Goal: Task Accomplishment & Management: Manage account settings

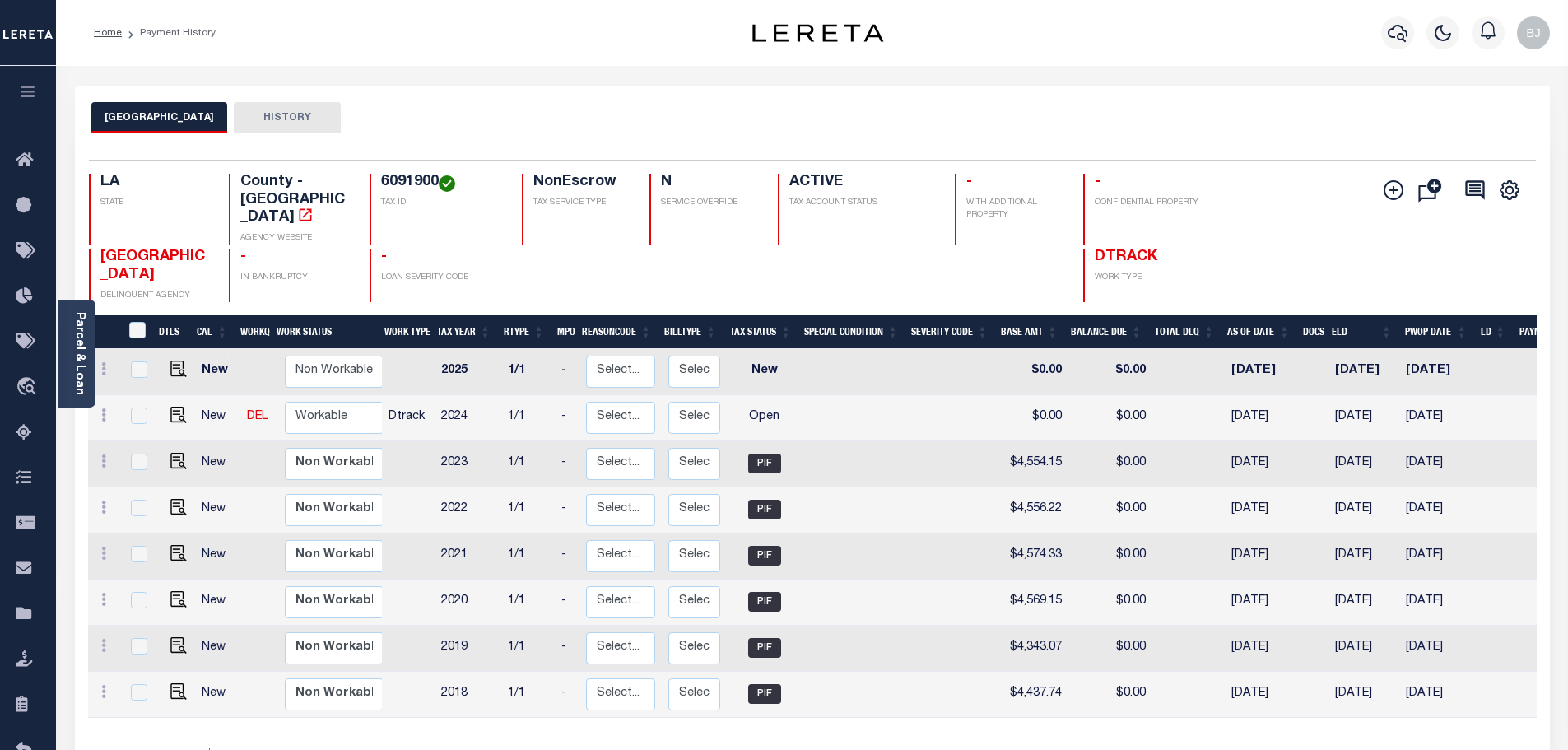
click at [397, 179] on h4 "6091900" at bounding box center [442, 183] width 121 height 18
copy h4 "6091900"
drag, startPoint x: 167, startPoint y: 388, endPoint x: 605, endPoint y: 319, distance: 443.4
click at [171, 406] on img "" at bounding box center [179, 414] width 17 height 17
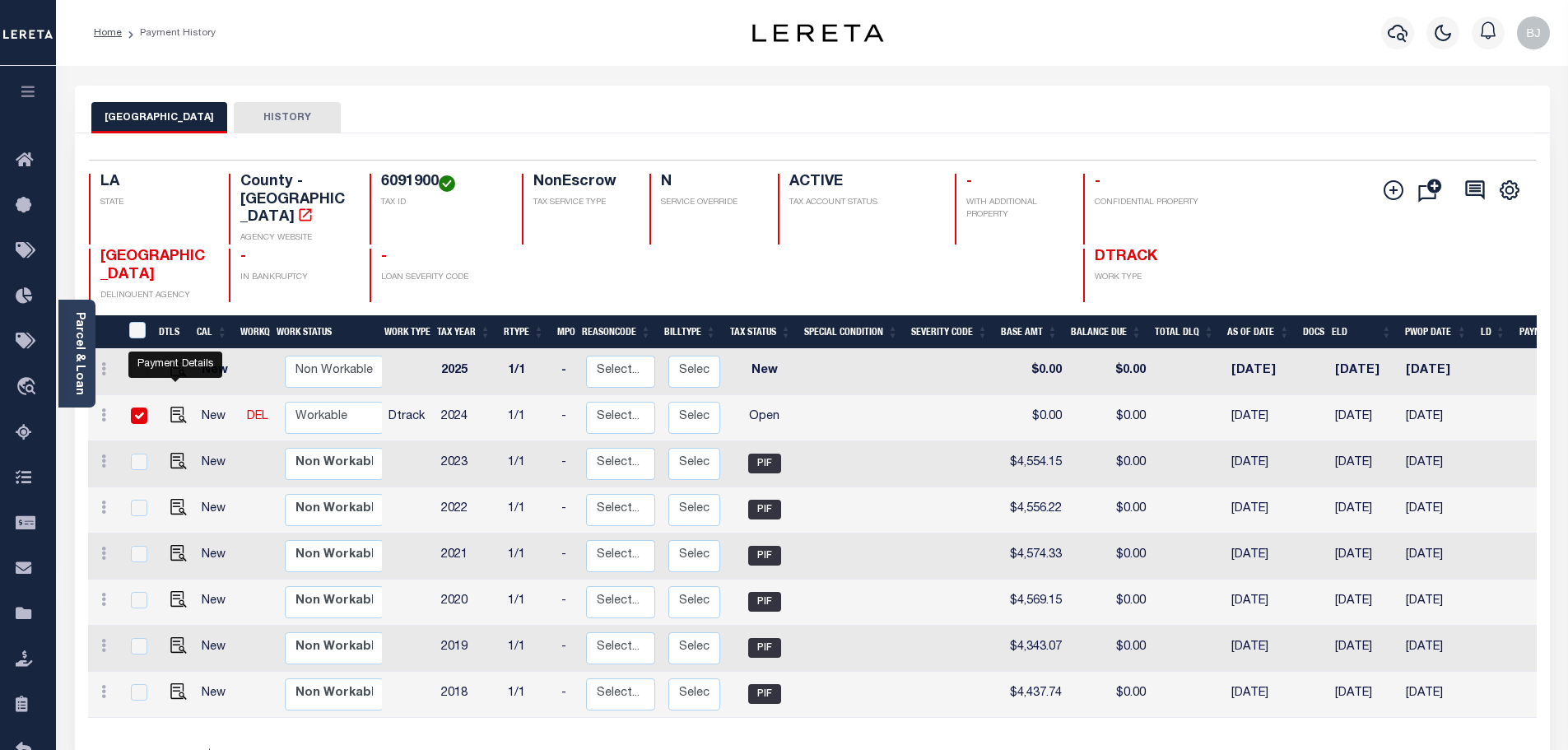
checkbox input "true"
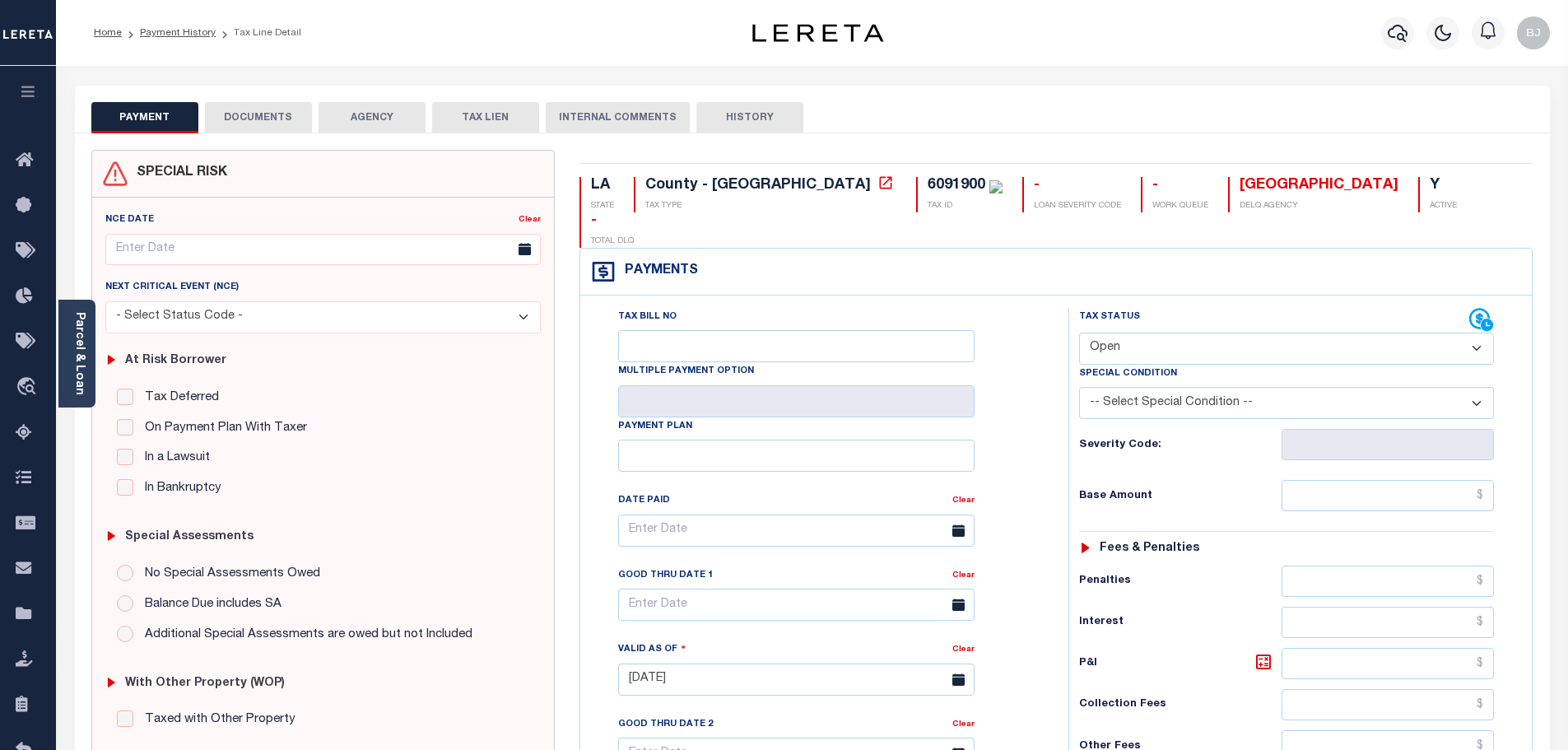
click at [1188, 333] on select "- Select Status Code - Open Due/Unpaid Paid Incomplete No Tax Due Internal Refu…" at bounding box center [1287, 349] width 415 height 32
select select "PYD"
click at [1079, 333] on select "- Select Status Code - Open Due/Unpaid Paid Incomplete No Tax Due Internal Refu…" at bounding box center [1287, 349] width 415 height 32
type input "[DATE]"
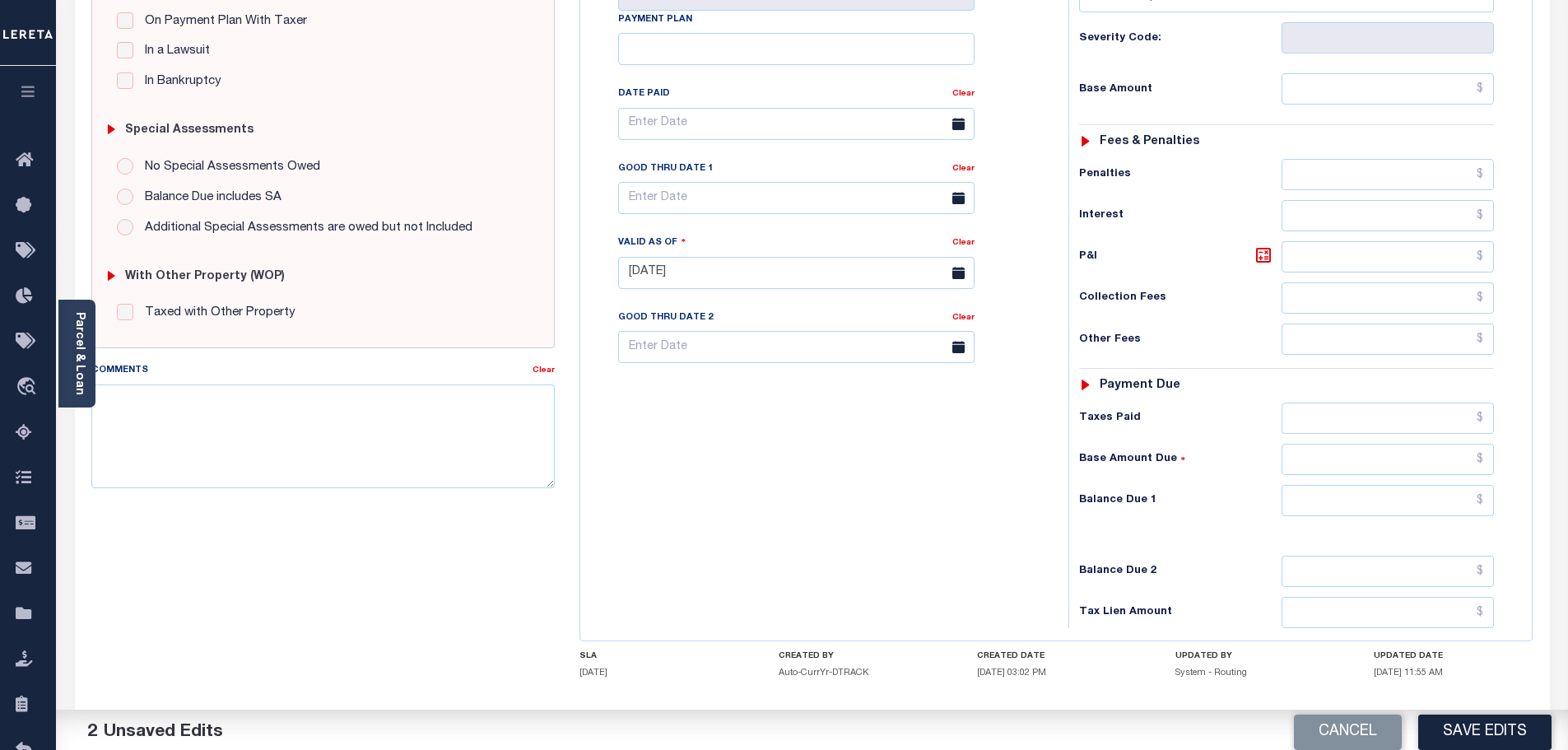
scroll to position [411, 0]
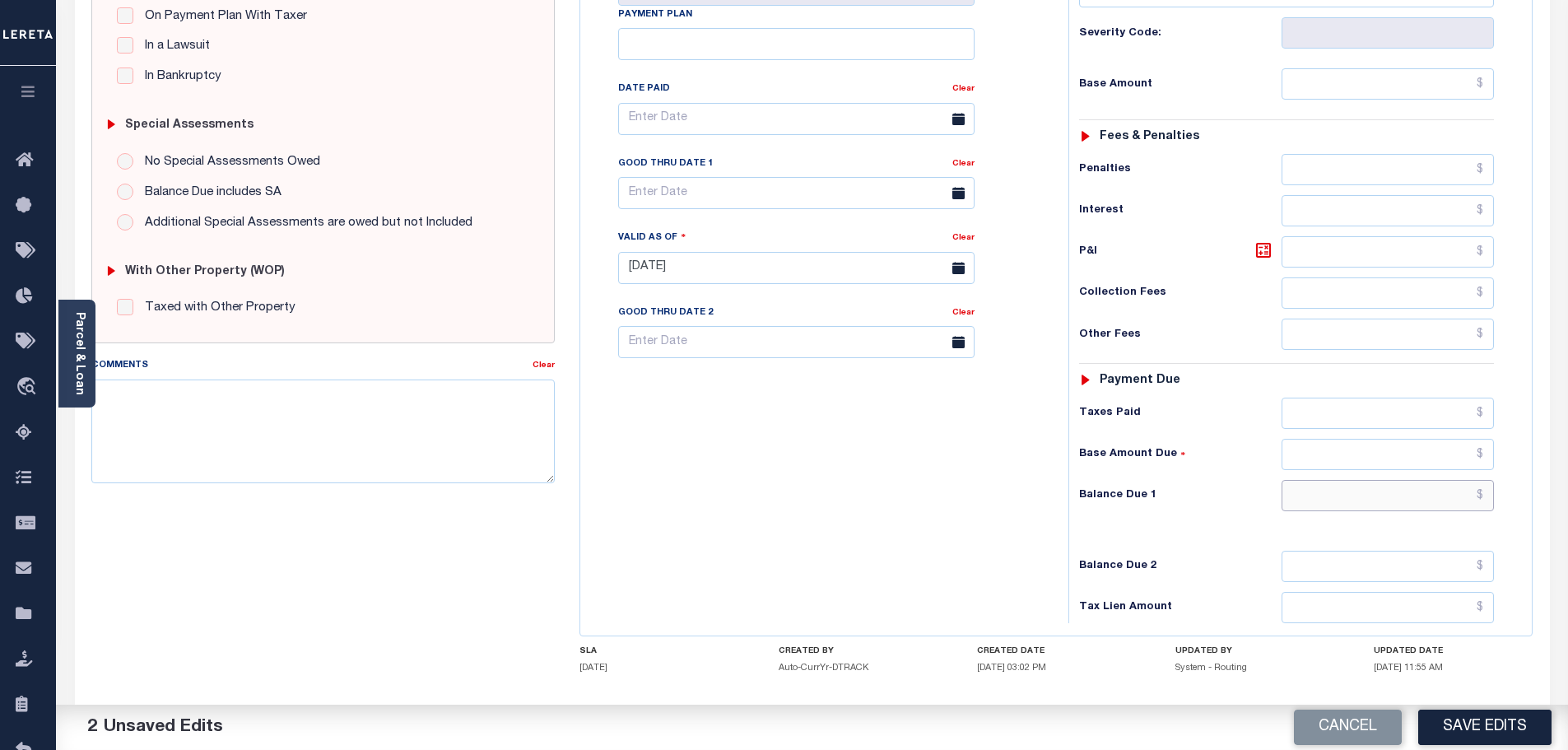
click at [1372, 480] on input "text" at bounding box center [1387, 495] width 214 height 31
type input "$0.00"
click at [541, 429] on div "SPECIAL RISK NCE Date Clear" at bounding box center [812, 266] width 1467 height 1057
click at [502, 439] on textarea "Comments" at bounding box center [323, 431] width 464 height 103
paste textarea "Marked paid per file from tax office - bj"
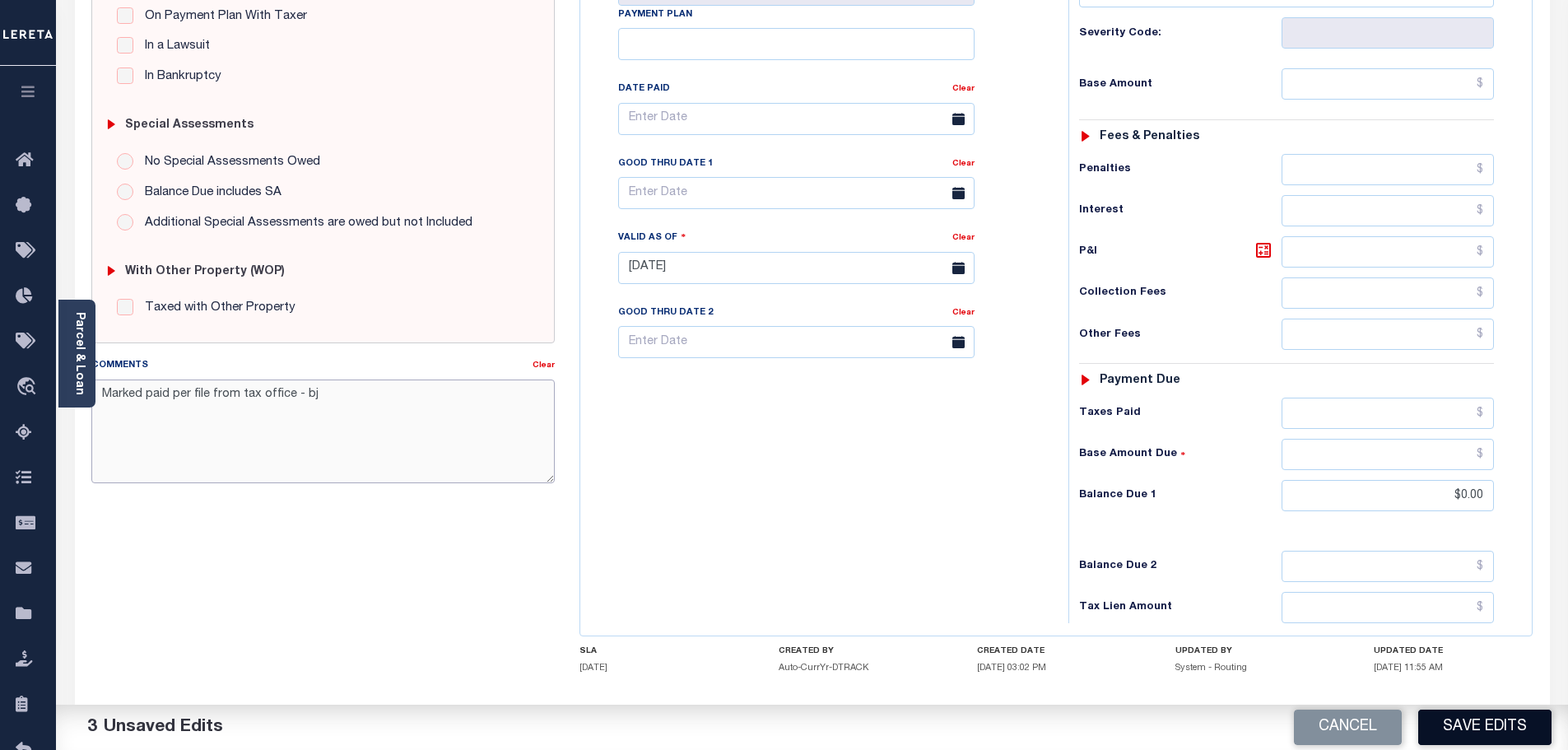
type textarea "Marked paid per file from tax office - bj"
click at [1529, 731] on button "Save Edits" at bounding box center [1485, 727] width 133 height 36
checkbox input "false"
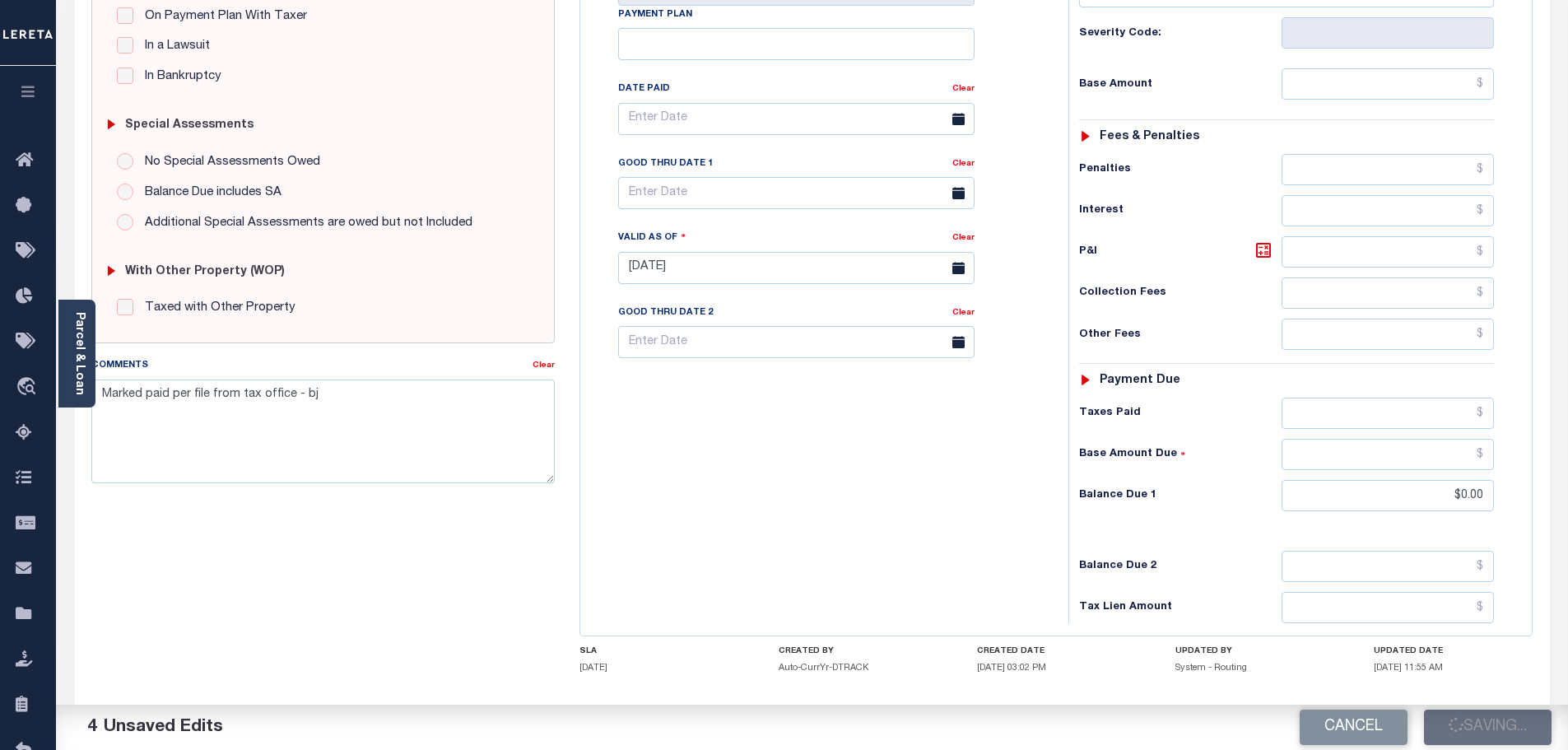
checkbox input "false"
type input "$0"
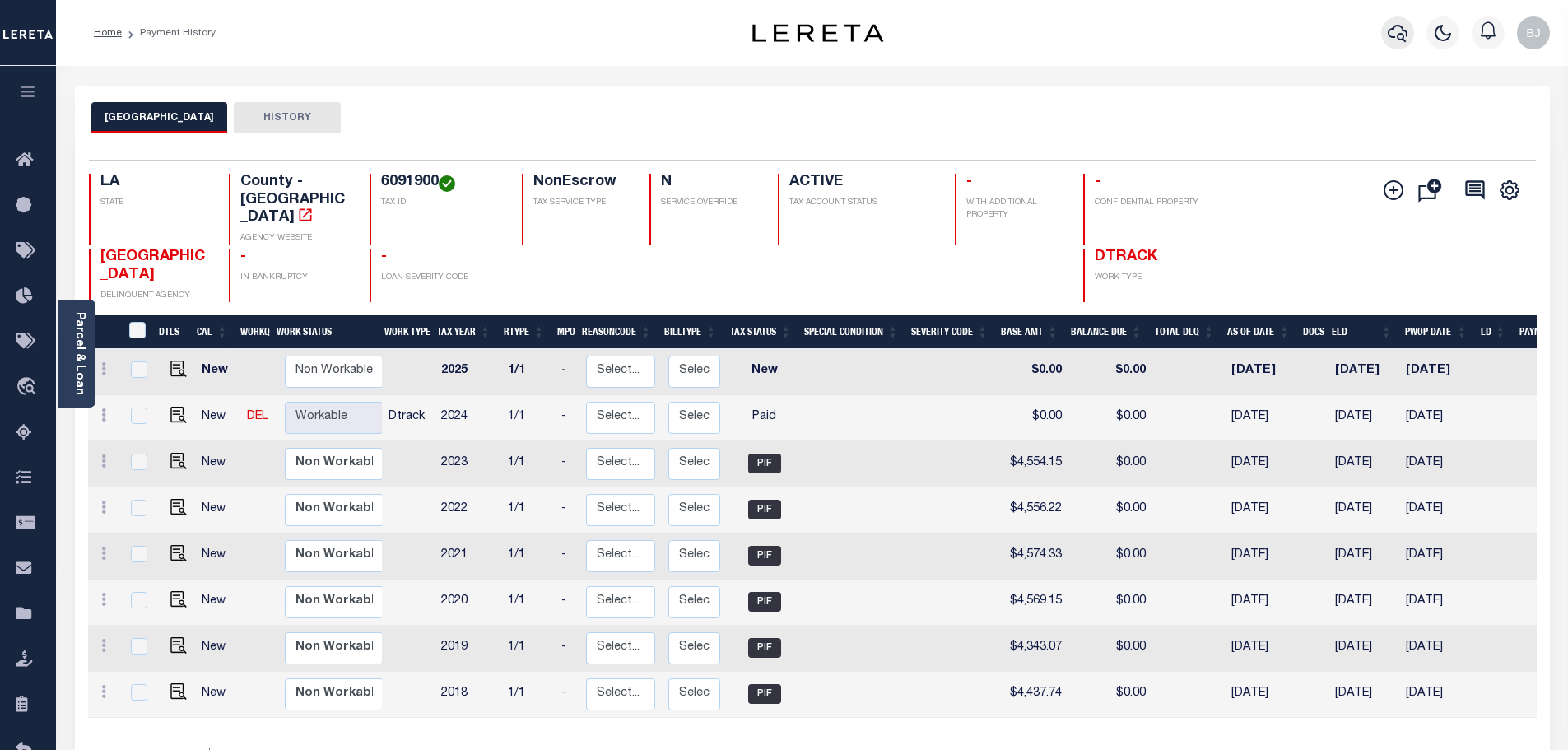
click at [1396, 41] on icon "button" at bounding box center [1397, 33] width 20 height 20
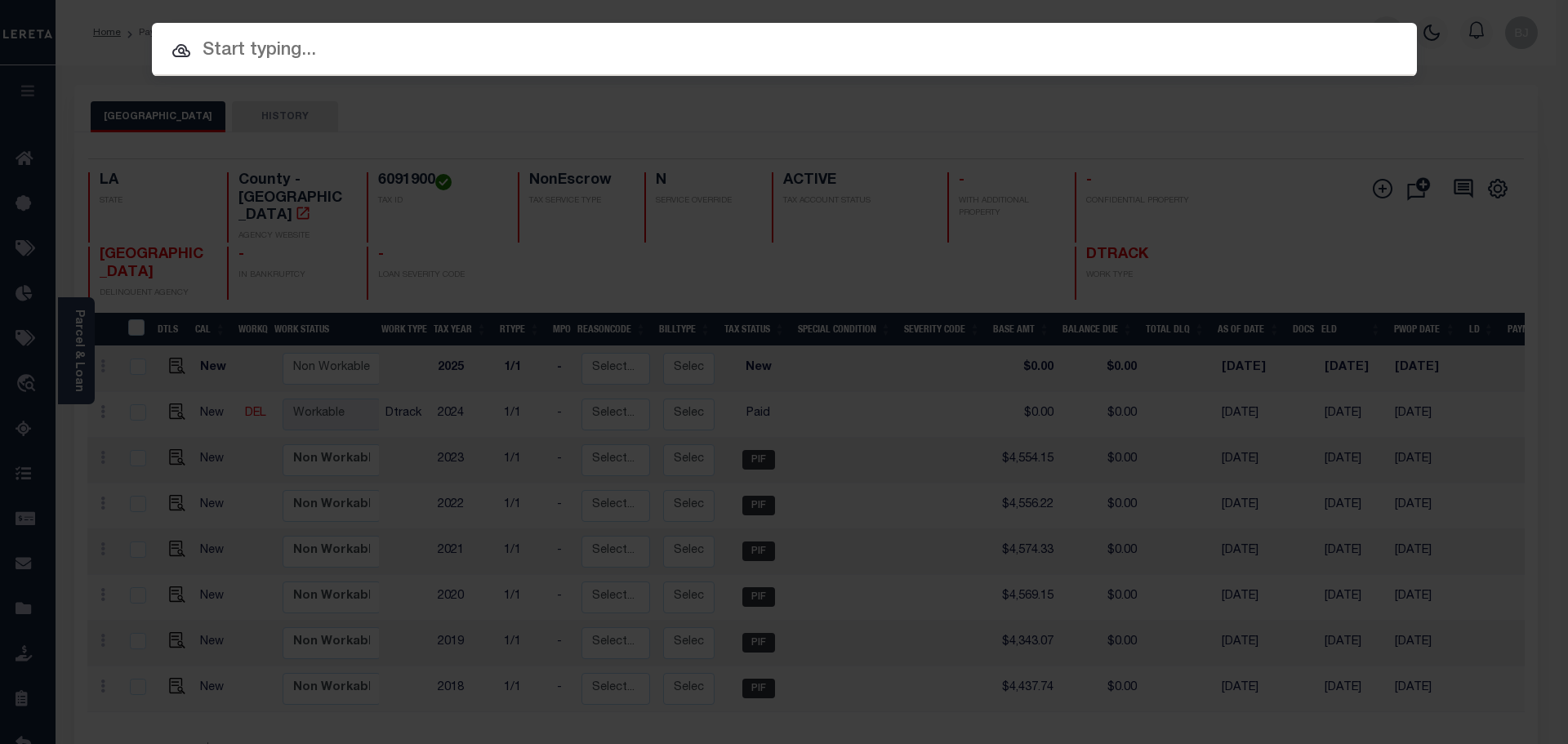
paste input "942300018705"
type input "942300018705"
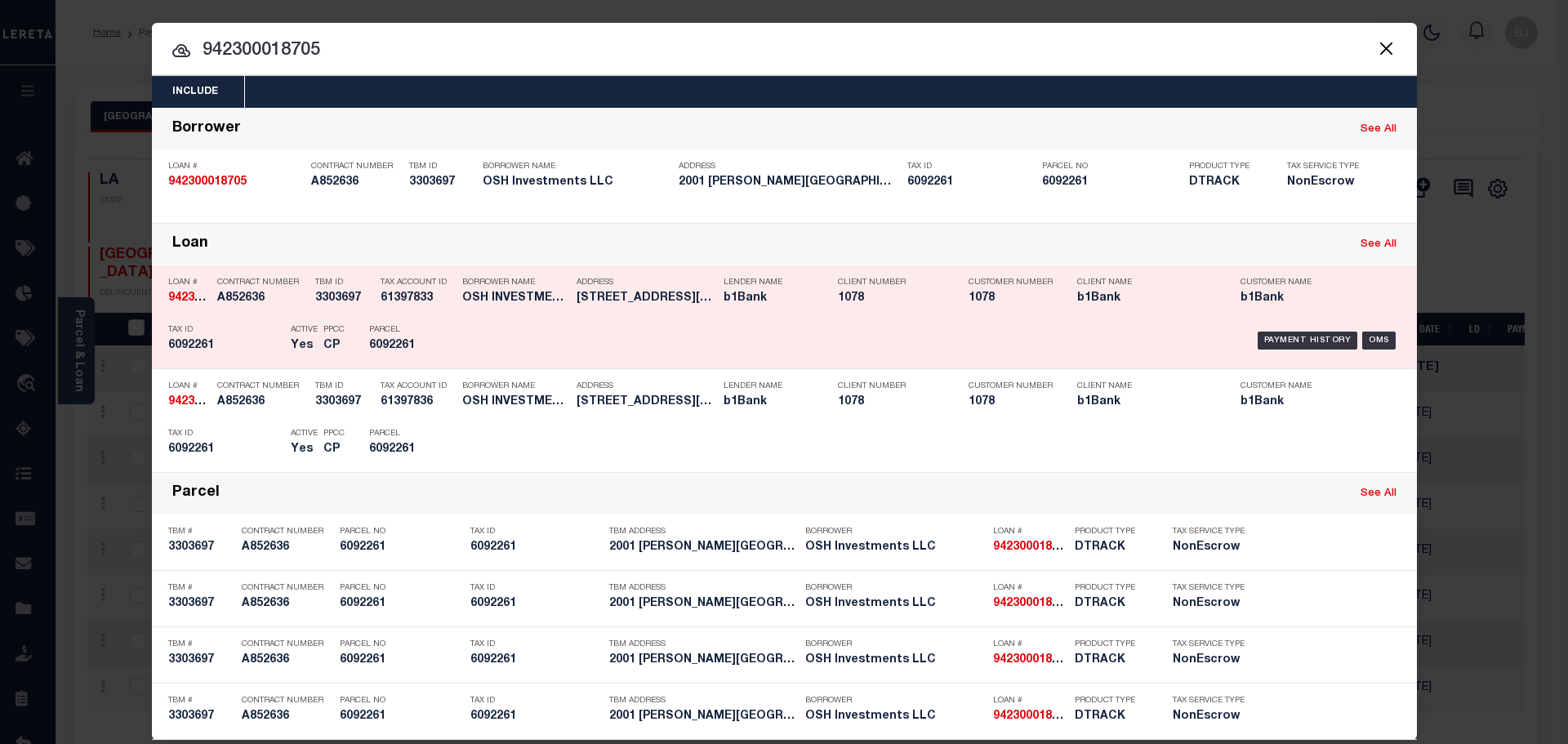
click at [484, 305] on h5 "OSH INVESTMENTS LLC" at bounding box center [515, 299] width 106 height 14
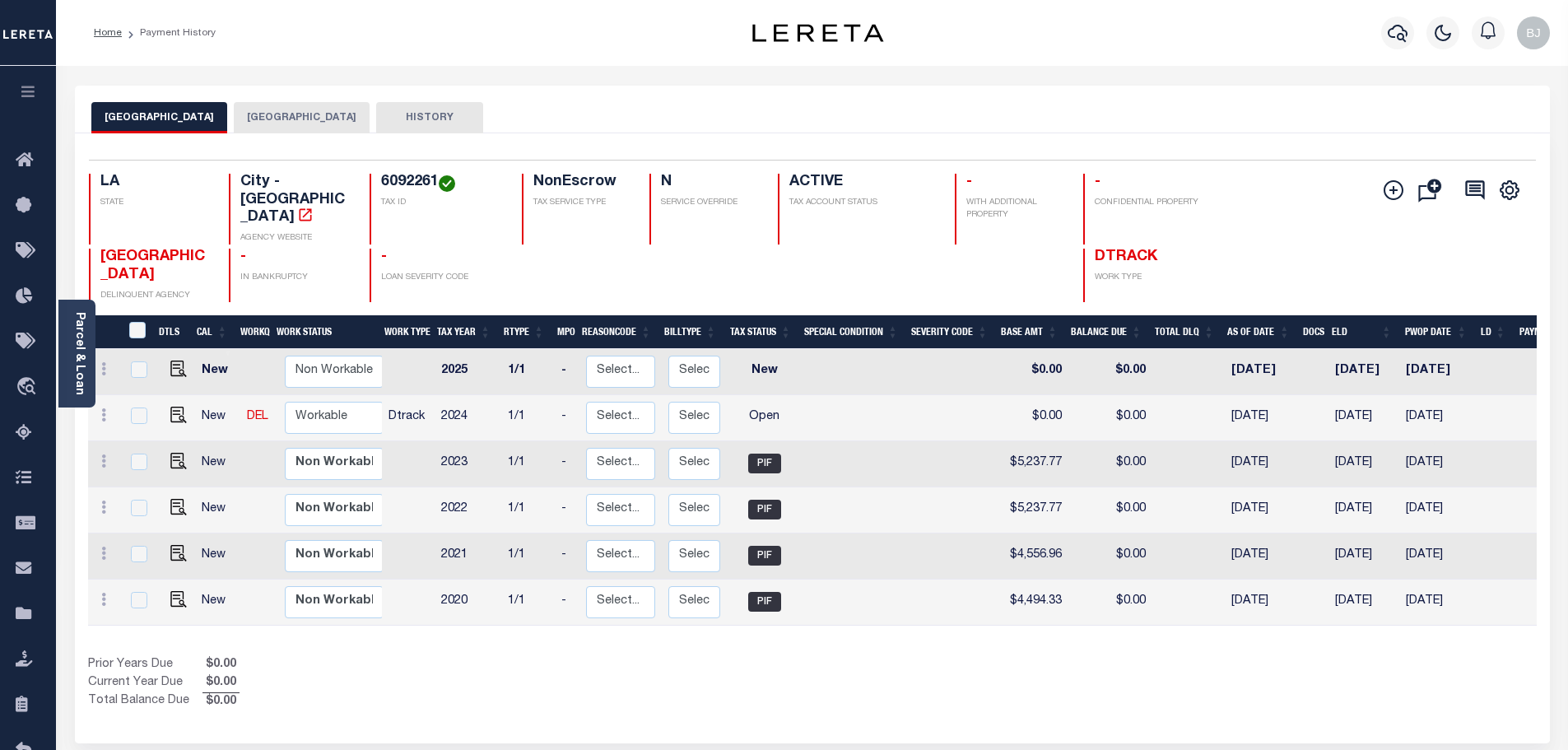
click at [263, 116] on button "[GEOGRAPHIC_DATA]" at bounding box center [301, 117] width 136 height 31
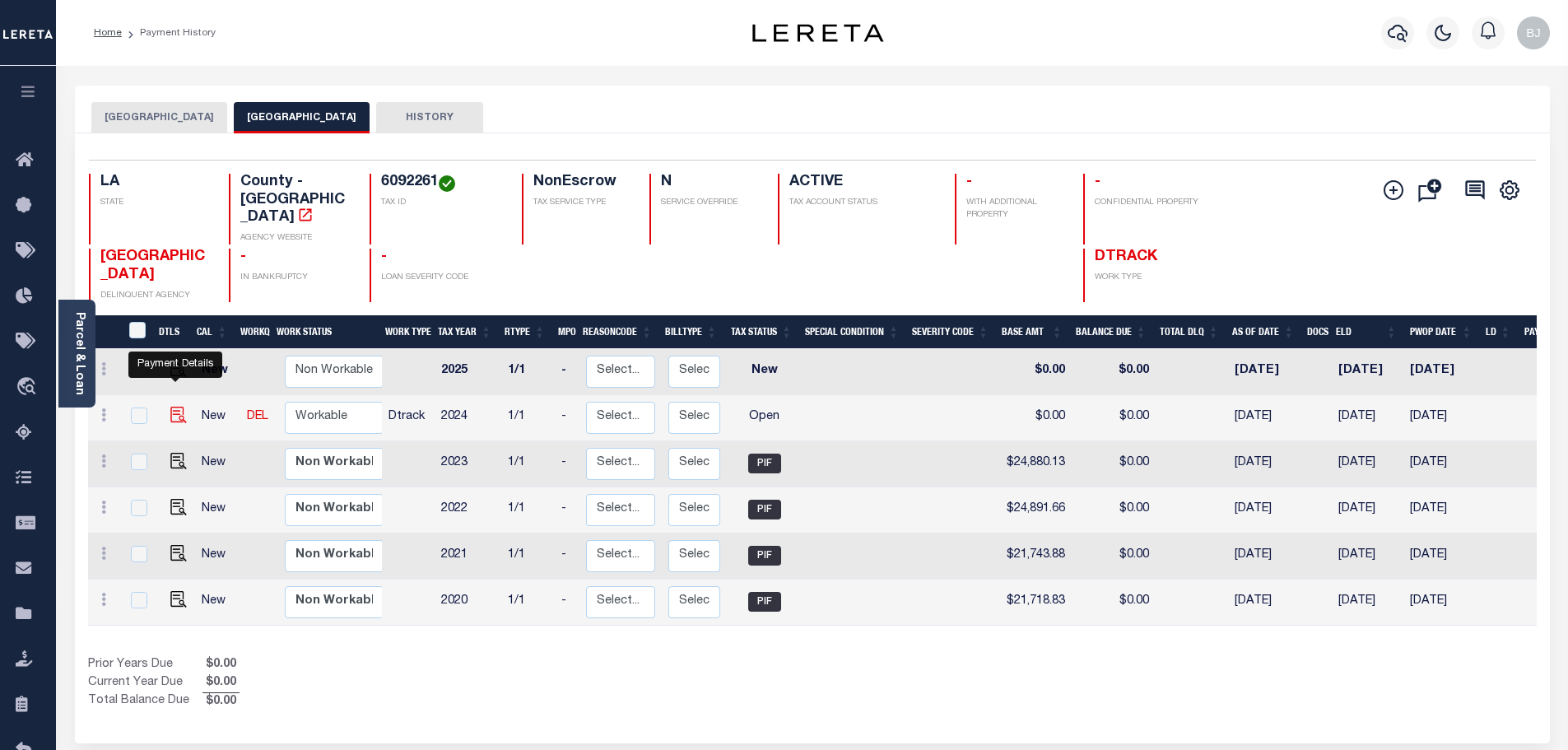
click at [174, 406] on img "" at bounding box center [179, 414] width 17 height 17
checkbox input "true"
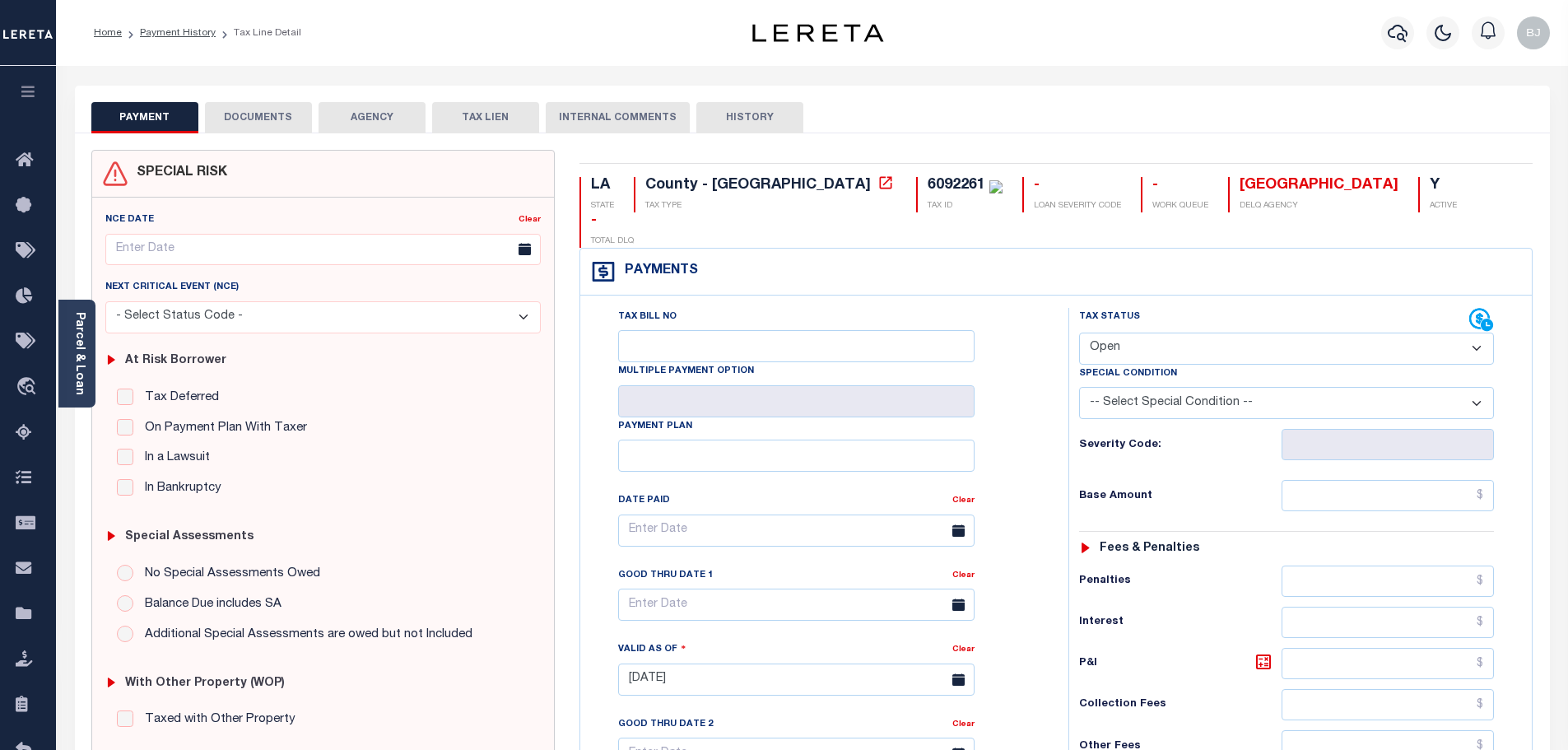
click at [1137, 333] on select "- Select Status Code - Open Due/Unpaid Paid Incomplete No Tax Due Internal Refu…" at bounding box center [1287, 349] width 415 height 32
select select "DUE"
click at [1079, 333] on select "- Select Status Code - Open Due/Unpaid Paid Incomplete No Tax Due Internal Refu…" at bounding box center [1287, 349] width 415 height 32
type input "[DATE]"
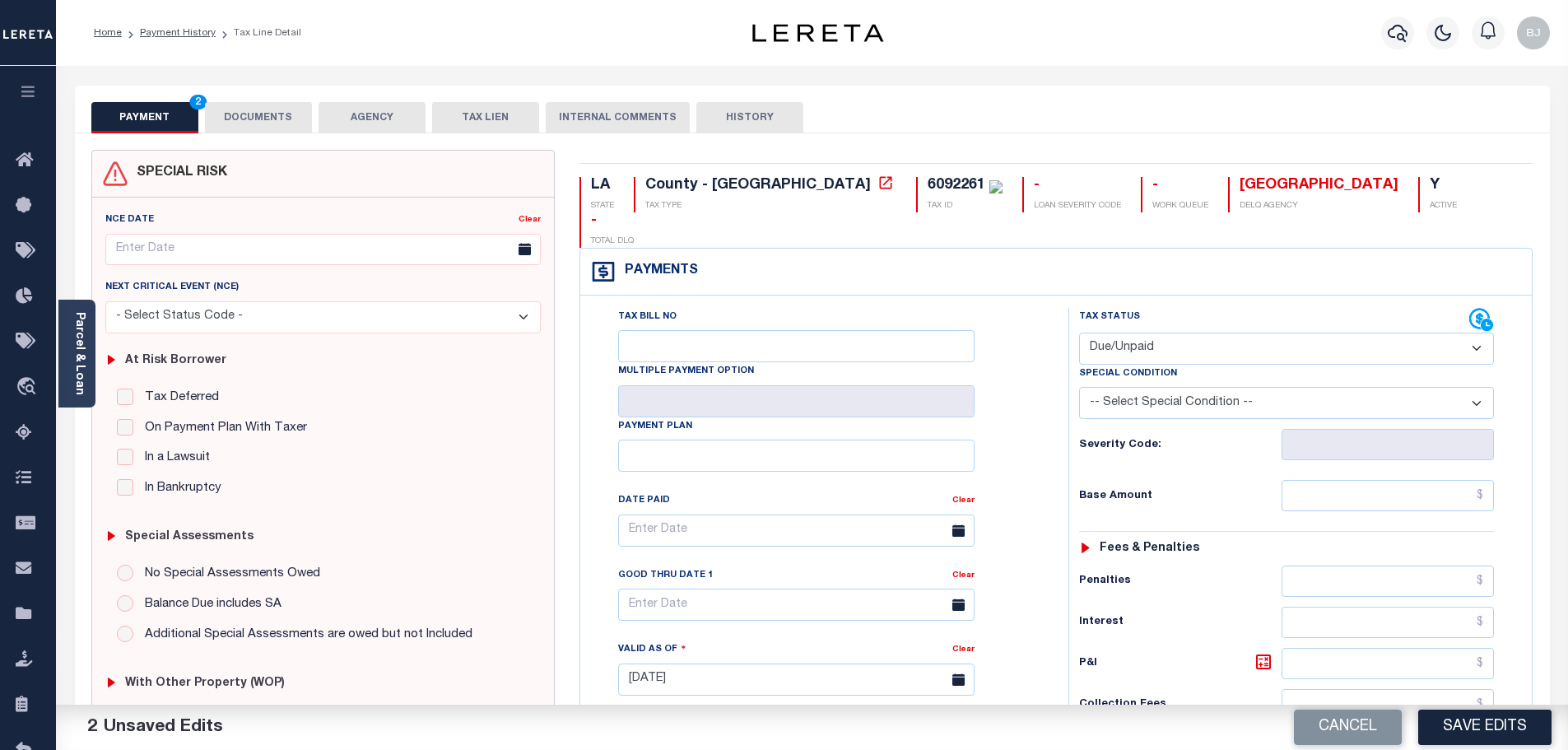
select select "PYD"
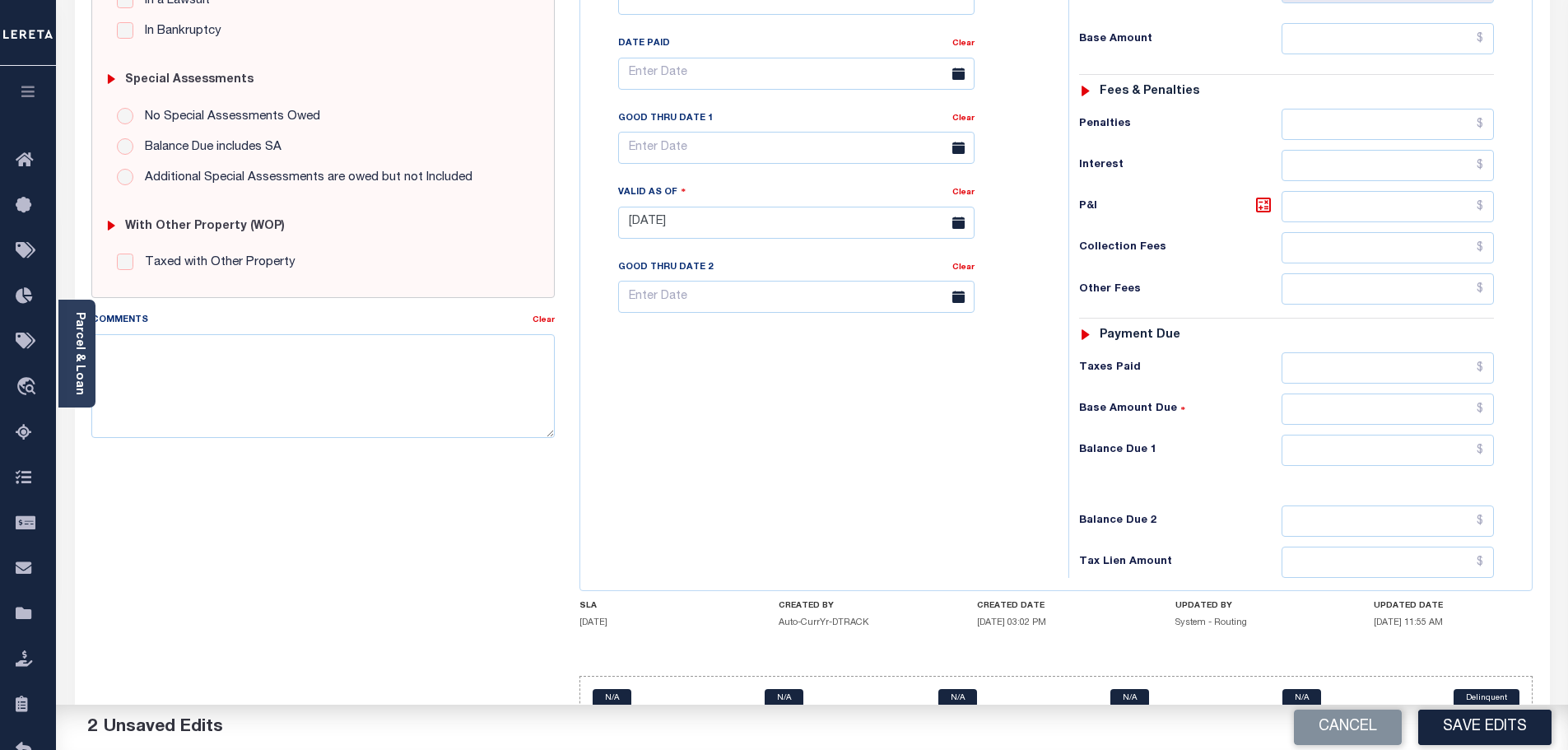
scroll to position [462, 0]
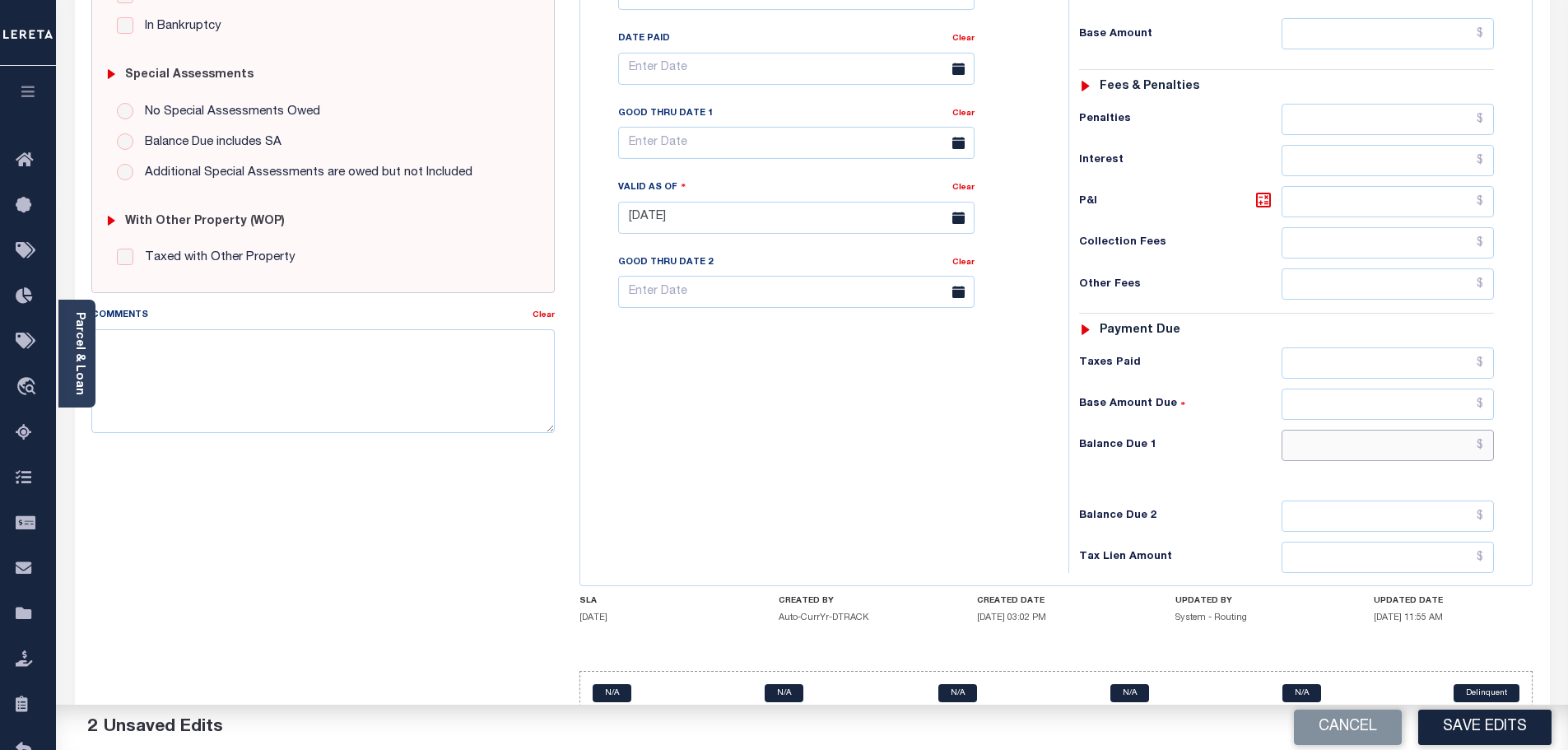
click at [1415, 430] on input "text" at bounding box center [1387, 445] width 214 height 31
type input "$0.00"
click at [268, 323] on div "Comments" at bounding box center [312, 317] width 442 height 23
drag, startPoint x: 276, startPoint y: 359, endPoint x: 325, endPoint y: 365, distance: 49.4
click at [276, 359] on textarea "Comments" at bounding box center [323, 381] width 464 height 103
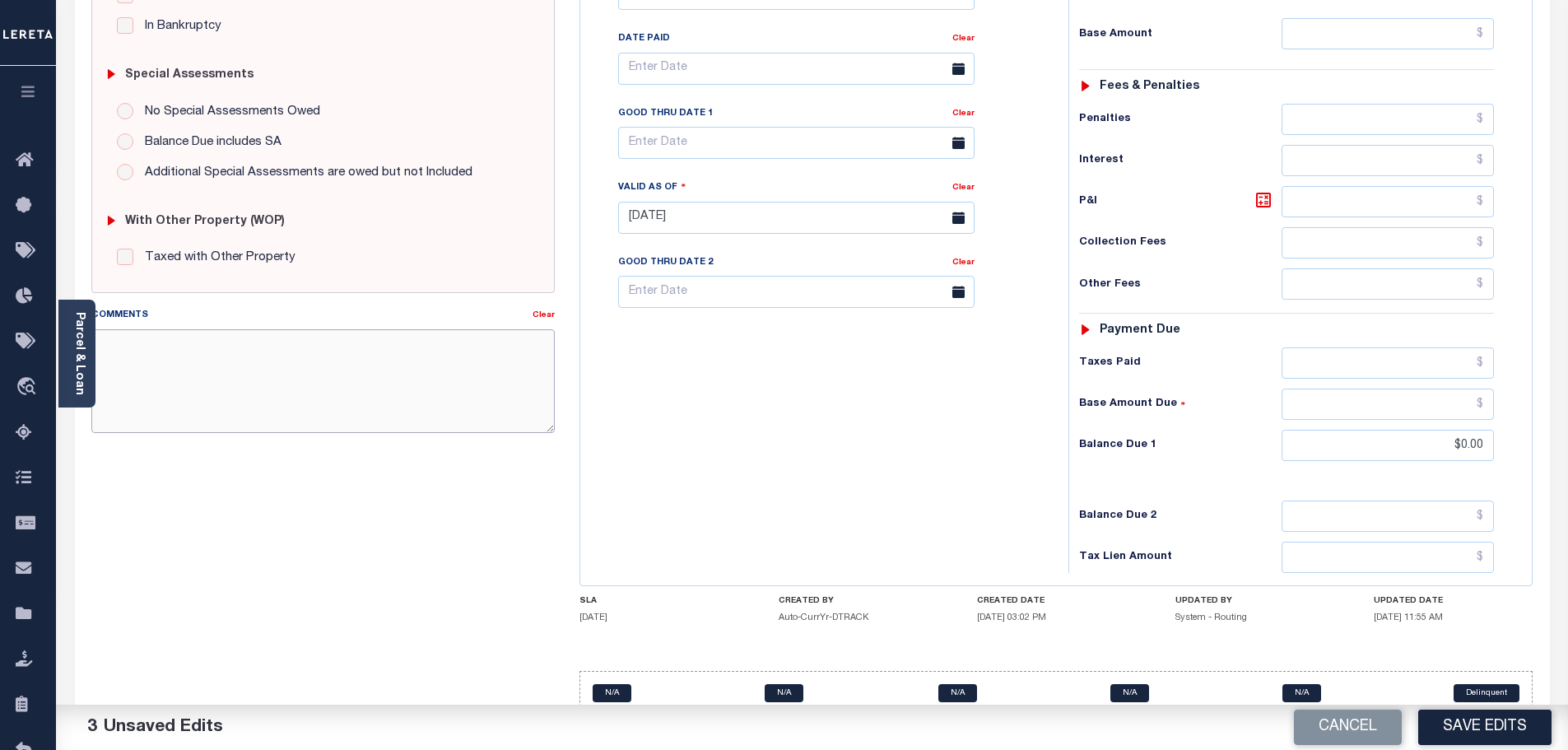
paste textarea "Marked paid per file from tax office - bj"
type textarea "Marked paid per file from tax office - bj"
click at [1468, 742] on button "Save Edits" at bounding box center [1485, 727] width 133 height 36
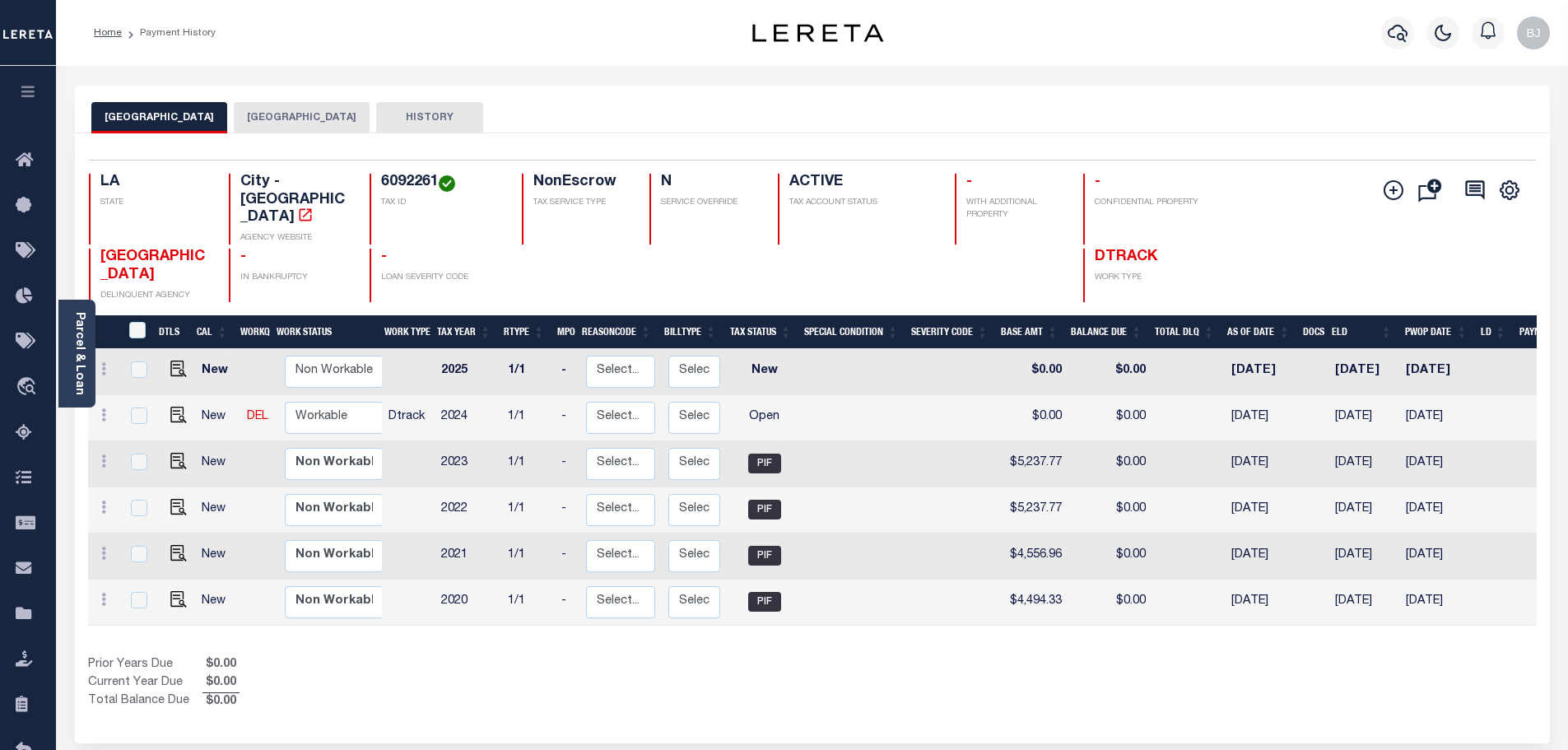
drag, startPoint x: 235, startPoint y: 121, endPoint x: 330, endPoint y: 508, distance: 398.5
click at [235, 119] on button "[GEOGRAPHIC_DATA]" at bounding box center [301, 117] width 136 height 31
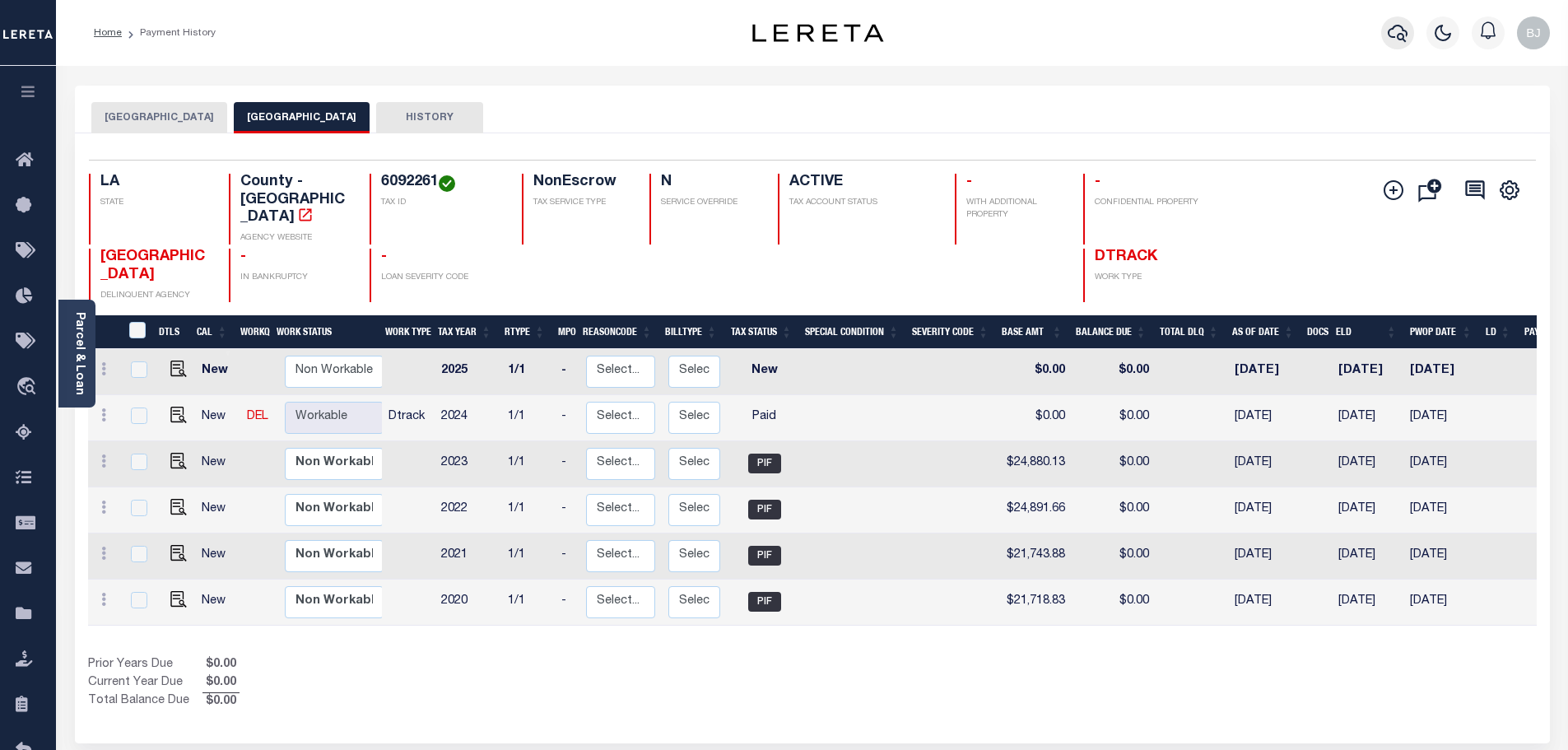
click at [1402, 32] on icon "button" at bounding box center [1397, 33] width 20 height 17
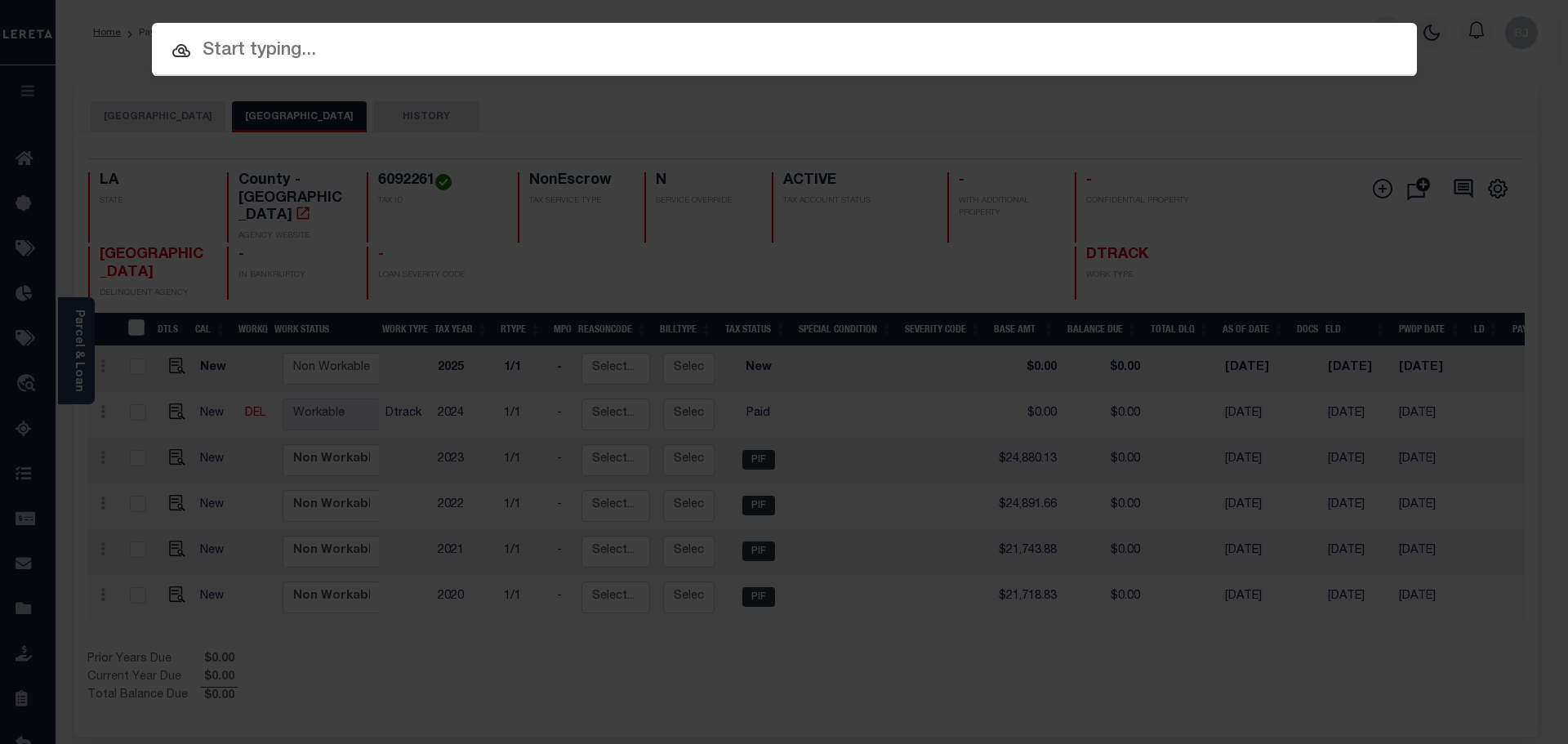
paste input "942100025751"
type input "942100025751"
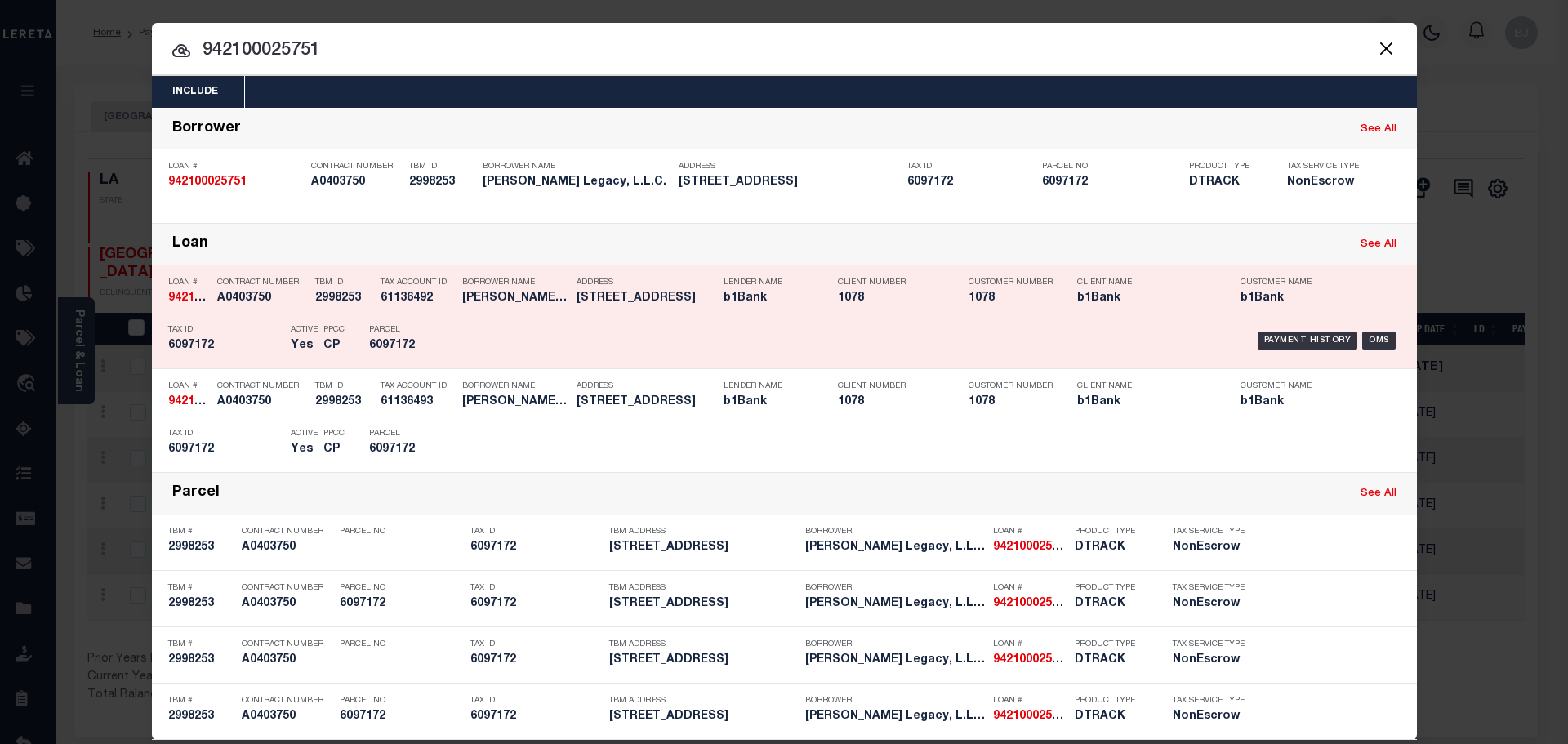
click at [442, 327] on div "Parcel 6097172" at bounding box center [405, 341] width 98 height 47
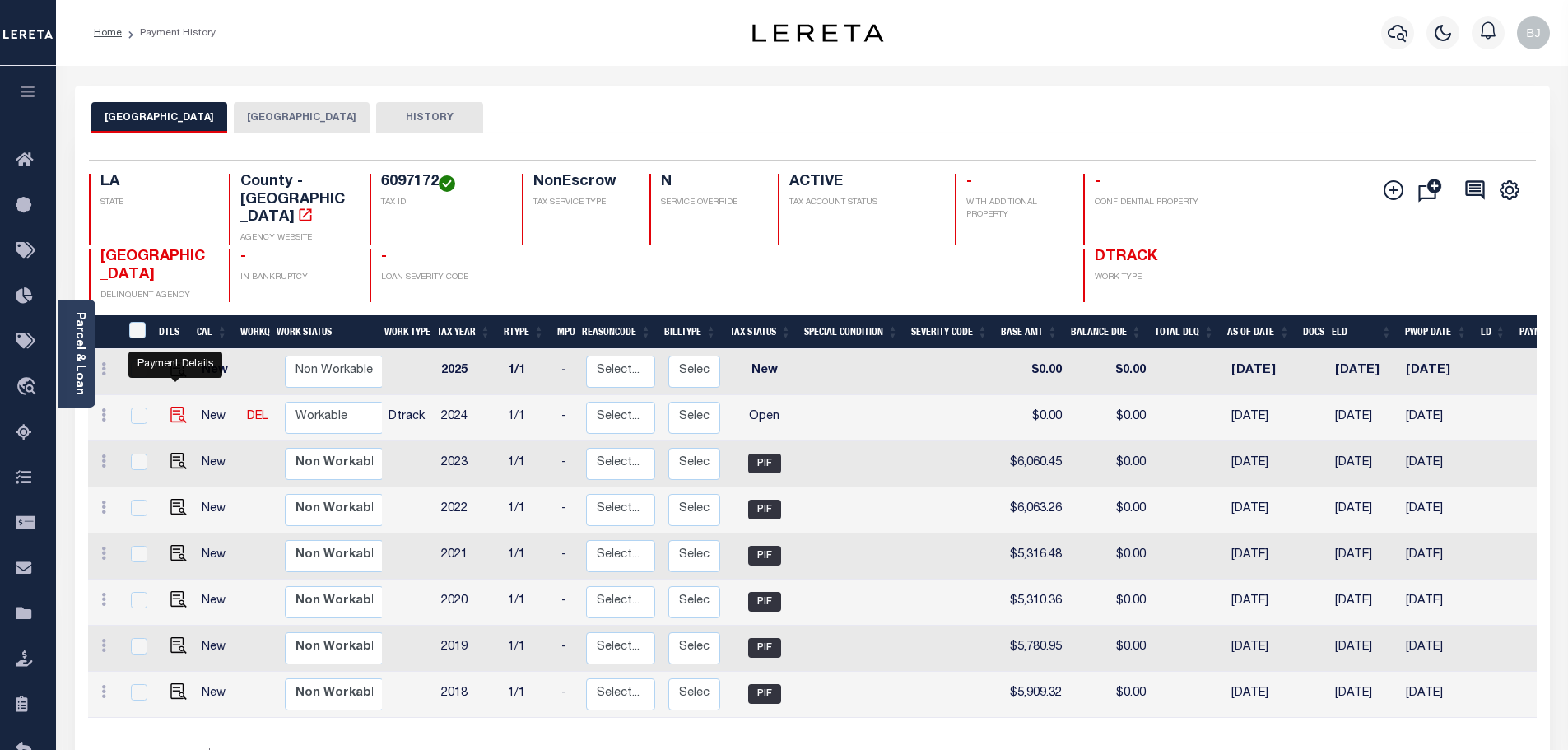
click at [171, 406] on img "" at bounding box center [179, 414] width 17 height 17
checkbox input "true"
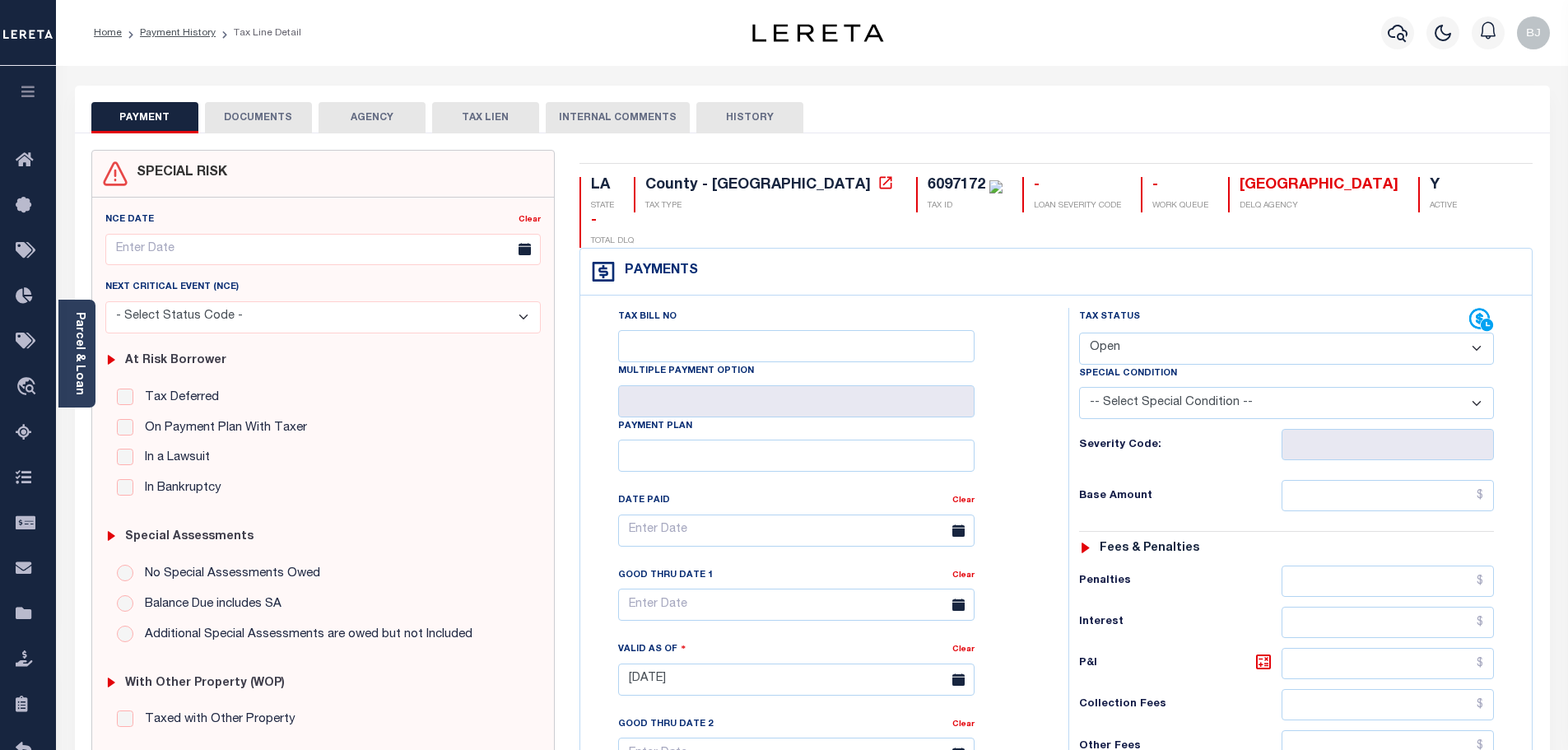
click at [1124, 333] on select "- Select Status Code - Open Due/Unpaid Paid Incomplete No Tax Due Internal Refu…" at bounding box center [1287, 349] width 415 height 32
select select "PYD"
click at [1079, 333] on select "- Select Status Code - Open Due/Unpaid Paid Incomplete No Tax Due Internal Refu…" at bounding box center [1287, 349] width 415 height 32
type input "[DATE]"
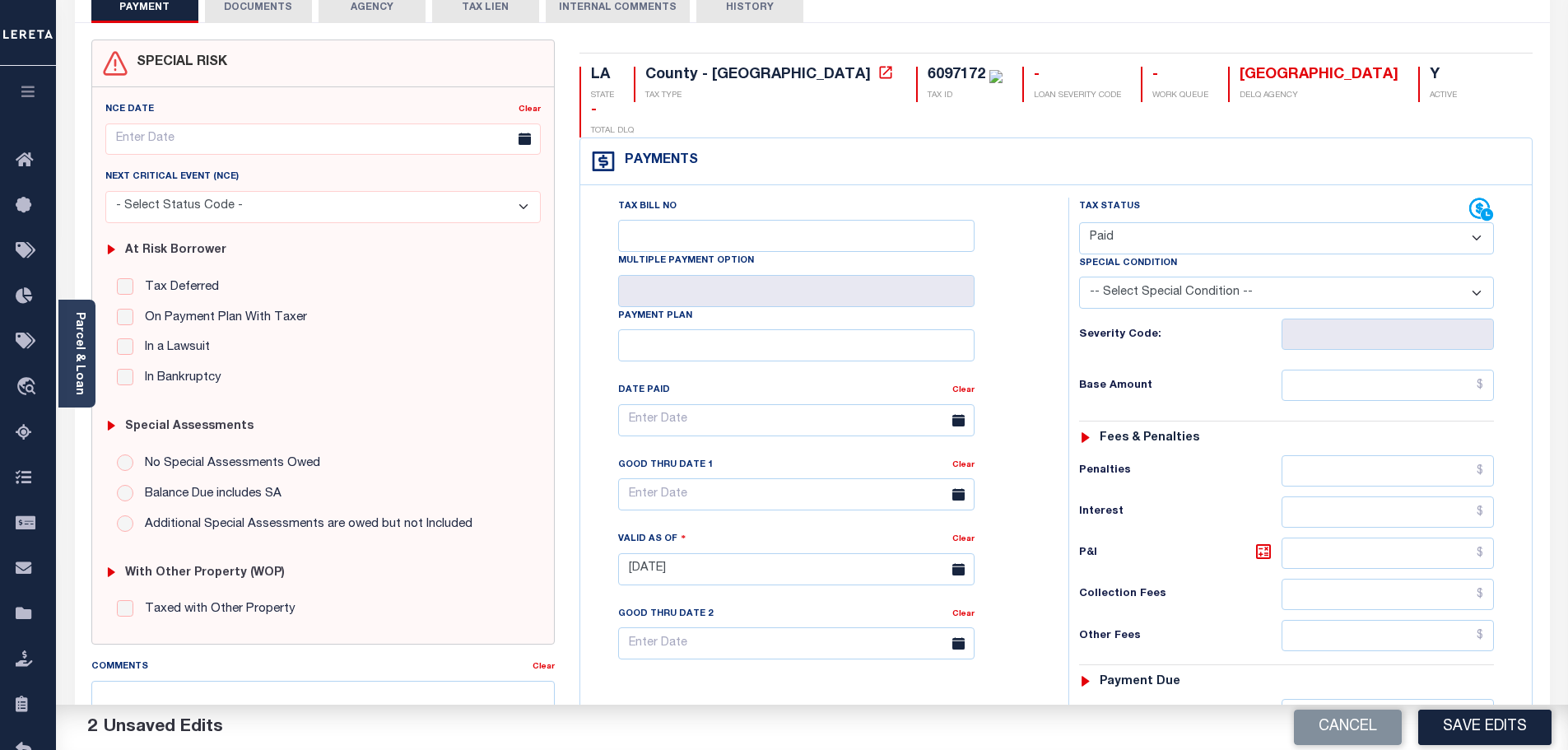
scroll to position [330, 0]
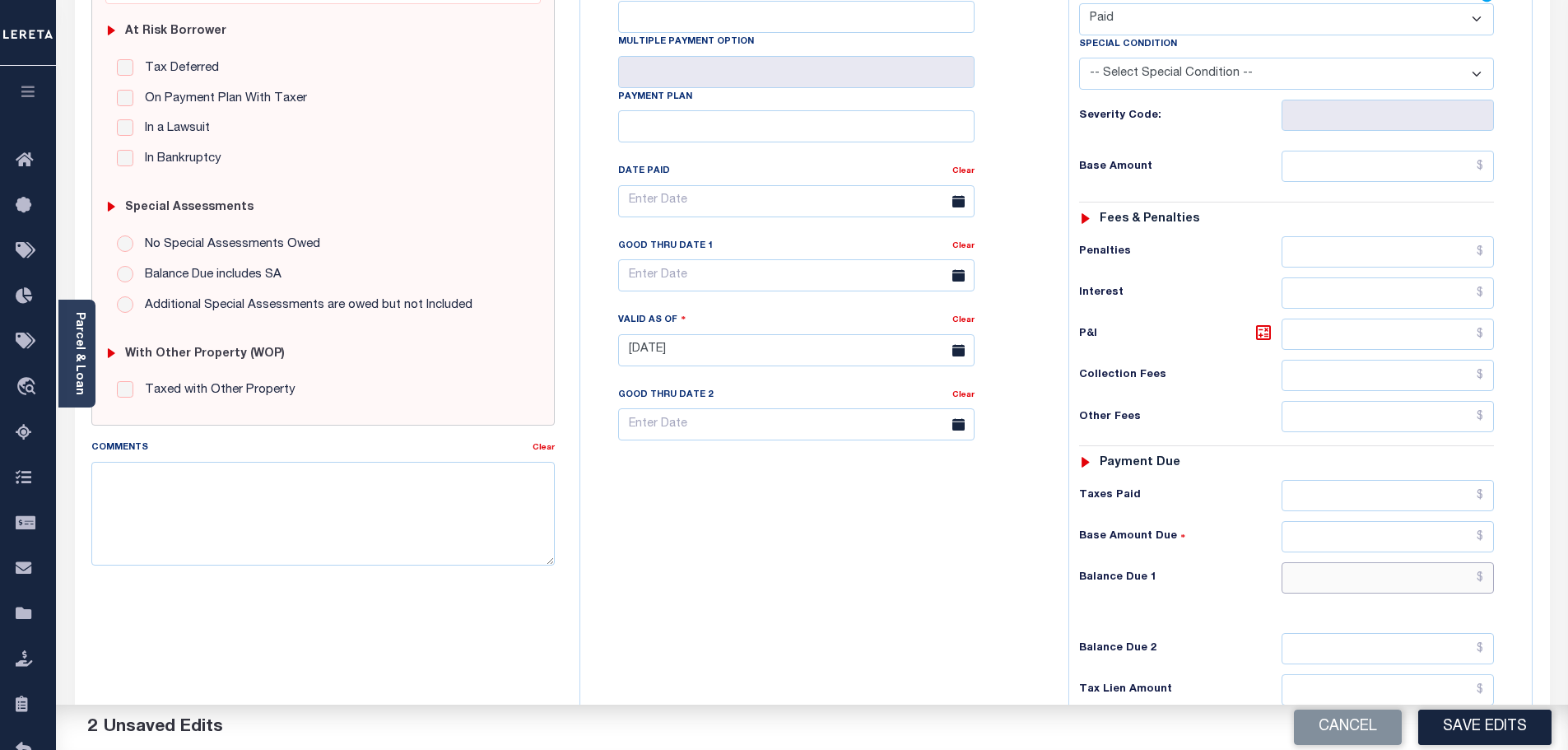
drag, startPoint x: 1350, startPoint y: 540, endPoint x: 1188, endPoint y: 542, distance: 162.0
click at [1350, 562] on input "text" at bounding box center [1387, 577] width 214 height 31
type input "$0.00"
click at [311, 502] on textarea "Comments" at bounding box center [323, 514] width 464 height 103
paste textarea "Marked paid per file from tax office - bj"
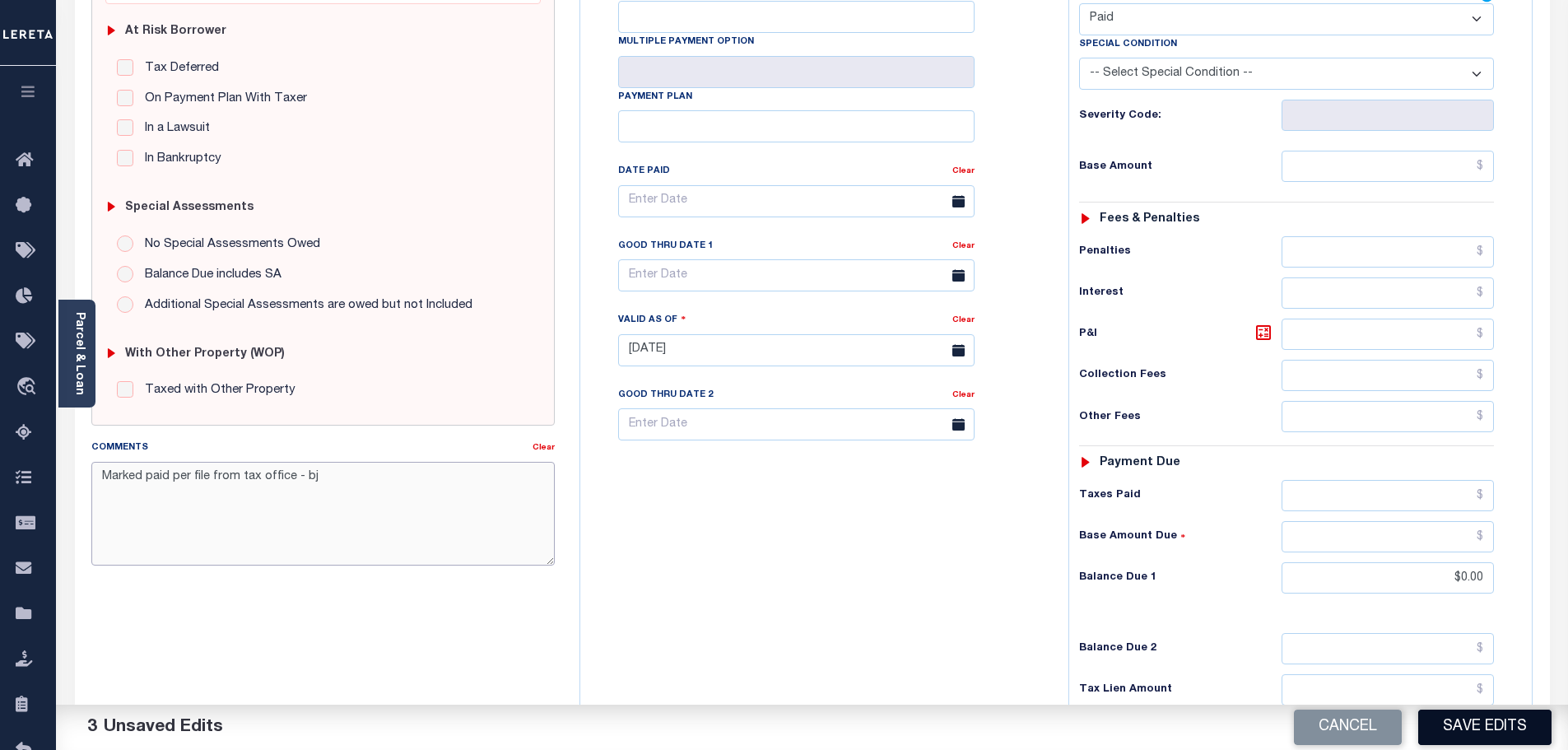
type textarea "Marked paid per file from tax office - bj"
click at [1494, 709] on button "Save Edits" at bounding box center [1485, 727] width 133 height 36
checkbox input "false"
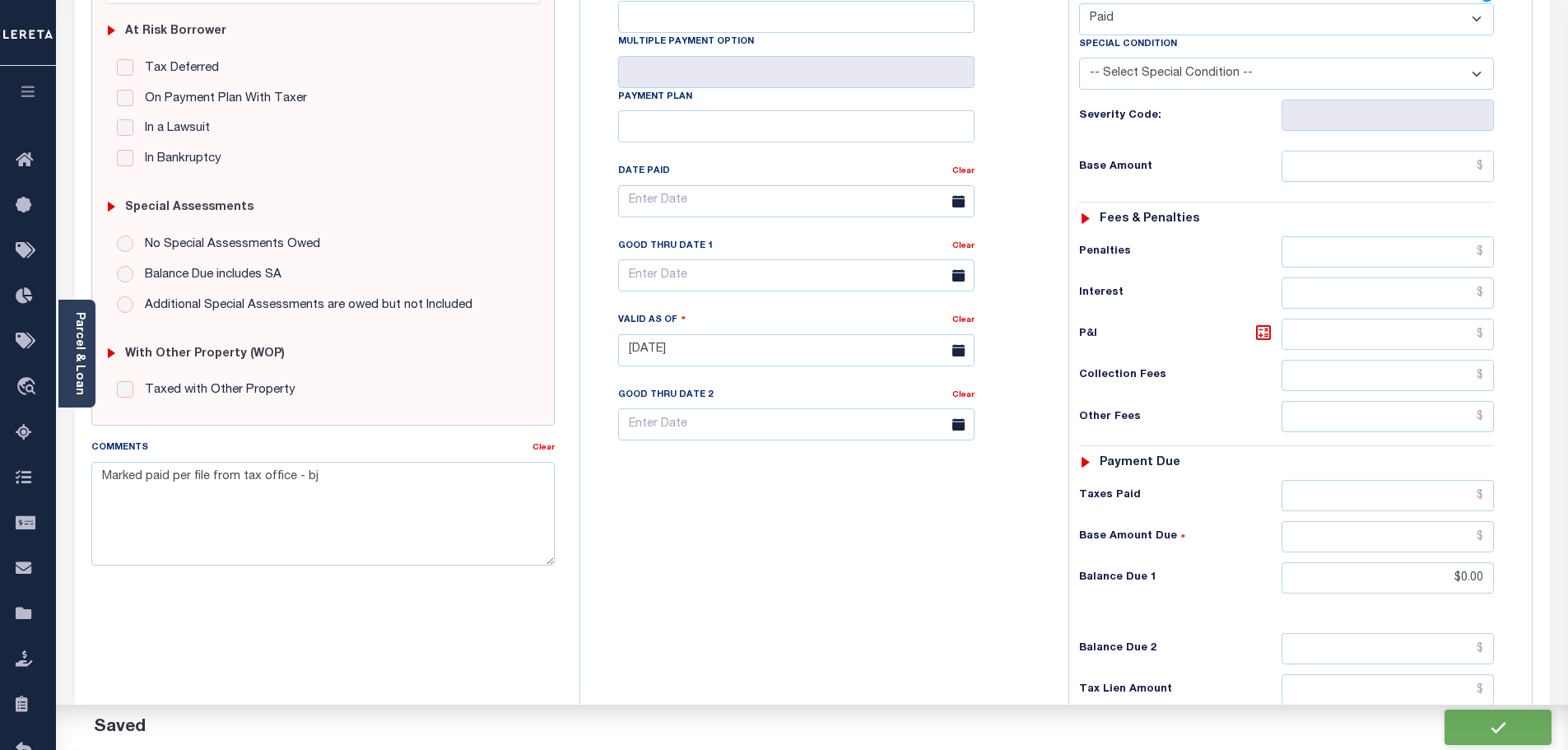
checkbox input "false"
type input "$0"
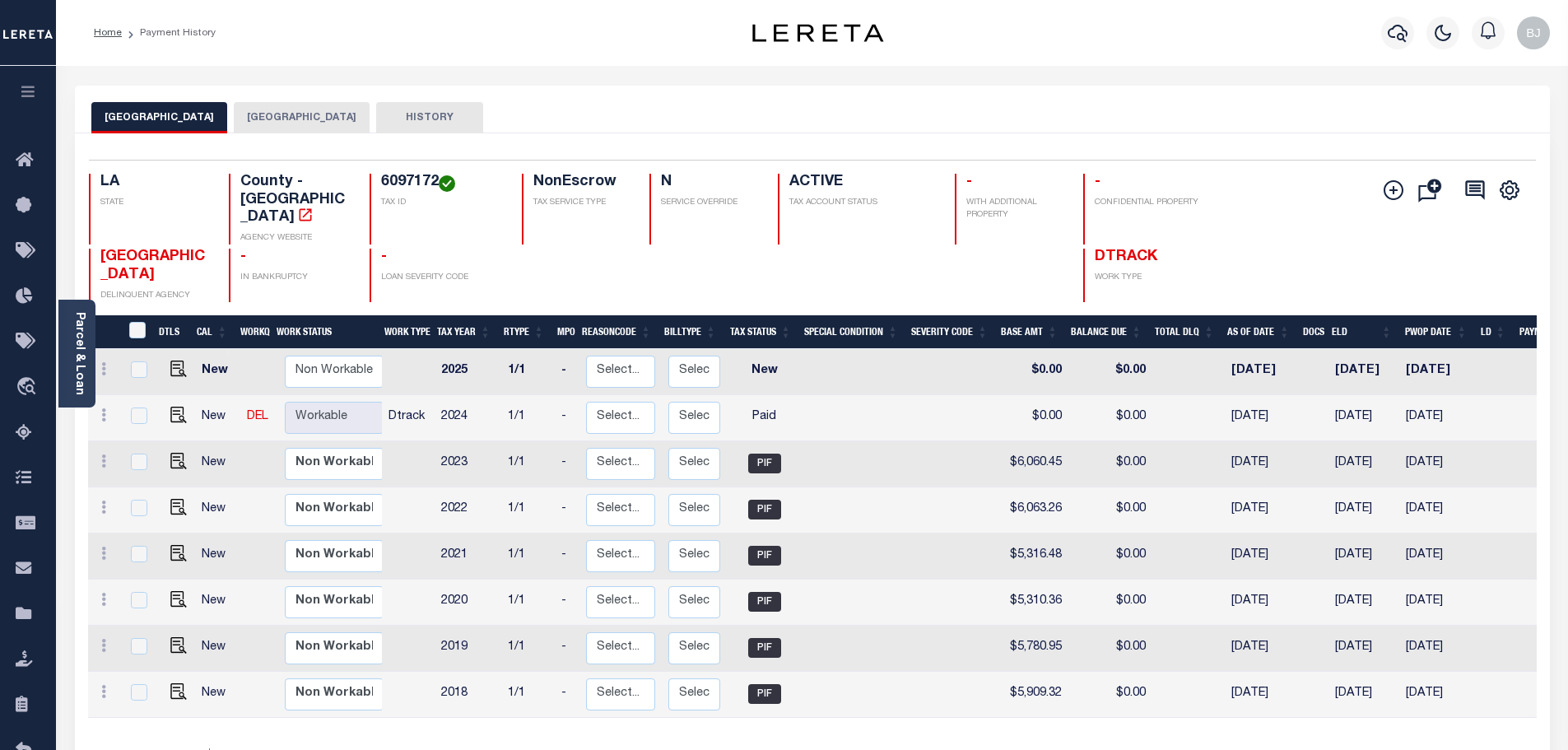
click at [291, 104] on button "[GEOGRAPHIC_DATA]" at bounding box center [301, 117] width 136 height 31
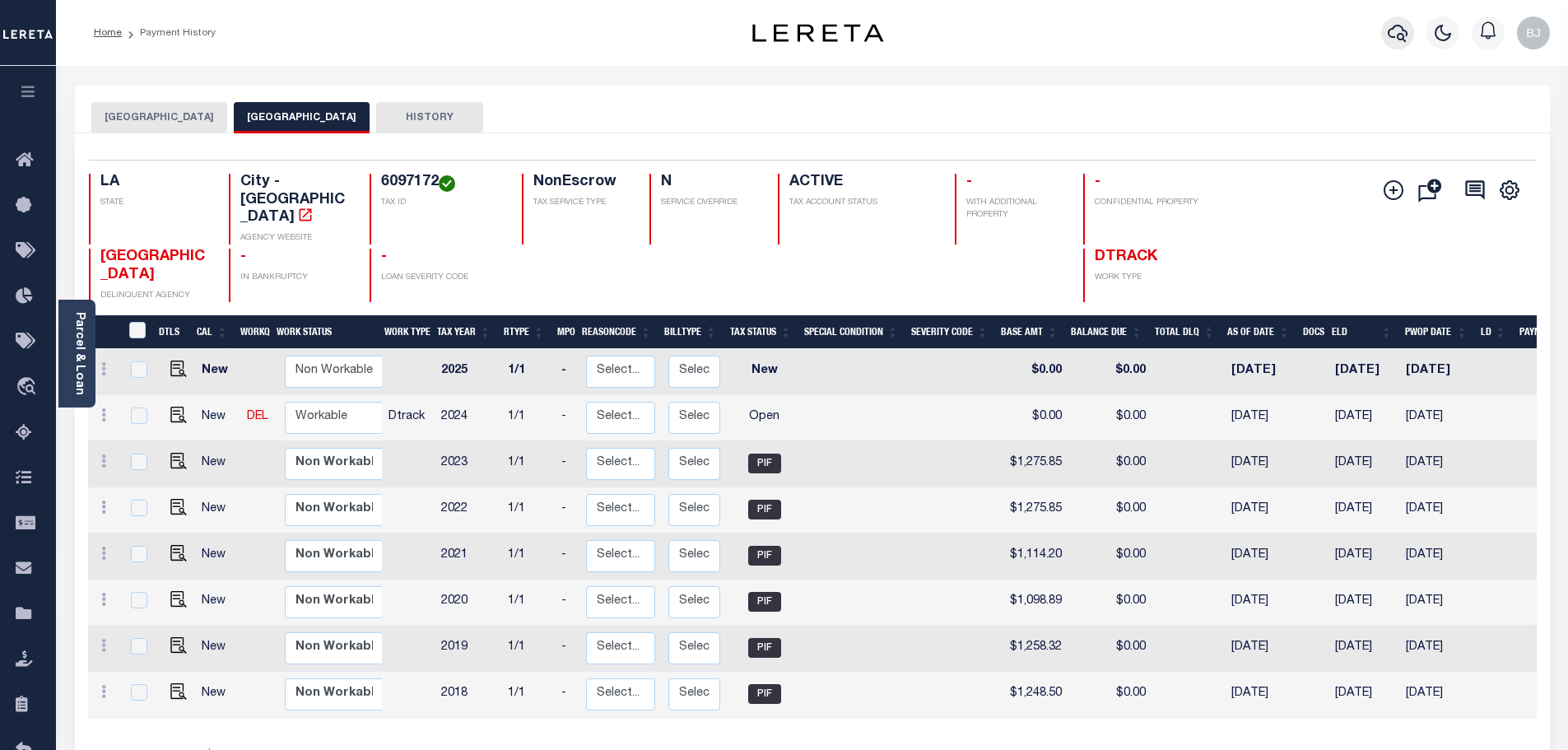
click at [1391, 26] on icon "button" at bounding box center [1397, 33] width 20 height 20
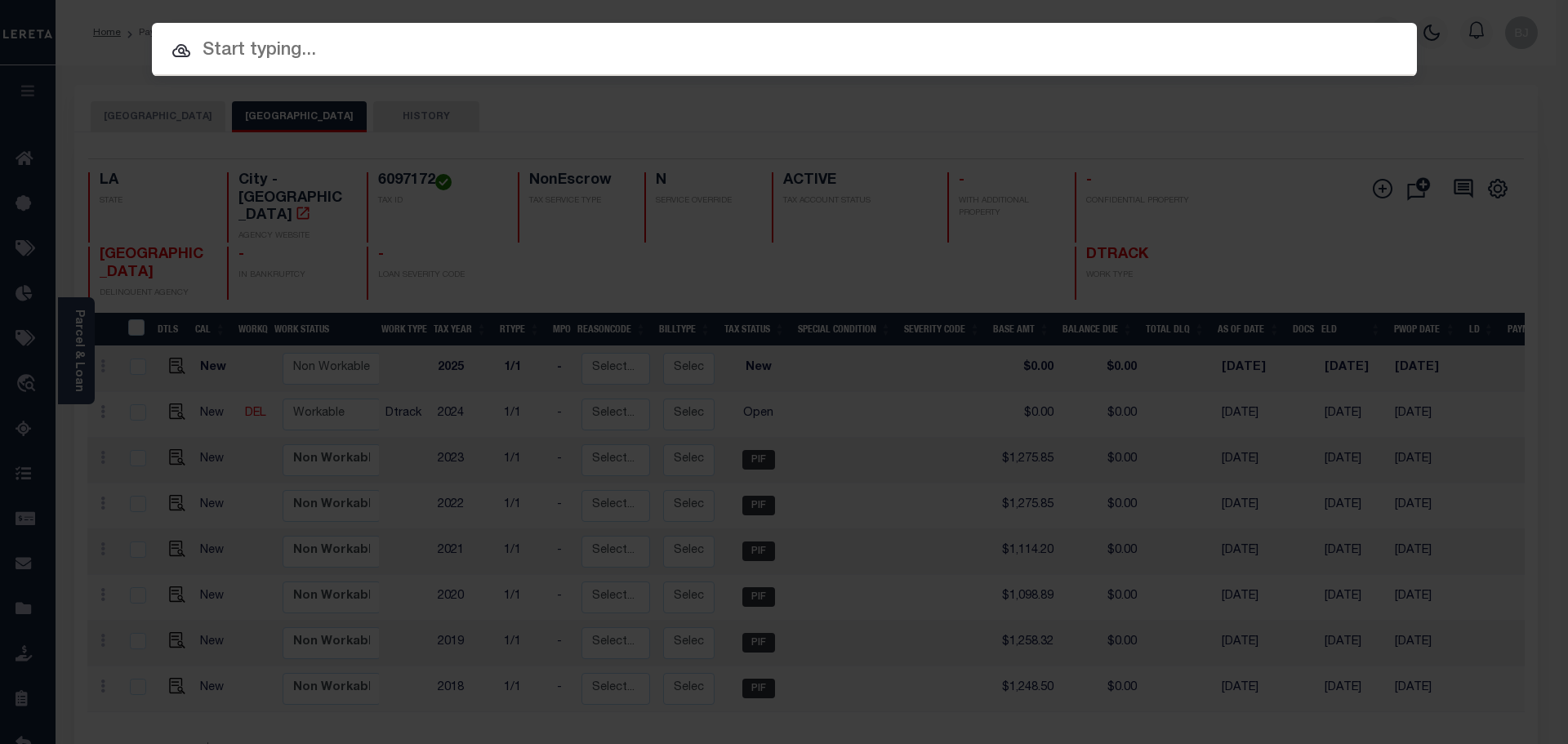
paste input "942400019827"
type input "942400019827"
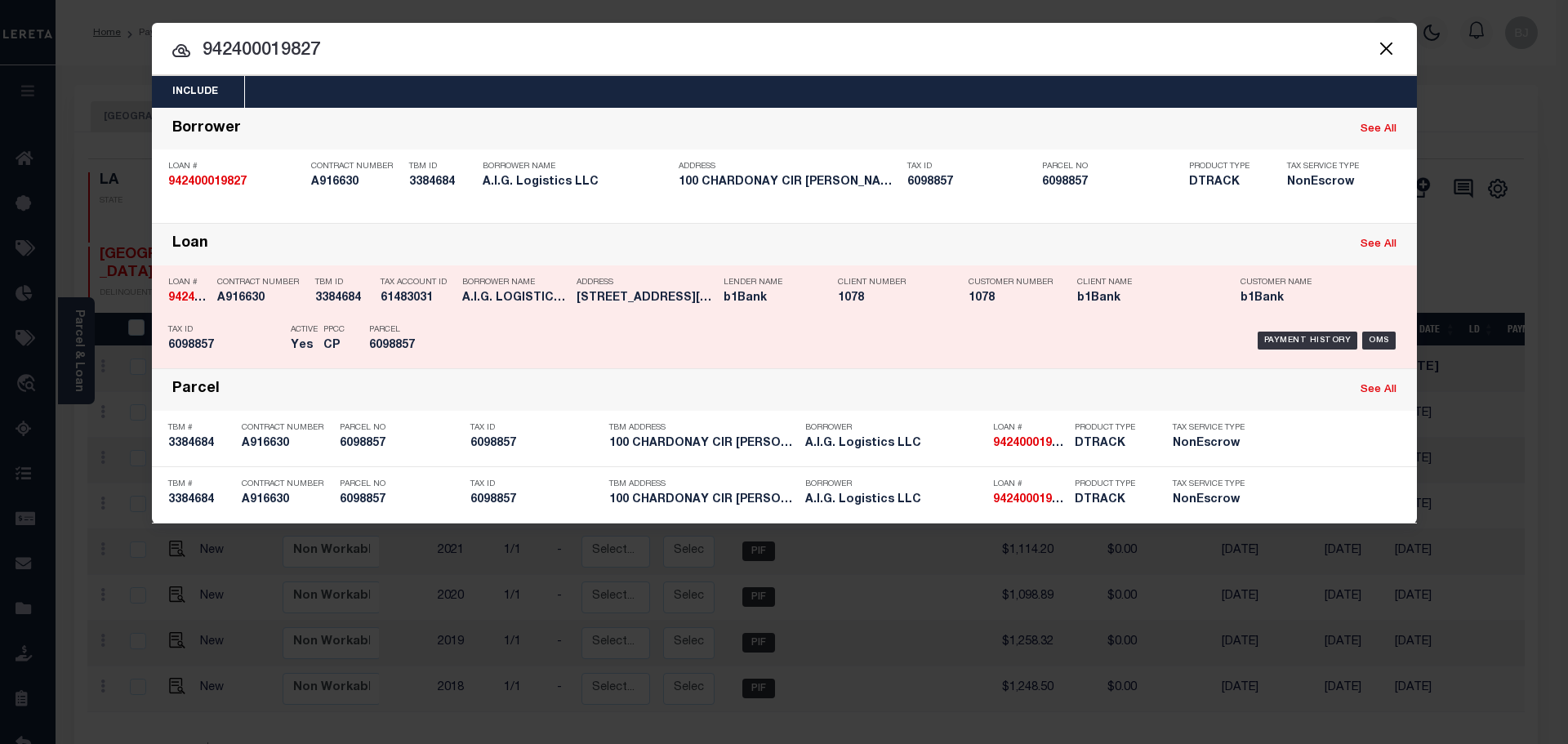
click at [719, 367] on div "Loan # 942400019827 Contract Number A916630 TBM ID 3384684 Tax Account ID 61483…" at bounding box center [784, 316] width 1265 height 102
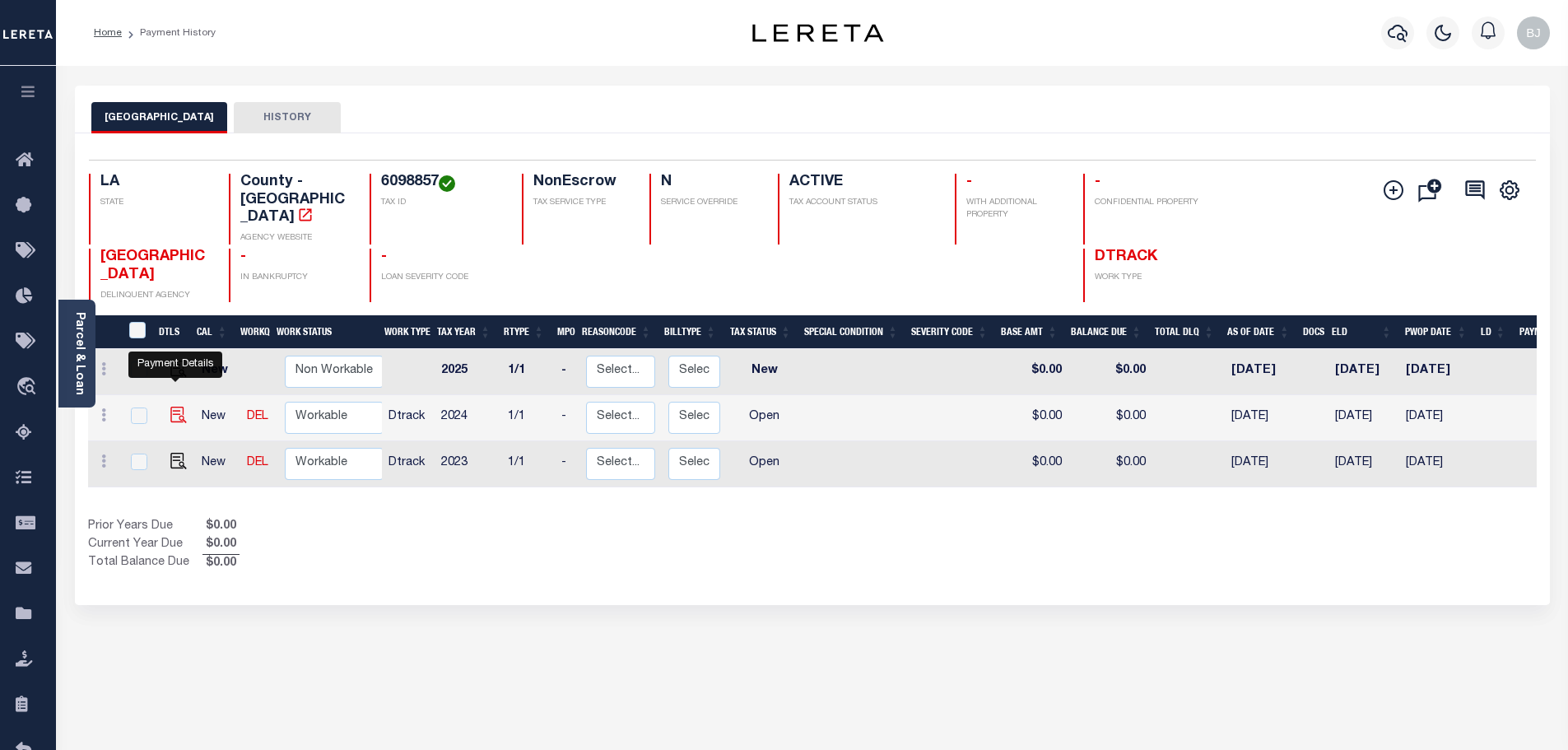
click at [180, 406] on img "" at bounding box center [179, 414] width 17 height 17
checkbox input "true"
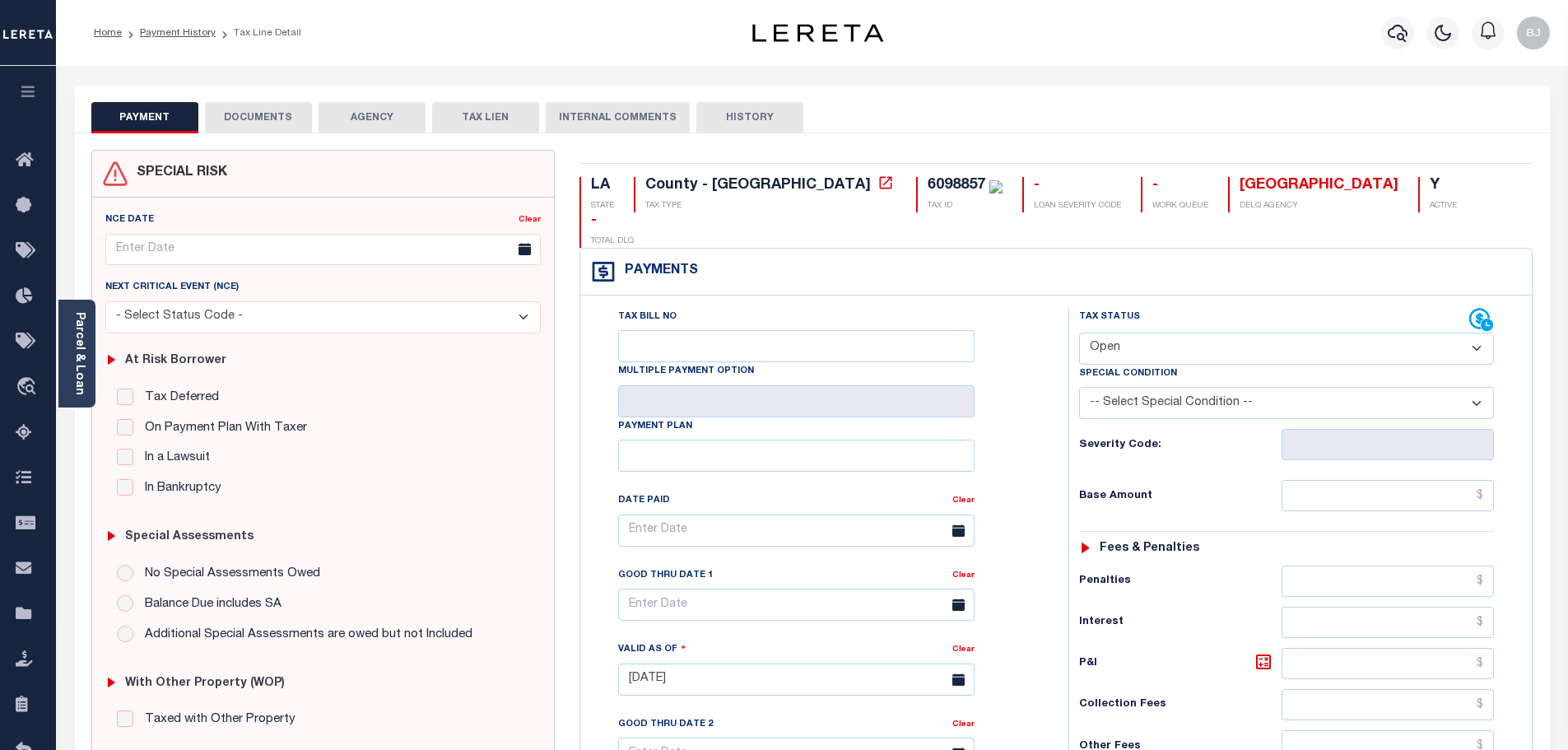
click at [1122, 333] on select "- Select Status Code - Open Due/Unpaid Paid Incomplete No Tax Due Internal Refu…" at bounding box center [1287, 349] width 415 height 32
select select "PYD"
click at [1079, 333] on select "- Select Status Code - Open Due/Unpaid Paid Incomplete No Tax Due Internal Refu…" at bounding box center [1287, 349] width 415 height 32
type input "[DATE]"
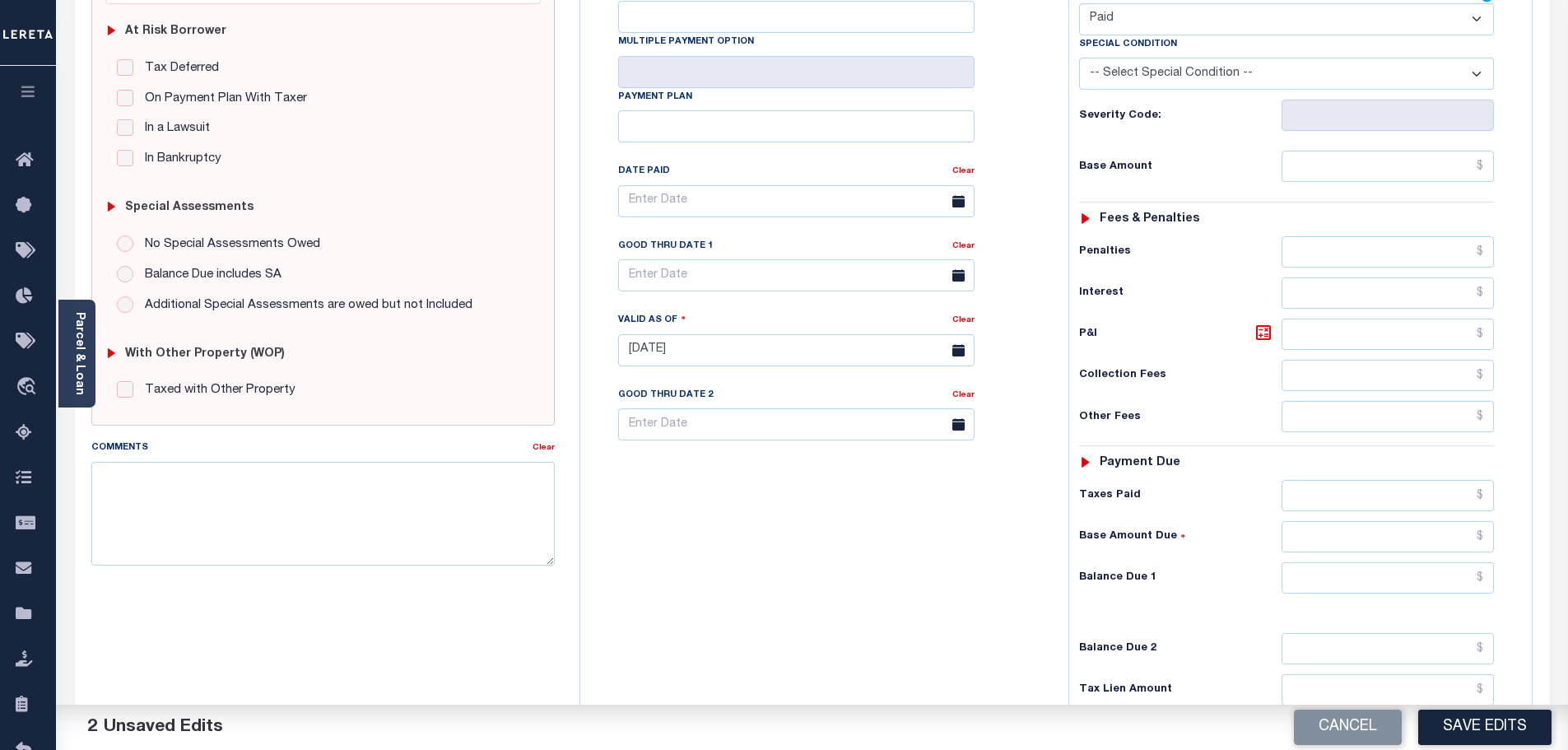
click at [1403, 526] on div "Tax Status Status - Select Status Code -" at bounding box center [1292, 342] width 447 height 727
click at [1415, 562] on input "text" at bounding box center [1387, 577] width 214 height 31
type input "$0.00"
click at [493, 481] on textarea "Comments" at bounding box center [323, 514] width 464 height 103
paste textarea "Marked paid per file from tax office - bj"
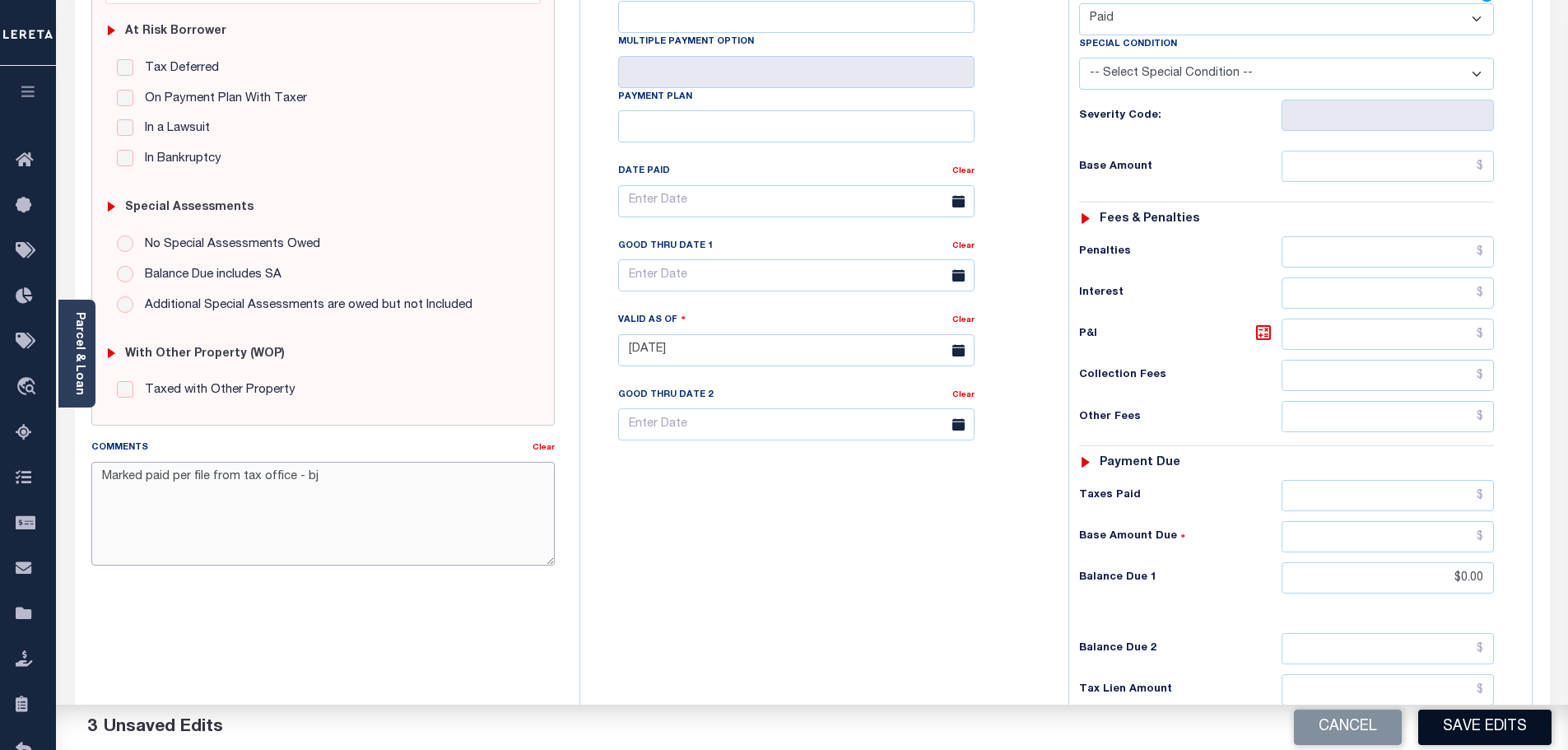
type textarea "Marked paid per file from tax office - bj"
click at [1484, 739] on button "Save Edits" at bounding box center [1485, 727] width 133 height 36
checkbox input "false"
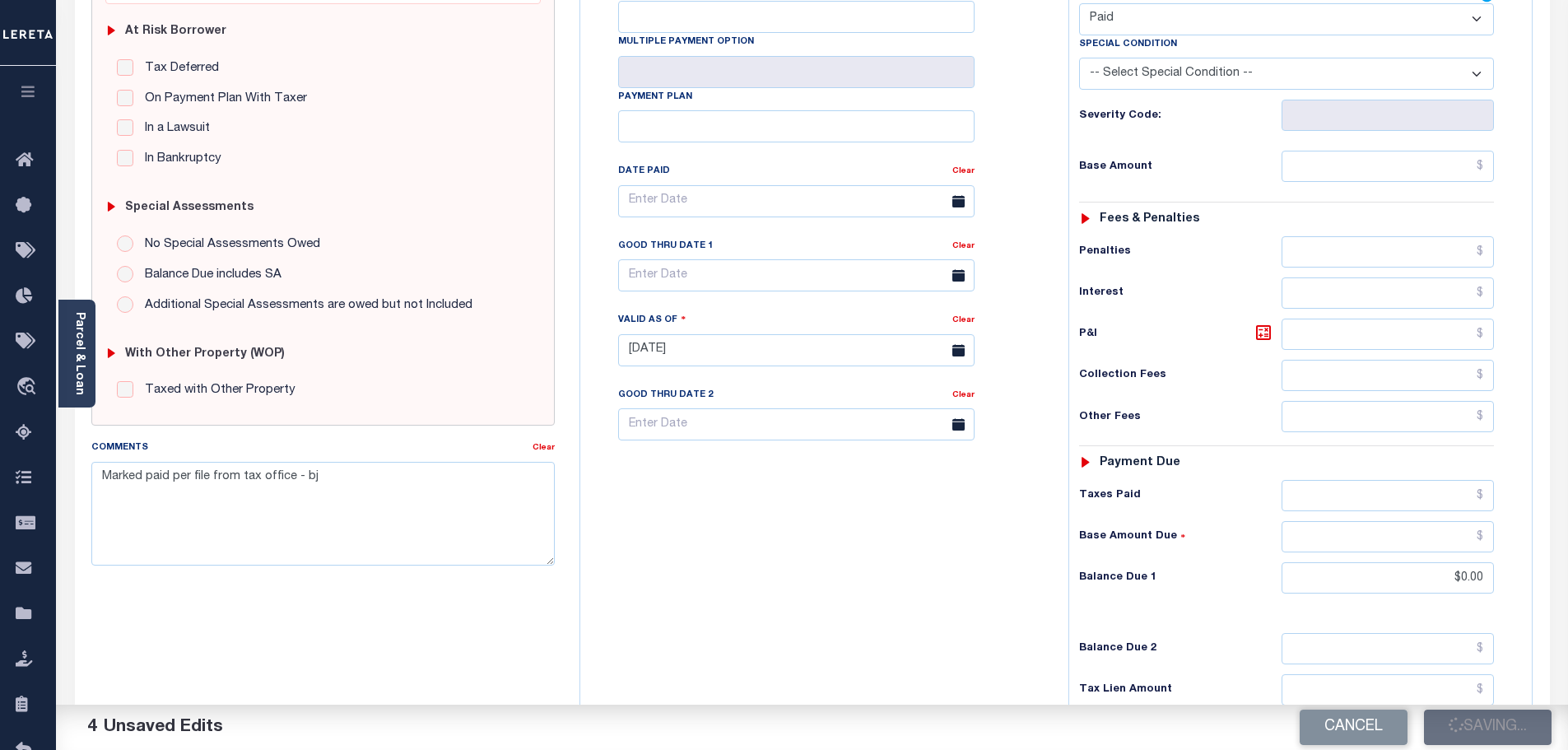
checkbox input "false"
type input "$0"
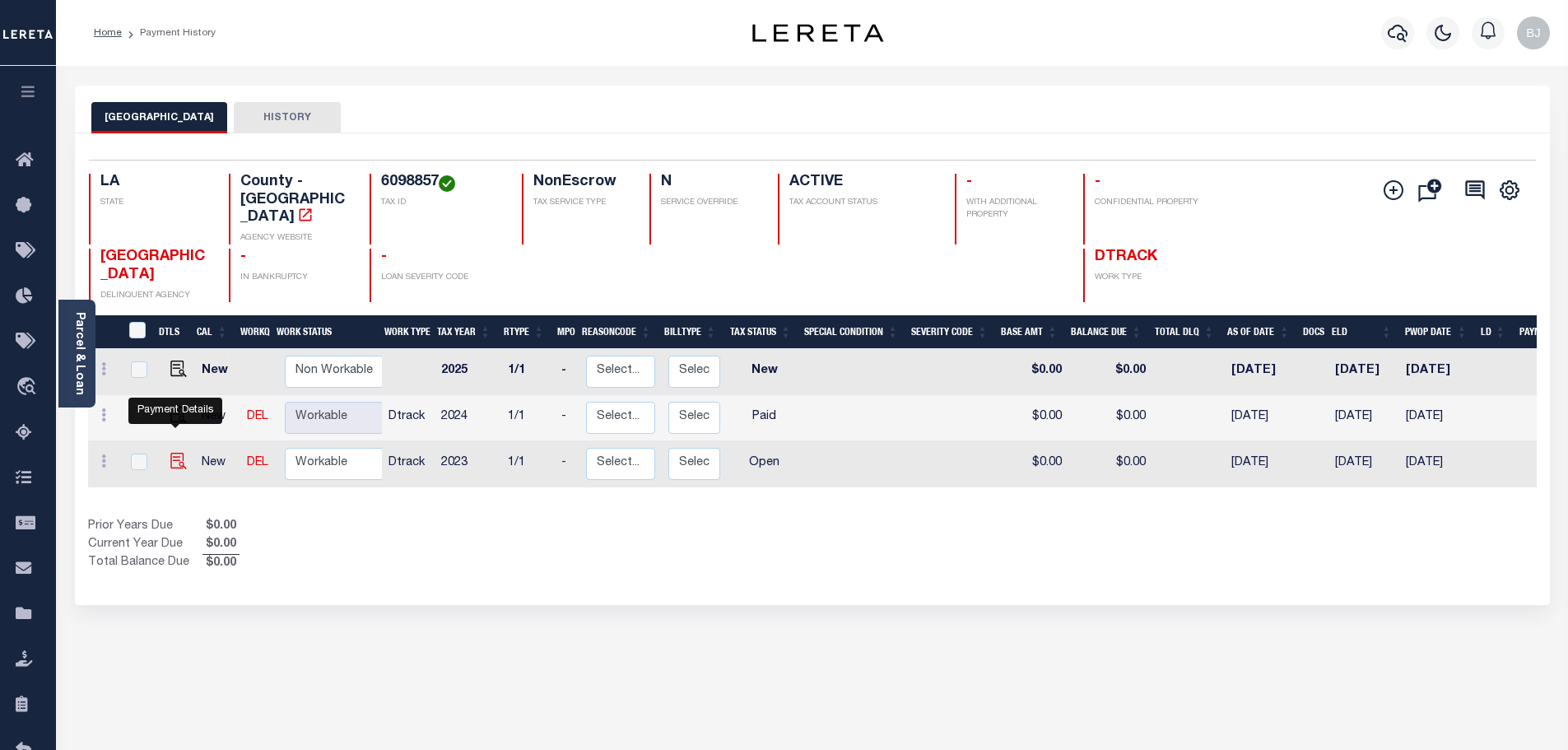
click at [179, 453] on img "" at bounding box center [179, 461] width 17 height 17
checkbox input "true"
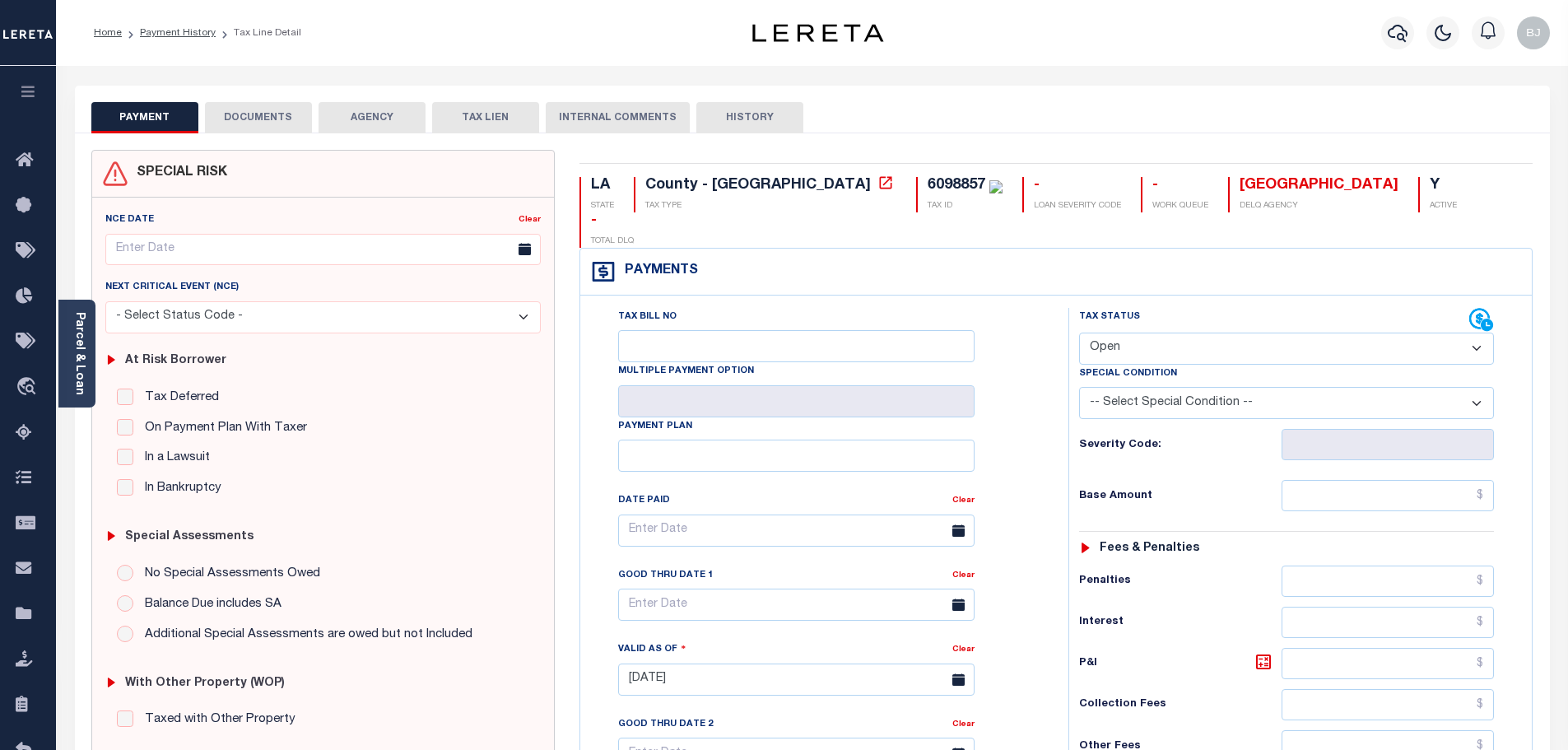
click at [1210, 333] on select "- Select Status Code - Open Due/Unpaid Paid Incomplete No Tax Due Internal Refu…" at bounding box center [1287, 349] width 415 height 32
select select "PYD"
click at [1079, 333] on select "- Select Status Code - Open Due/Unpaid Paid Incomplete No Tax Due Internal Refu…" at bounding box center [1287, 349] width 415 height 32
type input "[DATE]"
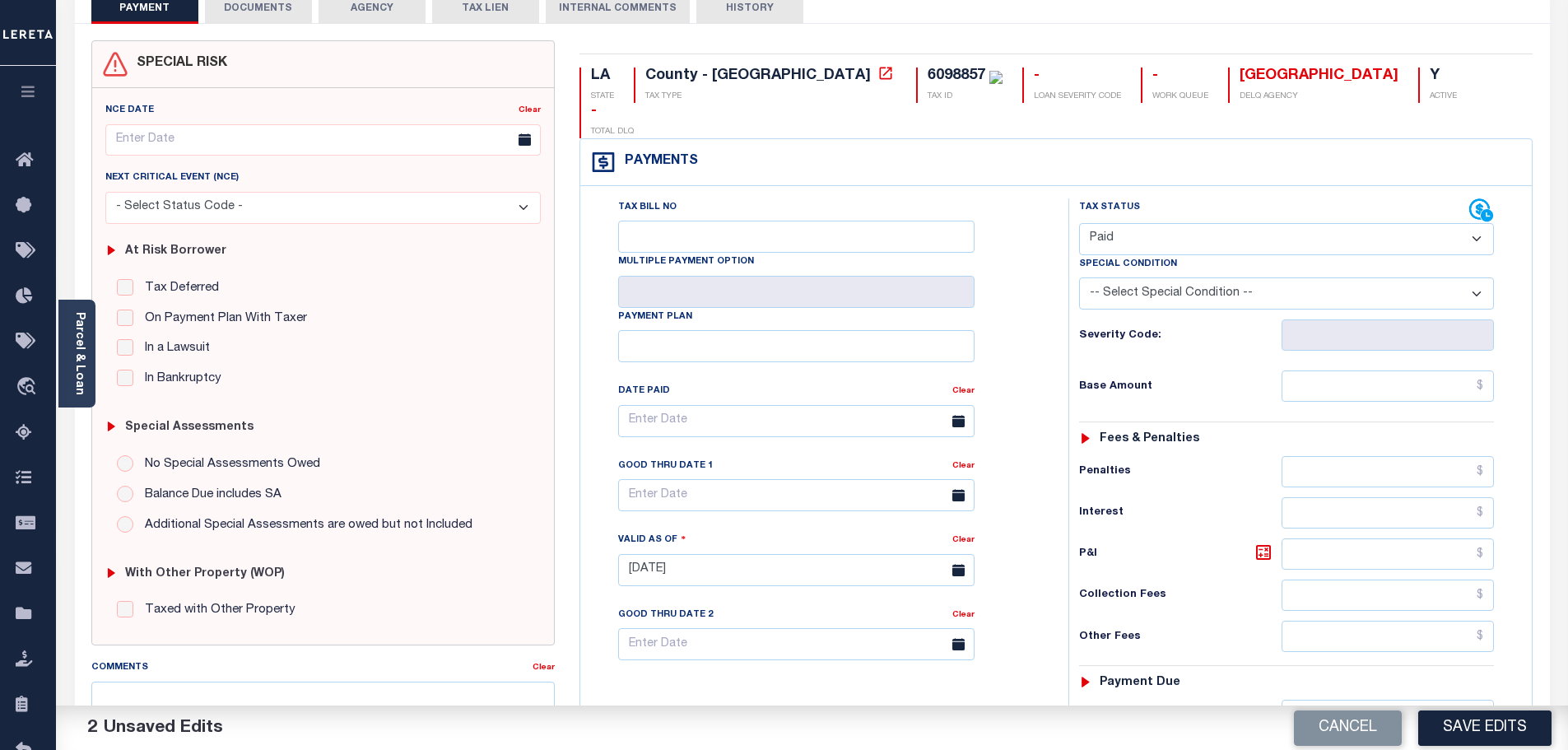
scroll to position [247, 0]
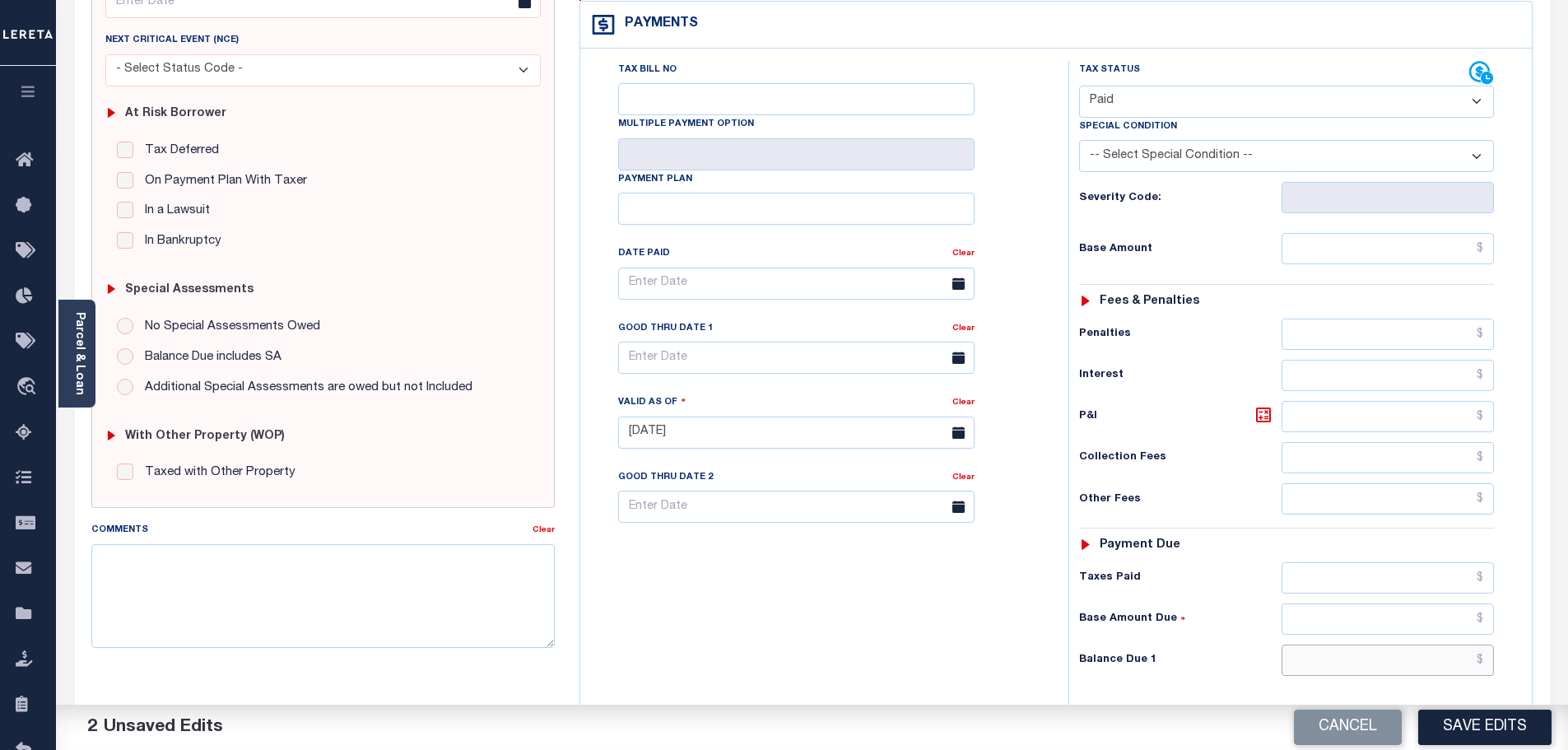
click at [1390, 645] on input "text" at bounding box center [1387, 660] width 214 height 31
type input "$0.00"
click at [348, 639] on textarea "Comments" at bounding box center [323, 596] width 464 height 103
paste textarea "Marked paid per file from tax office - bj"
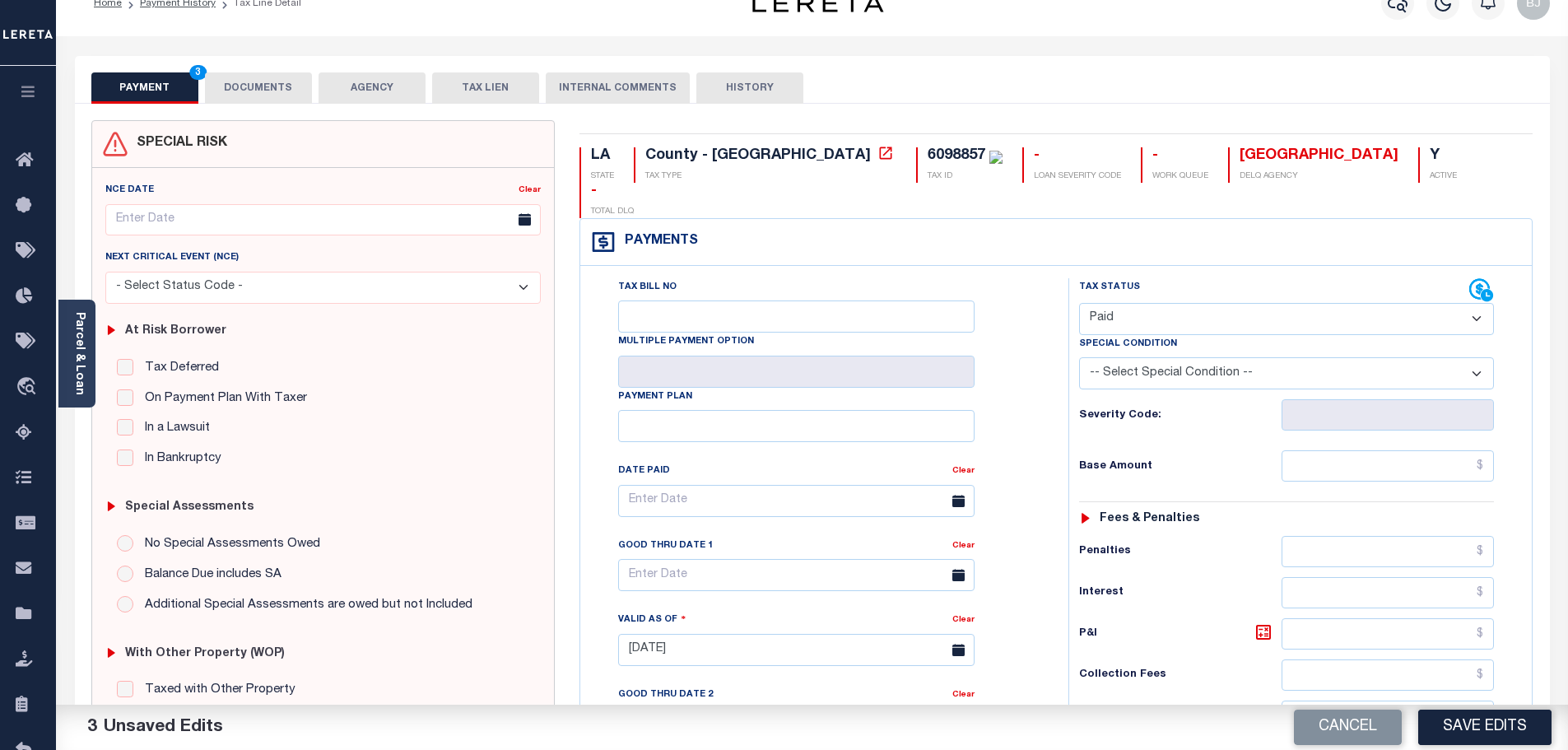
scroll to position [0, 0]
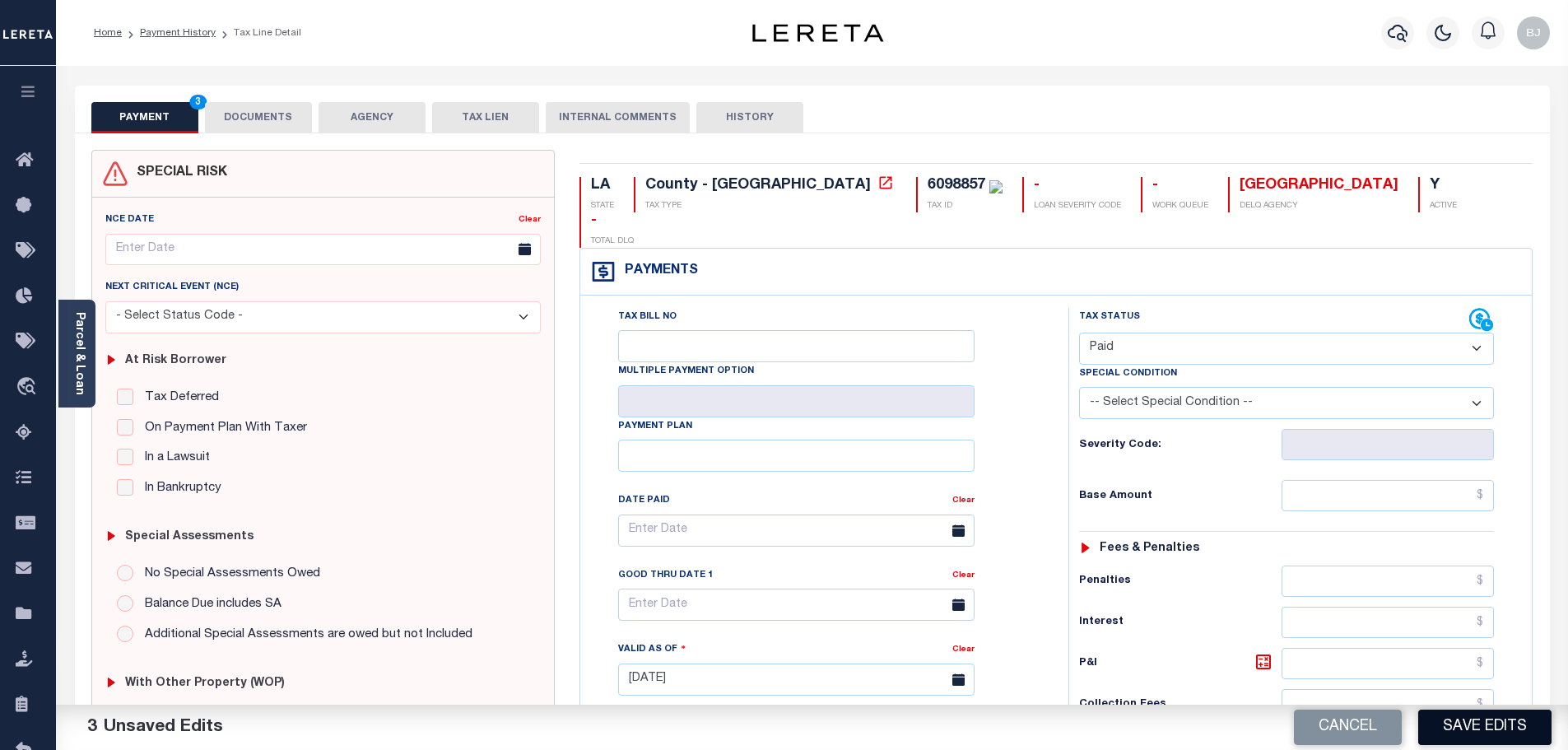
type textarea "Marked paid per file from tax office - bj"
click at [1482, 728] on button "Save Edits" at bounding box center [1485, 727] width 133 height 36
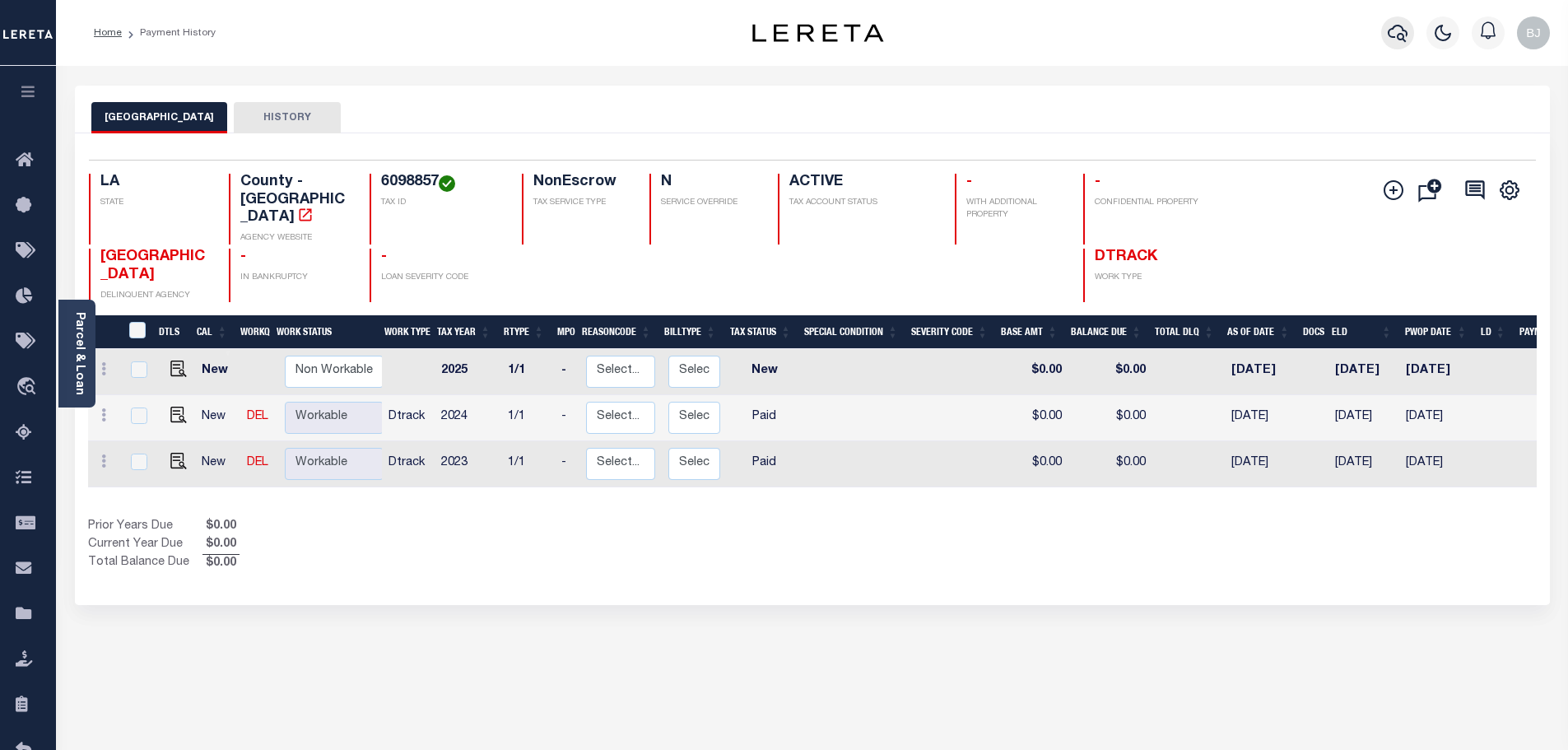
click at [1382, 36] on button "button" at bounding box center [1397, 33] width 33 height 33
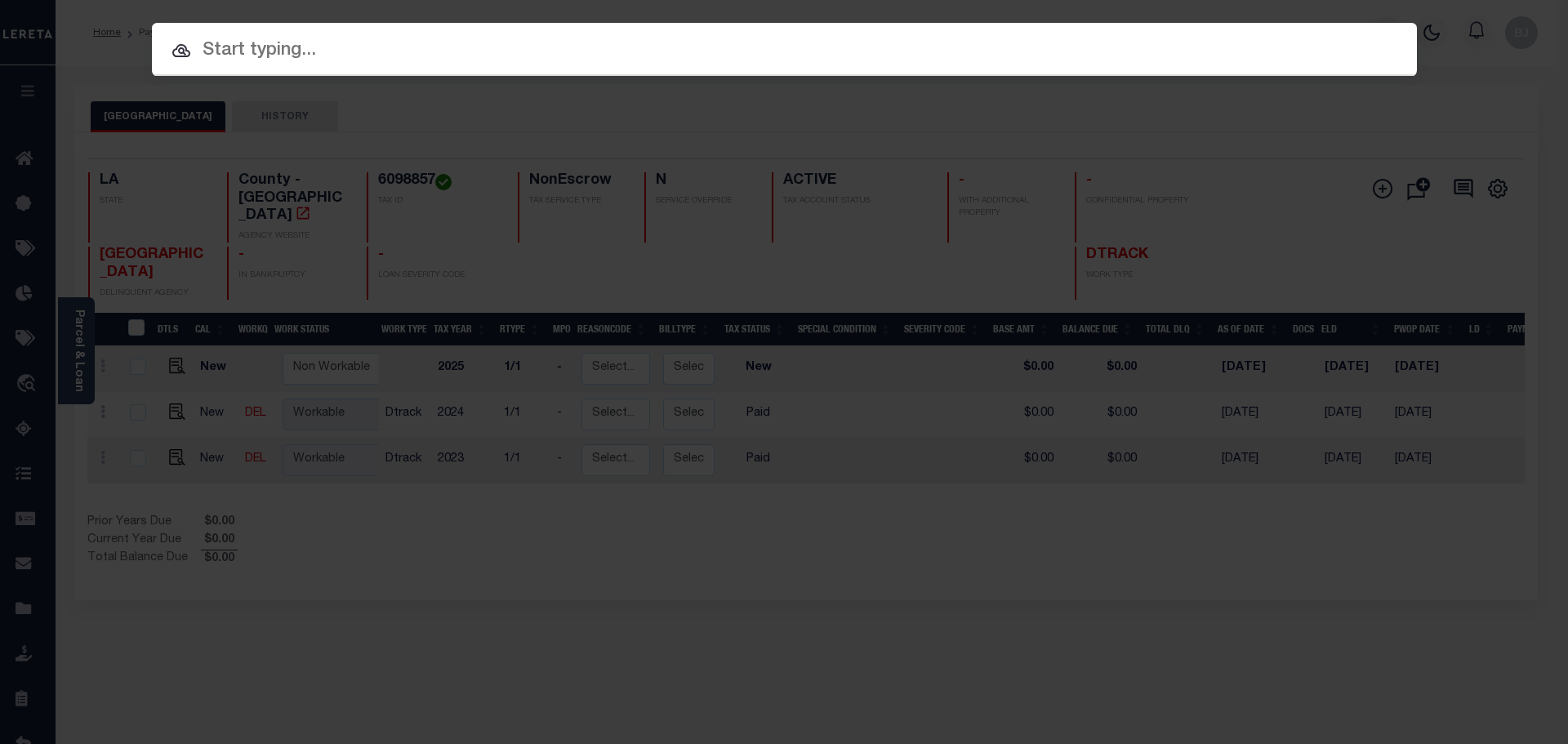
click at [556, 33] on div at bounding box center [784, 48] width 1265 height 52
click at [547, 47] on input "text" at bounding box center [784, 50] width 1265 height 29
paste input "000040141851"
type input "000040141851"
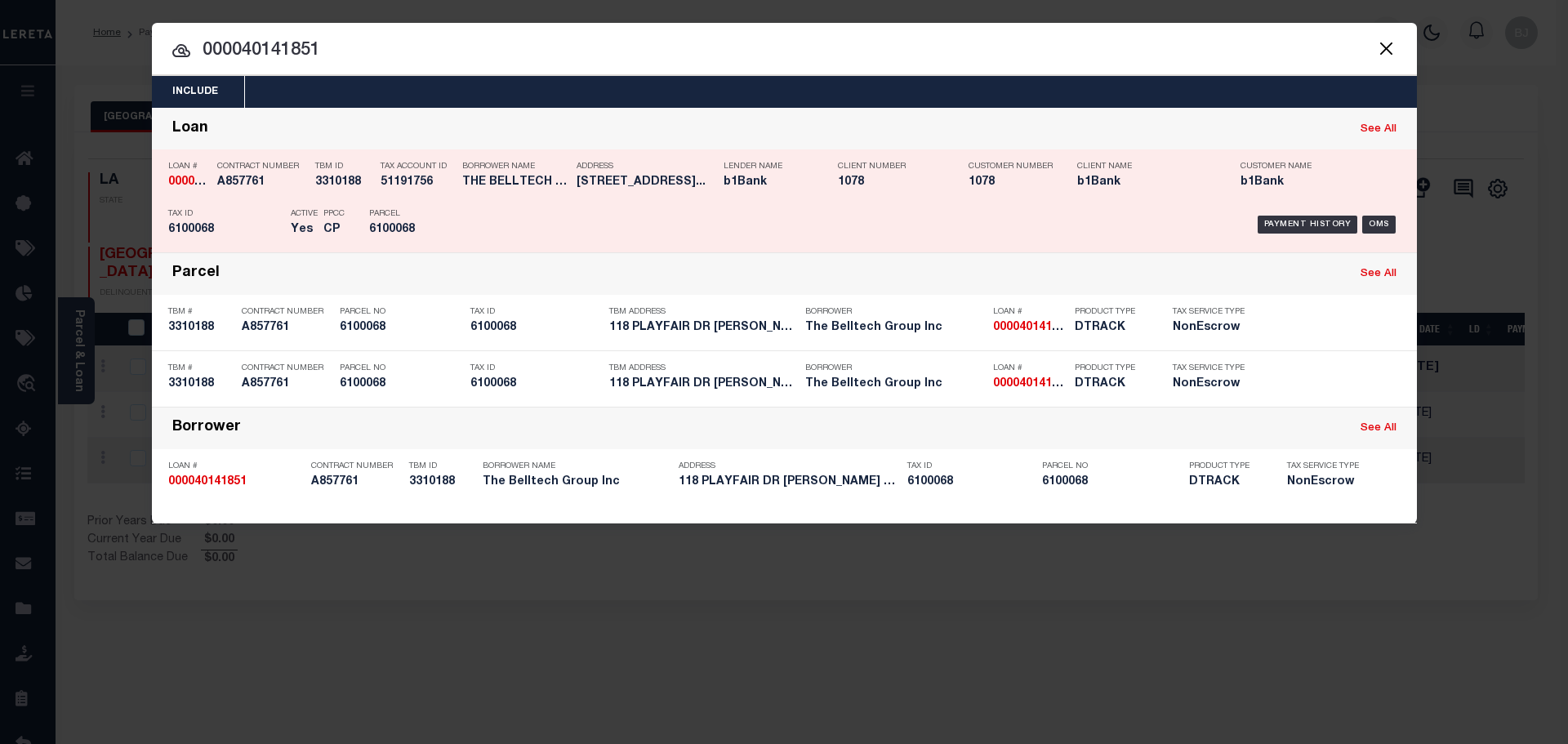
click at [838, 164] on p "Client Number" at bounding box center [891, 167] width 106 height 10
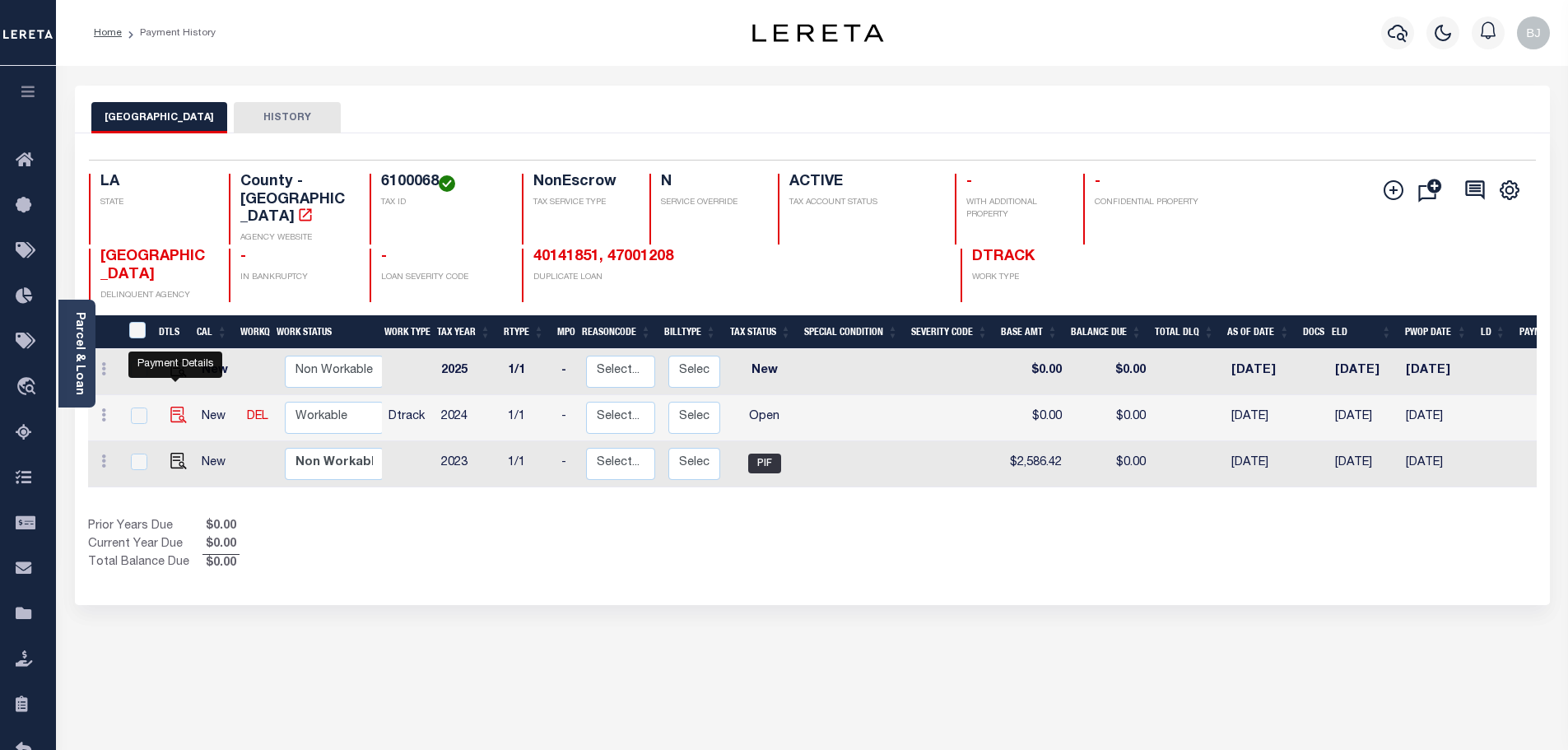
click at [171, 406] on img "" at bounding box center [179, 414] width 17 height 17
checkbox input "true"
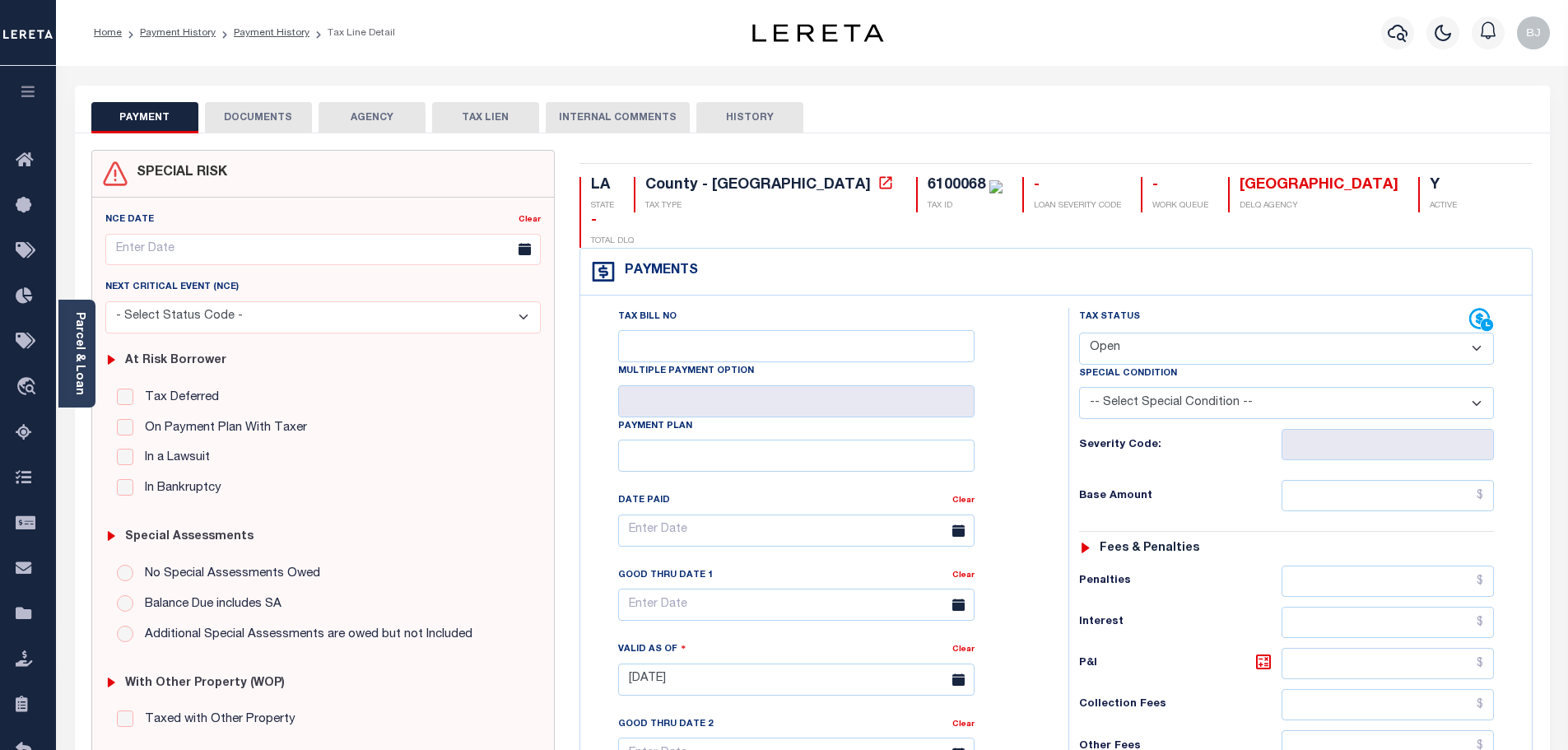
click at [1136, 333] on select "- Select Status Code - Open Due/Unpaid Paid Incomplete No Tax Due Internal Refu…" at bounding box center [1287, 349] width 415 height 32
select select "PYD"
click at [1079, 333] on select "- Select Status Code - Open Due/Unpaid Paid Incomplete No Tax Due Internal Refu…" at bounding box center [1287, 349] width 415 height 32
type input "[DATE]"
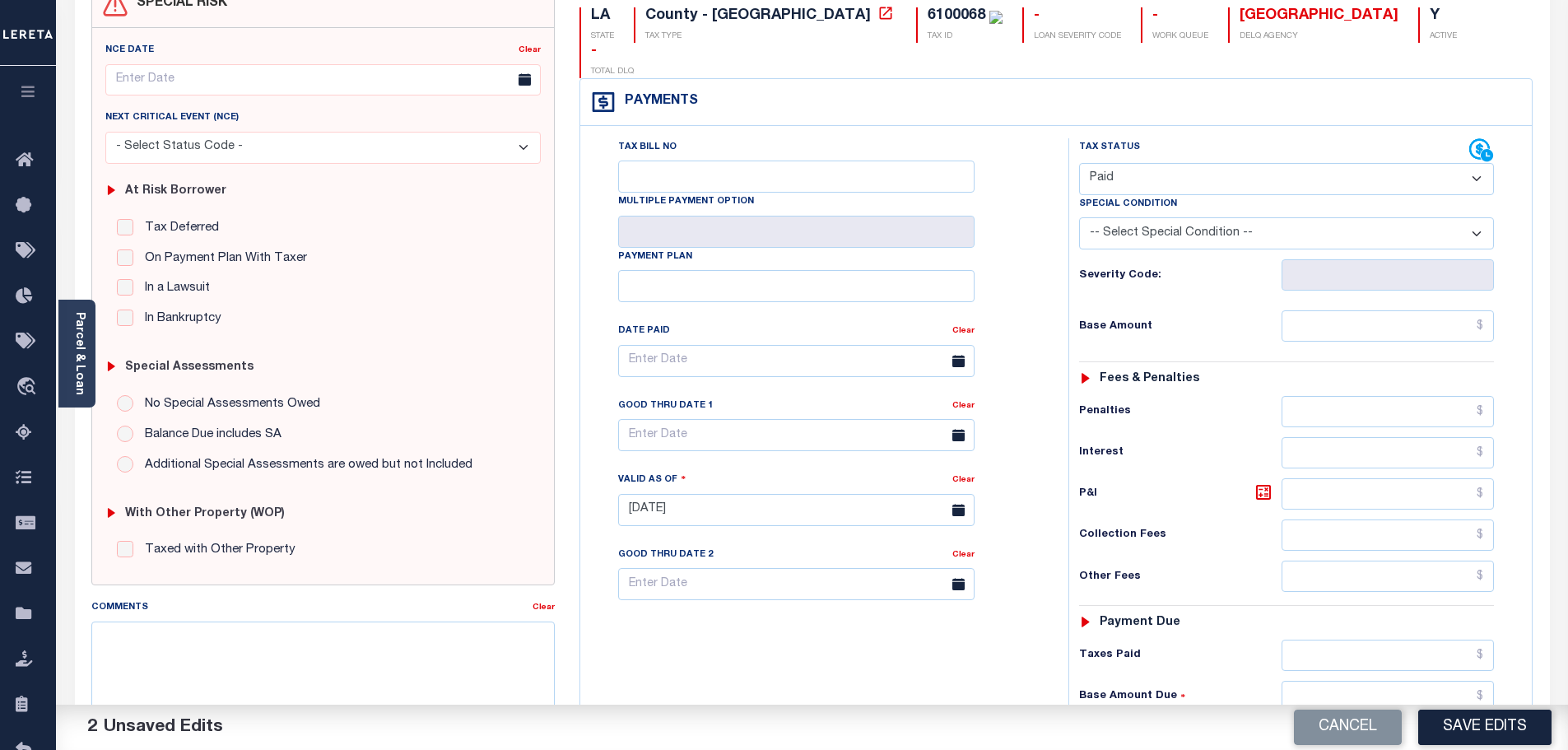
scroll to position [411, 0]
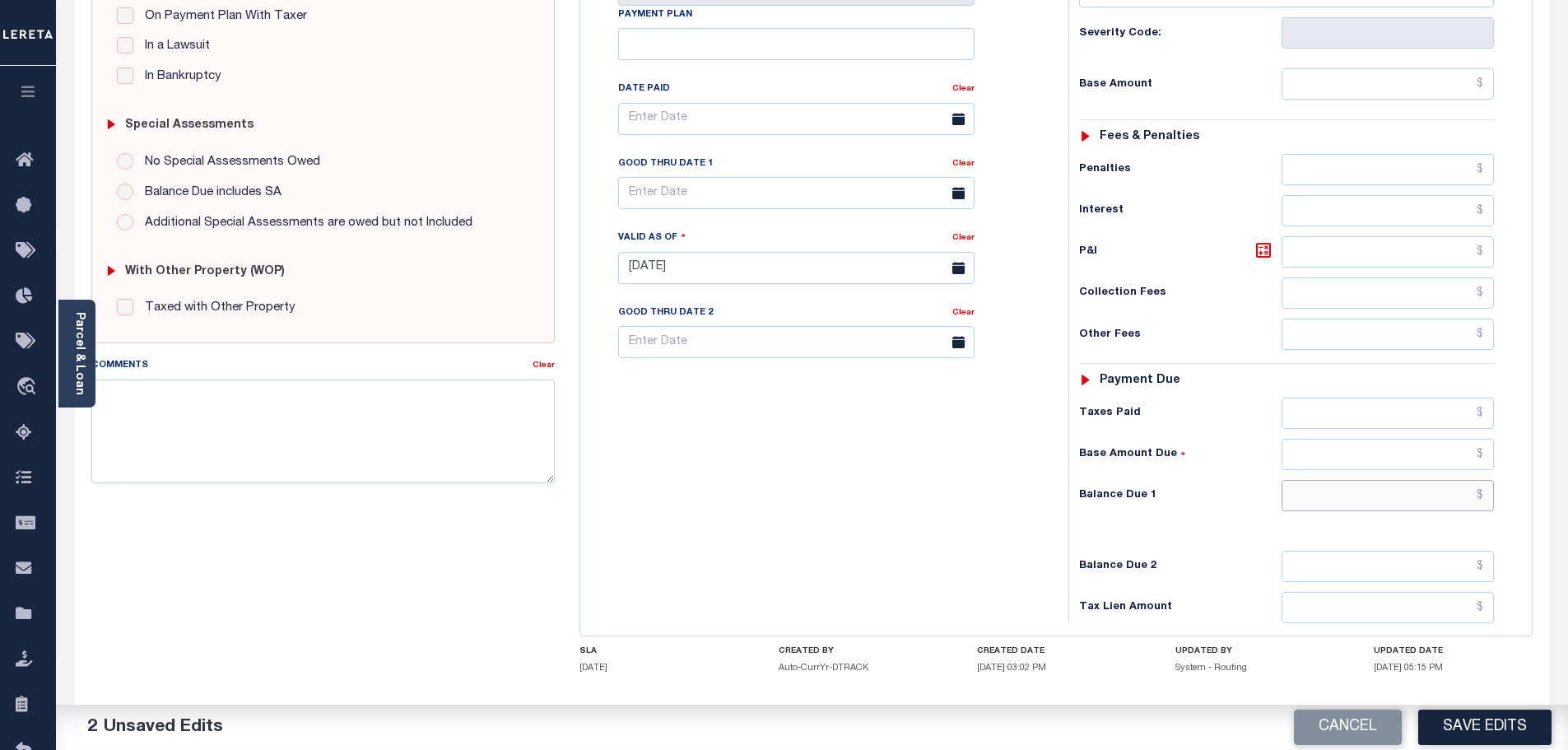
click at [1403, 445] on div "Tax Status Status - Select Status Code -" at bounding box center [1292, 260] width 447 height 727
click at [1403, 480] on input "text" at bounding box center [1387, 495] width 214 height 31
type input "$0.00"
click at [273, 442] on textarea "Comments" at bounding box center [323, 431] width 464 height 103
paste textarea "Marked paid per file from tax office - bj"
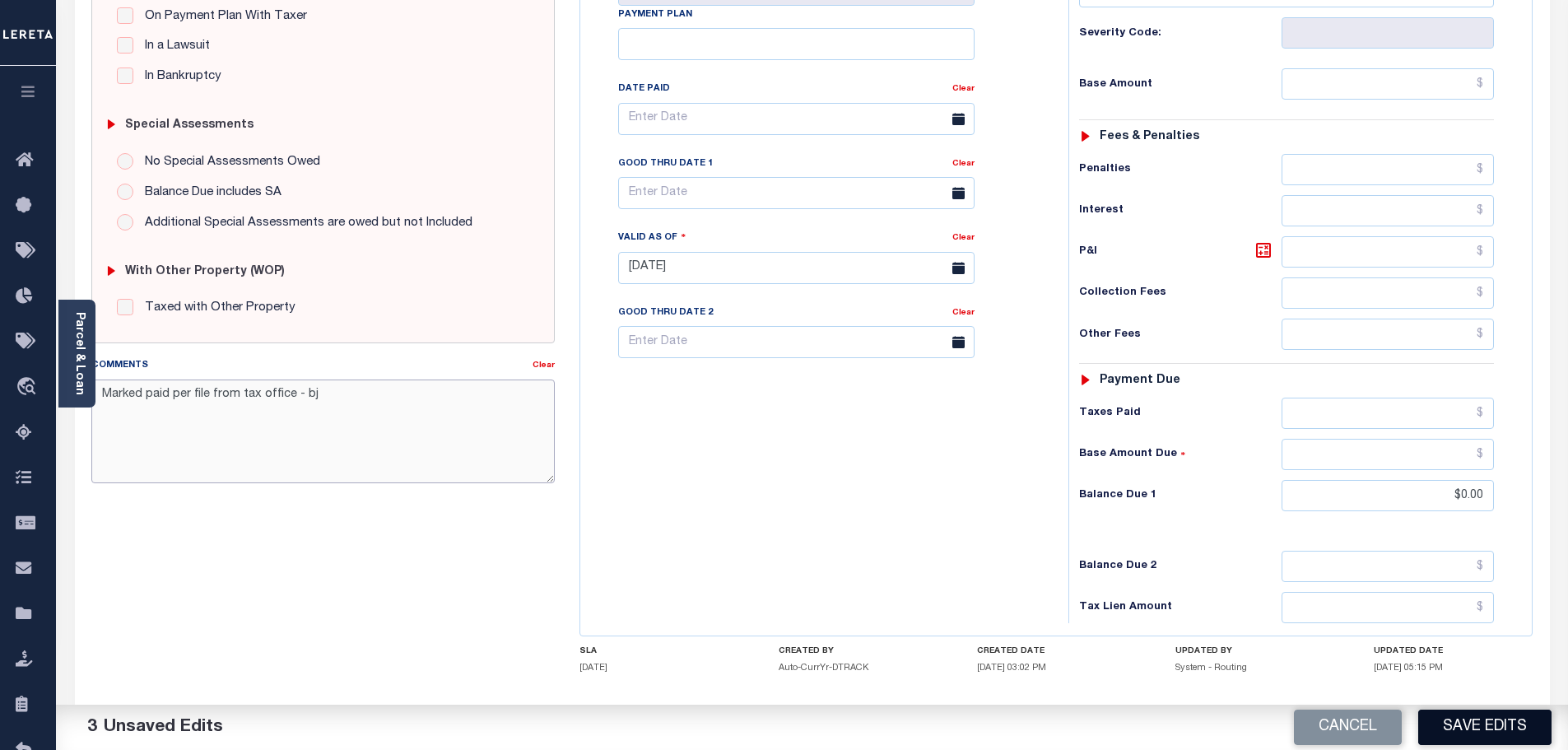
type textarea "Marked paid per file from tax office - bj"
click at [1503, 721] on button "Save Edits" at bounding box center [1485, 727] width 133 height 36
type input "$0"
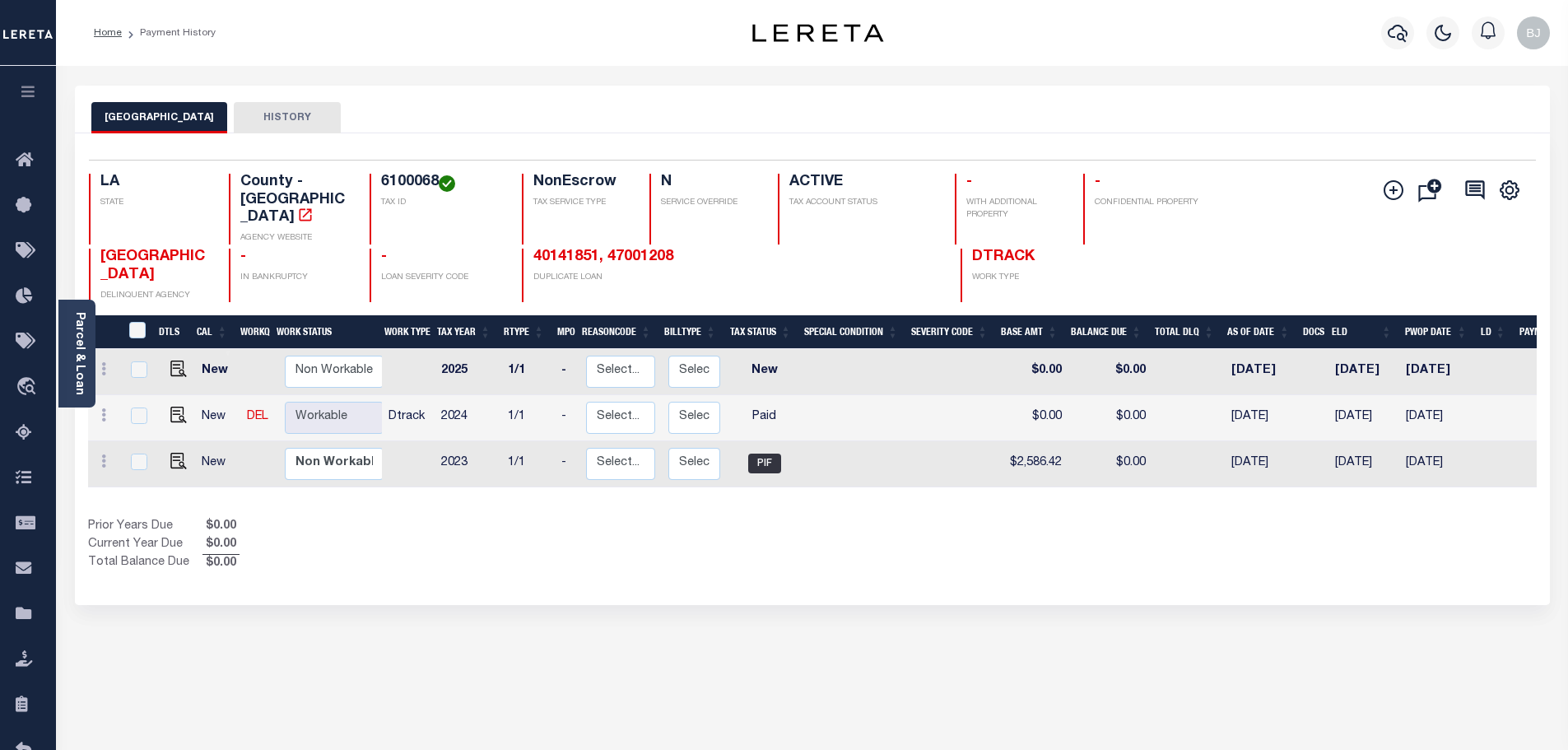
drag, startPoint x: 1276, startPoint y: 61, endPoint x: 1320, endPoint y: 0, distance: 75.2
drag, startPoint x: 1320, startPoint y: 0, endPoint x: 1381, endPoint y: 64, distance: 88.4
click at [1364, 85] on div "LAFAYETTE PARISH HISTORY" at bounding box center [811, 109] width 1475 height 48
click at [1393, 28] on icon "button" at bounding box center [1397, 33] width 20 height 17
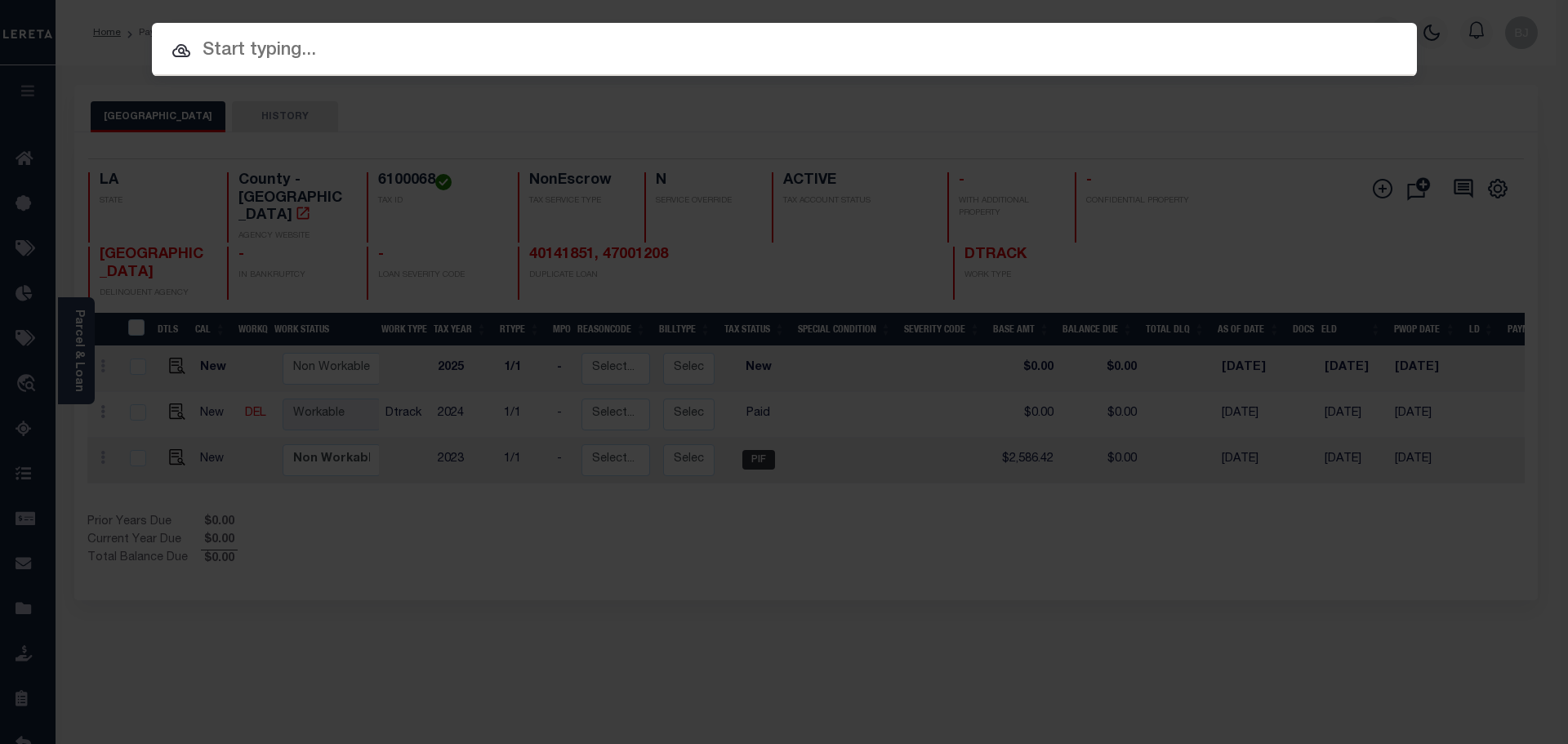
paste input "57011418"
type input "57011418"
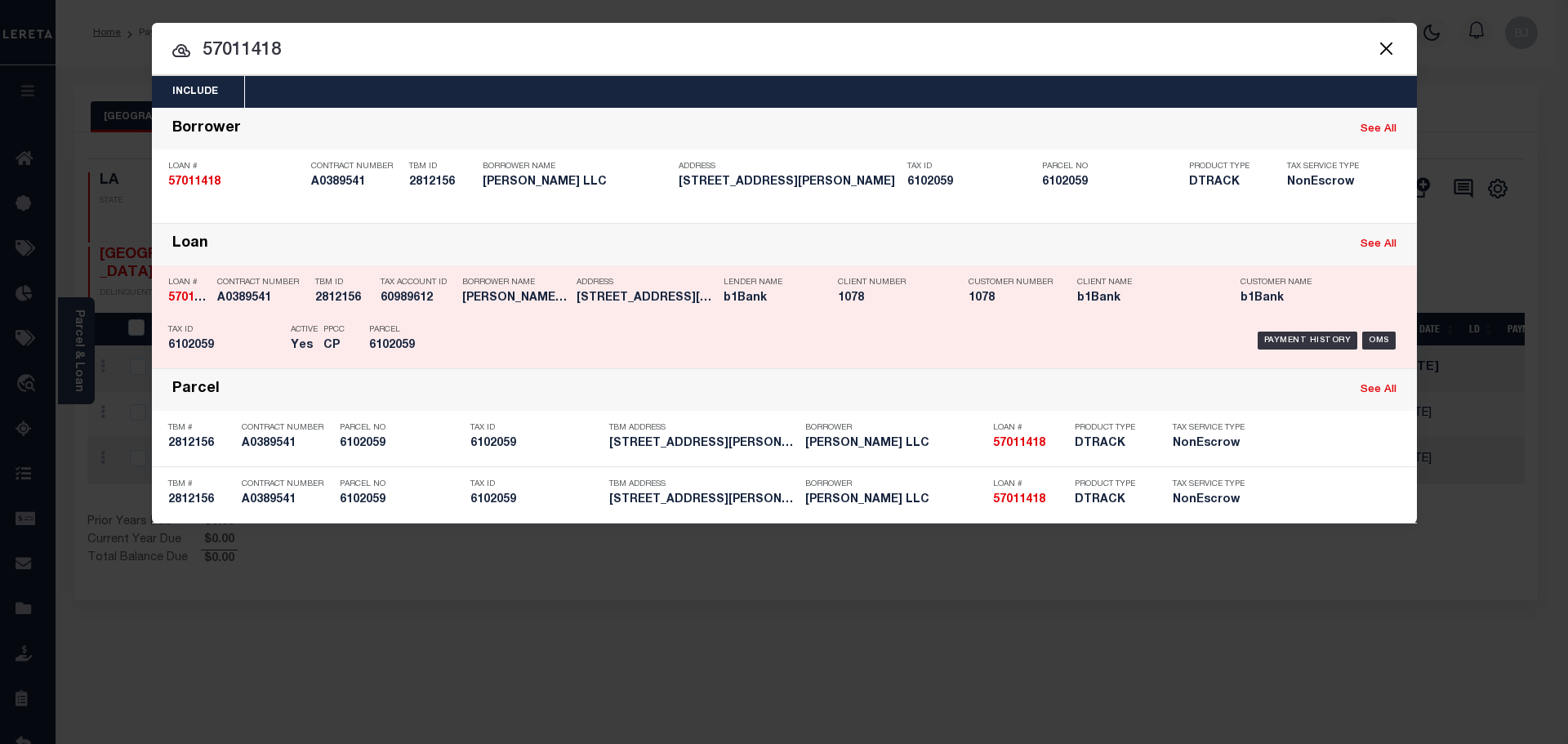
click at [888, 314] on div "Client Number 1078" at bounding box center [891, 293] width 106 height 47
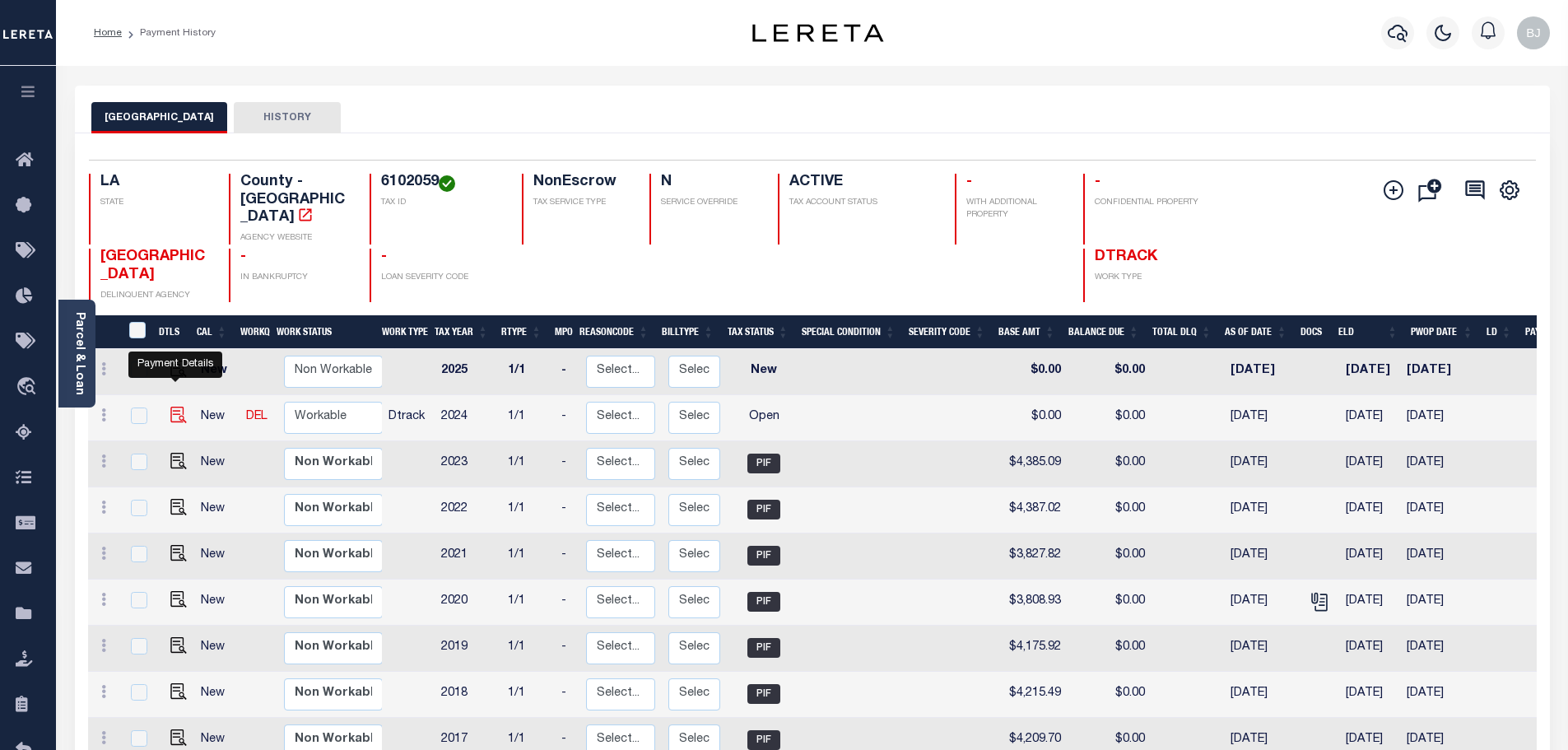
click at [173, 406] on img "" at bounding box center [179, 414] width 17 height 17
checkbox input "true"
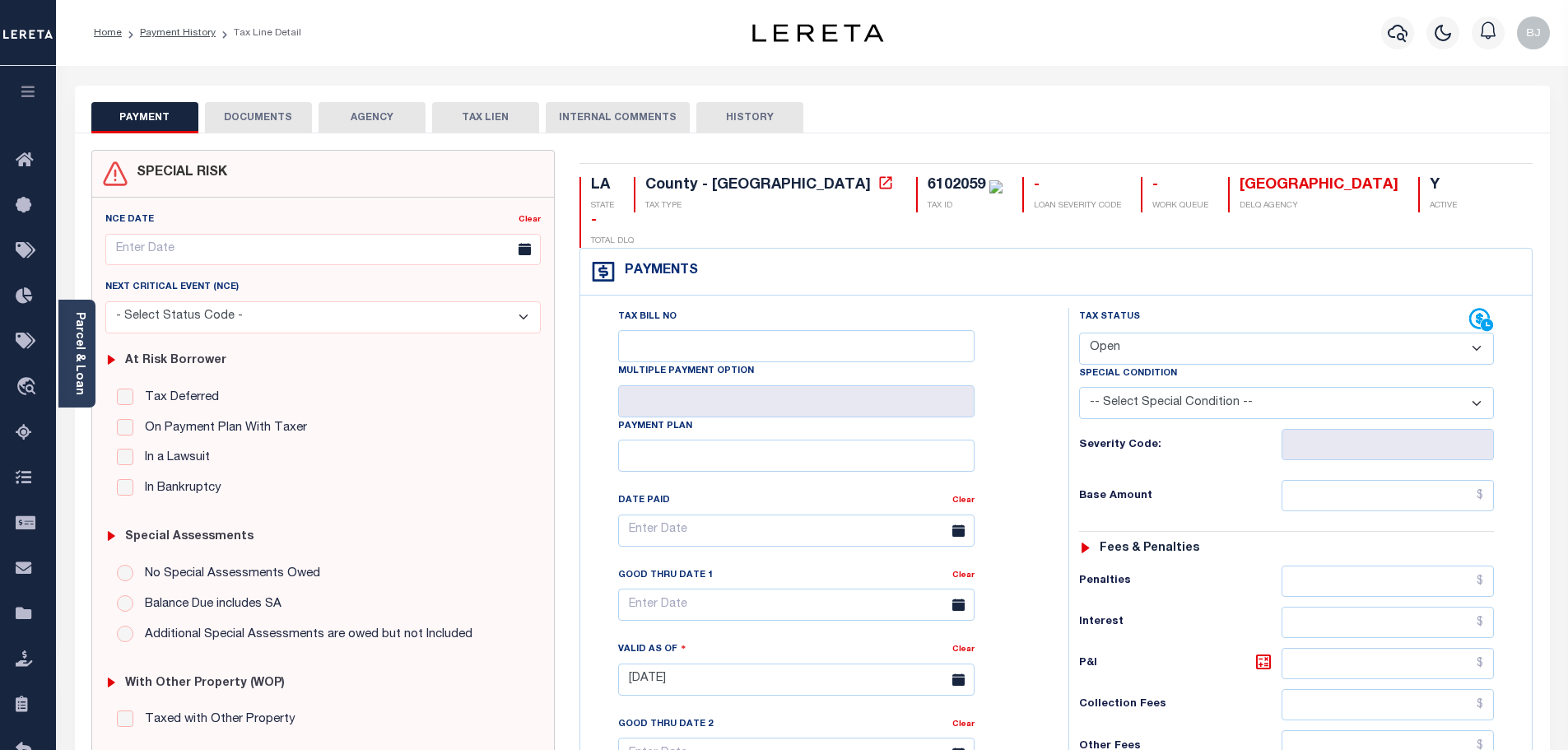
drag, startPoint x: 1212, startPoint y: 310, endPoint x: 1062, endPoint y: 449, distance: 204.5
click at [1212, 333] on select "- Select Status Code - Open Due/Unpaid Paid Incomplete No Tax Due Internal Refu…" at bounding box center [1287, 349] width 415 height 32
select select "PYD"
click at [1079, 333] on select "- Select Status Code - Open Due/Unpaid Paid Incomplete No Tax Due Internal Refu…" at bounding box center [1287, 349] width 415 height 32
type input "[DATE]"
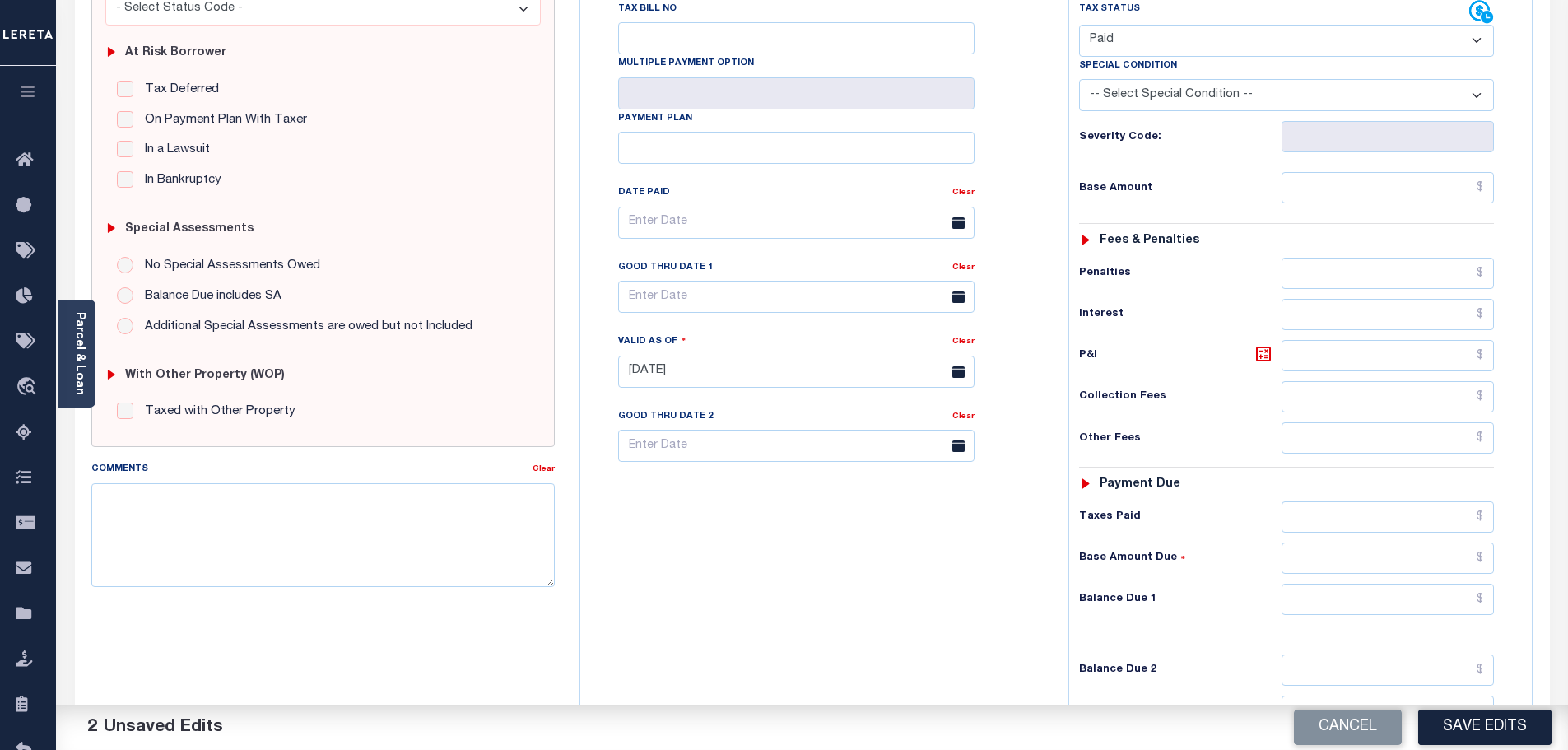
scroll to position [330, 0]
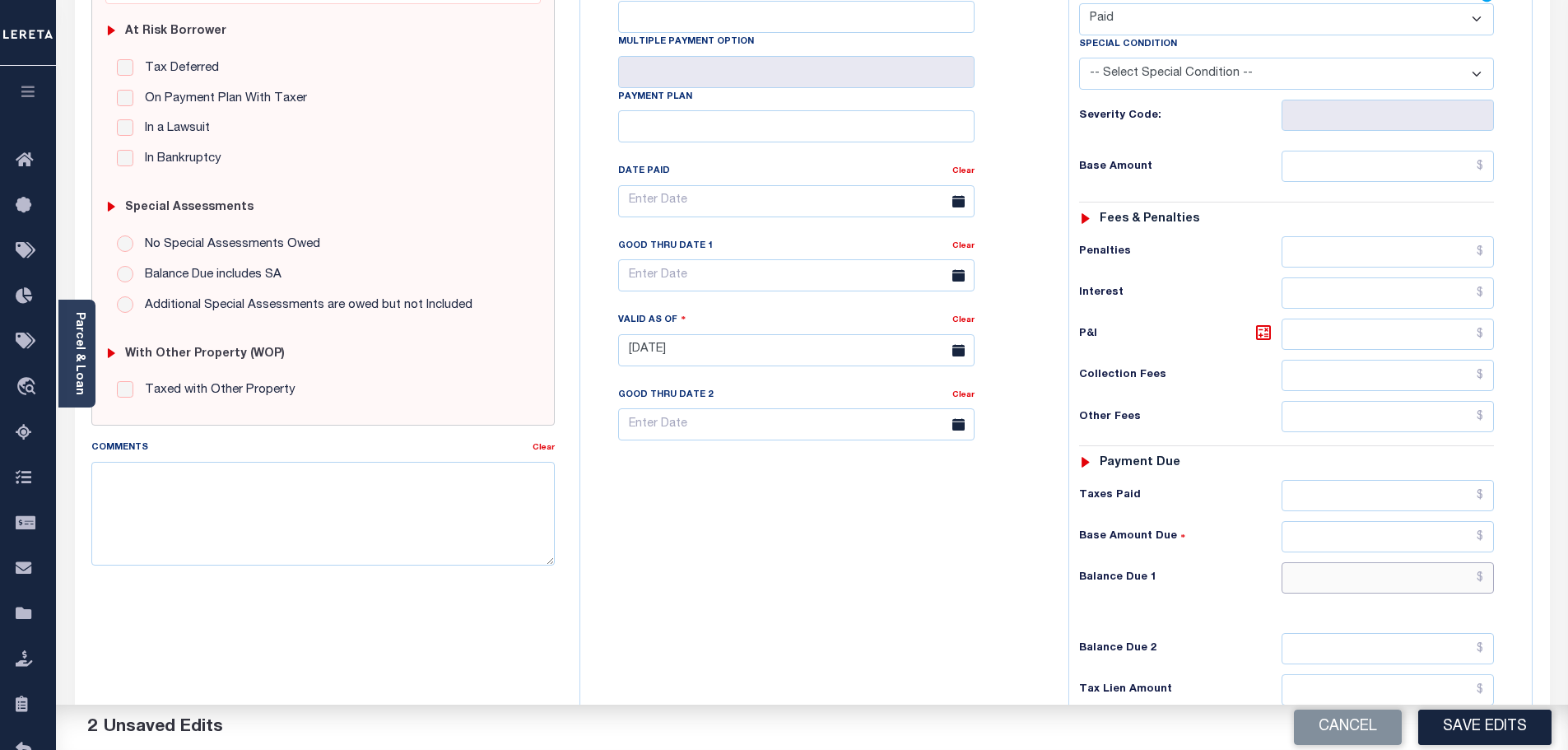
click at [1403, 562] on input "text" at bounding box center [1387, 577] width 214 height 31
type input "$0.00"
click at [437, 522] on textarea "Comments" at bounding box center [323, 514] width 464 height 103
paste textarea "Marked paid per file from tax office - bj"
type textarea "Marked paid per file from tax office - bj"
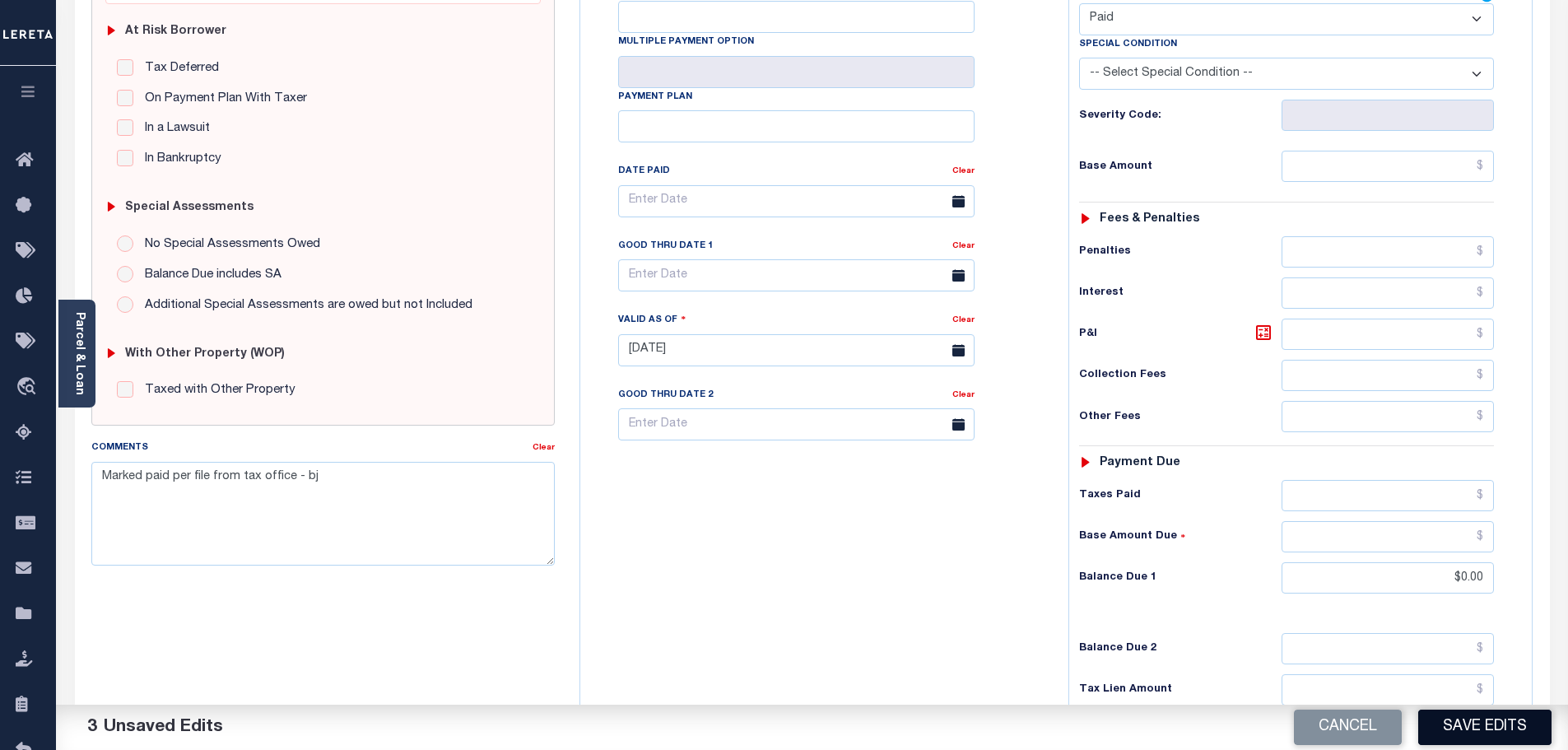
click at [1517, 729] on button "Save Edits" at bounding box center [1485, 727] width 133 height 36
type input "$0"
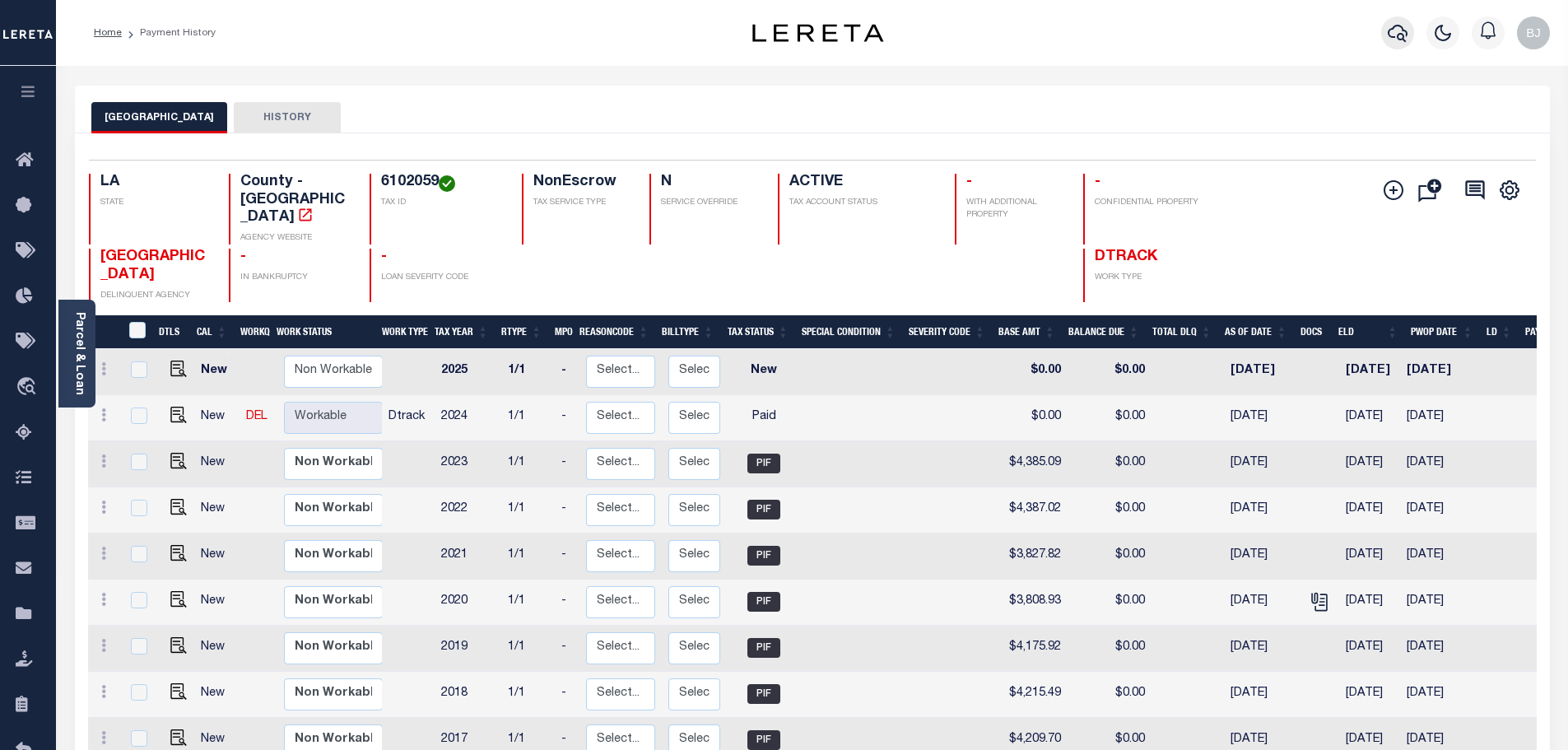
click at [1398, 36] on icon "button" at bounding box center [1397, 33] width 20 height 17
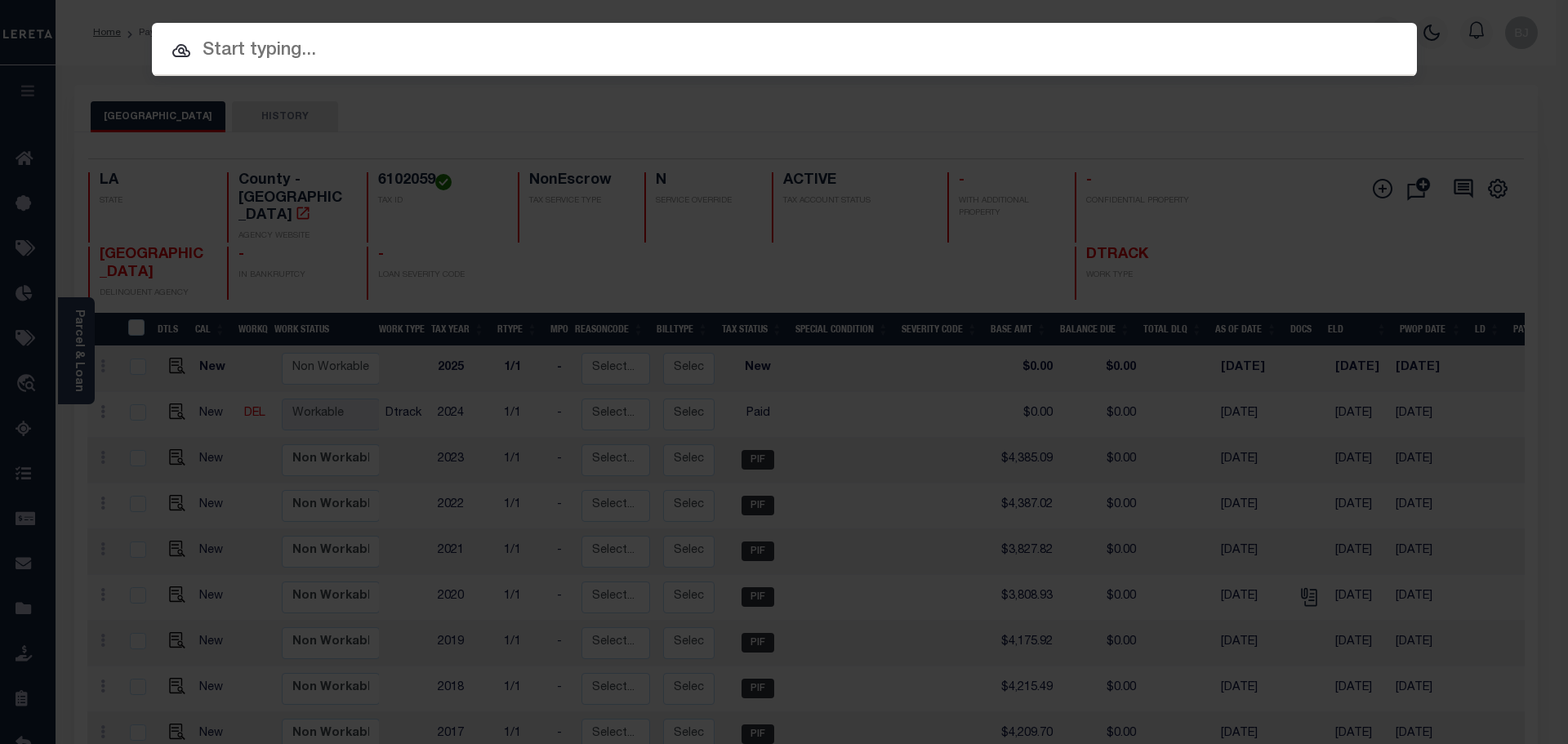
paste input "942100027336"
type input "942100027336"
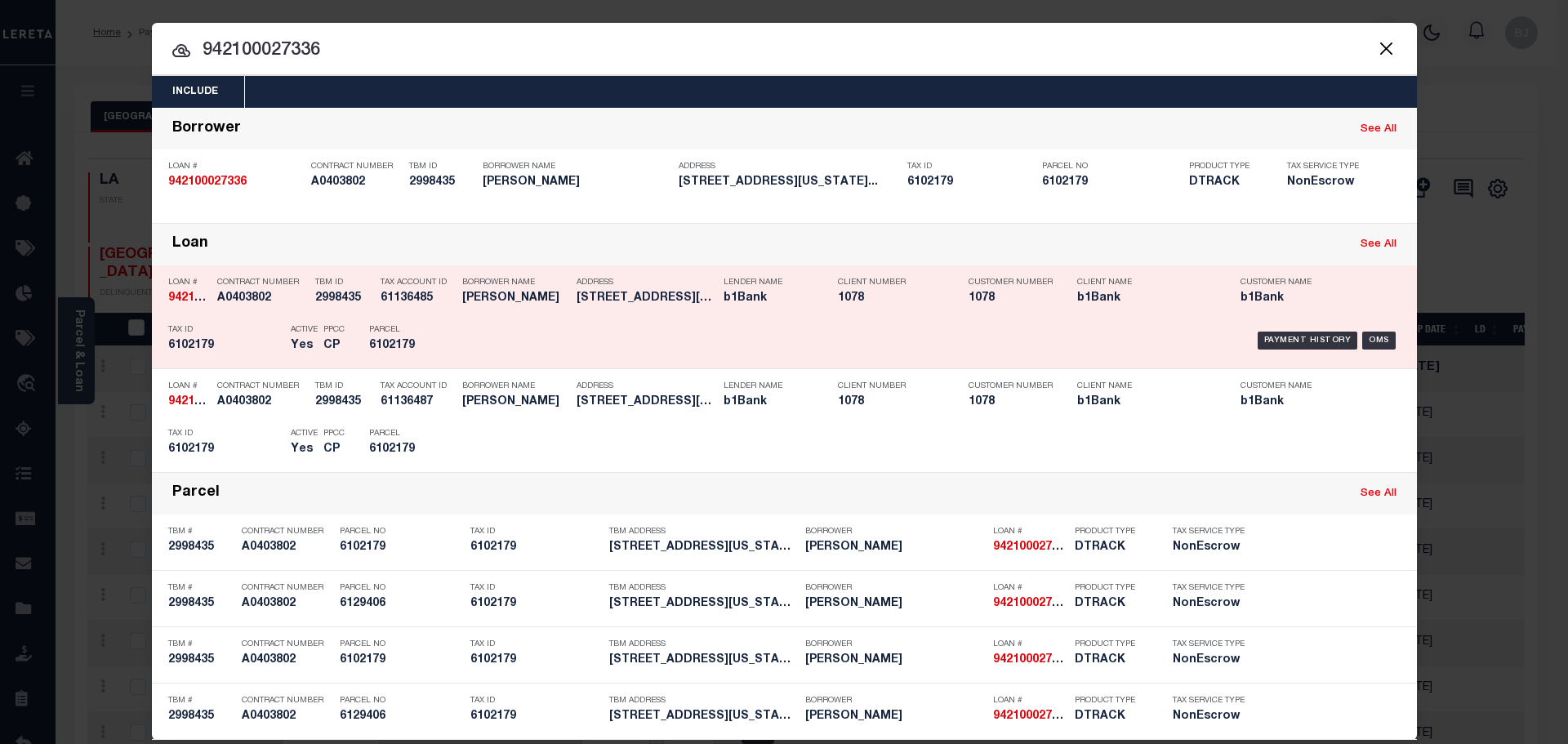
click at [727, 309] on div "Lender Name b1Bank" at bounding box center [768, 293] width 90 height 47
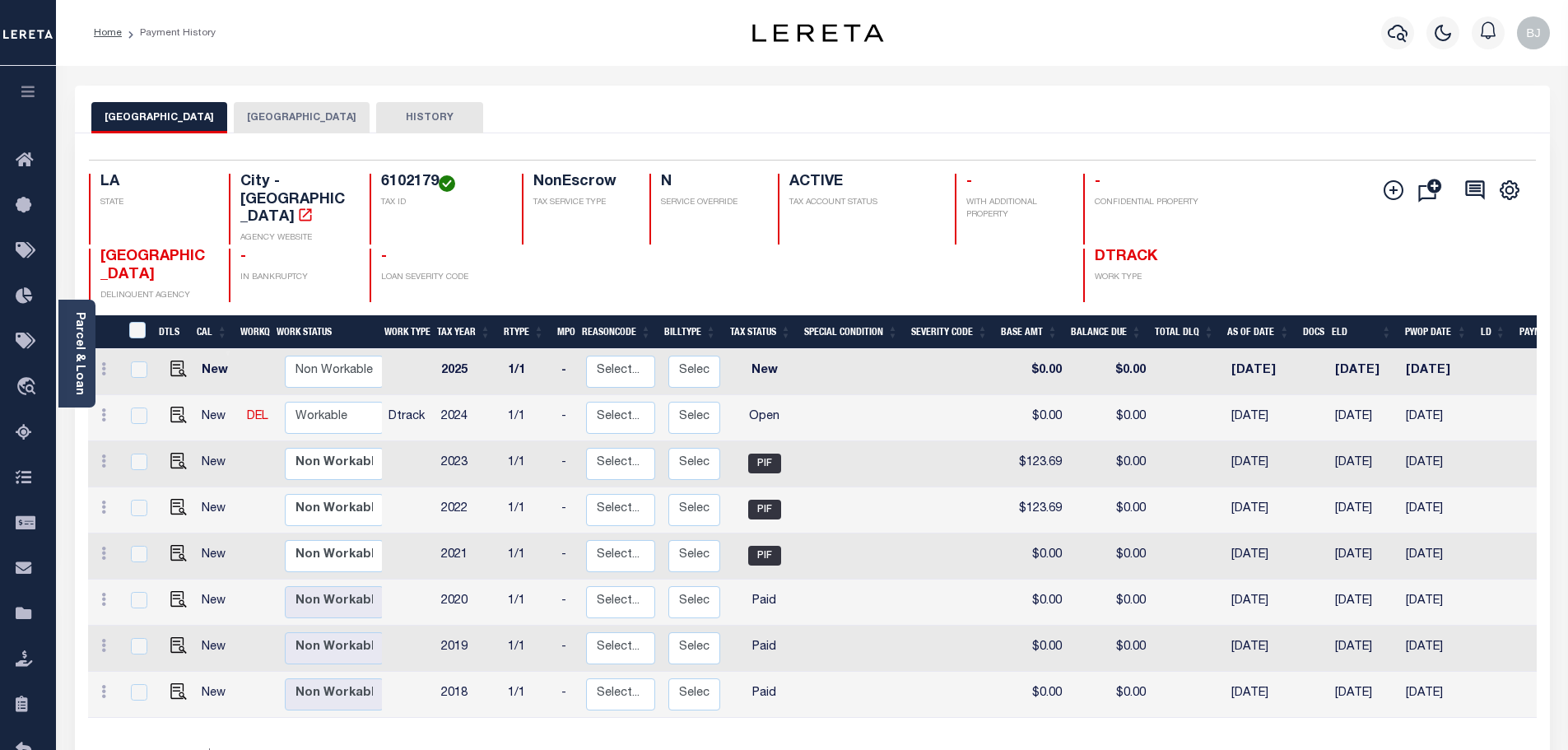
click at [304, 115] on button "[GEOGRAPHIC_DATA]" at bounding box center [301, 117] width 136 height 31
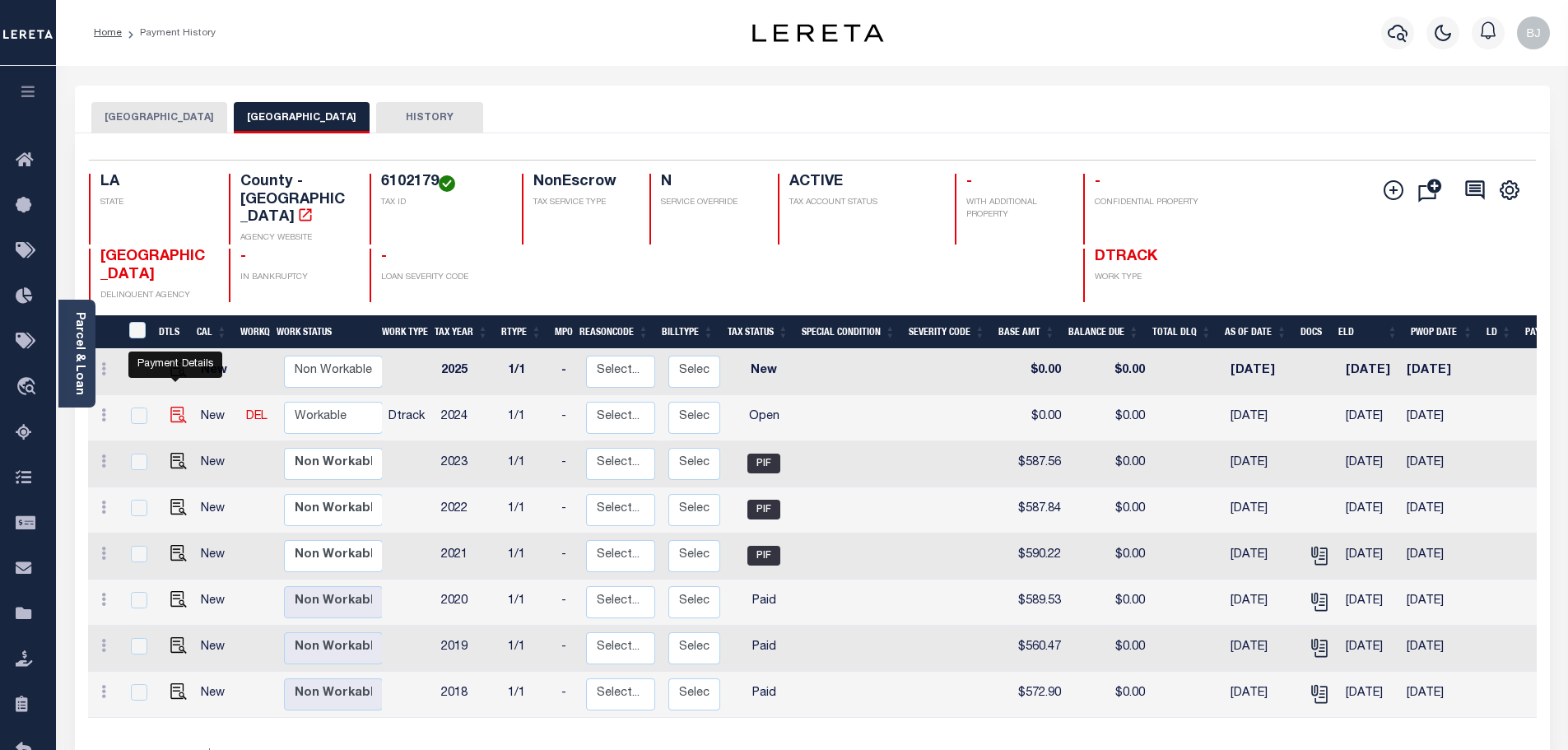
click at [172, 406] on img "" at bounding box center [179, 414] width 17 height 17
checkbox input "true"
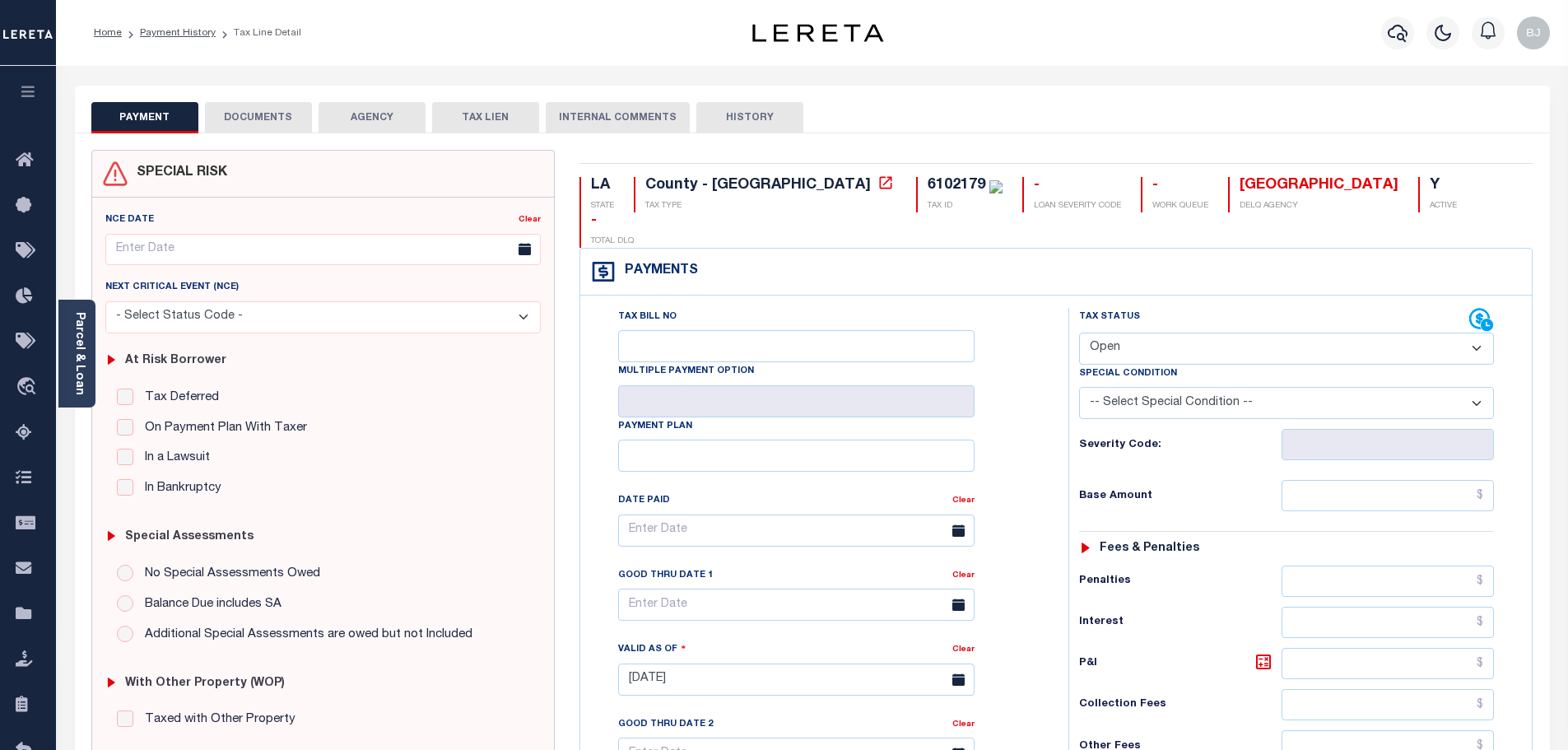
drag, startPoint x: 1228, startPoint y: 315, endPoint x: 1227, endPoint y: 323, distance: 8.1
click at [1228, 333] on select "- Select Status Code - Open Due/Unpaid Paid Incomplete No Tax Due Internal Refu…" at bounding box center [1287, 349] width 415 height 32
select select "PYD"
click at [1079, 333] on select "- Select Status Code - Open Due/Unpaid Paid Incomplete No Tax Due Internal Refu…" at bounding box center [1287, 349] width 415 height 32
type input "[DATE]"
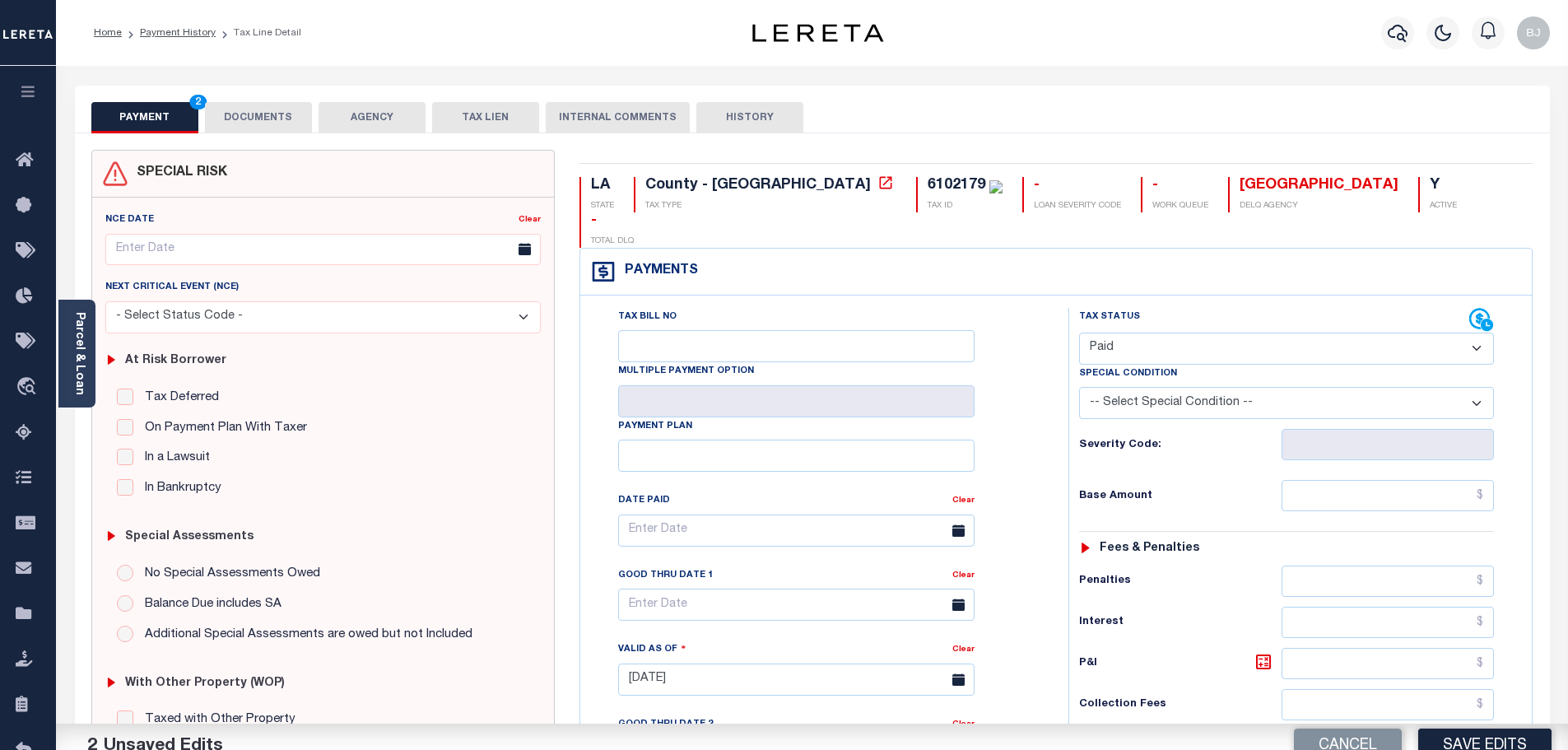
scroll to position [411, 0]
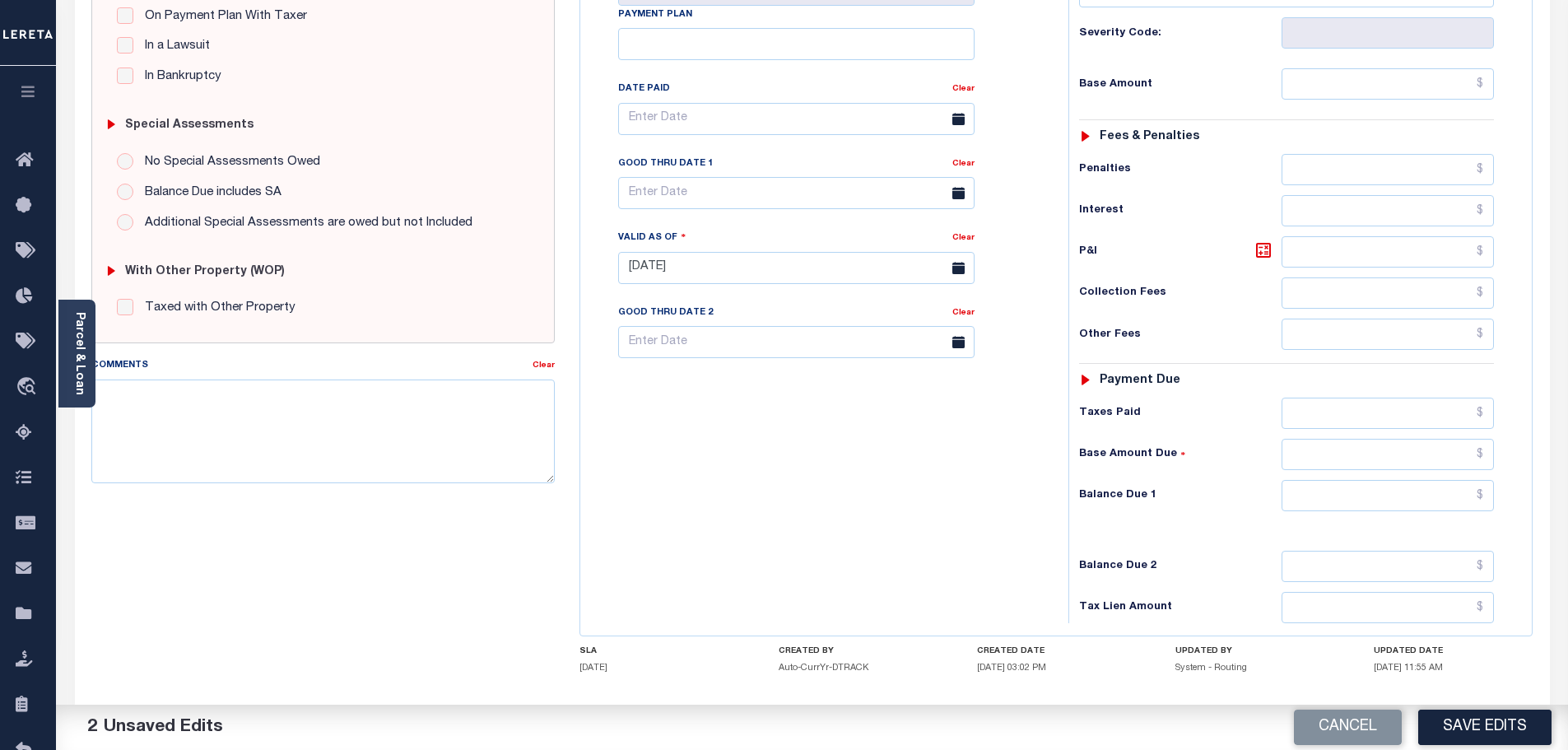
click at [1396, 440] on div "Tax Status Status - Select Status Code -" at bounding box center [1292, 260] width 447 height 727
click at [1403, 480] on input "text" at bounding box center [1387, 495] width 214 height 31
type input "$0.00"
click at [387, 421] on textarea "Comments" at bounding box center [323, 431] width 464 height 103
paste textarea "Marked paid per file from tax office - bj"
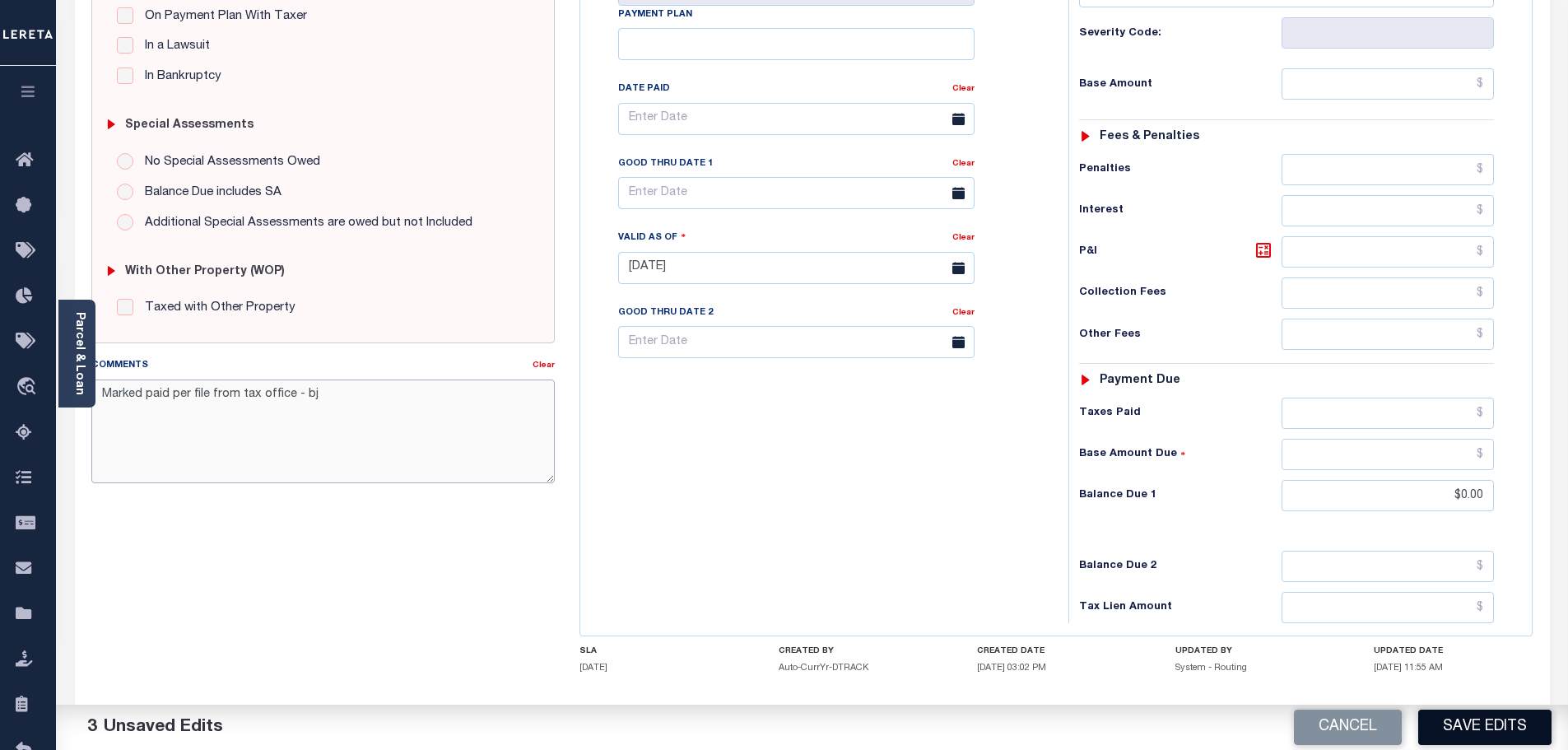
type textarea "Marked paid per file from tax office - bj"
click at [1506, 722] on button "Save Edits" at bounding box center [1485, 727] width 133 height 36
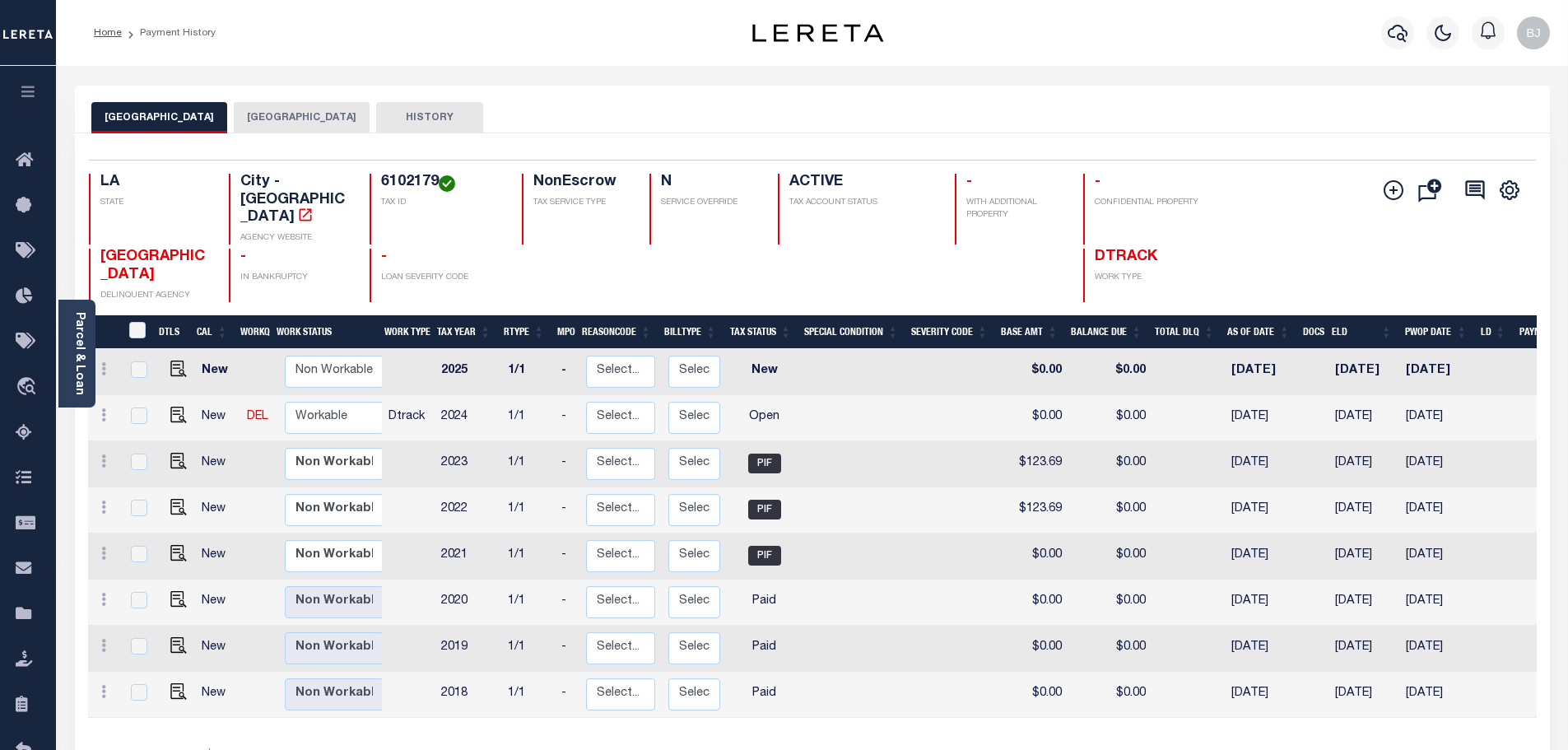
click at [243, 120] on button "[GEOGRAPHIC_DATA]" at bounding box center [301, 117] width 136 height 31
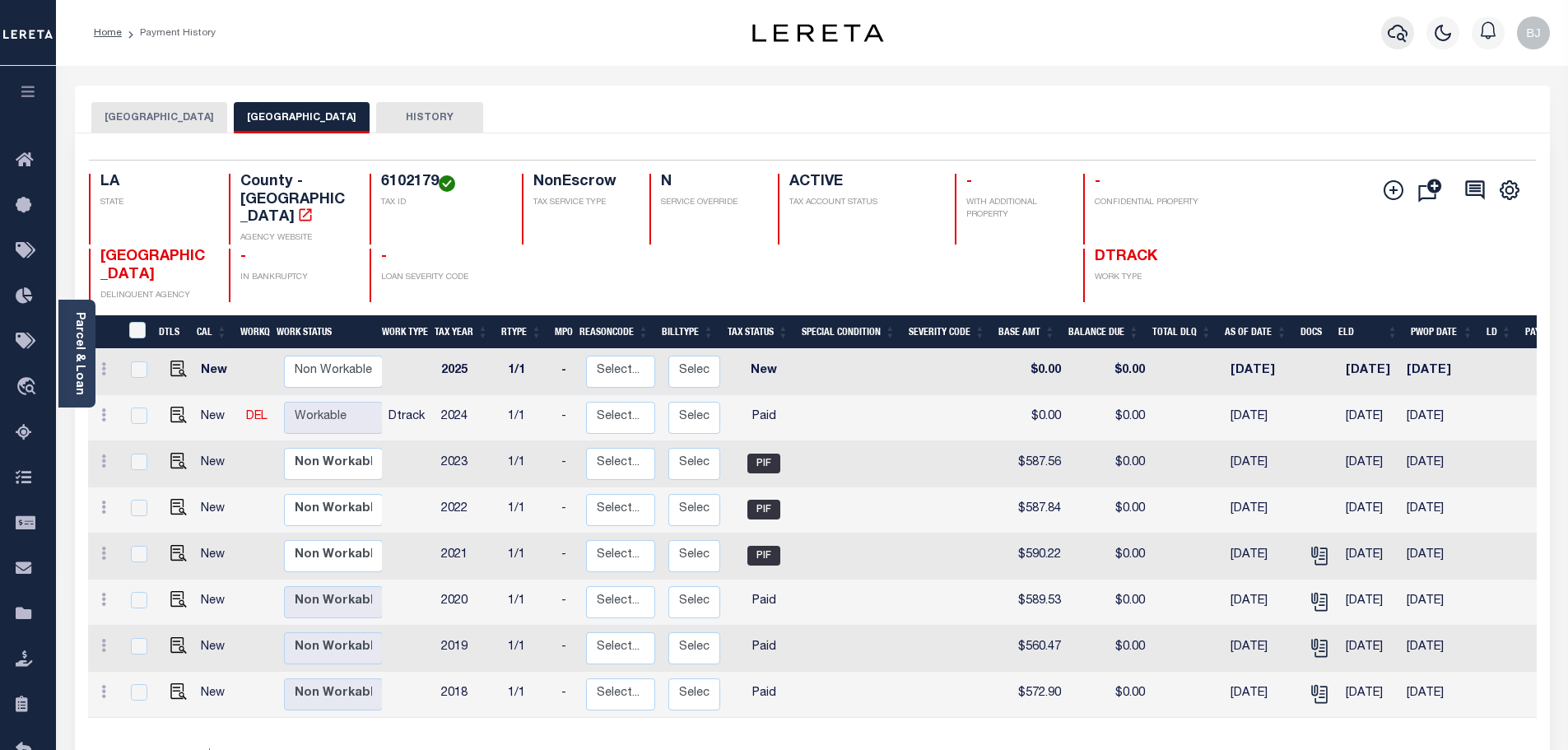
click at [1385, 35] on button "button" at bounding box center [1397, 33] width 33 height 33
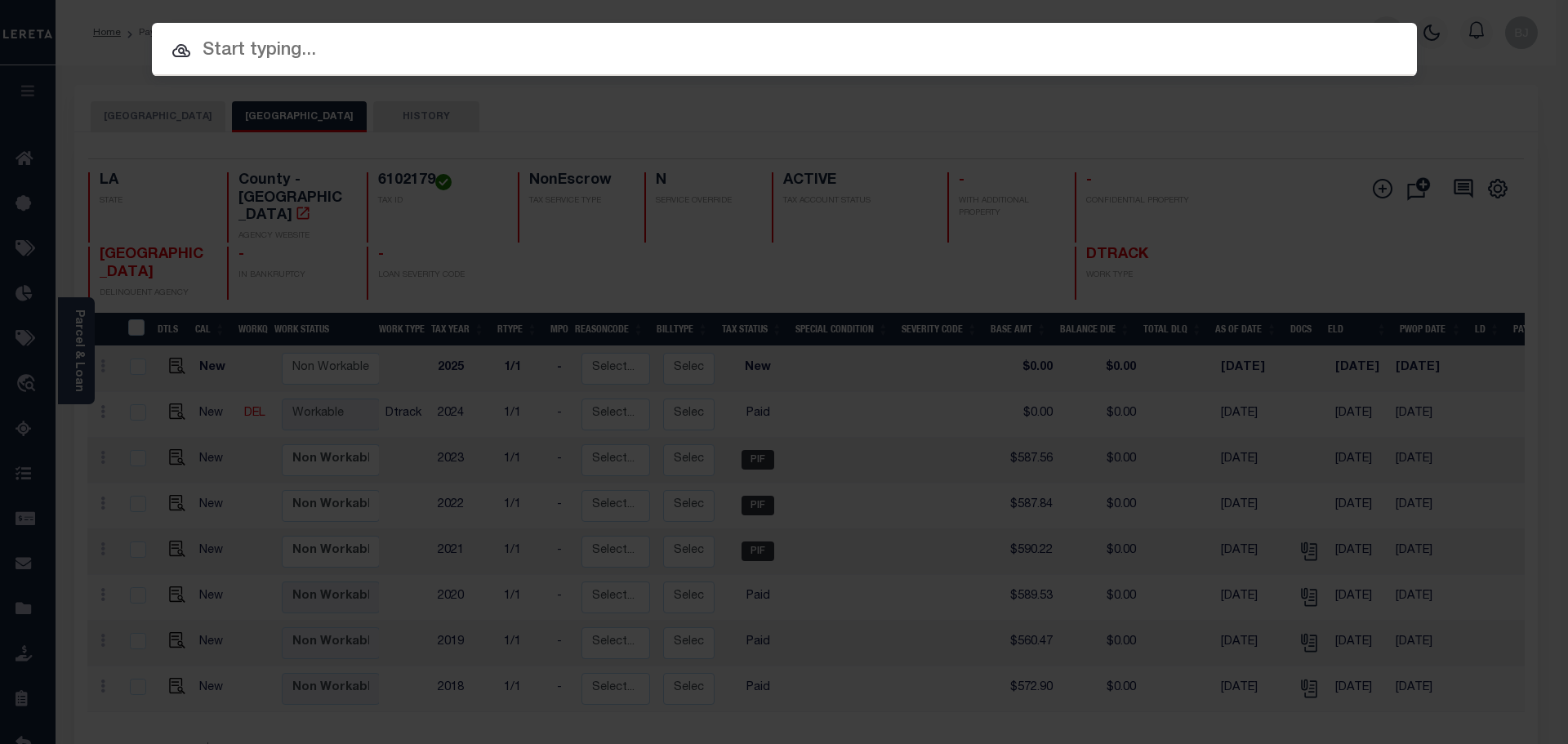
paste input "972400003075"
type input "972400003075"
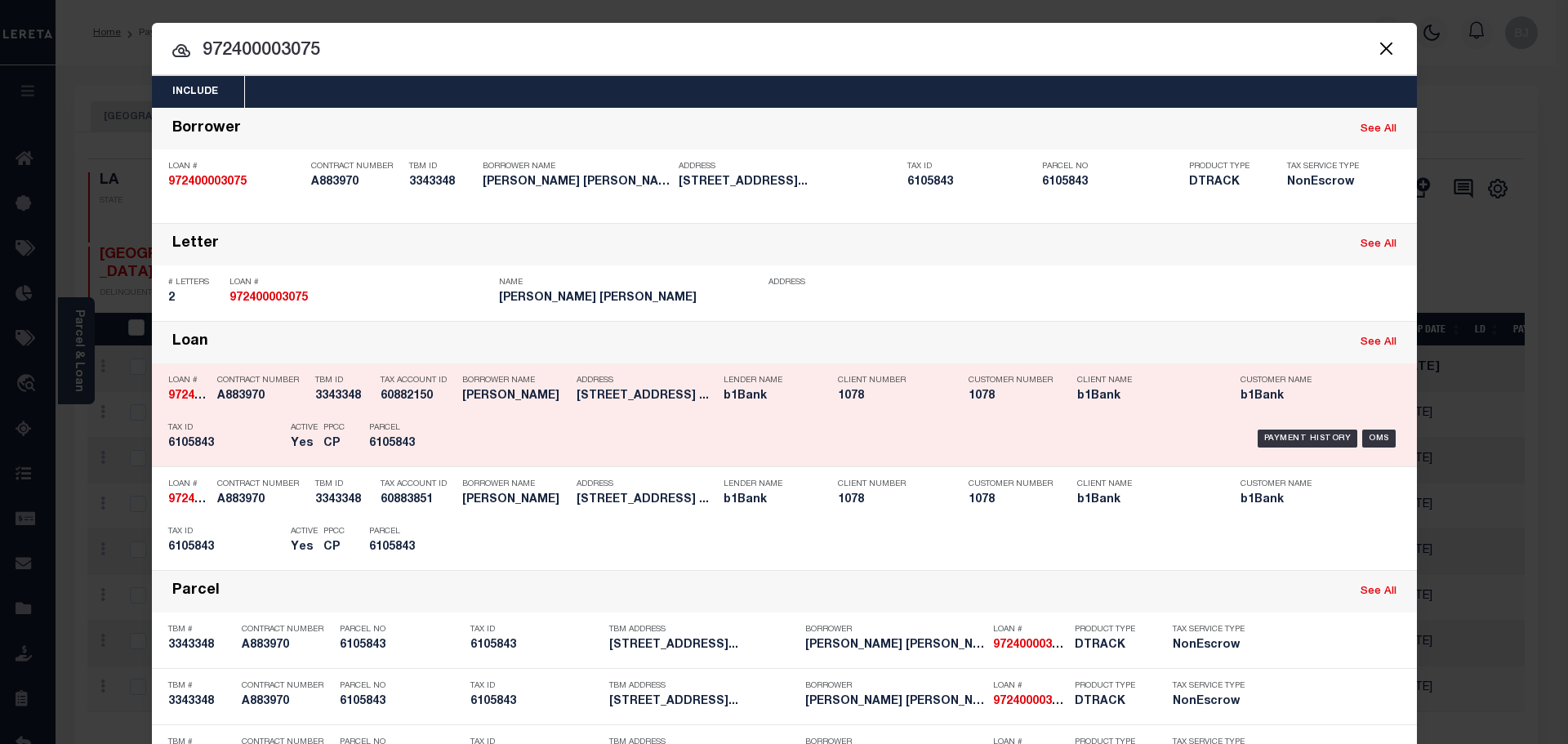
click at [675, 443] on div "Payment History OMS" at bounding box center [933, 439] width 933 height 47
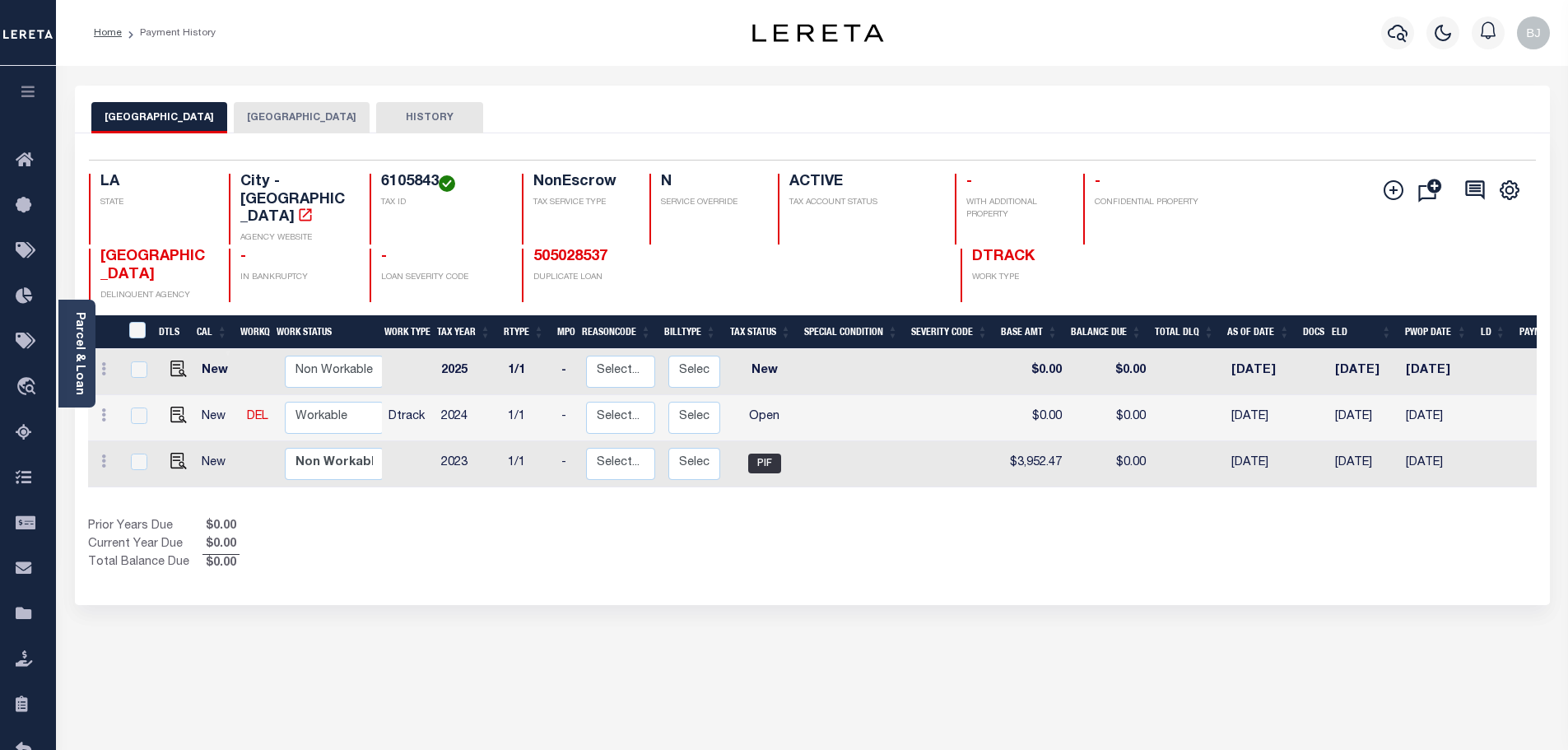
click at [257, 113] on button "[GEOGRAPHIC_DATA]" at bounding box center [301, 117] width 136 height 31
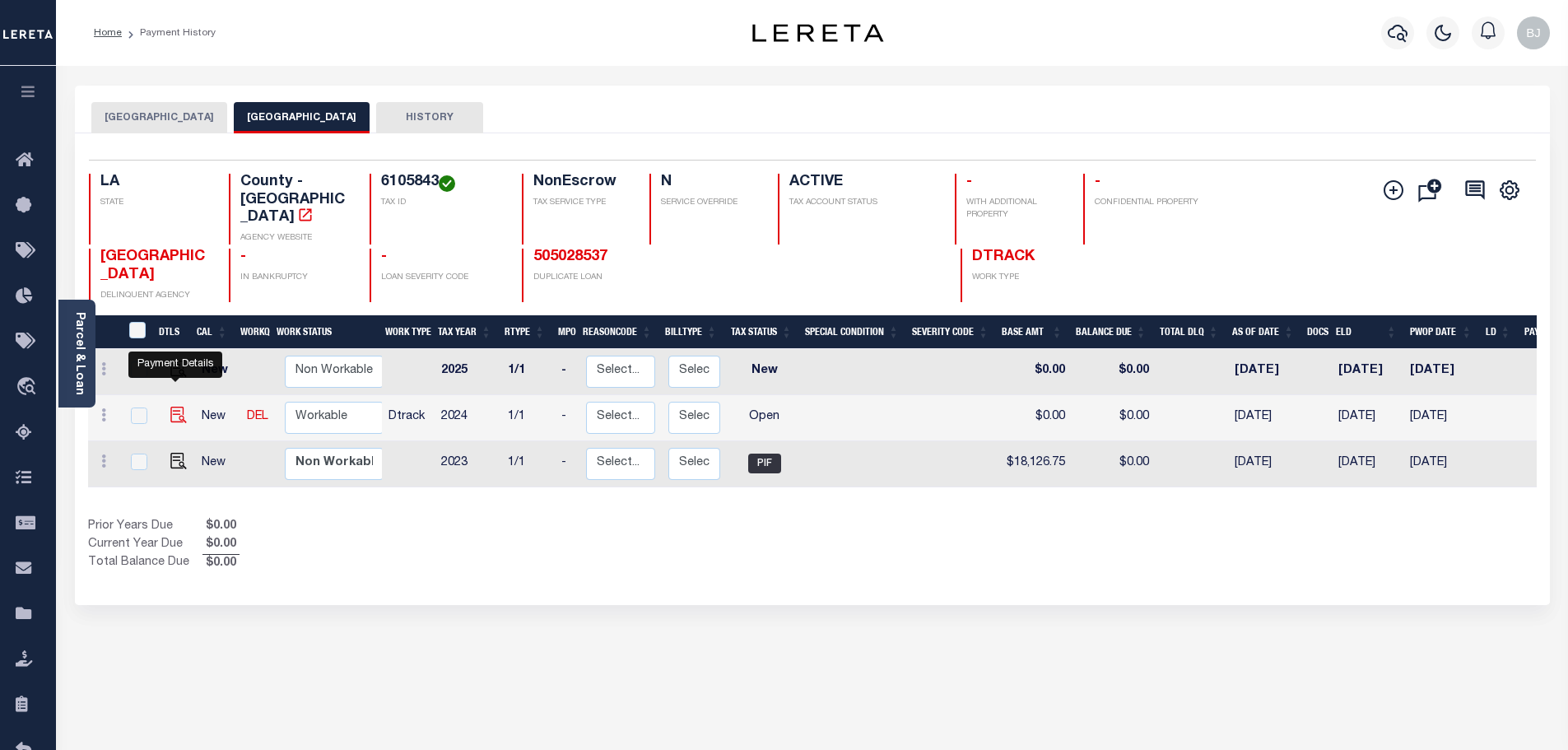
click at [171, 406] on img "" at bounding box center [179, 414] width 17 height 17
checkbox input "true"
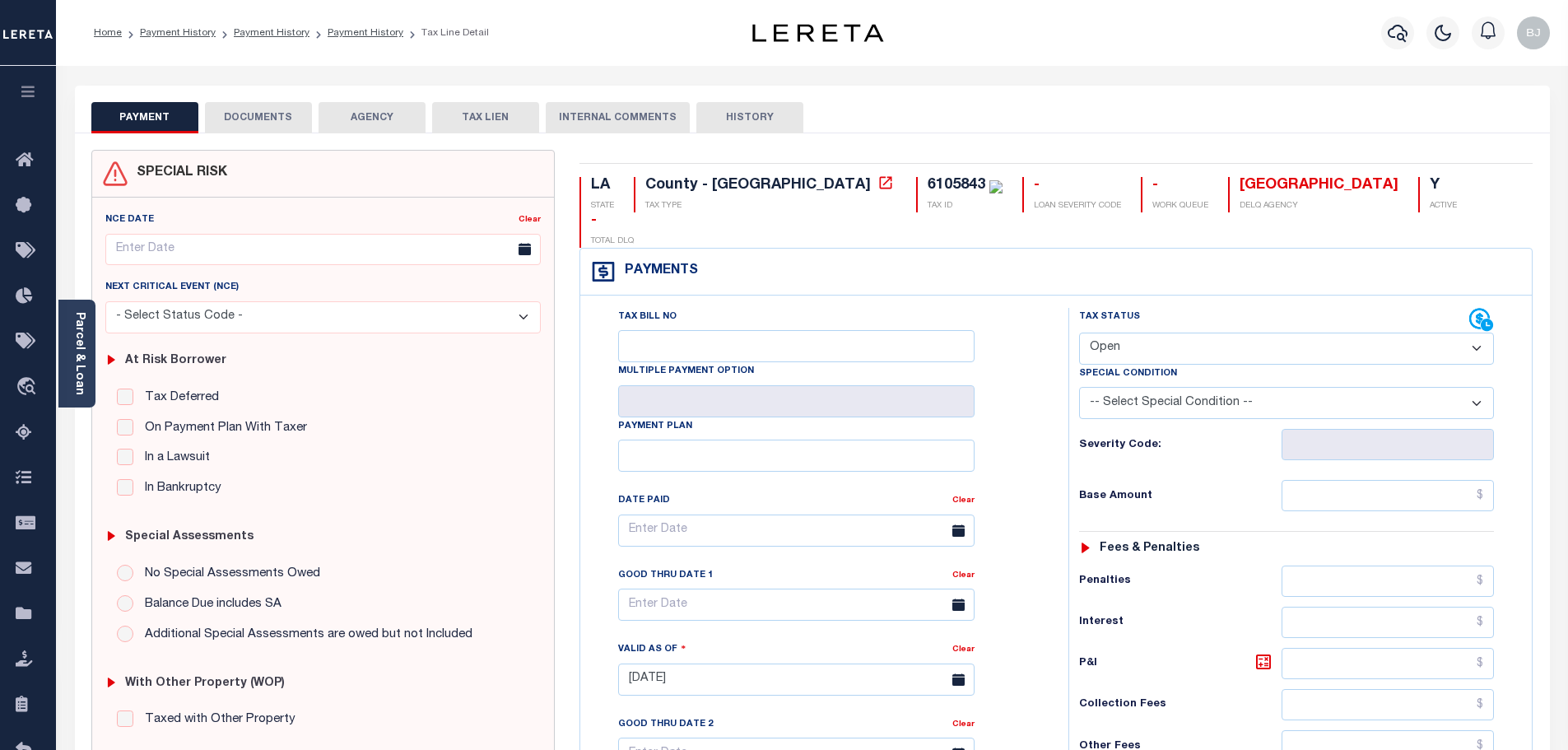
click at [1112, 333] on select "- Select Status Code - Open Due/Unpaid Paid Incomplete No Tax Due Internal Refu…" at bounding box center [1287, 349] width 415 height 32
select select "PYD"
click at [1079, 333] on select "- Select Status Code - Open Due/Unpaid Paid Incomplete No Tax Due Internal Refu…" at bounding box center [1287, 349] width 415 height 32
type input "[DATE]"
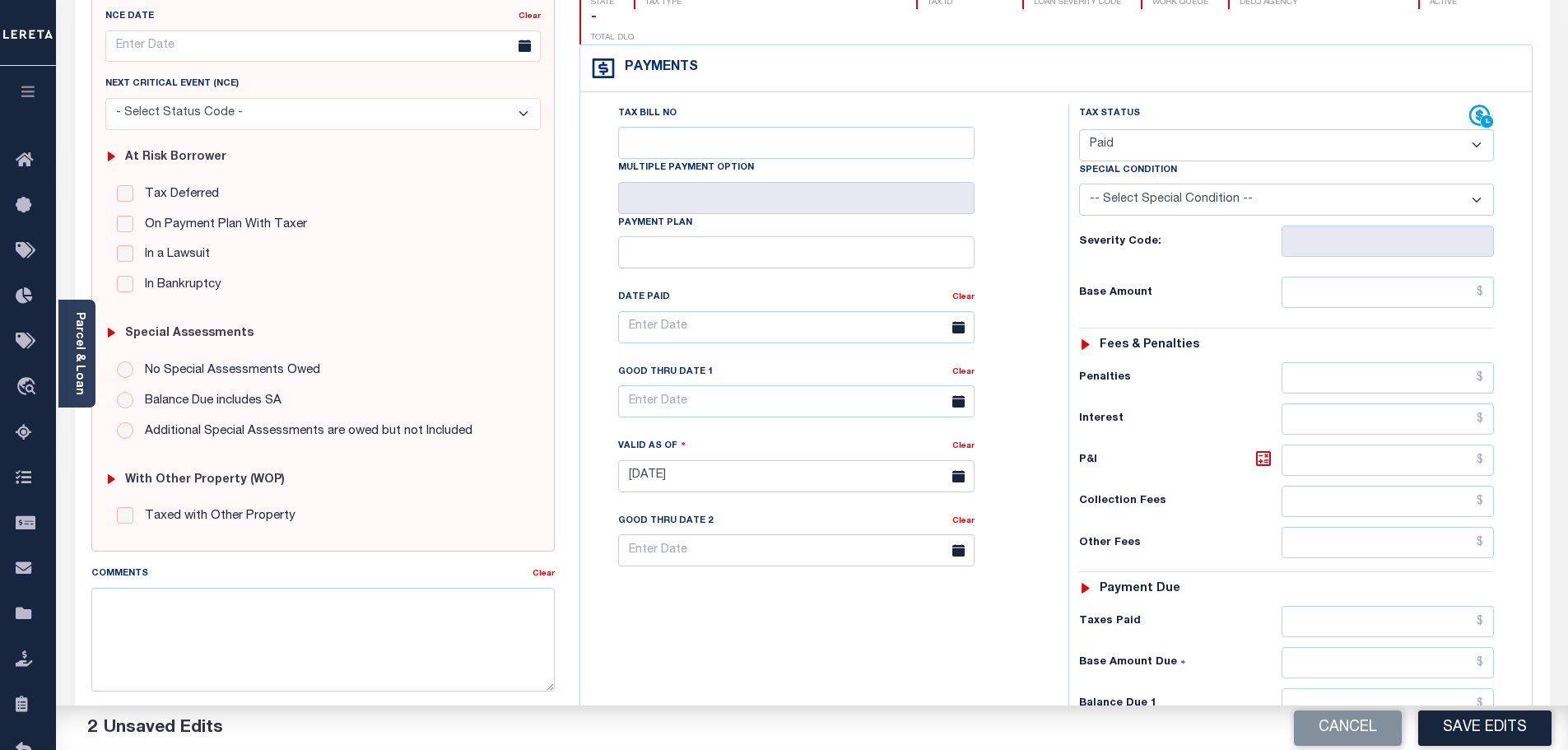
scroll to position [330, 0]
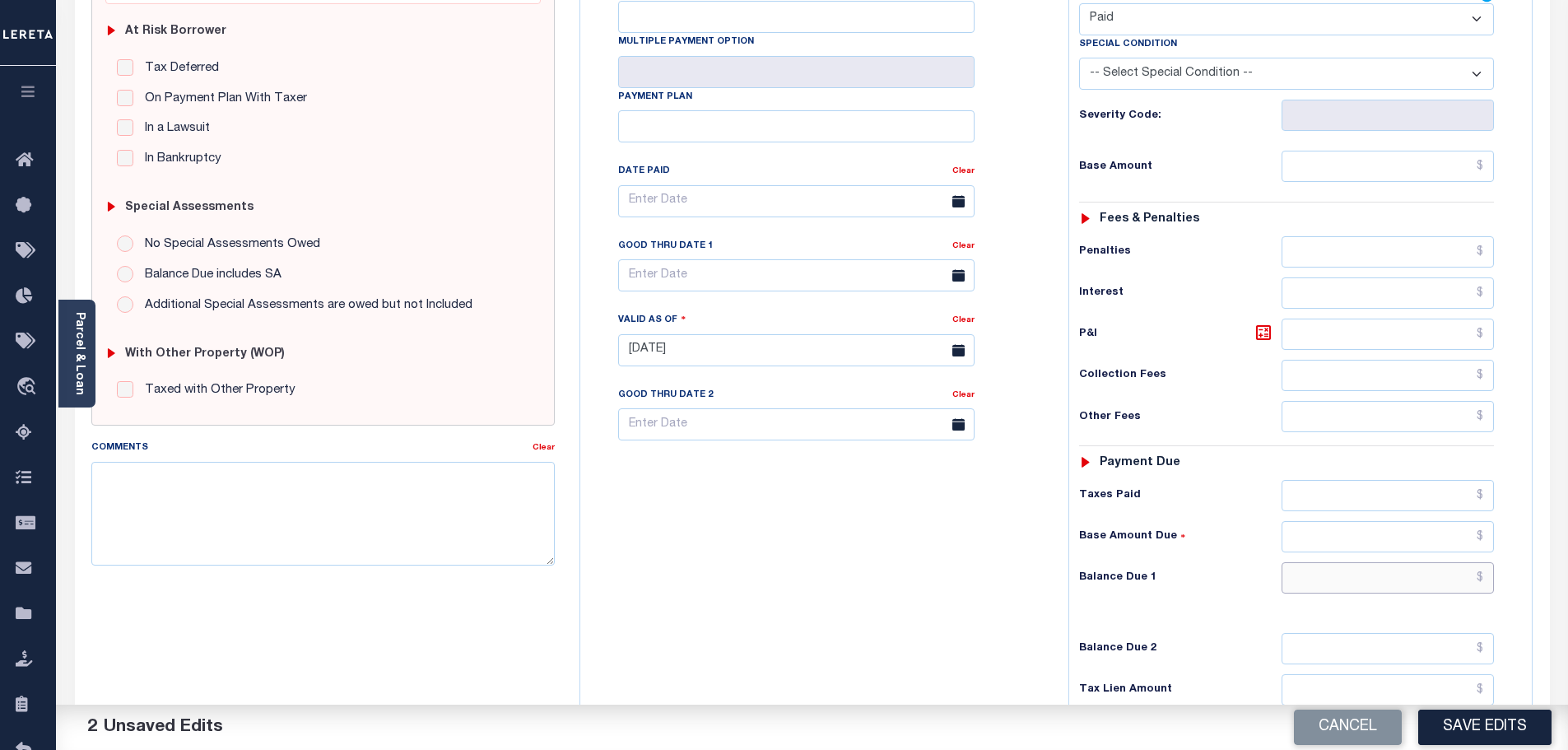
click at [1406, 562] on input "text" at bounding box center [1387, 577] width 214 height 31
type input "$0.00"
click at [143, 500] on textarea "Comments" at bounding box center [323, 514] width 464 height 103
paste textarea "Marked paid per file from tax office - bj"
type textarea "Marked paid per file from tax office - bj"
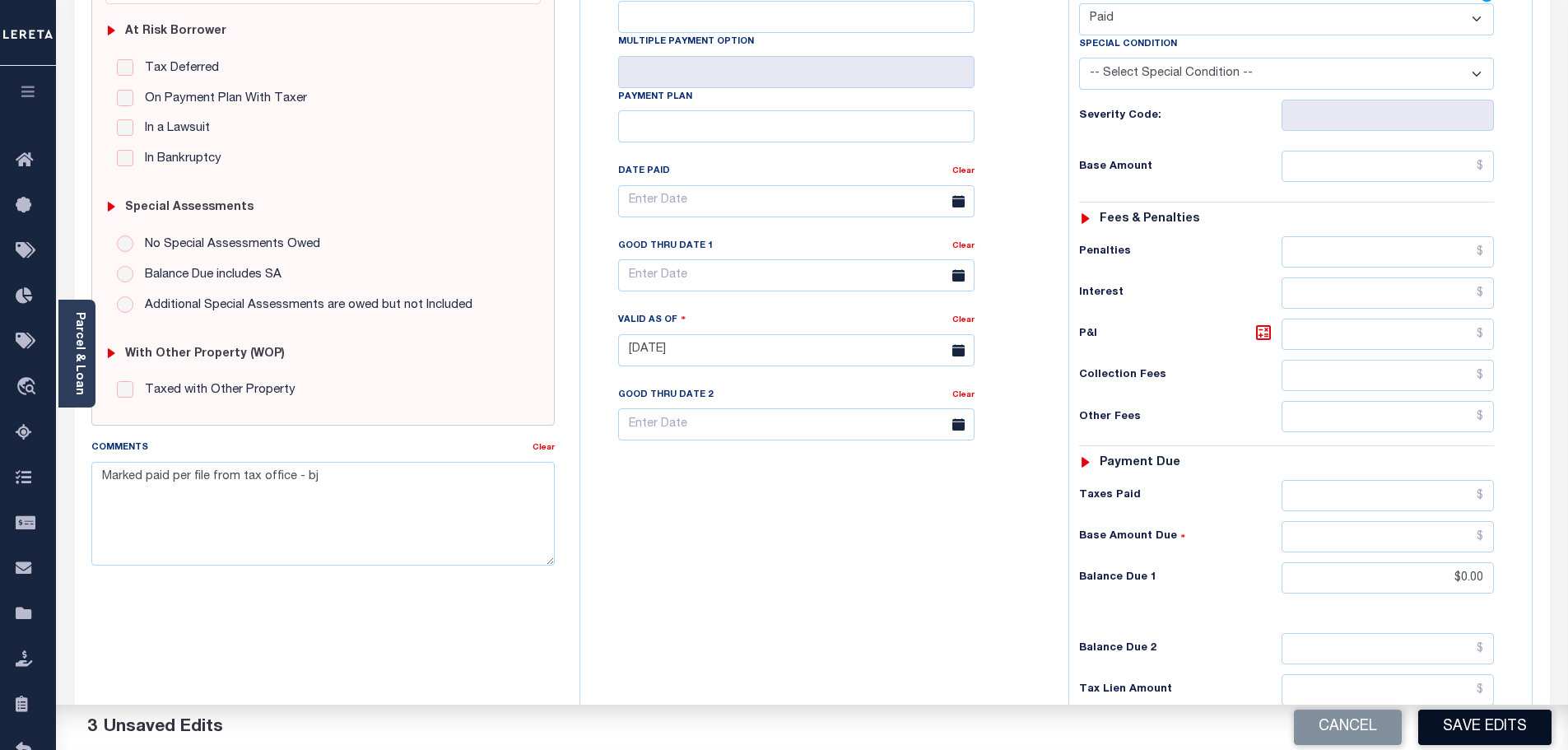
click at [1481, 731] on button "Save Edits" at bounding box center [1485, 727] width 133 height 36
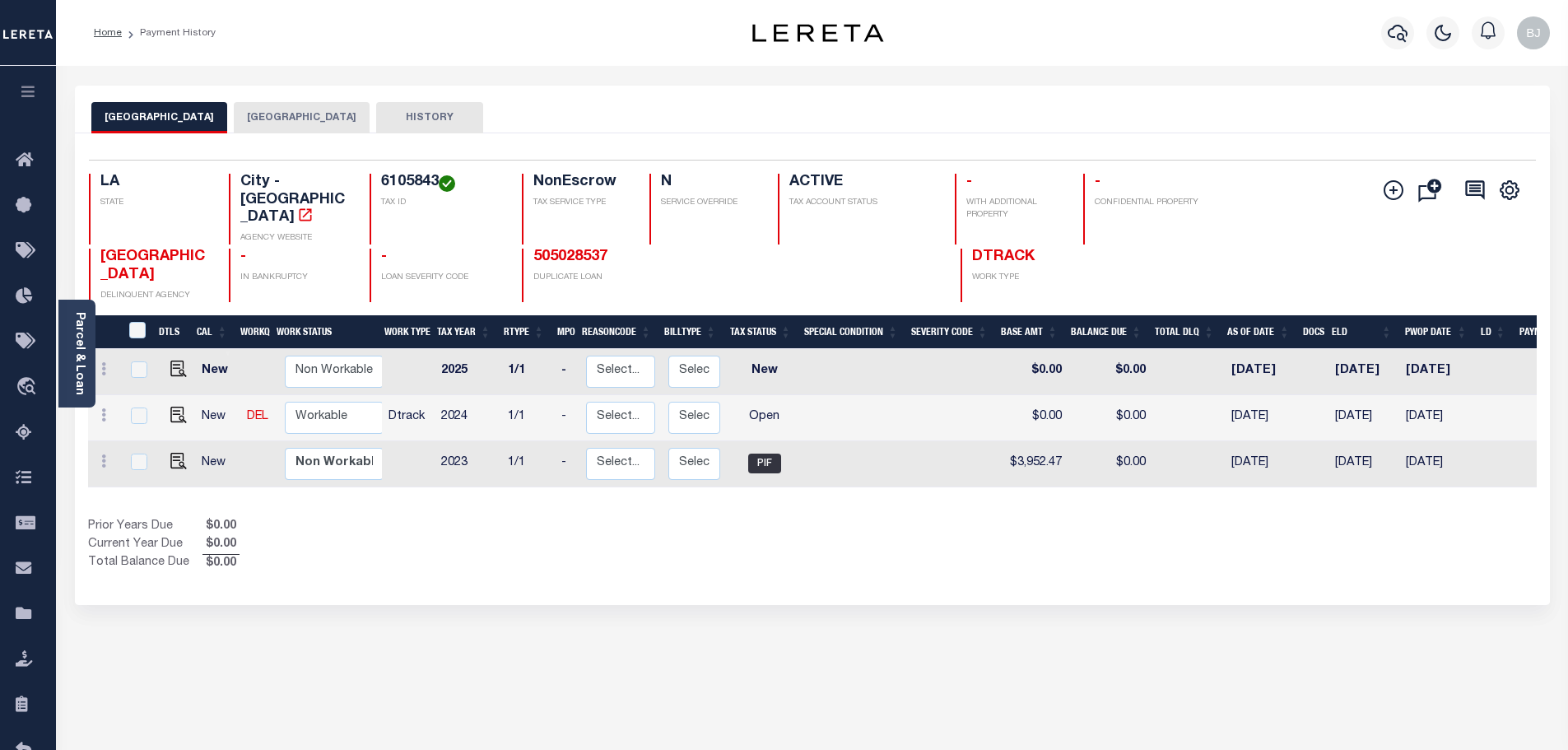
click at [283, 113] on button "[GEOGRAPHIC_DATA]" at bounding box center [301, 117] width 136 height 31
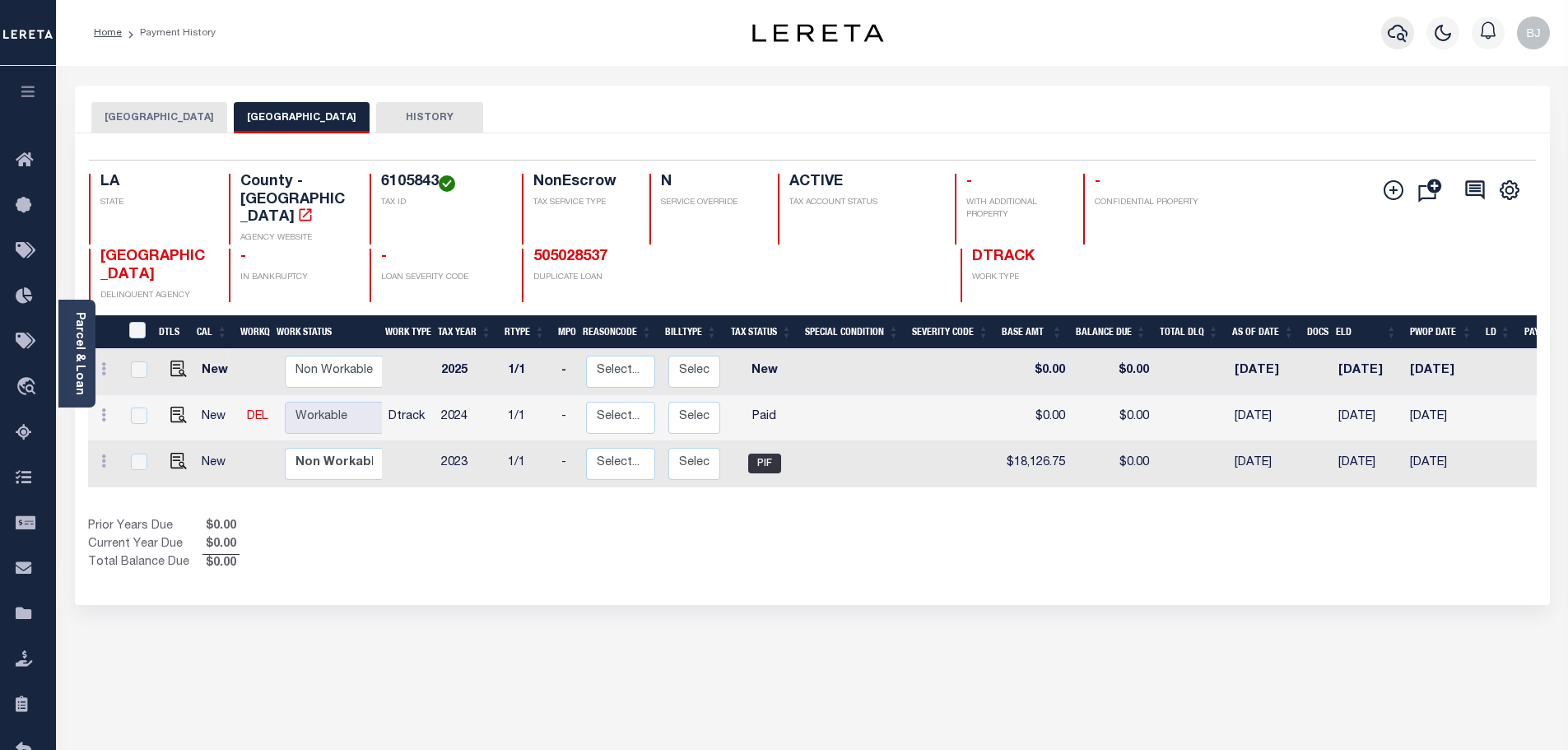
click at [1391, 34] on icon "button" at bounding box center [1397, 33] width 20 height 20
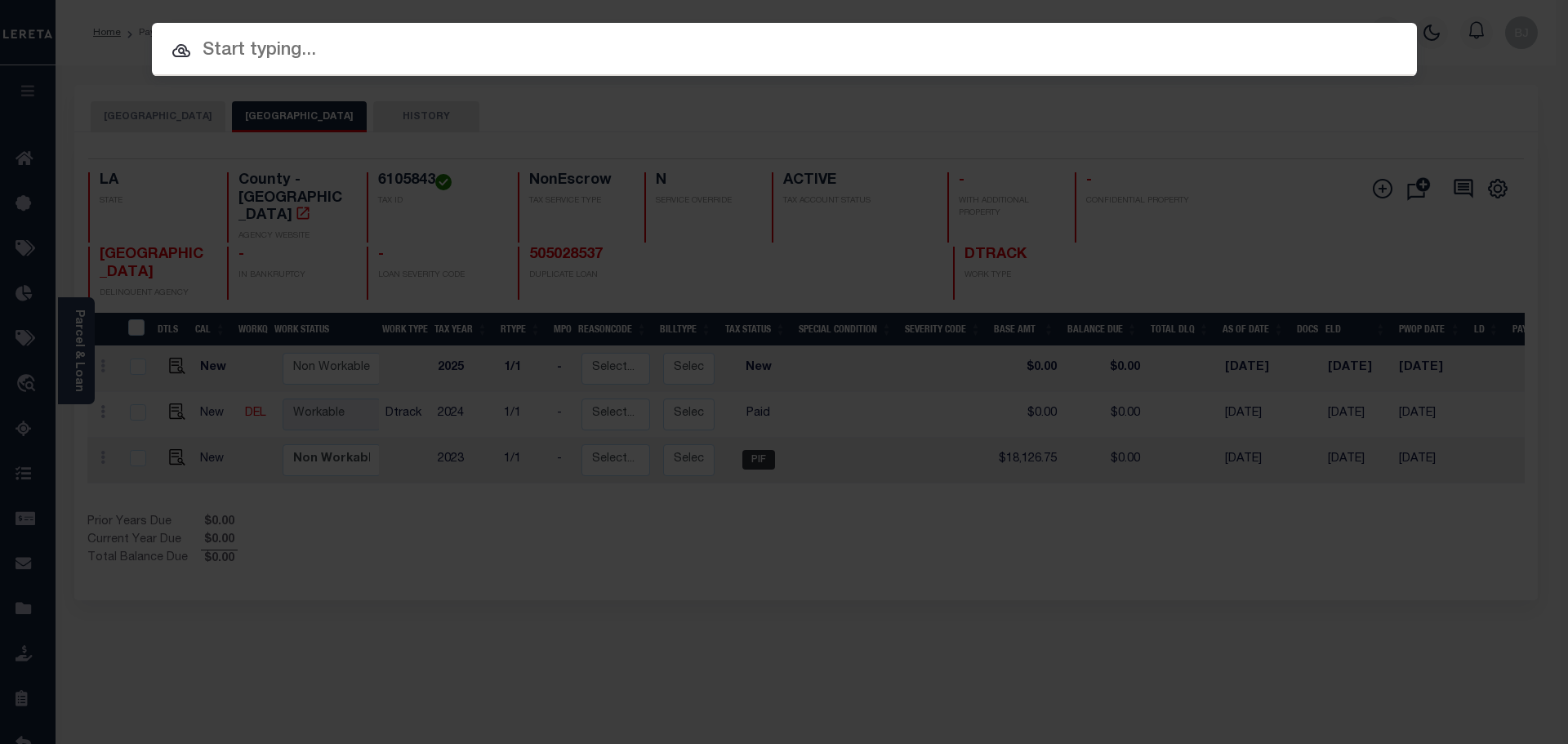
paste input "1201923744"
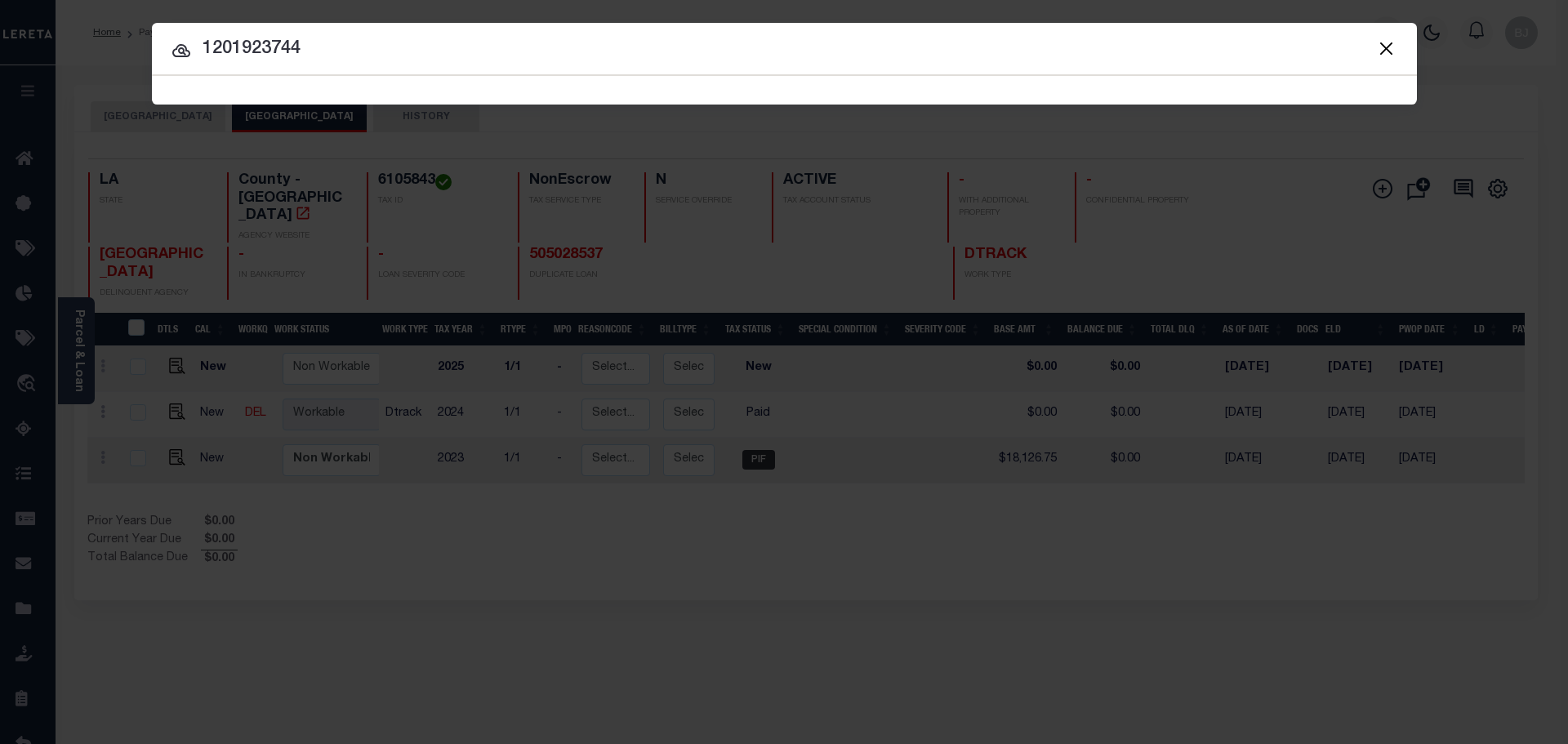
type input "1201923744"
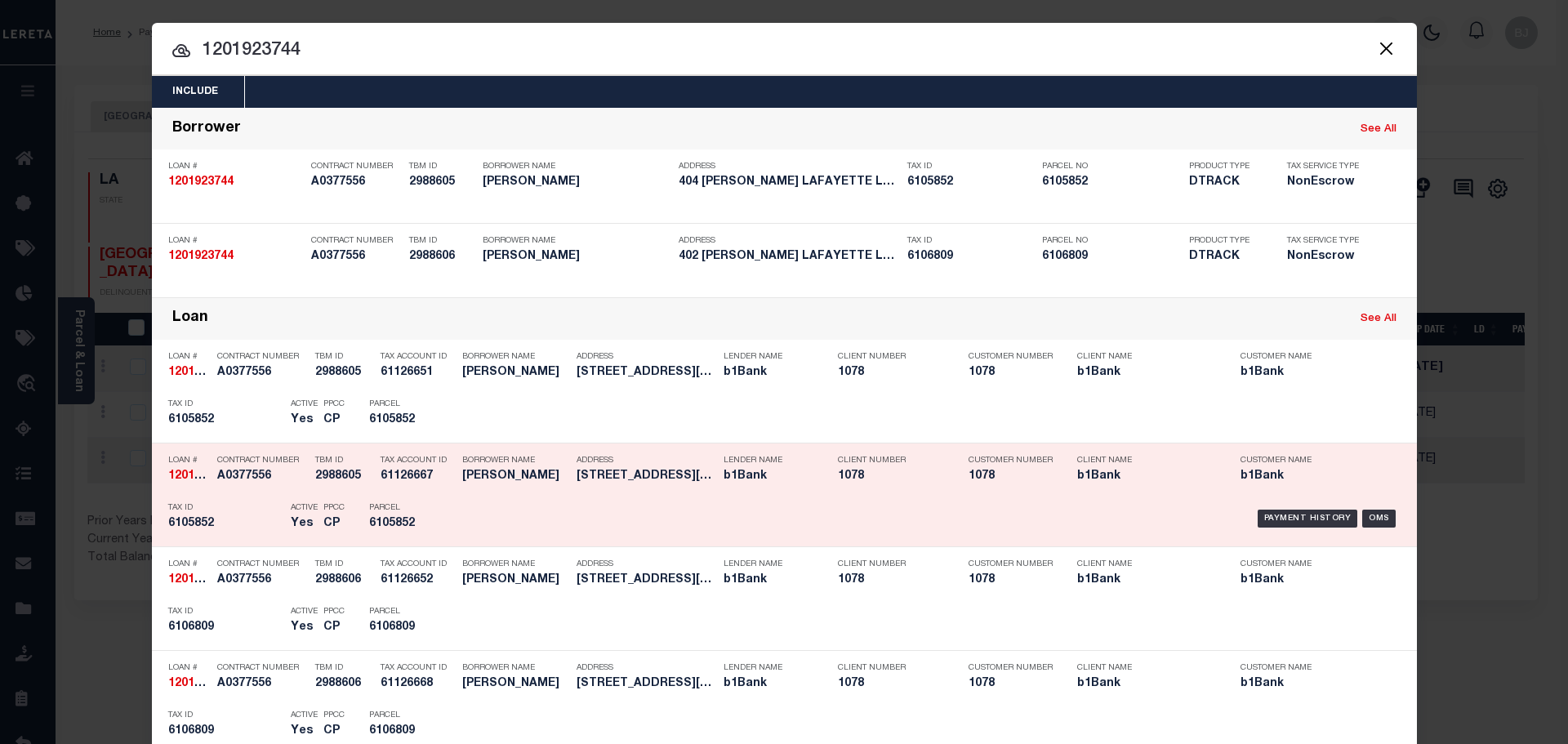
scroll to position [164, 0]
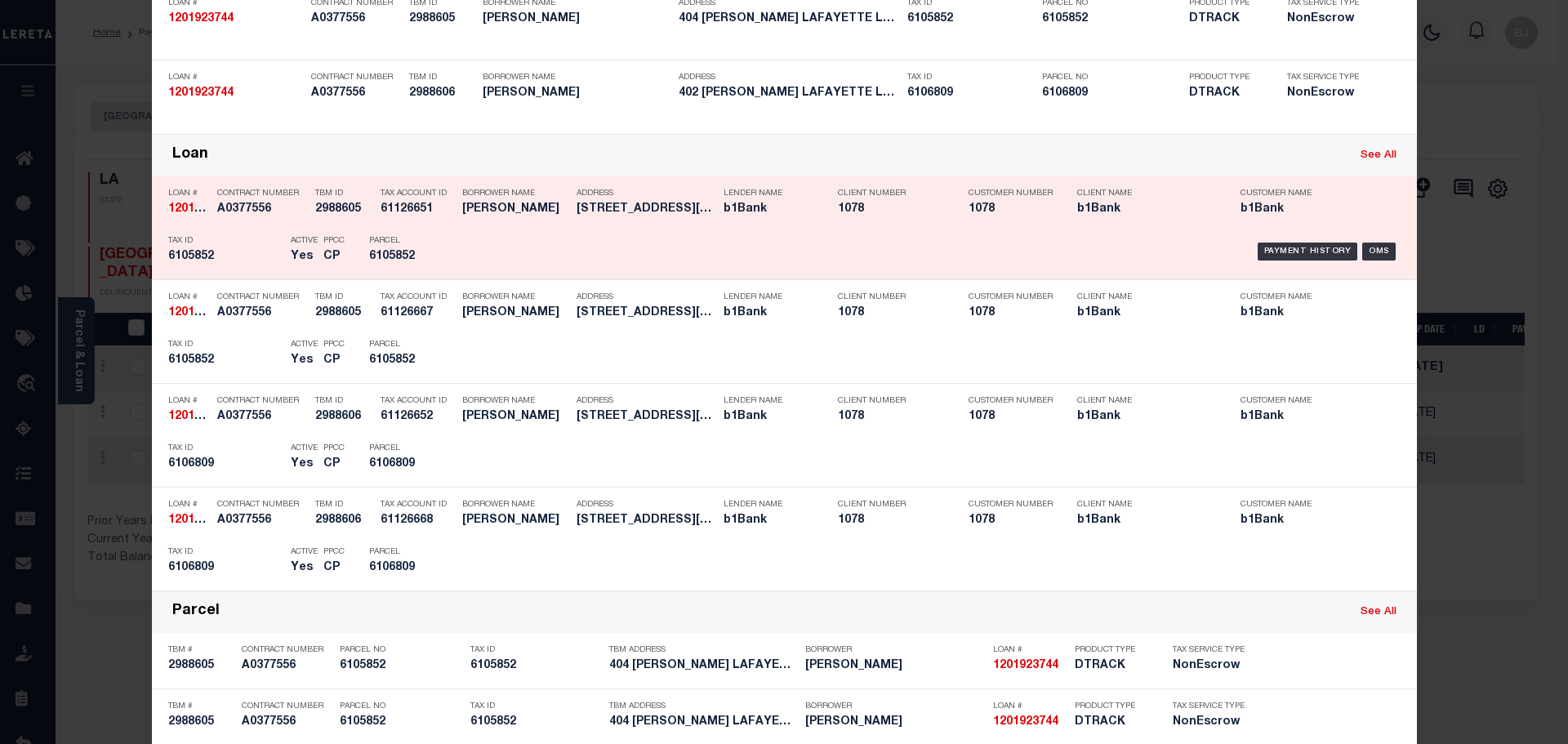
click at [407, 274] on div "Parcel 6105852" at bounding box center [406, 251] width 74 height 47
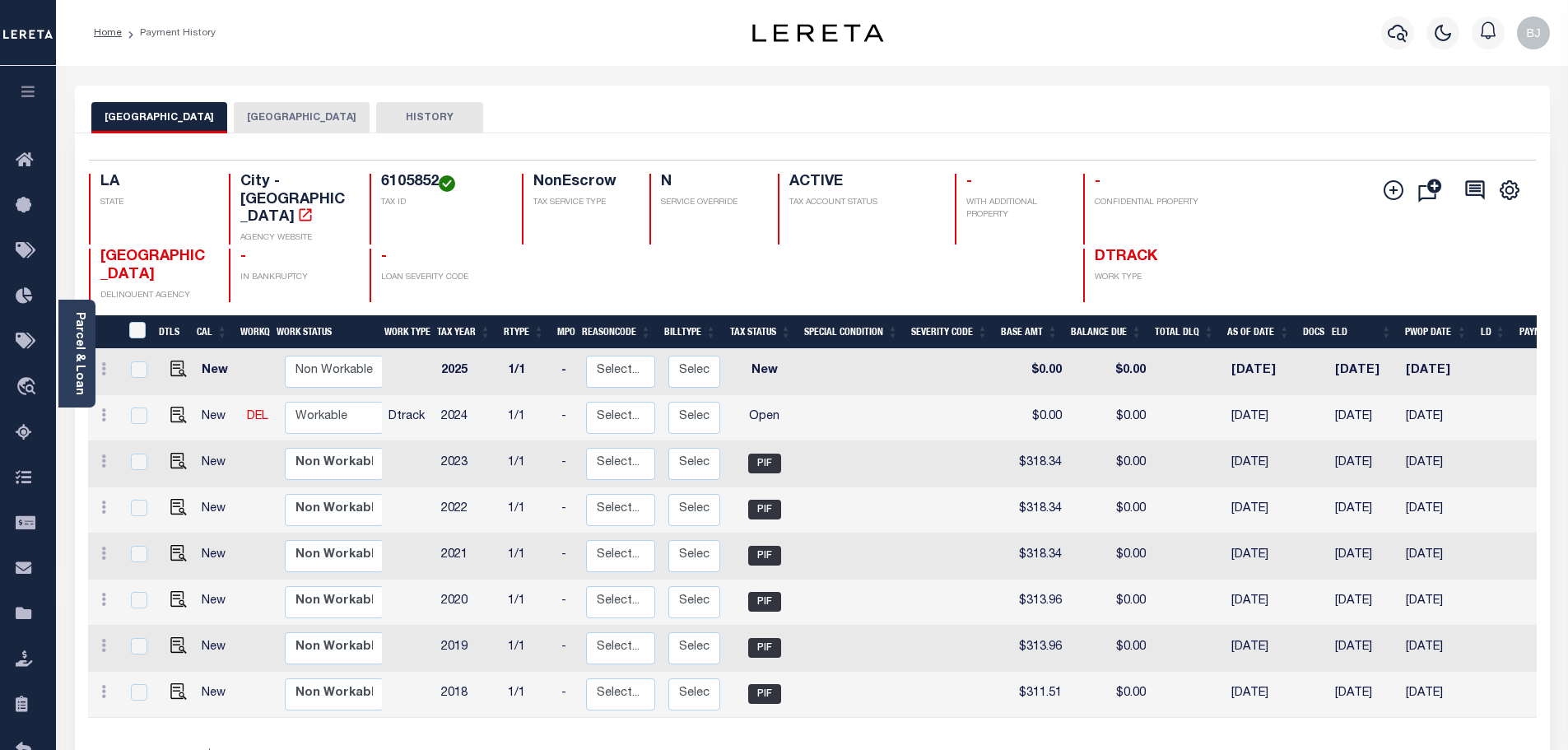
click at [283, 127] on button "[GEOGRAPHIC_DATA]" at bounding box center [301, 117] width 136 height 31
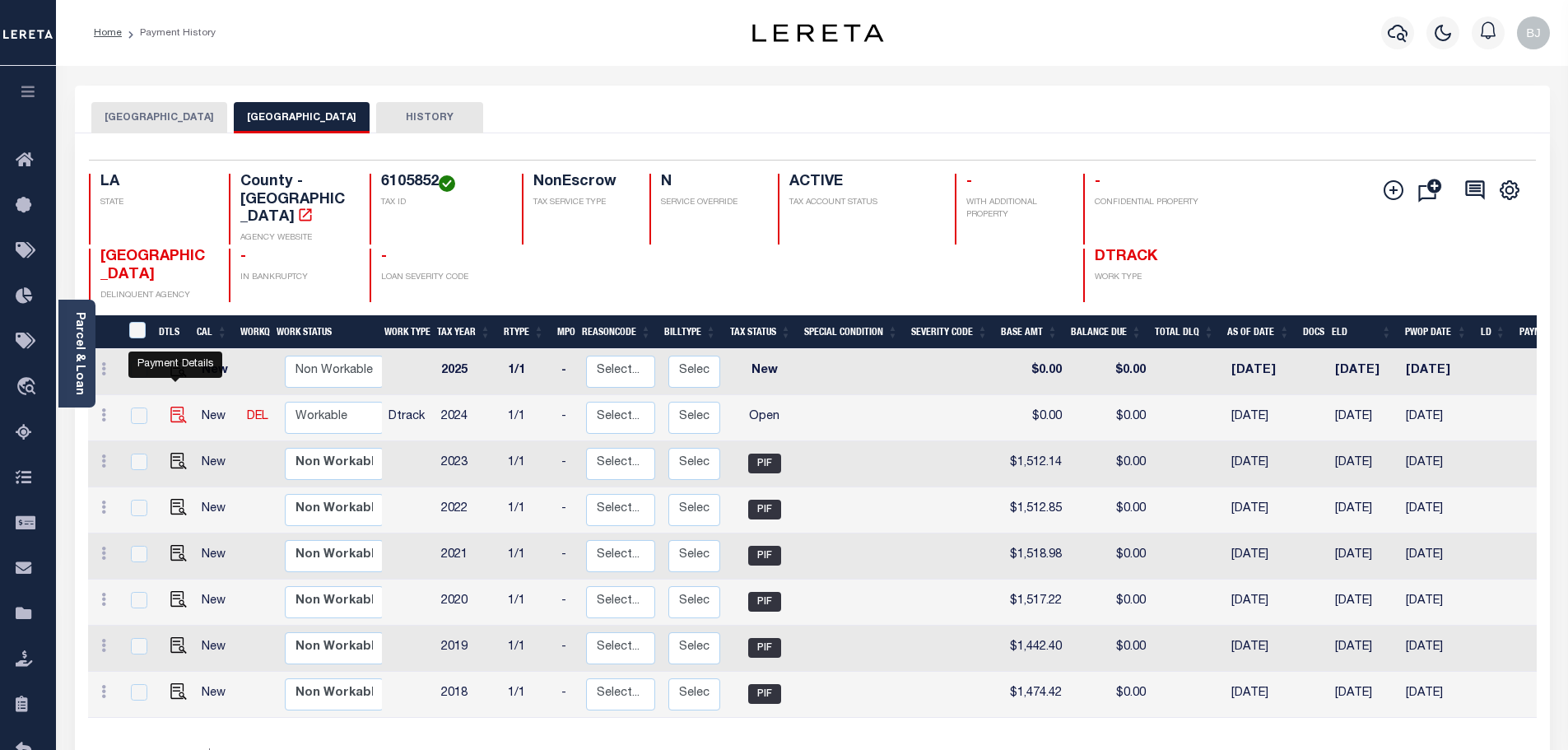
click at [171, 406] on img "" at bounding box center [179, 414] width 17 height 17
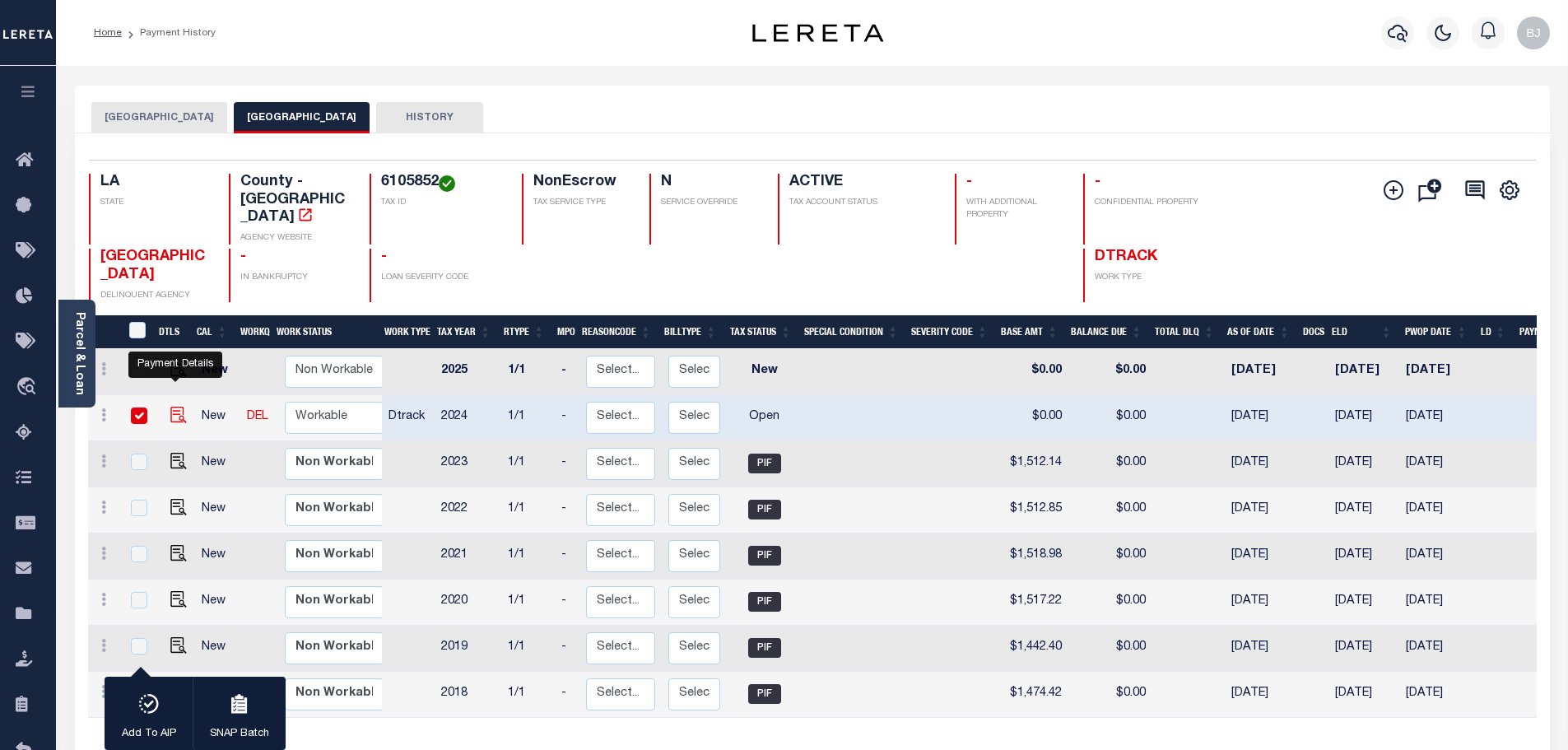
checkbox input "true"
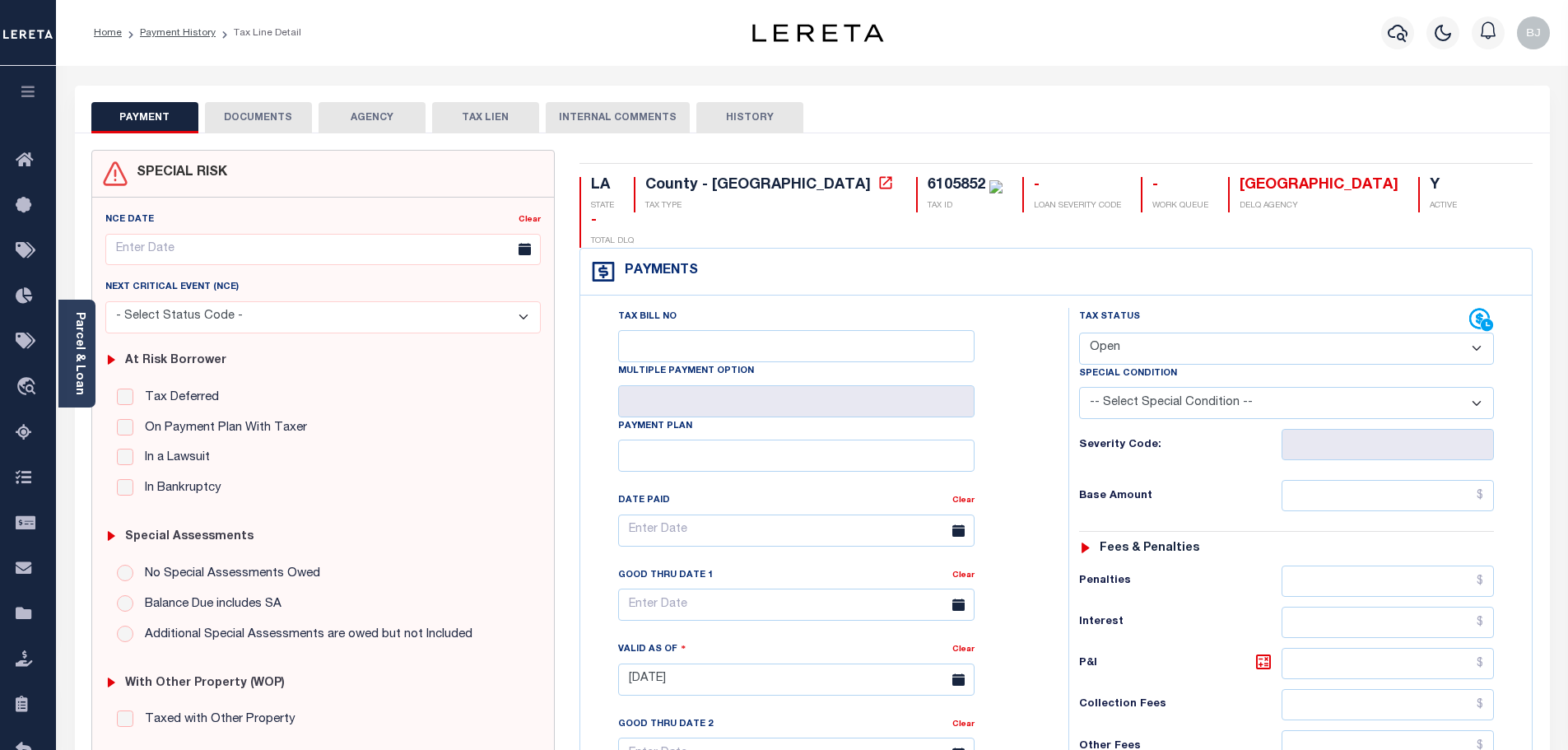
click at [1217, 333] on select "- Select Status Code - Open Due/Unpaid Paid Incomplete No Tax Due Internal Refu…" at bounding box center [1287, 349] width 415 height 32
select select "PYD"
click at [1079, 333] on select "- Select Status Code - Open Due/Unpaid Paid Incomplete No Tax Due Internal Refu…" at bounding box center [1287, 349] width 415 height 32
type input "[DATE]"
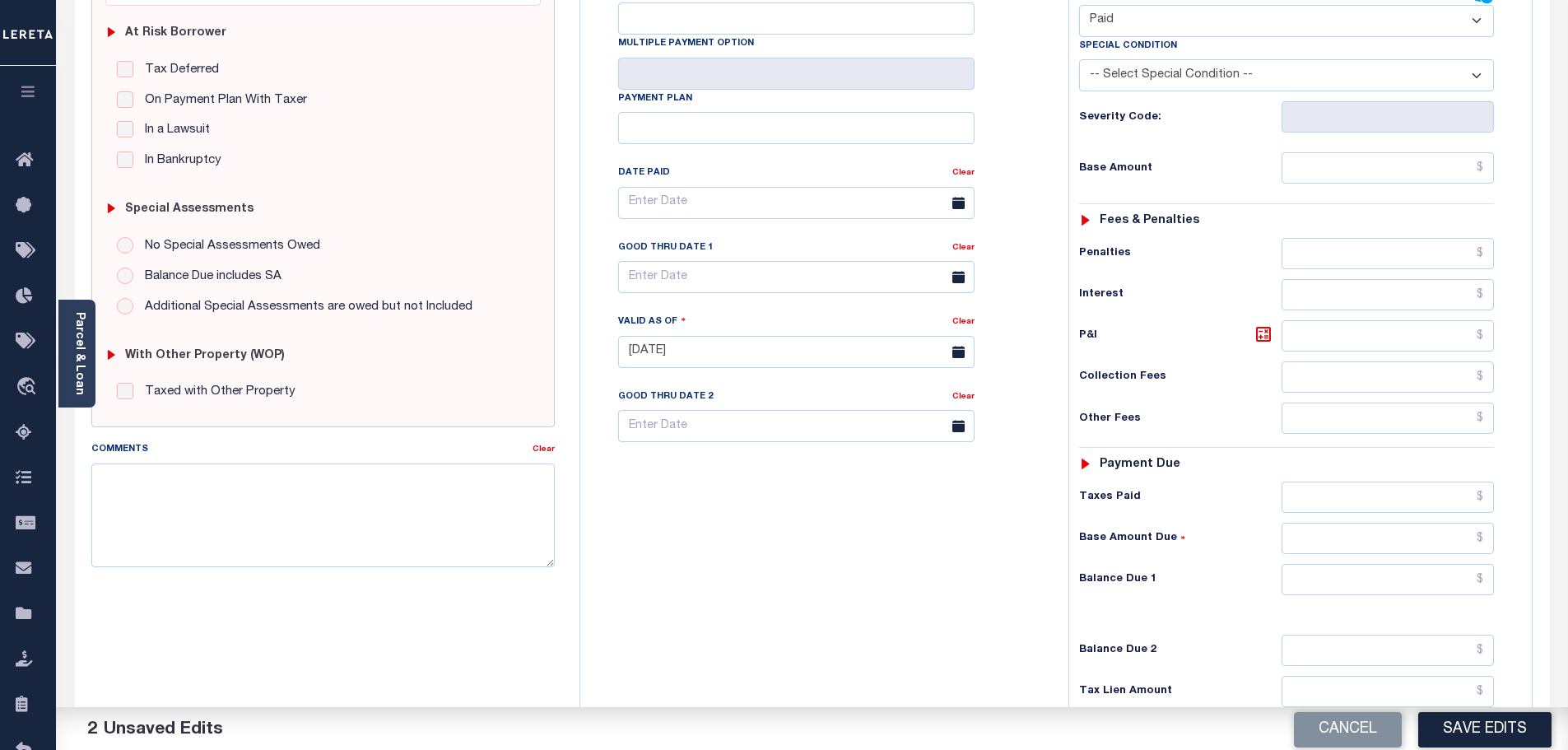
scroll to position [411, 0]
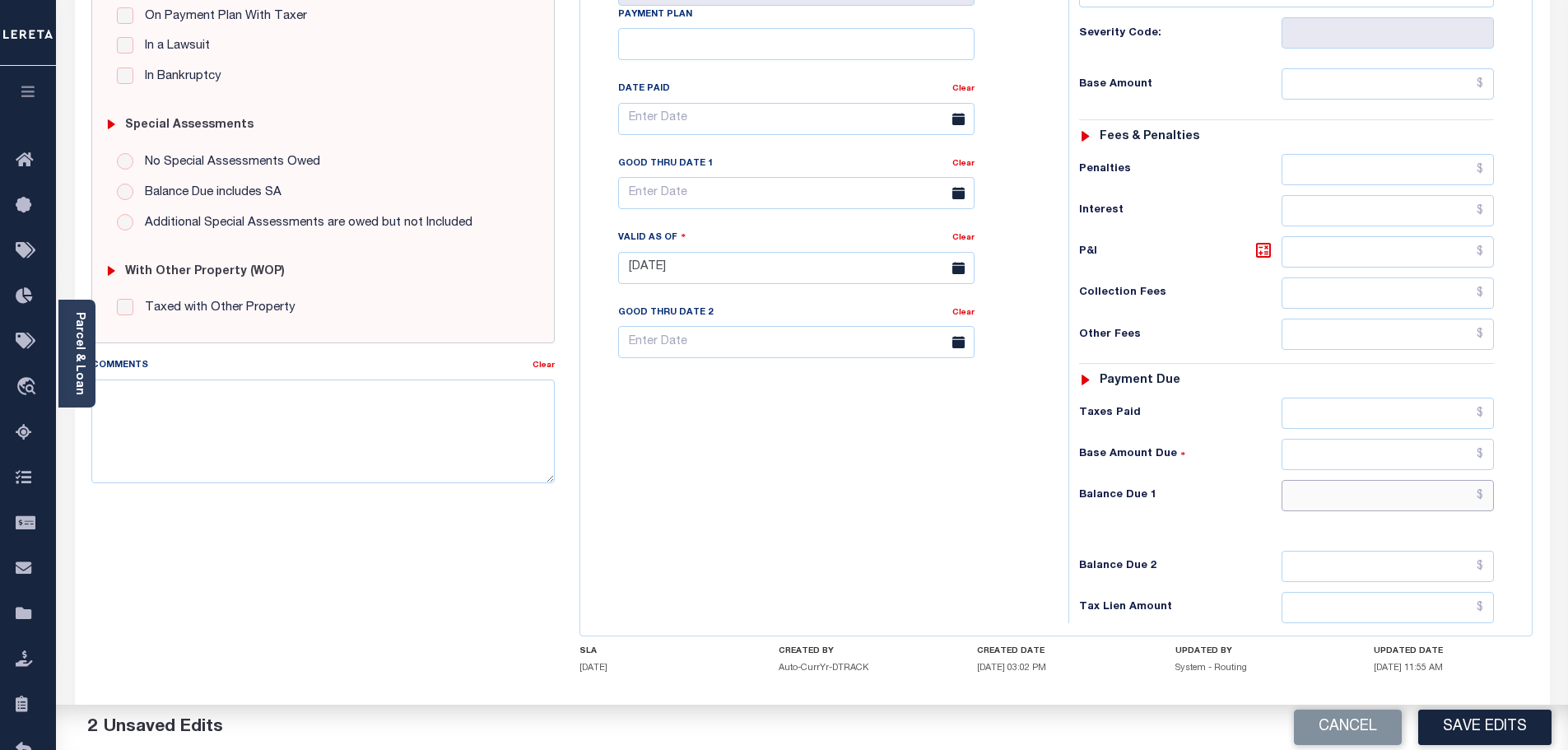
click at [1369, 480] on input "text" at bounding box center [1387, 495] width 214 height 31
type input "$0.00"
click at [464, 457] on textarea "Comments" at bounding box center [323, 431] width 464 height 103
paste textarea "Marked paid per file from tax office - bj"
type textarea "Marked paid per file from tax office - bj"
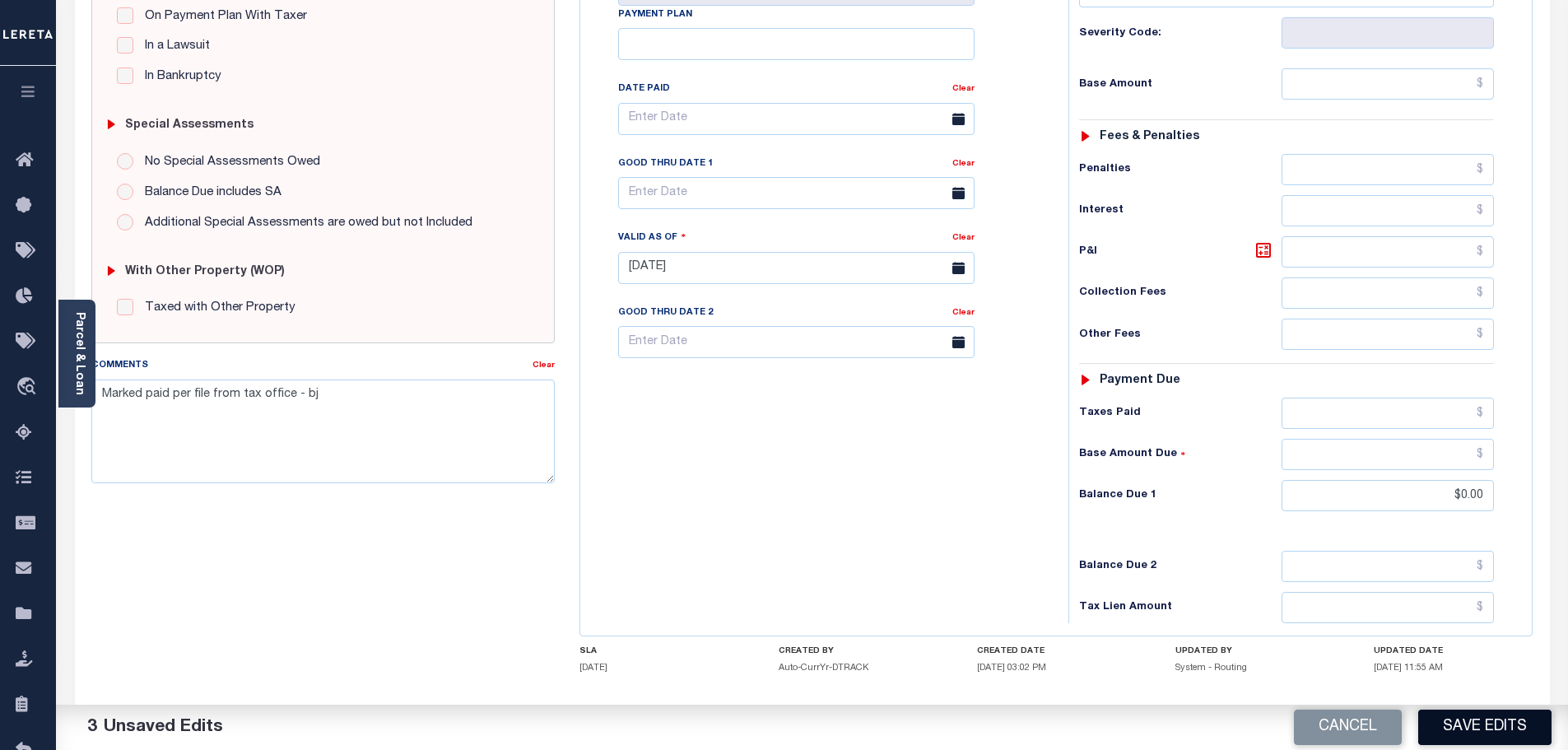
click at [1502, 740] on button "Save Edits" at bounding box center [1485, 727] width 133 height 36
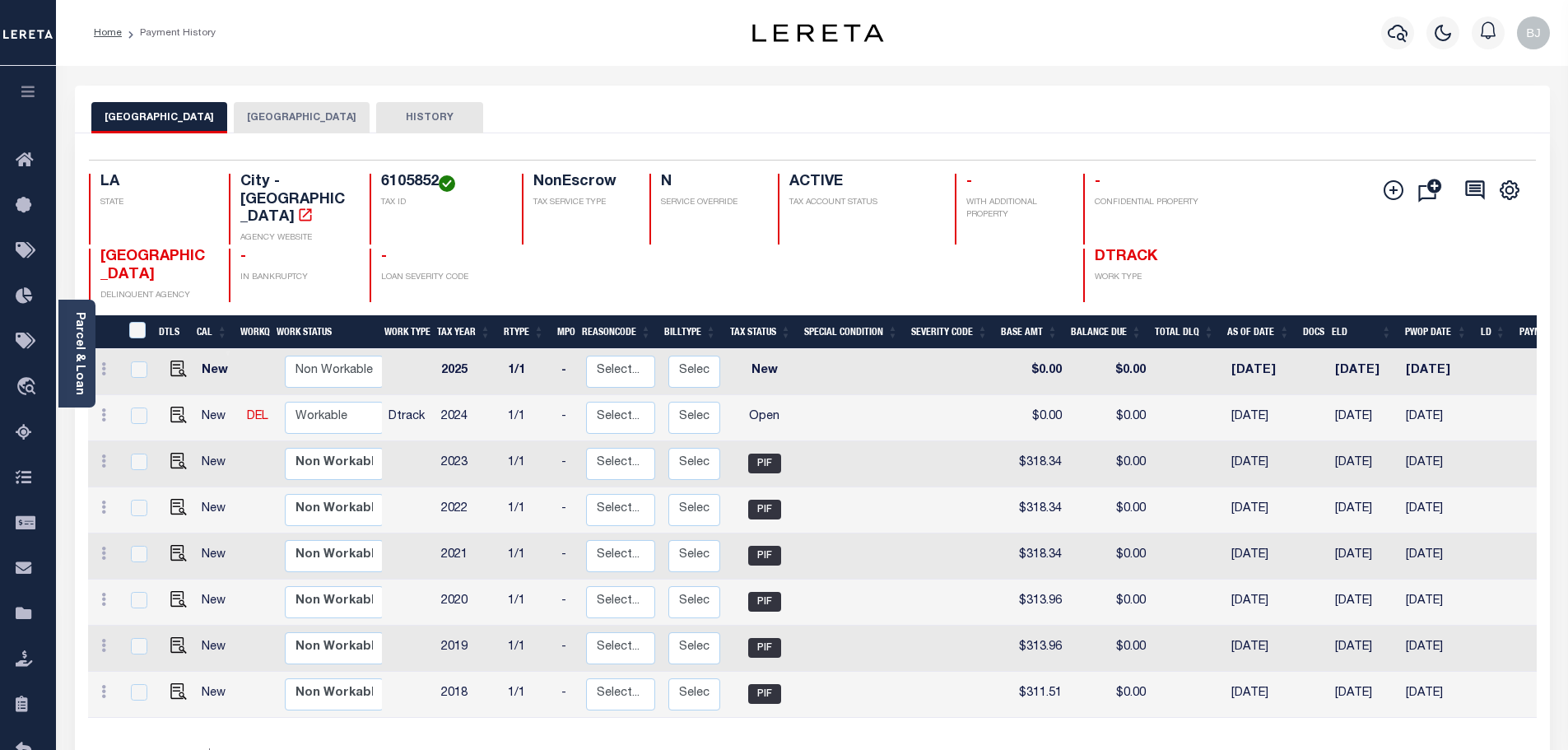
click at [251, 105] on button "[GEOGRAPHIC_DATA]" at bounding box center [301, 117] width 136 height 31
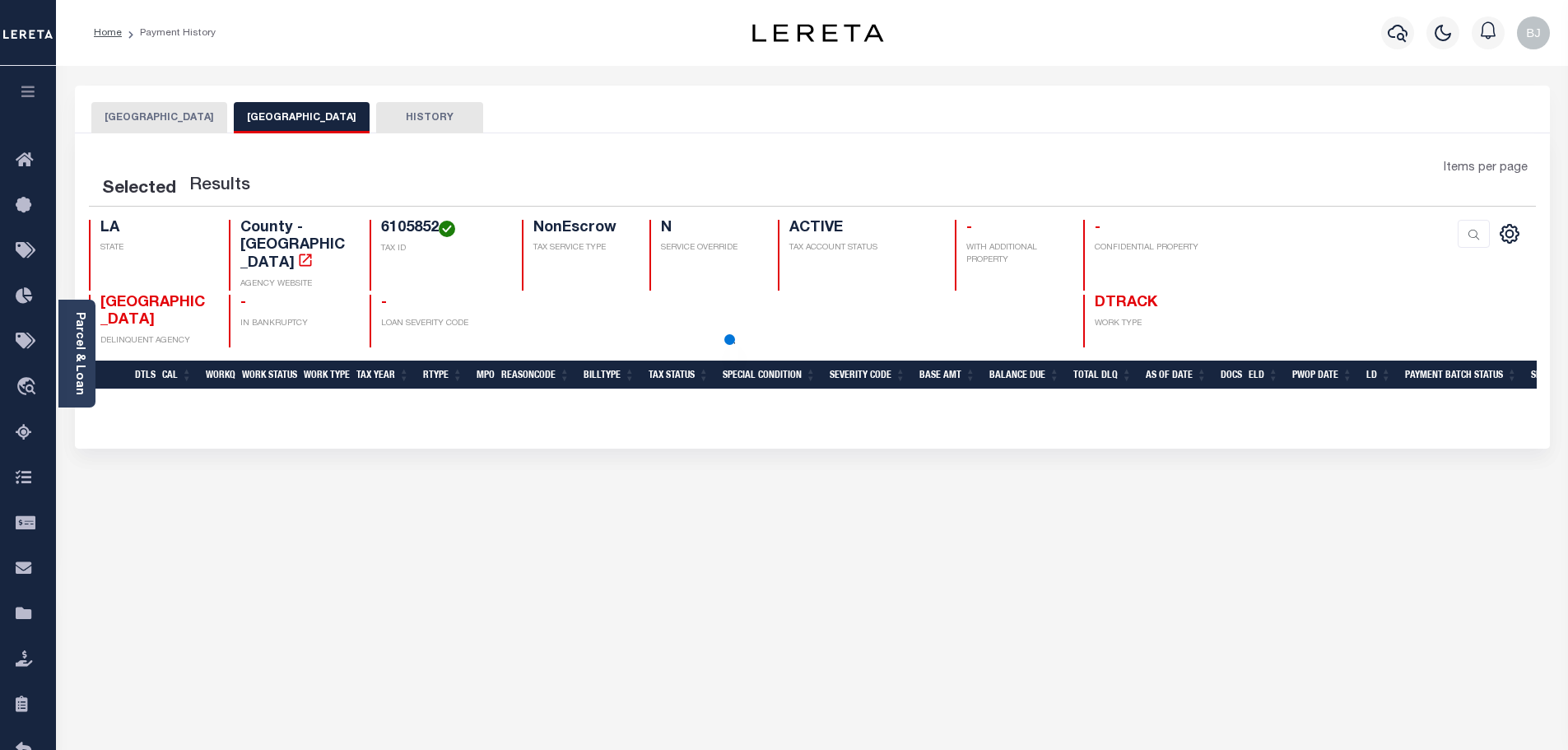
click at [255, 116] on button "[GEOGRAPHIC_DATA]" at bounding box center [301, 117] width 136 height 31
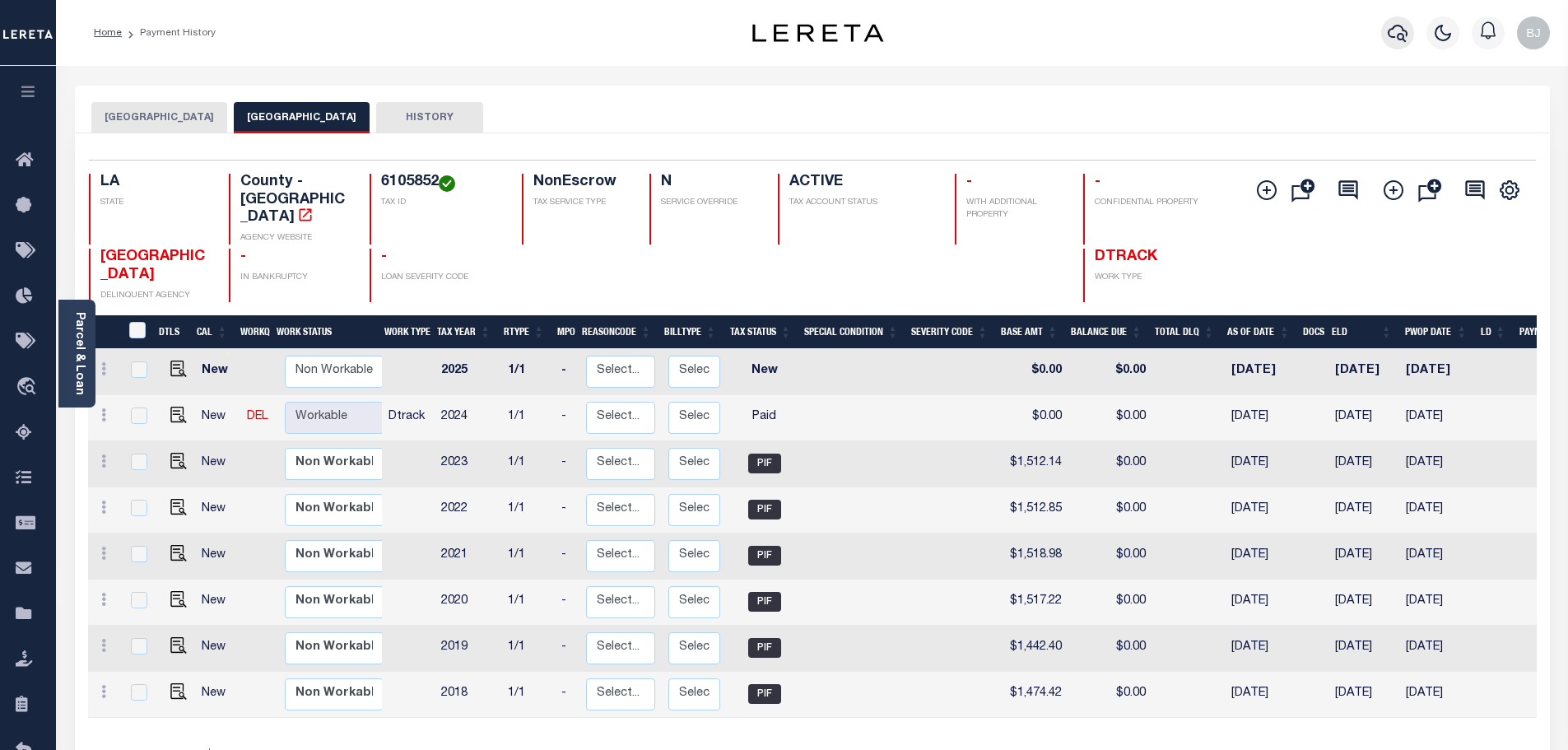
click at [1388, 31] on icon "button" at bounding box center [1397, 33] width 20 height 20
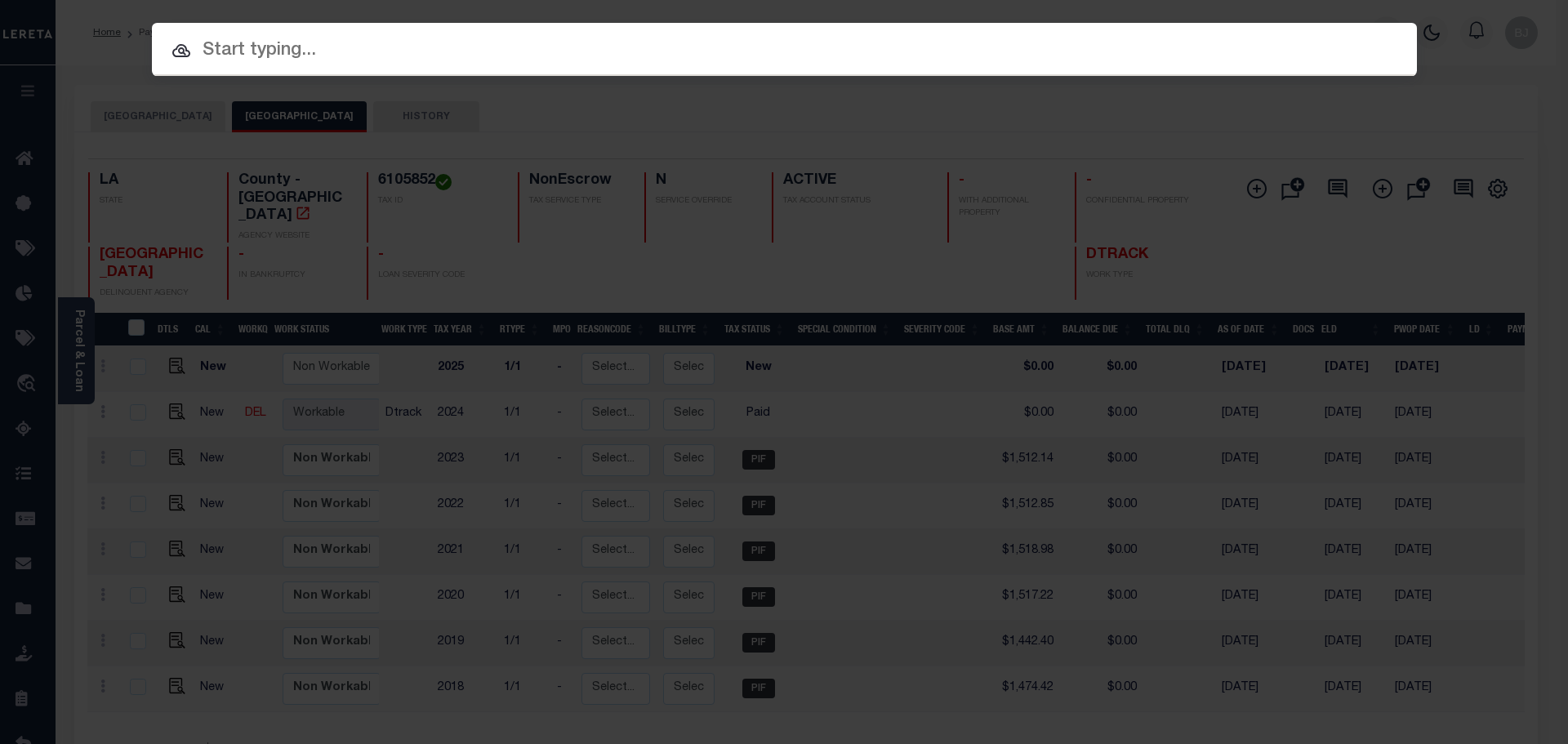
paste input "1201923744"
type input "1201923744"
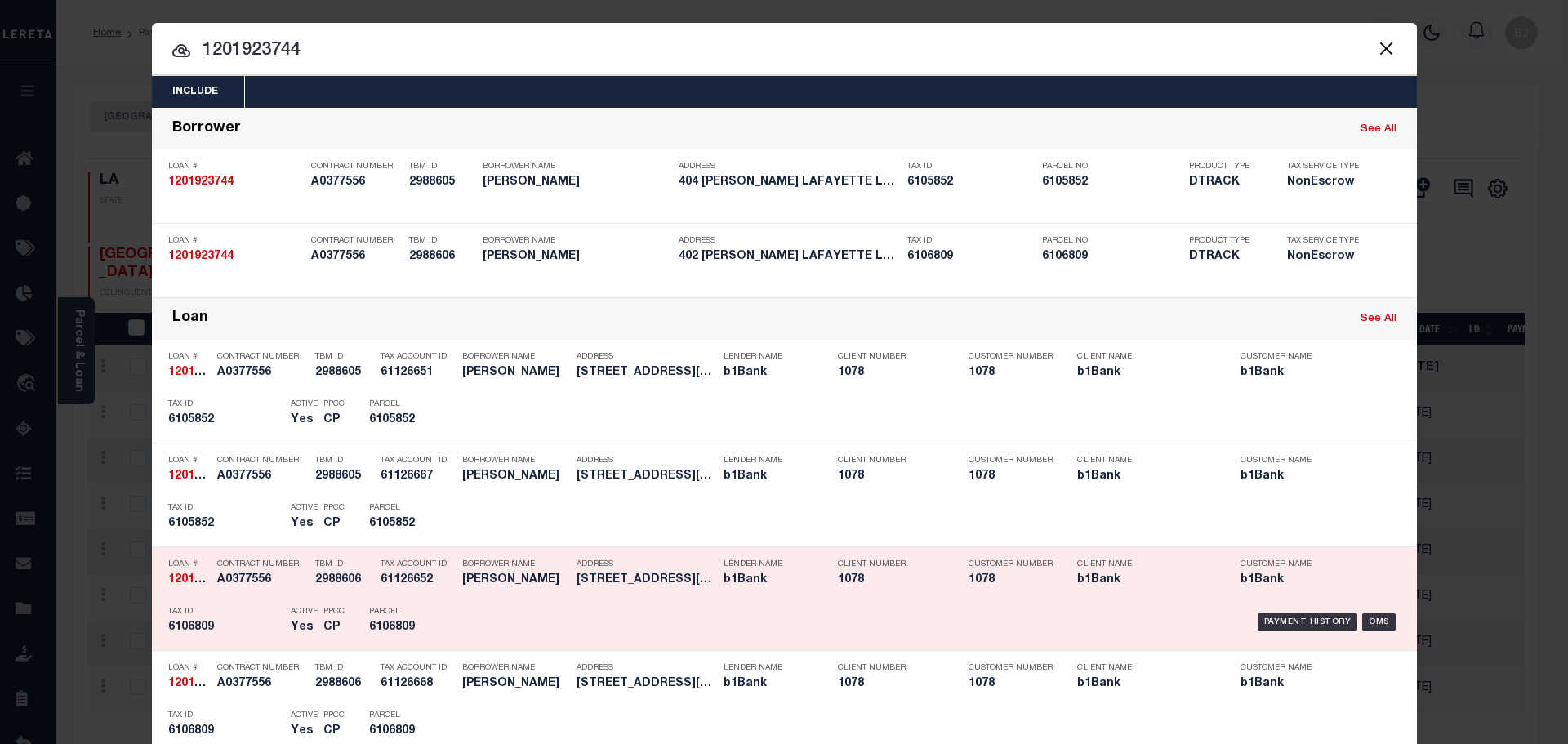
click at [694, 587] on h5 "402 Woods Xing Lafayette LA 70508" at bounding box center [646, 580] width 139 height 14
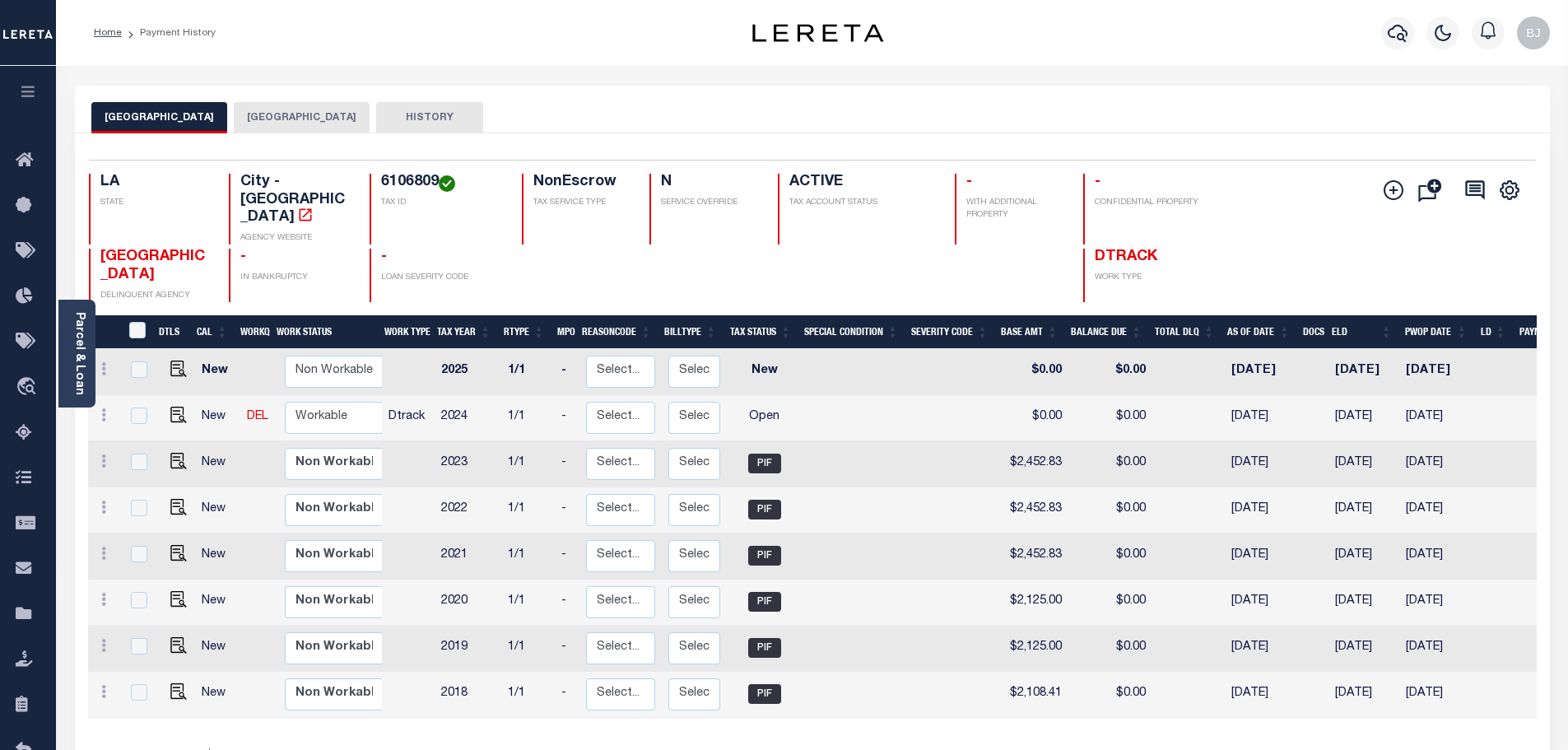
click at [245, 121] on button "[GEOGRAPHIC_DATA]" at bounding box center [301, 117] width 136 height 31
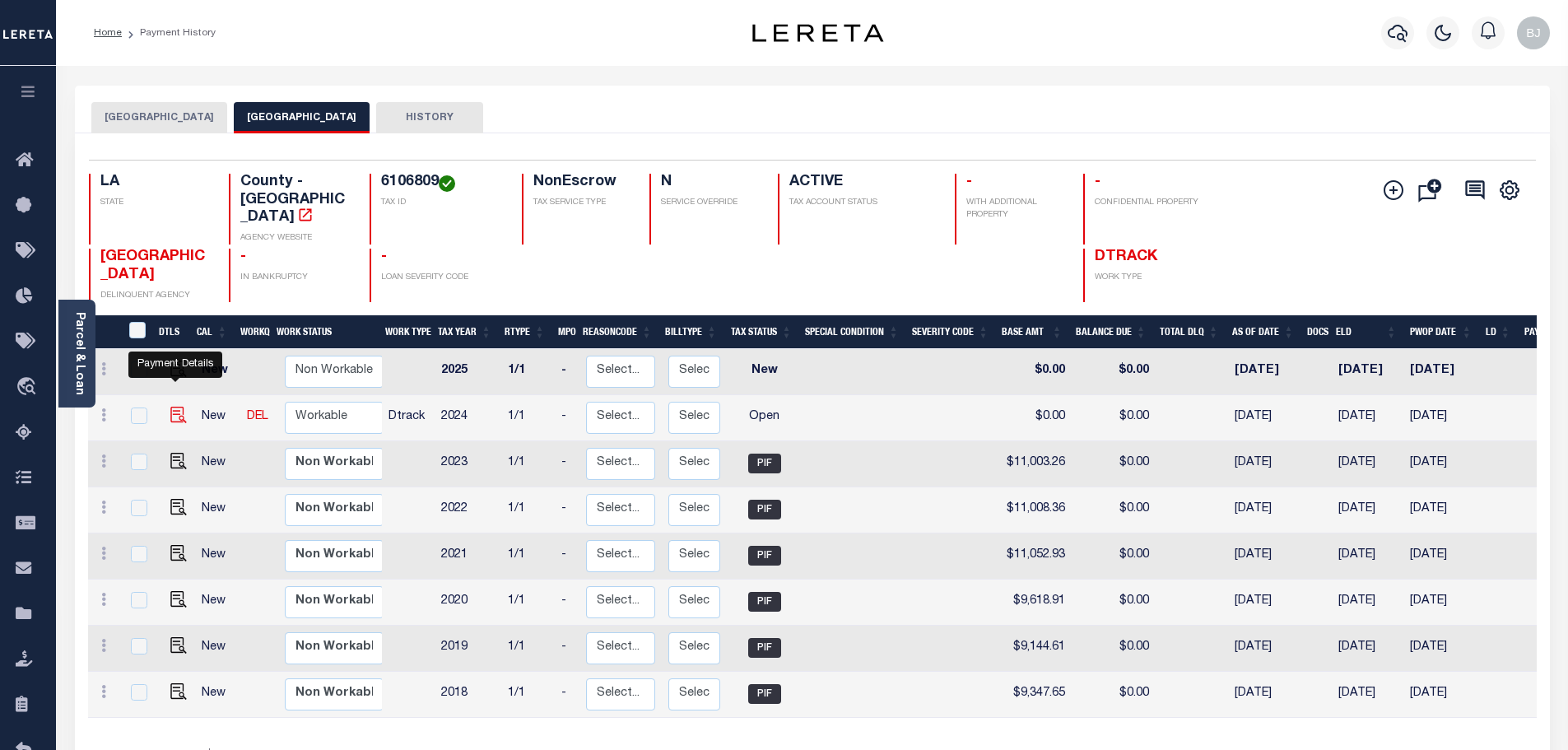
click at [178, 406] on img "" at bounding box center [179, 414] width 17 height 17
checkbox input "true"
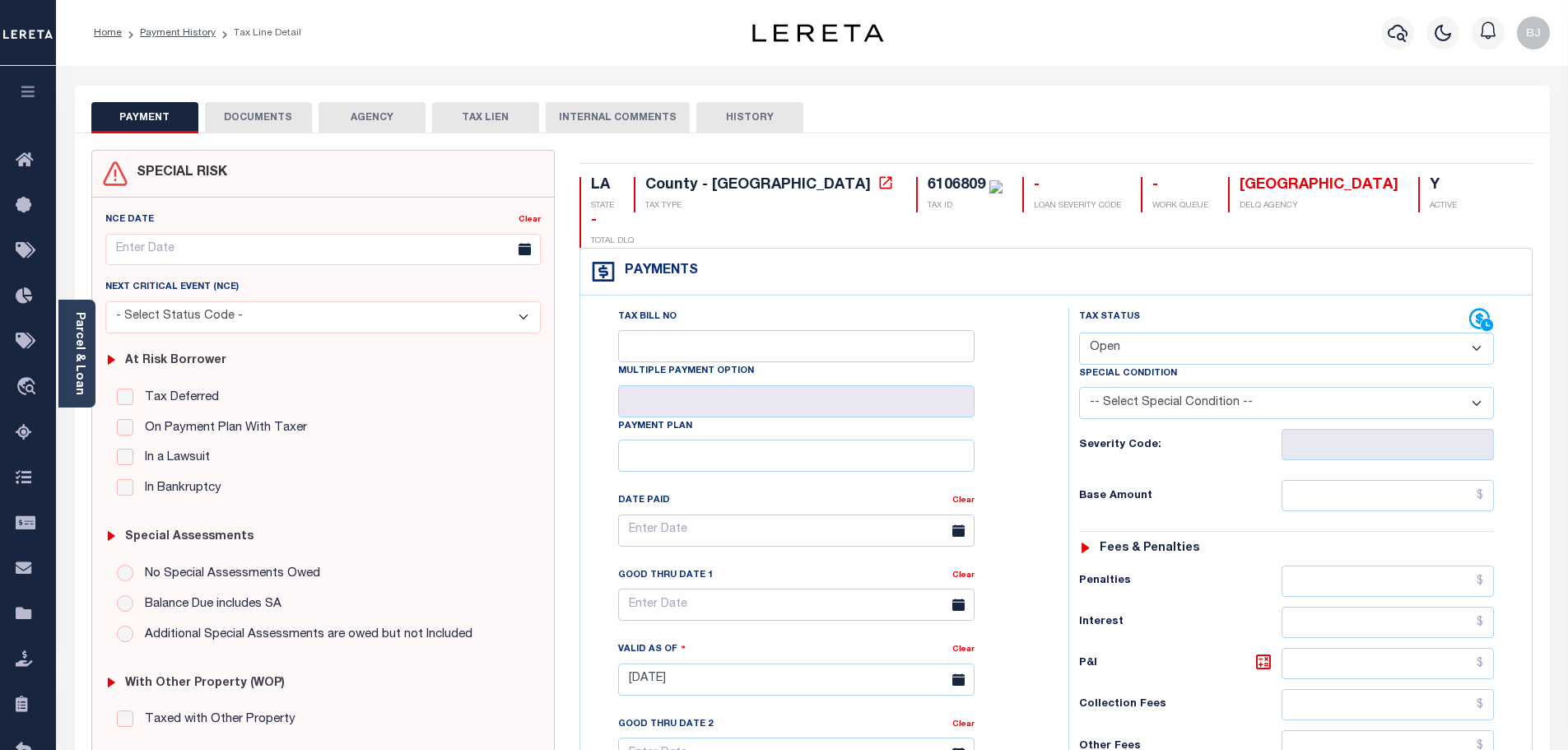
drag, startPoint x: 1173, startPoint y: 309, endPoint x: 1165, endPoint y: 325, distance: 17.9
click at [1173, 333] on select "- Select Status Code - Open Due/Unpaid Paid Incomplete No Tax Due Internal Refu…" at bounding box center [1287, 349] width 415 height 32
select select "PYD"
click at [1079, 333] on select "- Select Status Code - Open Due/Unpaid Paid Incomplete No Tax Due Internal Refu…" at bounding box center [1287, 349] width 415 height 32
type input "[DATE]"
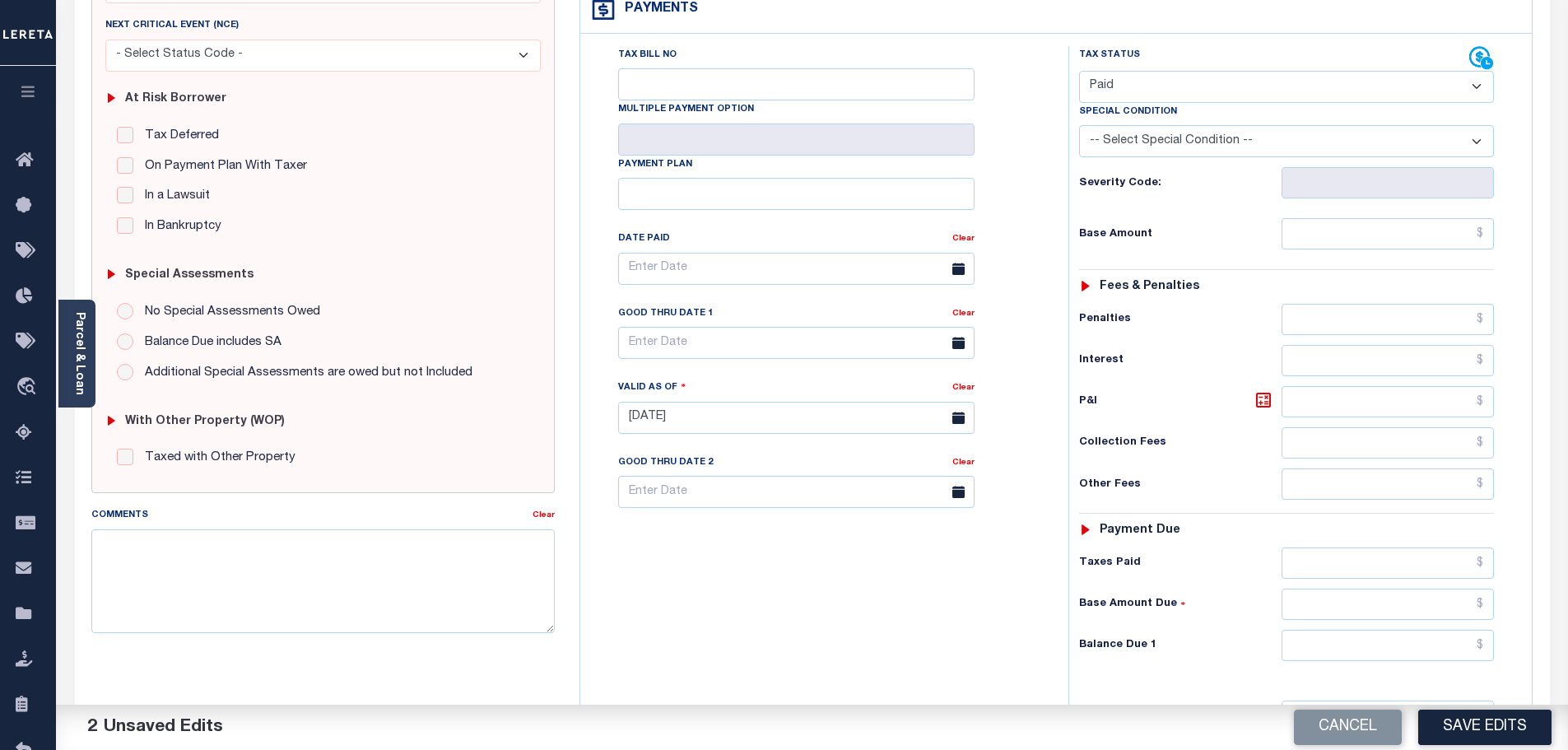
scroll to position [411, 0]
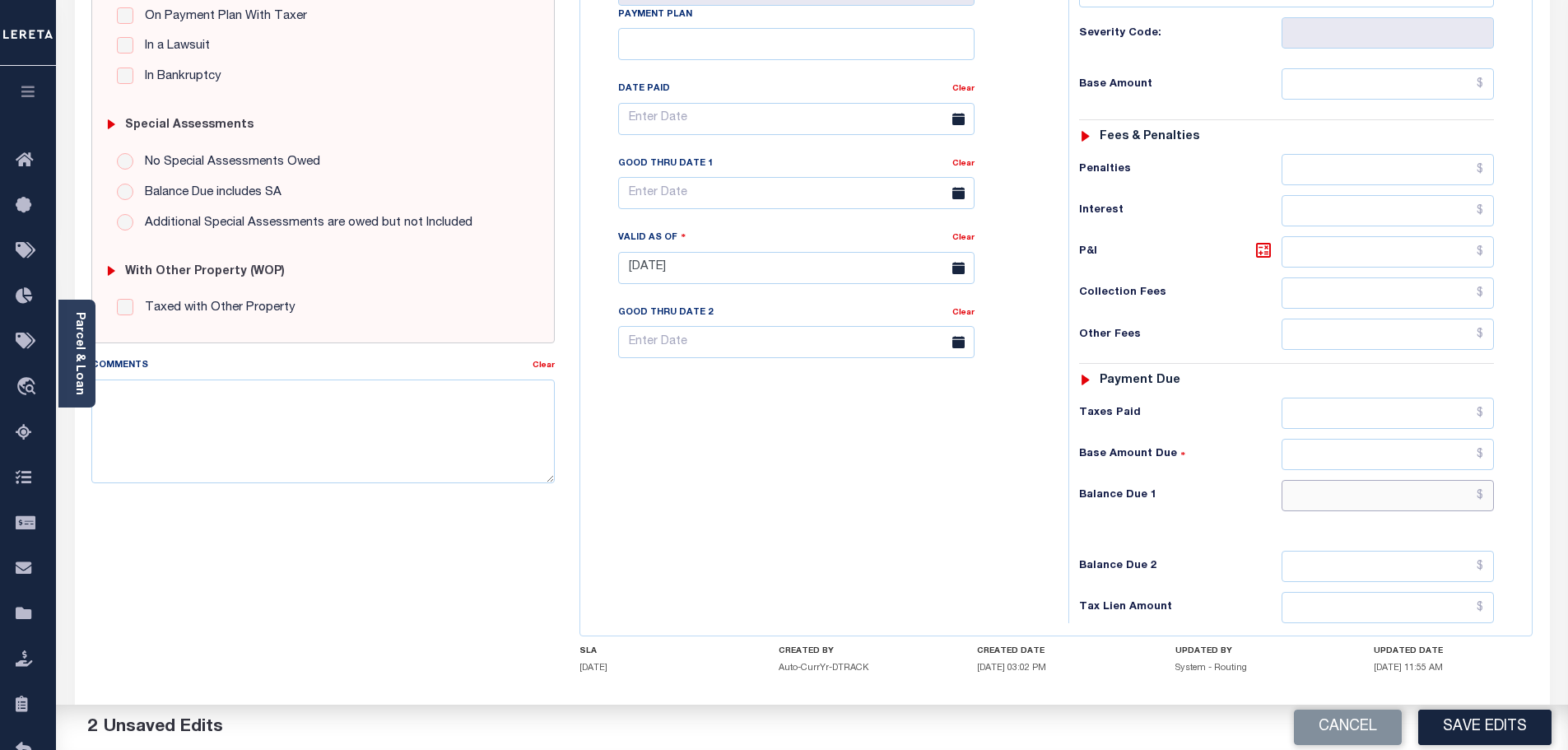
click at [1394, 480] on input "text" at bounding box center [1387, 495] width 214 height 31
type input "$0.00"
click at [429, 468] on textarea "Comments" at bounding box center [323, 431] width 464 height 103
paste textarea "Marked paid per file from tax office - bj"
type textarea "Marked paid per file from tax office - bj"
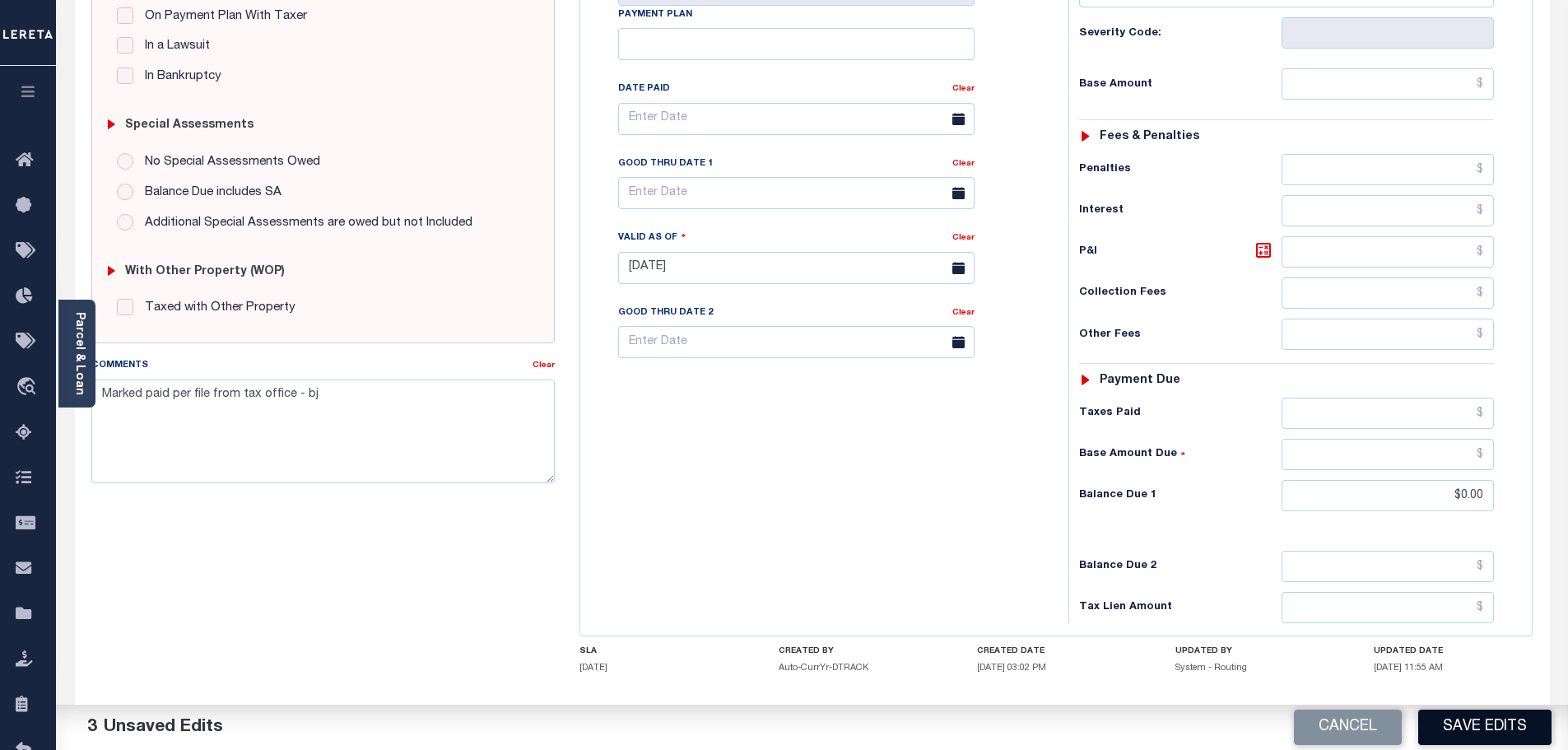
click at [1458, 731] on button "Save Edits" at bounding box center [1485, 727] width 133 height 36
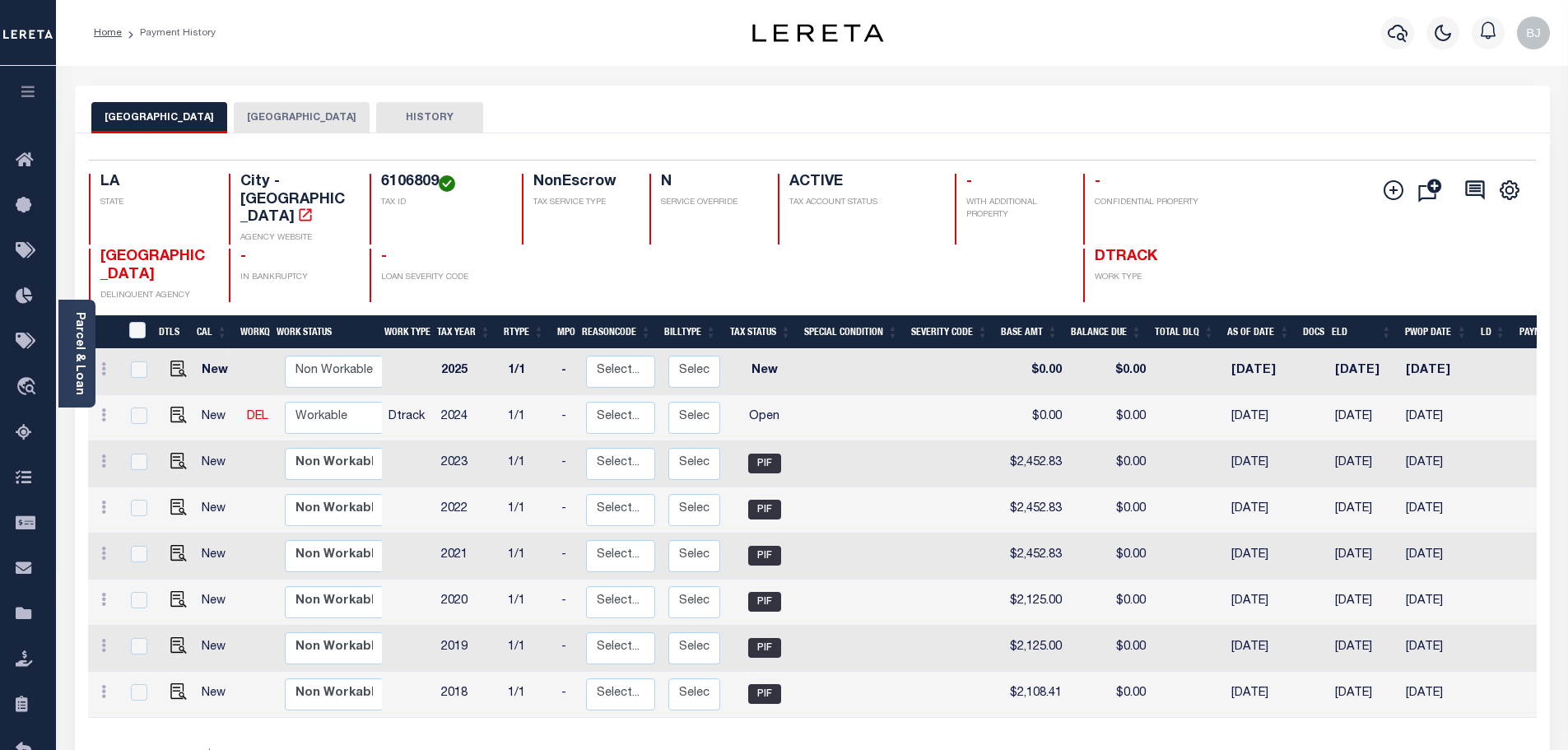
click at [253, 114] on button "[GEOGRAPHIC_DATA]" at bounding box center [301, 117] width 136 height 31
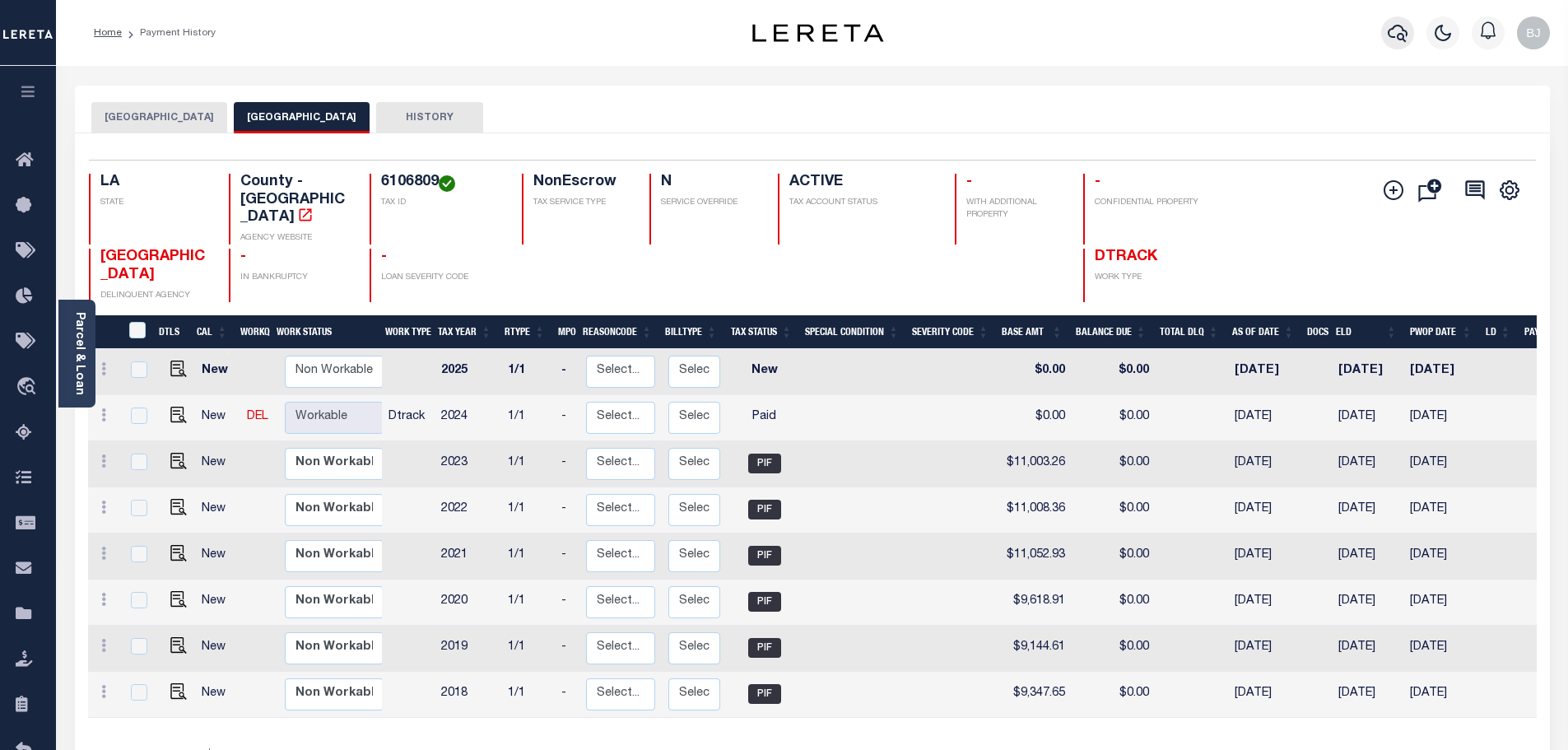
click at [1396, 36] on icon "button" at bounding box center [1397, 33] width 20 height 20
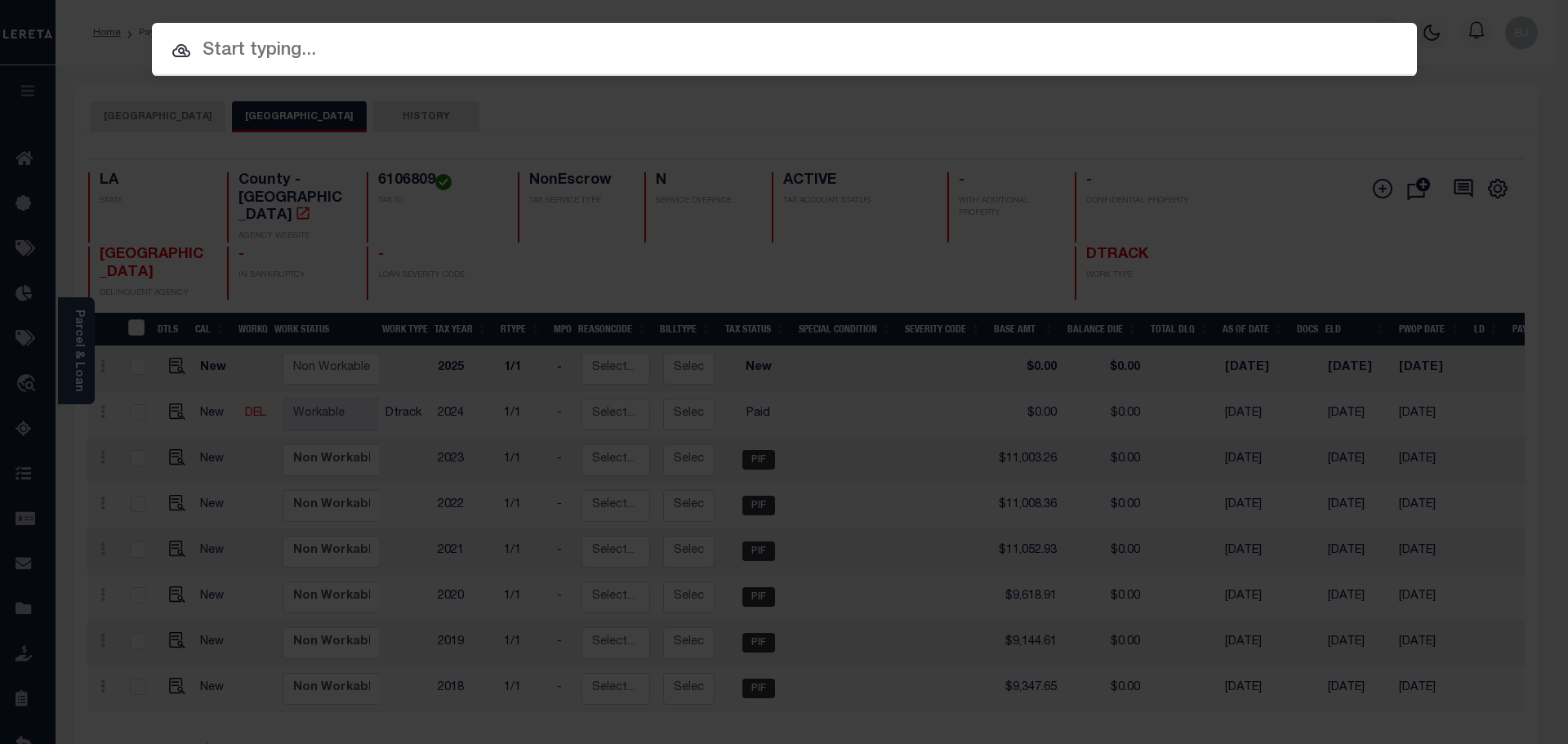
paste input "952200012385"
type input "952200012385"
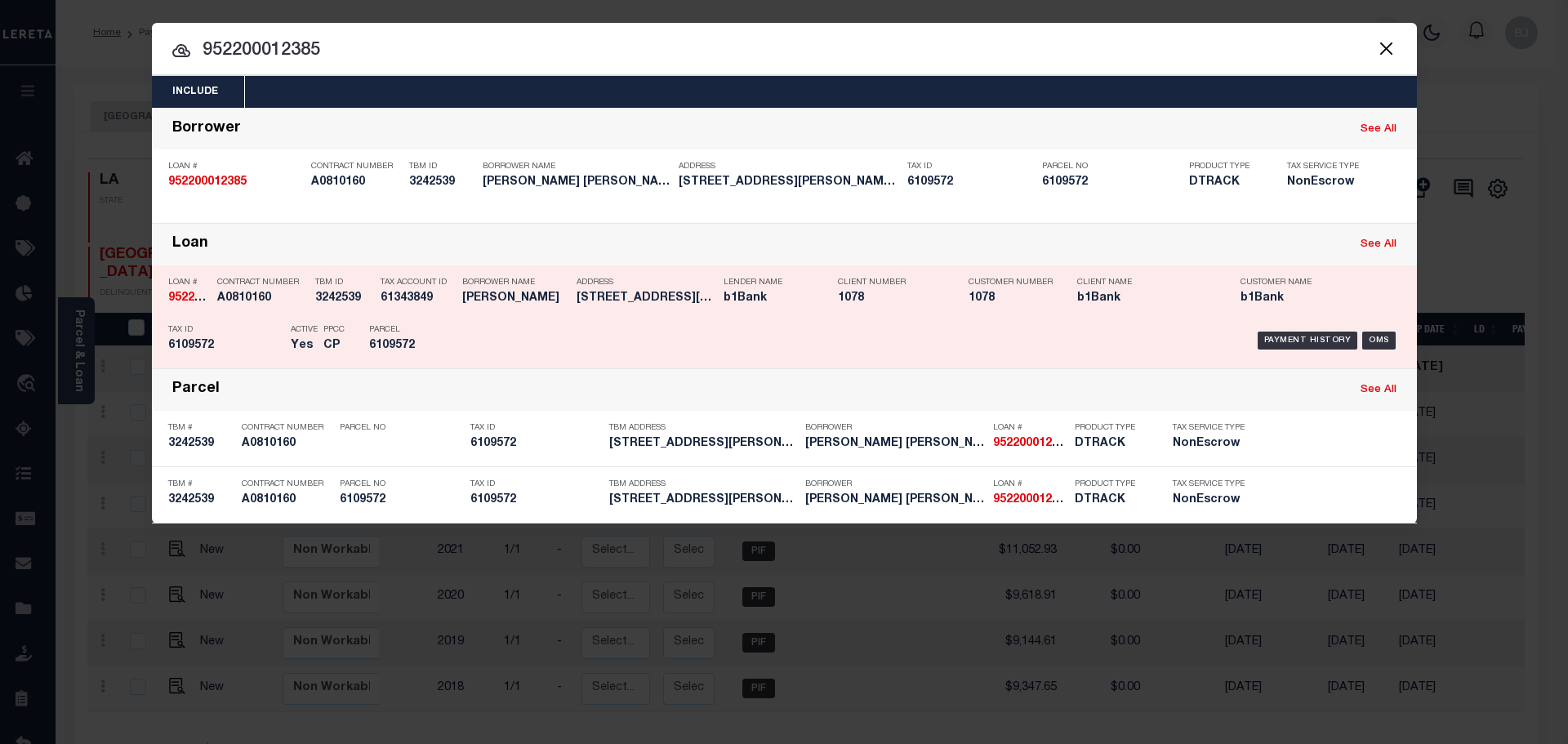
click at [618, 302] on h5 "1005 Rue Novembre, Scott LA 70583" at bounding box center [646, 299] width 139 height 14
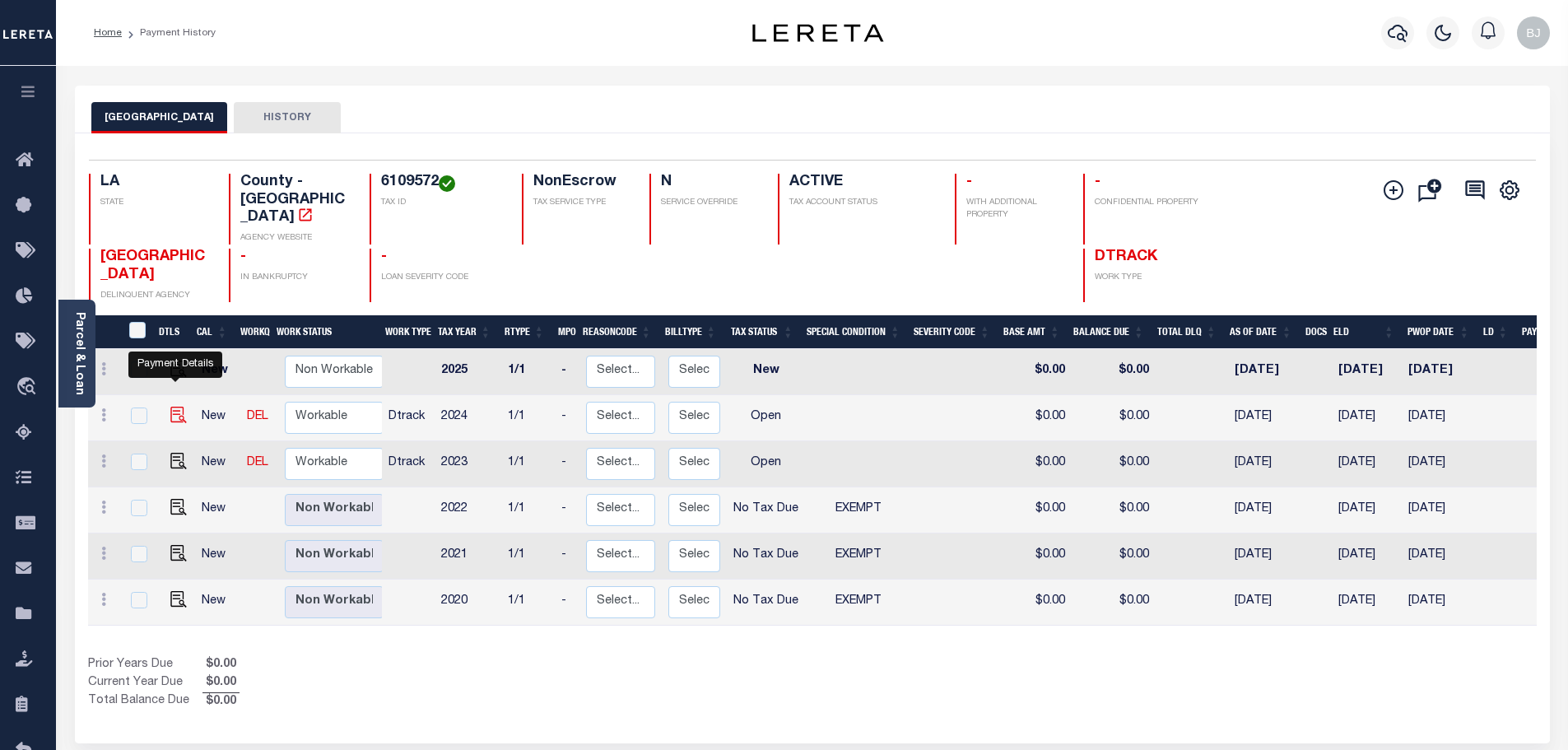
click at [171, 406] on img "" at bounding box center [179, 414] width 17 height 17
checkbox input "true"
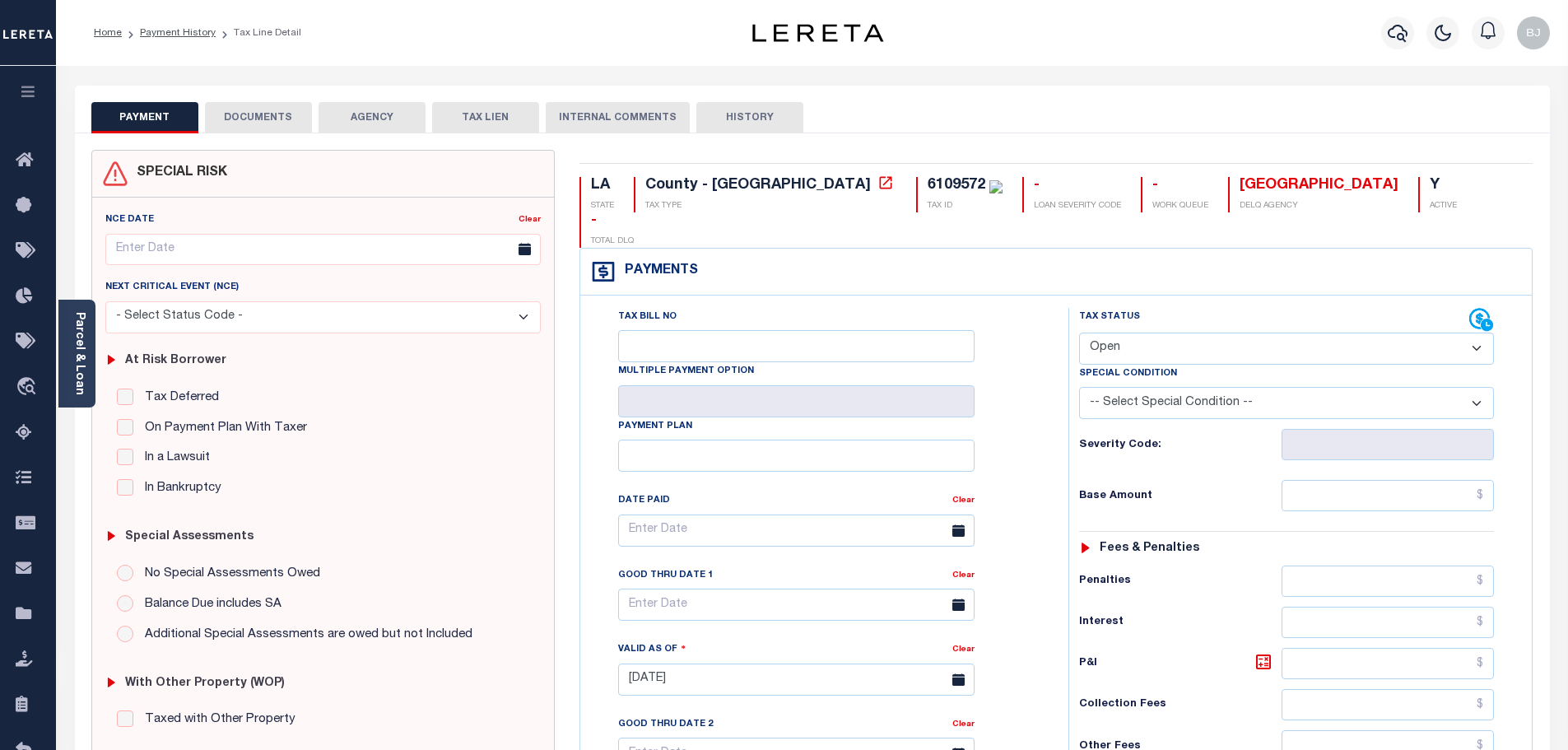
click at [1248, 333] on select "- Select Status Code - Open Due/Unpaid Paid Incomplete No Tax Due Internal Refu…" at bounding box center [1287, 349] width 415 height 32
select select "PYD"
click at [1079, 333] on select "- Select Status Code - Open Due/Unpaid Paid Incomplete No Tax Due Internal Refu…" at bounding box center [1287, 349] width 415 height 32
type input "[DATE]"
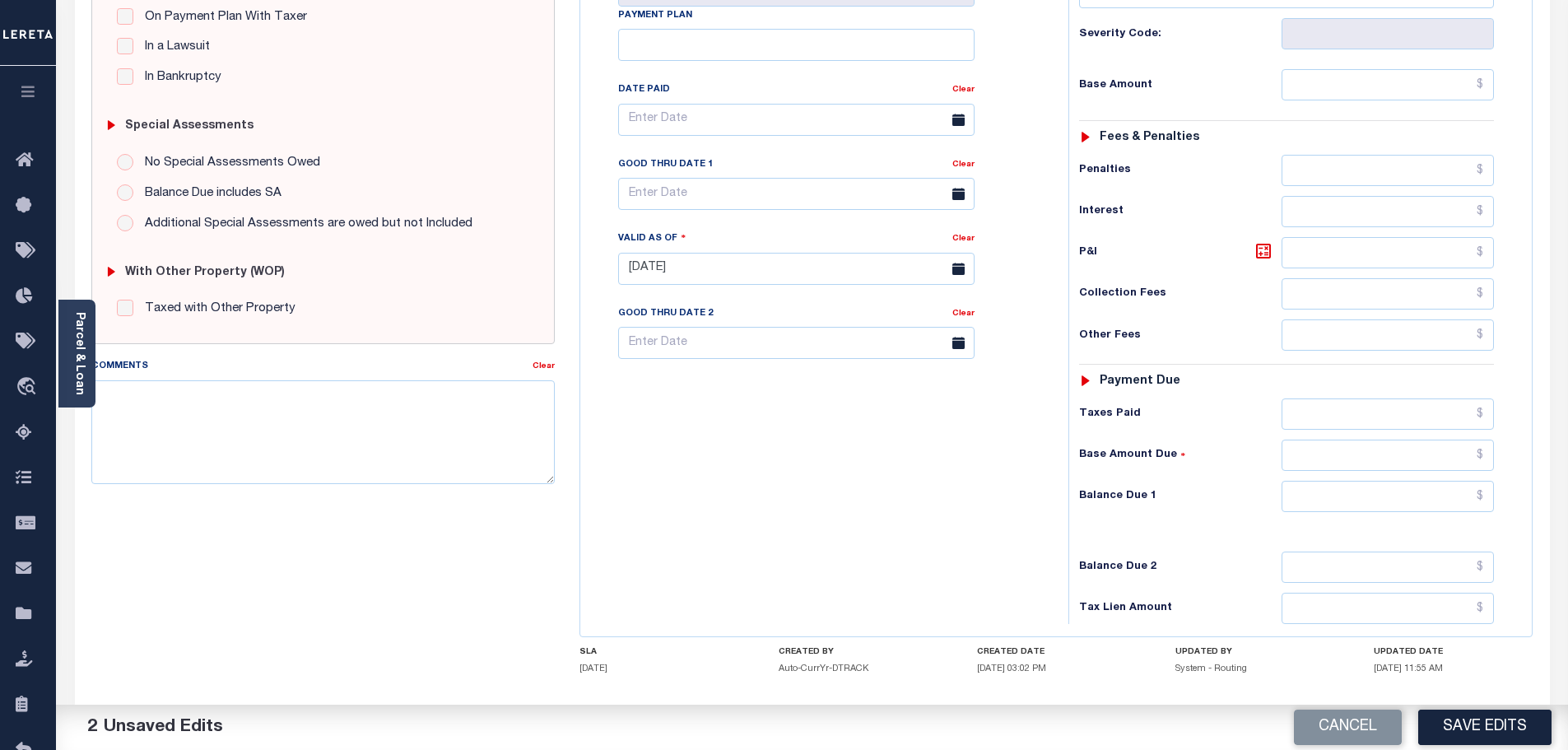
scroll to position [411, 0]
click at [1370, 439] on div "Tax Status Status - Select Status Code -" at bounding box center [1292, 260] width 447 height 727
click at [1383, 480] on input "text" at bounding box center [1387, 495] width 214 height 31
type input "$0.00"
click at [411, 457] on textarea "Comments" at bounding box center [323, 431] width 464 height 103
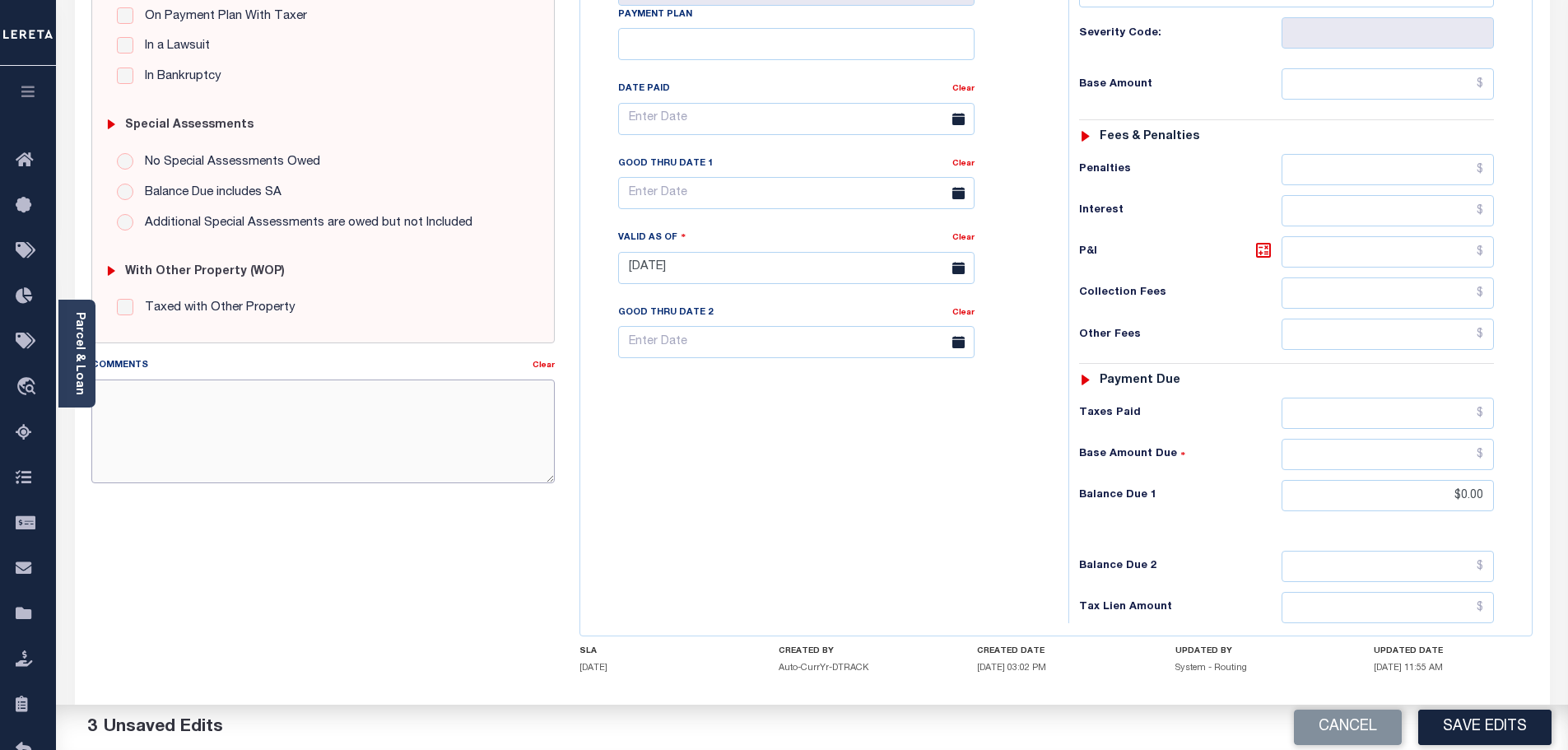
paste textarea "Marked paid per file from tax office - bj"
type textarea "Marked paid per file from tax office - bj"
click at [1497, 733] on button "Save Edits" at bounding box center [1485, 727] width 133 height 36
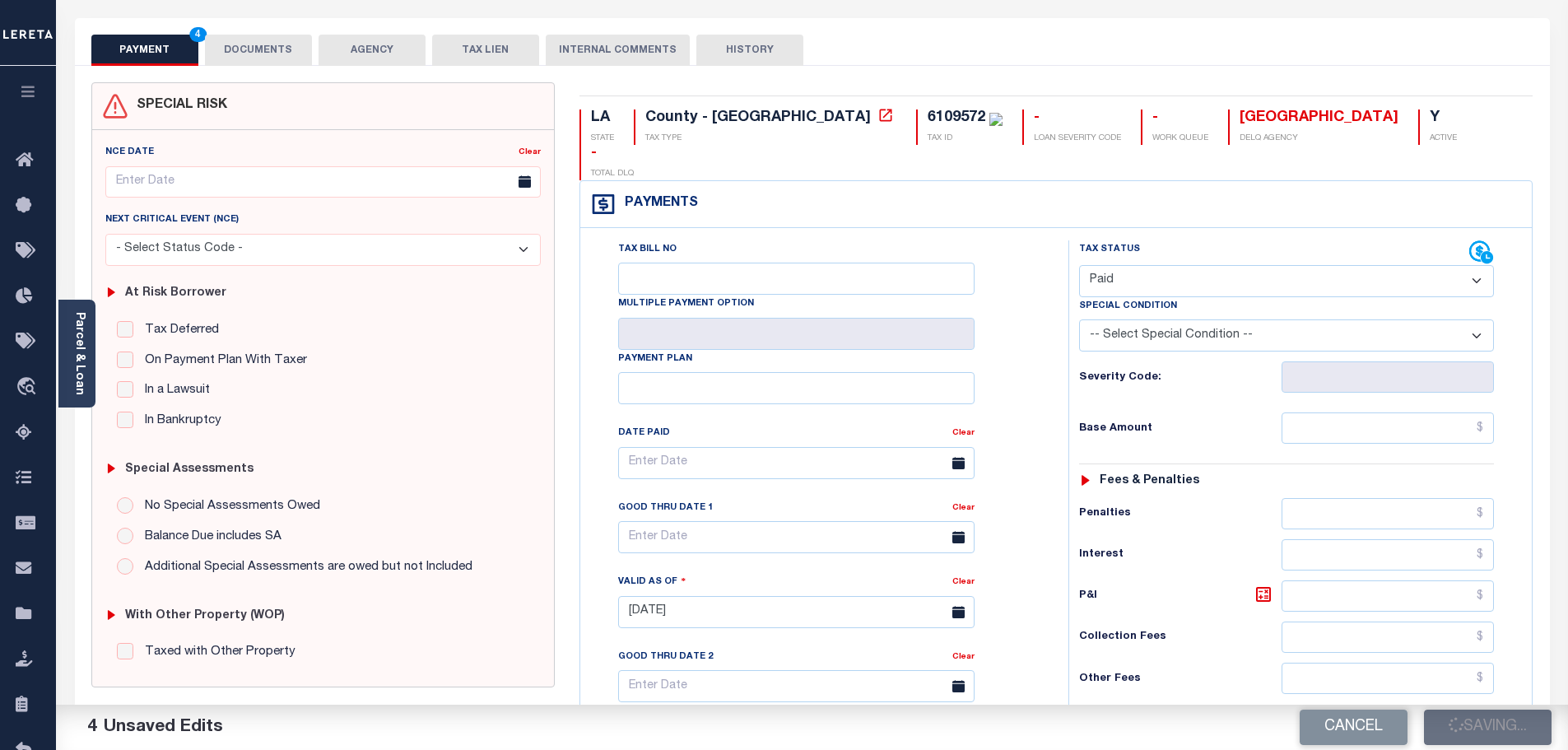
scroll to position [0, 0]
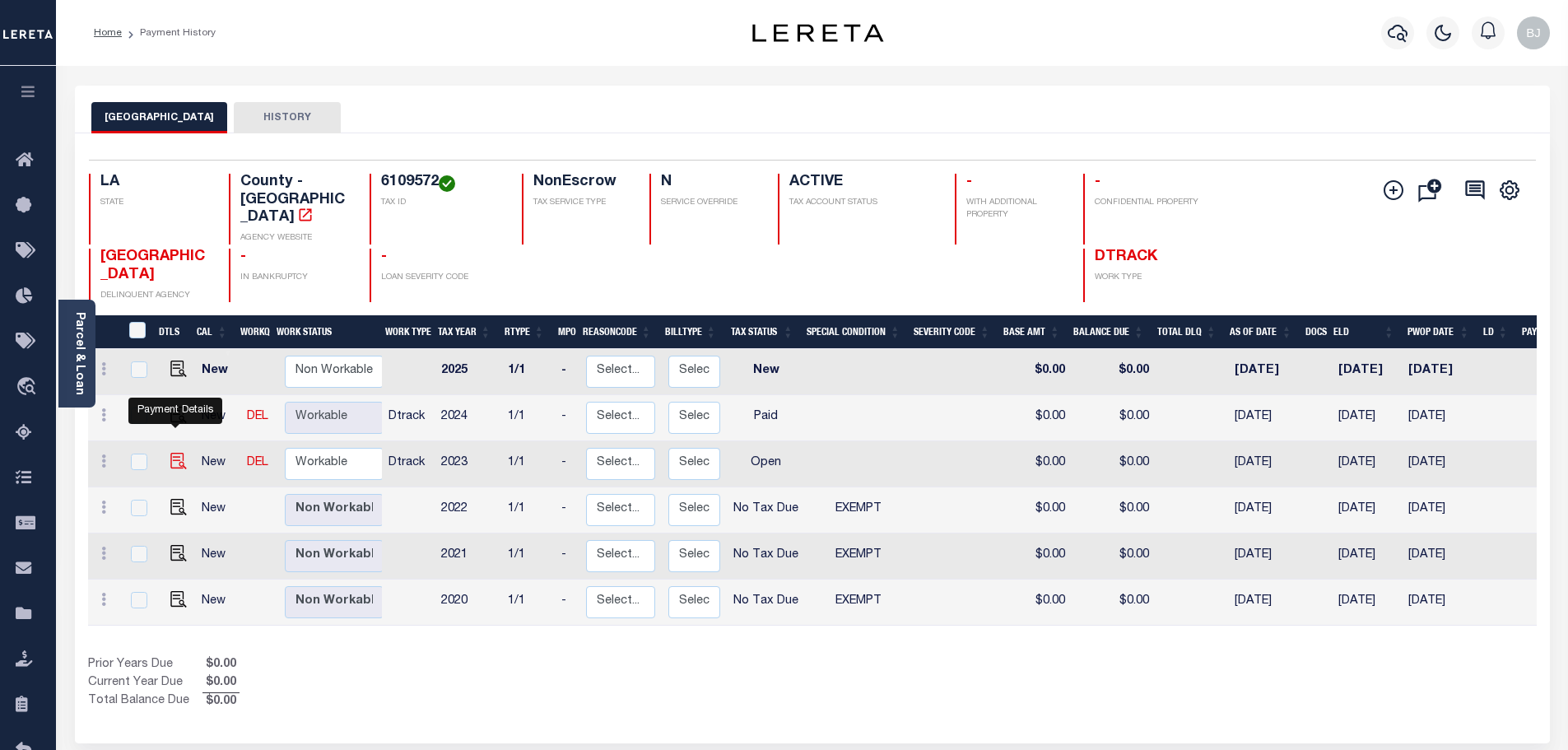
click at [175, 453] on img "" at bounding box center [179, 461] width 17 height 17
checkbox input "true"
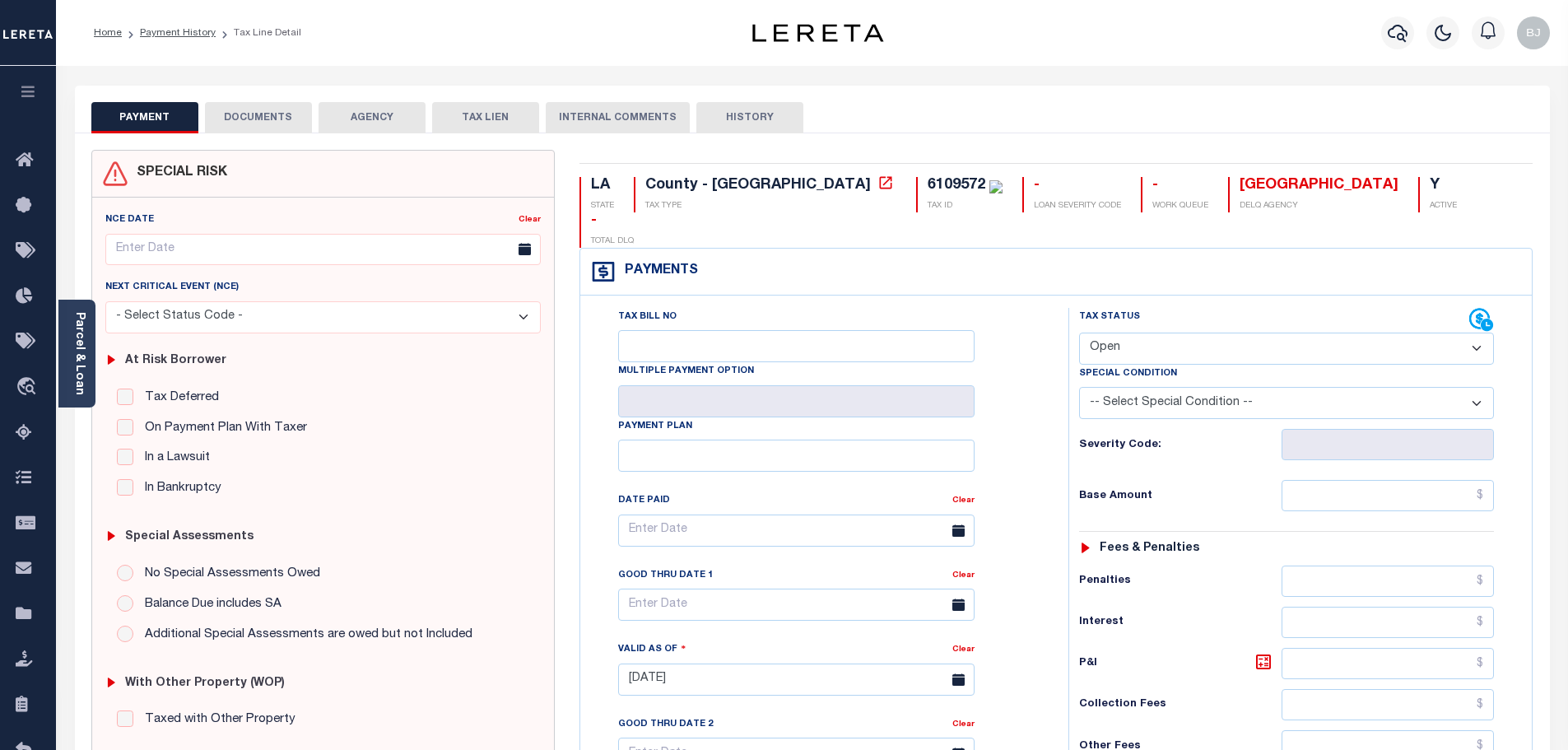
drag, startPoint x: 1156, startPoint y: 307, endPoint x: 1153, endPoint y: 328, distance: 21.2
click at [1156, 333] on select "- Select Status Code - Open Due/Unpaid Paid Incomplete No Tax Due Internal Refu…" at bounding box center [1287, 349] width 415 height 32
select select "PYD"
click at [1079, 333] on select "- Select Status Code - Open Due/Unpaid Paid Incomplete No Tax Due Internal Refu…" at bounding box center [1287, 349] width 415 height 32
type input "[DATE]"
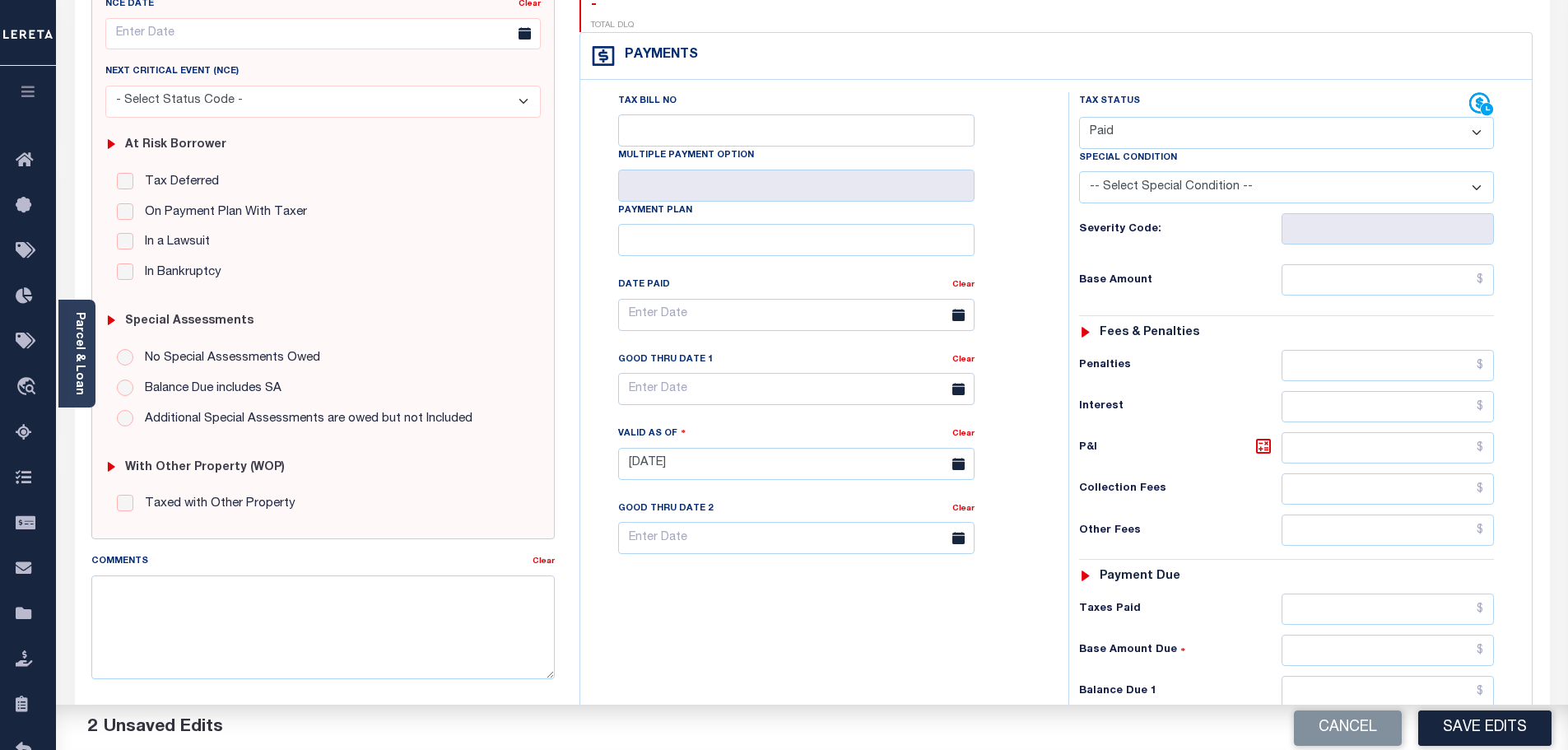
scroll to position [330, 0]
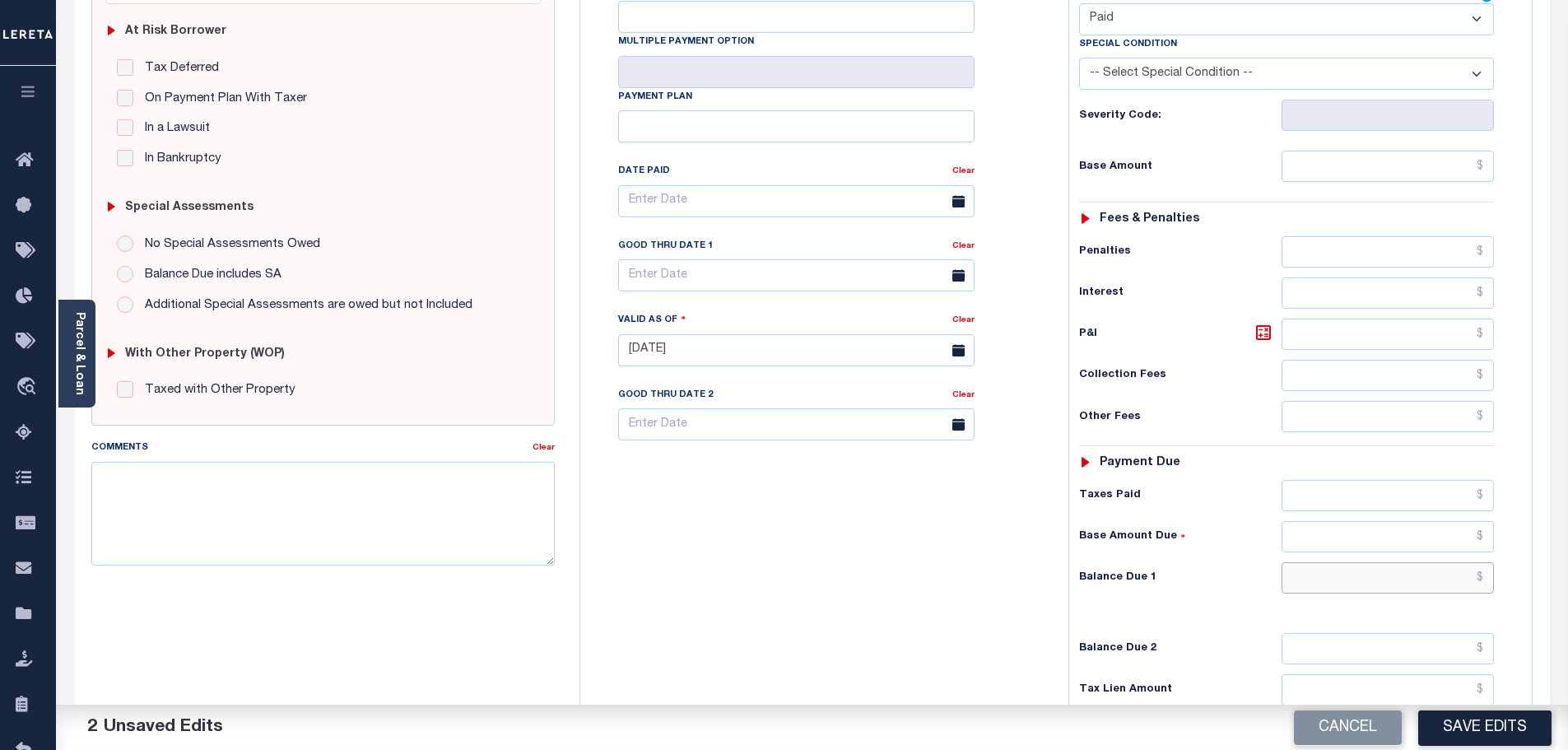
click at [1383, 562] on input "text" at bounding box center [1387, 577] width 214 height 31
type input "$0.00"
click at [293, 540] on textarea "Comments" at bounding box center [323, 514] width 464 height 103
paste textarea "Marked paid per file from tax office - bj"
type textarea "Marked paid per file from tax office - bj"
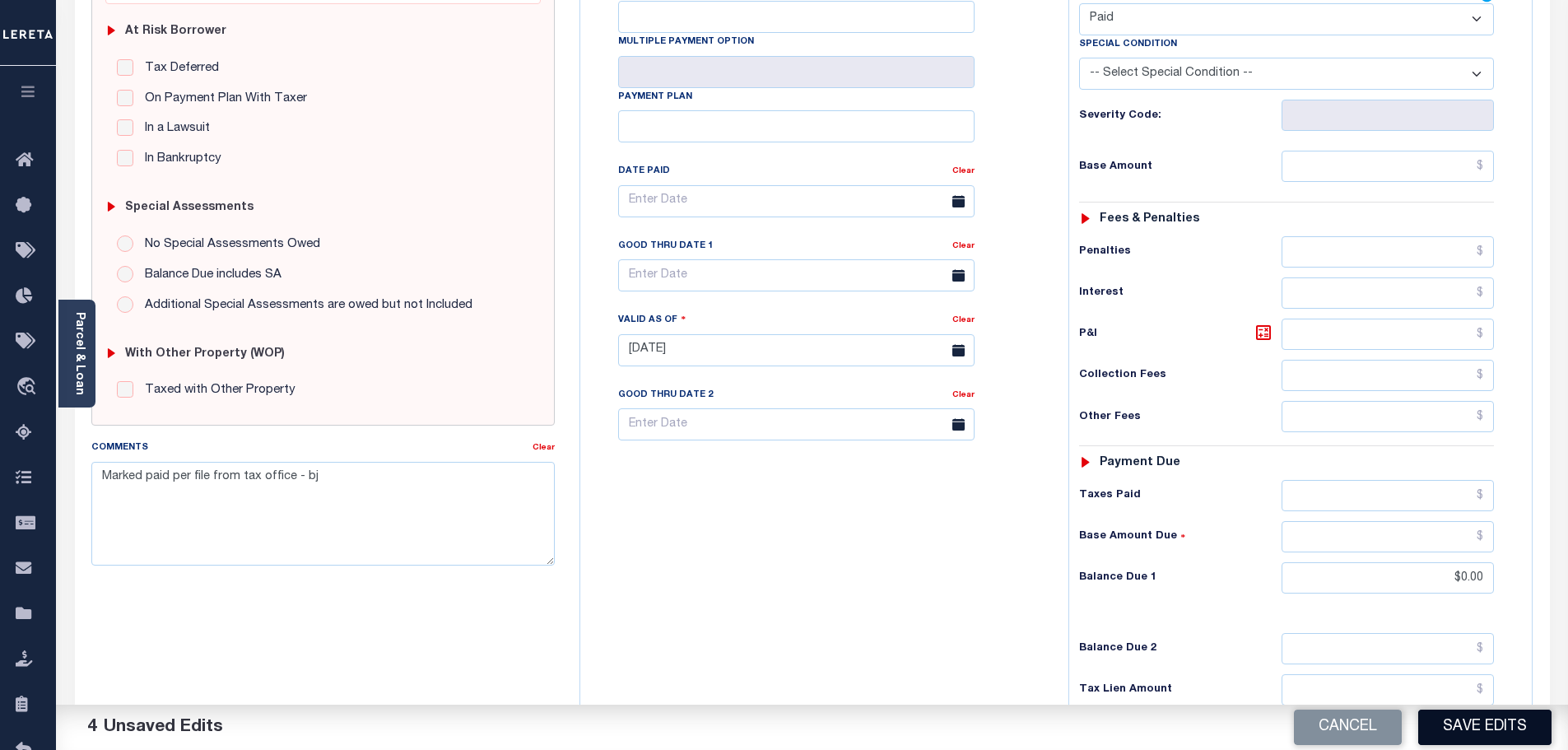
click at [1533, 718] on button "Save Edits" at bounding box center [1485, 727] width 133 height 36
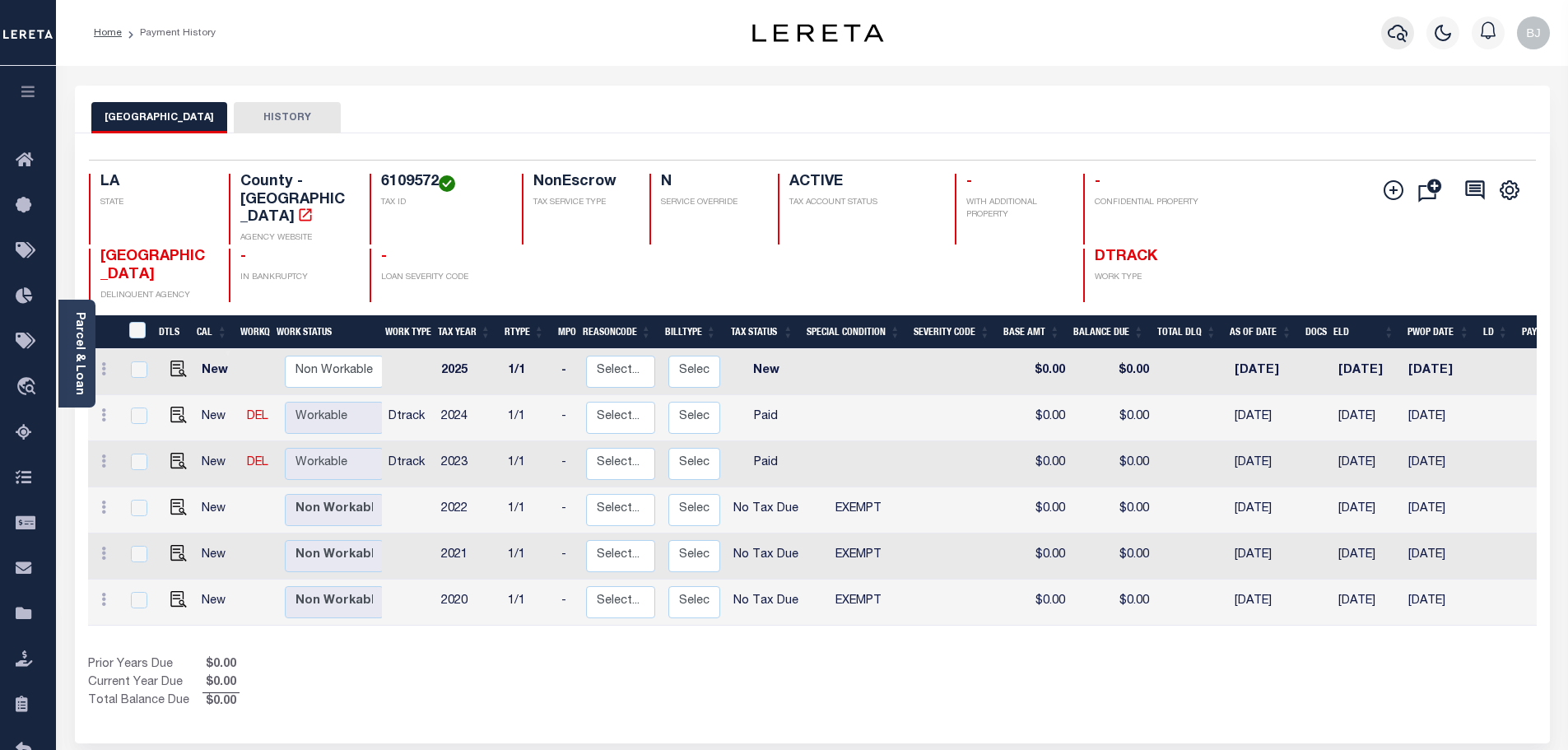
click at [1393, 38] on icon "button" at bounding box center [1397, 33] width 20 height 17
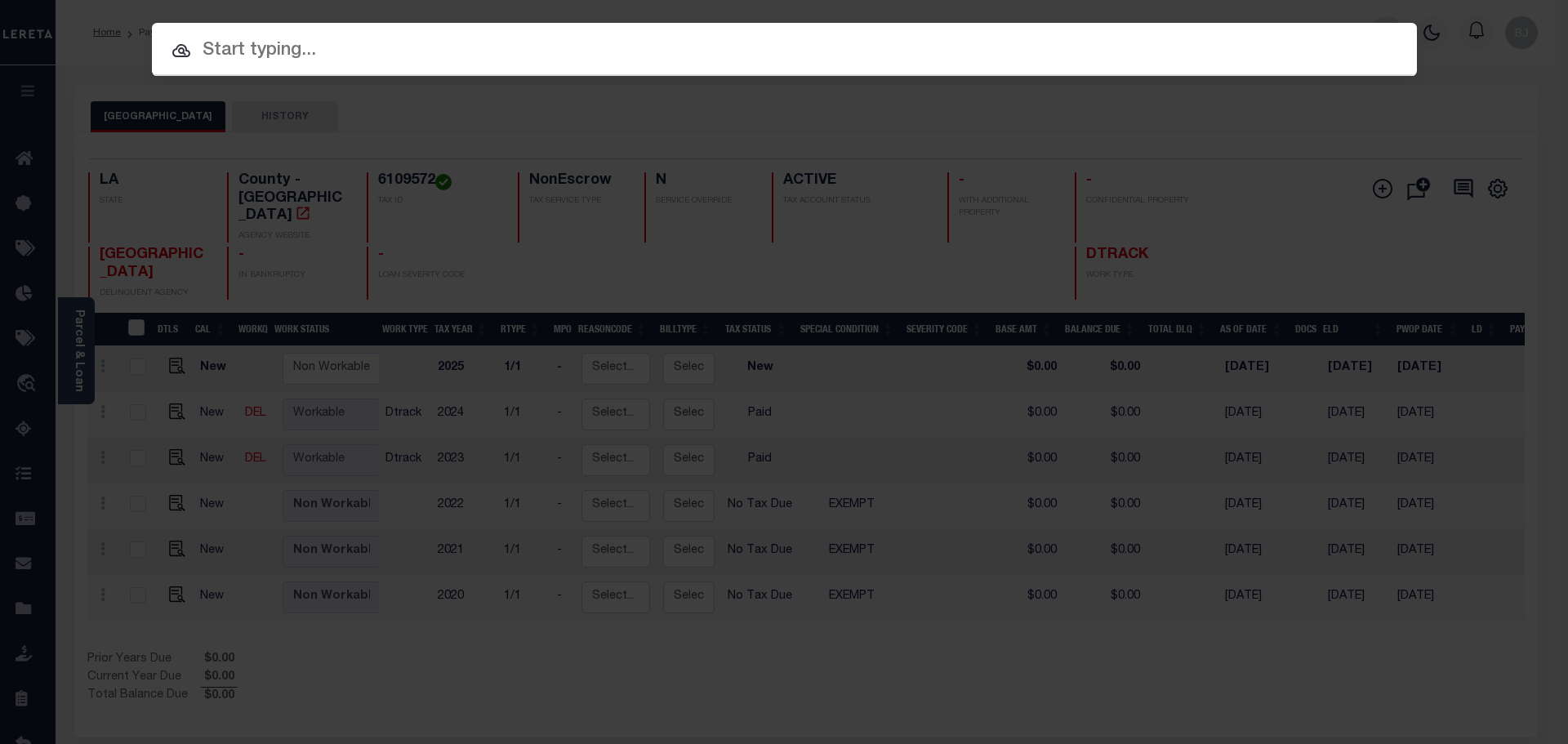
paste input "942200007618"
type input "942200007618"
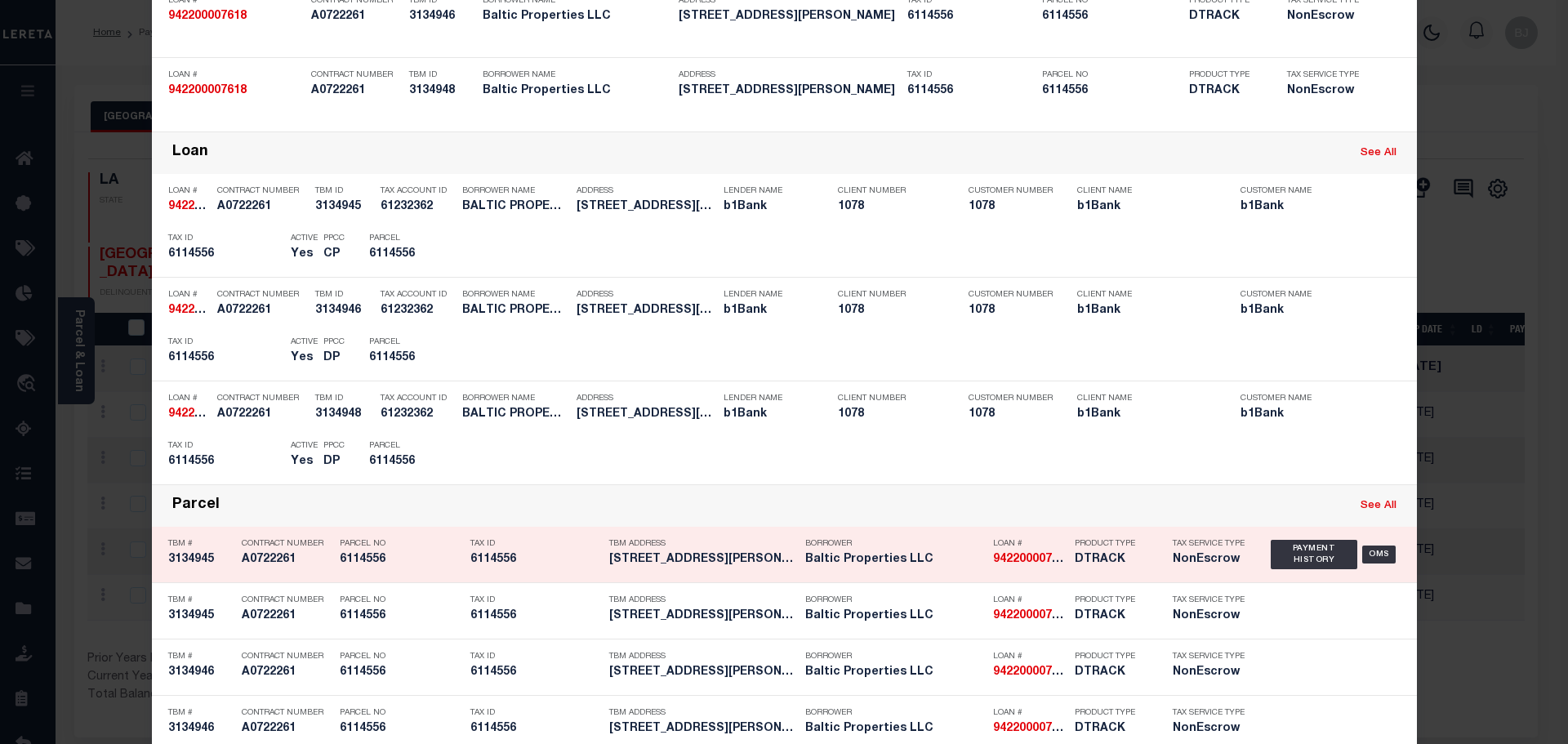
scroll to position [164, 0]
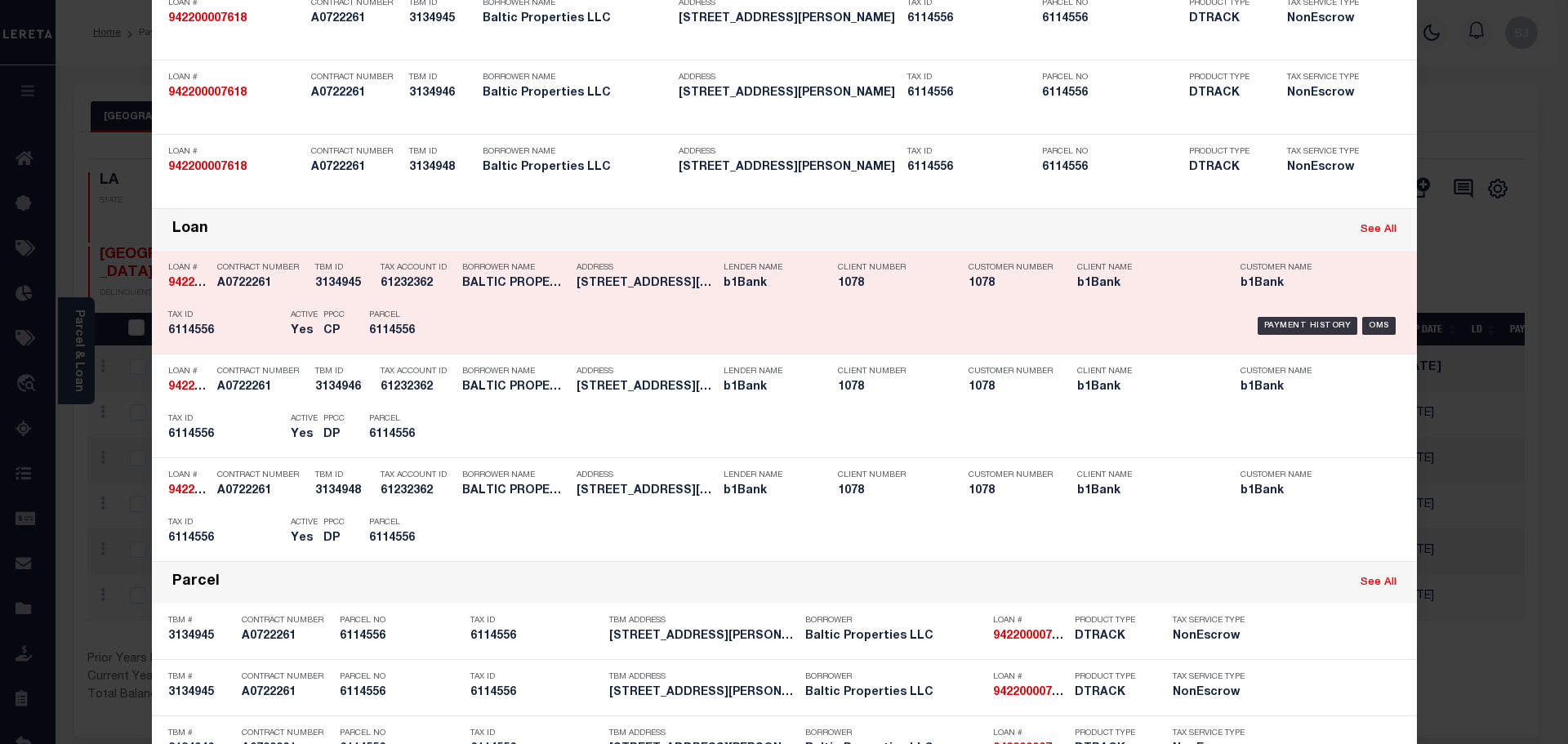
click at [440, 314] on div "Parcel 6114556" at bounding box center [405, 326] width 98 height 47
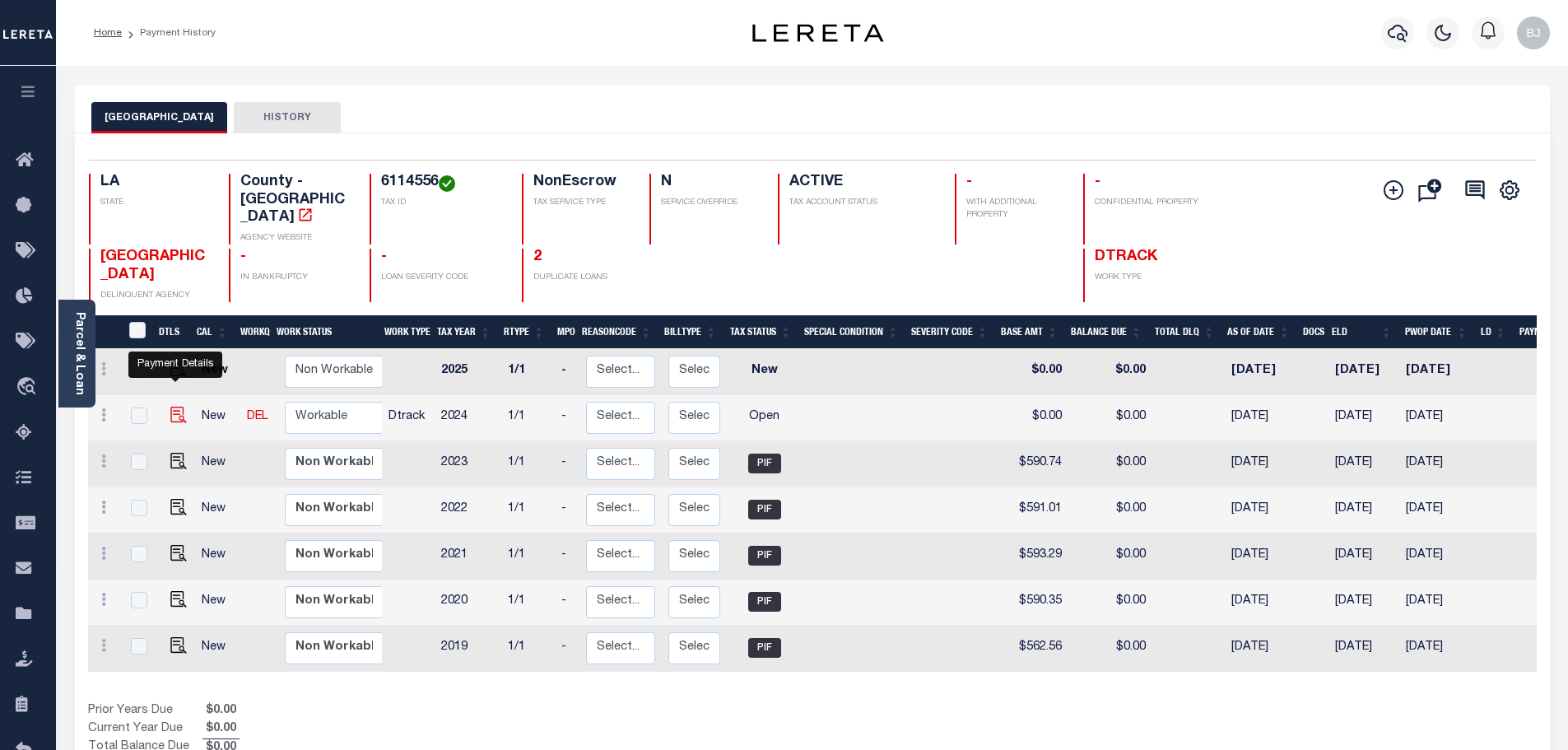
drag, startPoint x: 182, startPoint y: 394, endPoint x: 326, endPoint y: 375, distance: 145.2
click at [182, 406] on img "" at bounding box center [179, 414] width 17 height 17
checkbox input "true"
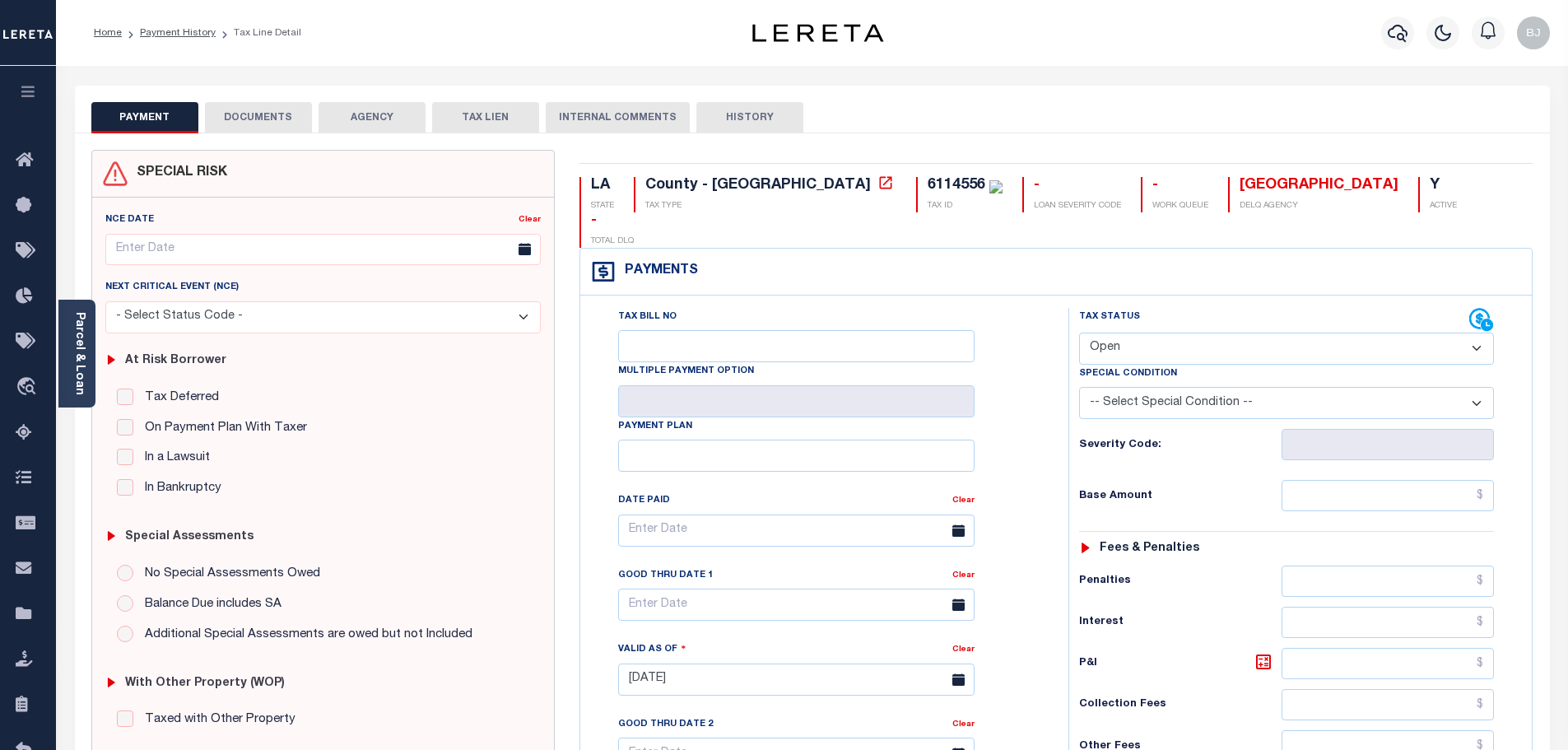
click at [1178, 333] on select "- Select Status Code - Open Due/Unpaid Paid Incomplete No Tax Due Internal Refu…" at bounding box center [1287, 349] width 415 height 32
select select "PYD"
click at [1079, 333] on select "- Select Status Code - Open Due/Unpaid Paid Incomplete No Tax Due Internal Refu…" at bounding box center [1287, 349] width 415 height 32
type input "[DATE]"
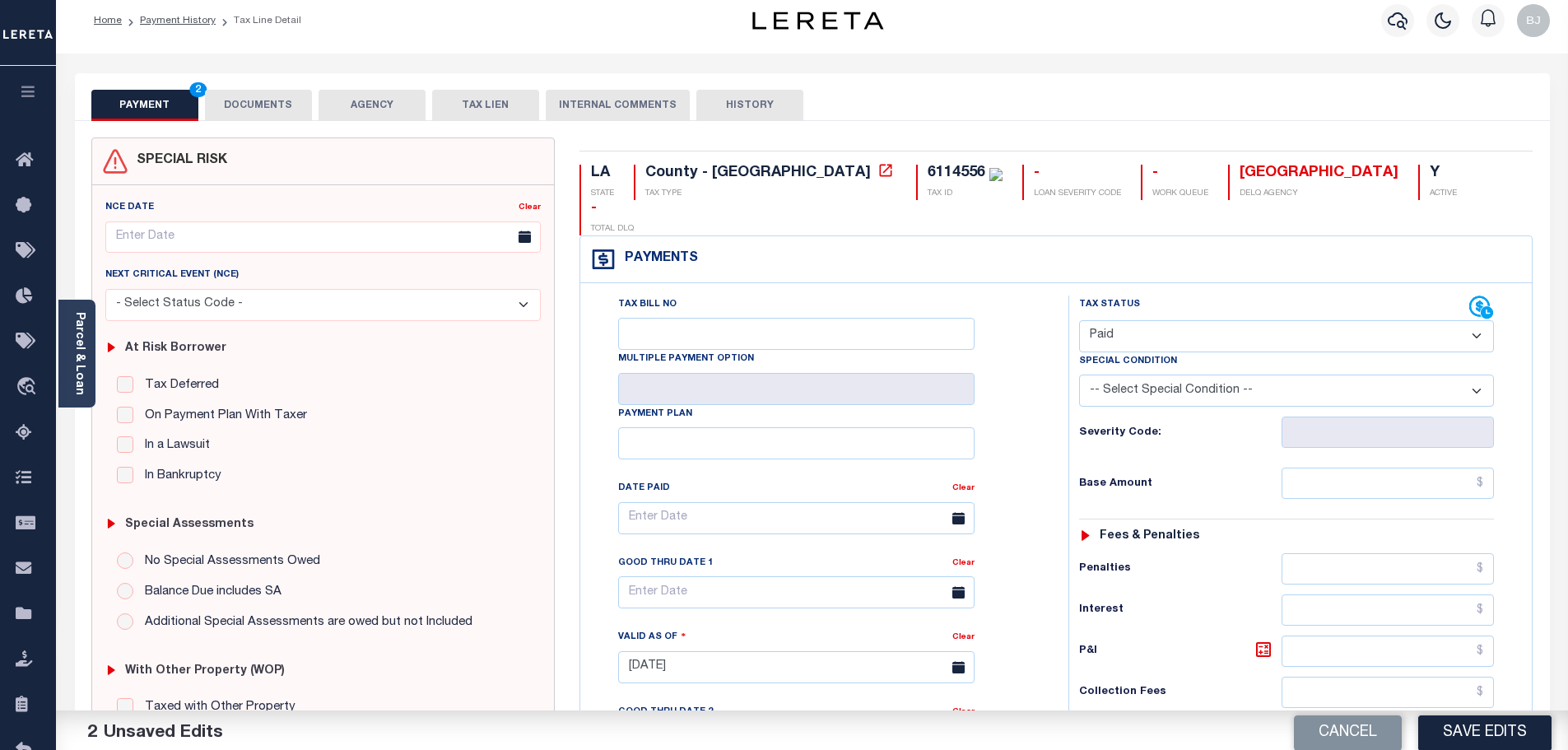
scroll to position [411, 0]
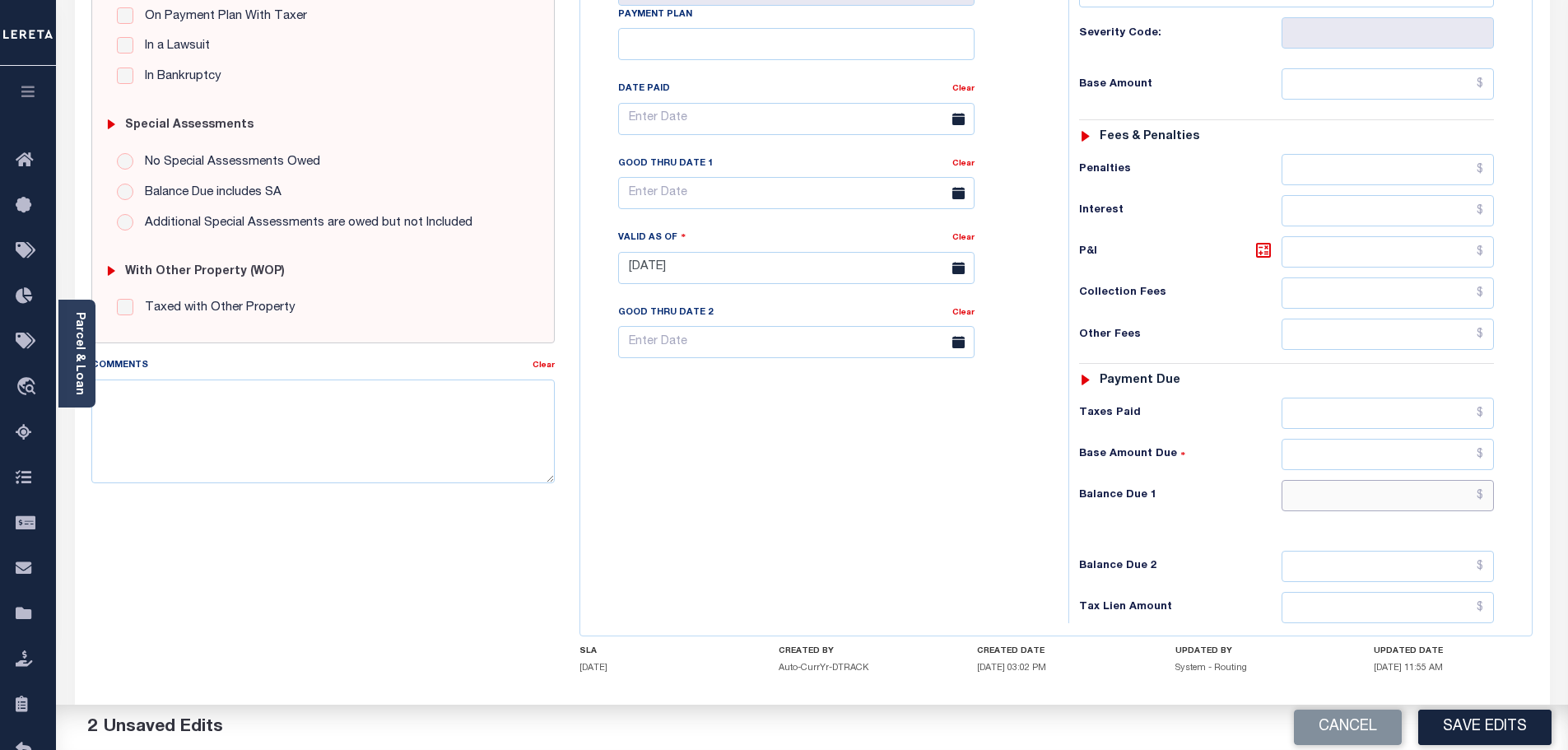
click at [1414, 480] on input "text" at bounding box center [1387, 495] width 214 height 31
type input "$0.00"
click at [314, 430] on textarea "Comments" at bounding box center [323, 431] width 464 height 103
paste textarea "Marked paid per file from tax office - bj"
type textarea "Marked paid per file from tax office - bj"
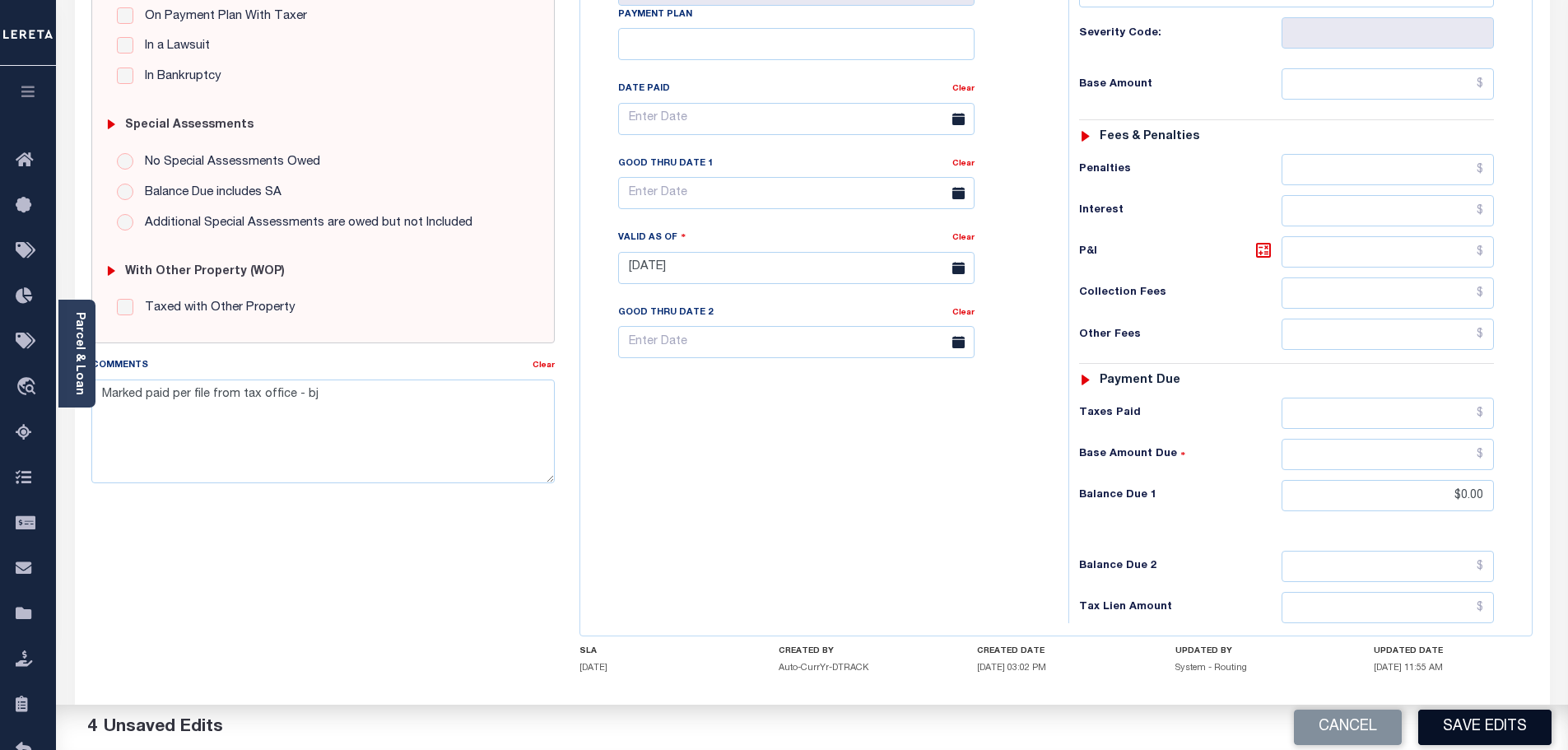
click at [1515, 729] on button "Save Edits" at bounding box center [1485, 727] width 133 height 36
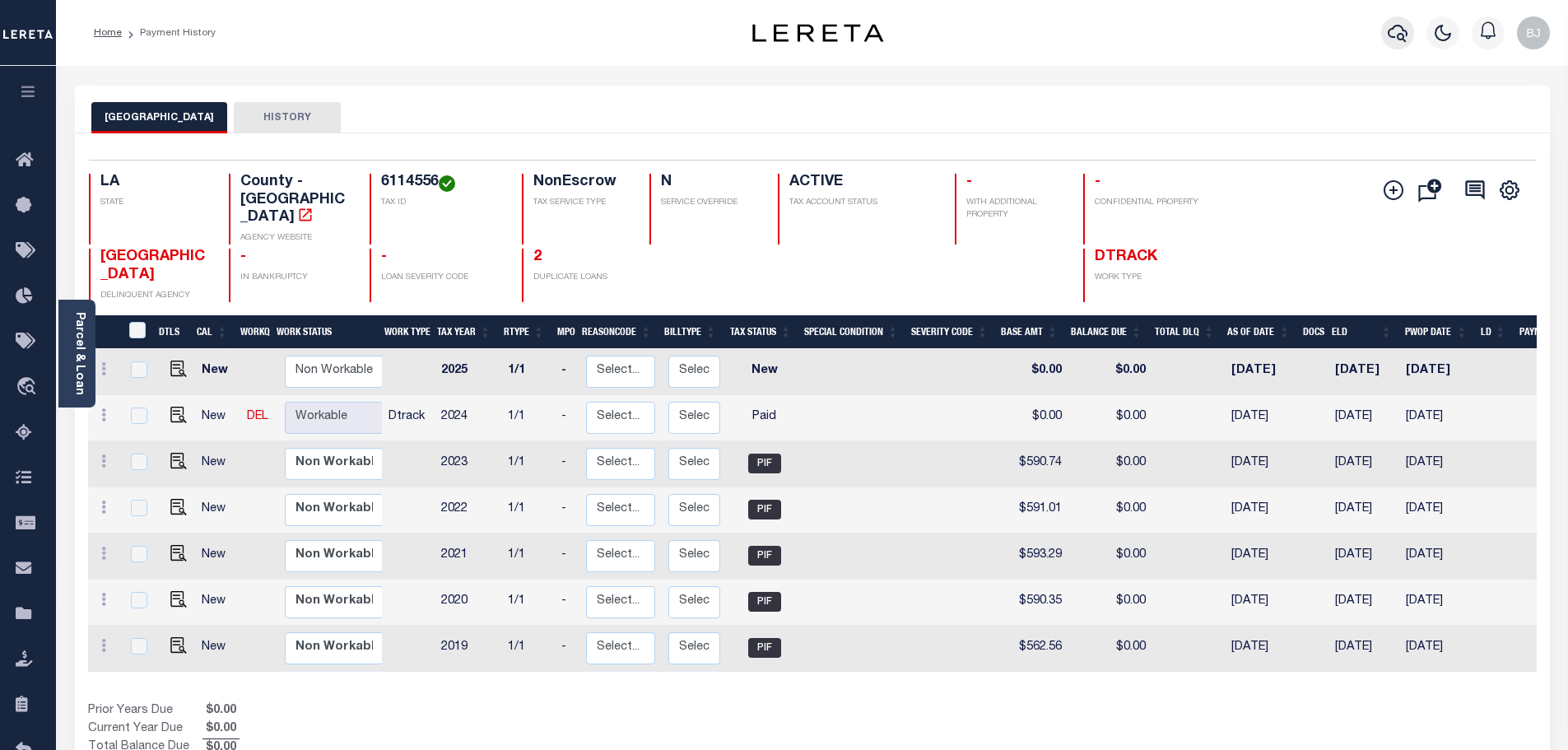
click at [1401, 35] on icon "button" at bounding box center [1397, 33] width 20 height 17
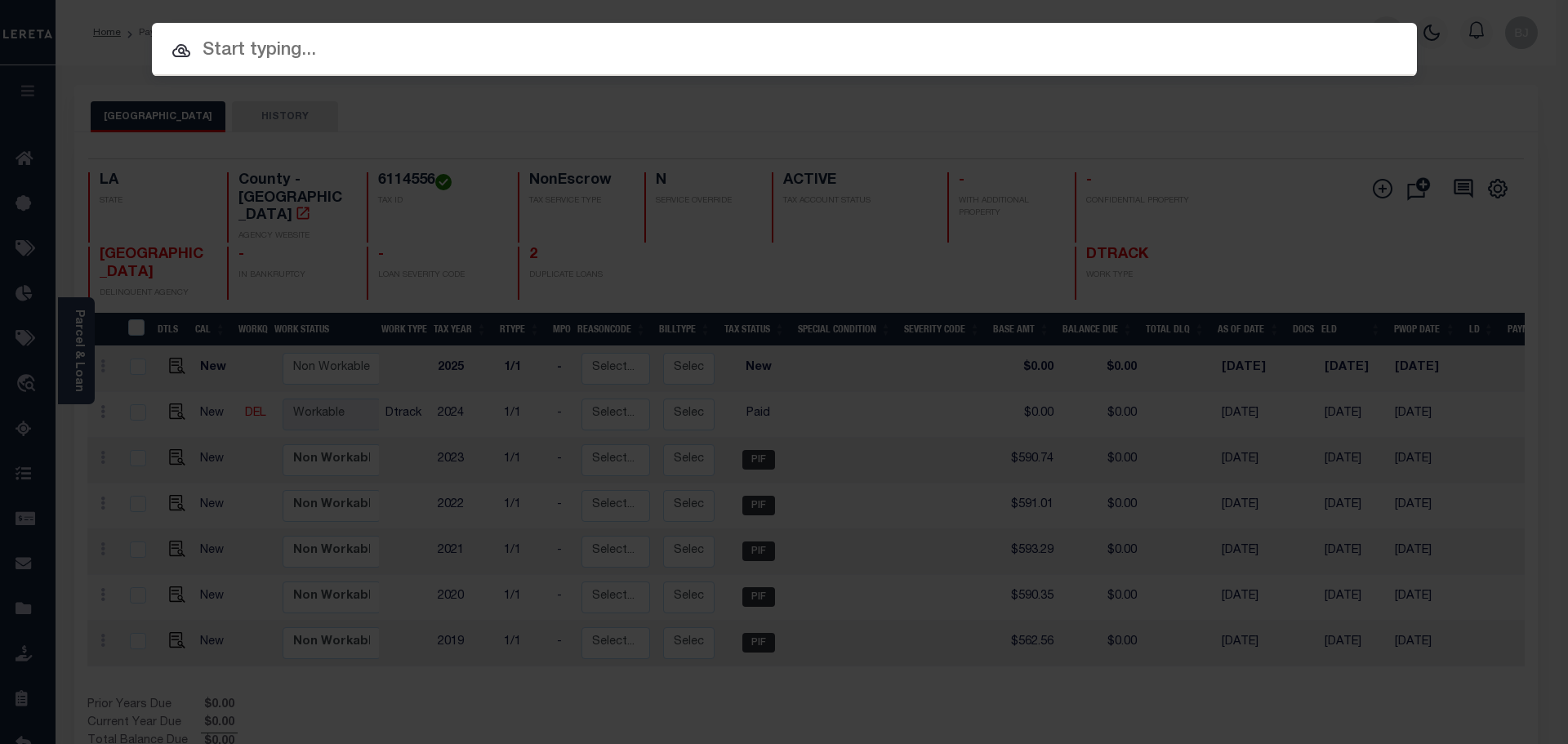
paste input "972100001460"
type input "972100001460"
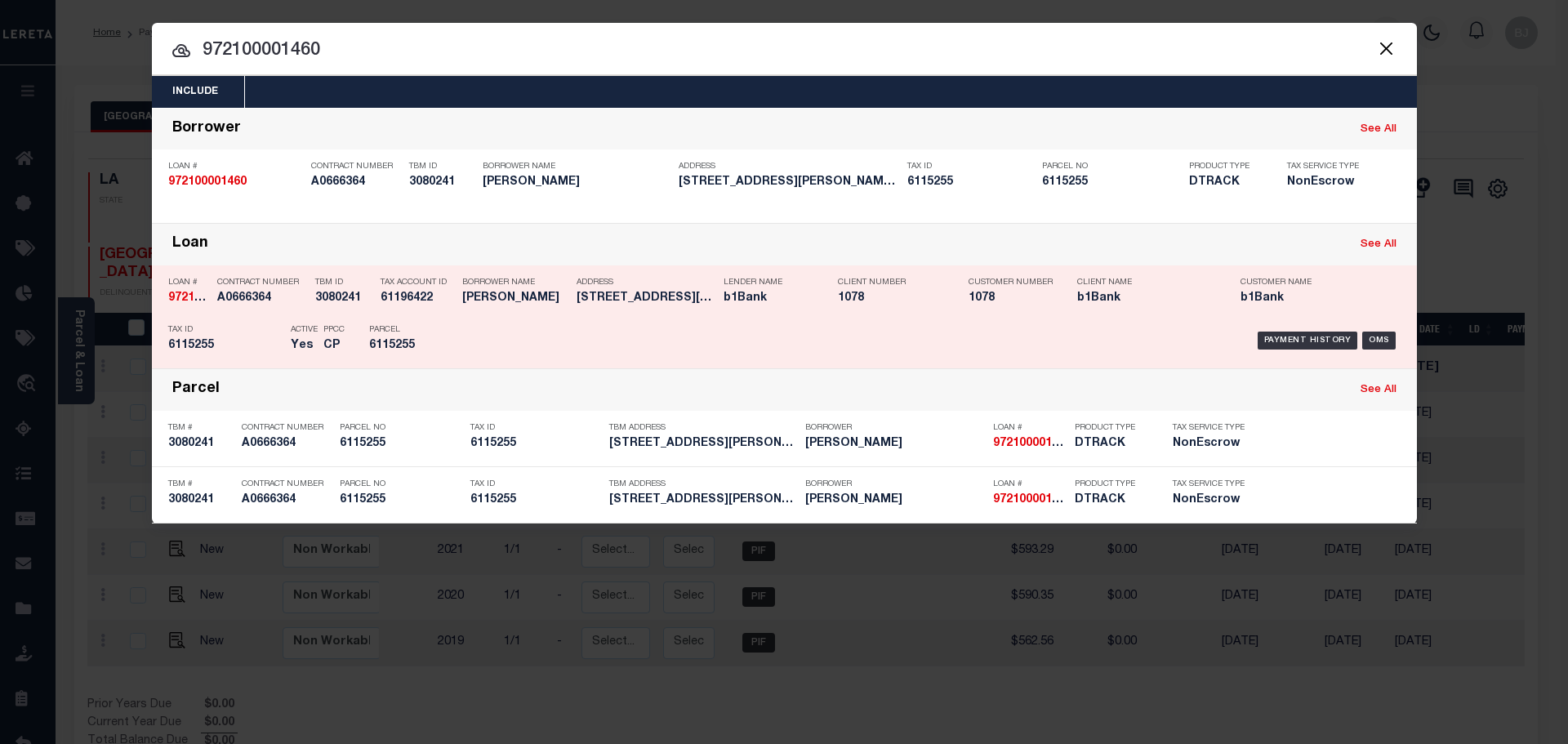
click at [670, 288] on p "Address" at bounding box center [646, 283] width 139 height 10
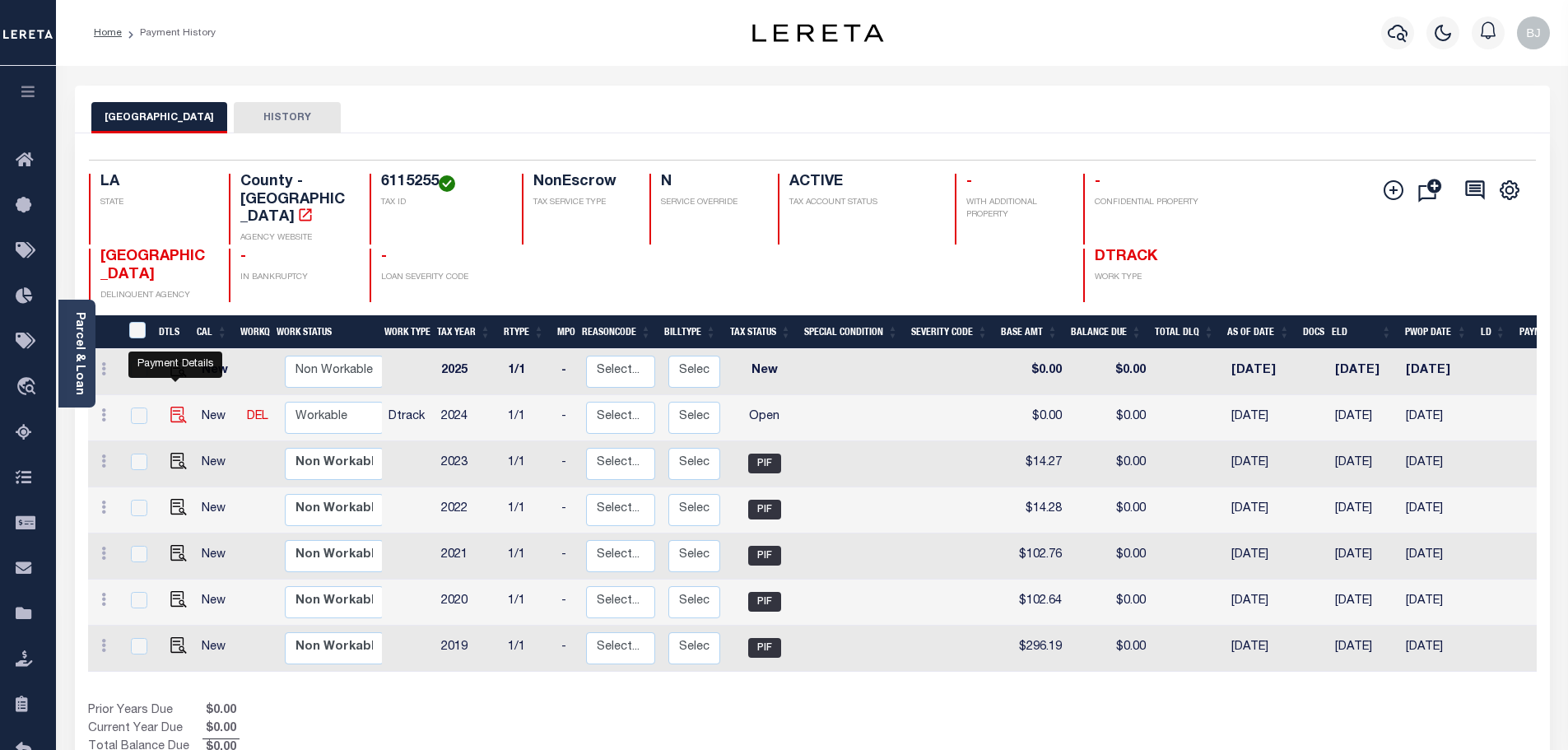
click at [171, 406] on img "" at bounding box center [179, 414] width 17 height 17
checkbox input "true"
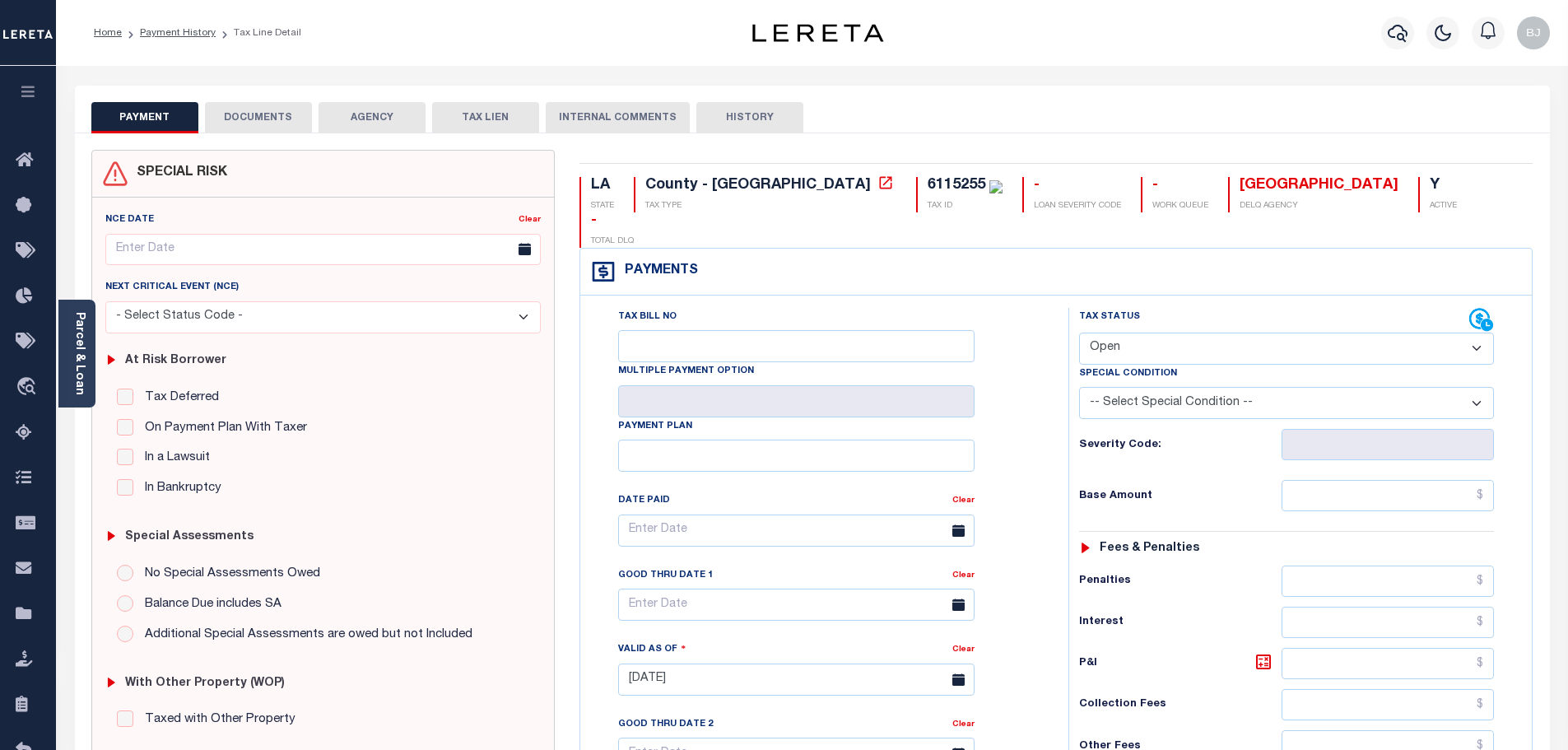
click at [1179, 333] on select "- Select Status Code - Open Due/Unpaid Paid Incomplete No Tax Due Internal Refu…" at bounding box center [1287, 349] width 415 height 32
select select "PYD"
click at [1079, 333] on select "- Select Status Code - Open Due/Unpaid Paid Incomplete No Tax Due Internal Refu…" at bounding box center [1287, 349] width 415 height 32
type input "[DATE]"
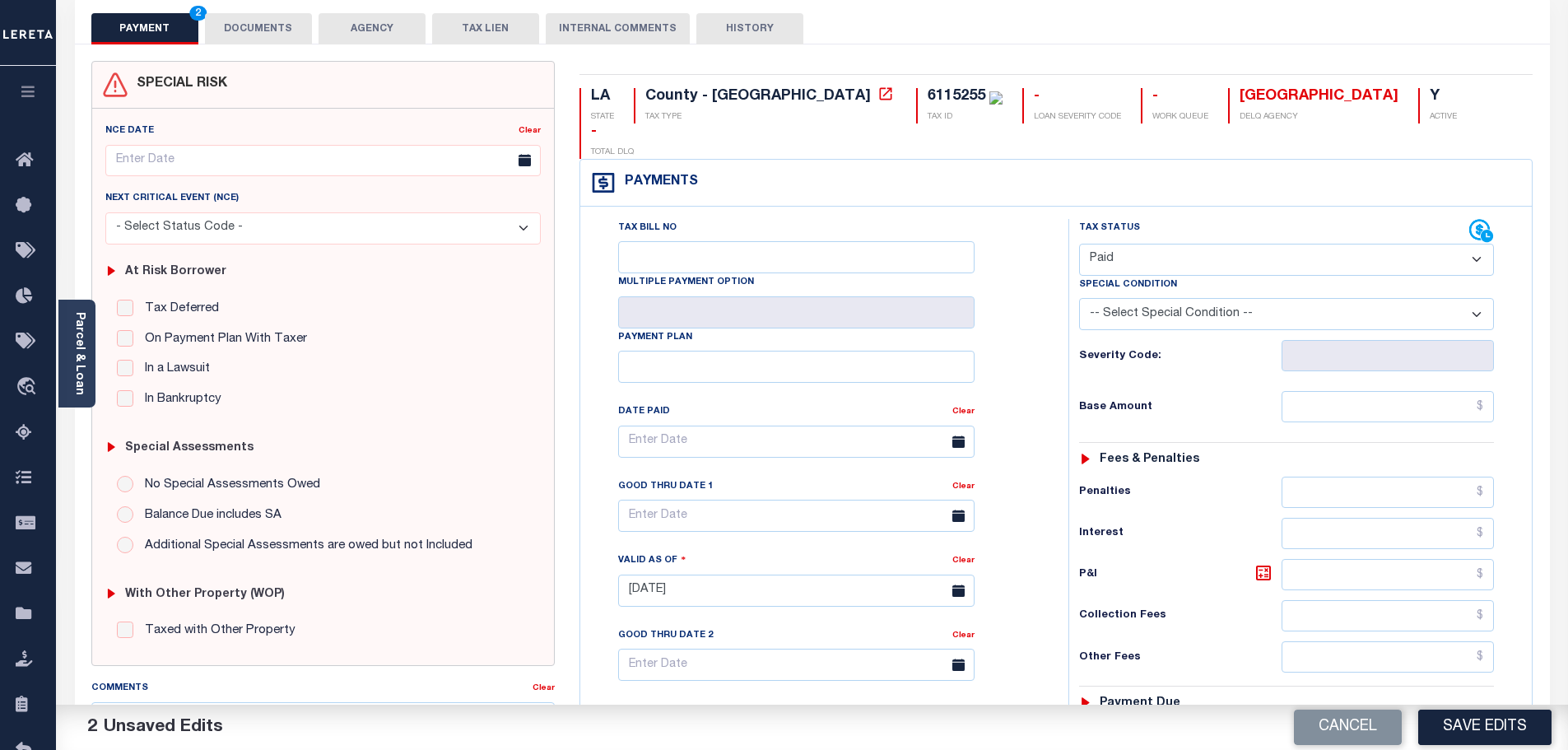
scroll to position [462, 0]
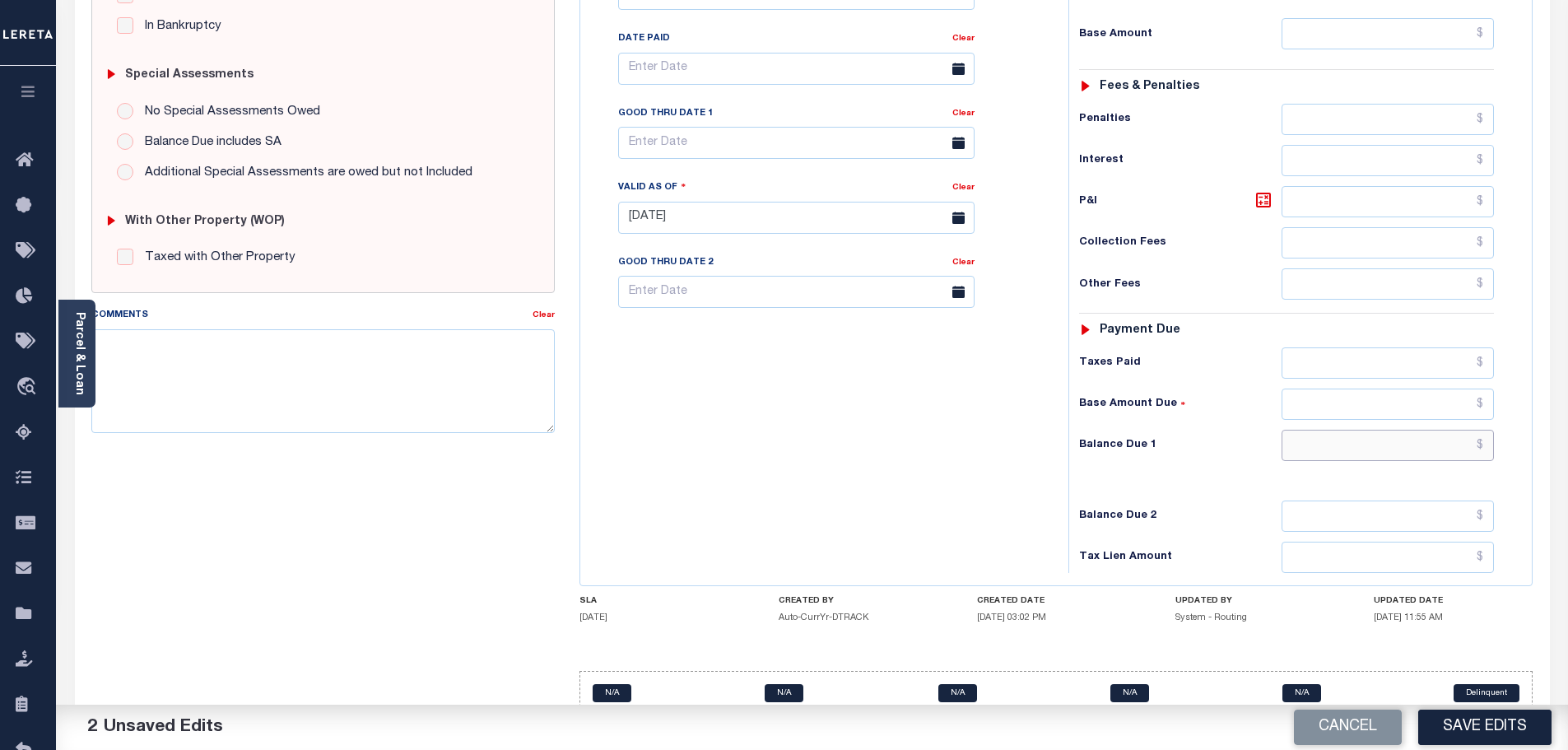
click at [1369, 430] on input "text" at bounding box center [1387, 445] width 214 height 31
type input "$0.00"
click at [372, 378] on textarea "Comments" at bounding box center [323, 381] width 464 height 103
paste textarea "Marked paid per file from tax office - bj"
type textarea "Marked paid per file from tax office - bj"
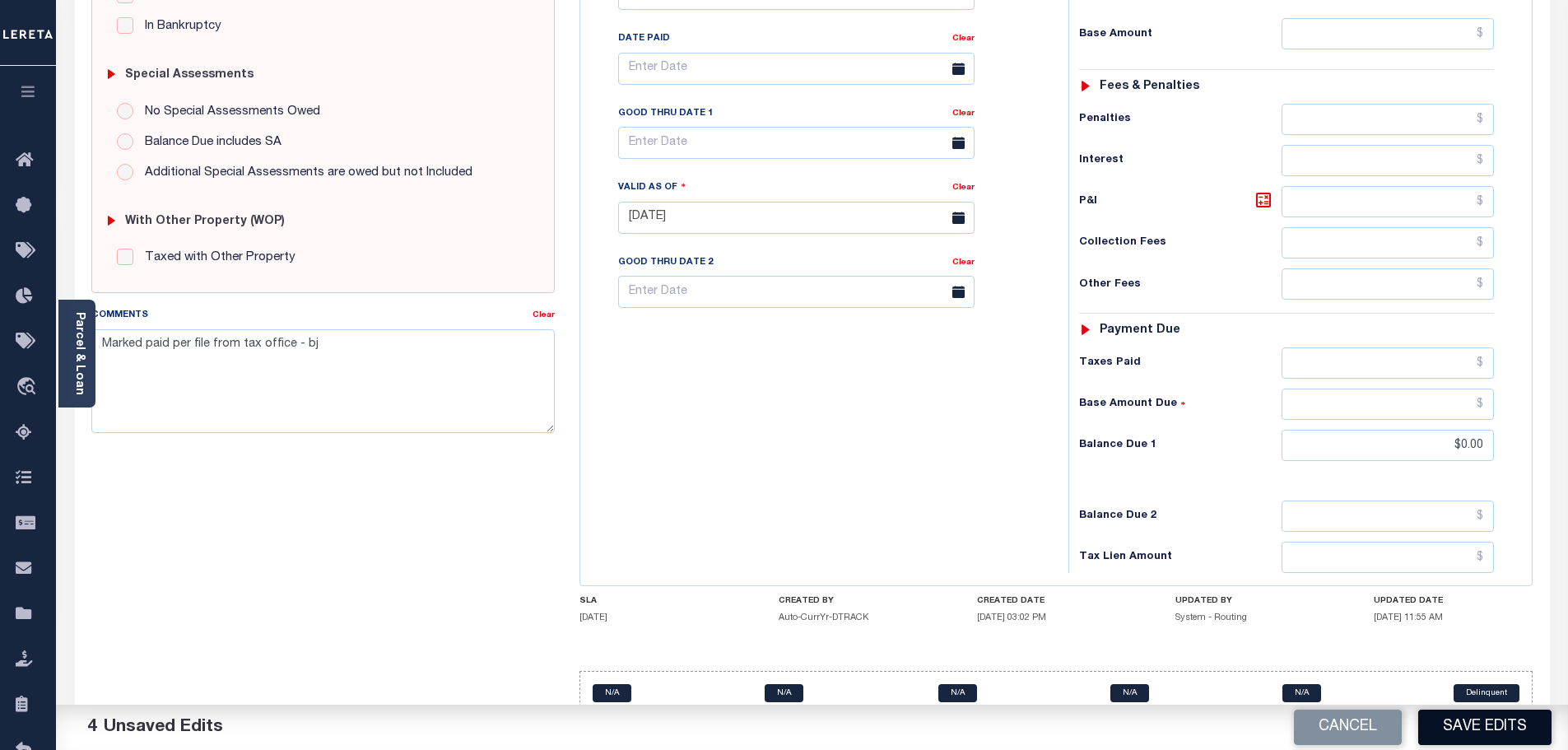
click at [1483, 719] on button "Save Edits" at bounding box center [1485, 727] width 133 height 36
checkbox input "false"
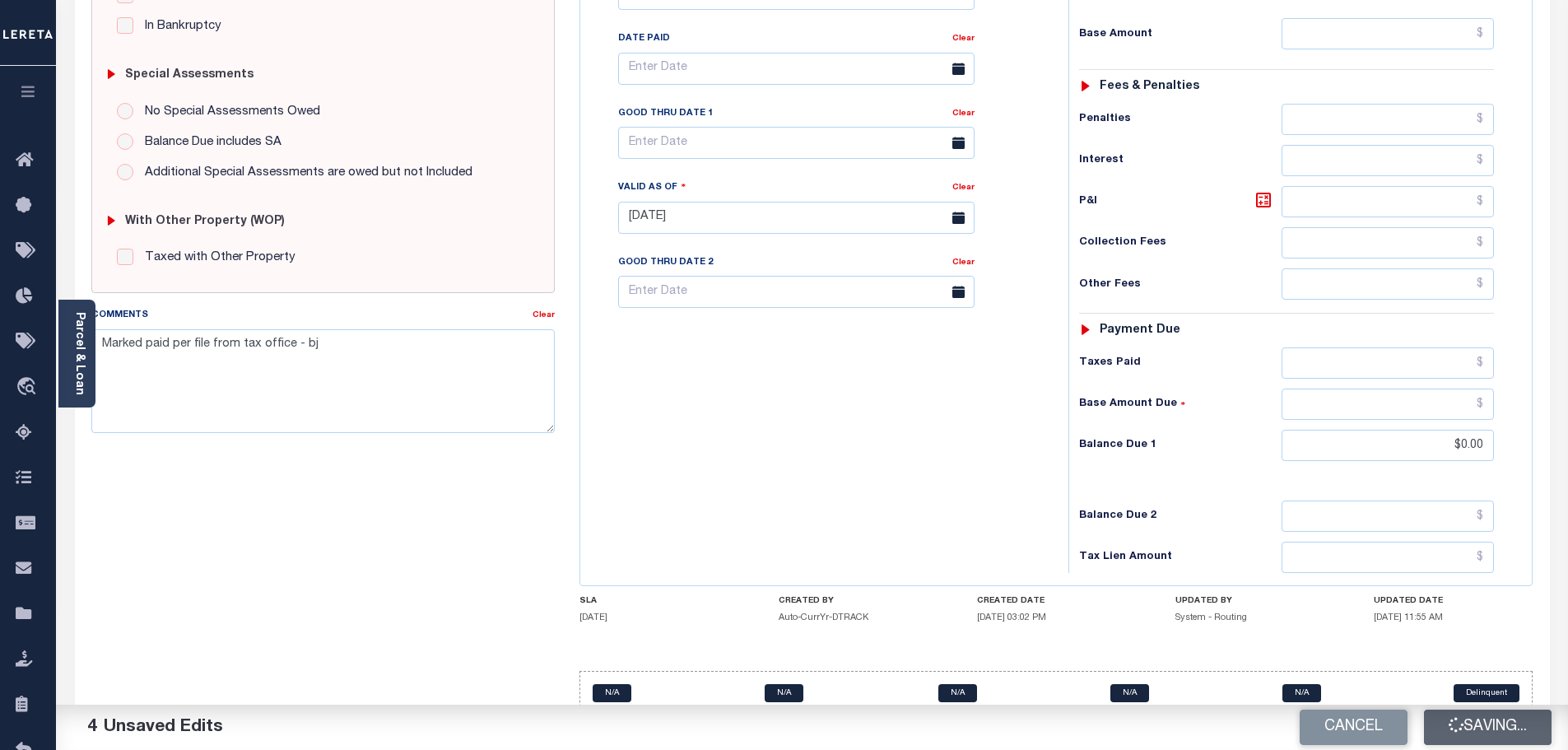
type input "$0"
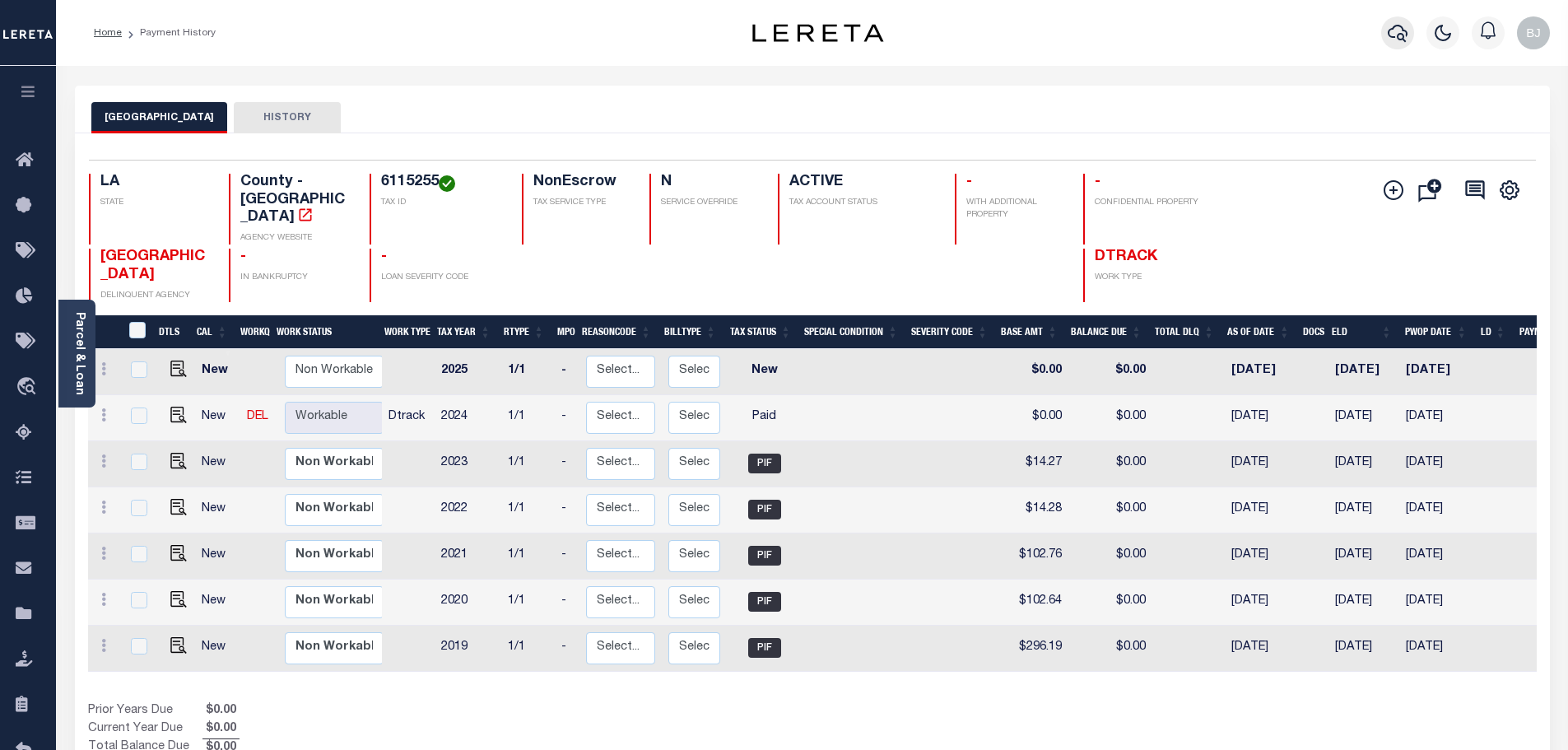
click at [1406, 31] on icon "button" at bounding box center [1397, 33] width 20 height 20
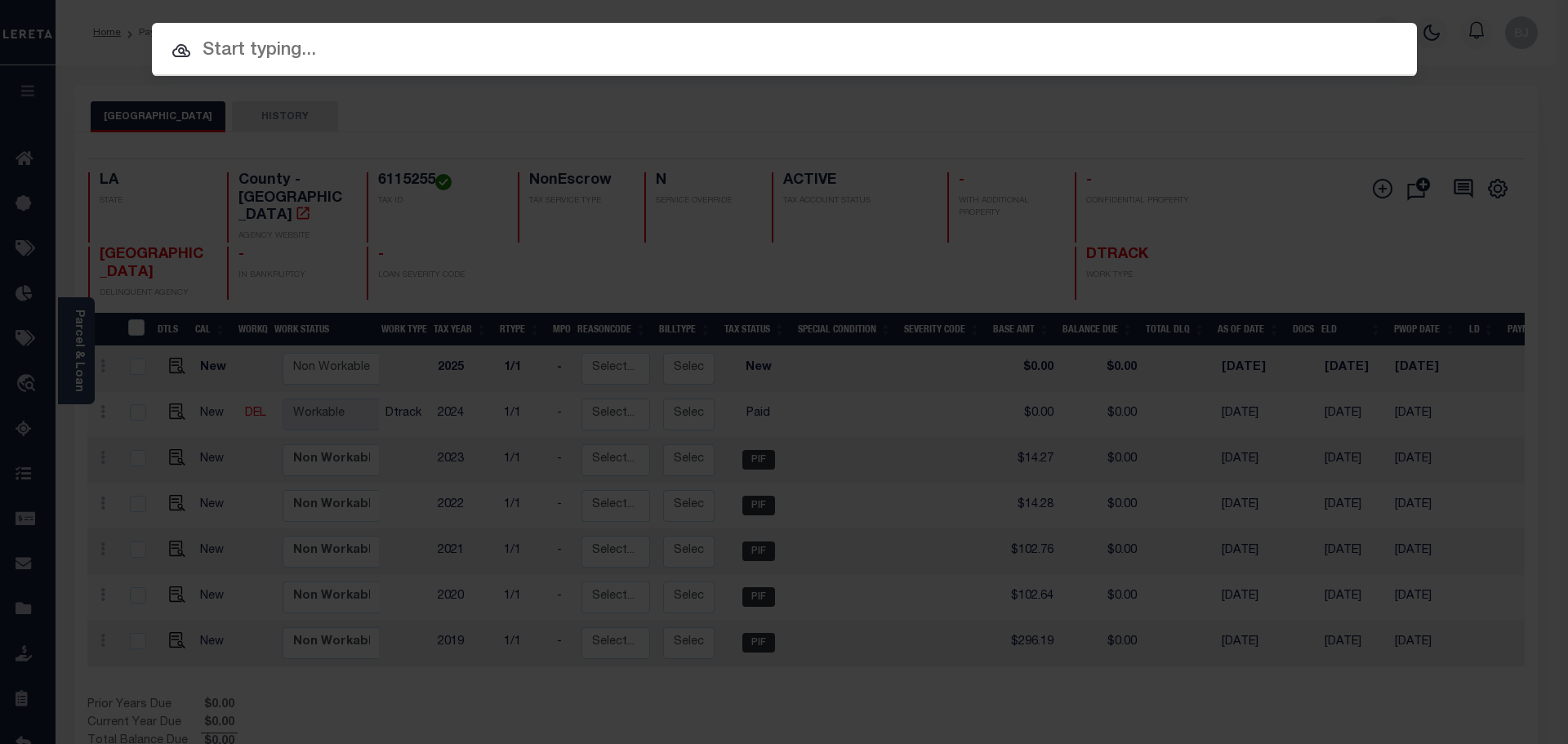
paste input "47000007"
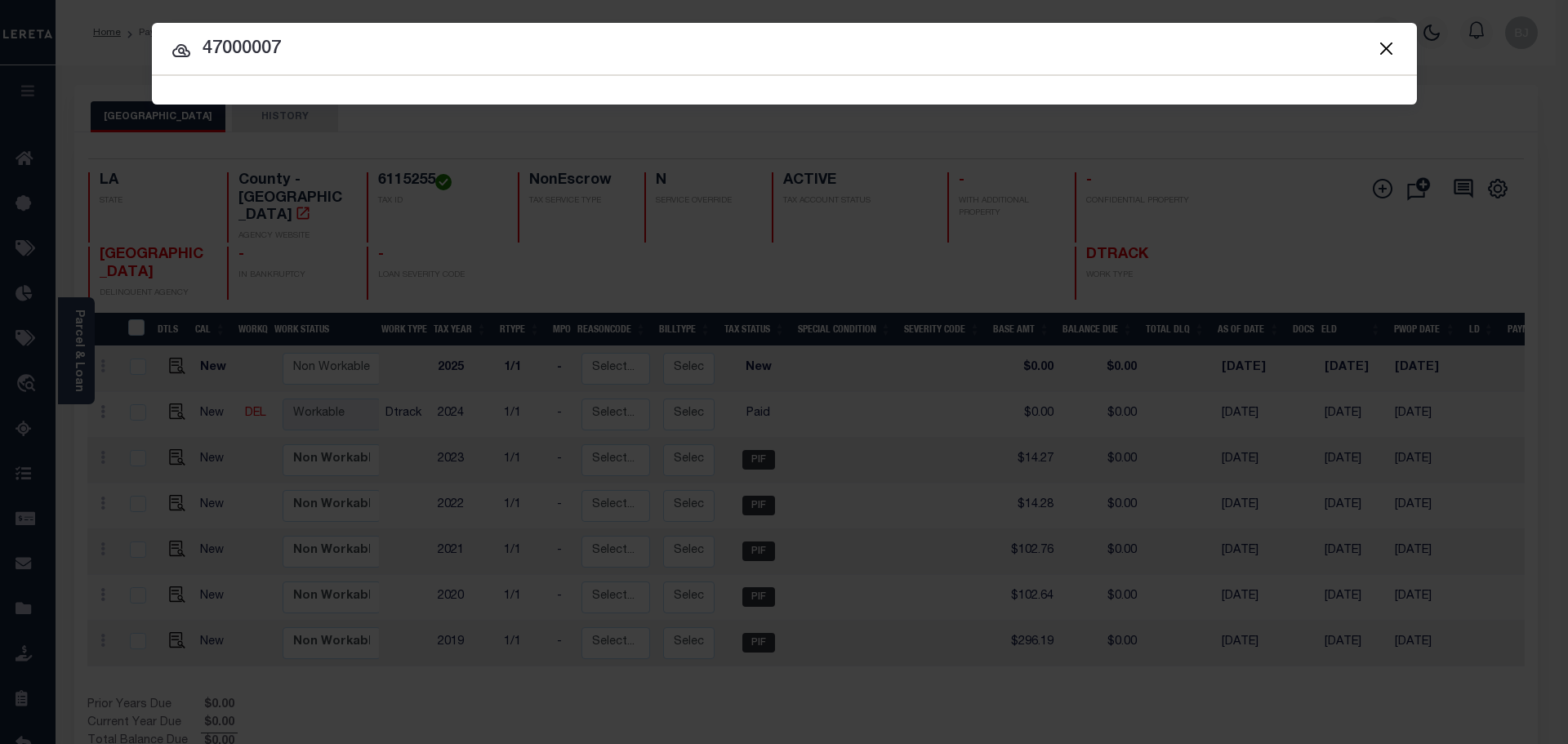
type input "47000007"
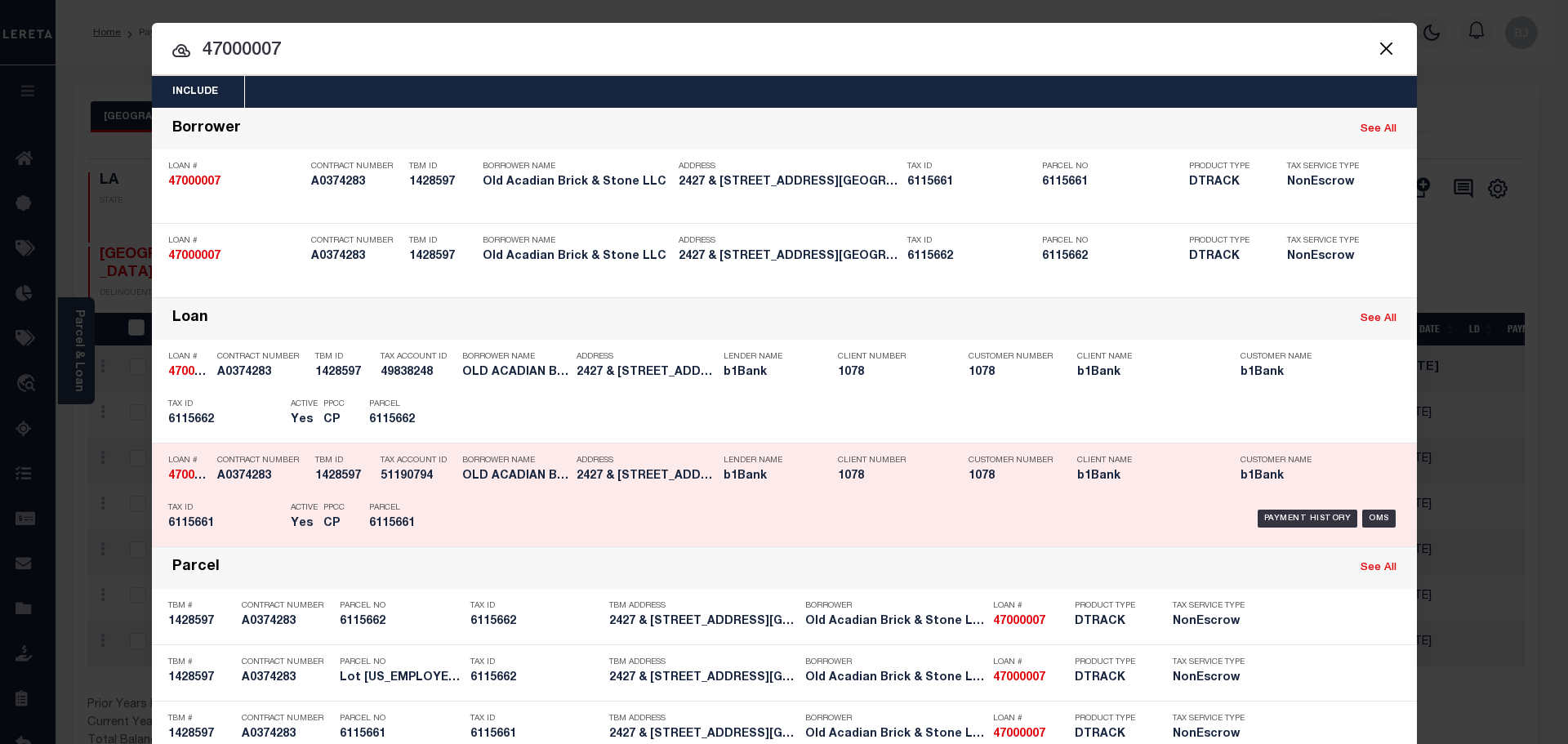
click at [411, 526] on h5 "6115661" at bounding box center [406, 524] width 74 height 14
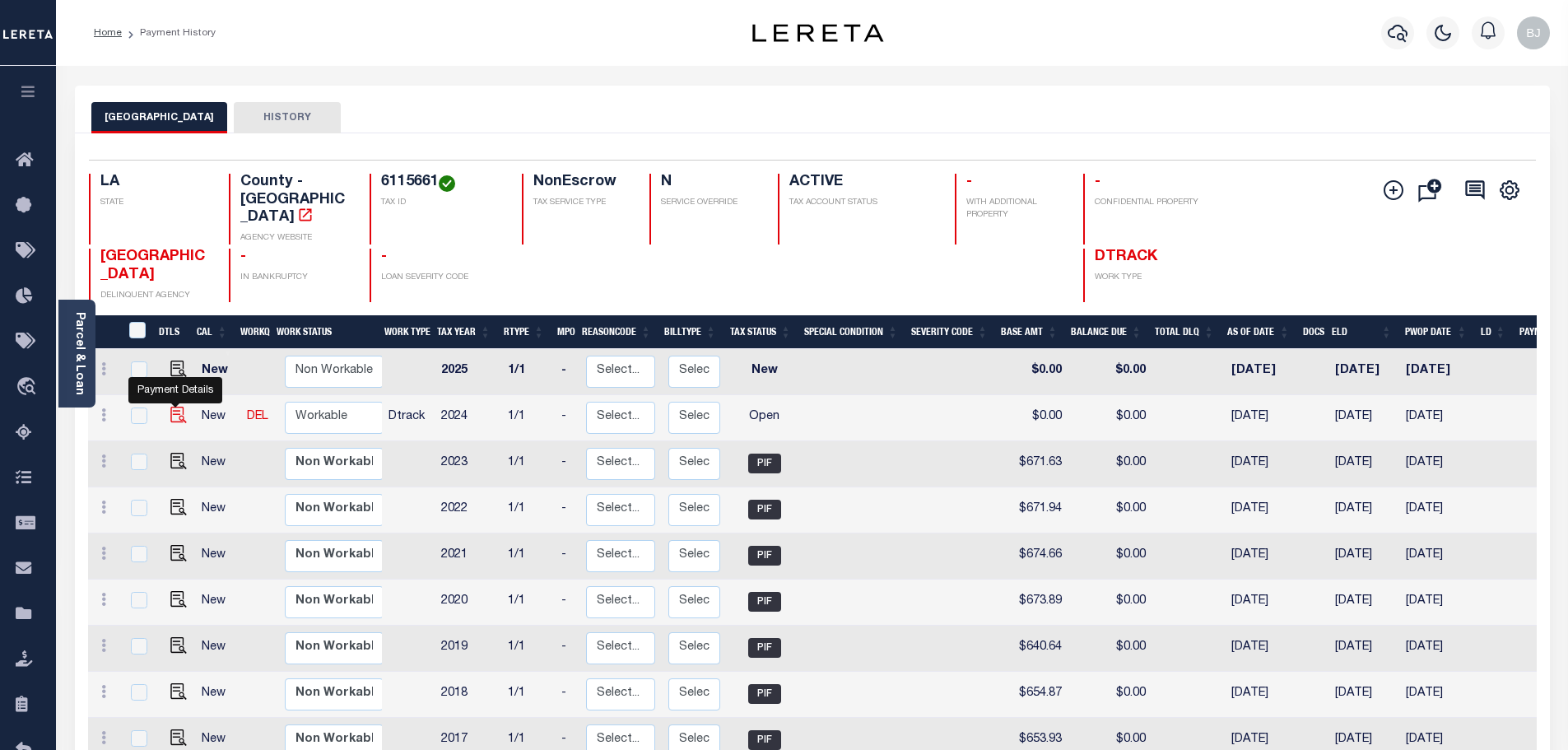
click at [171, 406] on img "" at bounding box center [179, 414] width 17 height 17
checkbox input "true"
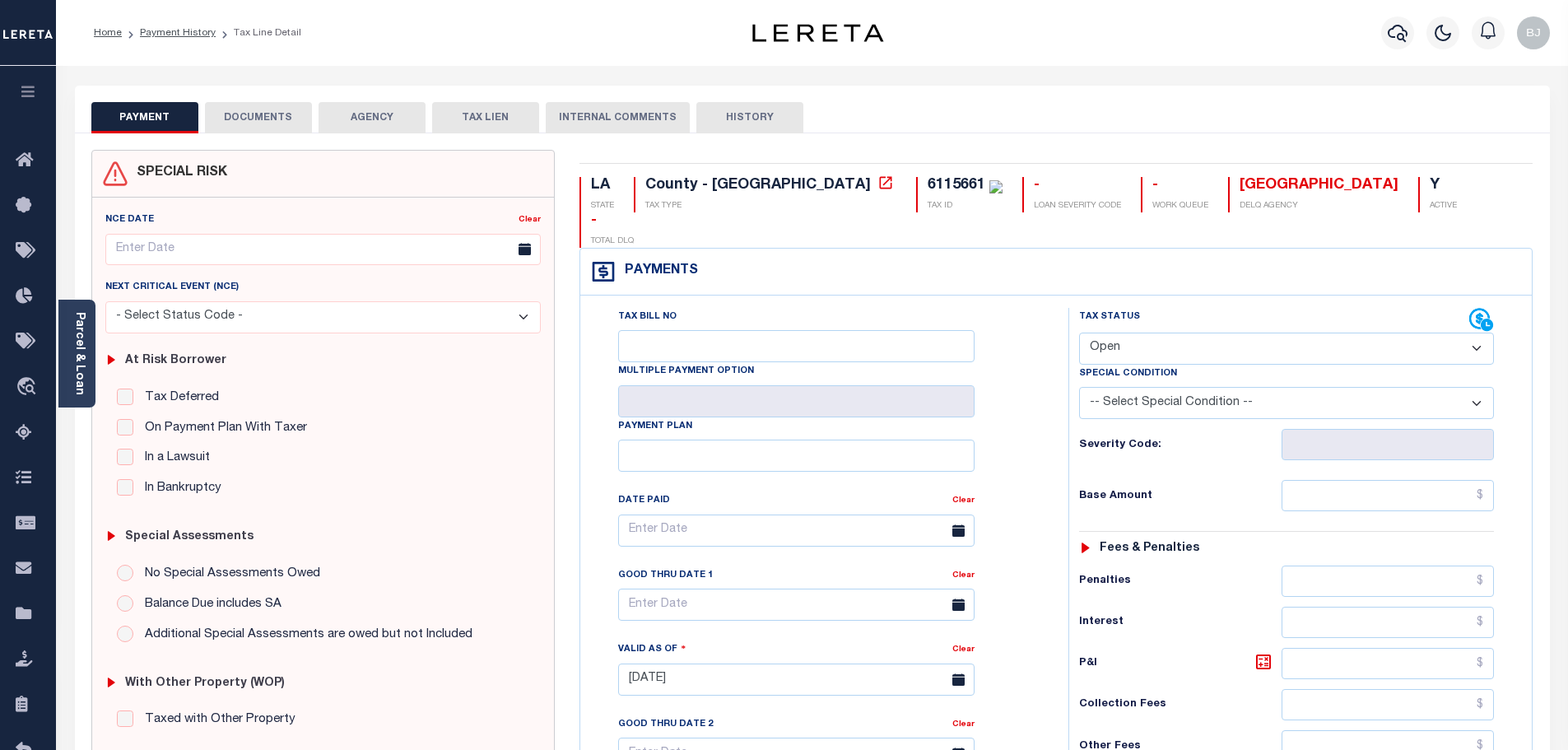
click at [1190, 333] on select "- Select Status Code - Open Due/Unpaid Paid Incomplete No Tax Due Internal Refu…" at bounding box center [1287, 349] width 415 height 32
select select "PYD"
click at [1079, 333] on select "- Select Status Code - Open Due/Unpaid Paid Incomplete No Tax Due Internal Refu…" at bounding box center [1287, 349] width 415 height 32
type input "[DATE]"
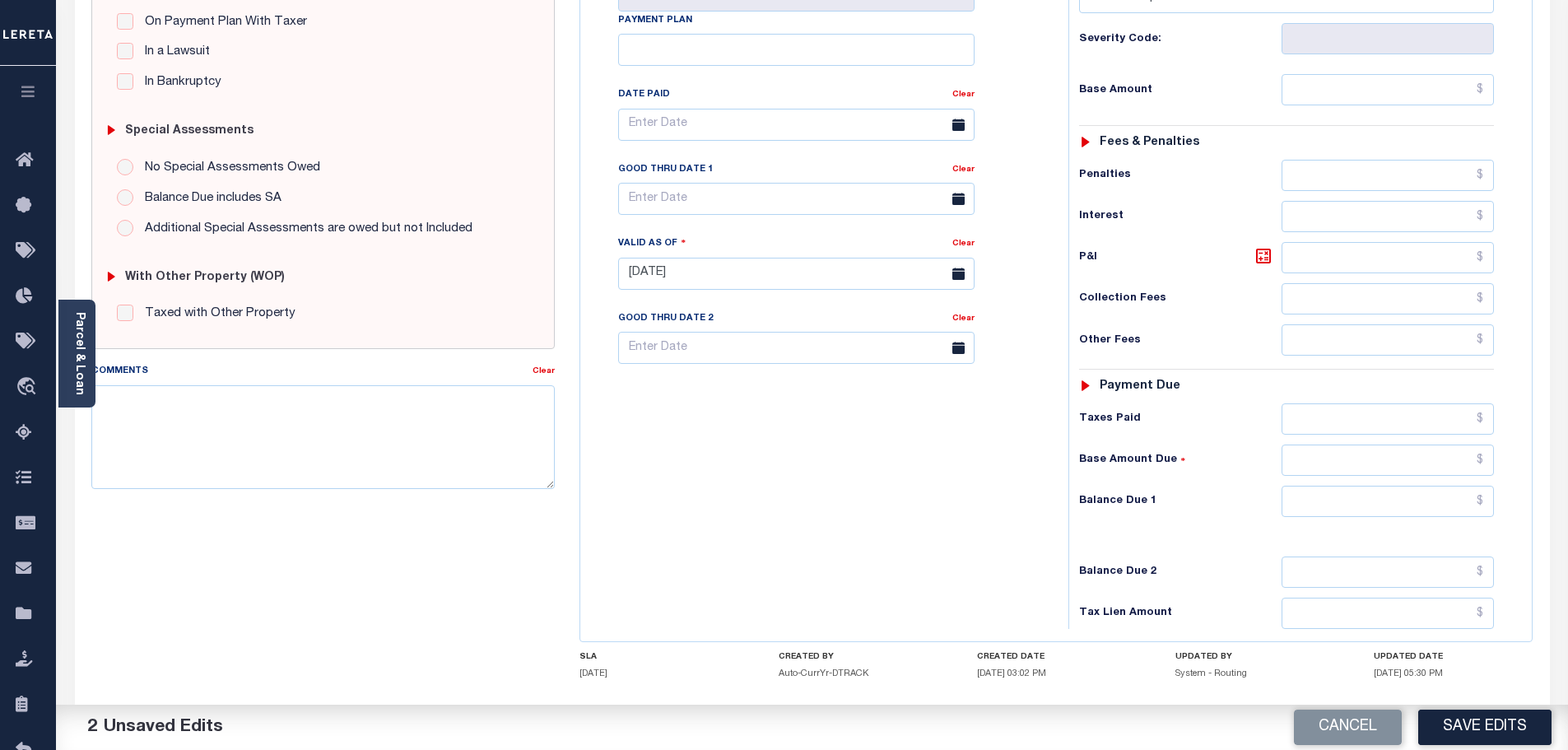
scroll to position [411, 0]
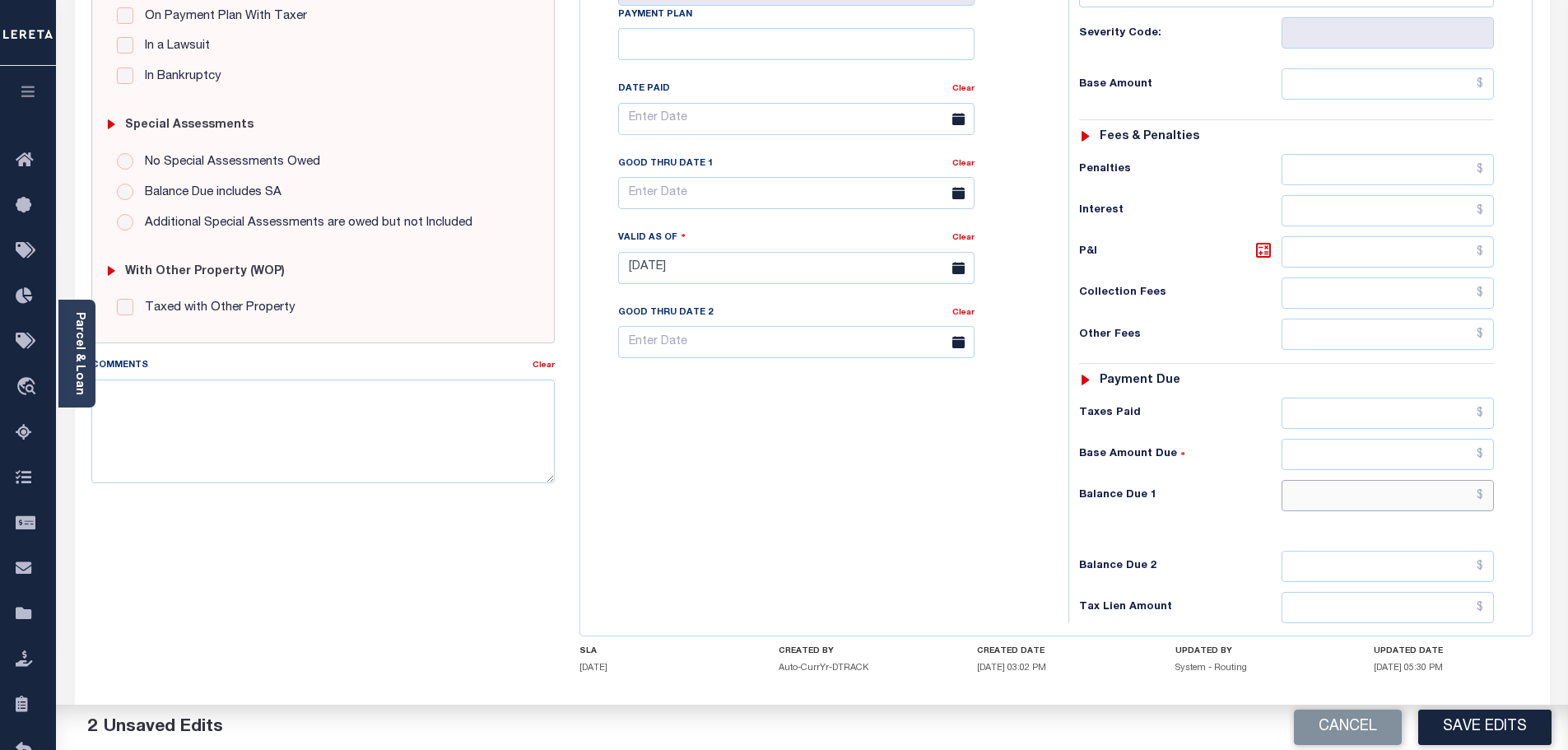
click at [1368, 480] on input "text" at bounding box center [1387, 495] width 214 height 31
type input "$0.00"
click at [379, 418] on textarea "Comments" at bounding box center [323, 431] width 464 height 103
paste textarea "Marked paid per file from tax office - bj"
type textarea "Marked paid per file from tax office - bj"
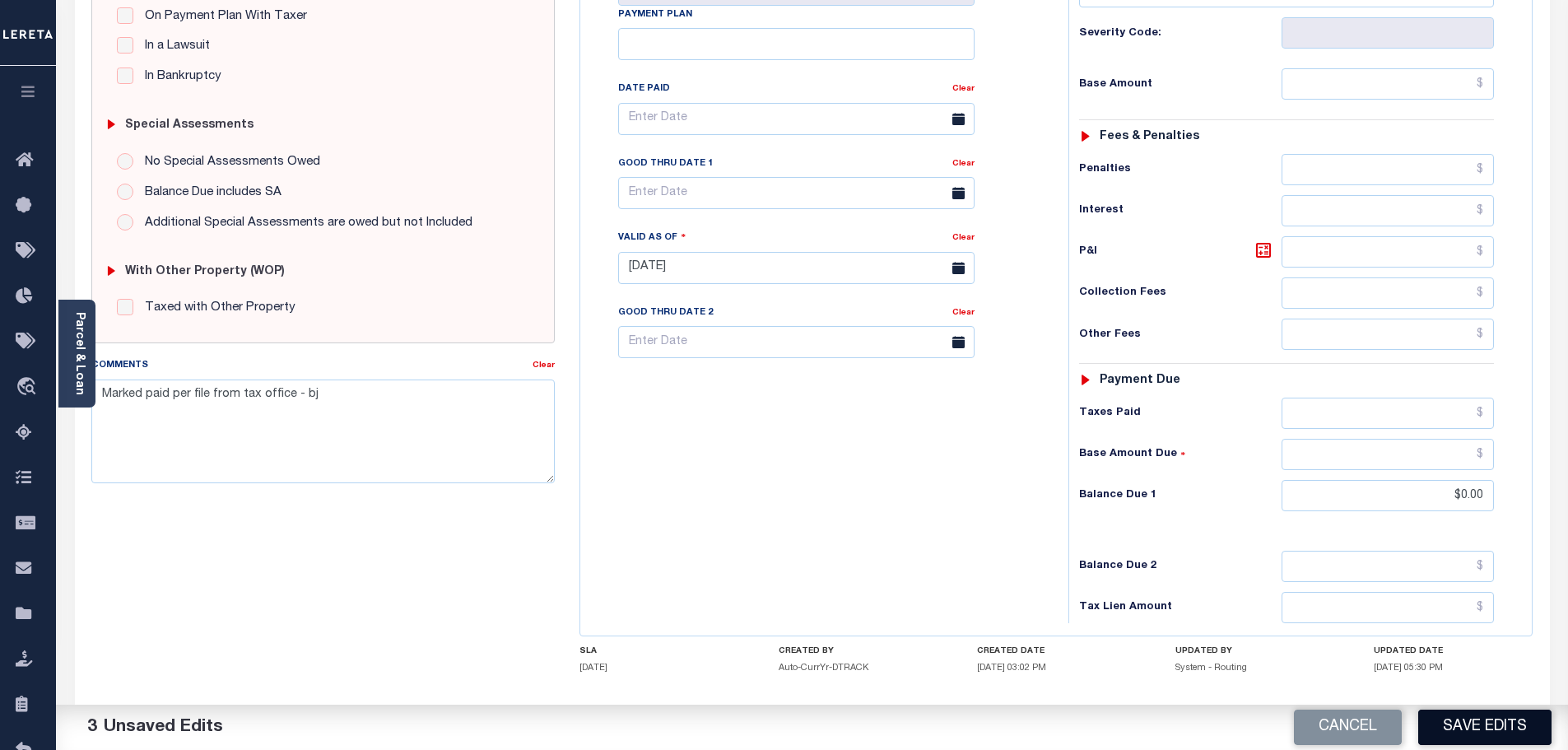
click at [1543, 720] on button "Save Edits" at bounding box center [1485, 727] width 133 height 36
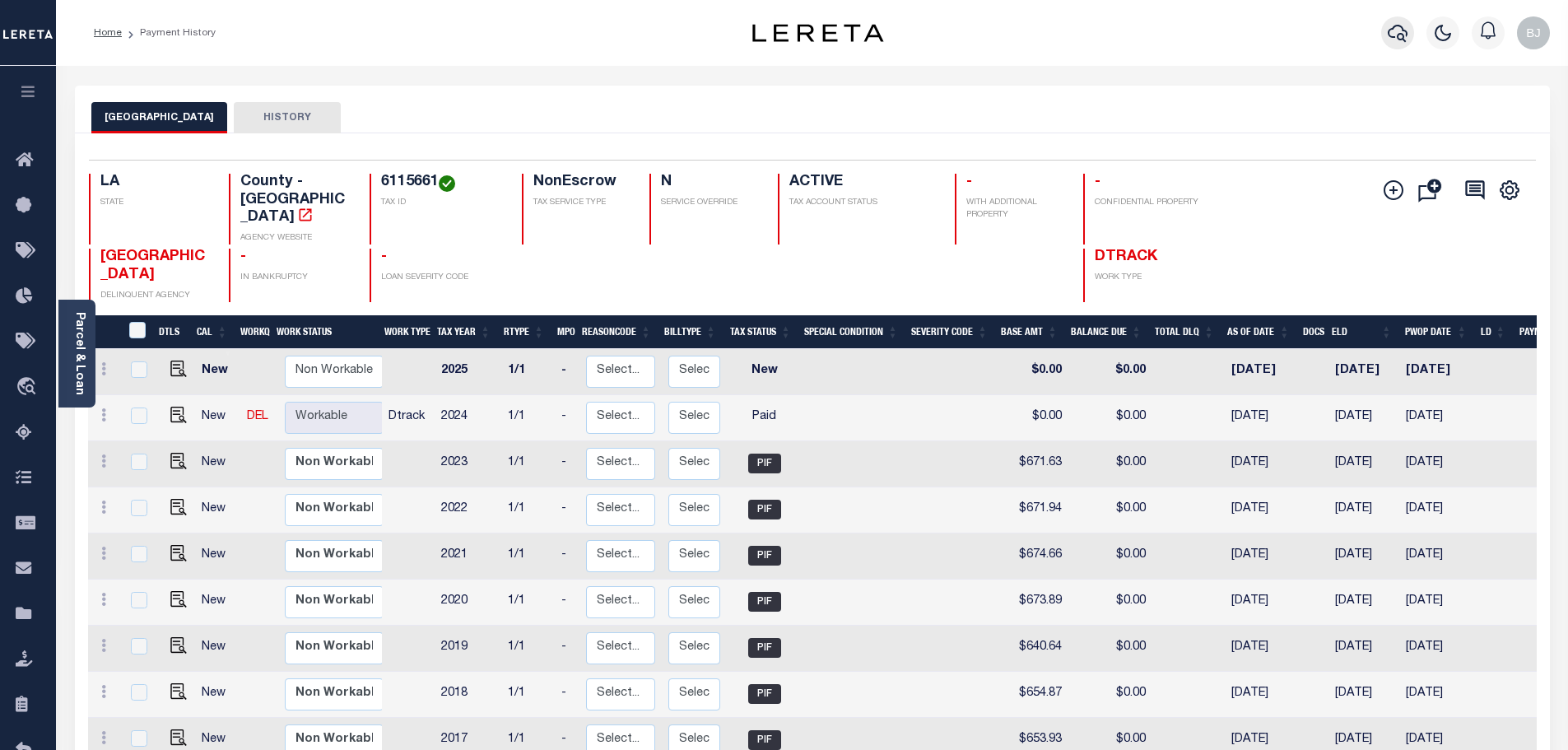
click at [1398, 39] on icon "button" at bounding box center [1397, 33] width 20 height 20
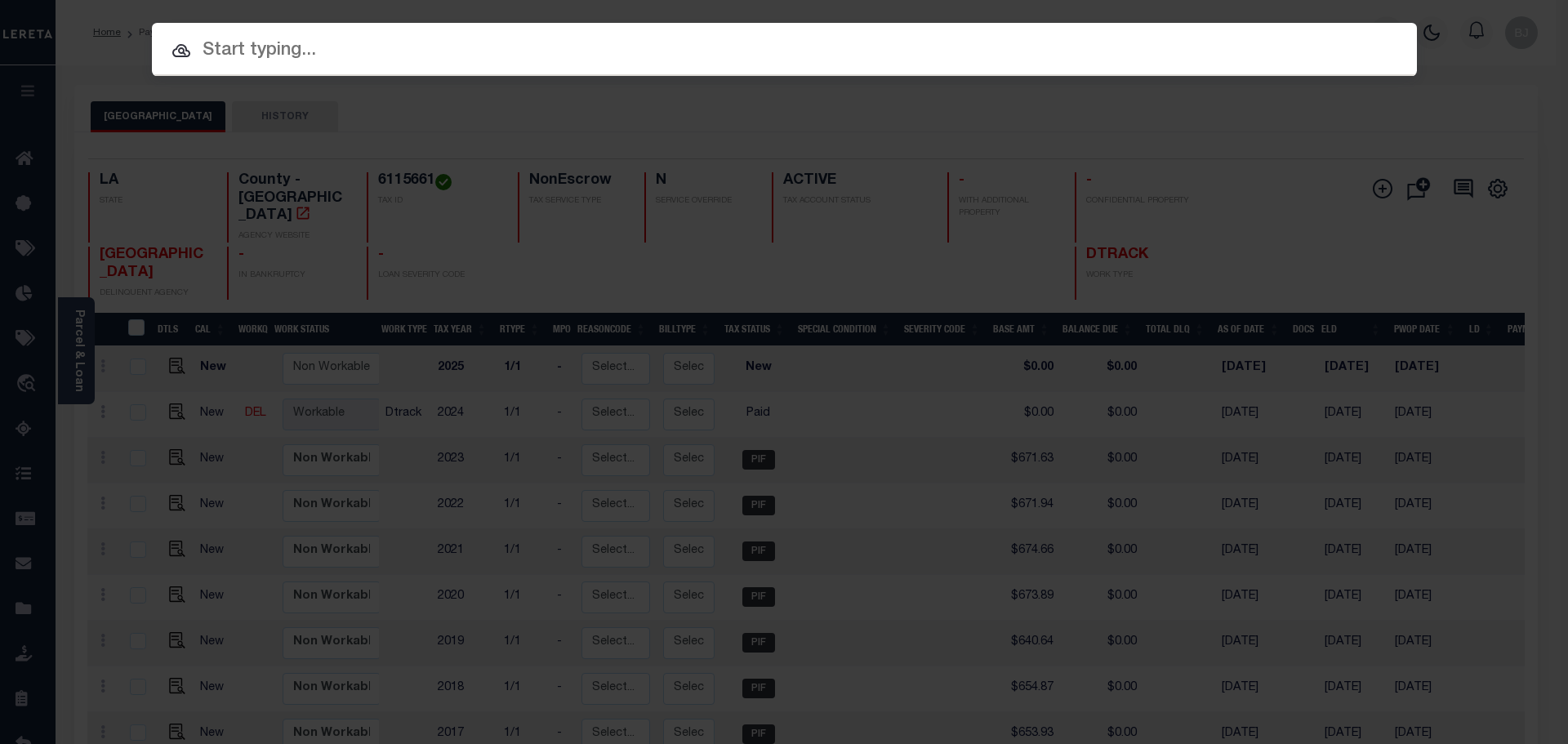
paste input "47000007"
type input "47000007"
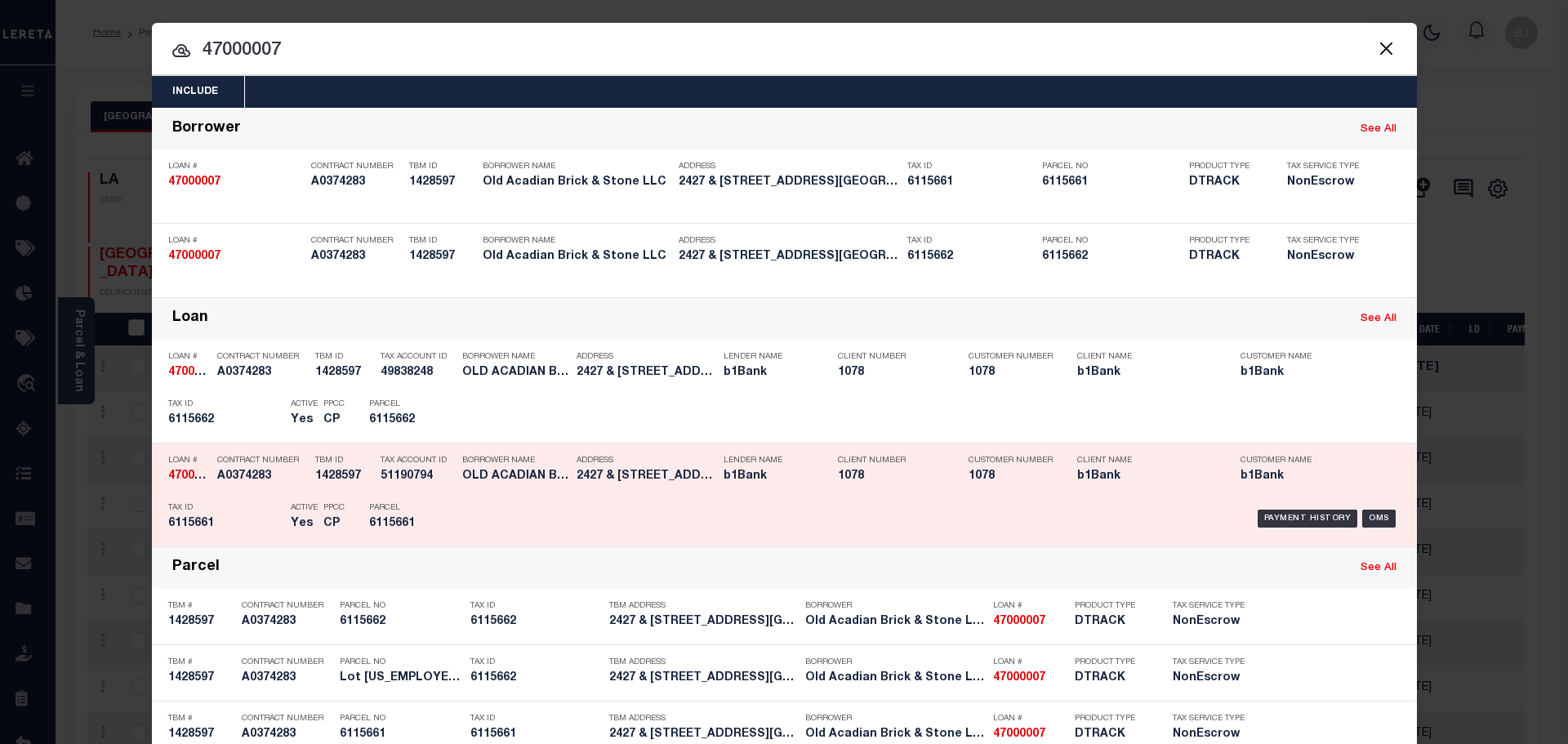
click at [590, 488] on div "Address 2427 & 2431 S. College Road Ext..." at bounding box center [646, 471] width 139 height 47
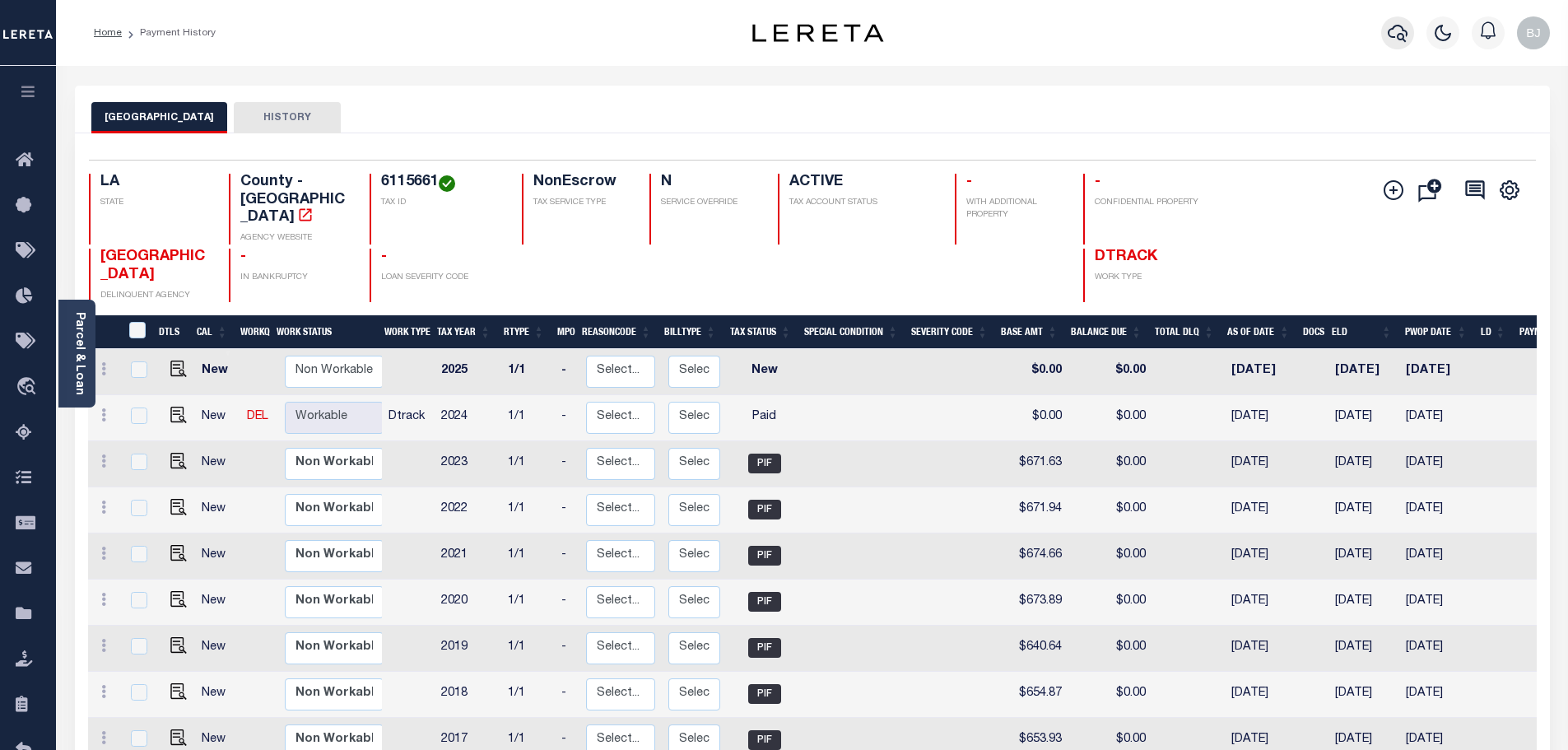
click at [1389, 24] on icon "button" at bounding box center [1397, 33] width 20 height 20
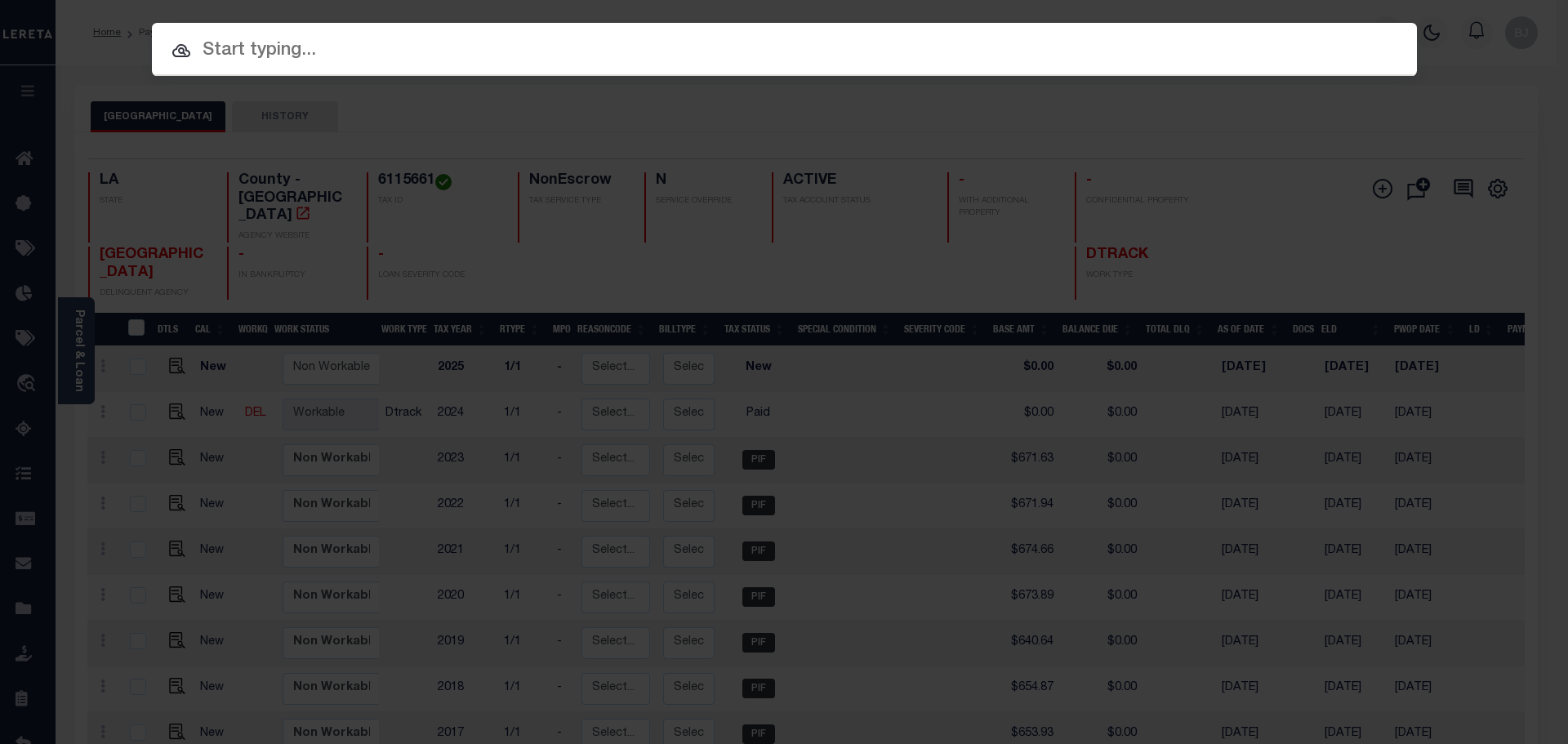
paste input "47000007"
type input "47000007"
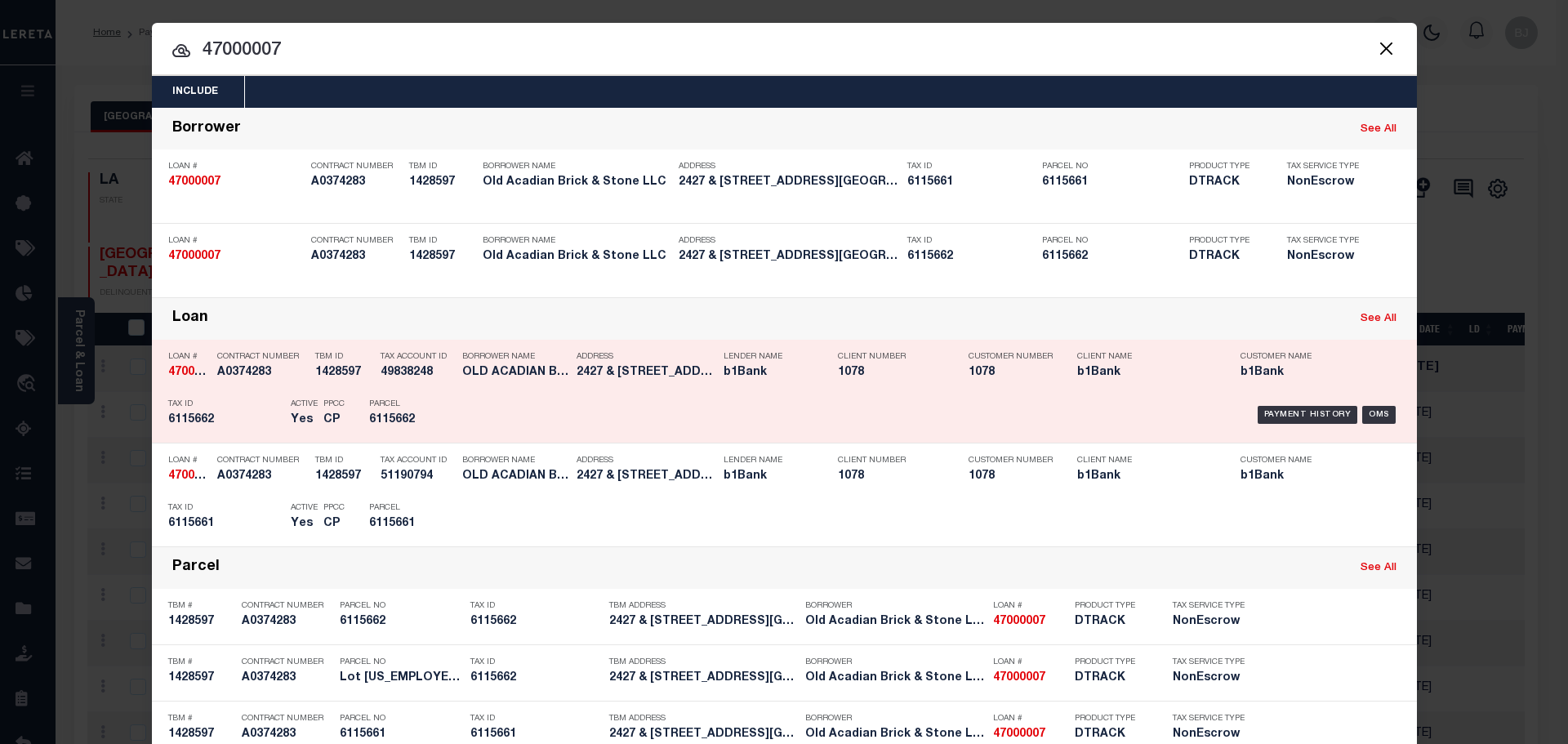
click at [409, 376] on h5 "49838248" at bounding box center [417, 372] width 74 height 14
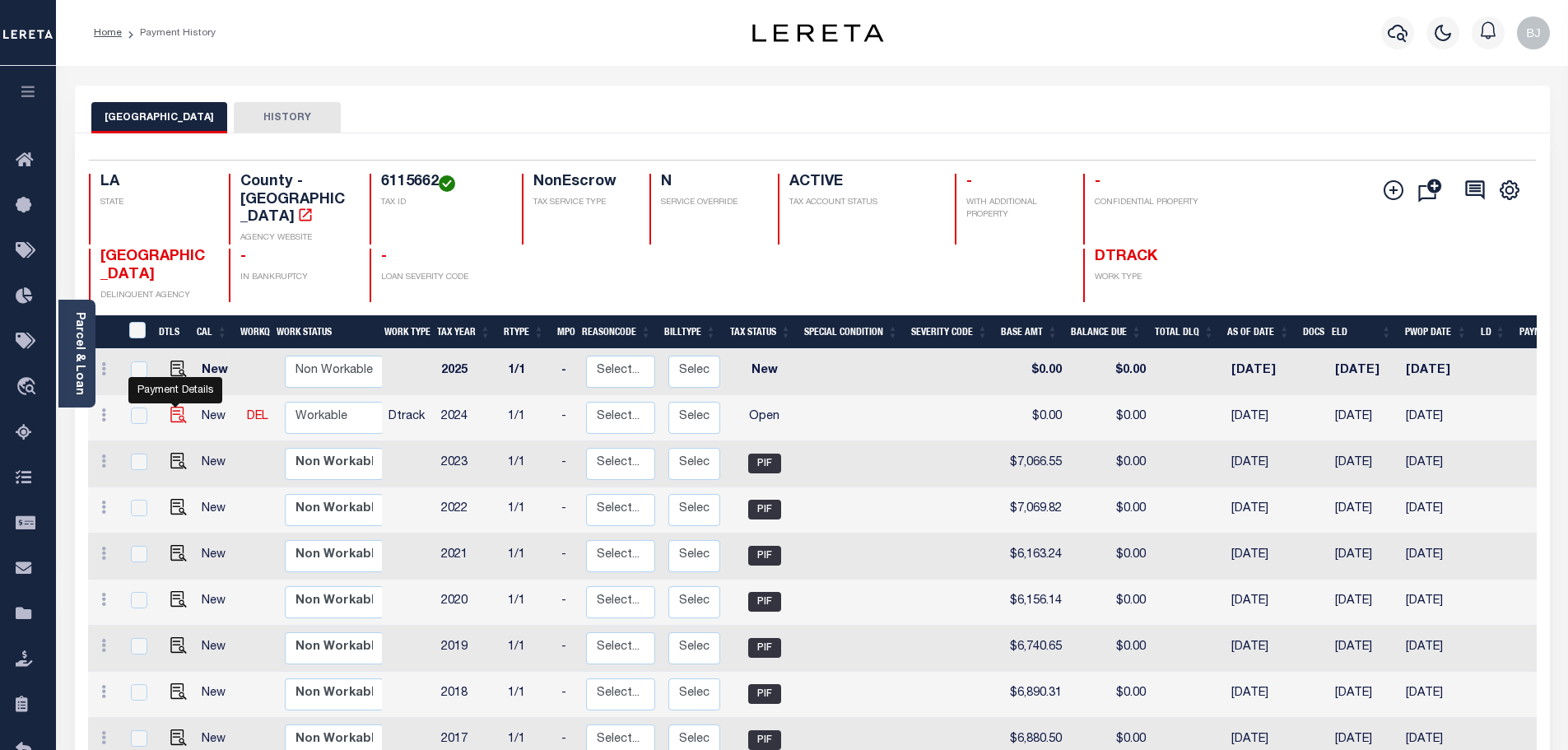
click at [171, 406] on img "" at bounding box center [179, 414] width 17 height 17
checkbox input "true"
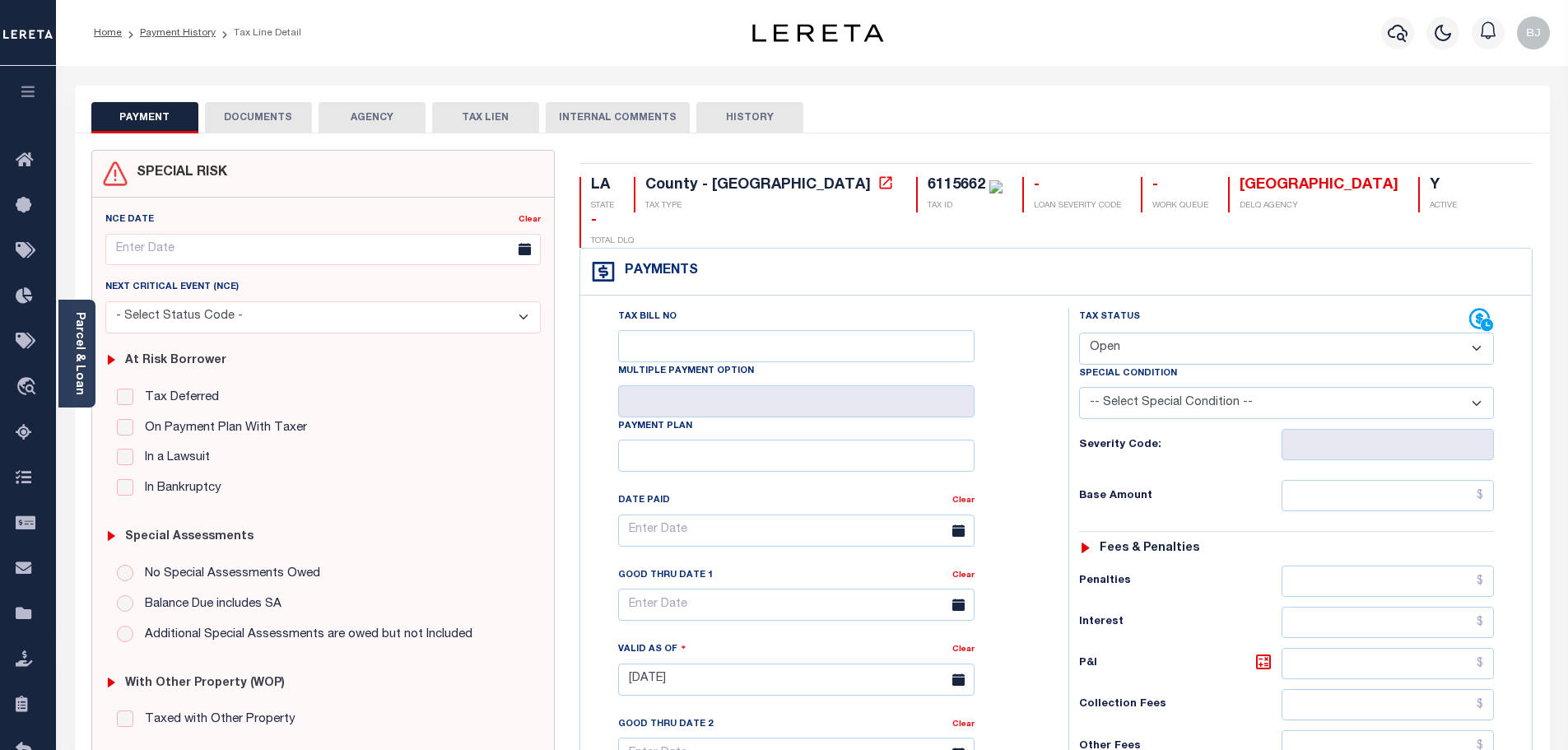
click at [1206, 333] on select "- Select Status Code - Open Due/Unpaid Paid Incomplete No Tax Due Internal Refu…" at bounding box center [1287, 349] width 415 height 32
select select "PYD"
click at [1079, 333] on select "- Select Status Code - Open Due/Unpaid Paid Incomplete No Tax Due Internal Refu…" at bounding box center [1287, 349] width 415 height 32
type input "[DATE]"
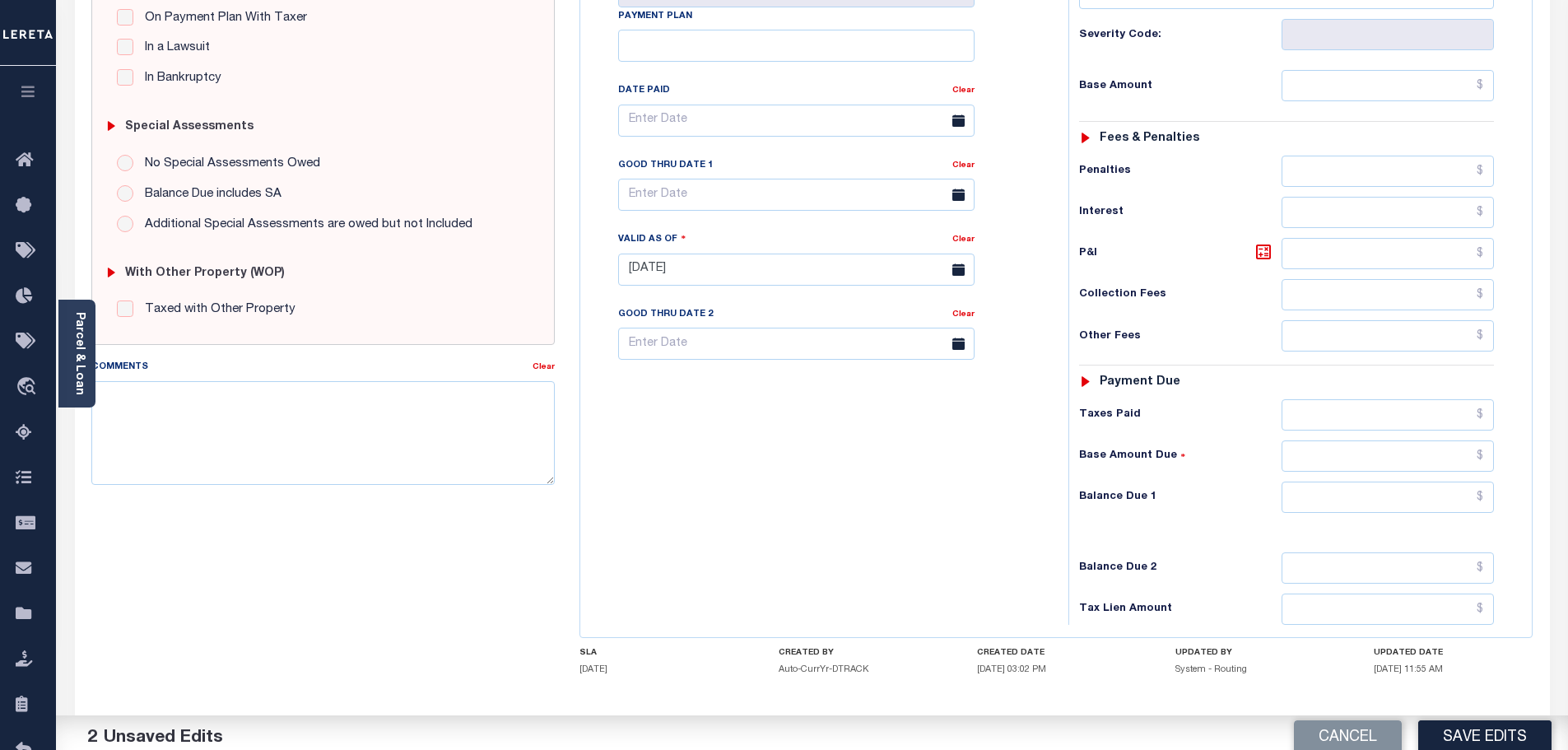
scroll to position [411, 0]
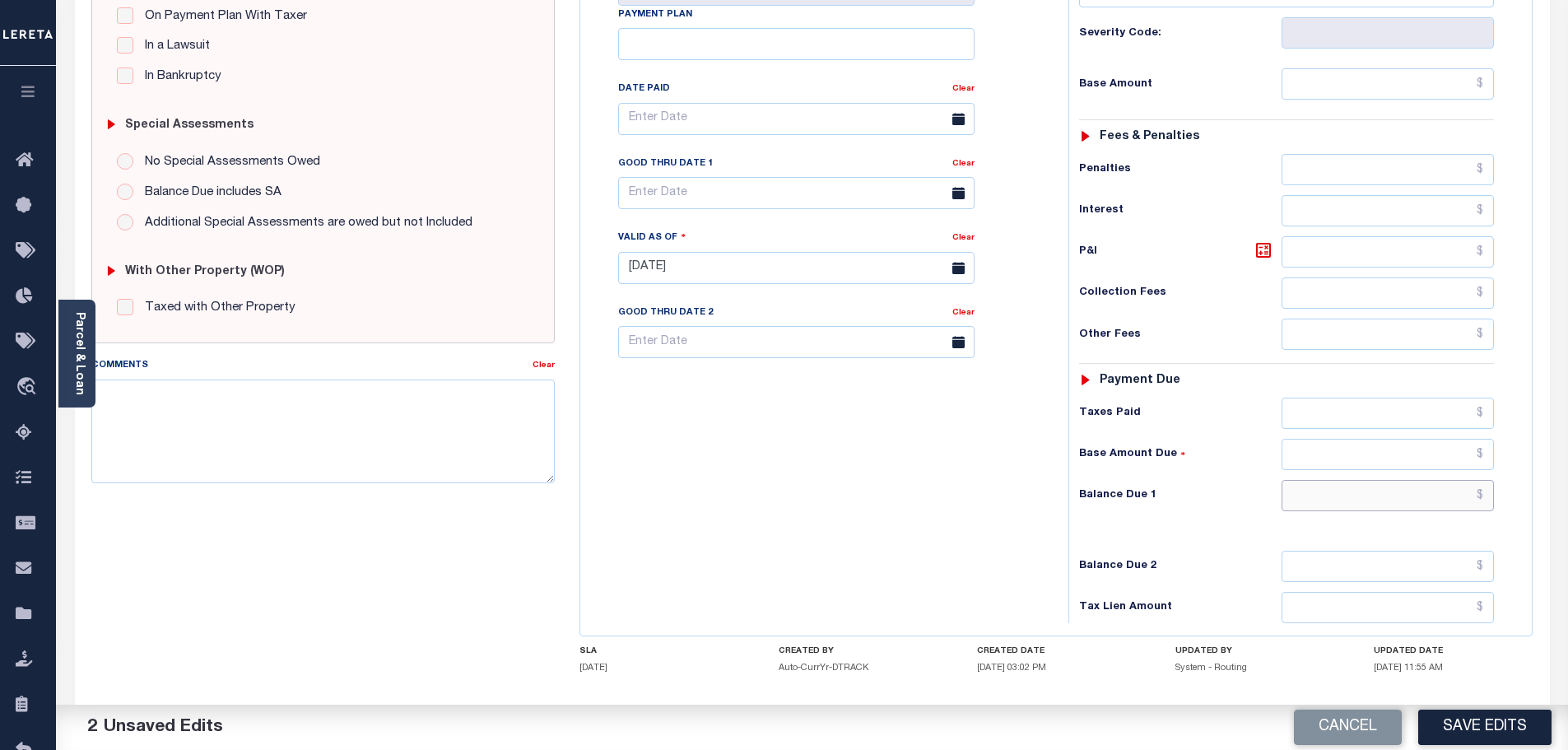
click at [1385, 480] on input "text" at bounding box center [1387, 495] width 214 height 31
type input "$0.00"
click at [362, 387] on textarea "Comments" at bounding box center [323, 431] width 464 height 103
paste textarea "Marked paid per file from tax office - bj"
type textarea "Marked paid per file from tax office - bj"
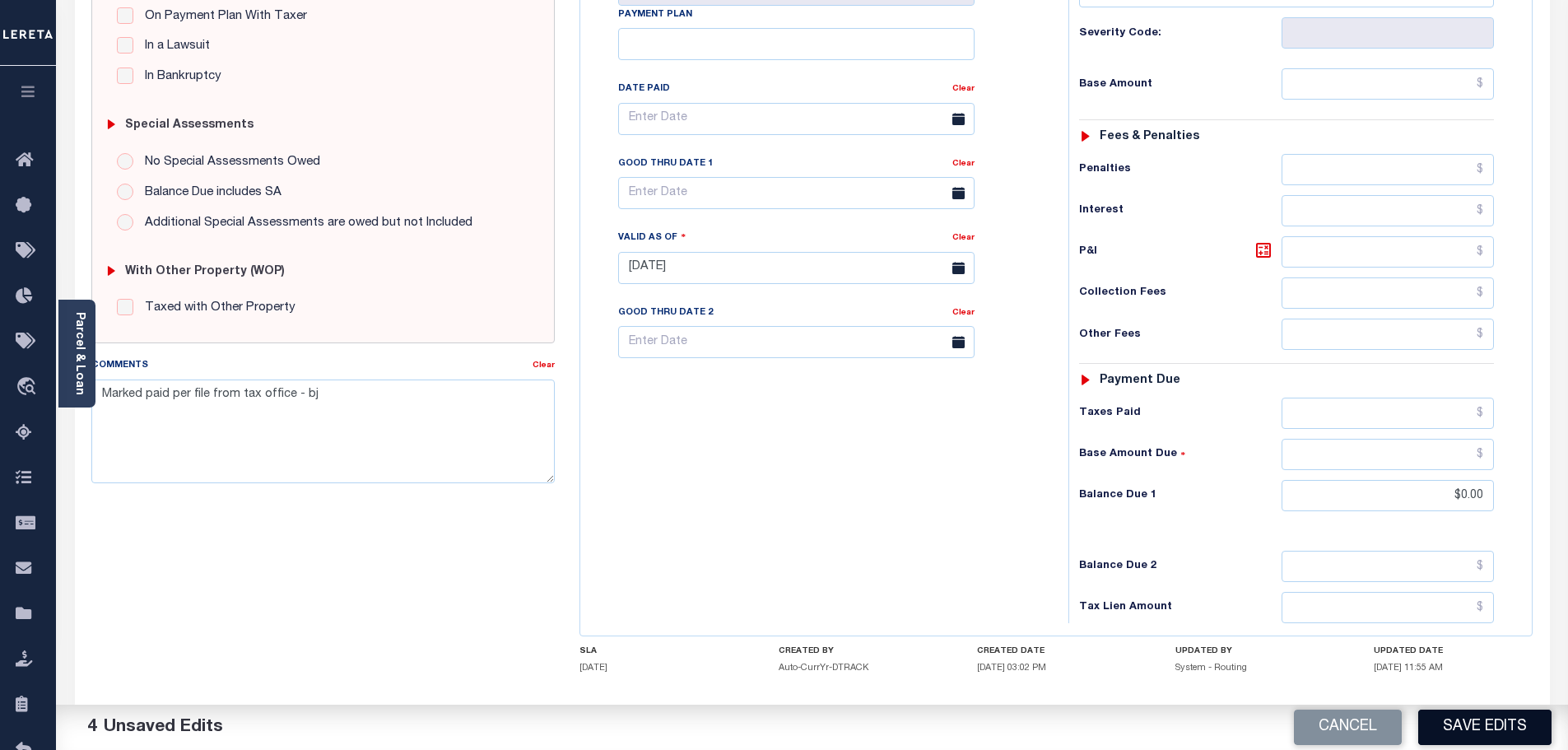
click at [1468, 718] on button "Save Edits" at bounding box center [1485, 727] width 133 height 36
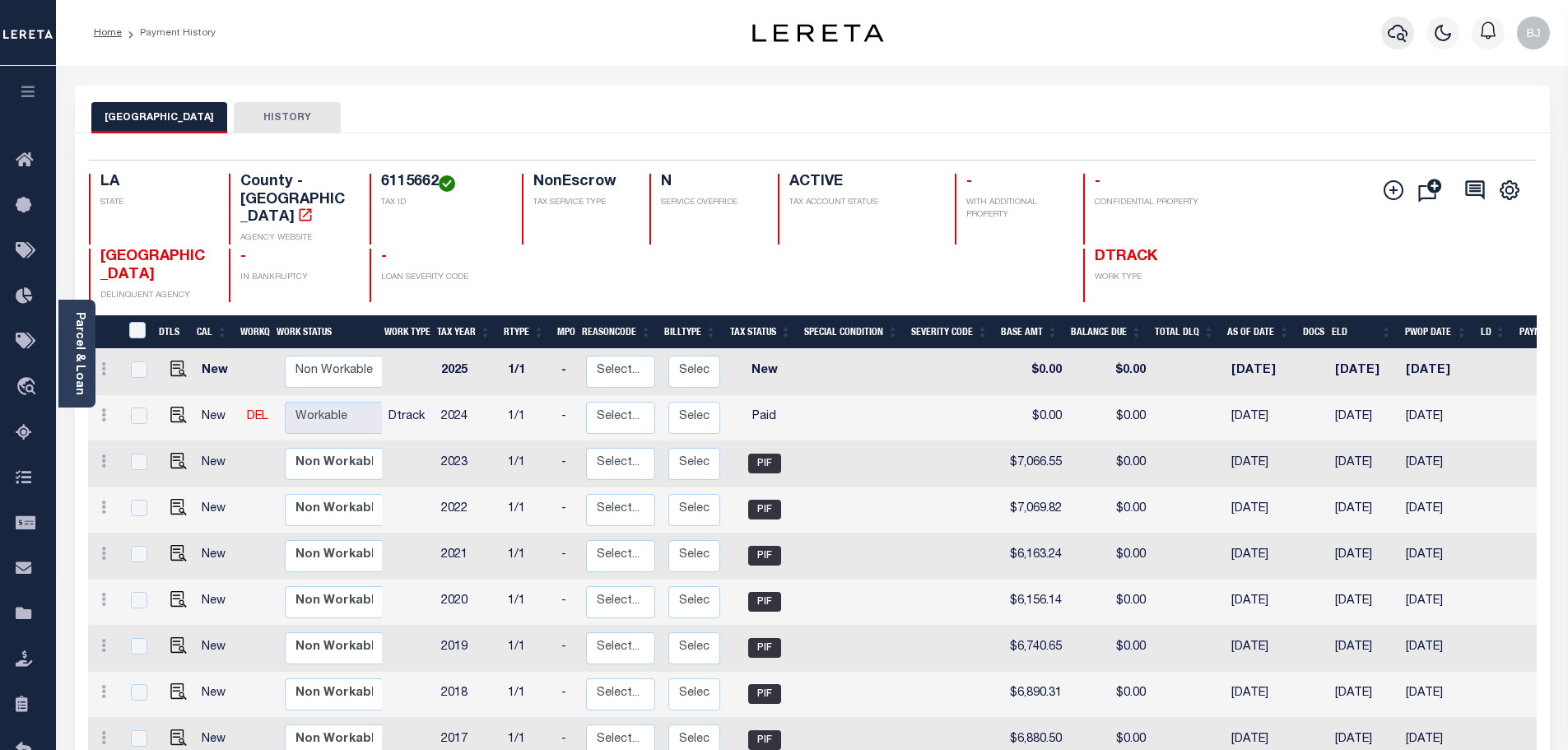
click at [1402, 39] on icon "button" at bounding box center [1397, 33] width 20 height 17
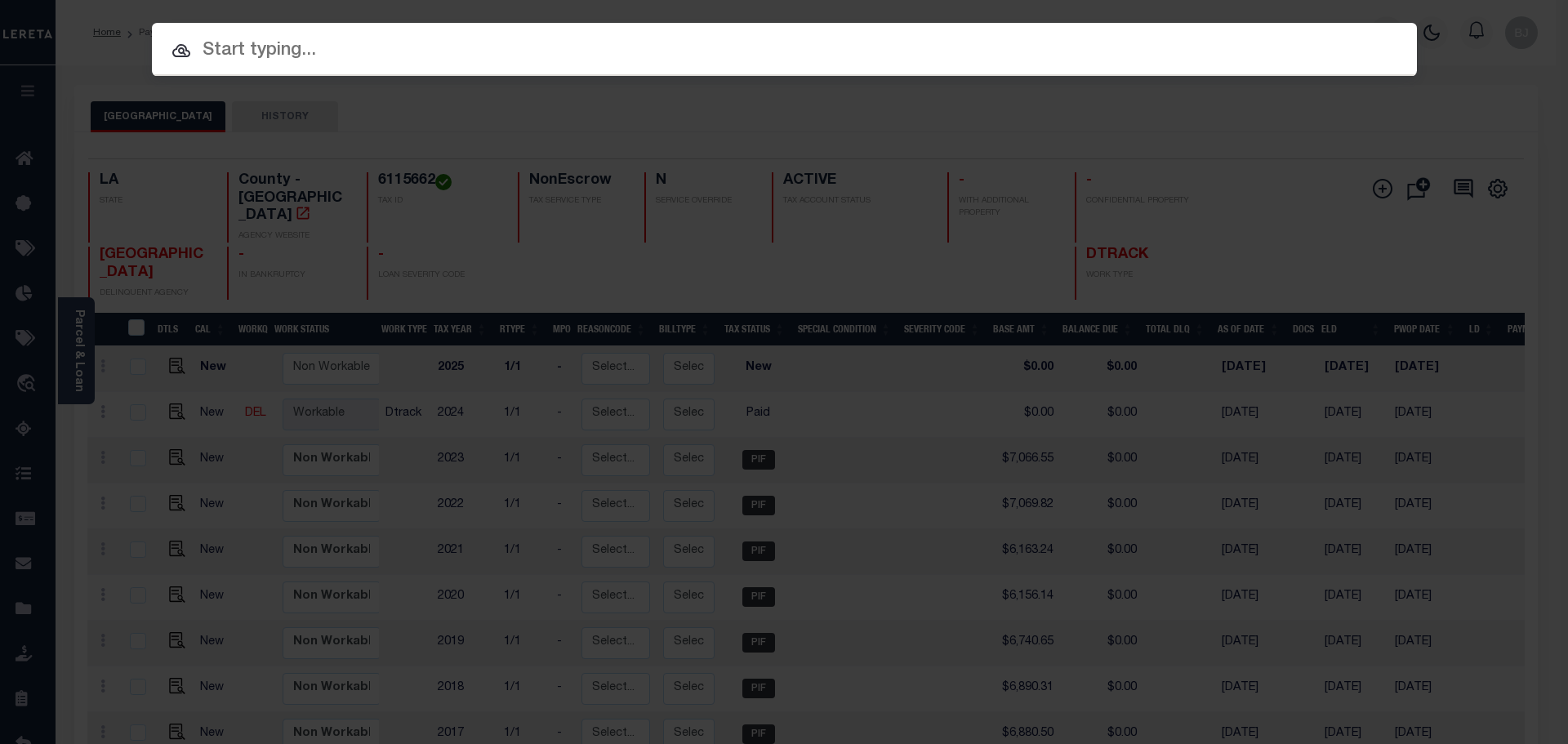
paste input "942400018522"
type input "942400018522"
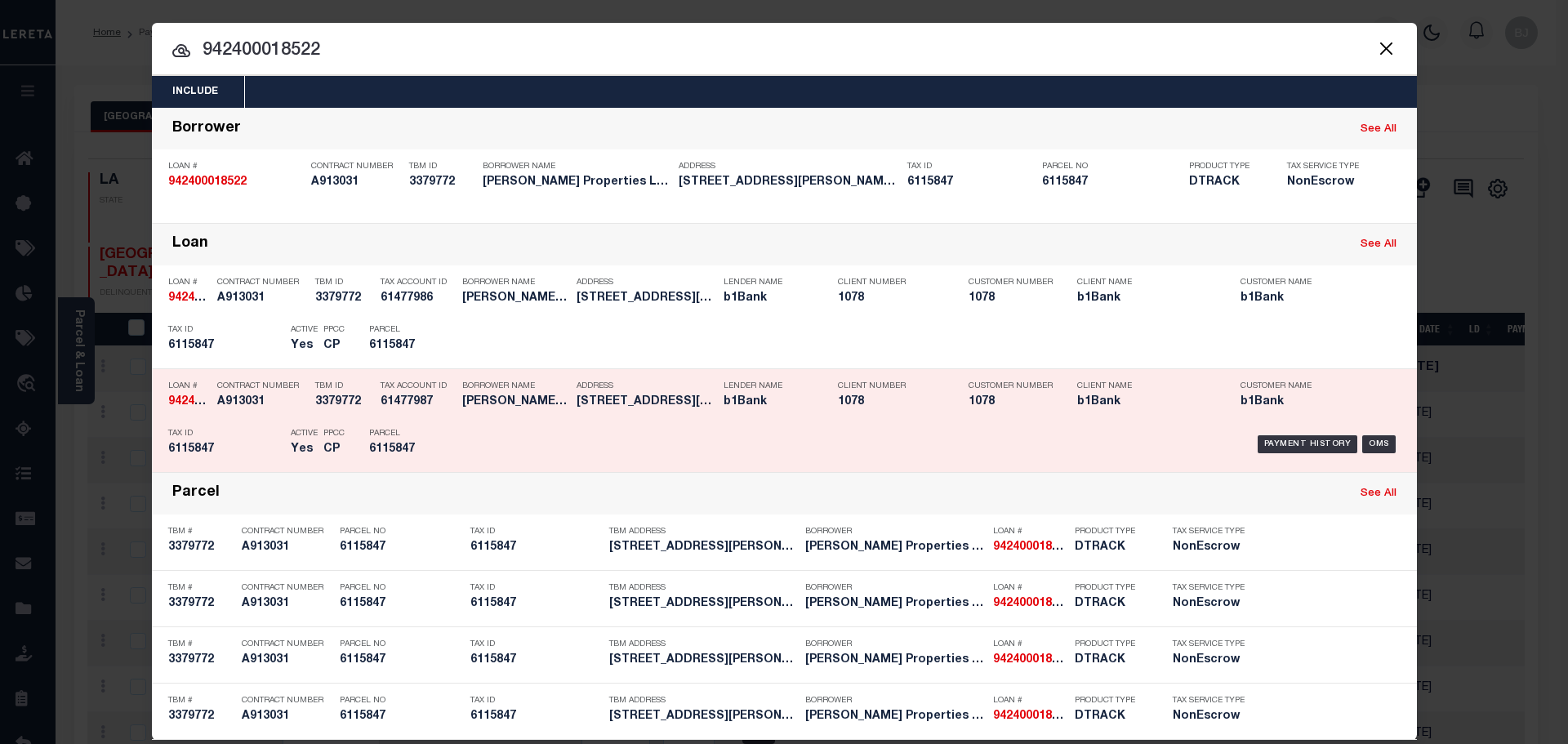
click at [495, 450] on div "Payment History OMS" at bounding box center [933, 444] width 933 height 47
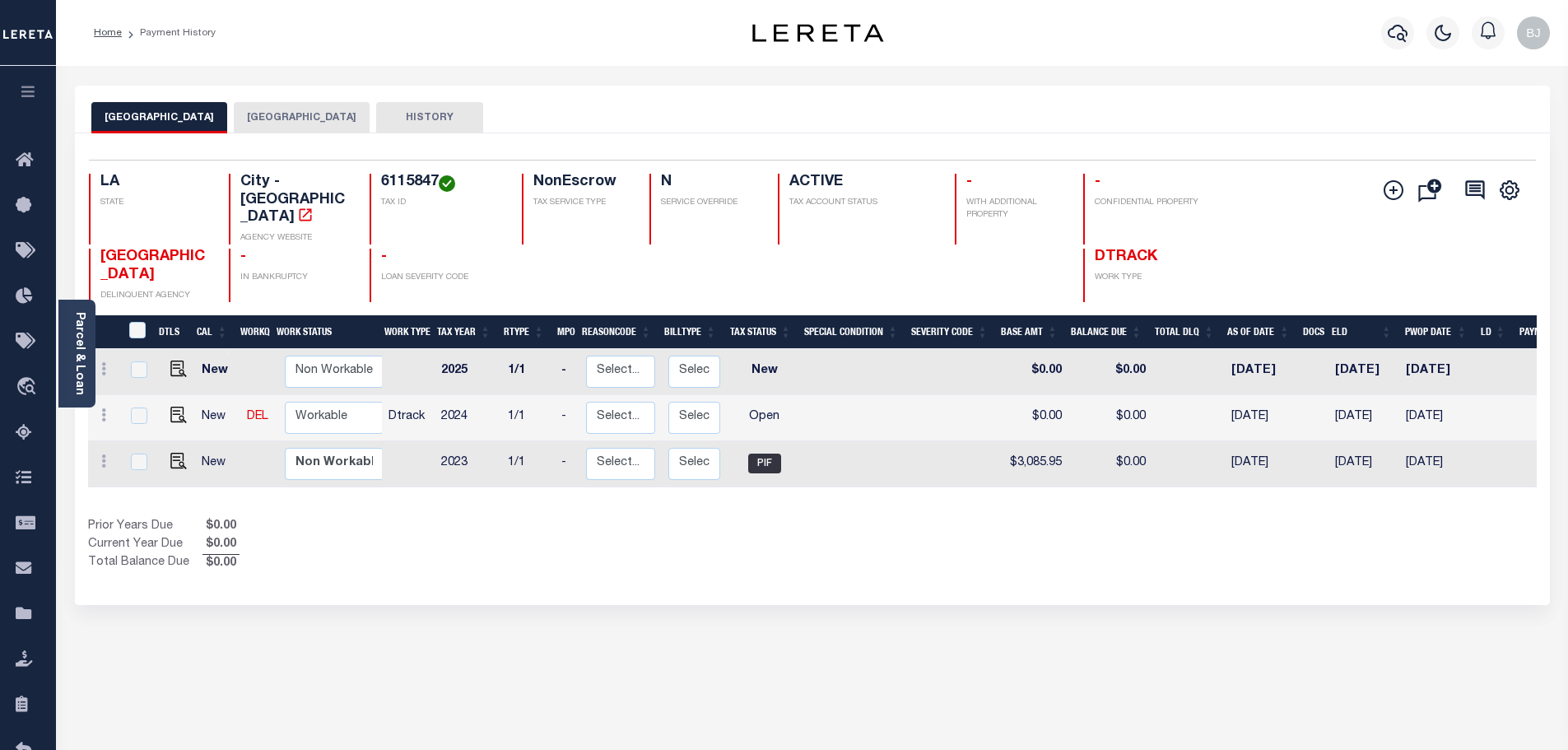
click at [257, 139] on div "Selected 3 Results 1 Items per page 25 50 100 LA STATE City - [GEOGRAPHIC_DATA]" at bounding box center [811, 369] width 1475 height 472
click at [289, 98] on div "LAFAYETTE CITY LAFAYETTE PARISH HISTORY" at bounding box center [811, 109] width 1475 height 48
click at [289, 113] on button "[GEOGRAPHIC_DATA]" at bounding box center [301, 117] width 136 height 31
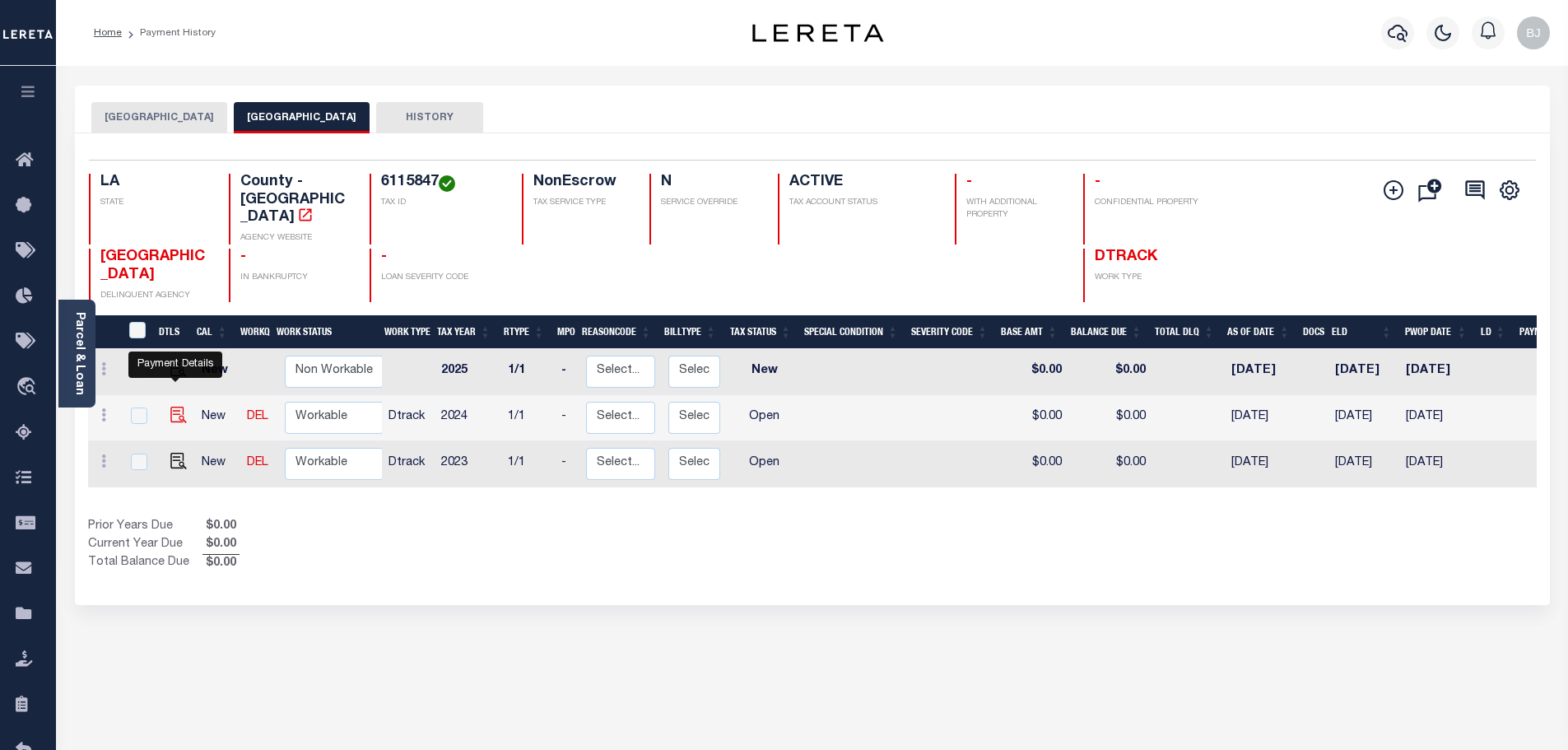
click at [177, 406] on img "" at bounding box center [179, 414] width 17 height 17
checkbox input "true"
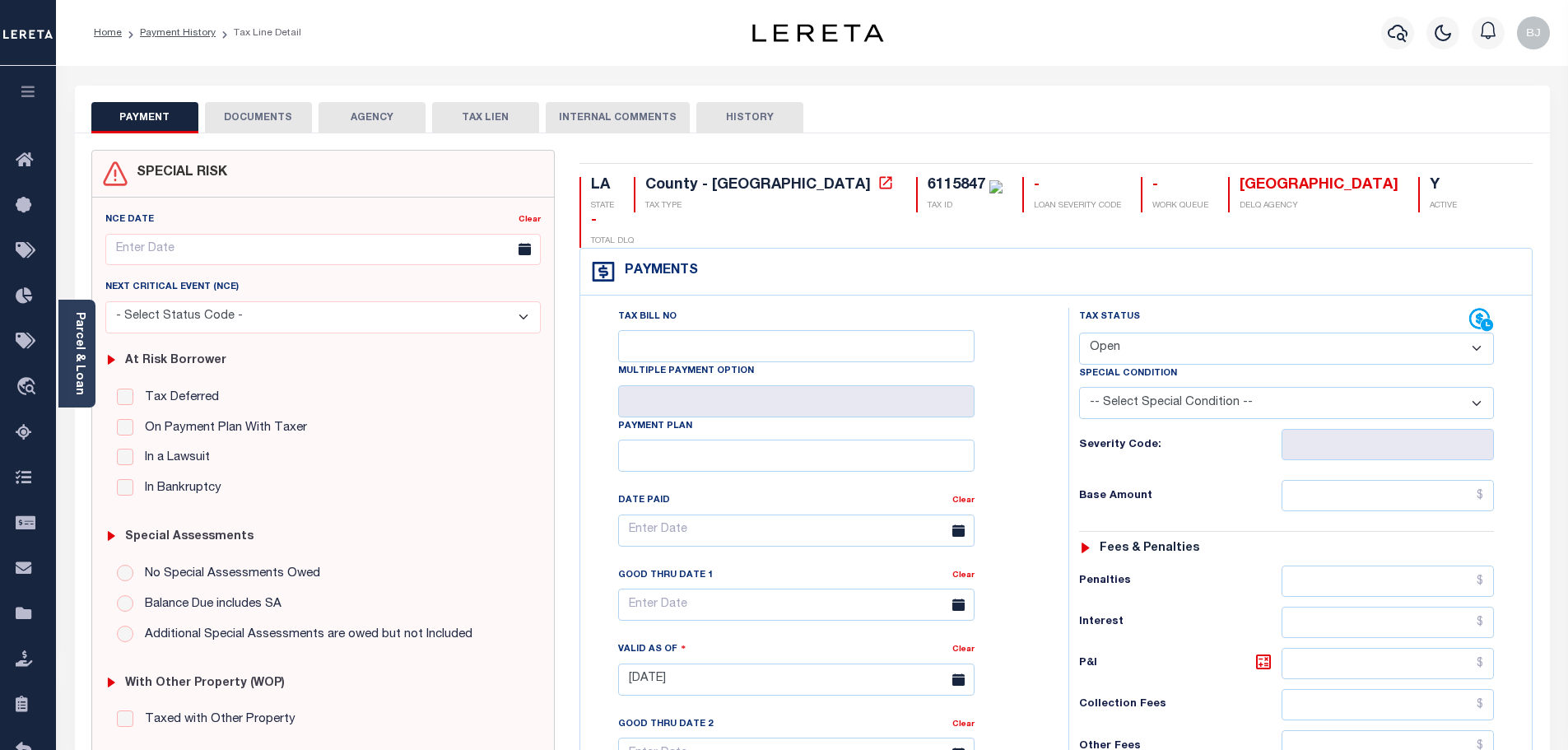
drag, startPoint x: 1209, startPoint y: 300, endPoint x: 1199, endPoint y: 330, distance: 31.6
click at [1209, 333] on select "- Select Status Code - Open Due/Unpaid Paid Incomplete No Tax Due Internal Refu…" at bounding box center [1287, 349] width 415 height 32
select select "PYD"
click at [1079, 333] on select "- Select Status Code - Open Due/Unpaid Paid Incomplete No Tax Due Internal Refu…" at bounding box center [1287, 349] width 415 height 32
type input "[DATE]"
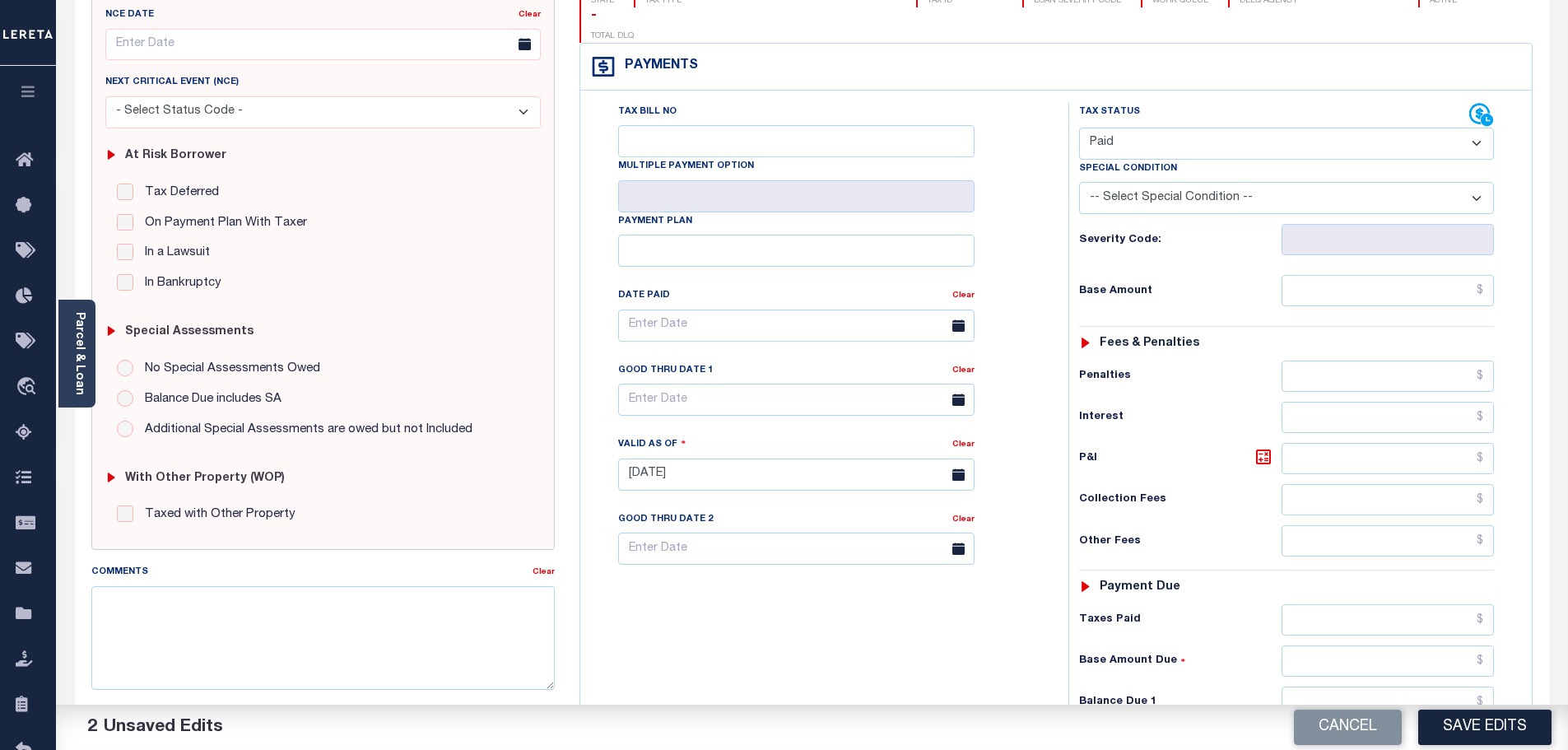
scroll to position [330, 0]
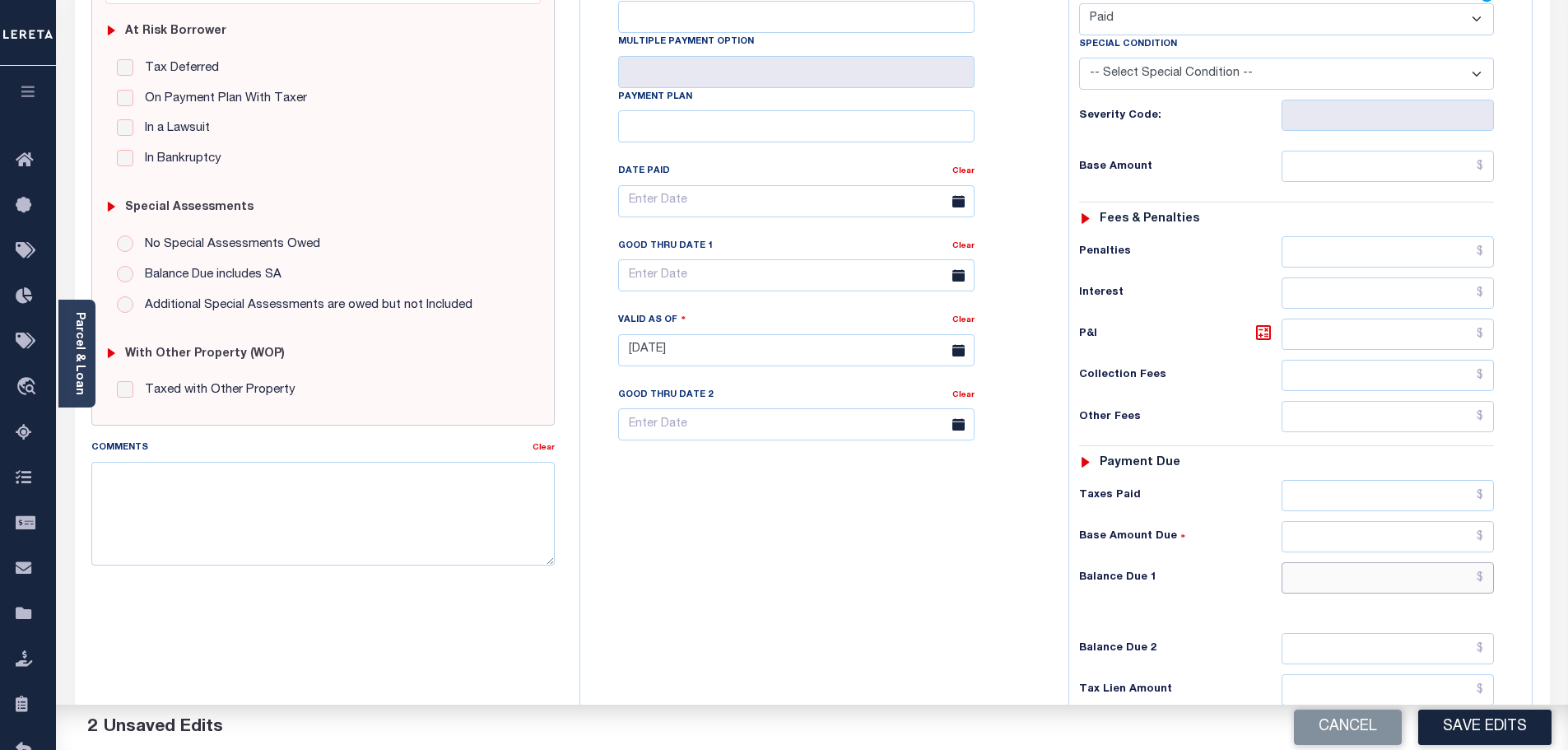
click at [1396, 562] on input "text" at bounding box center [1387, 577] width 214 height 31
type input "$0.00"
click at [375, 582] on div "SPECIAL RISK NCE Date Clear - Select Status Code -" at bounding box center [324, 349] width 489 height 1057
click at [373, 530] on textarea "Comments" at bounding box center [323, 514] width 464 height 103
paste textarea "Marked paid per file from tax office - bj"
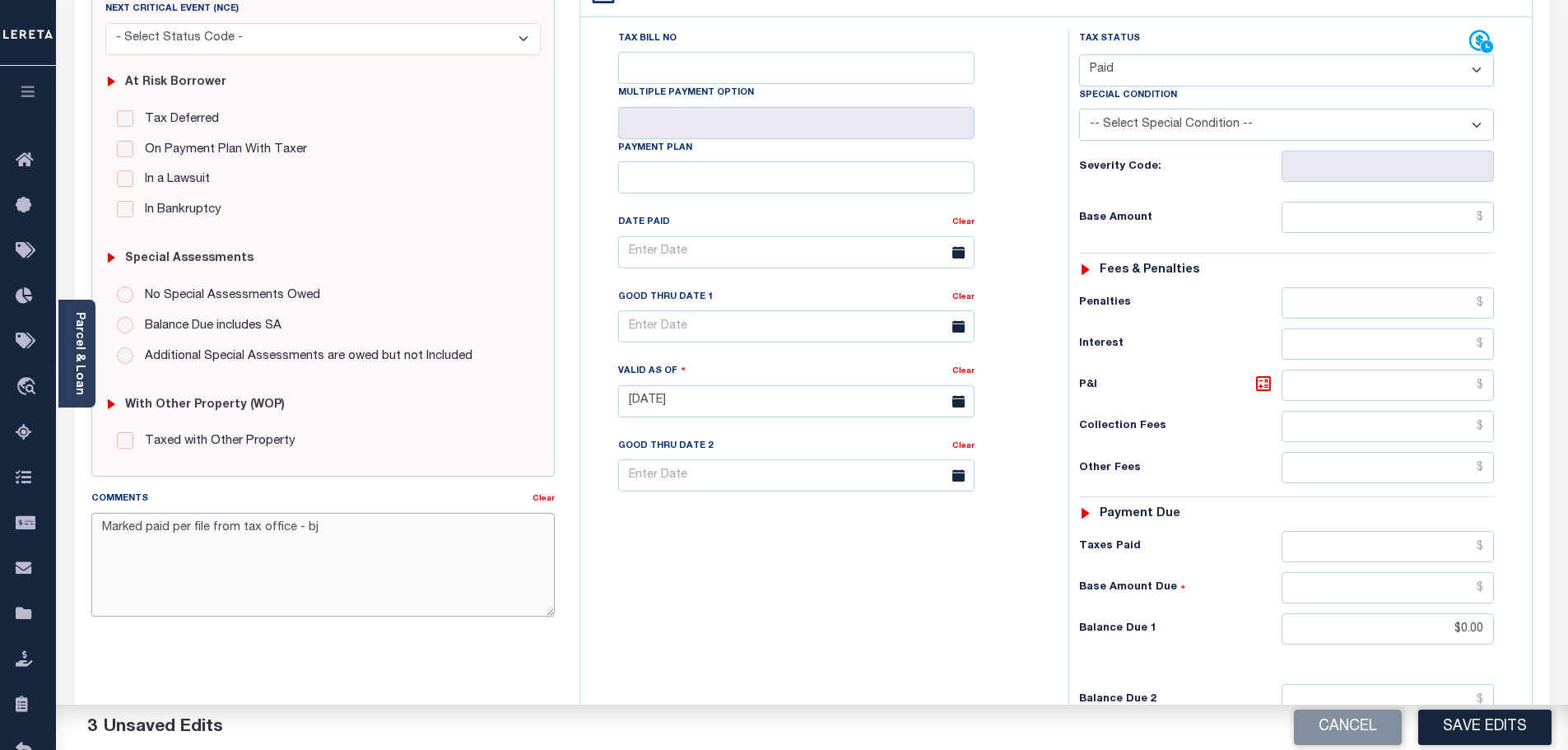
scroll to position [0, 0]
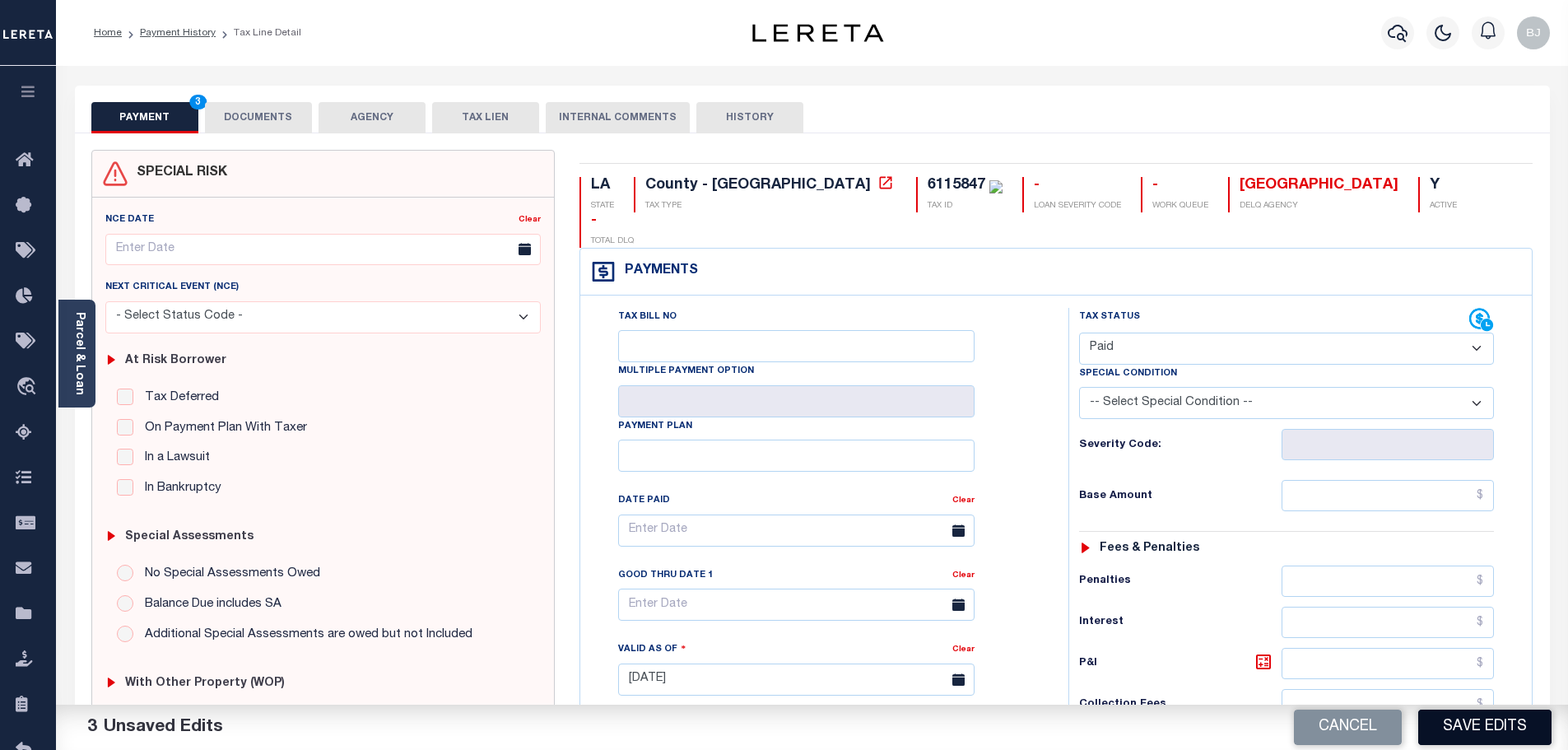
type textarea "Marked paid per file from tax office - bj"
click at [1510, 714] on button "Save Edits" at bounding box center [1485, 727] width 133 height 36
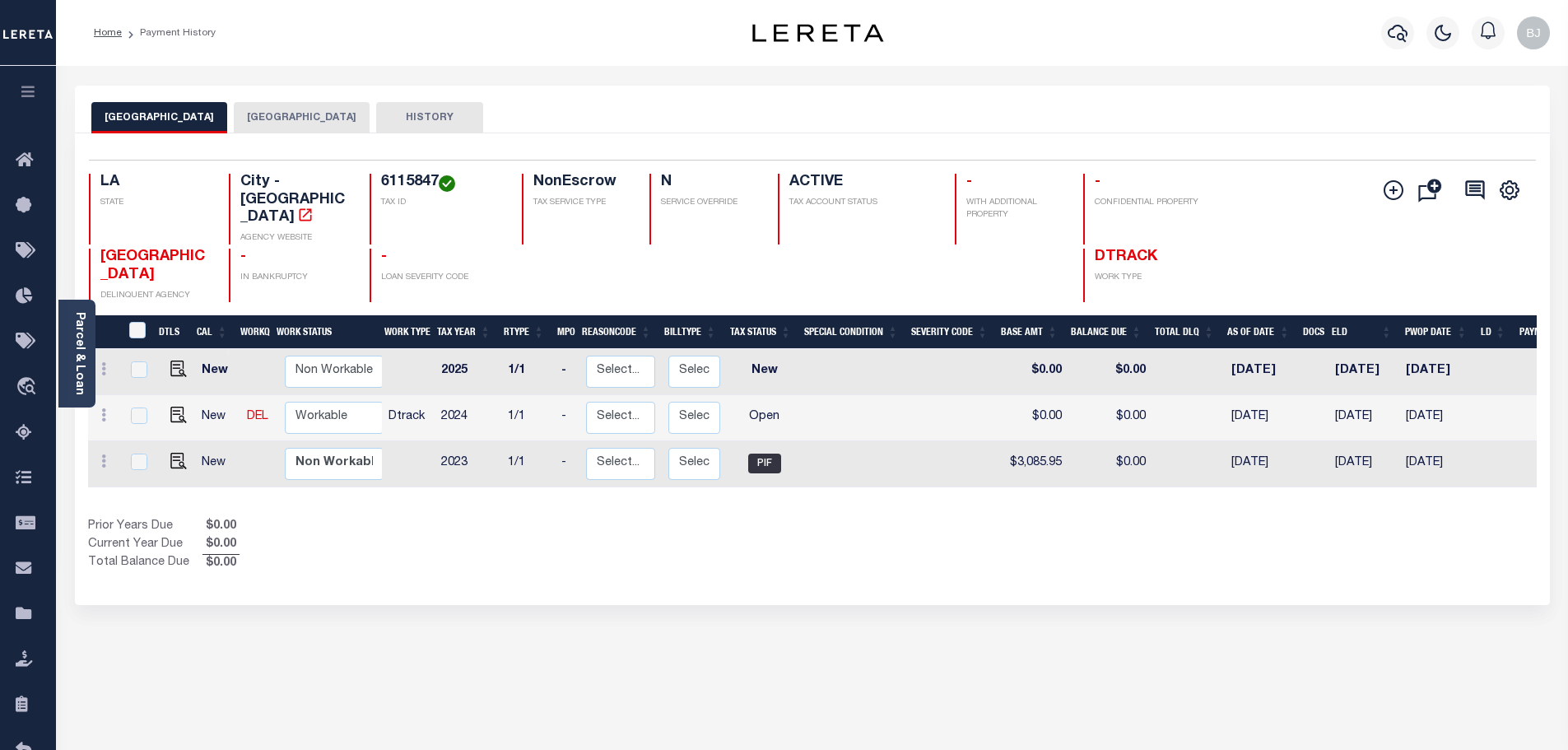
click at [276, 93] on div "LAFAYETTE CITY LAFAYETTE PARISH HISTORY" at bounding box center [811, 109] width 1475 height 48
click at [280, 116] on button "[GEOGRAPHIC_DATA]" at bounding box center [301, 117] width 136 height 31
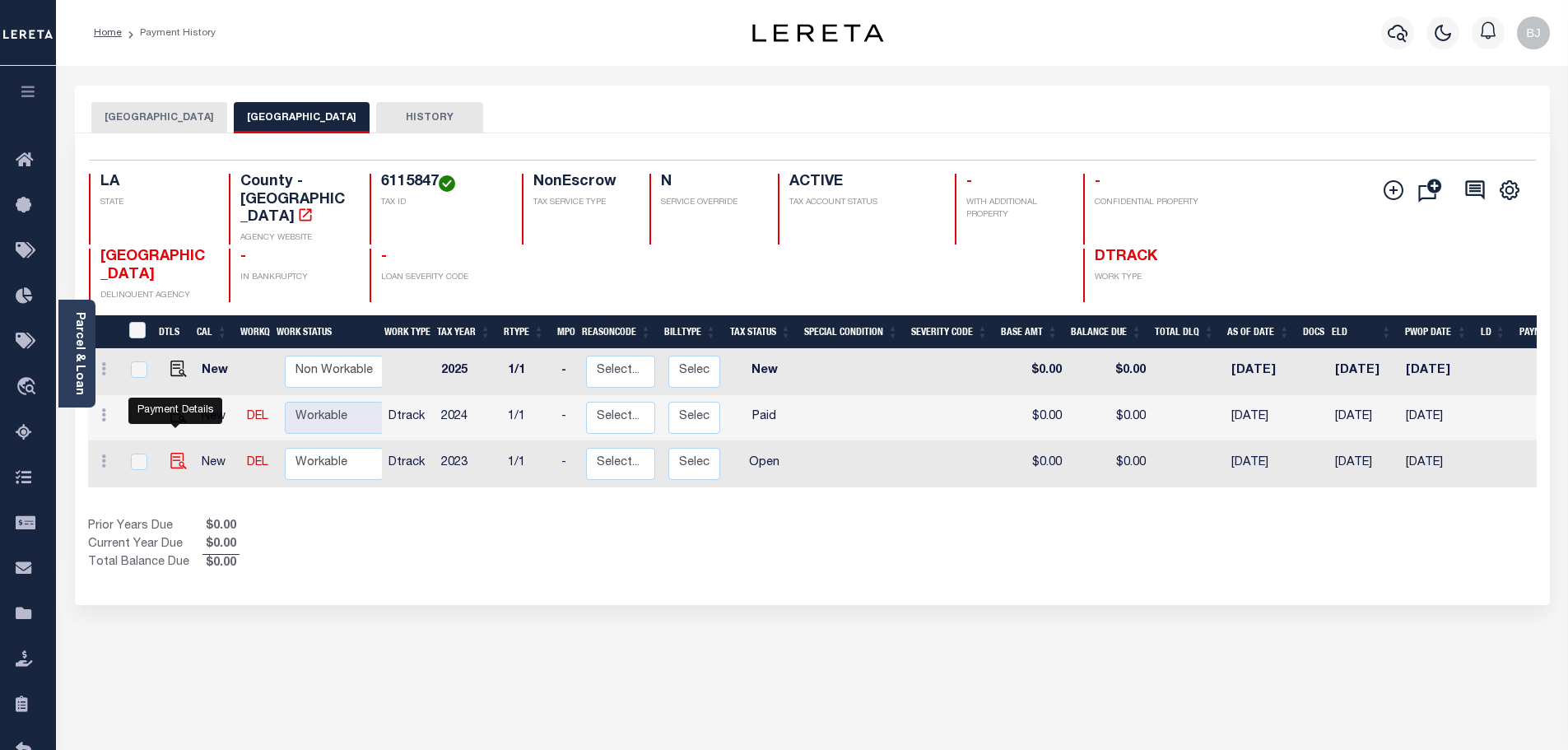
click at [176, 453] on img "" at bounding box center [179, 461] width 17 height 17
checkbox input "true"
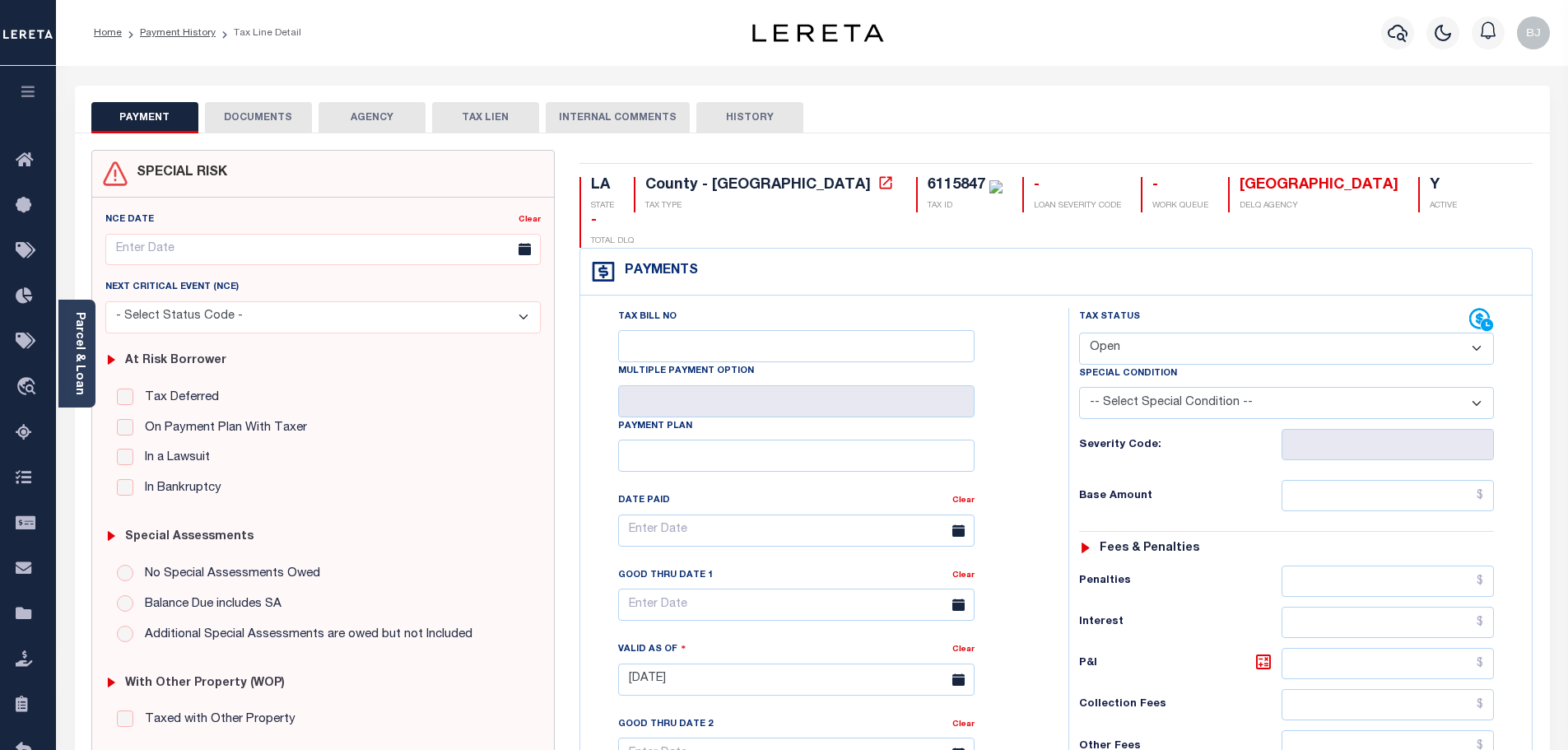
click at [1183, 333] on select "- Select Status Code - Open Due/Unpaid Paid Incomplete No Tax Due Internal Refu…" at bounding box center [1287, 349] width 415 height 32
select select "PYD"
click at [1079, 333] on select "- Select Status Code - Open Due/Unpaid Paid Incomplete No Tax Due Internal Refu…" at bounding box center [1287, 349] width 415 height 32
type input "[DATE]"
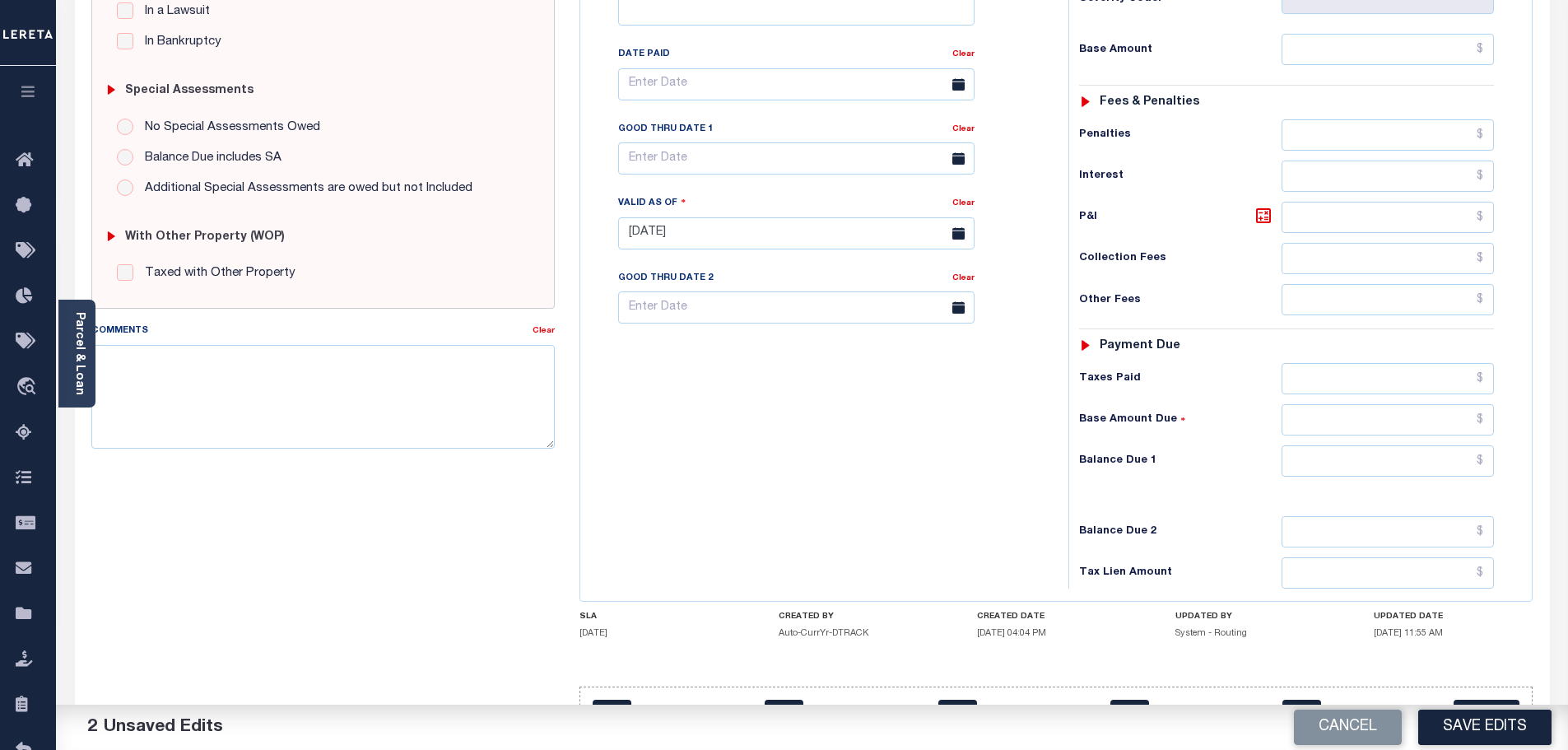
scroll to position [462, 0]
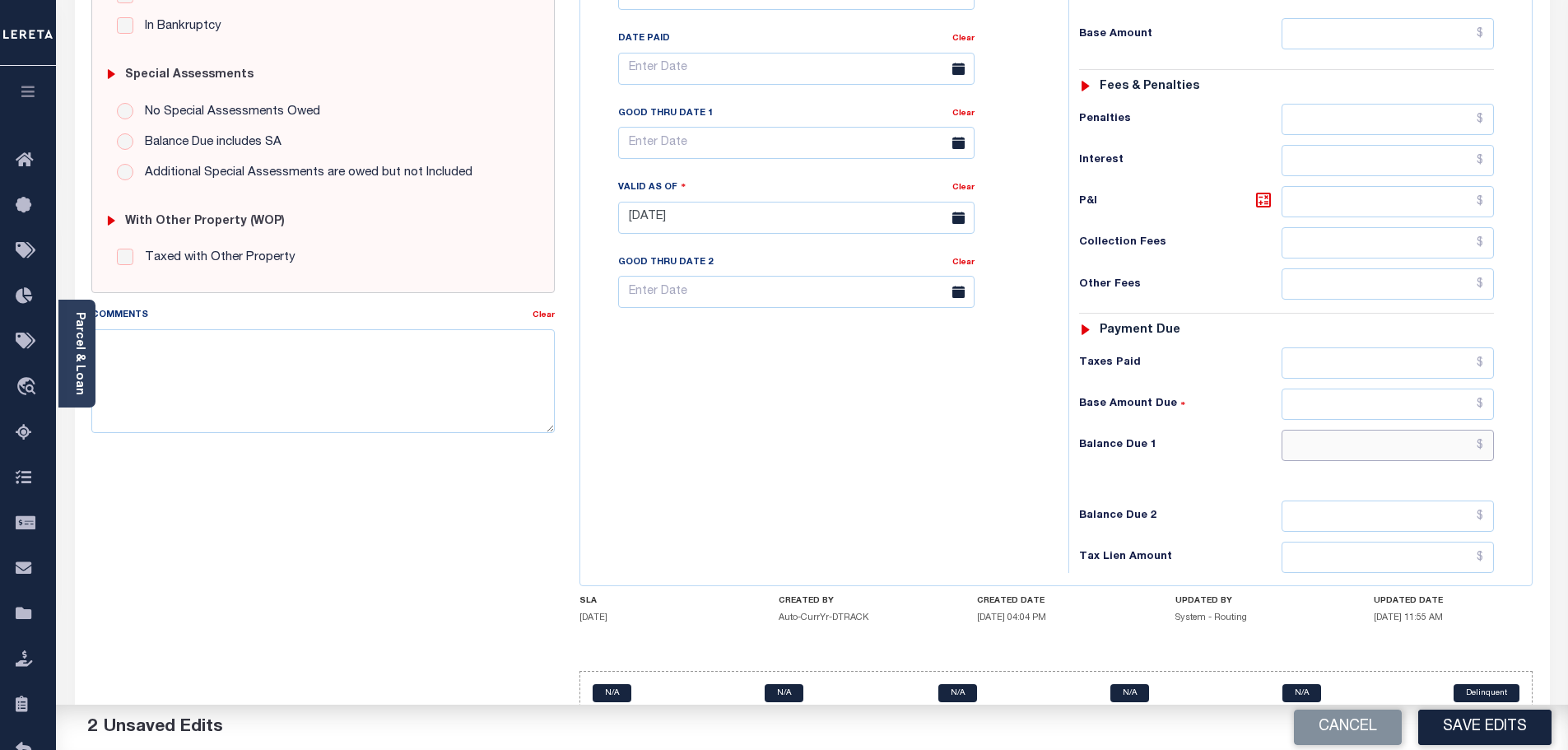
click at [1393, 430] on input "text" at bounding box center [1387, 445] width 214 height 31
type input "$0.00"
click at [445, 369] on textarea "Comments" at bounding box center [323, 381] width 464 height 103
paste textarea "Marked paid per file from tax office - bj"
type textarea "Marked paid per file from tax office - bj"
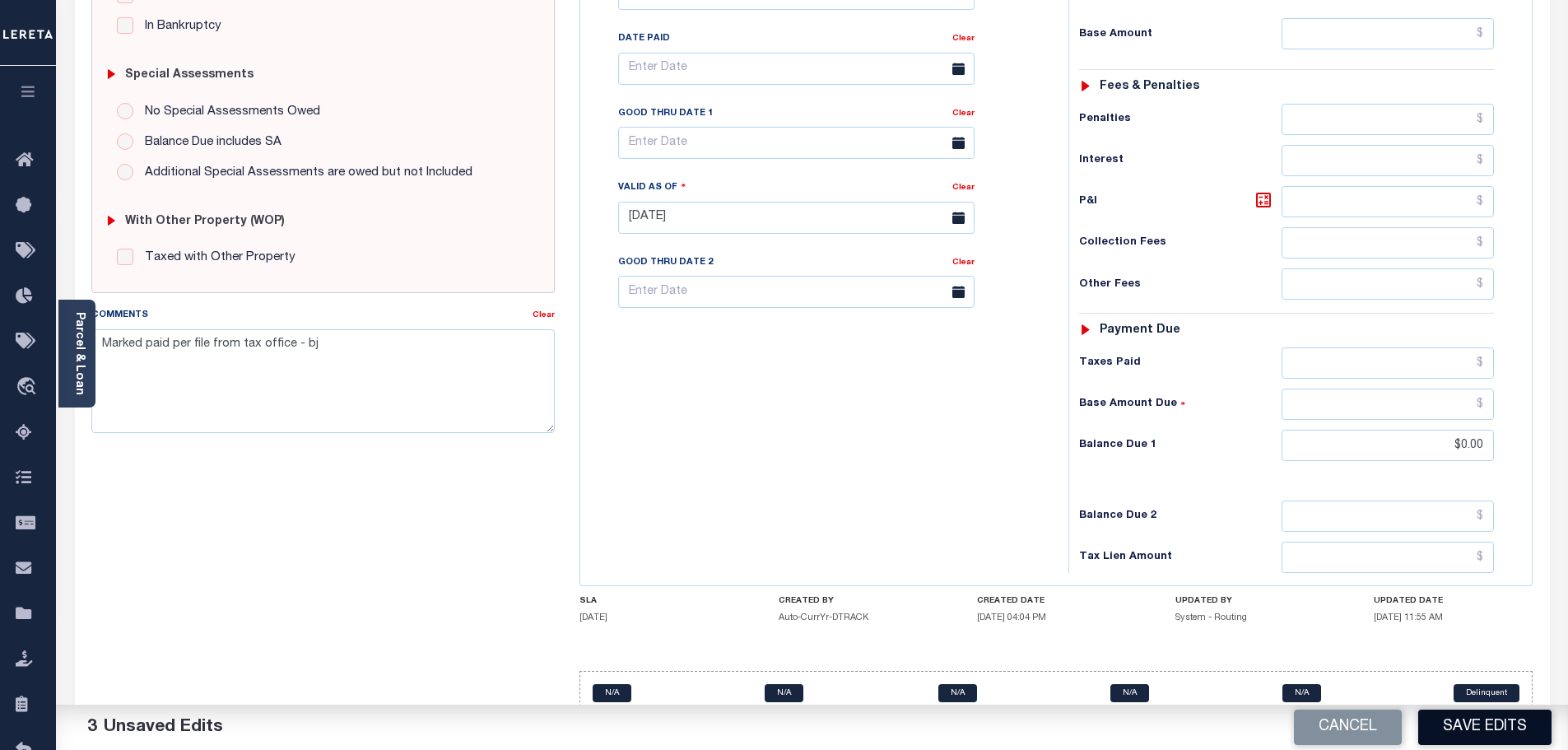
click at [1489, 714] on button "Save Edits" at bounding box center [1485, 727] width 133 height 36
checkbox input "false"
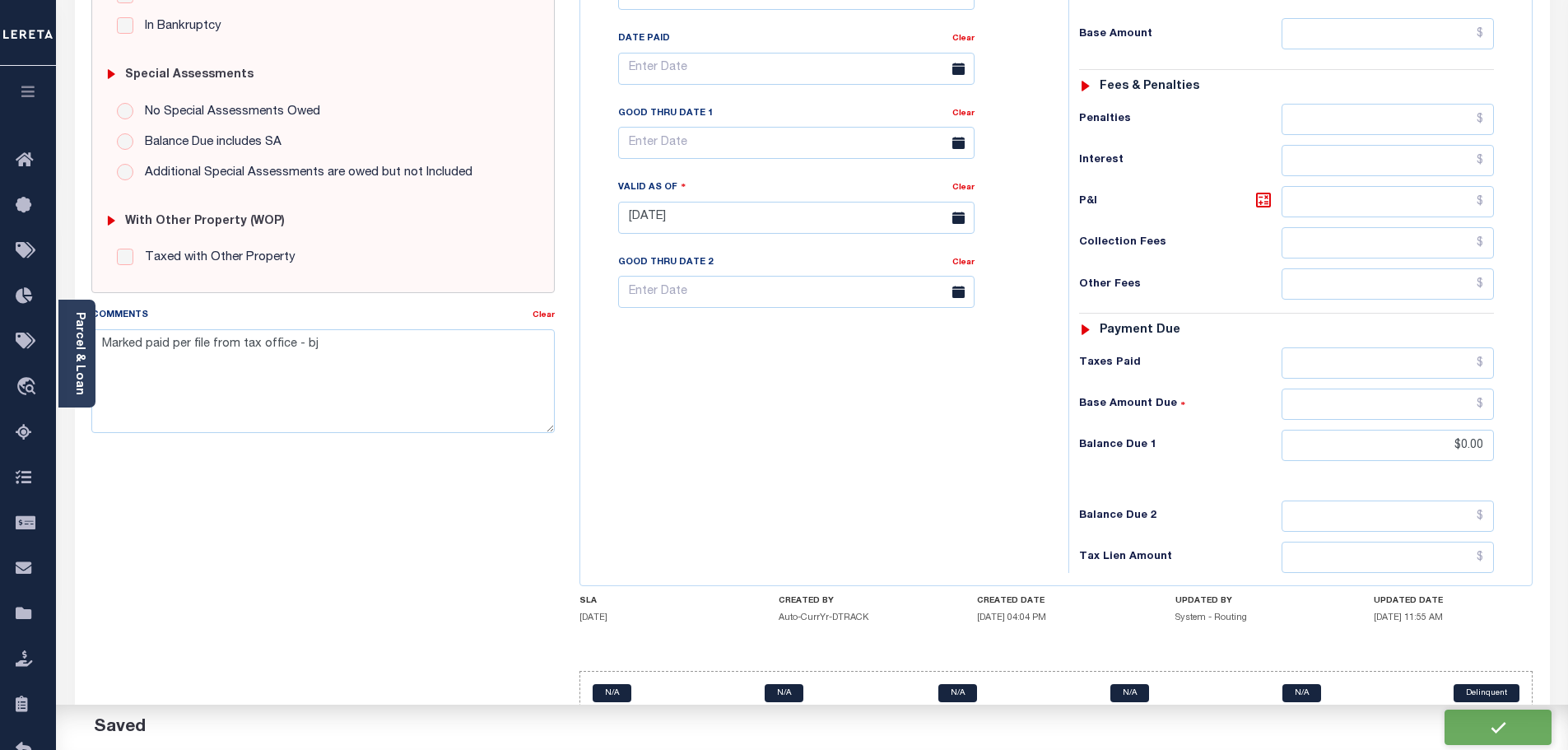
type input "$0"
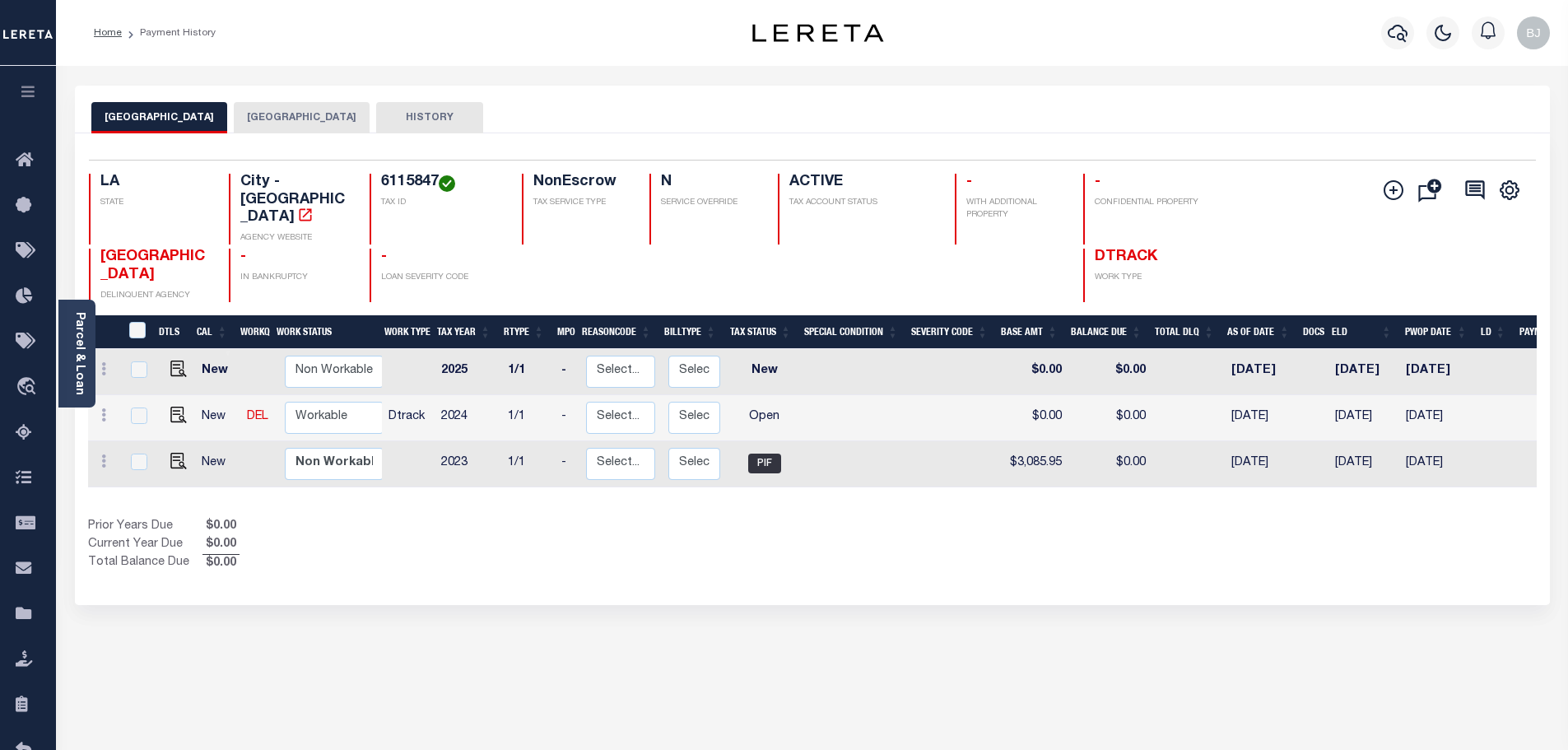
click at [286, 101] on div "LAFAYETTE CITY LAFAYETTE PARISH HISTORY" at bounding box center [811, 109] width 1475 height 48
click at [289, 119] on button "[GEOGRAPHIC_DATA]" at bounding box center [301, 117] width 136 height 31
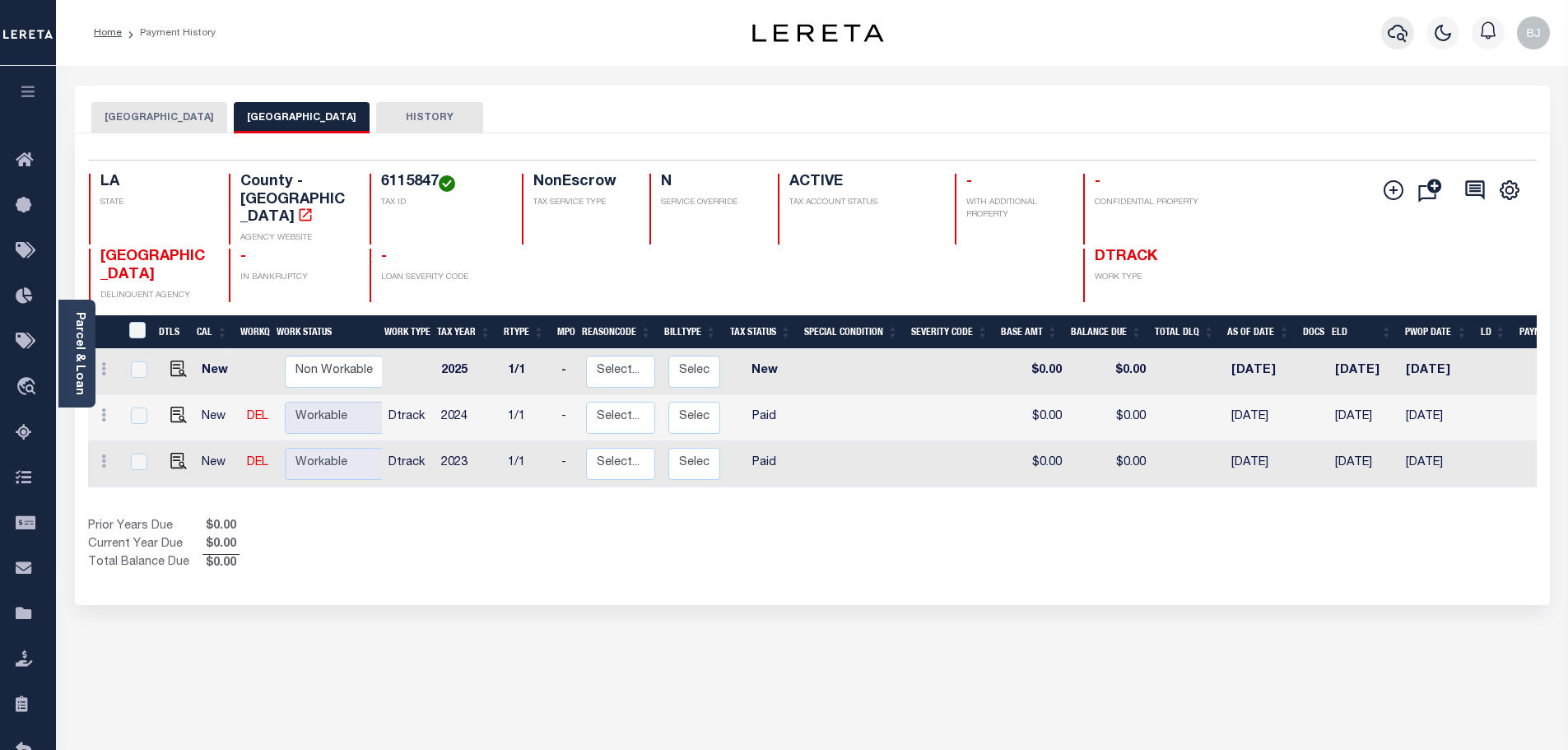
click at [1403, 19] on button "button" at bounding box center [1397, 33] width 33 height 33
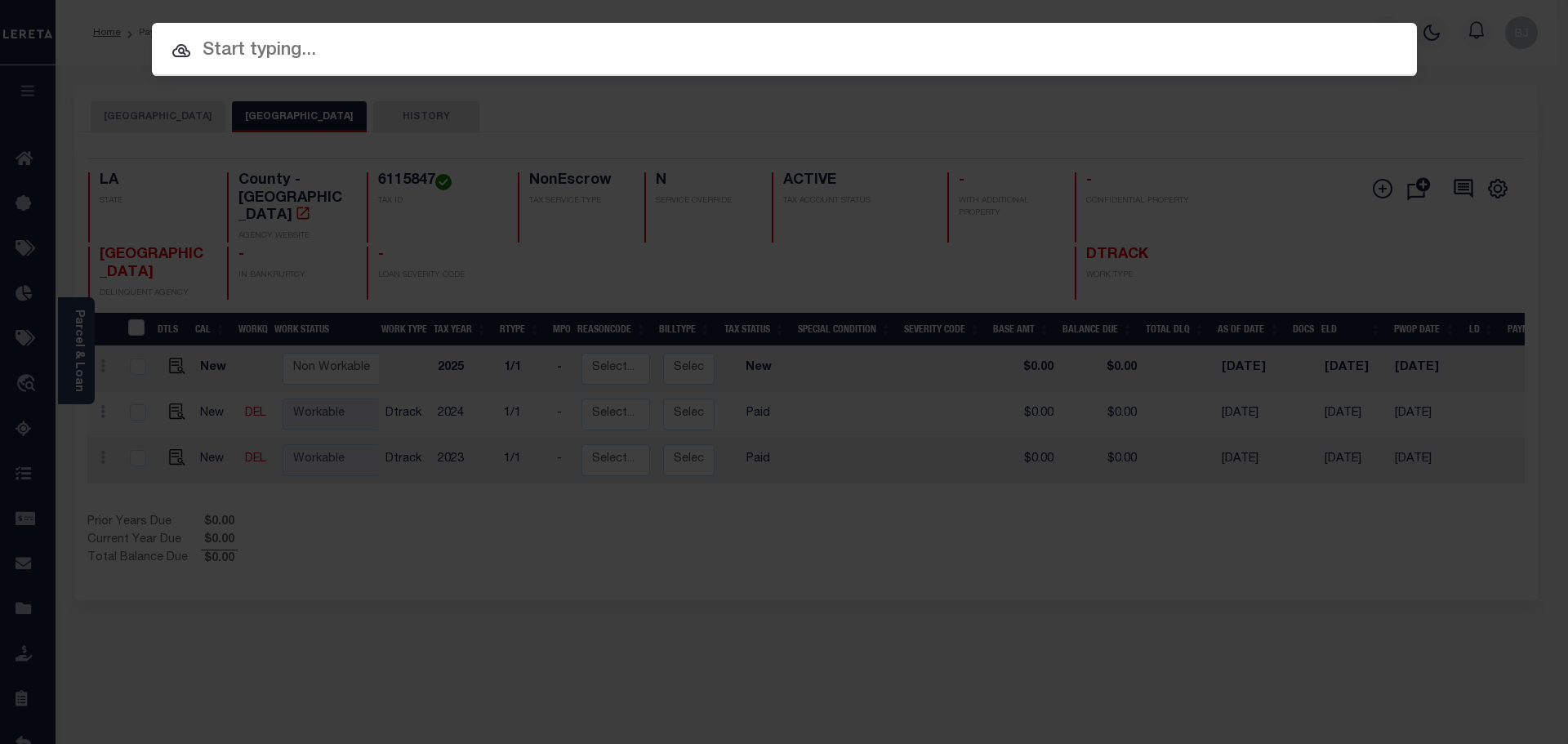
paste input "942400006766"
type input "942400006766"
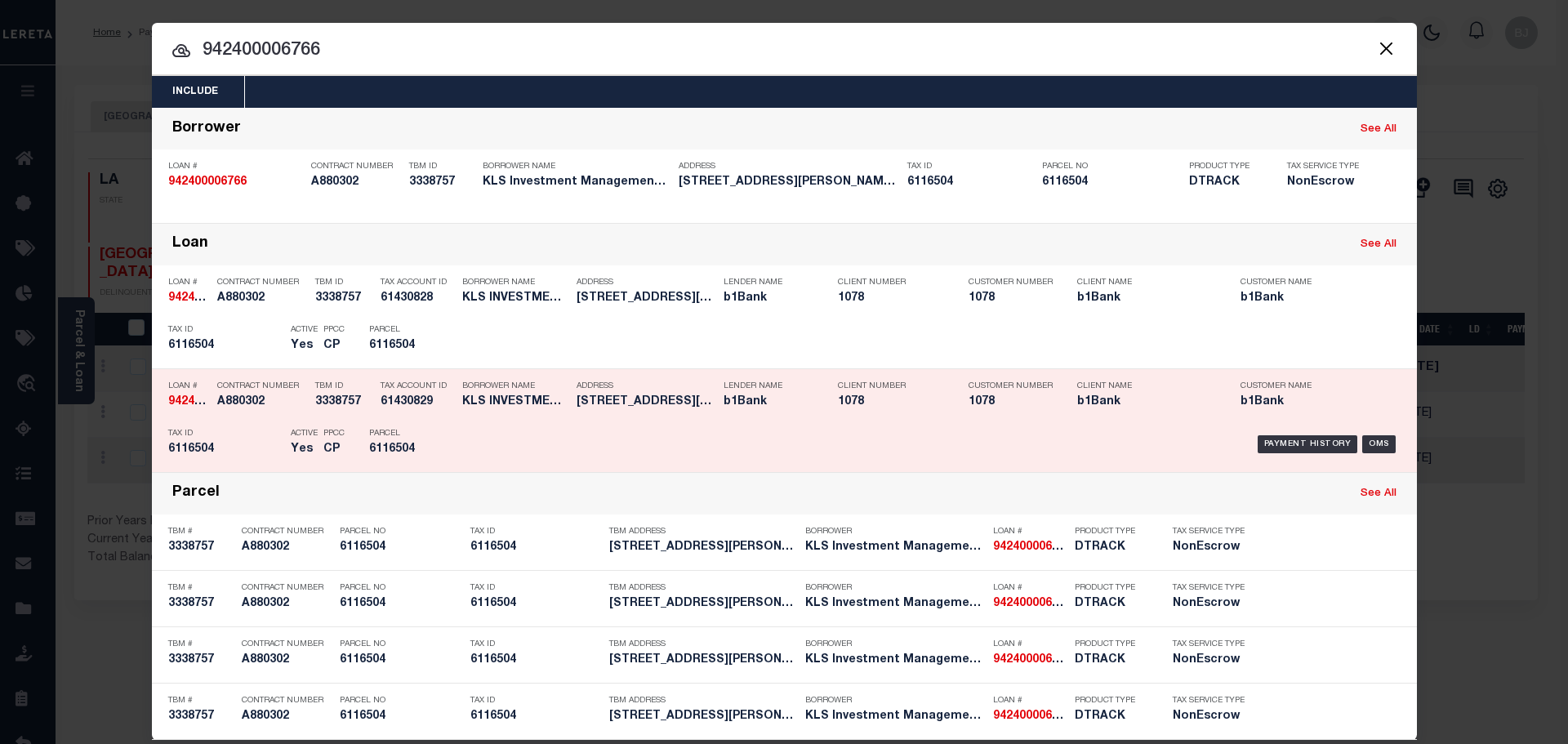
click at [742, 391] on p "Lender Name" at bounding box center [768, 386] width 90 height 10
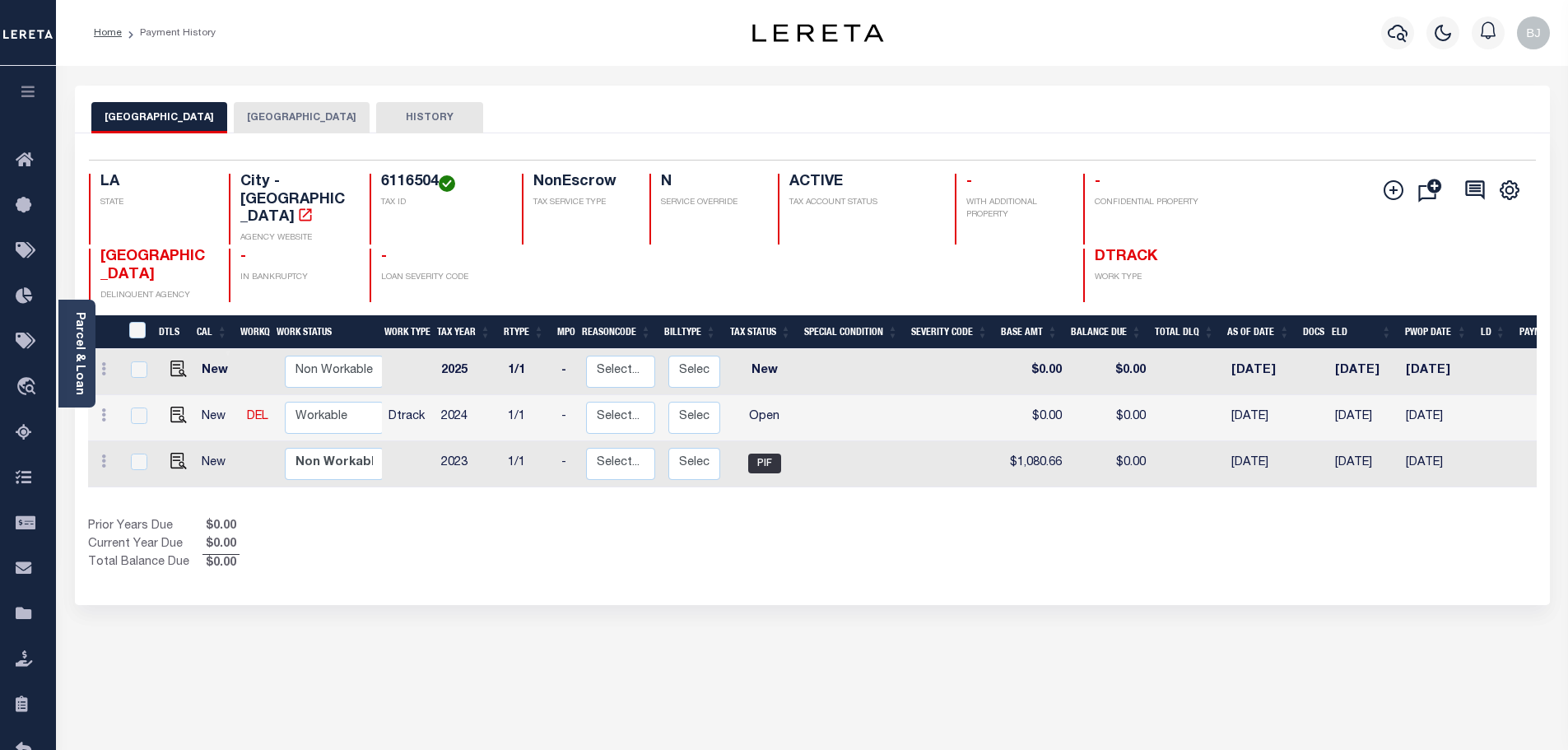
click at [241, 107] on button "[GEOGRAPHIC_DATA]" at bounding box center [301, 117] width 136 height 31
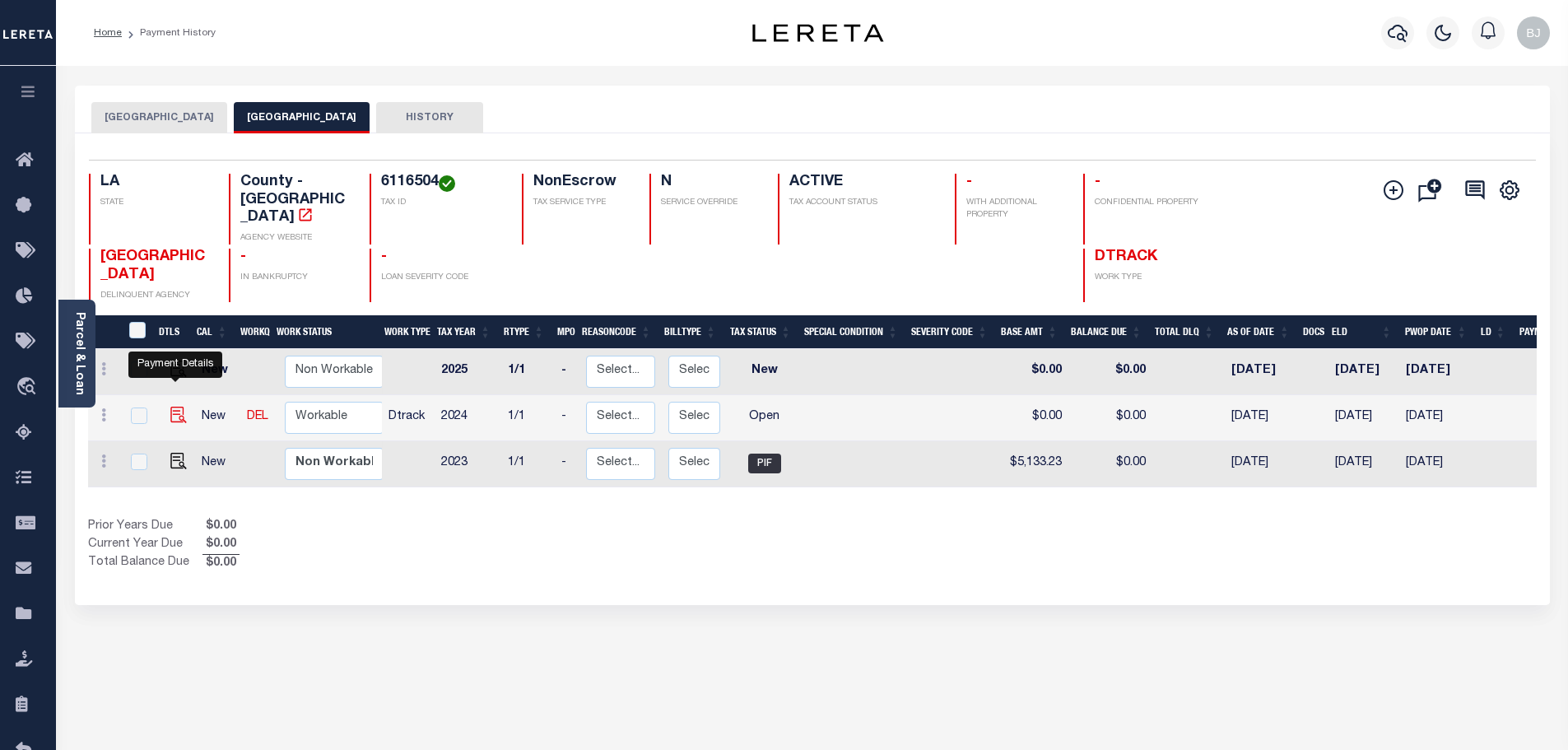
click at [176, 406] on img "" at bounding box center [179, 414] width 17 height 17
checkbox input "true"
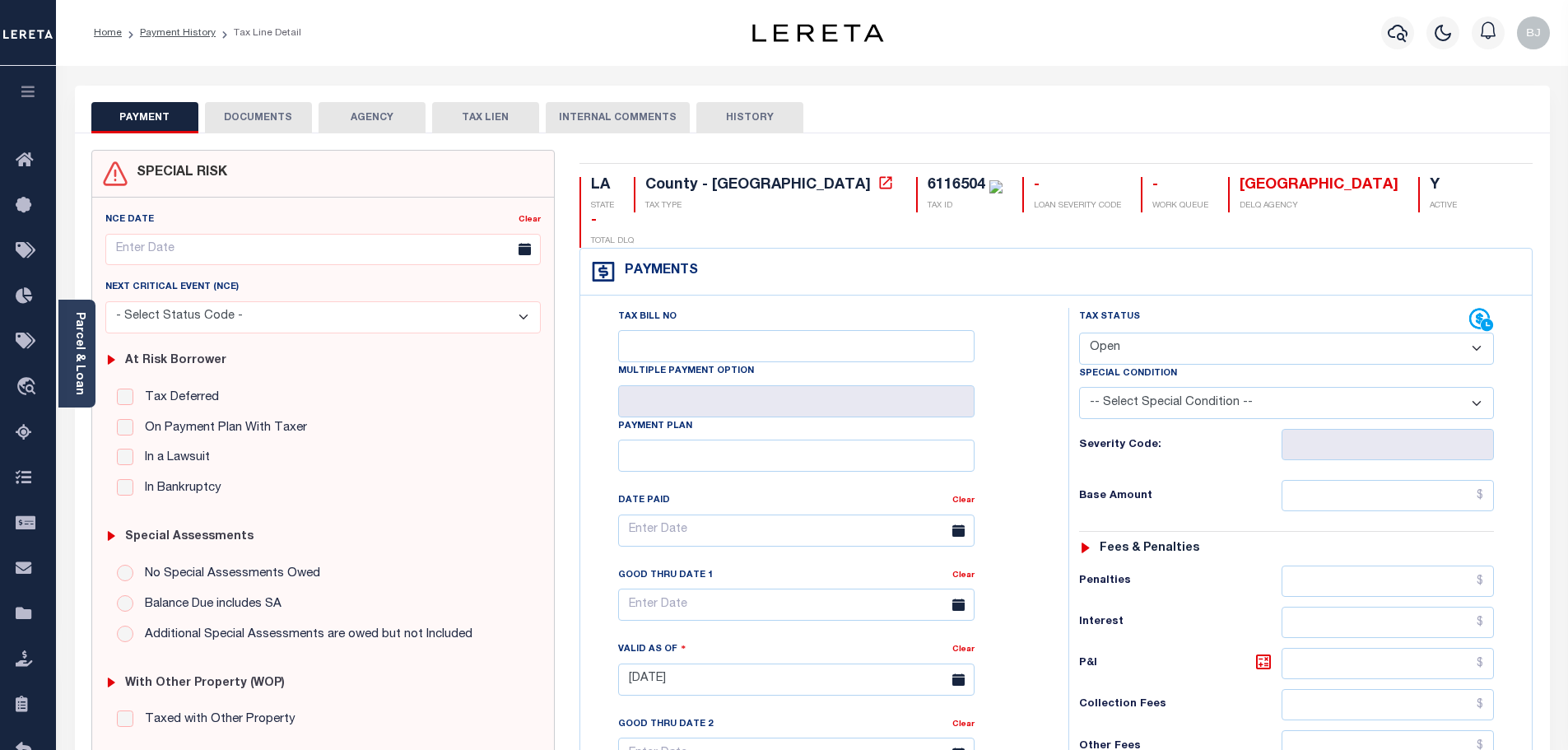
drag, startPoint x: 1128, startPoint y: 320, endPoint x: 1129, endPoint y: 329, distance: 9.1
click at [1128, 333] on select "- Select Status Code - Open Due/Unpaid Paid Incomplete No Tax Due Internal Refu…" at bounding box center [1287, 349] width 415 height 32
select select "PYD"
click at [1079, 333] on select "- Select Status Code - Open Due/Unpaid Paid Incomplete No Tax Due Internal Refu…" at bounding box center [1287, 349] width 415 height 32
type input "10/14/2025"
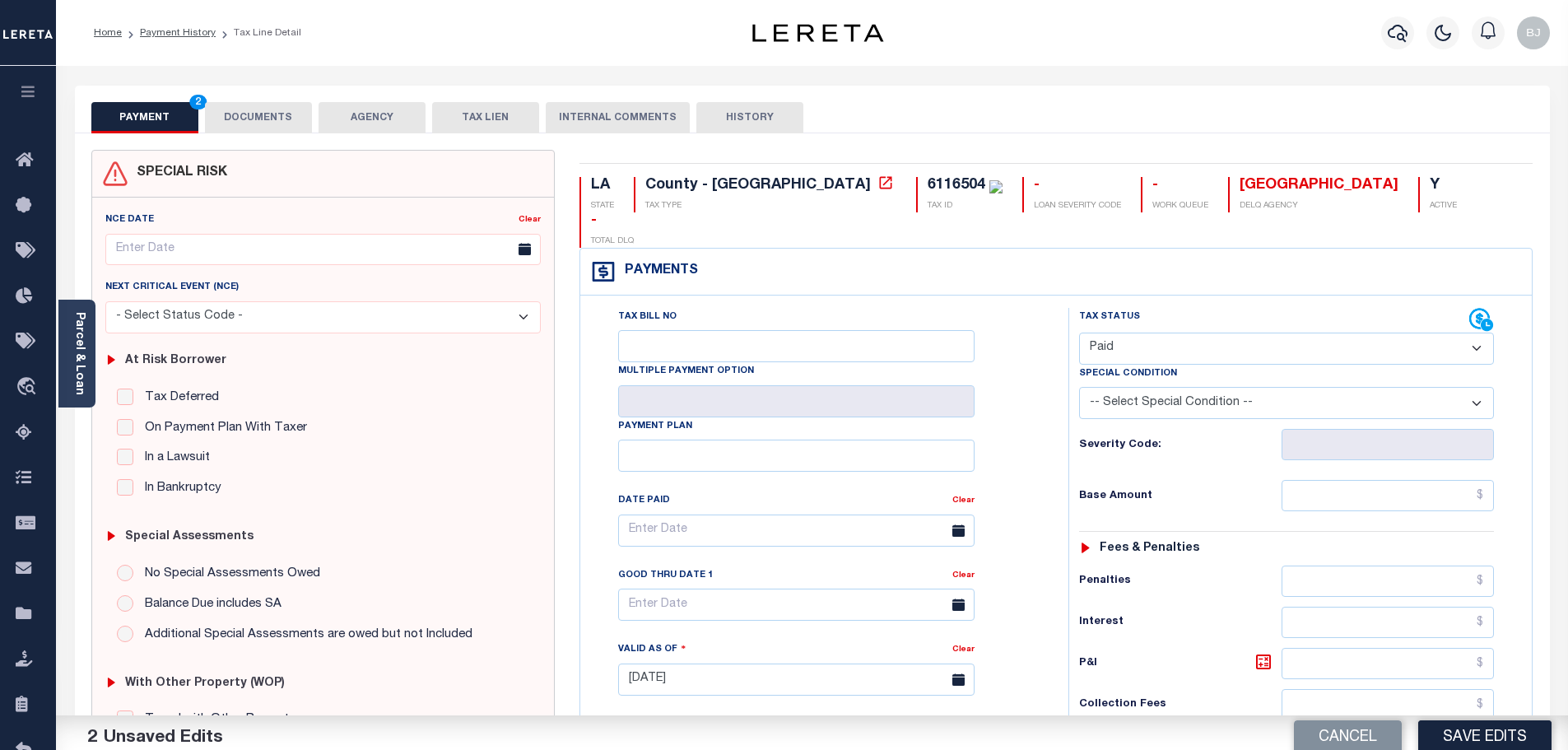
scroll to position [462, 0]
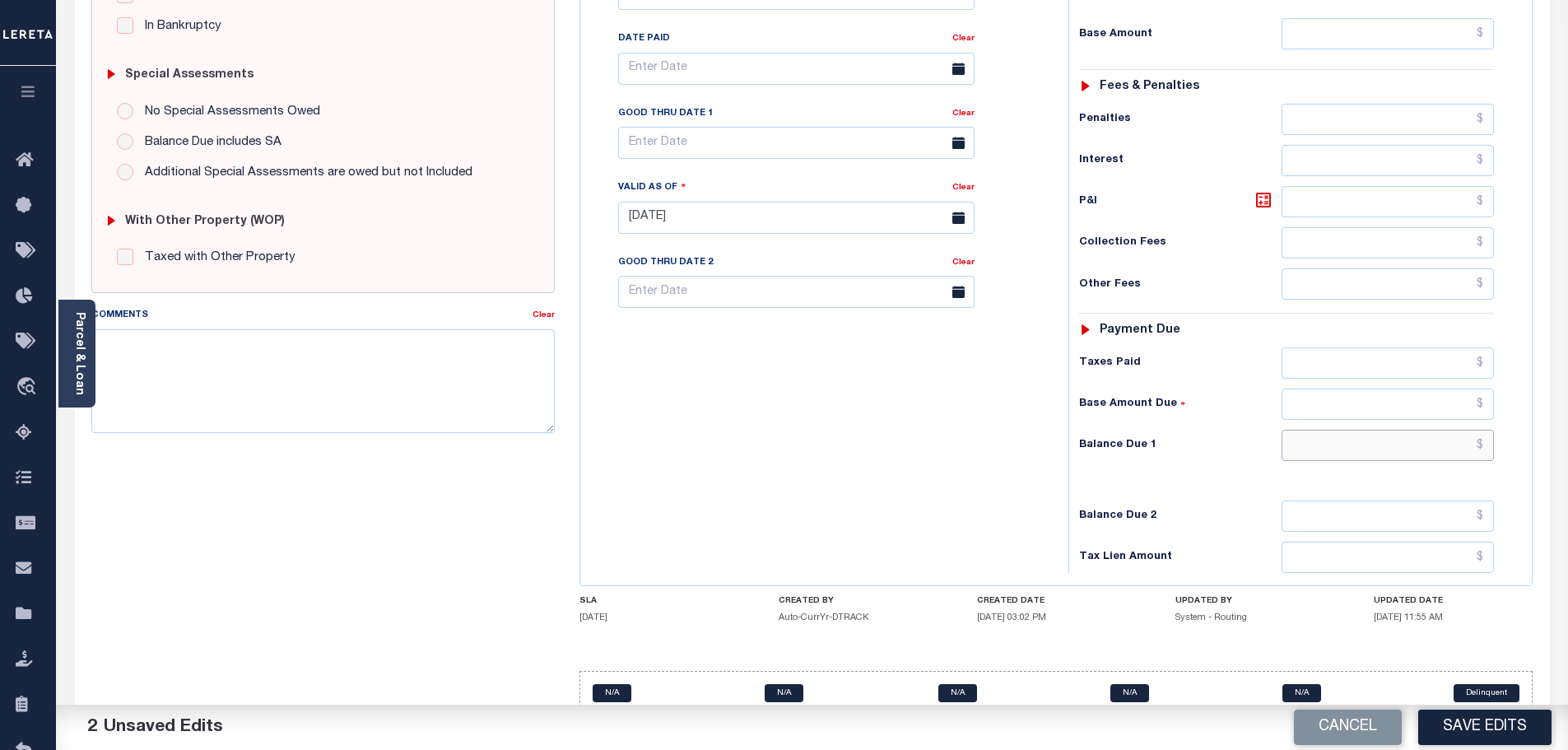
click at [1418, 430] on input "text" at bounding box center [1387, 445] width 214 height 31
type input "$0.00"
click at [251, 402] on textarea "Comments" at bounding box center [323, 381] width 464 height 103
paste textarea "Marked paid per file from tax office - bj"
type textarea "Marked paid per file from tax office - bj"
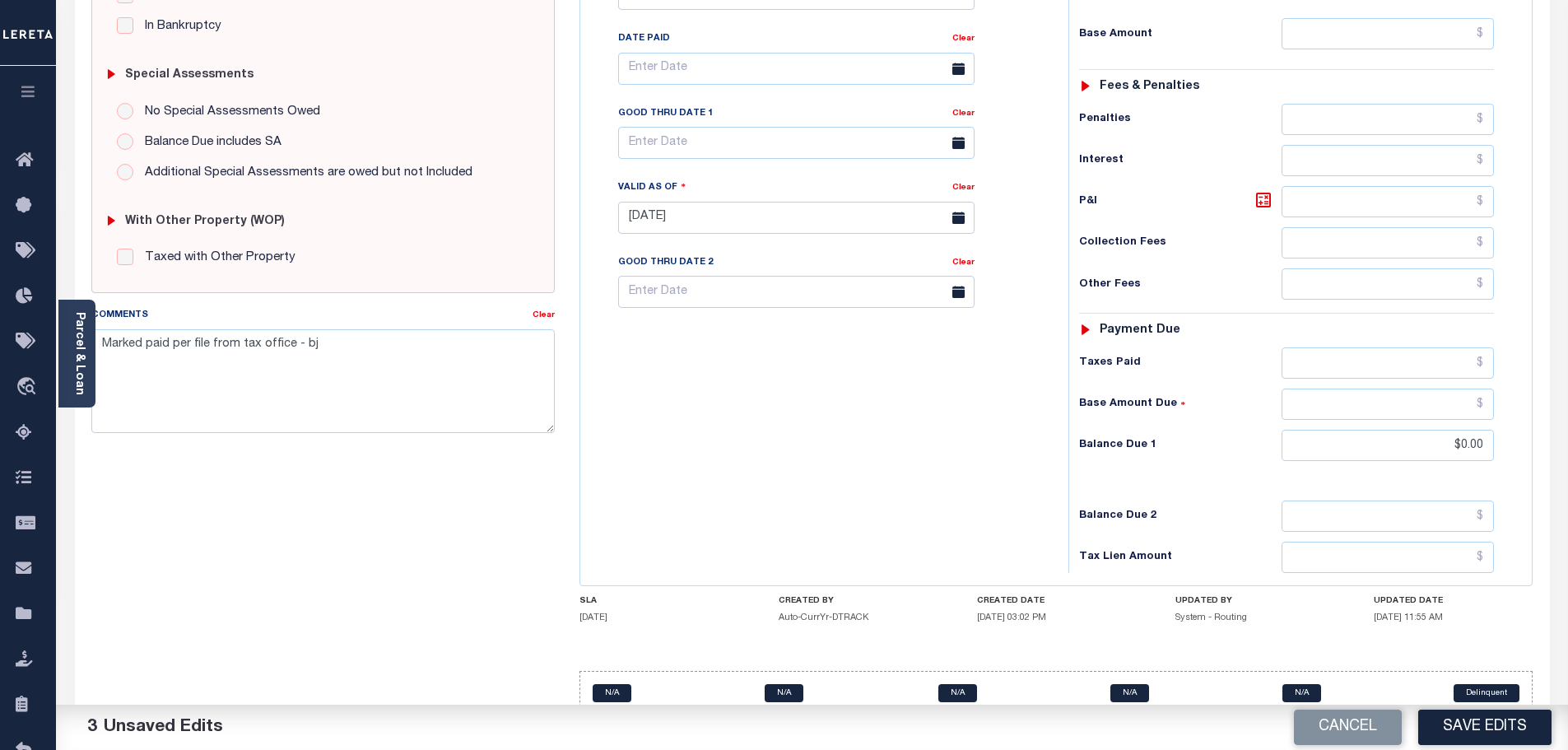
click at [1494, 719] on button "Save Edits" at bounding box center [1485, 727] width 133 height 36
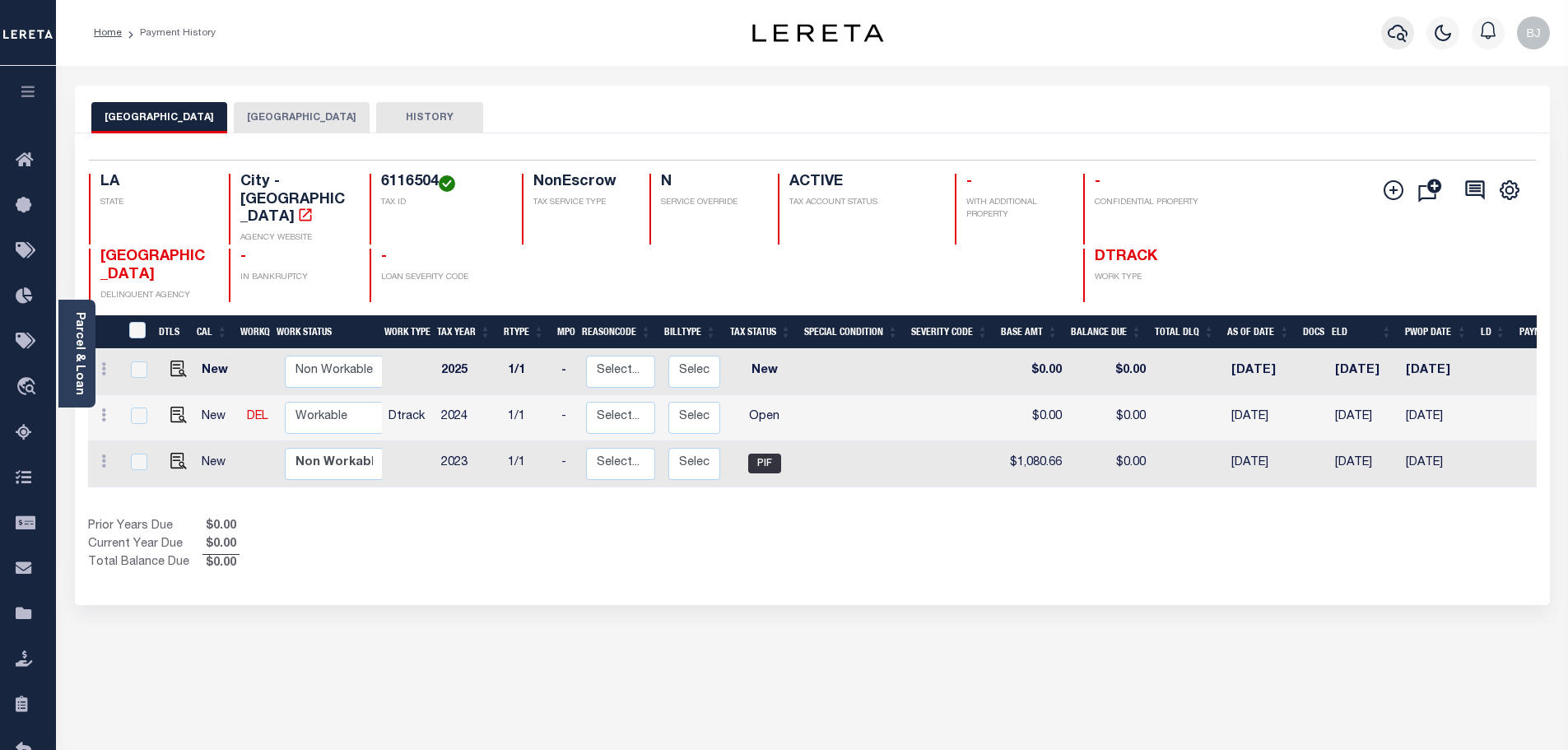
click at [1397, 34] on icon "button" at bounding box center [1397, 33] width 20 height 20
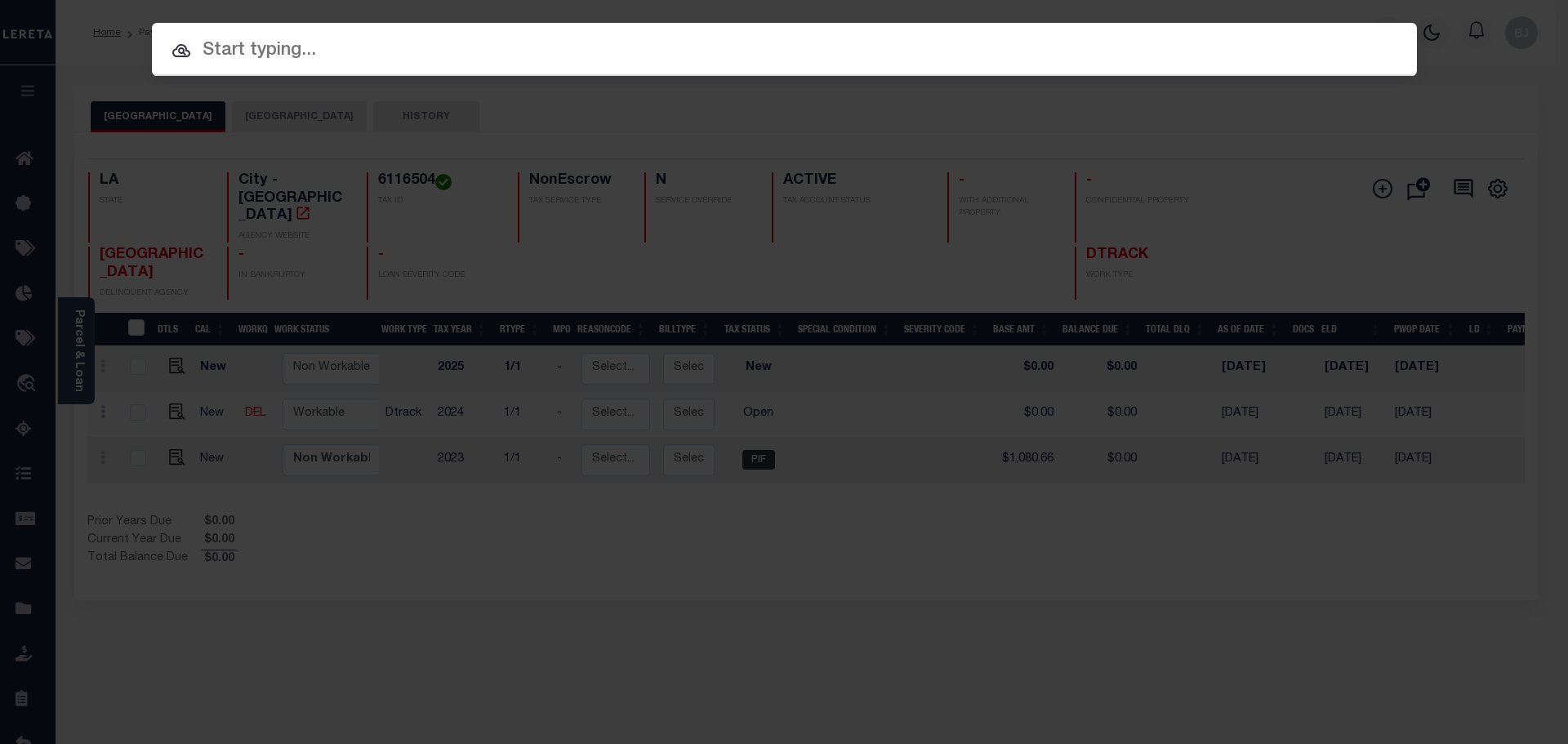
click at [593, 39] on input "text" at bounding box center [784, 50] width 1265 height 29
paste input "962200001353"
type input "962200001353"
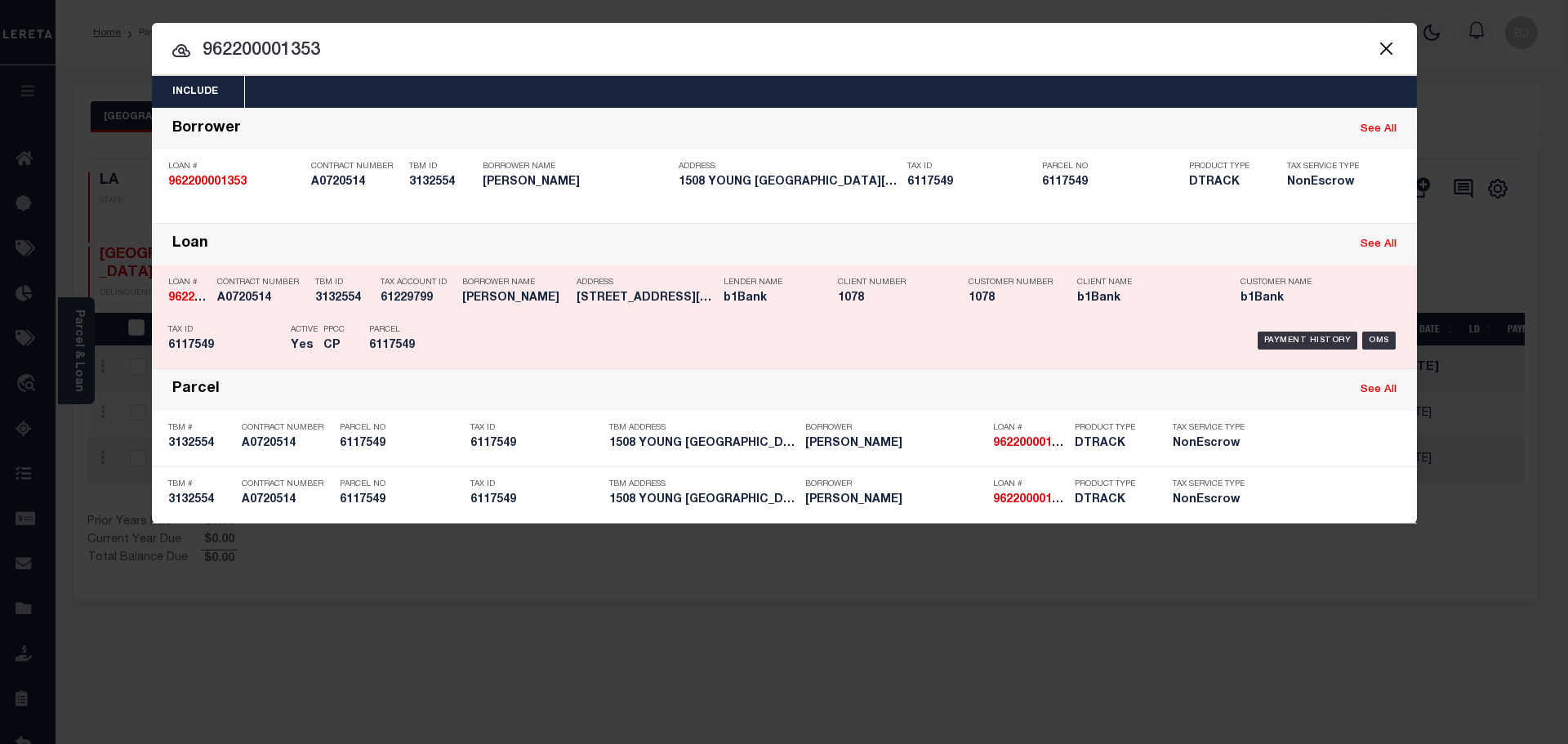
click at [776, 279] on p "Lender Name" at bounding box center [768, 283] width 90 height 10
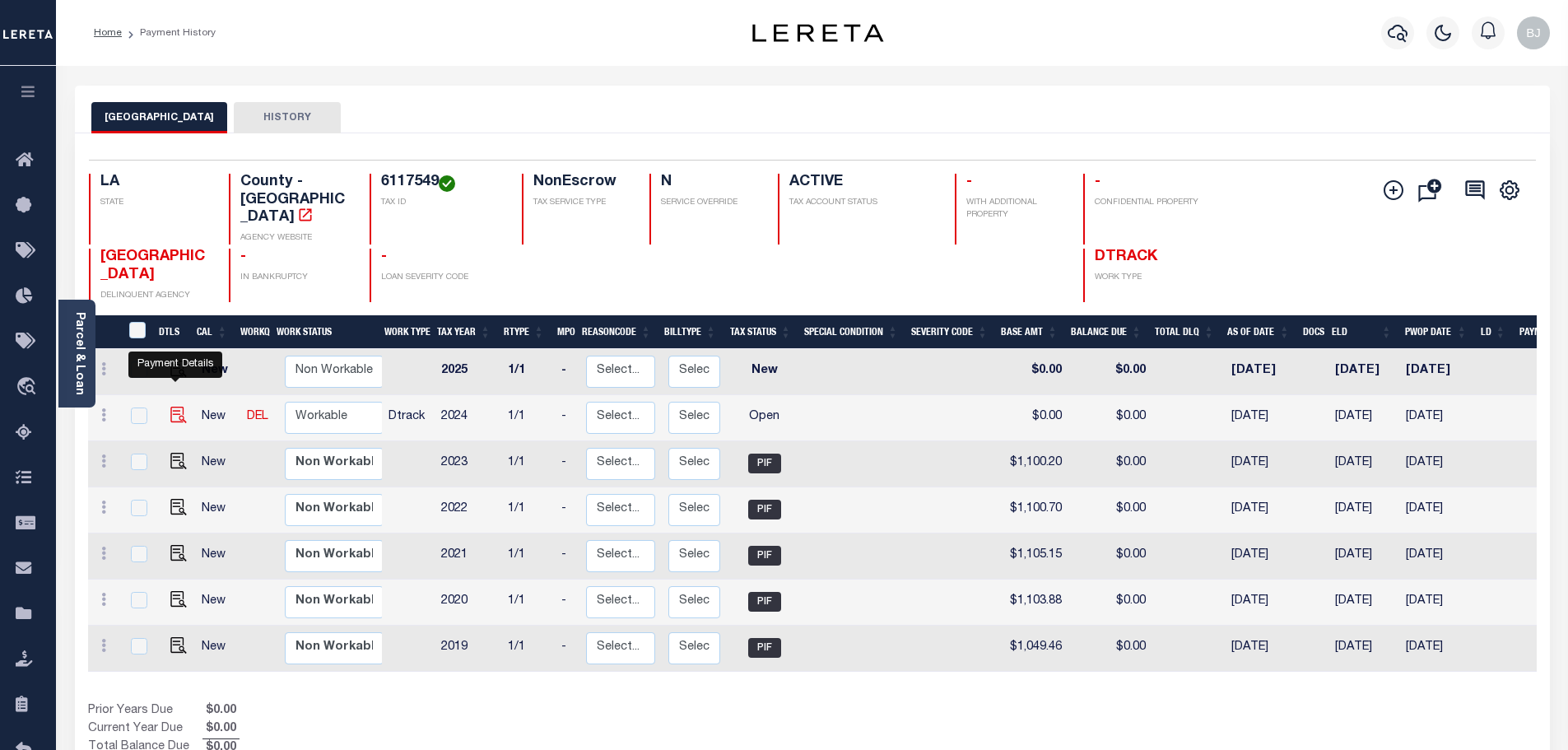
click at [177, 406] on img "" at bounding box center [179, 414] width 17 height 17
checkbox input "true"
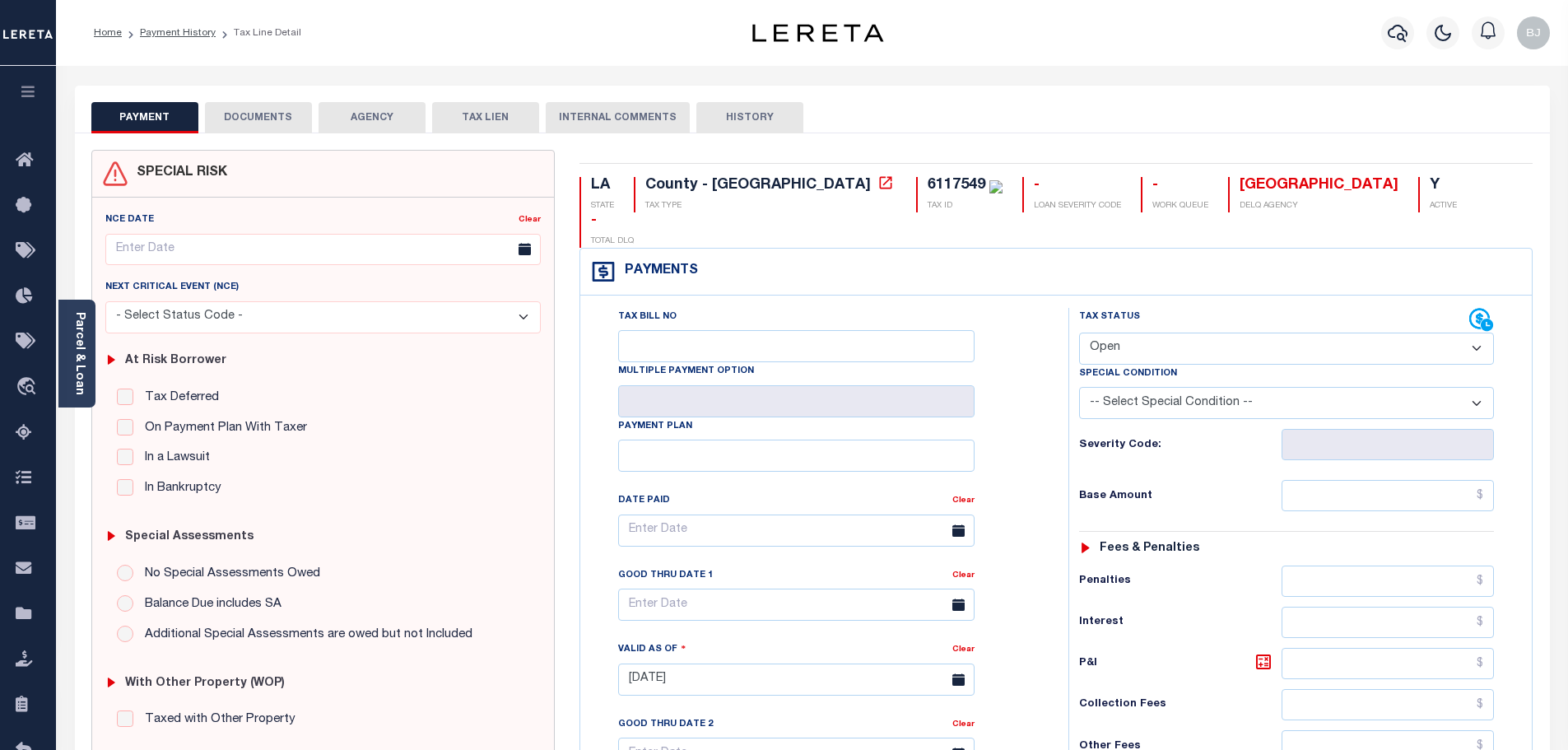
click at [1134, 308] on div "Tax Status Status" at bounding box center [1274, 320] width 390 height 25
click at [1156, 333] on select "- Select Status Code - Open Due/Unpaid Paid Incomplete No Tax Due Internal Refu…" at bounding box center [1287, 349] width 415 height 32
select select "PYD"
click at [1079, 333] on select "- Select Status Code - Open Due/Unpaid Paid Incomplete No Tax Due Internal Refu…" at bounding box center [1287, 349] width 415 height 32
type input "[DATE]"
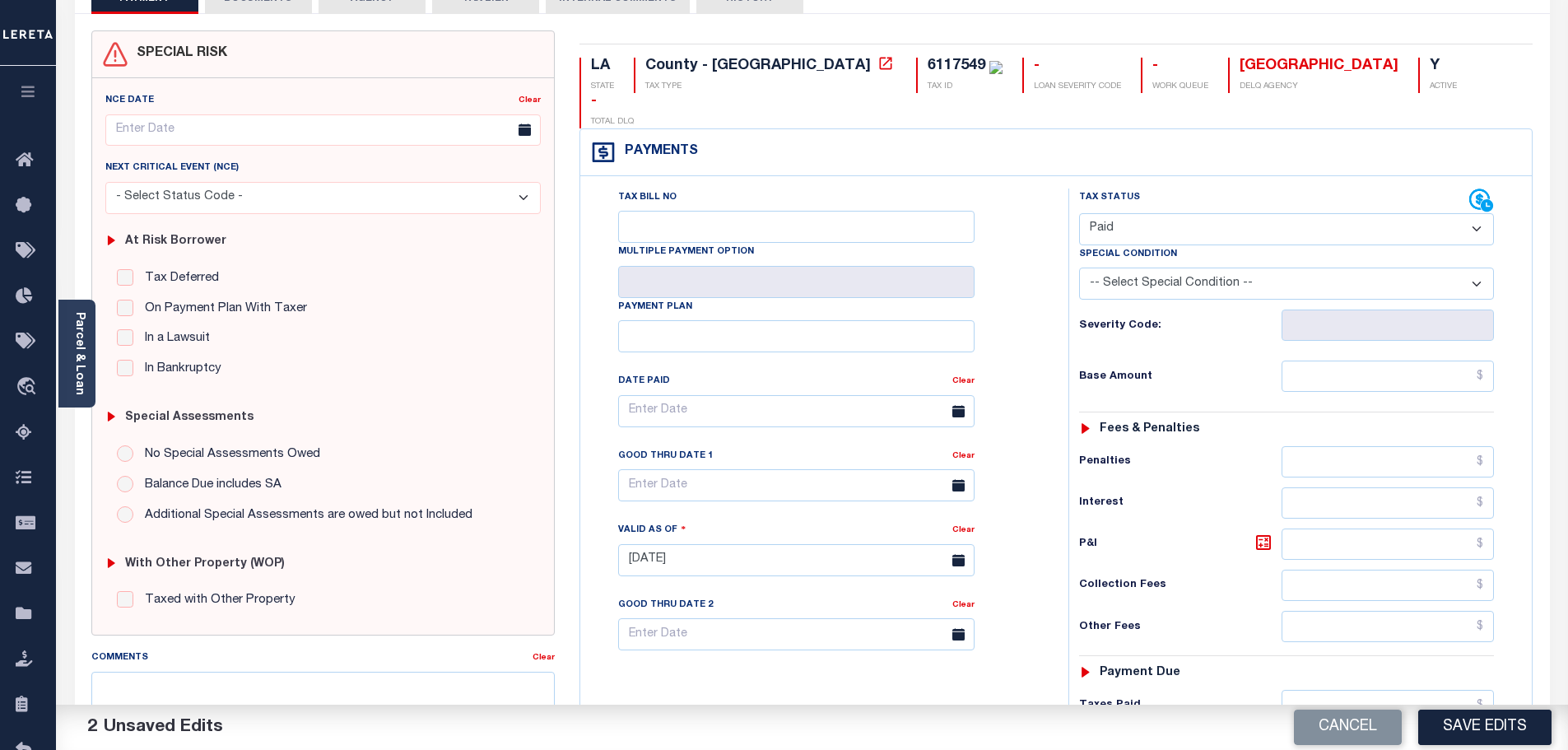
scroll to position [411, 0]
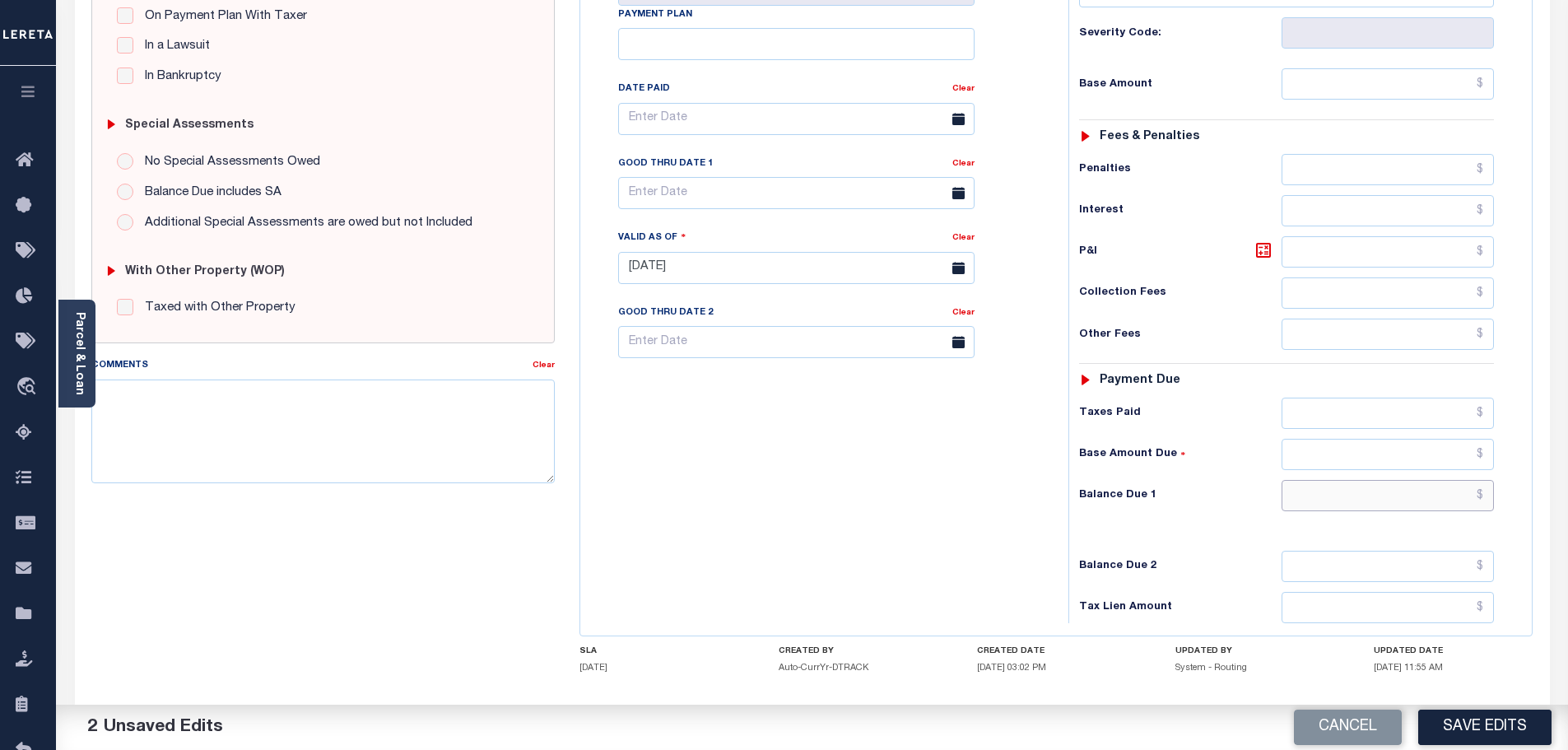
click at [1372, 480] on input "text" at bounding box center [1387, 495] width 214 height 31
type input "$0.00"
click at [391, 437] on textarea "Comments" at bounding box center [323, 431] width 464 height 103
paste textarea "Marked paid per file from tax office - bj"
type textarea "Marked paid per file from tax office - bj"
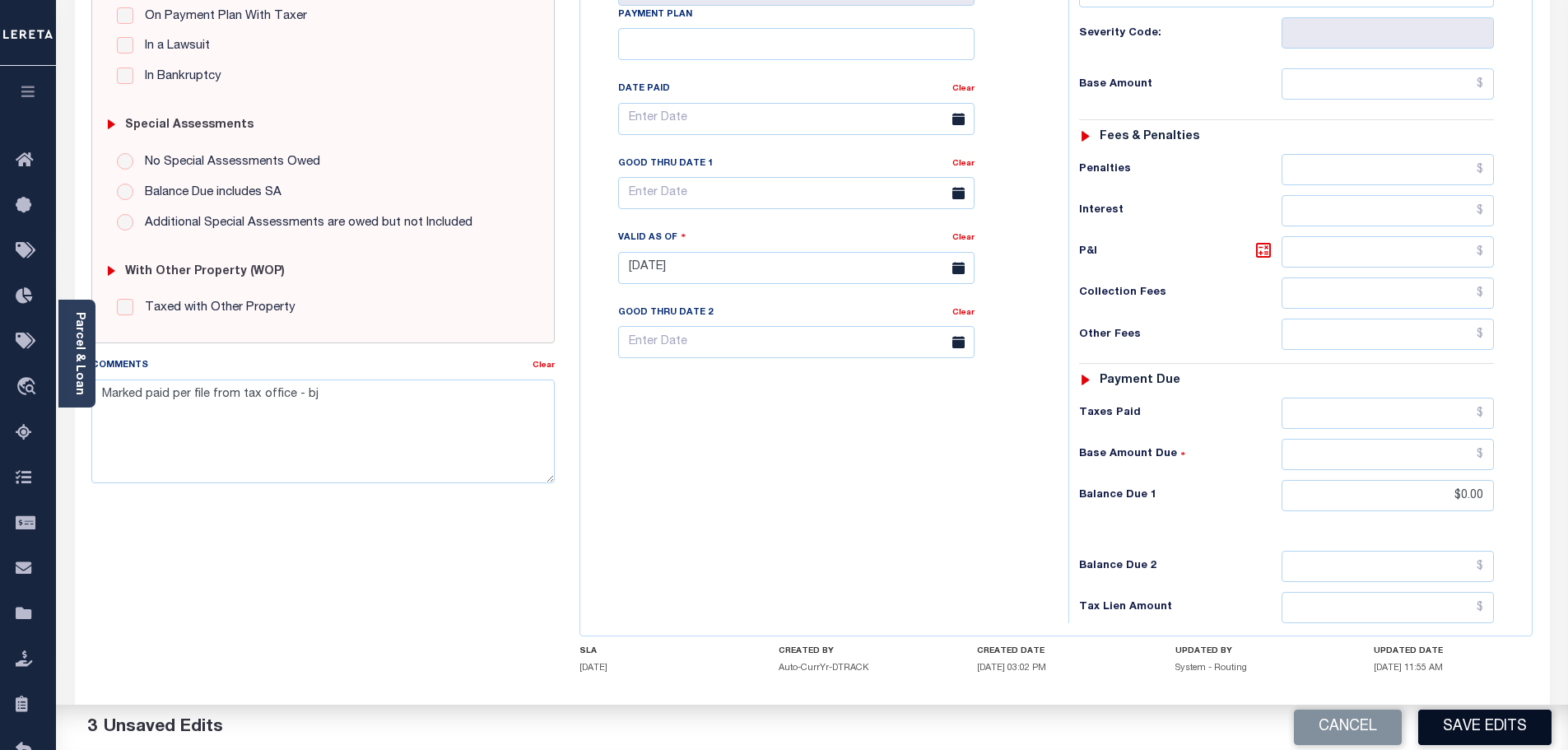
click at [1484, 728] on button "Save Edits" at bounding box center [1485, 727] width 133 height 36
checkbox input "false"
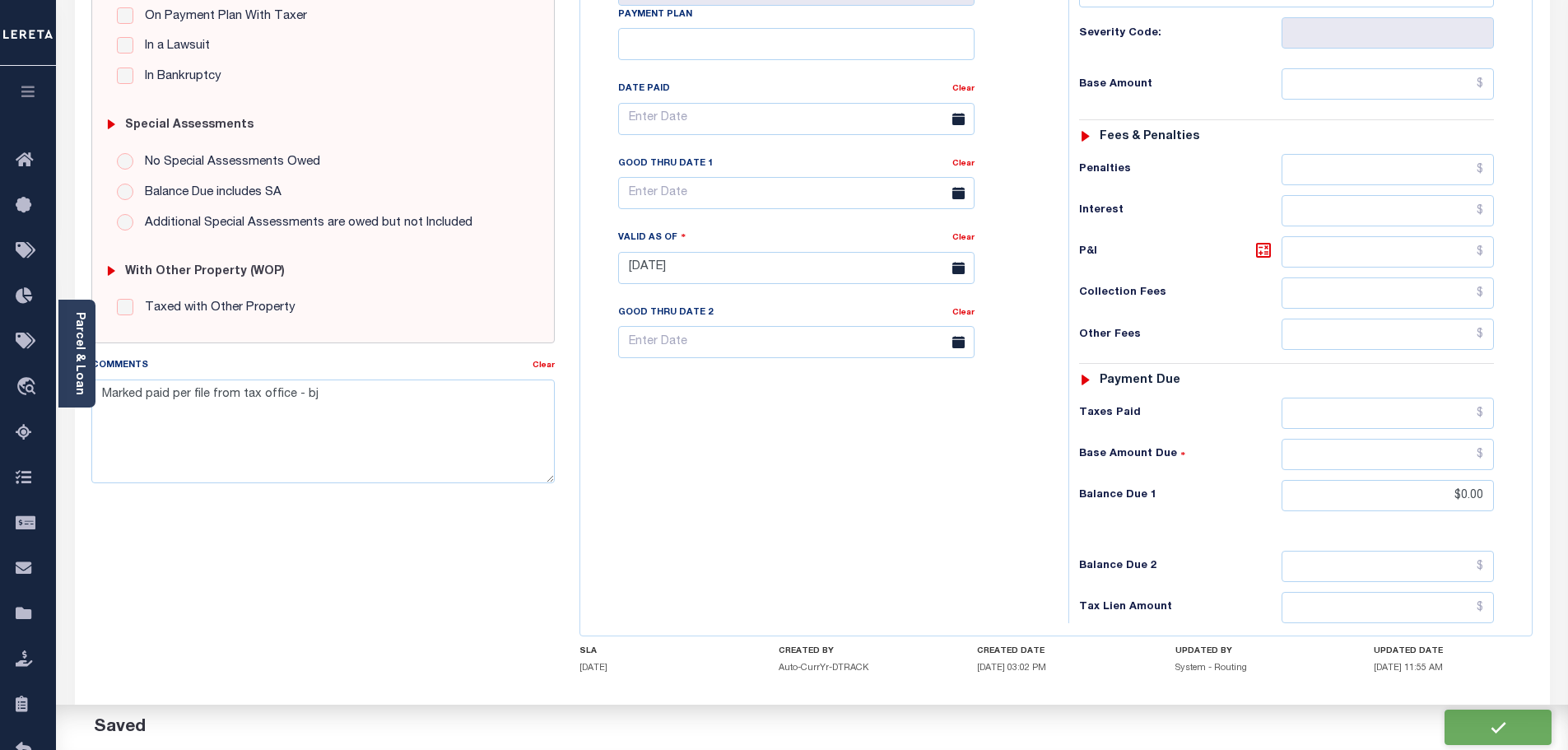
type input "$0"
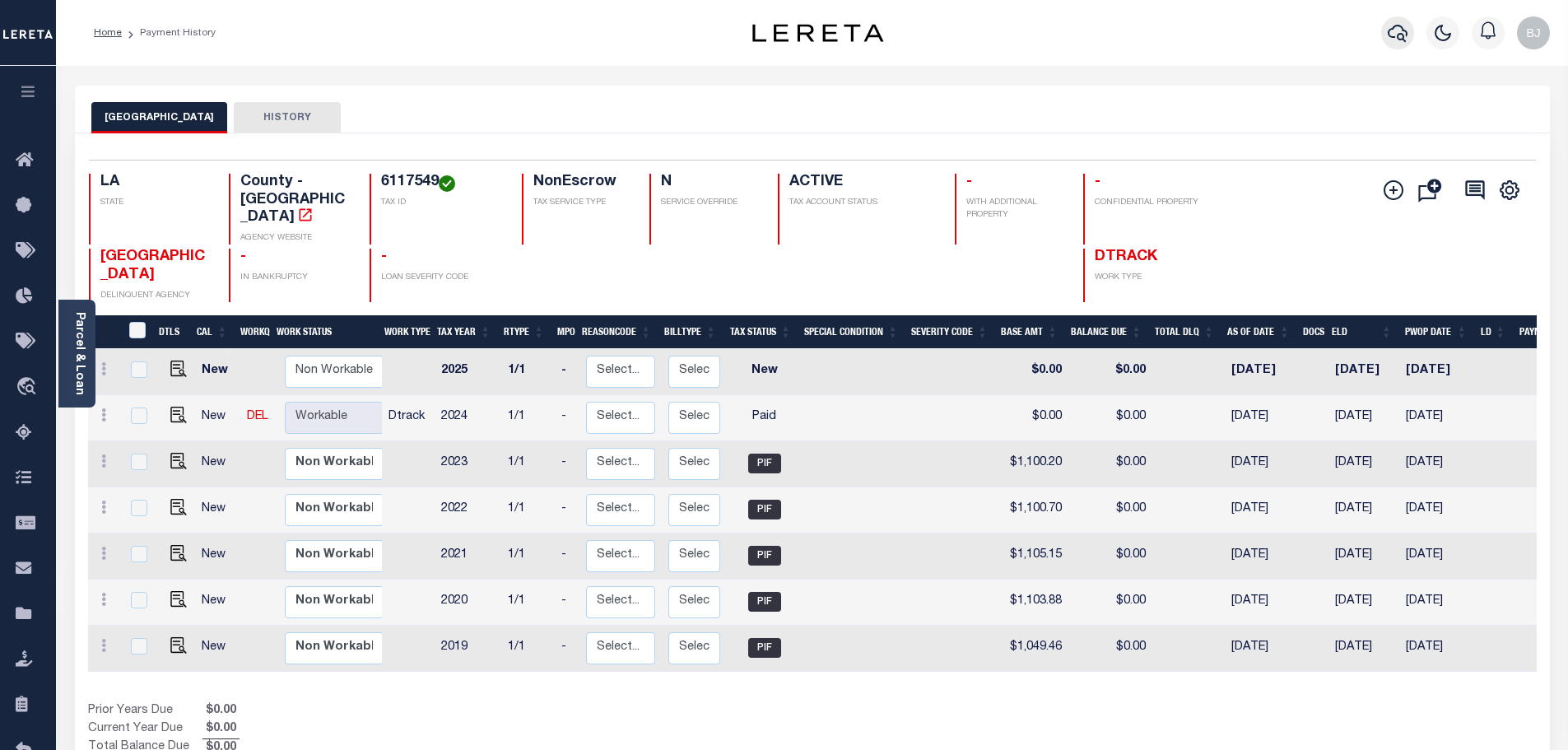
click at [1397, 31] on icon "button" at bounding box center [1397, 33] width 20 height 20
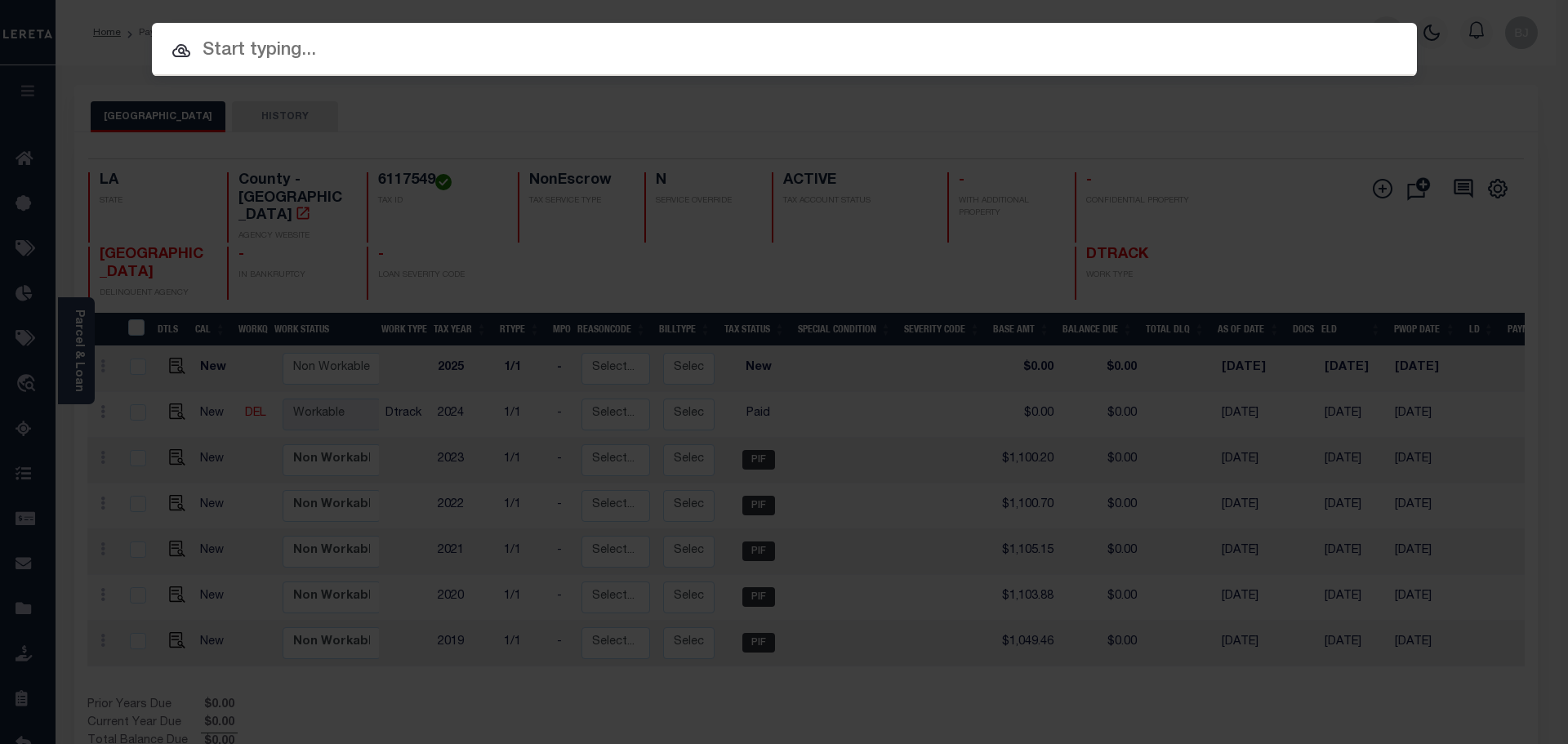
paste input "27021104"
type input "27021104"
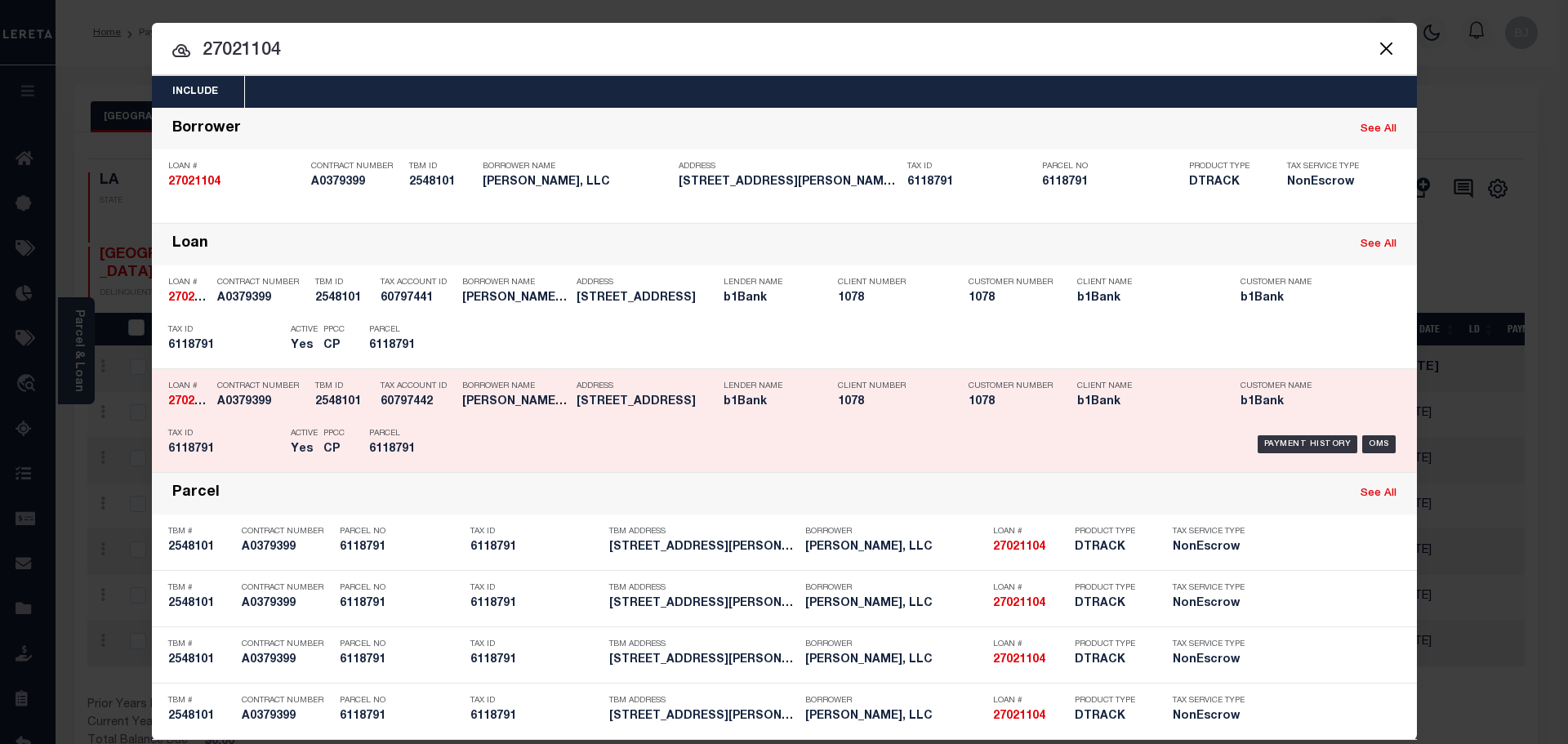
click at [484, 406] on h5 "[PERSON_NAME], LLC" at bounding box center [515, 402] width 106 height 14
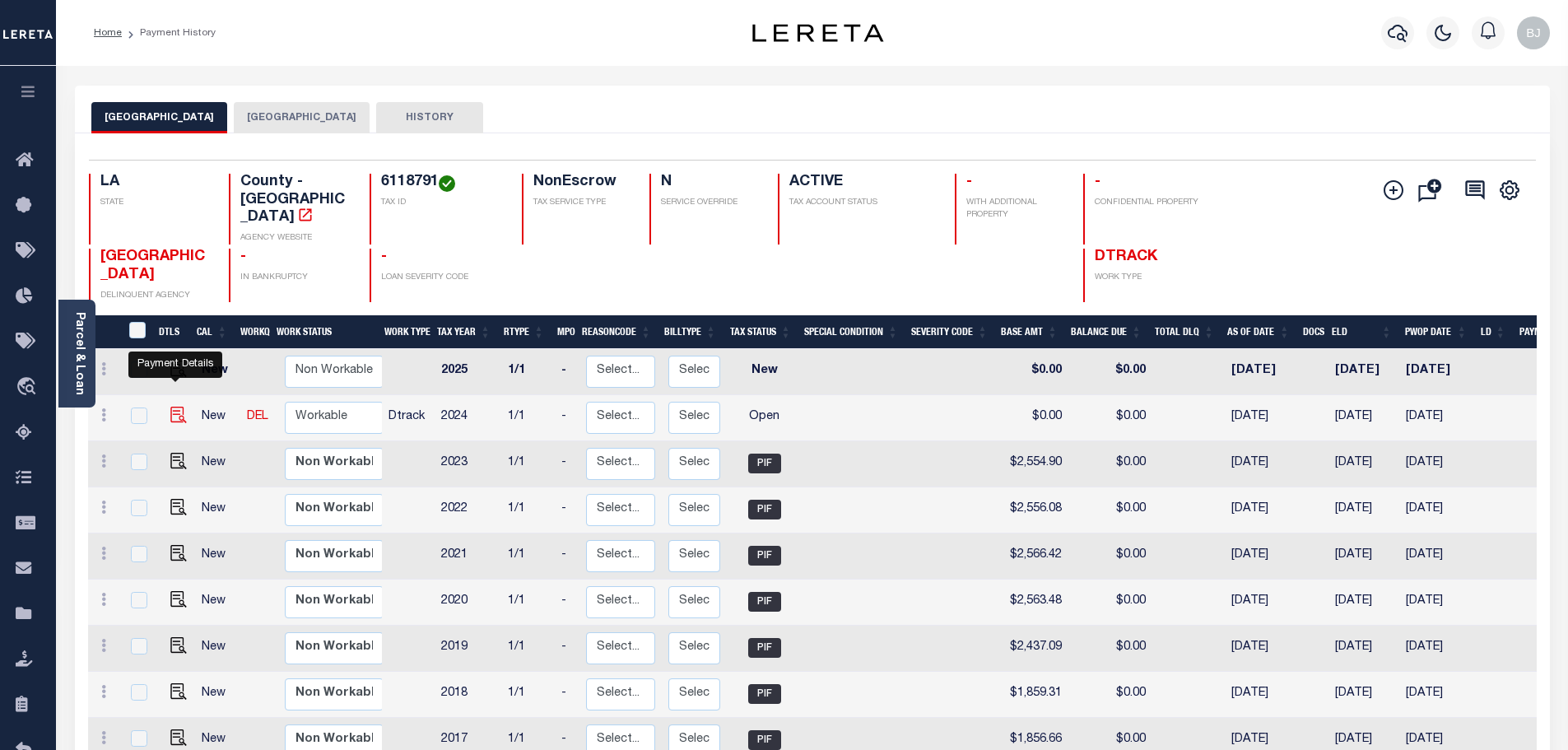
click at [172, 406] on img "" at bounding box center [179, 414] width 17 height 17
checkbox input "true"
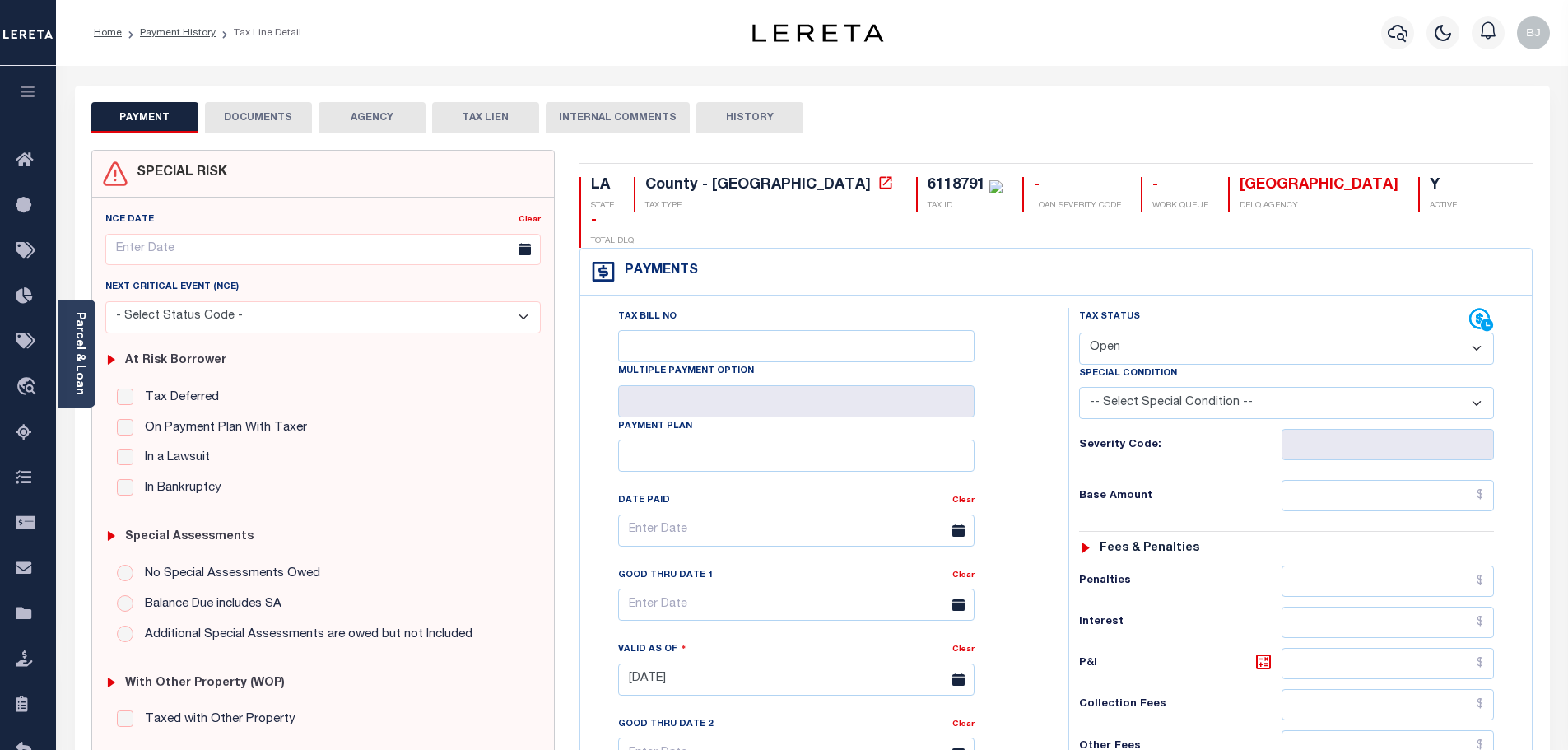
drag, startPoint x: 1352, startPoint y: 276, endPoint x: 1321, endPoint y: 294, distance: 35.8
click at [1352, 308] on div "Tax Status Status" at bounding box center [1274, 320] width 390 height 25
click at [1310, 333] on select "- Select Status Code - Open Due/Unpaid Paid Incomplete No Tax Due Internal Refu…" at bounding box center [1287, 349] width 415 height 32
select select "PYD"
click at [1079, 333] on select "- Select Status Code - Open Due/Unpaid Paid Incomplete No Tax Due Internal Refu…" at bounding box center [1287, 349] width 415 height 32
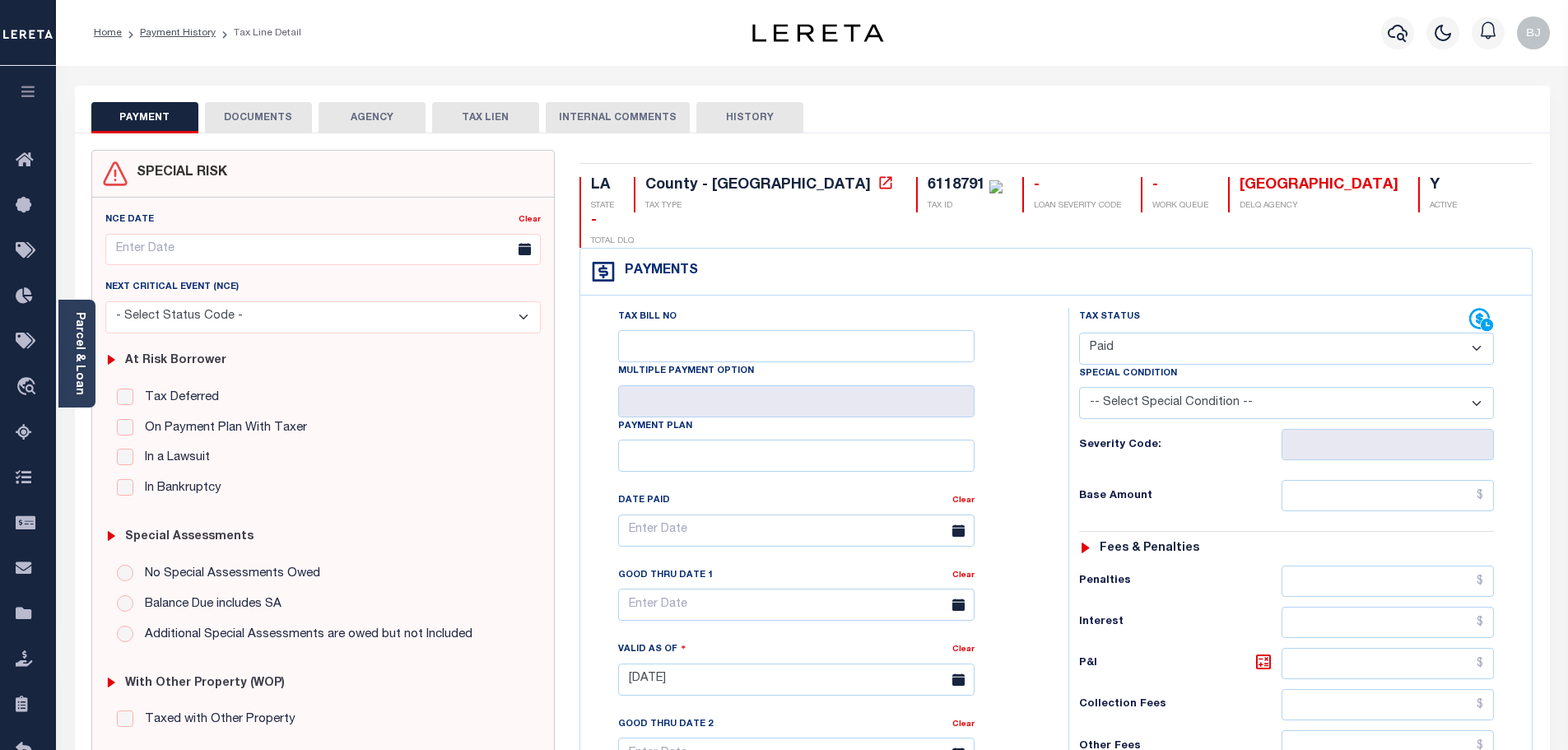
type input "10/14/2025"
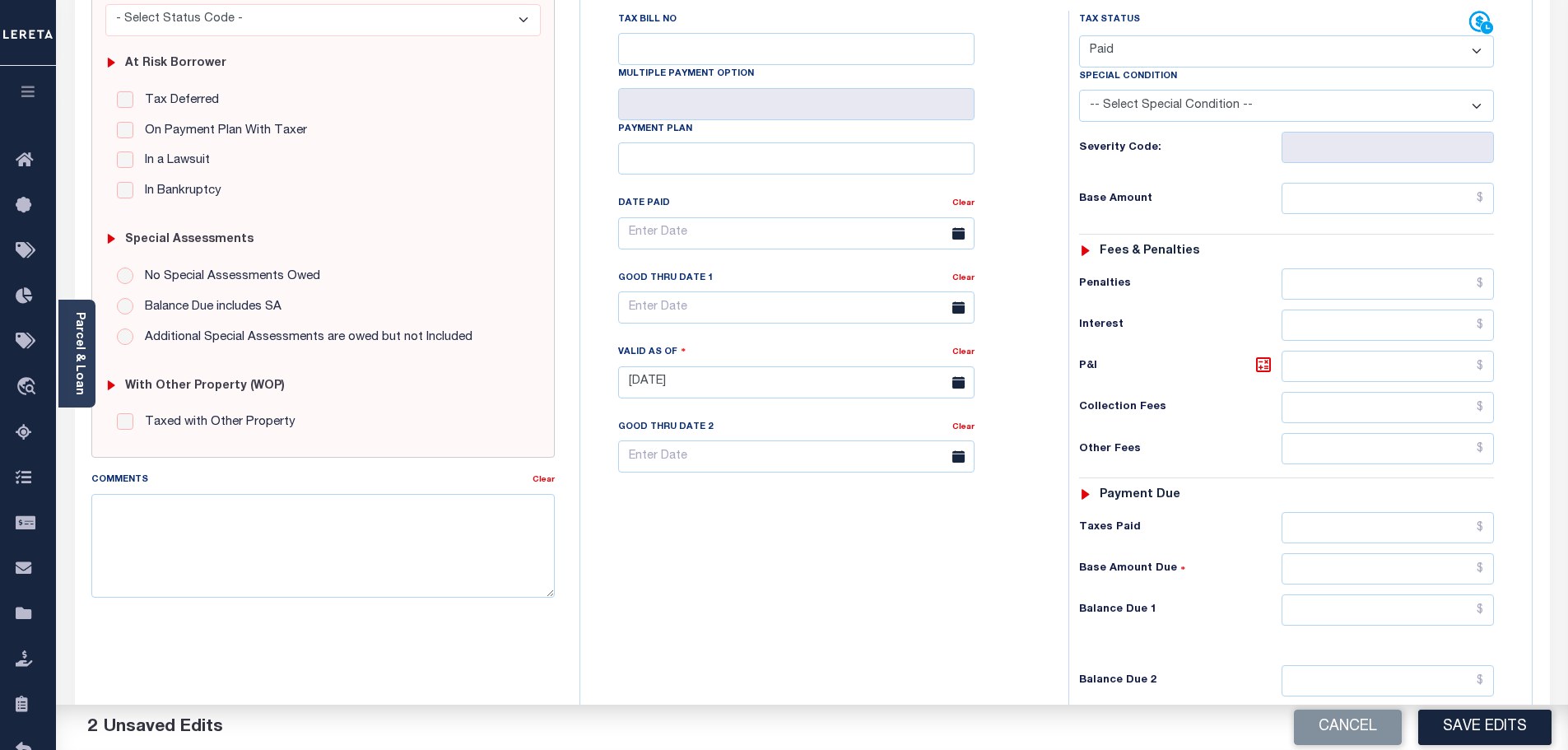
scroll to position [330, 0]
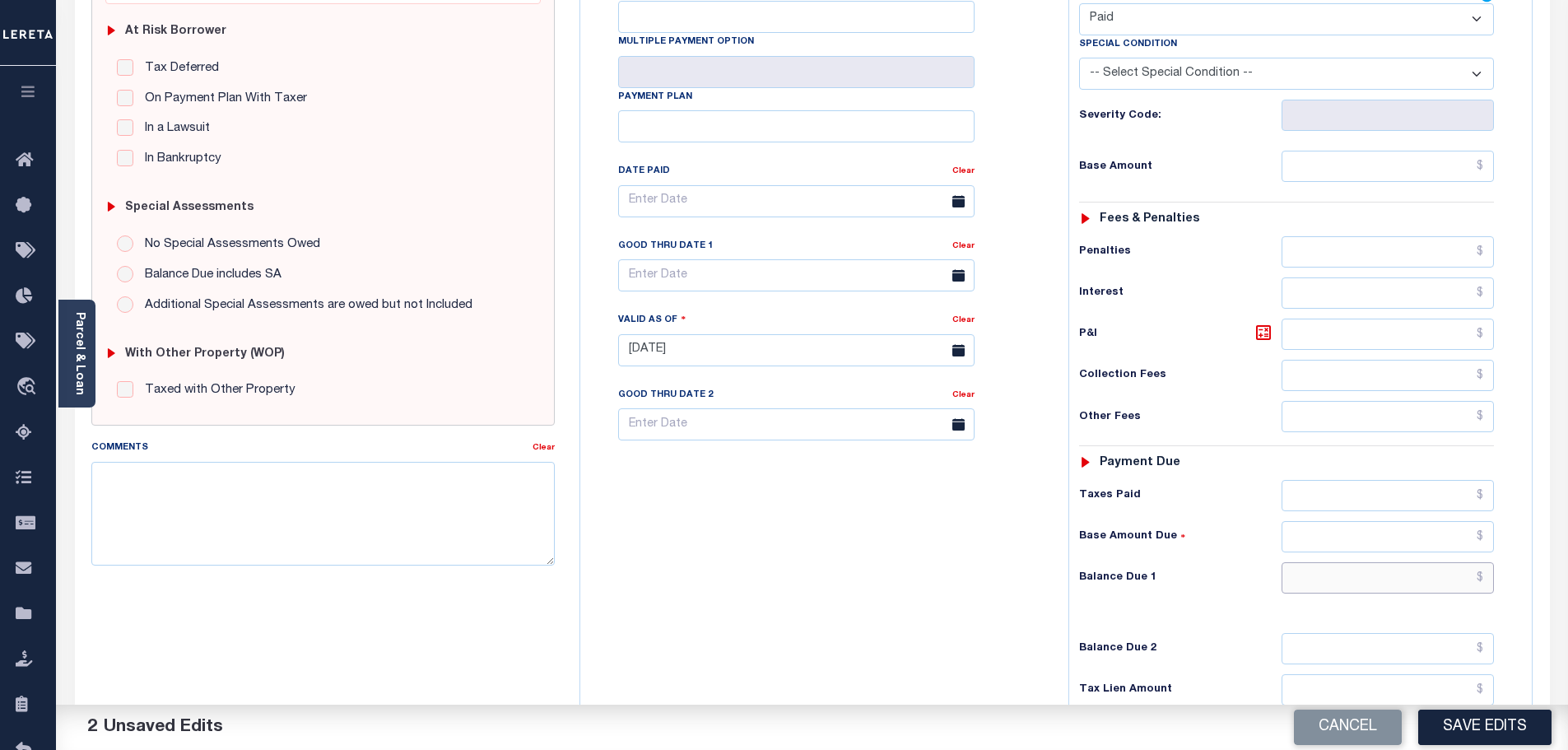
click at [1397, 562] on input "text" at bounding box center [1387, 577] width 214 height 31
type input "$0.00"
paste textarea "Marked paid per file from tax office - bj"
type textarea "Marked paid per file from tax office - bj"
click at [1493, 711] on button "Save Edits" at bounding box center [1485, 727] width 133 height 36
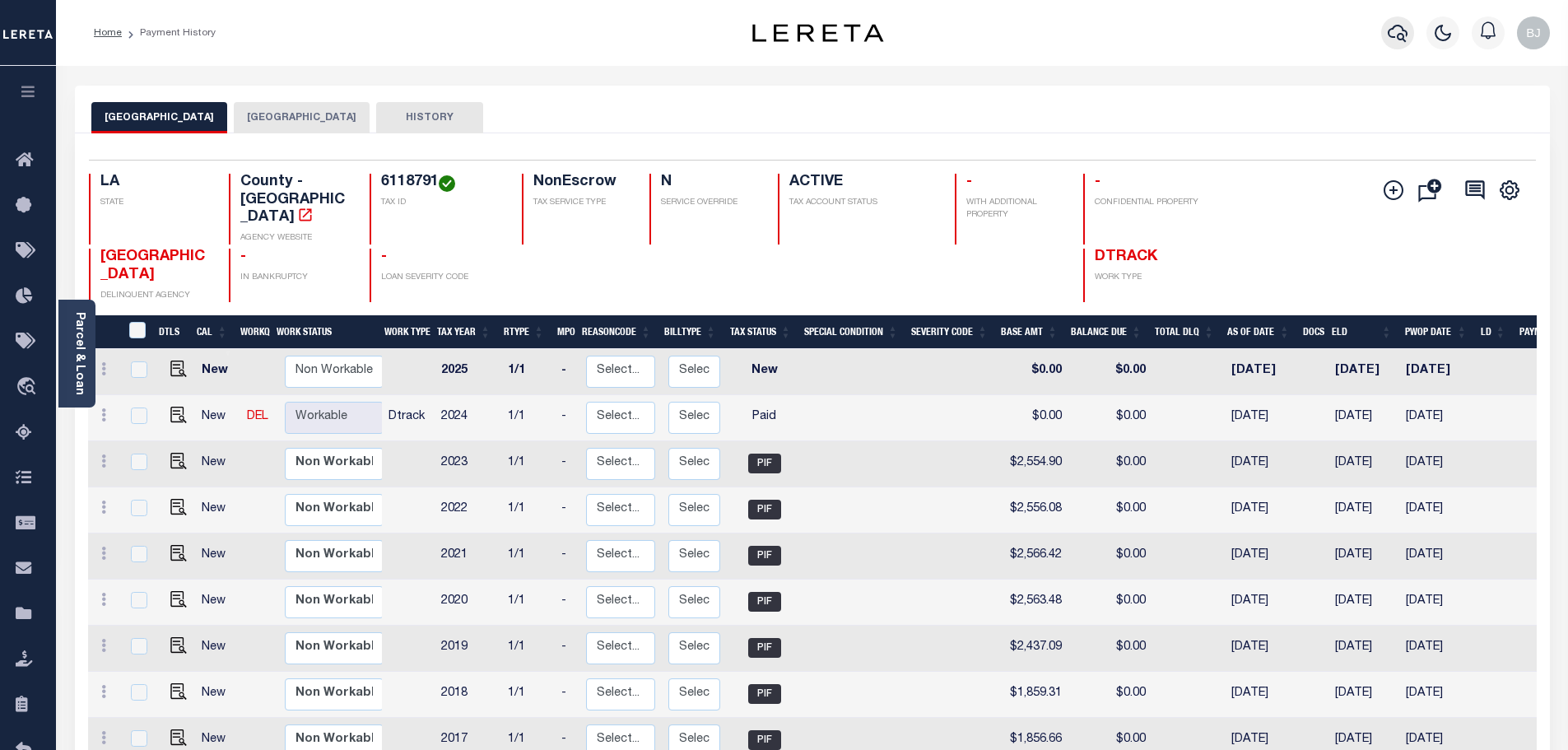
click at [1401, 43] on icon "button" at bounding box center [1397, 33] width 20 height 20
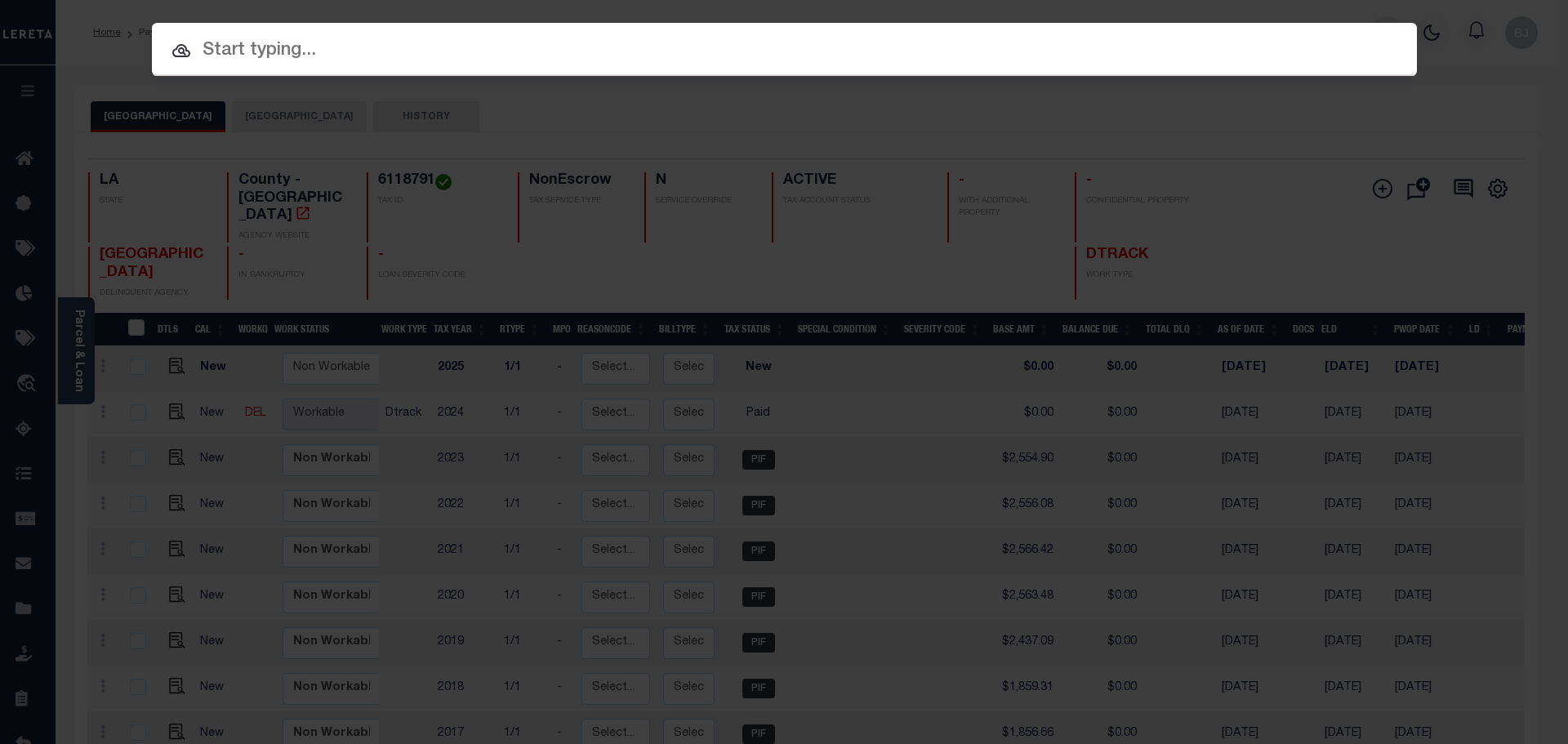
paste input "942300007690"
type input "942300007690"
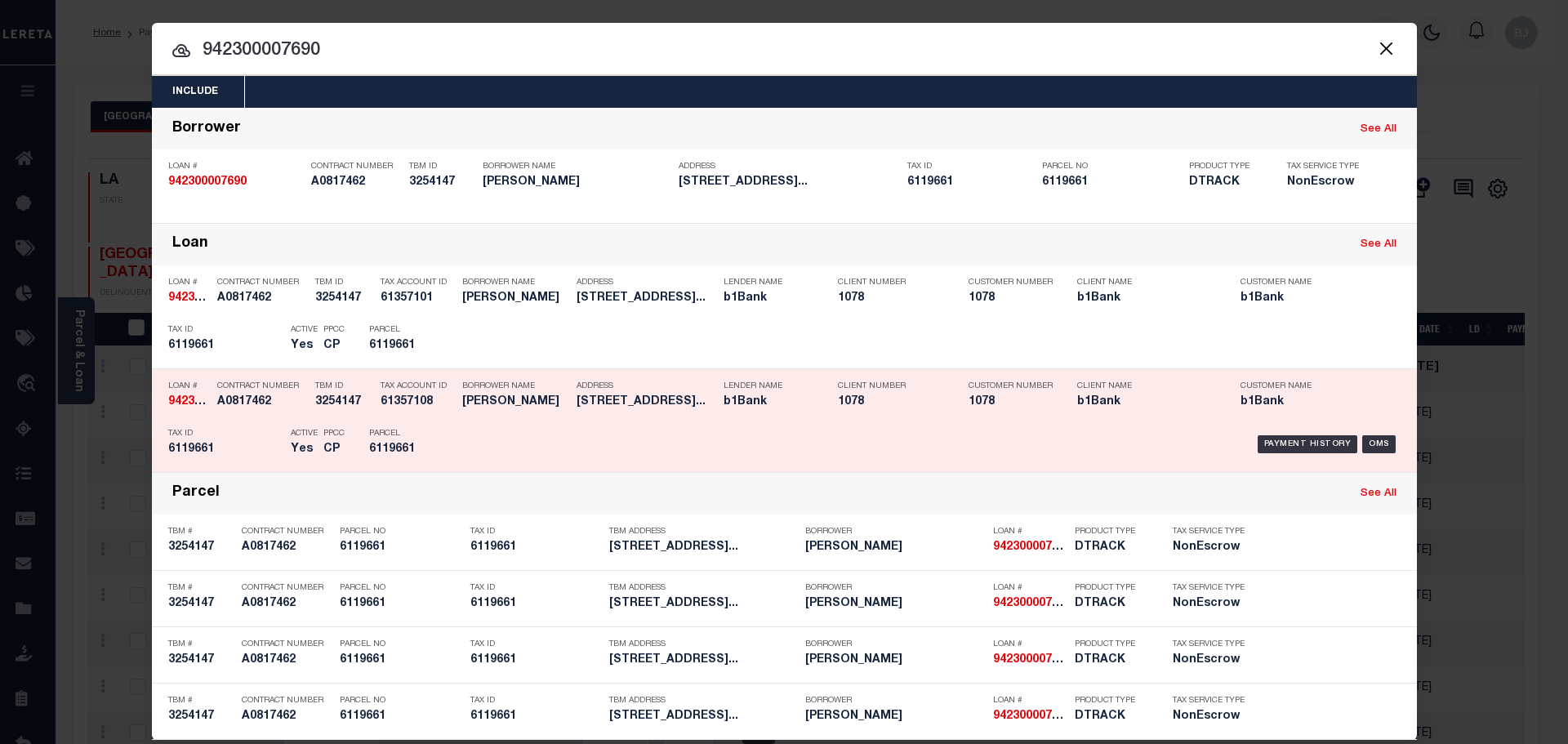
click at [490, 397] on h5 "GLORIA MEJIA" at bounding box center [515, 402] width 106 height 14
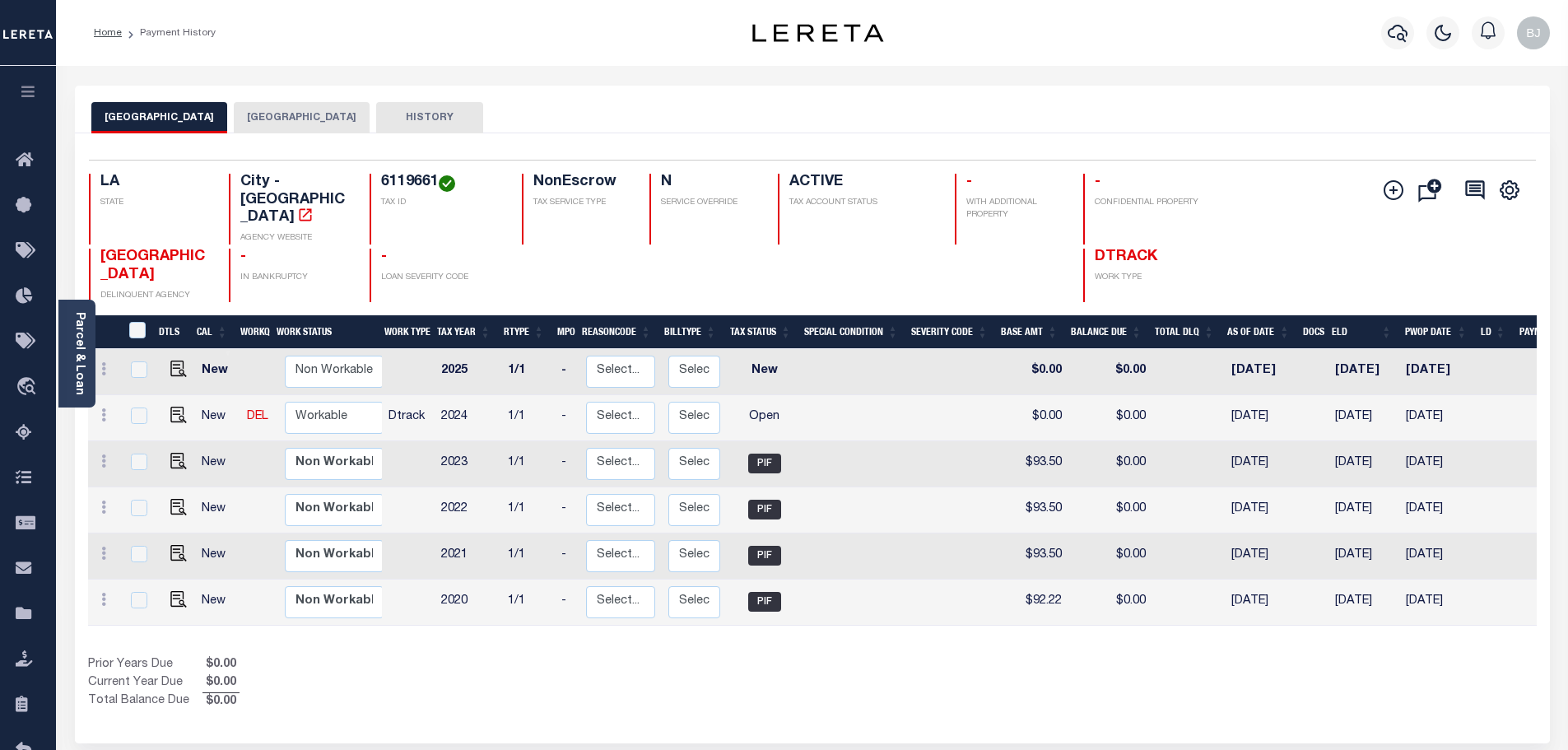
click at [293, 126] on button "[GEOGRAPHIC_DATA]" at bounding box center [301, 117] width 136 height 31
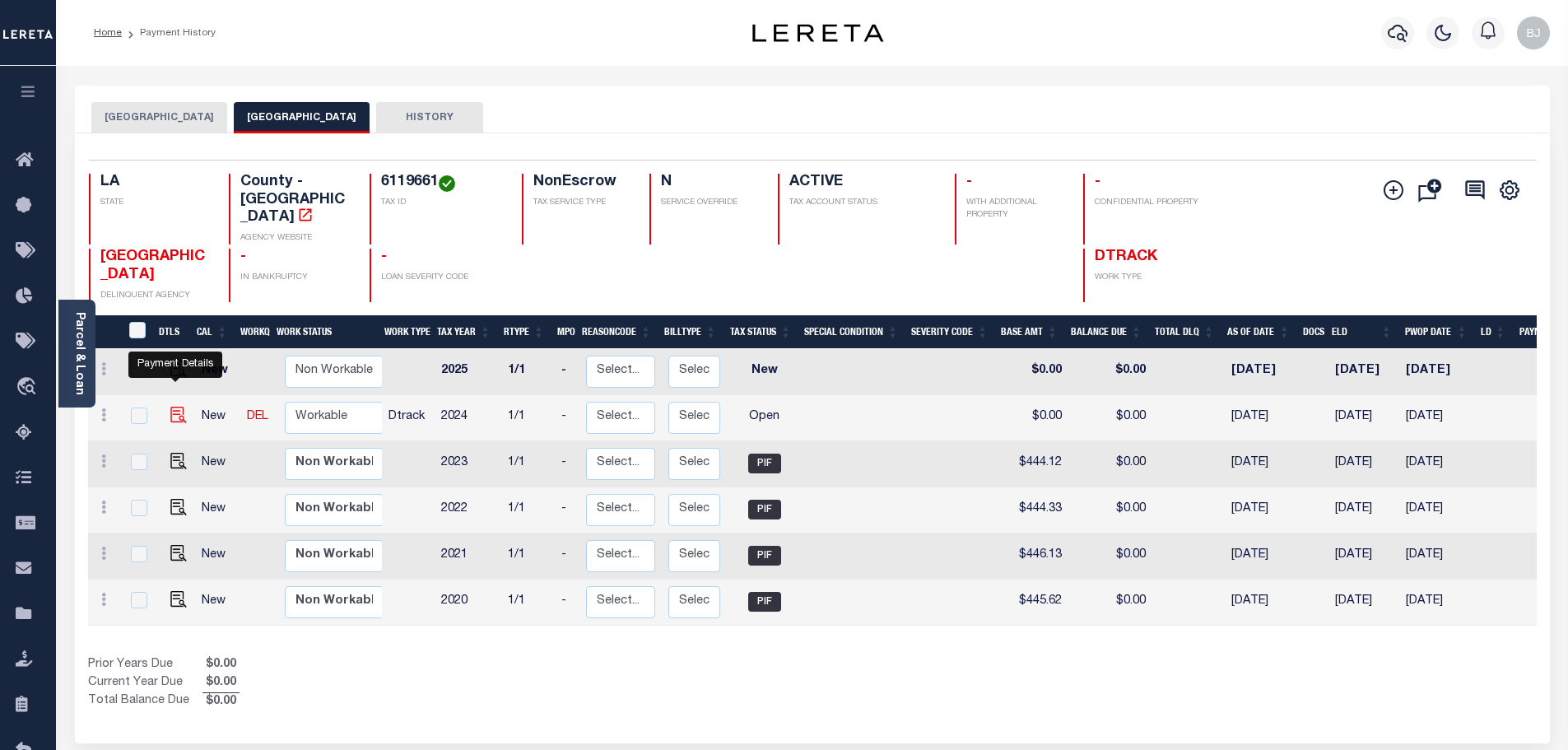
click at [176, 406] on img "" at bounding box center [179, 414] width 17 height 17
checkbox input "true"
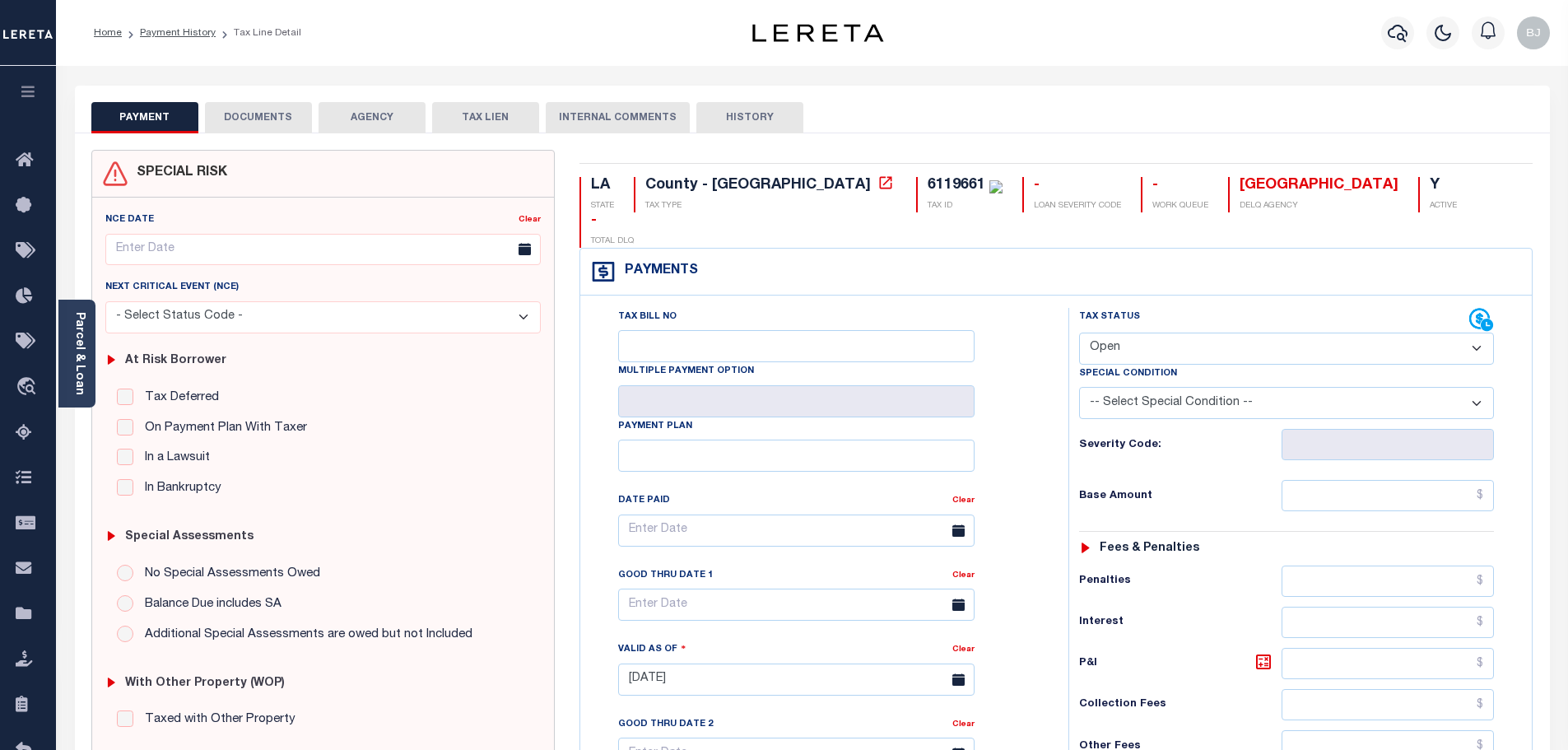
drag, startPoint x: 1145, startPoint y: 303, endPoint x: 1149, endPoint y: 325, distance: 22.4
click at [1145, 333] on select "- Select Status Code - Open Due/Unpaid Paid Incomplete No Tax Due Internal Refu…" at bounding box center [1287, 349] width 415 height 32
select select "PYD"
click at [1079, 333] on select "- Select Status Code - Open Due/Unpaid Paid Incomplete No Tax Due Internal Refu…" at bounding box center [1287, 349] width 415 height 32
type input "[DATE]"
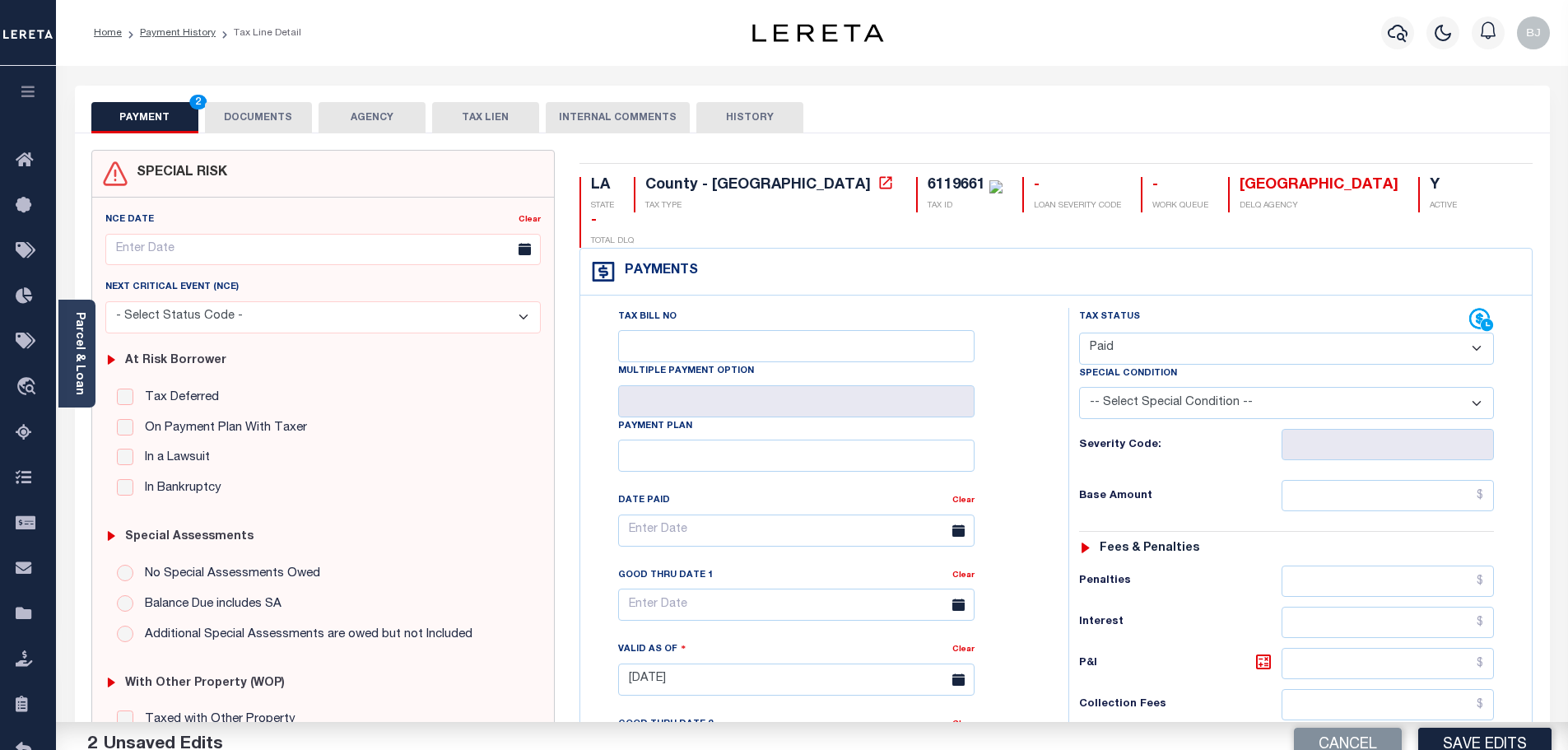
scroll to position [462, 0]
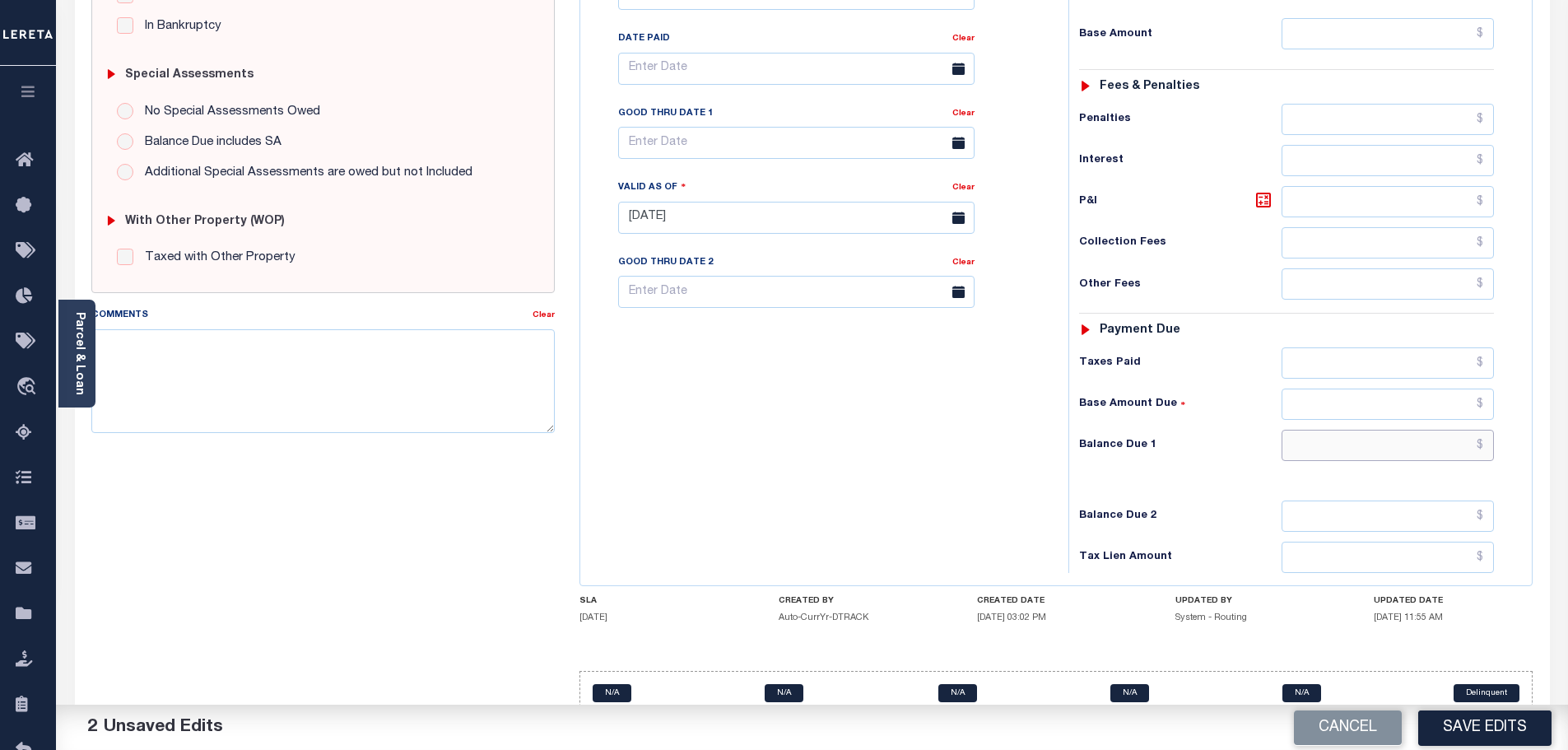
click at [1401, 430] on input "text" at bounding box center [1387, 445] width 214 height 31
type input "$0.00"
click at [286, 310] on div "Comments" at bounding box center [312, 317] width 442 height 23
click at [299, 370] on textarea "Comments" at bounding box center [323, 381] width 464 height 103
paste textarea "Marked paid per file from tax office - bj"
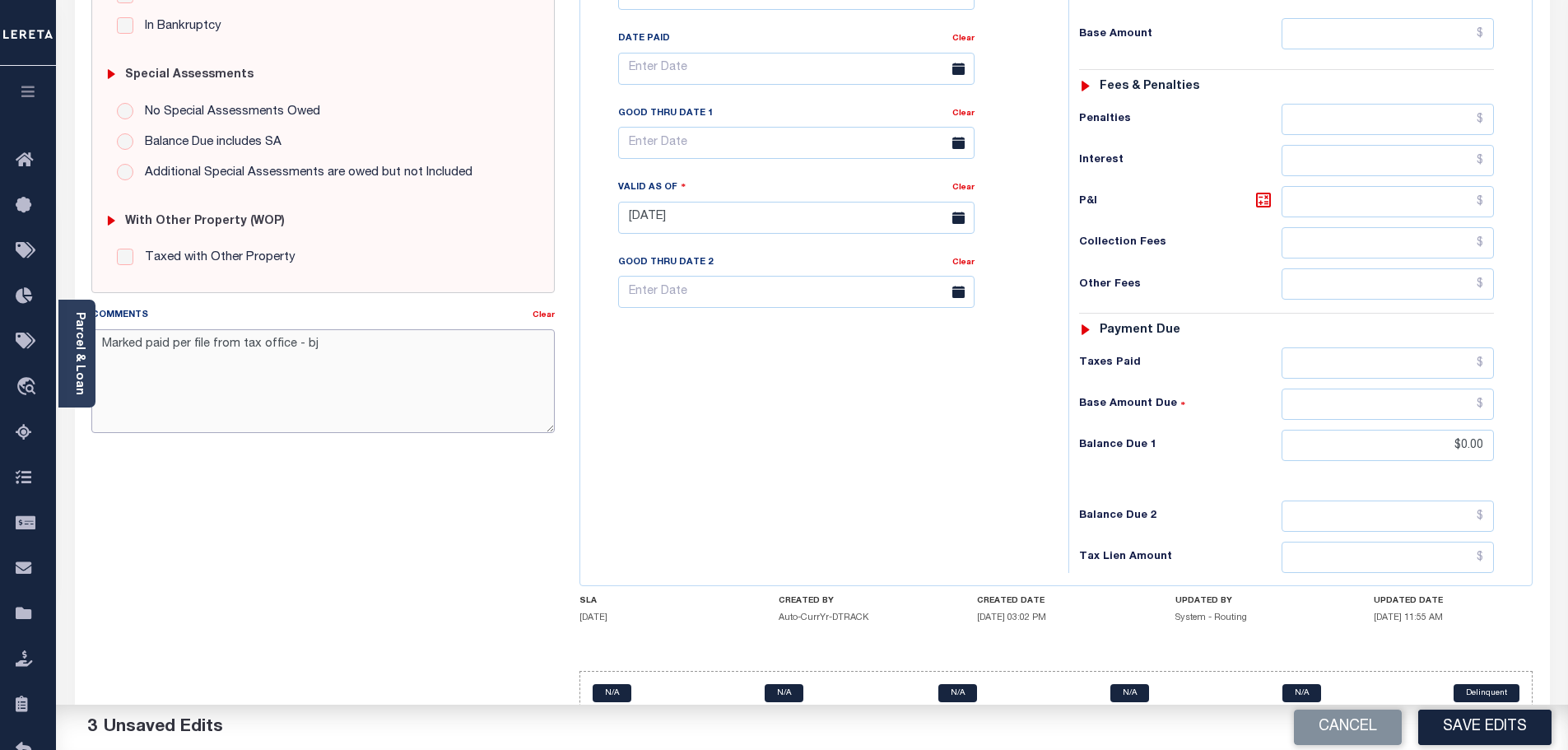
type textarea "Marked paid per file from tax office - bj"
click at [1500, 723] on button "Save Edits" at bounding box center [1485, 727] width 133 height 36
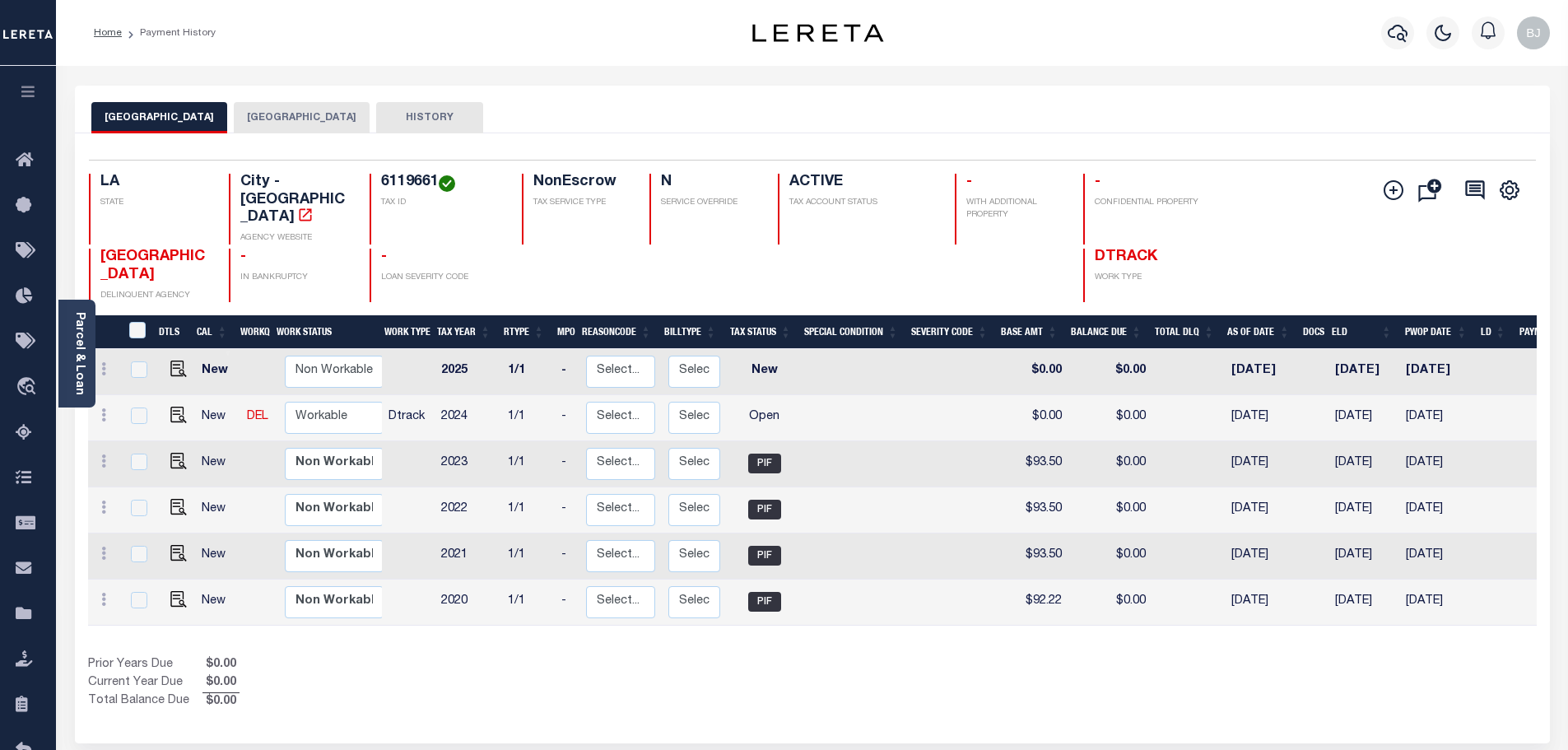
click at [274, 126] on button "[GEOGRAPHIC_DATA]" at bounding box center [301, 117] width 136 height 31
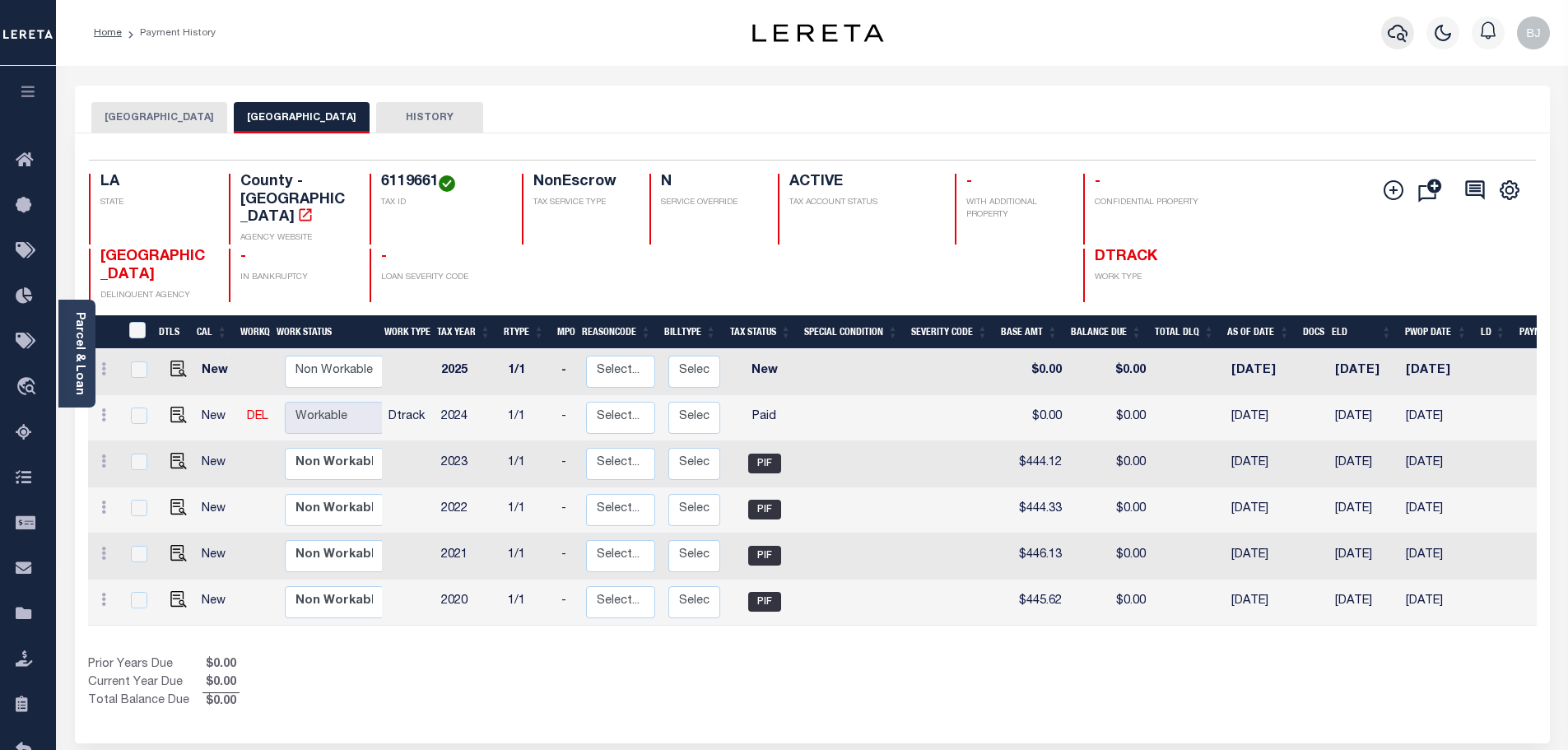
click at [1409, 32] on button "button" at bounding box center [1397, 33] width 33 height 33
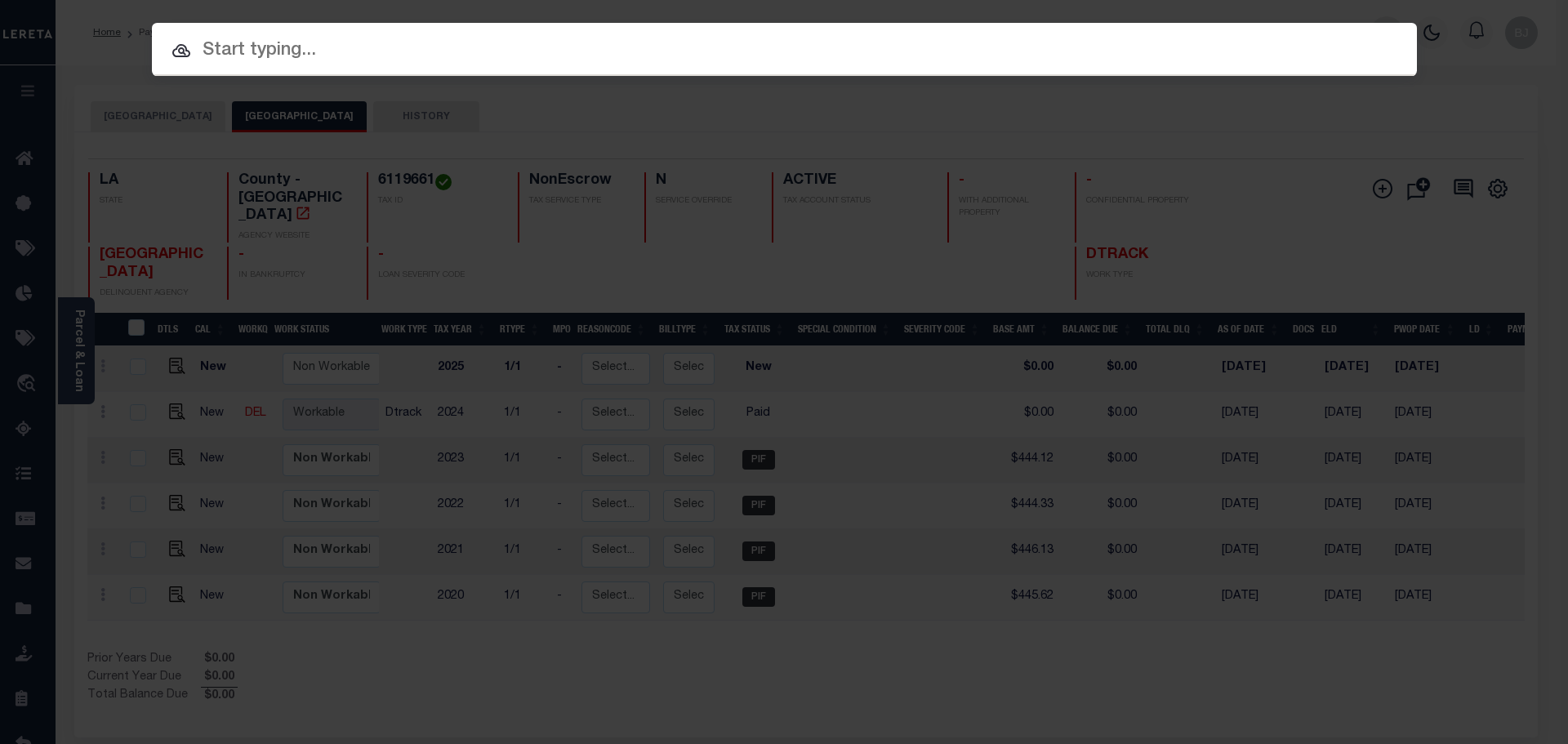
paste input "962100001305"
type input "962100001305"
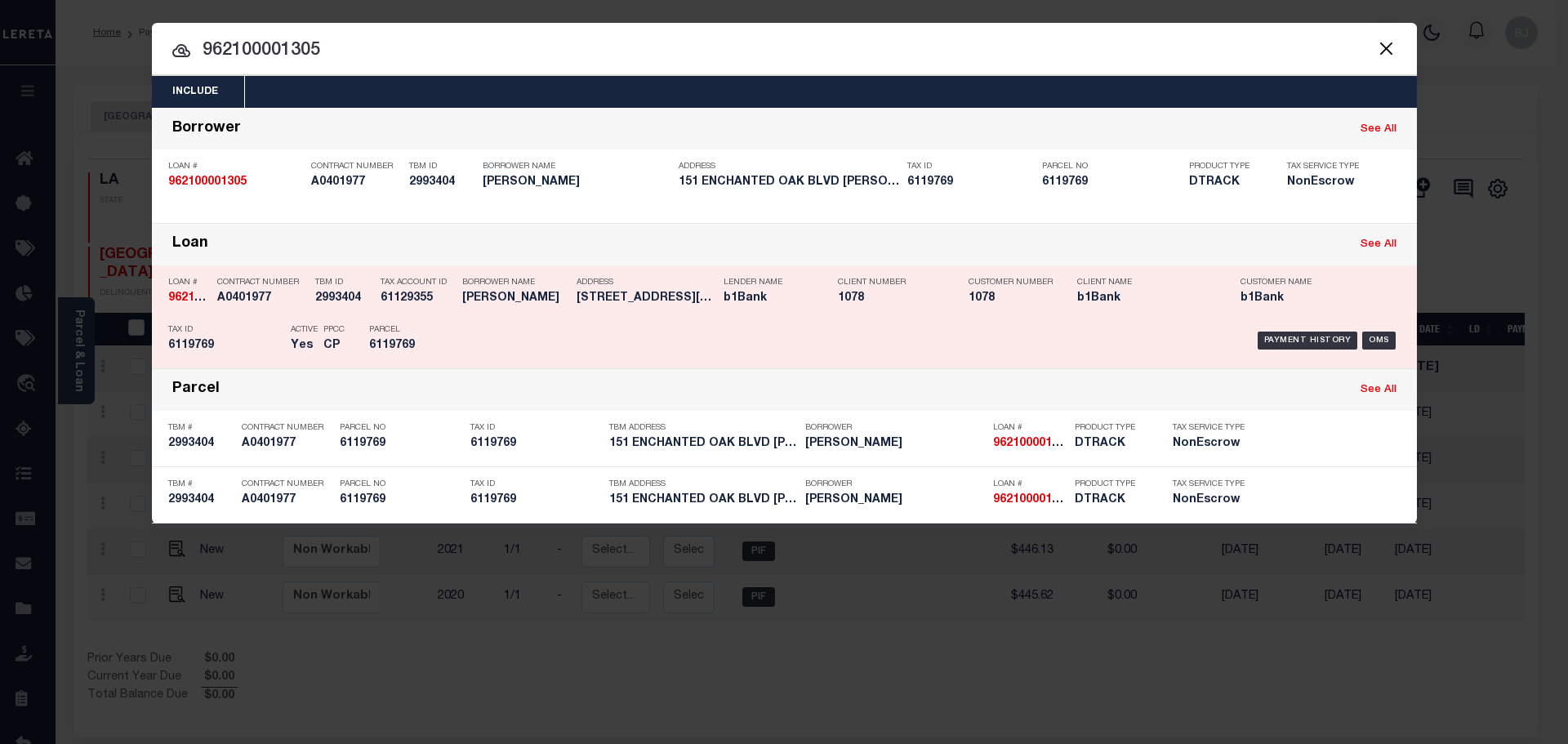
click at [837, 312] on div "Client Number 1078" at bounding box center [891, 293] width 131 height 47
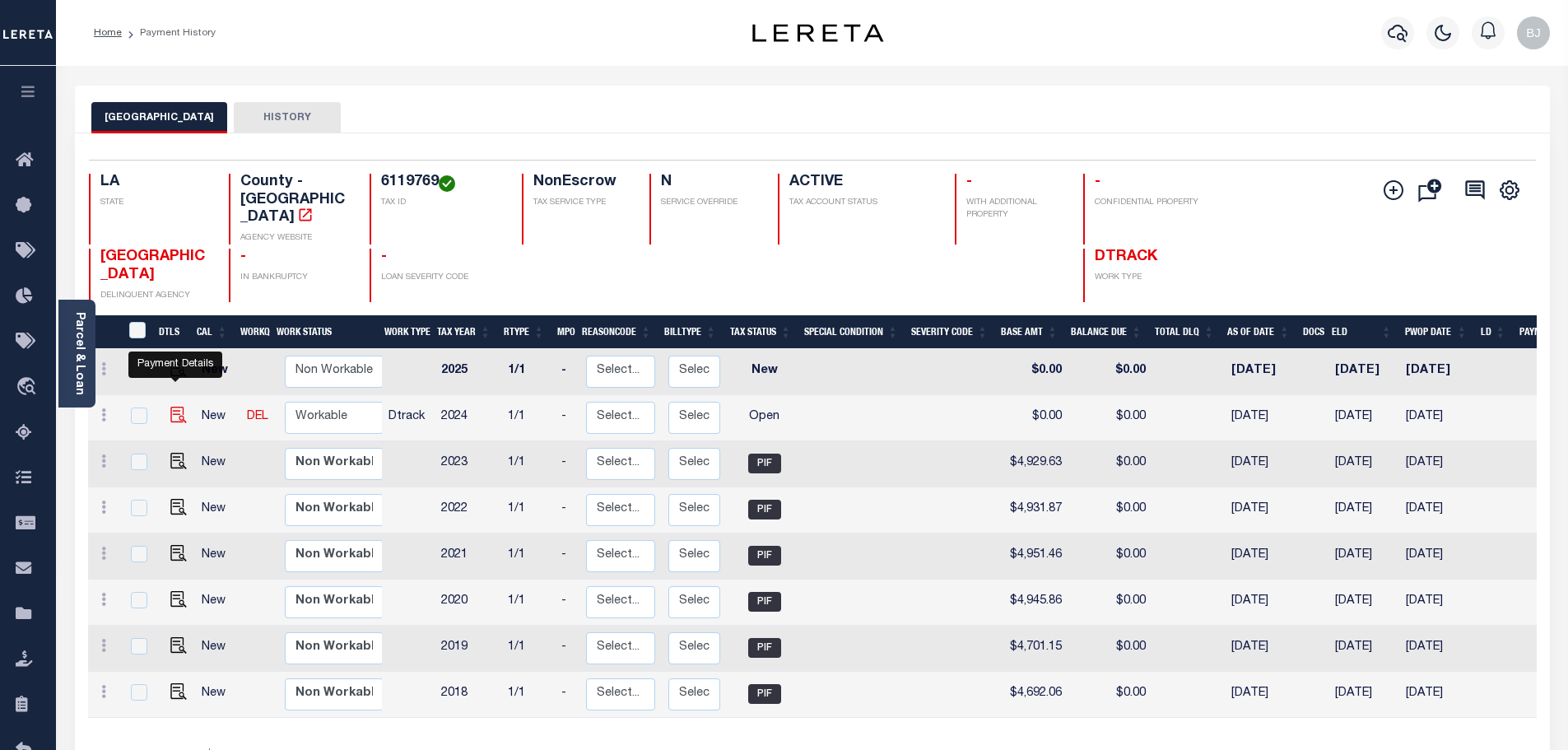
click at [180, 406] on img "" at bounding box center [179, 414] width 17 height 17
checkbox input "true"
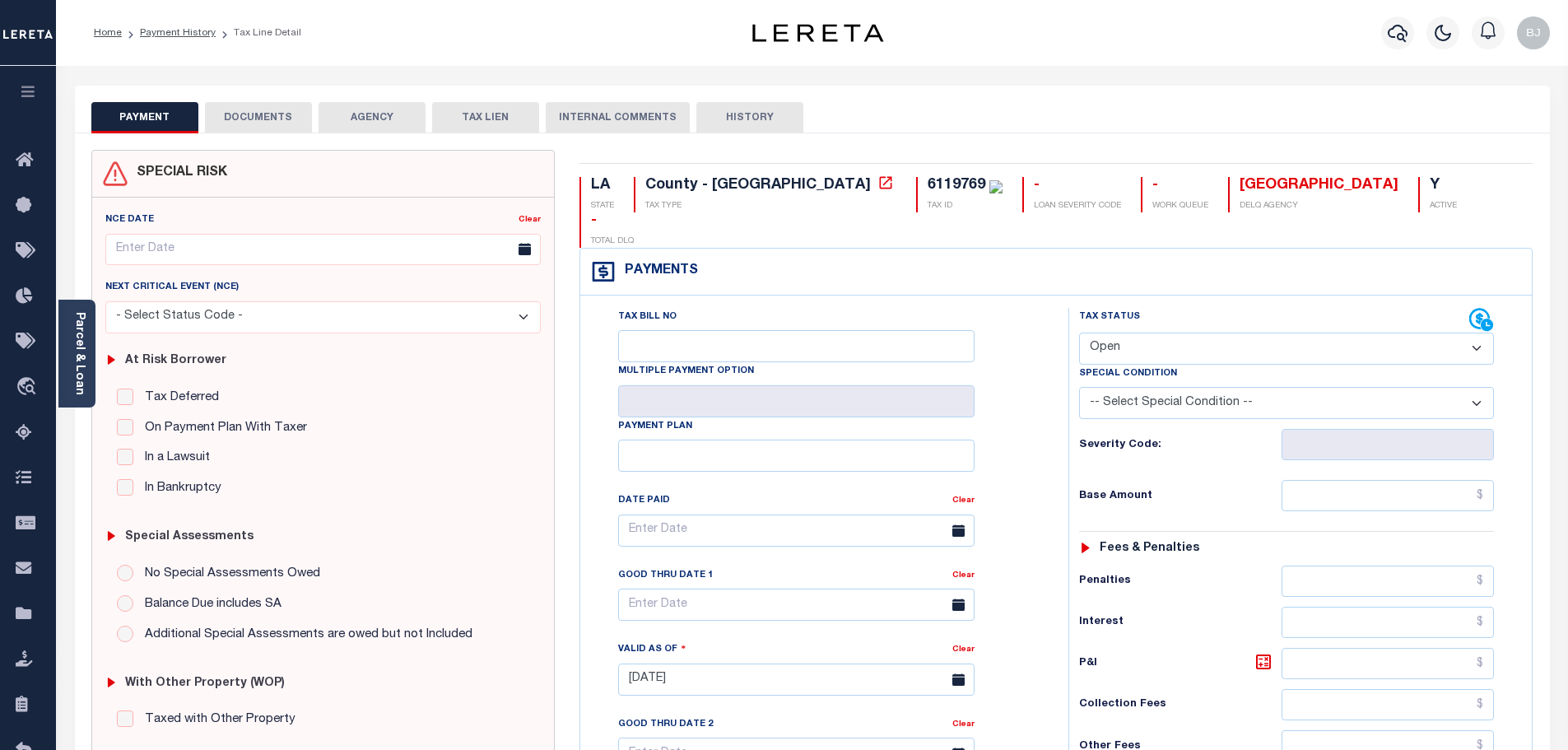
click at [1203, 333] on select "- Select Status Code - Open Due/Unpaid Paid Incomplete No Tax Due Internal Refu…" at bounding box center [1287, 349] width 415 height 32
select select "DUE"
click at [1079, 333] on select "- Select Status Code - Open Due/Unpaid Paid Incomplete No Tax Due Internal Refu…" at bounding box center [1287, 349] width 415 height 32
type input "[DATE]"
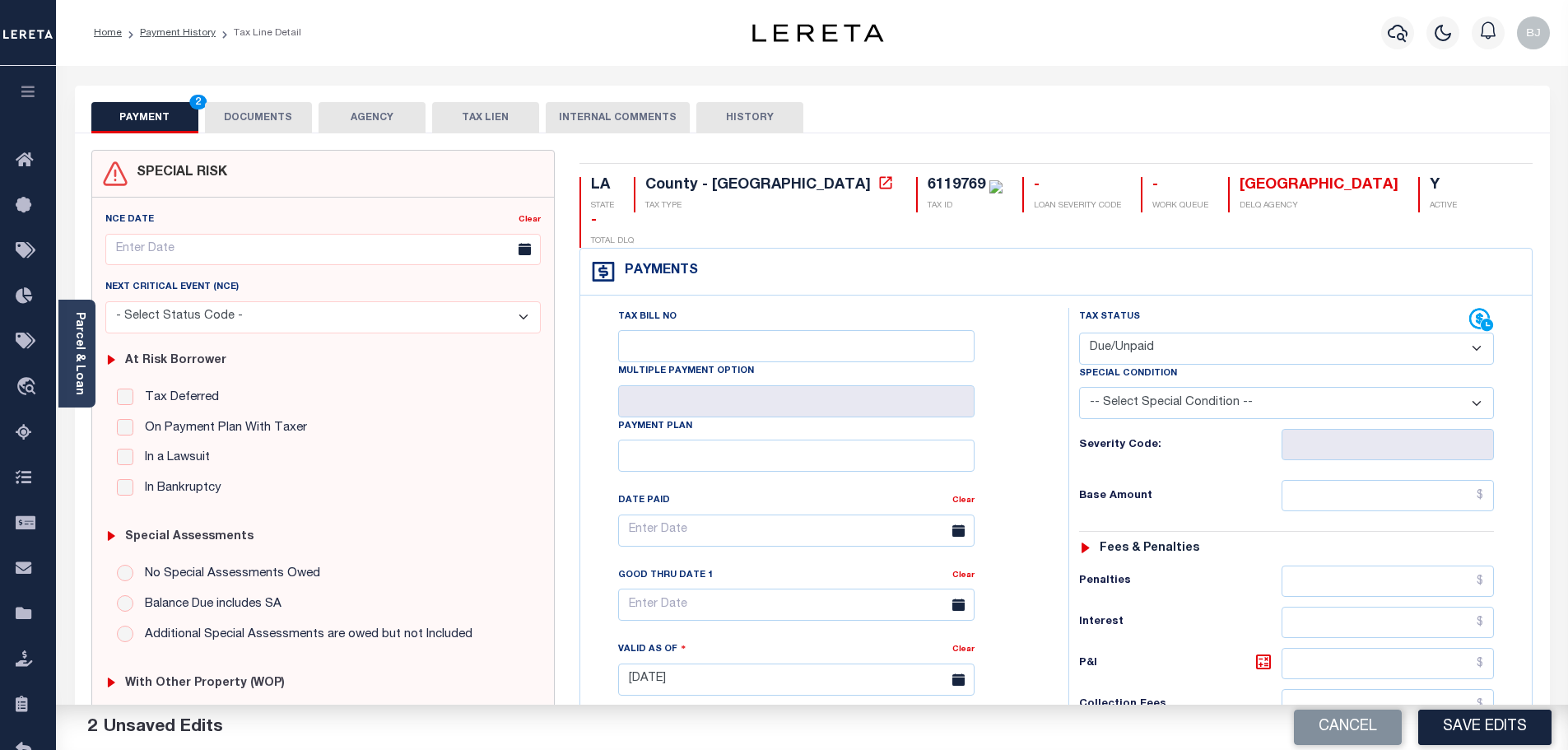
select select "PYD"
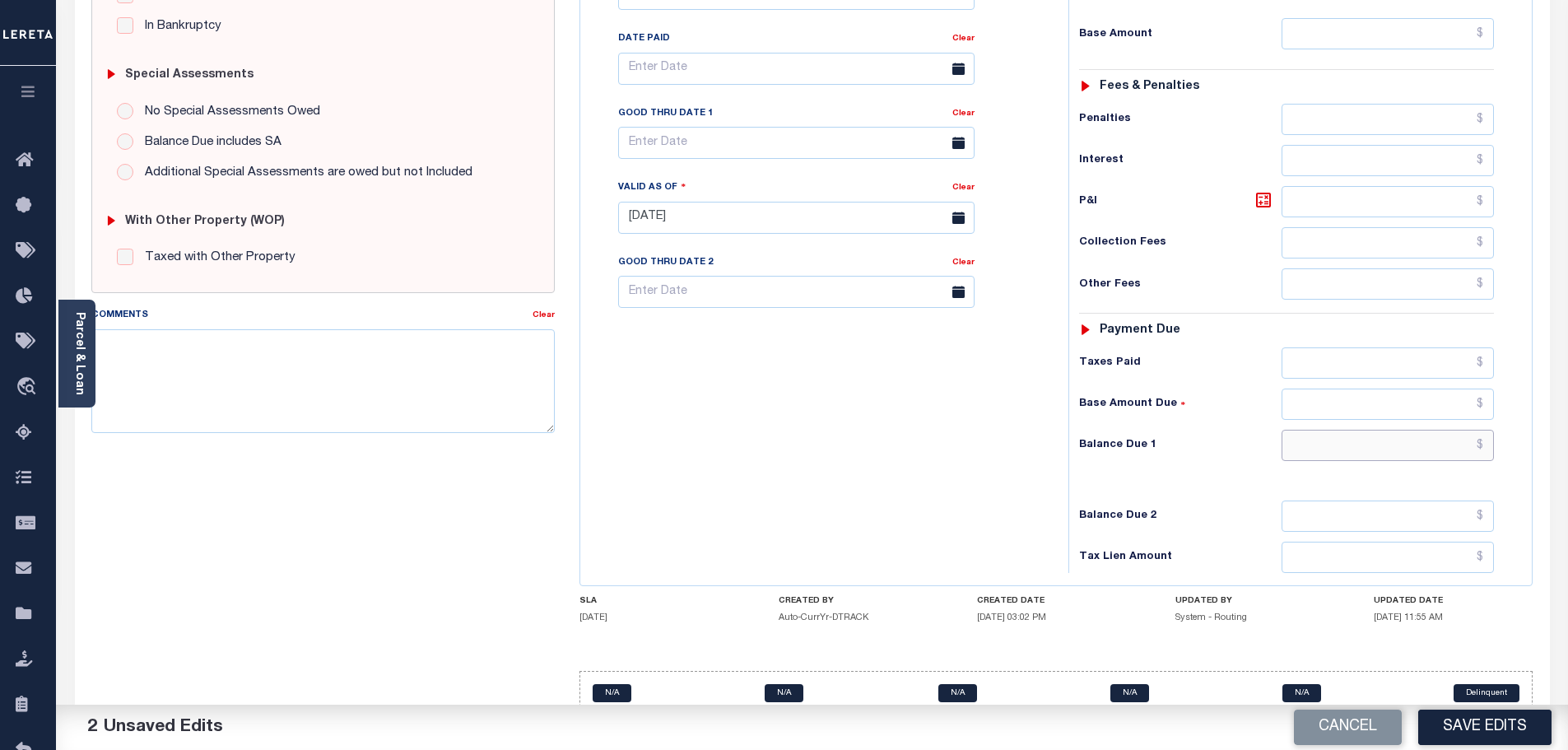
click at [1396, 430] on input "text" at bounding box center [1387, 445] width 214 height 31
type input "$0.00"
click at [470, 388] on textarea "Comments" at bounding box center [323, 381] width 464 height 103
paste textarea "Marked paid per file from tax office - bj"
type textarea "Marked paid per file from tax office - bj"
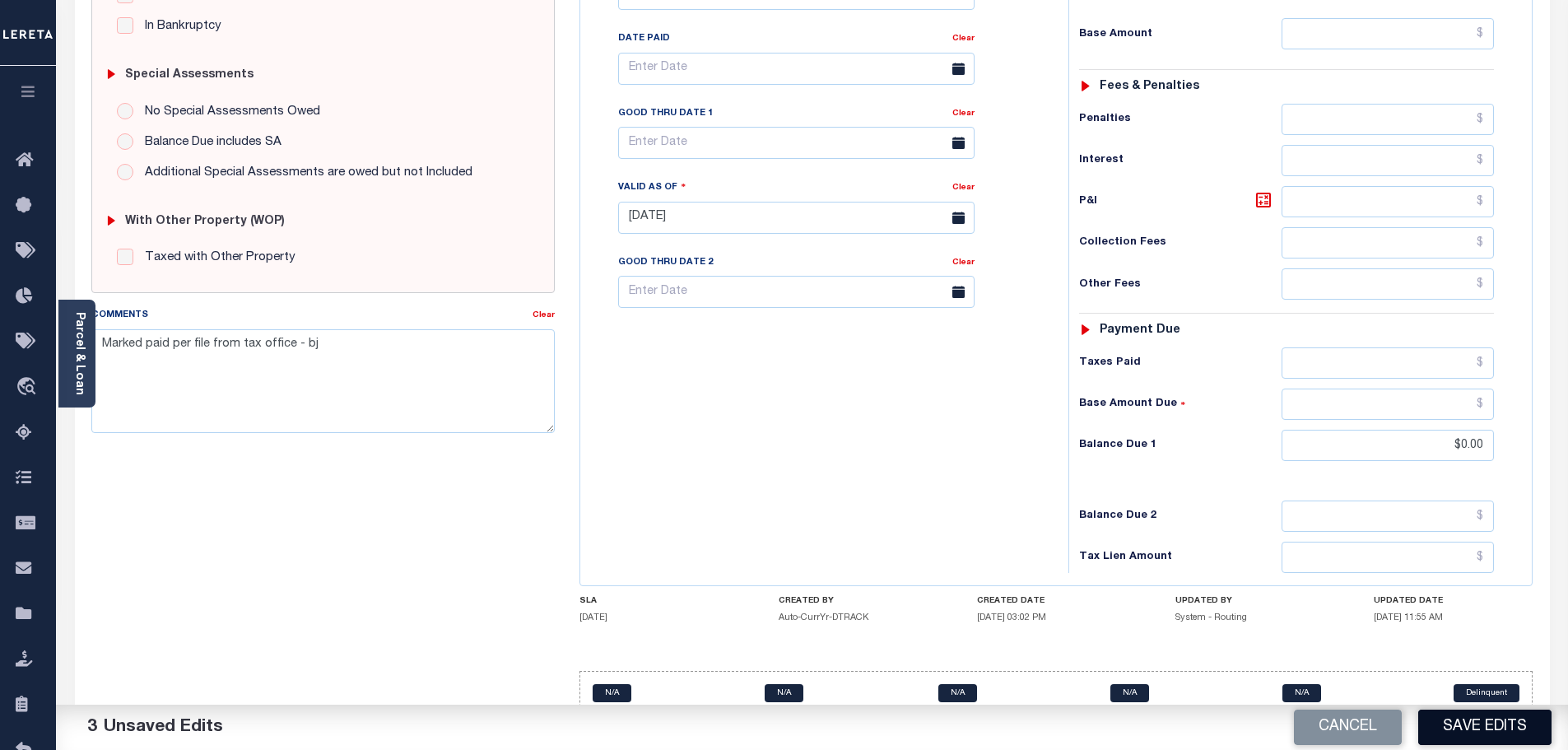
click at [1453, 724] on button "Save Edits" at bounding box center [1485, 727] width 133 height 36
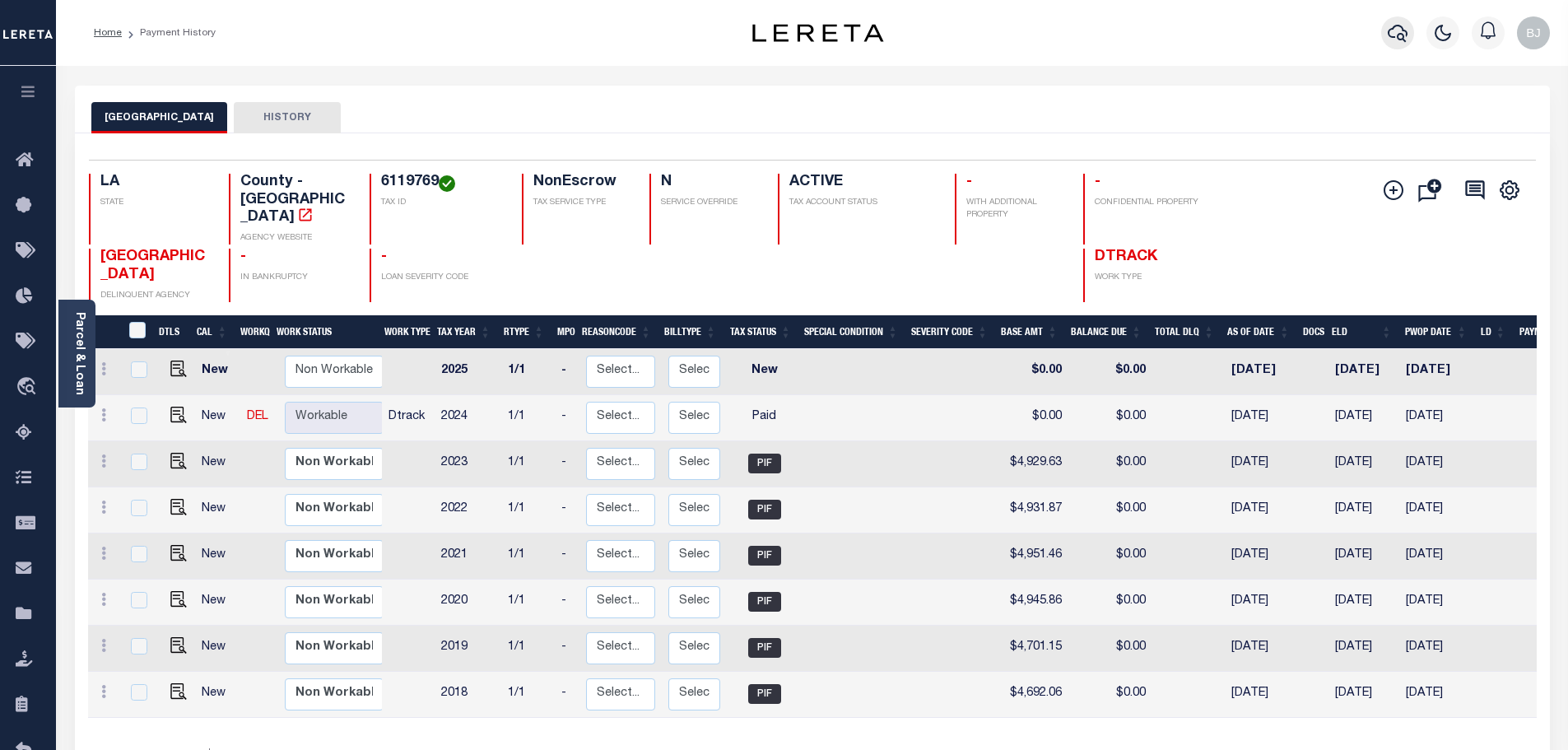
click at [1398, 37] on icon "button" at bounding box center [1397, 33] width 20 height 20
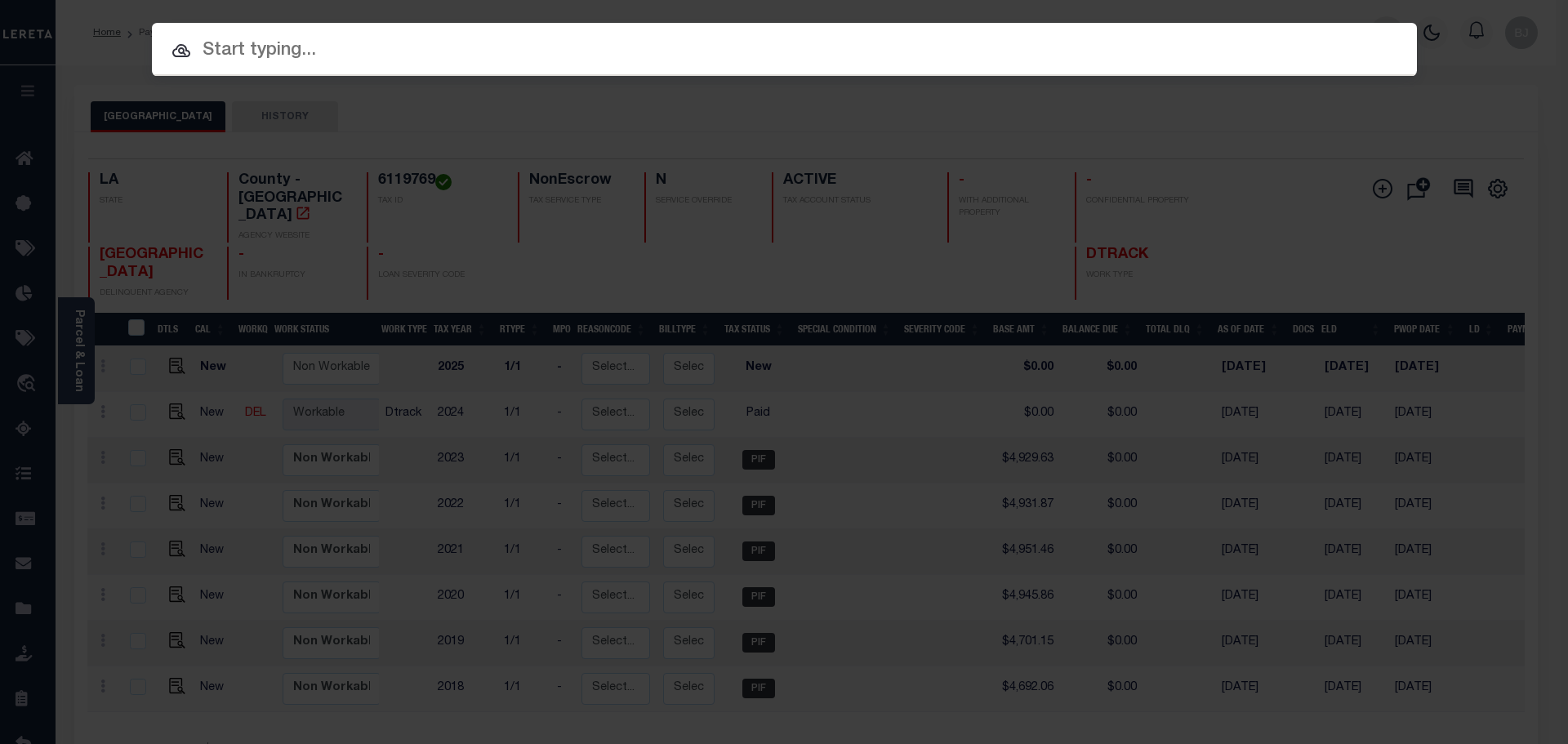
paste input "942300011536"
type input "942300011536"
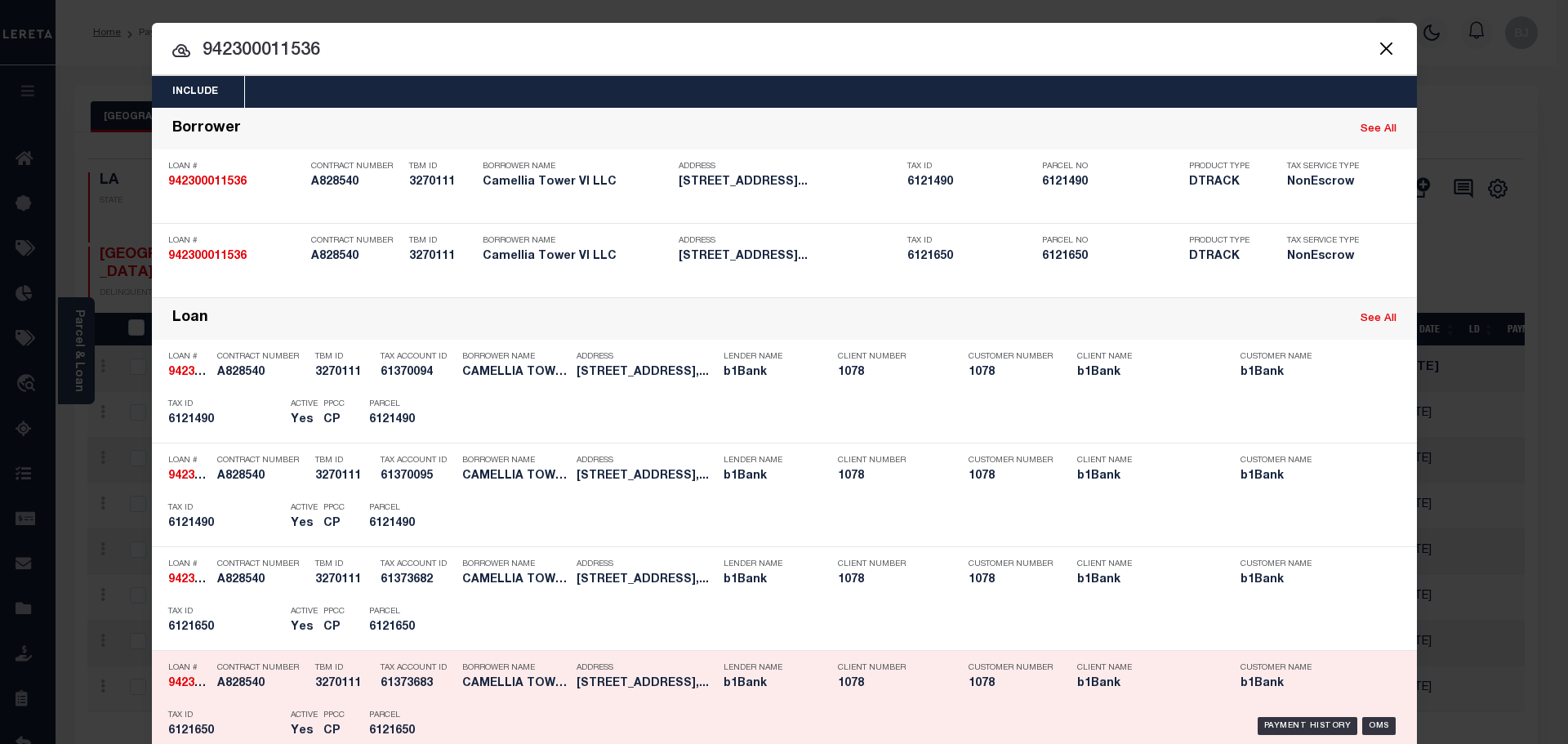
scroll to position [408, 0]
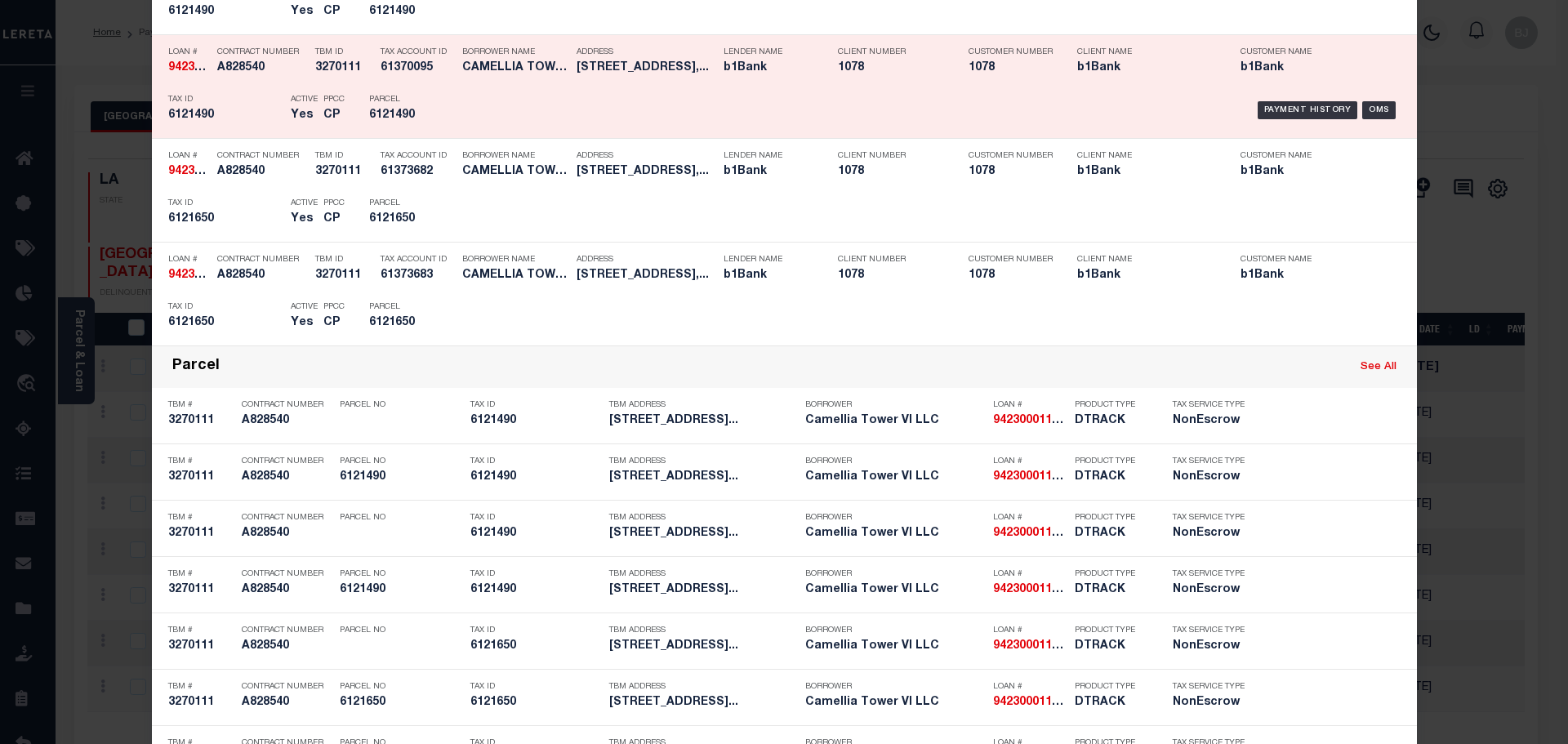
click at [479, 71] on h5 "CAMELLIA TOWER VI LLC" at bounding box center [515, 68] width 106 height 14
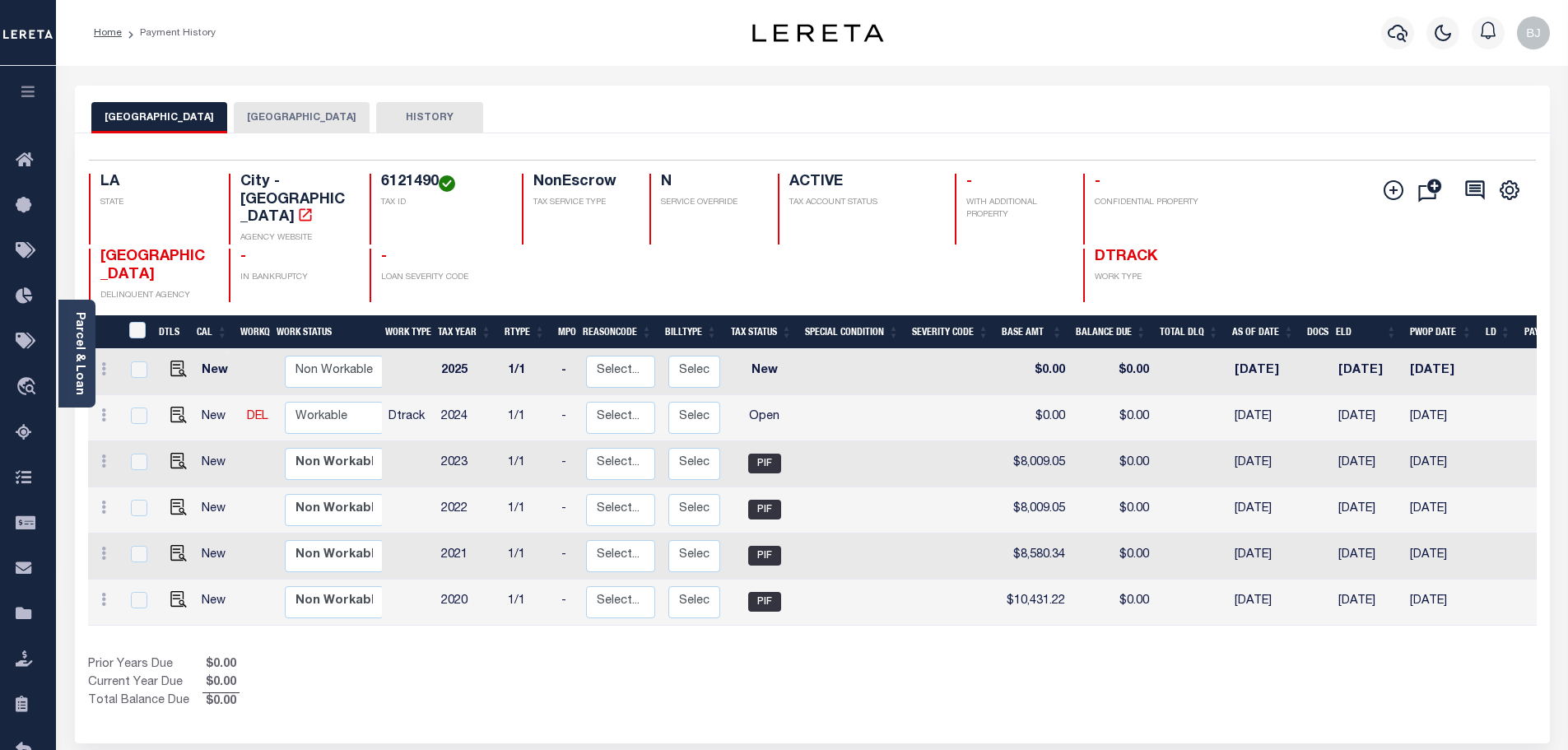
click at [267, 116] on button "[GEOGRAPHIC_DATA]" at bounding box center [301, 117] width 136 height 31
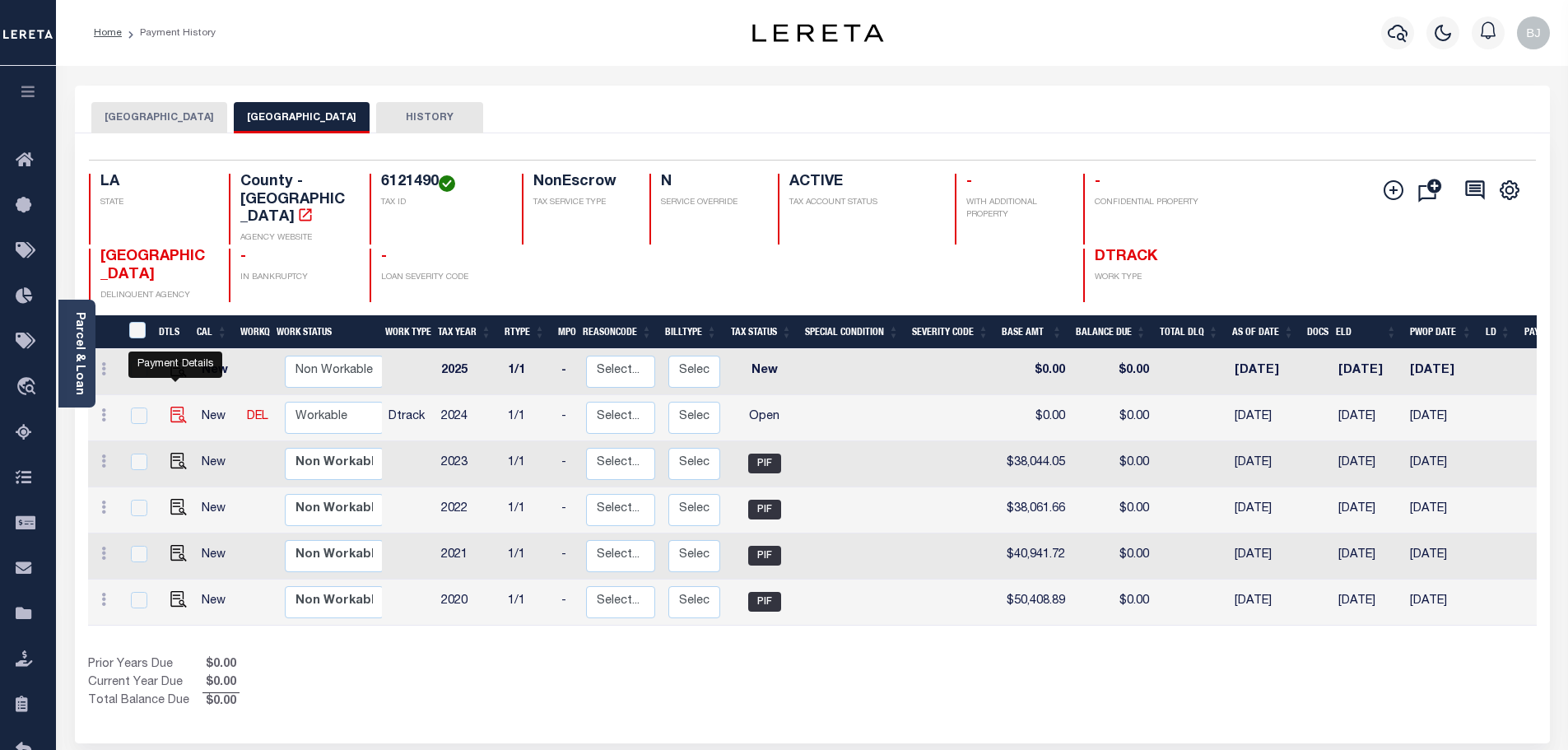
click at [174, 406] on img "" at bounding box center [179, 414] width 17 height 17
checkbox input "true"
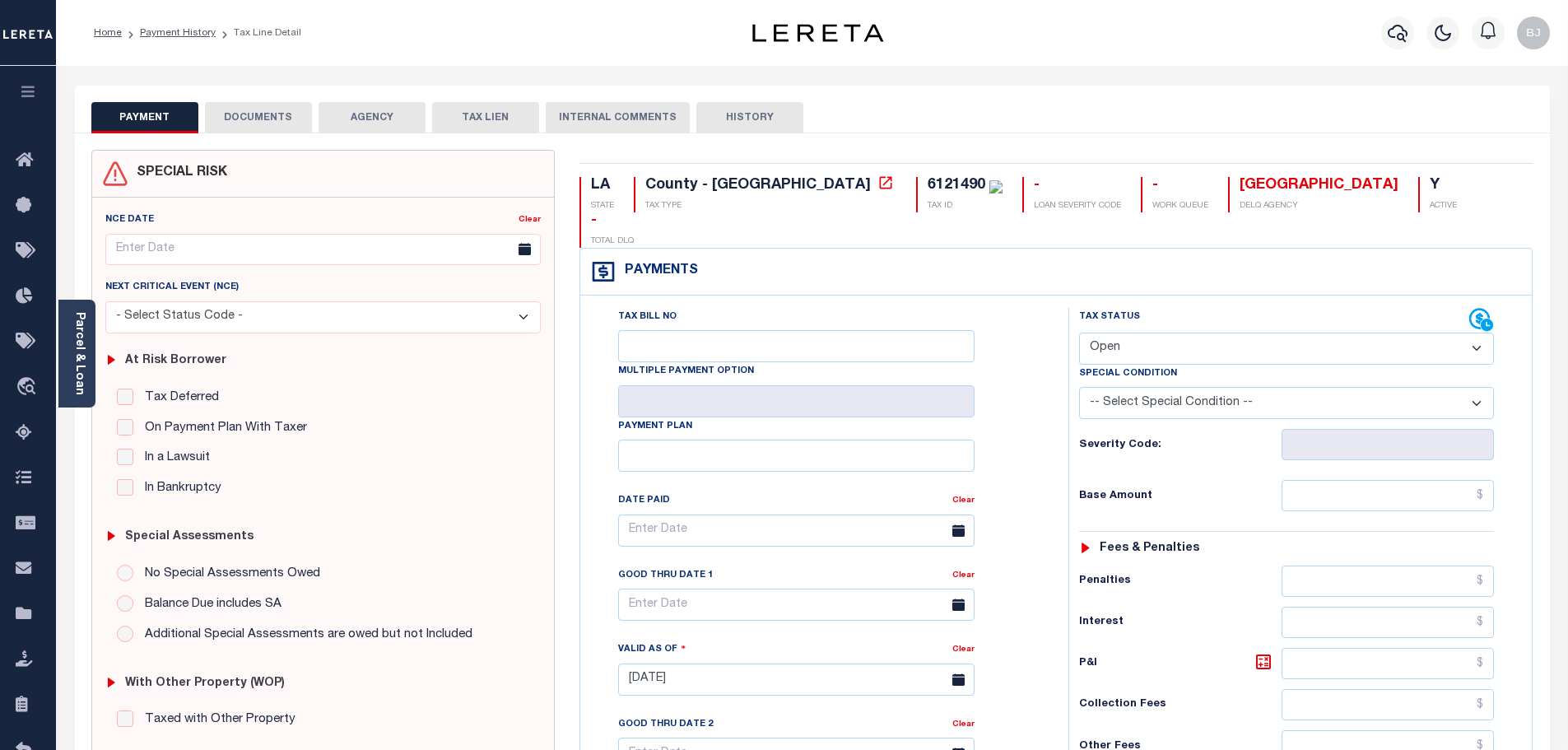
click at [1145, 333] on select "- Select Status Code - Open Due/Unpaid Paid Incomplete No Tax Due Internal Refu…" at bounding box center [1287, 349] width 415 height 32
select select "PYD"
click at [1079, 333] on select "- Select Status Code - Open Due/Unpaid Paid Incomplete No Tax Due Internal Refu…" at bounding box center [1287, 349] width 415 height 32
type input "[DATE]"
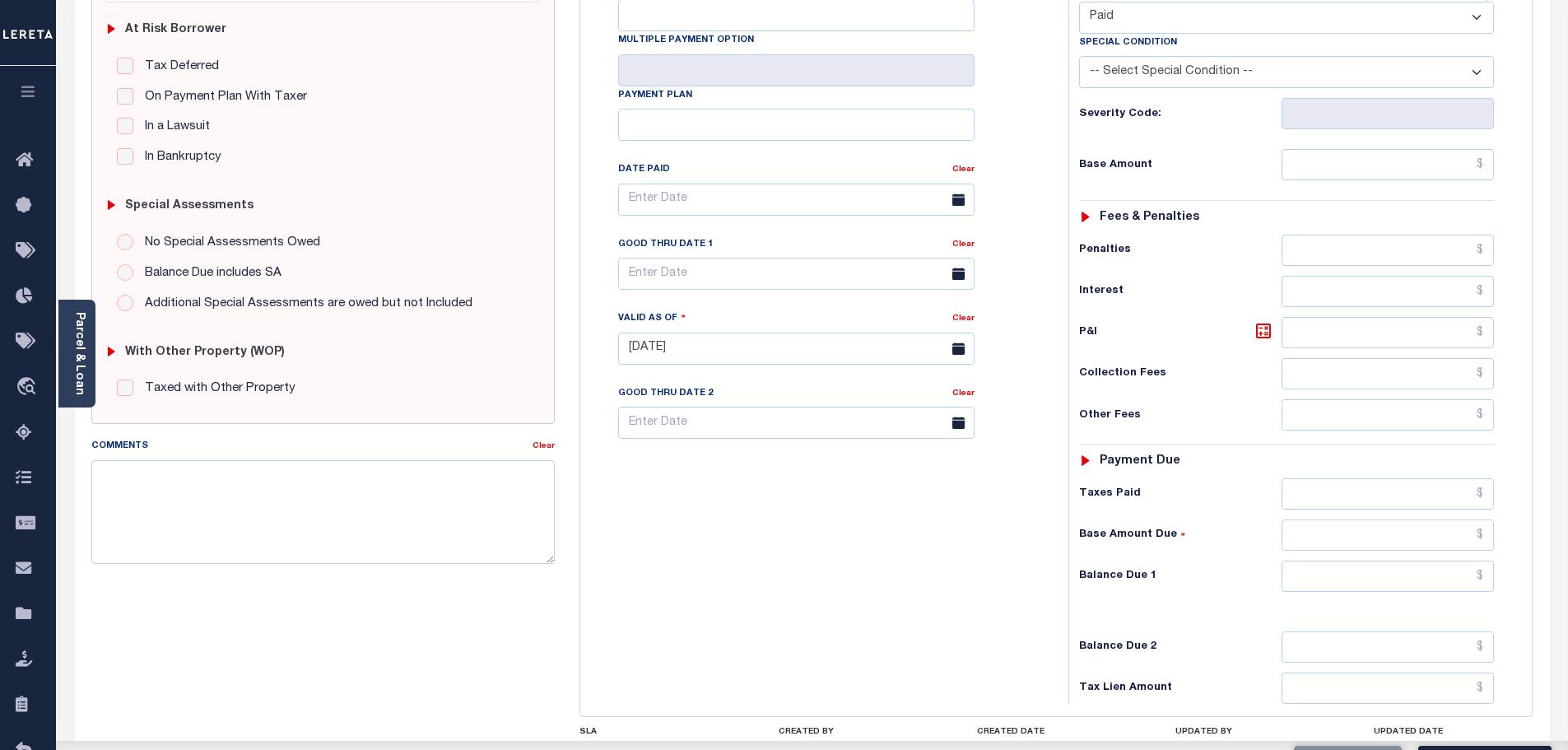
scroll to position [411, 0]
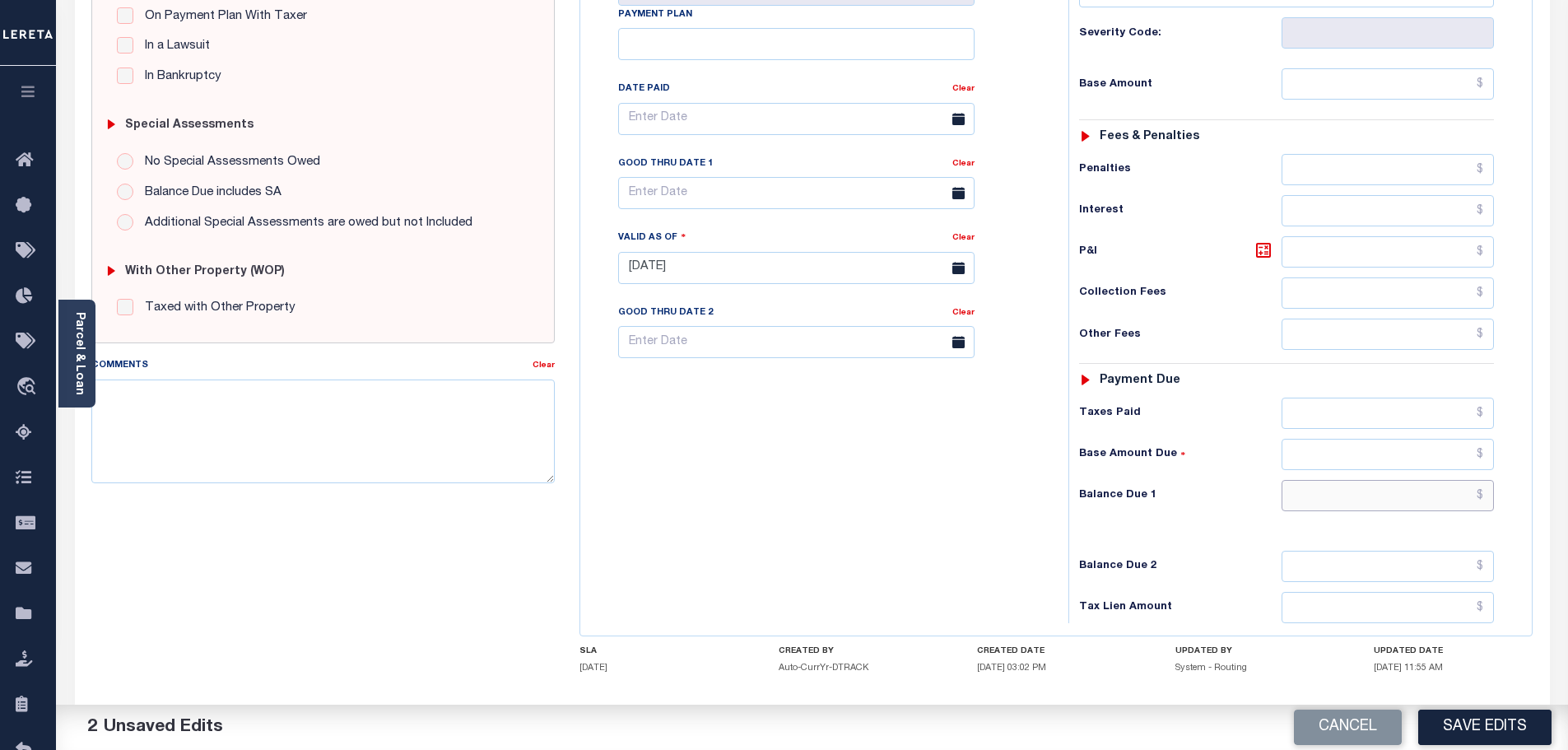
click at [1372, 480] on input "text" at bounding box center [1387, 495] width 214 height 31
type input "$0.00"
click at [512, 396] on textarea "Comments" at bounding box center [323, 431] width 464 height 103
paste textarea "Marked paid per file from tax office - bj"
type textarea "Marked paid per file from tax office - bj"
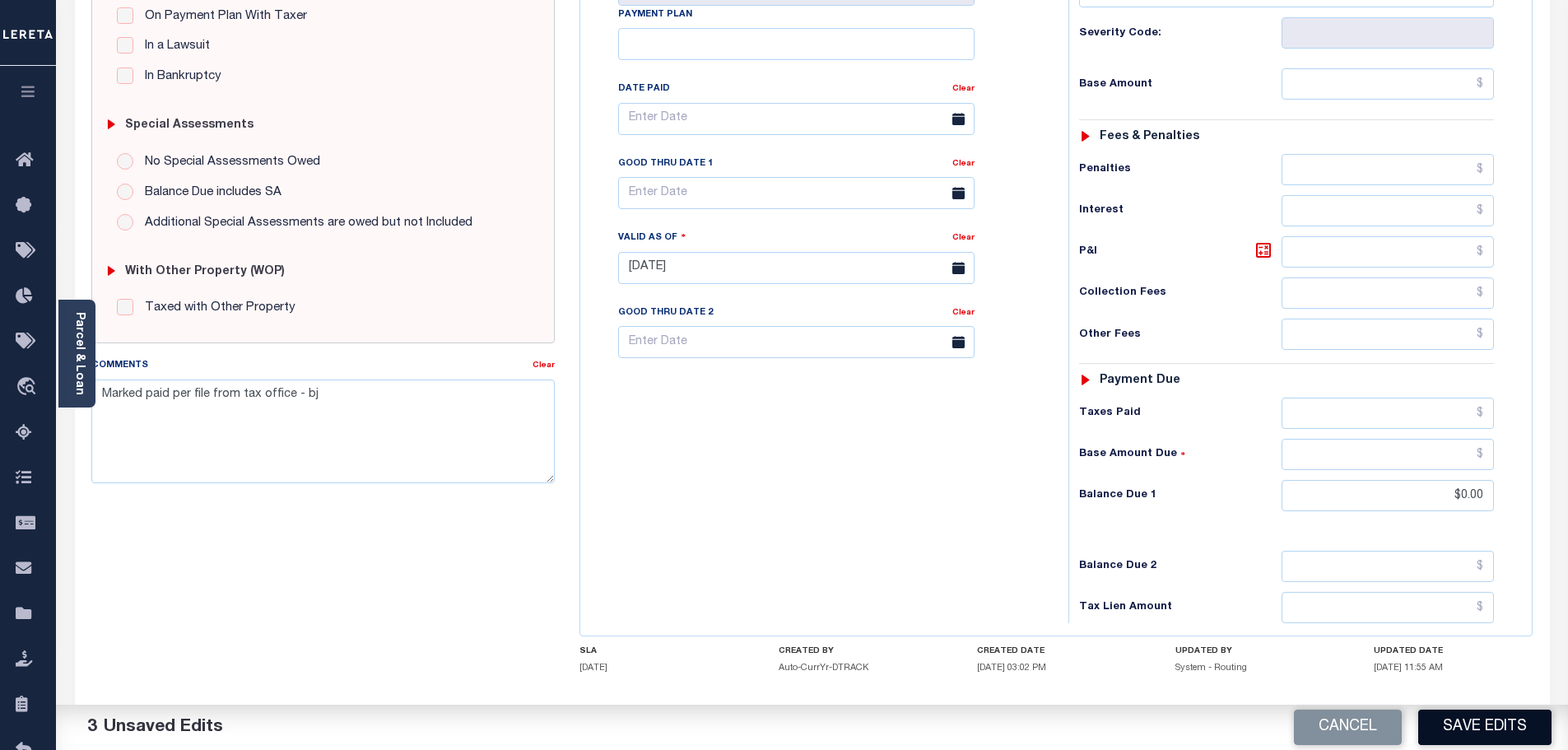
click at [1510, 720] on button "Save Edits" at bounding box center [1485, 727] width 133 height 36
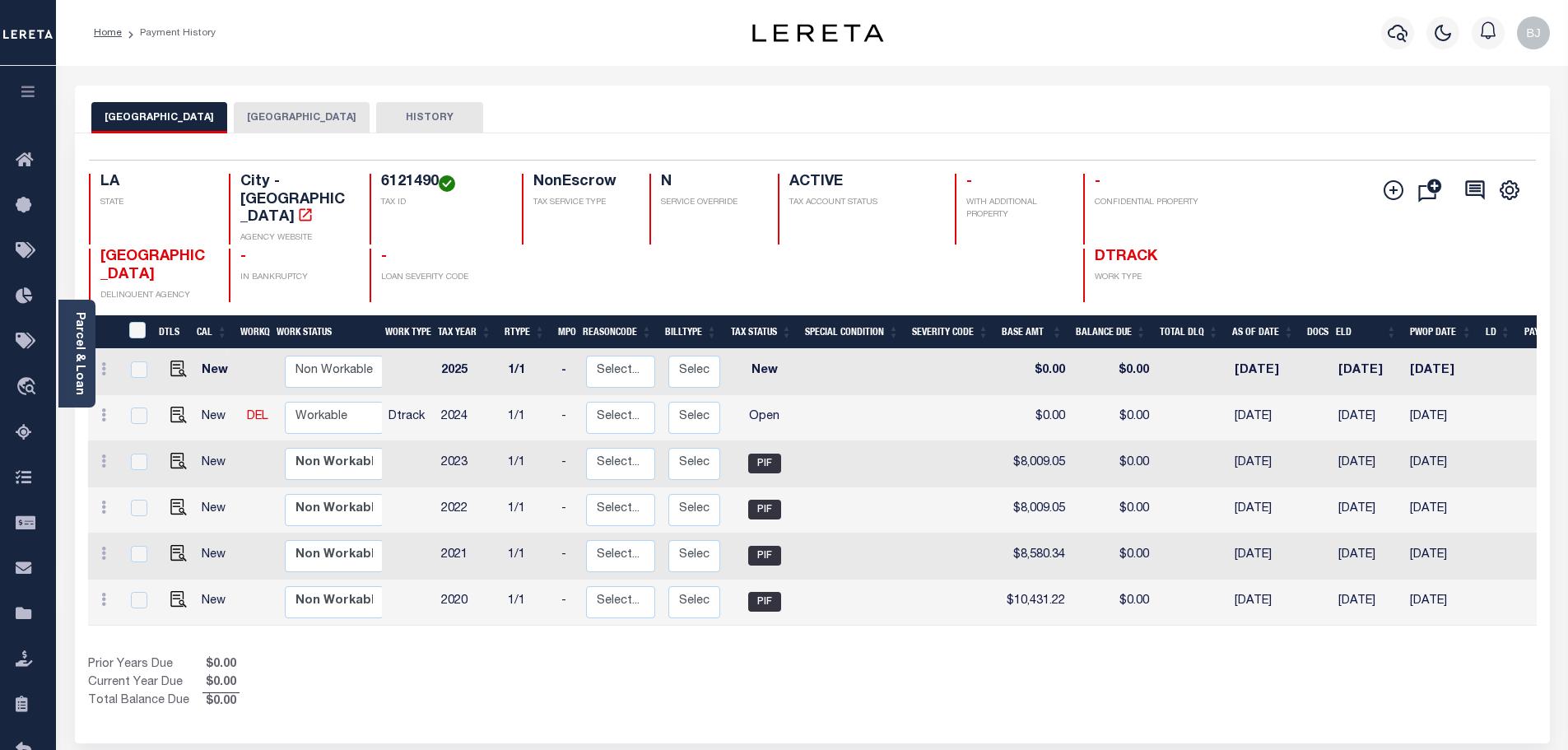
click at [257, 126] on button "[GEOGRAPHIC_DATA]" at bounding box center [301, 117] width 136 height 31
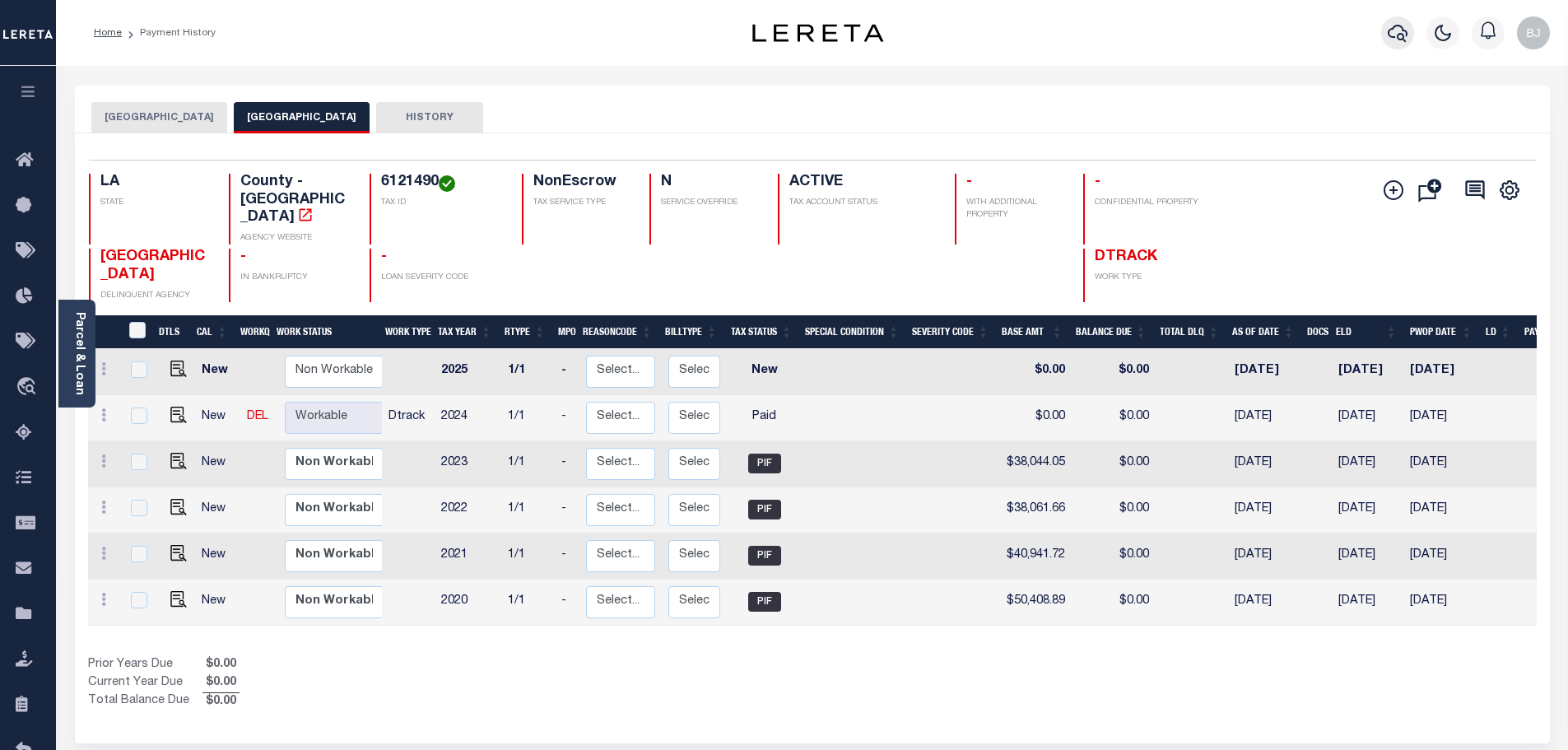
click at [1411, 40] on button "button" at bounding box center [1397, 33] width 33 height 33
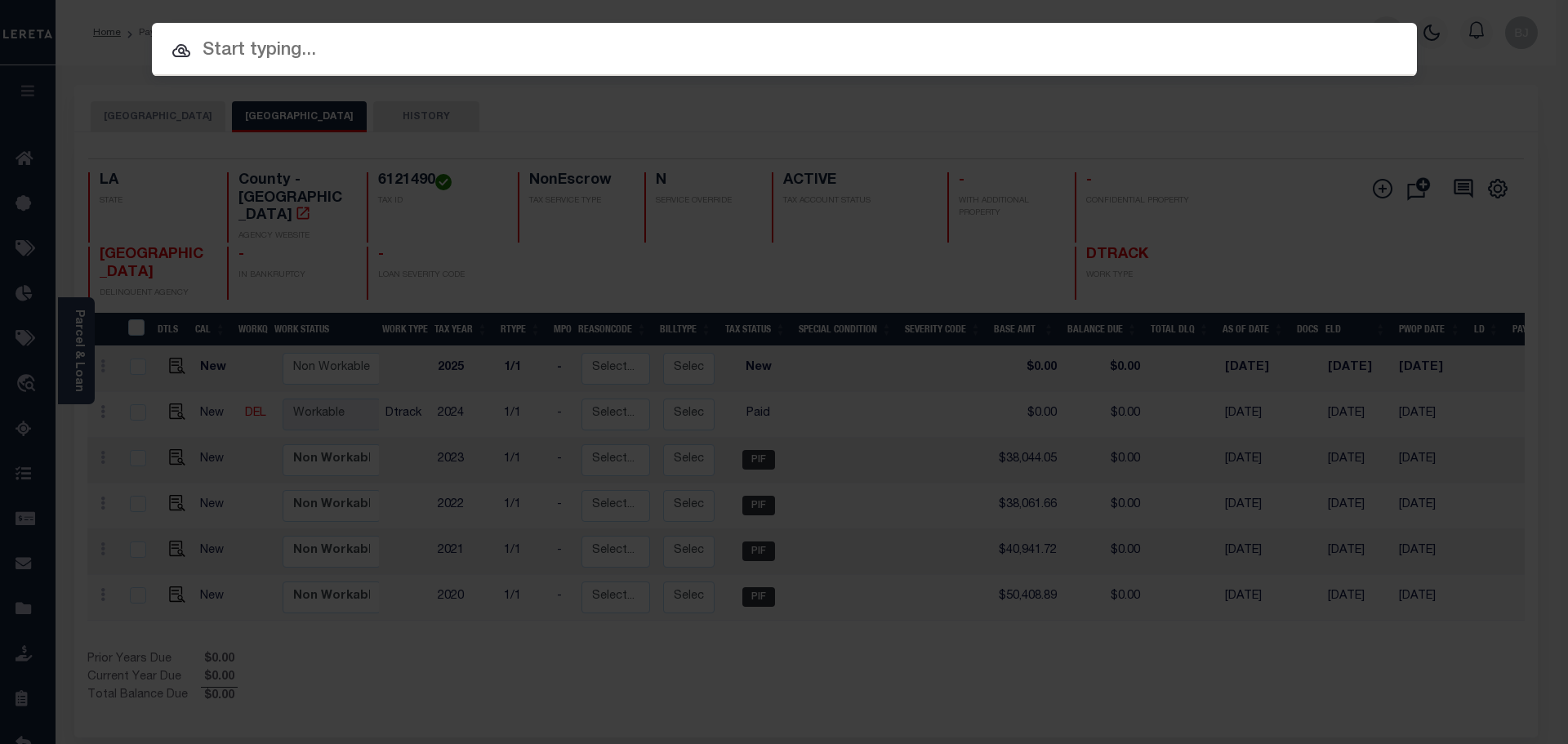
paste input "942200002072"
type input "942200002072"
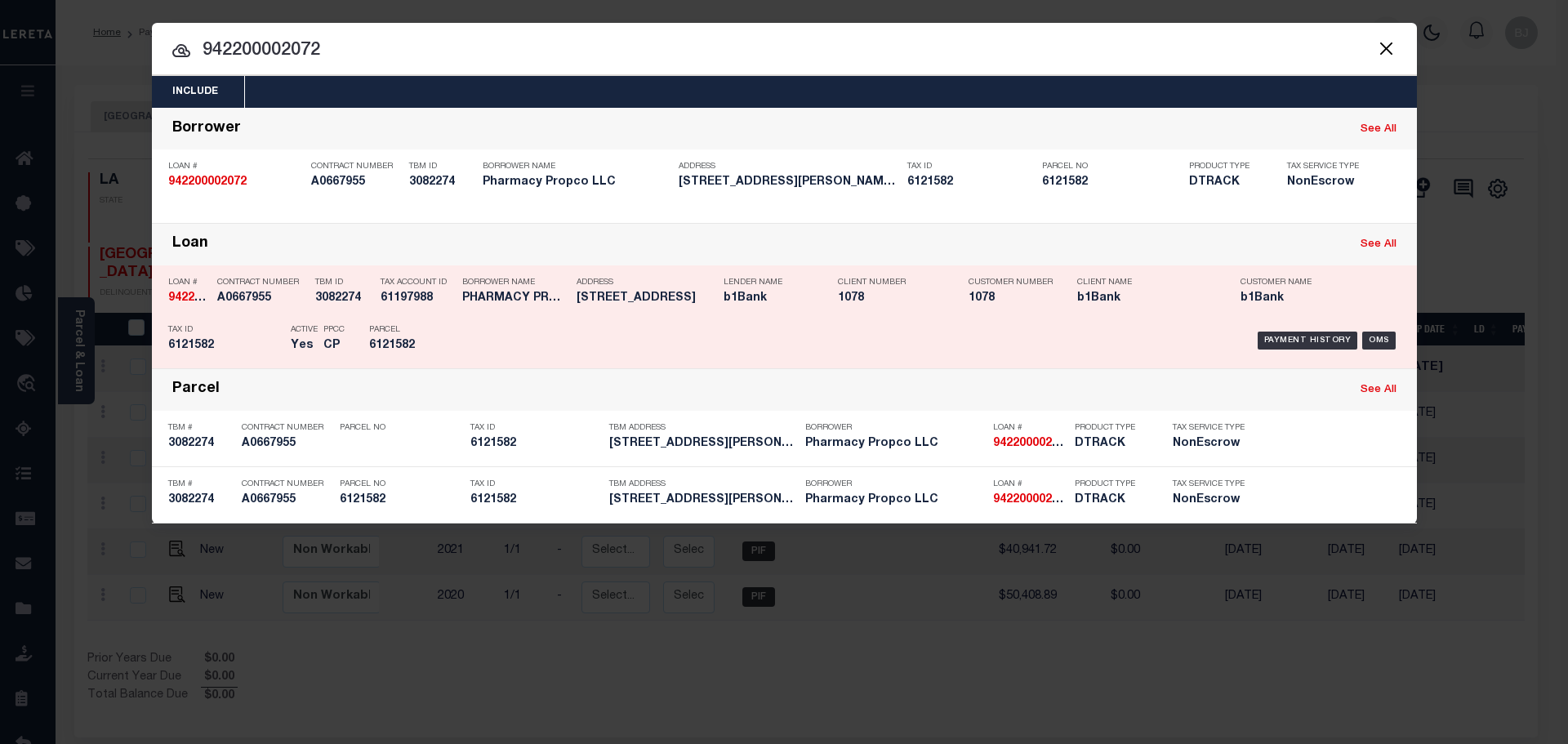
click at [666, 350] on div "Payment History OMS" at bounding box center [933, 341] width 933 height 47
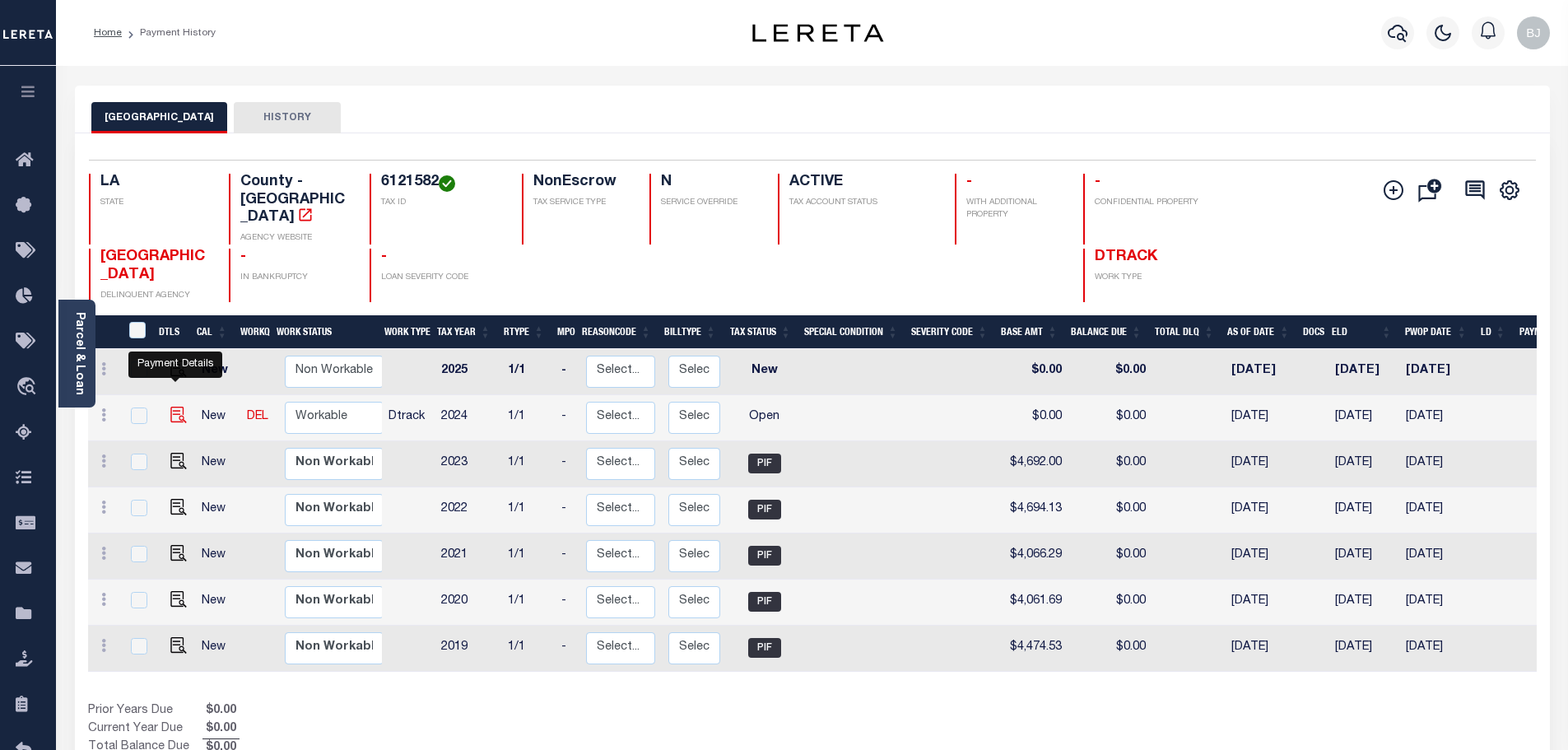
click at [171, 406] on img "" at bounding box center [179, 414] width 17 height 17
checkbox input "true"
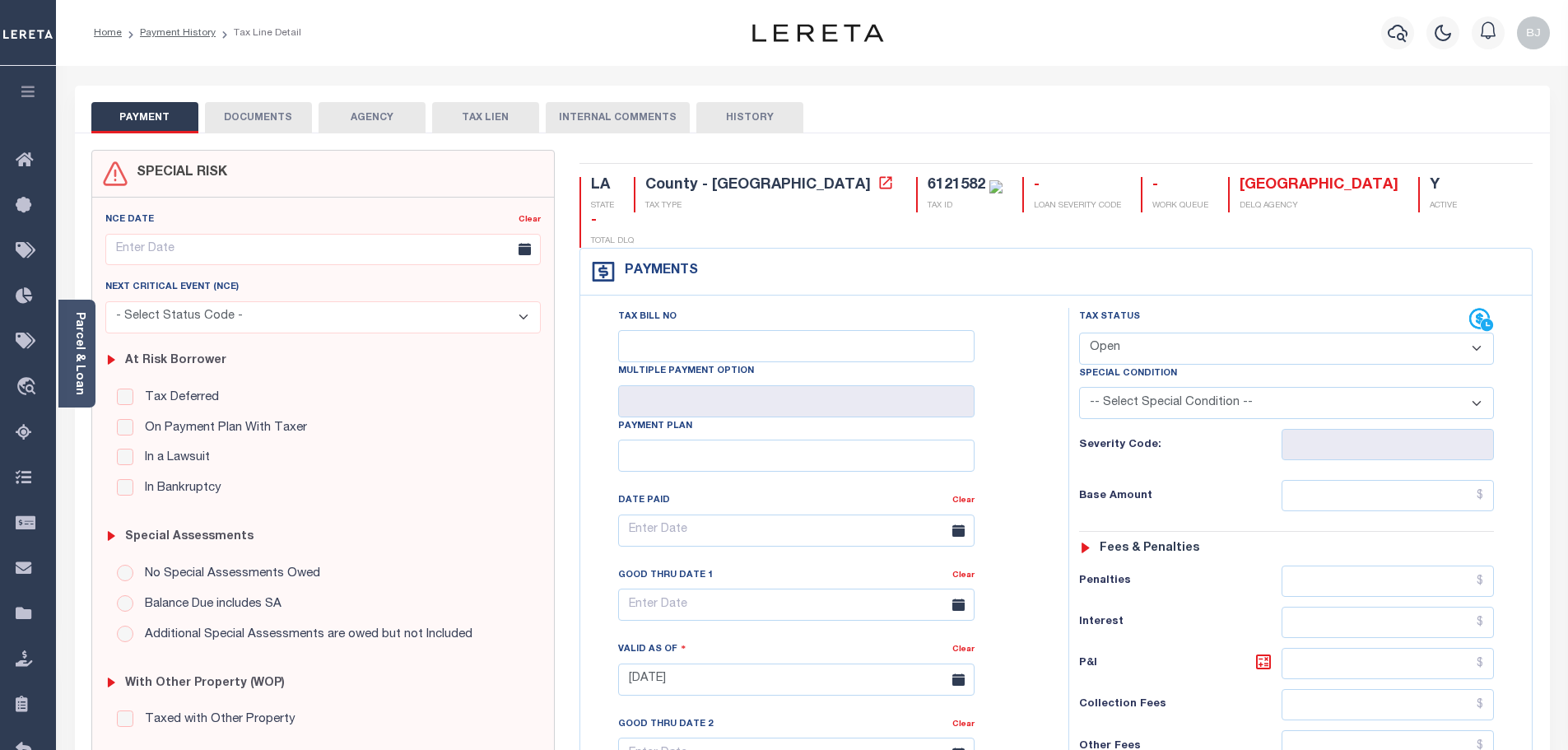
click at [1228, 308] on div "Tax Status Status" at bounding box center [1274, 320] width 390 height 25
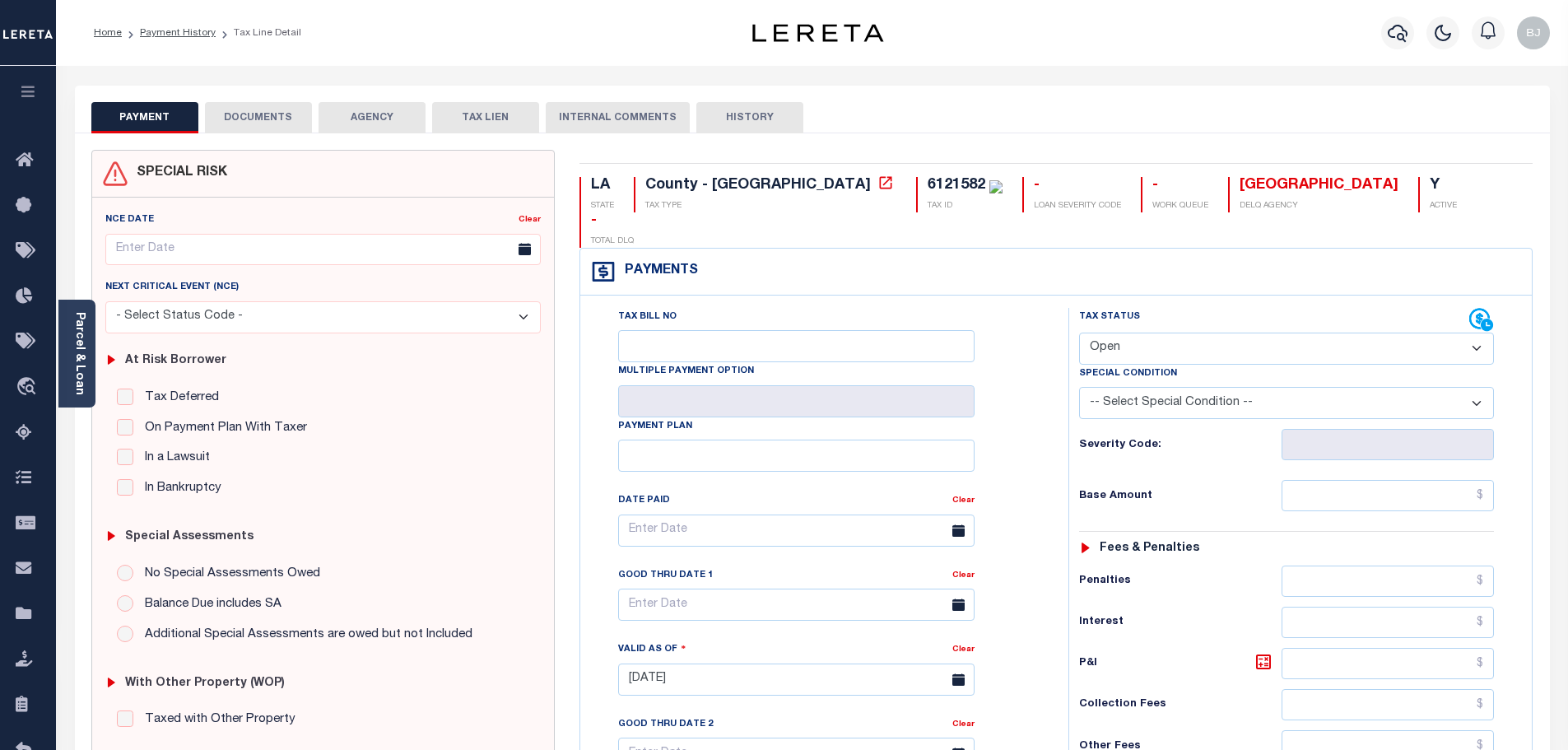
drag, startPoint x: 1228, startPoint y: 314, endPoint x: 1220, endPoint y: 324, distance: 12.8
click at [1228, 333] on select "- Select Status Code - Open Due/Unpaid Paid Incomplete No Tax Due Internal Refu…" at bounding box center [1287, 349] width 415 height 32
select select "PYD"
click at [1079, 333] on select "- Select Status Code - Open Due/Unpaid Paid Incomplete No Tax Due Internal Refu…" at bounding box center [1287, 349] width 415 height 32
type input "[DATE]"
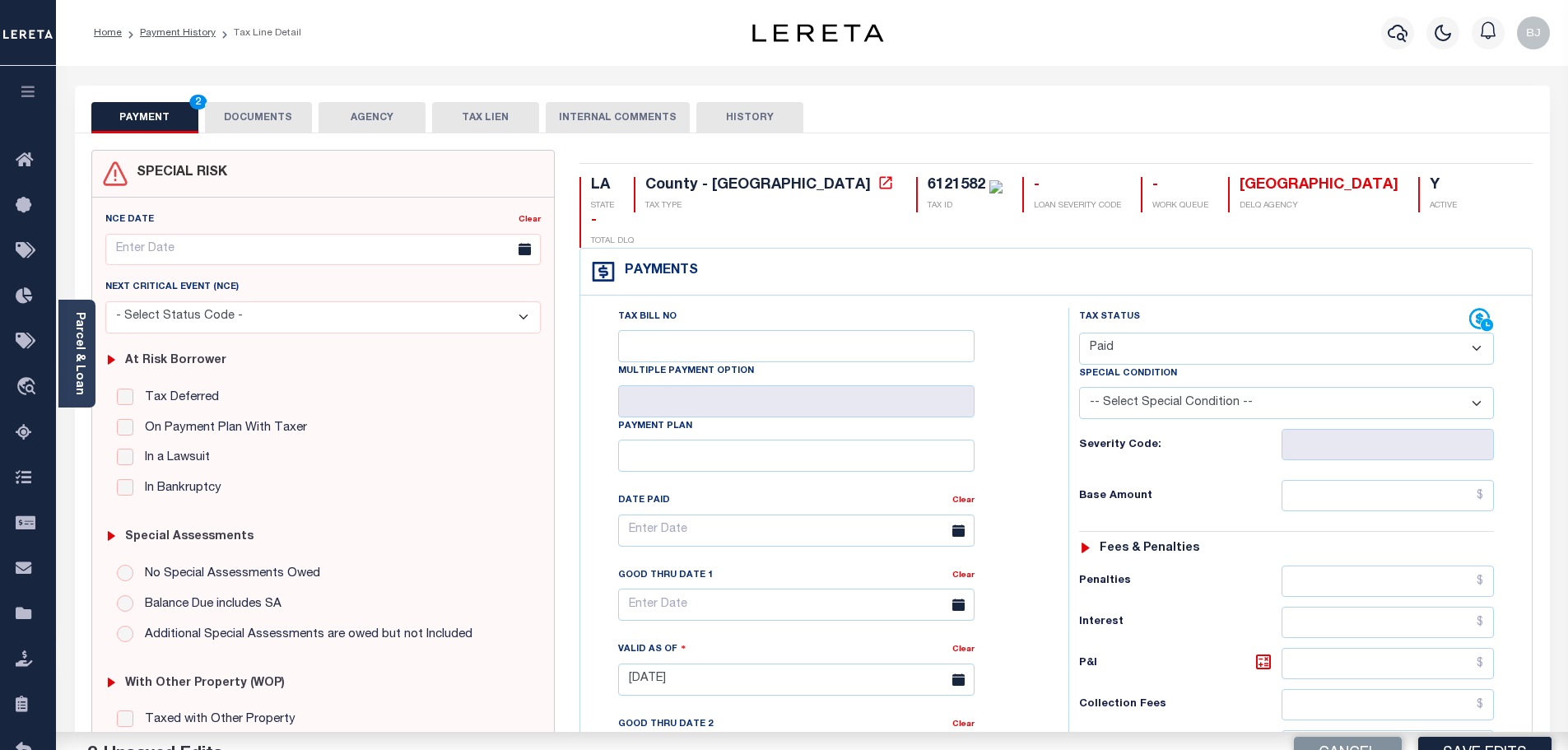
scroll to position [411, 0]
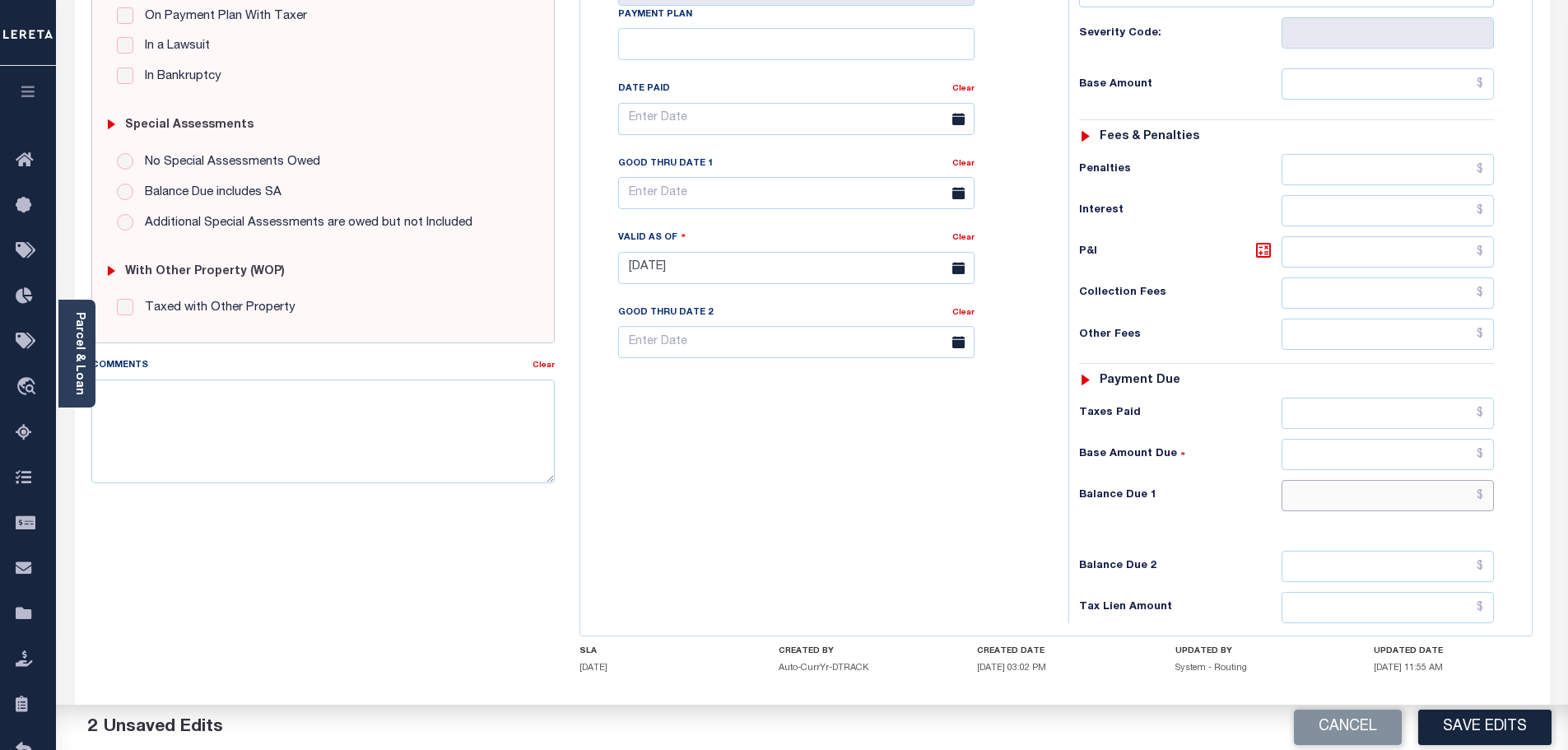
click at [1430, 480] on input "text" at bounding box center [1387, 495] width 214 height 31
type input "$0.00"
click at [382, 430] on textarea "Comments" at bounding box center [323, 431] width 464 height 103
paste textarea "Marked paid per file from tax office - bj"
type textarea "Marked paid per file from tax office - bj"
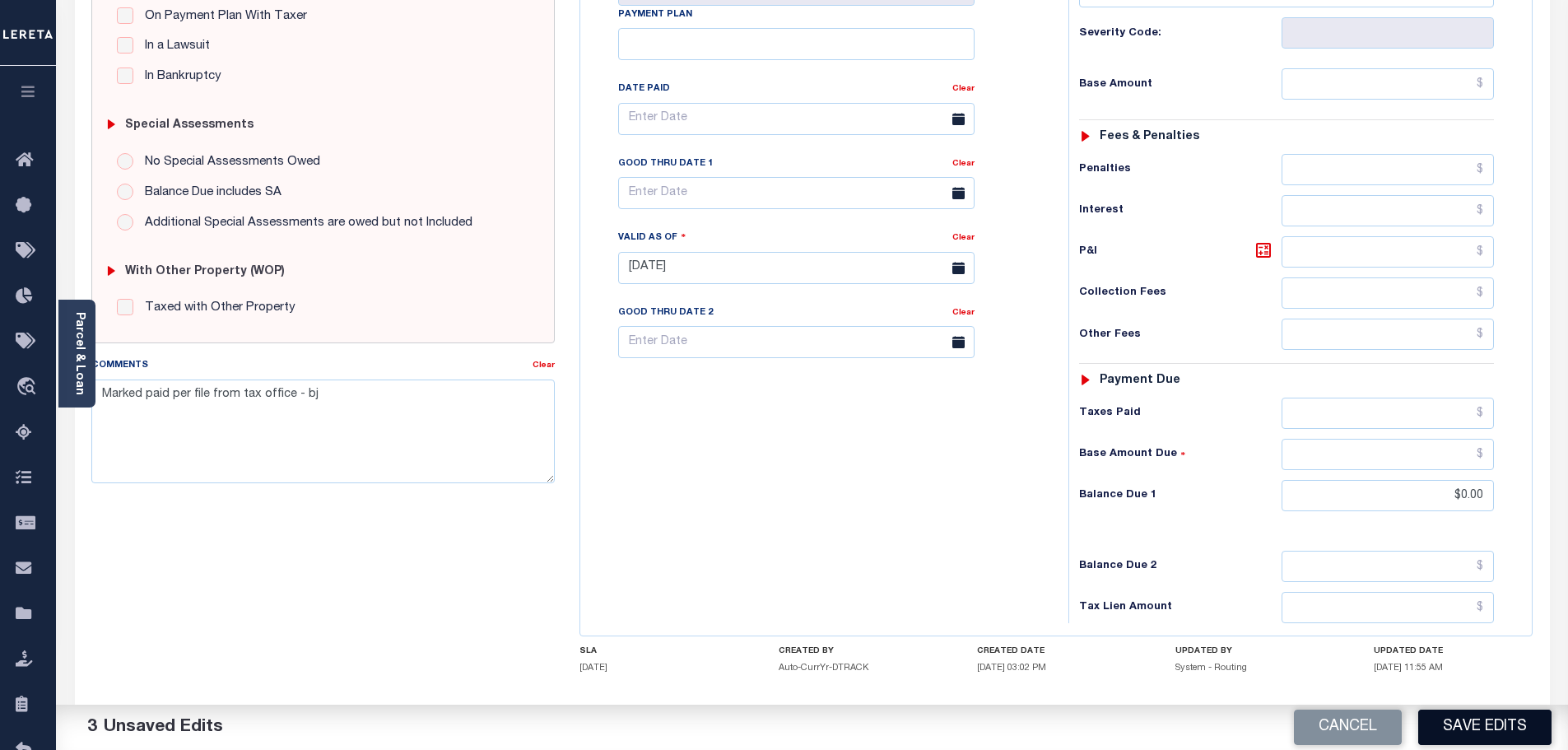
click at [1494, 728] on button "Save Edits" at bounding box center [1485, 727] width 133 height 36
checkbox input "false"
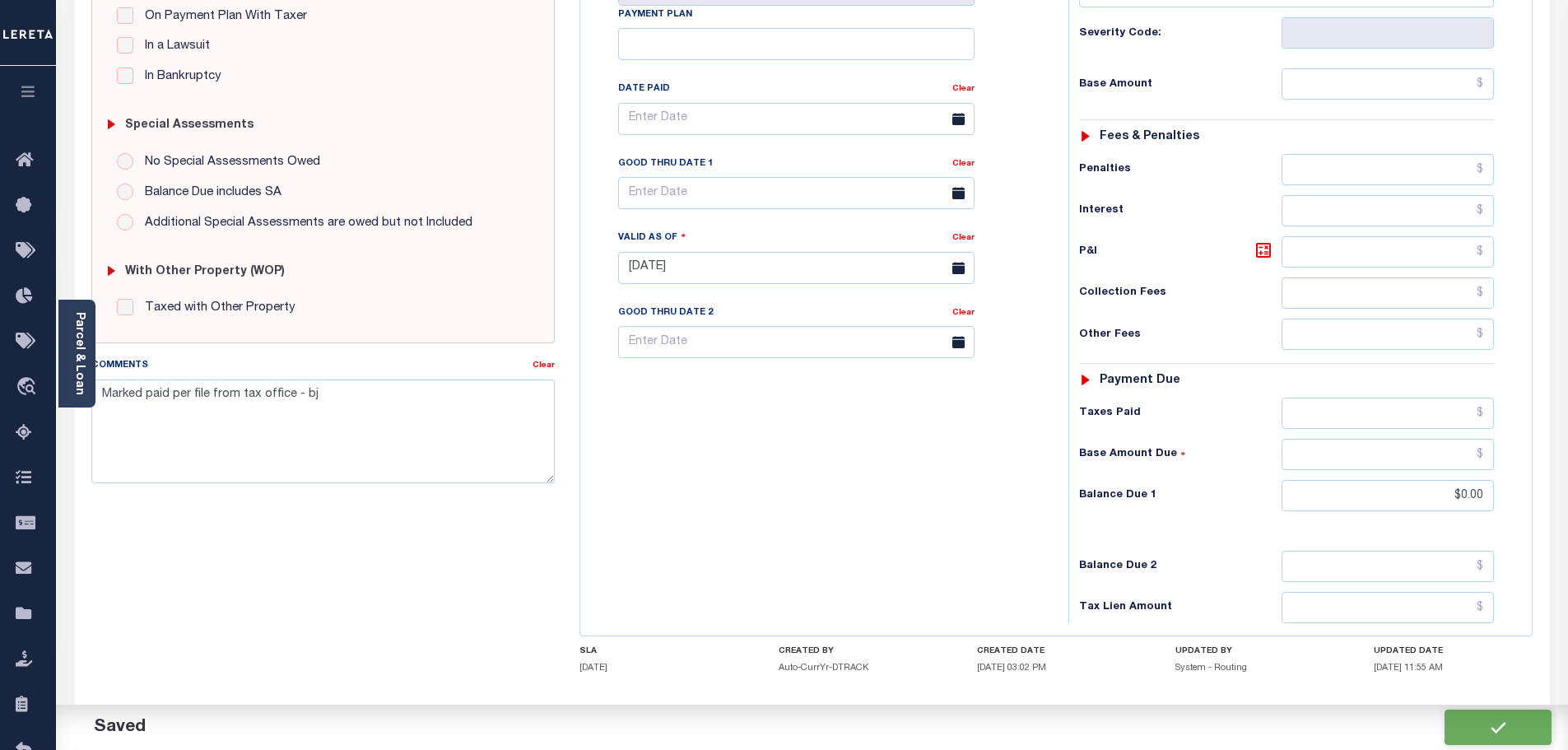
type input "$0"
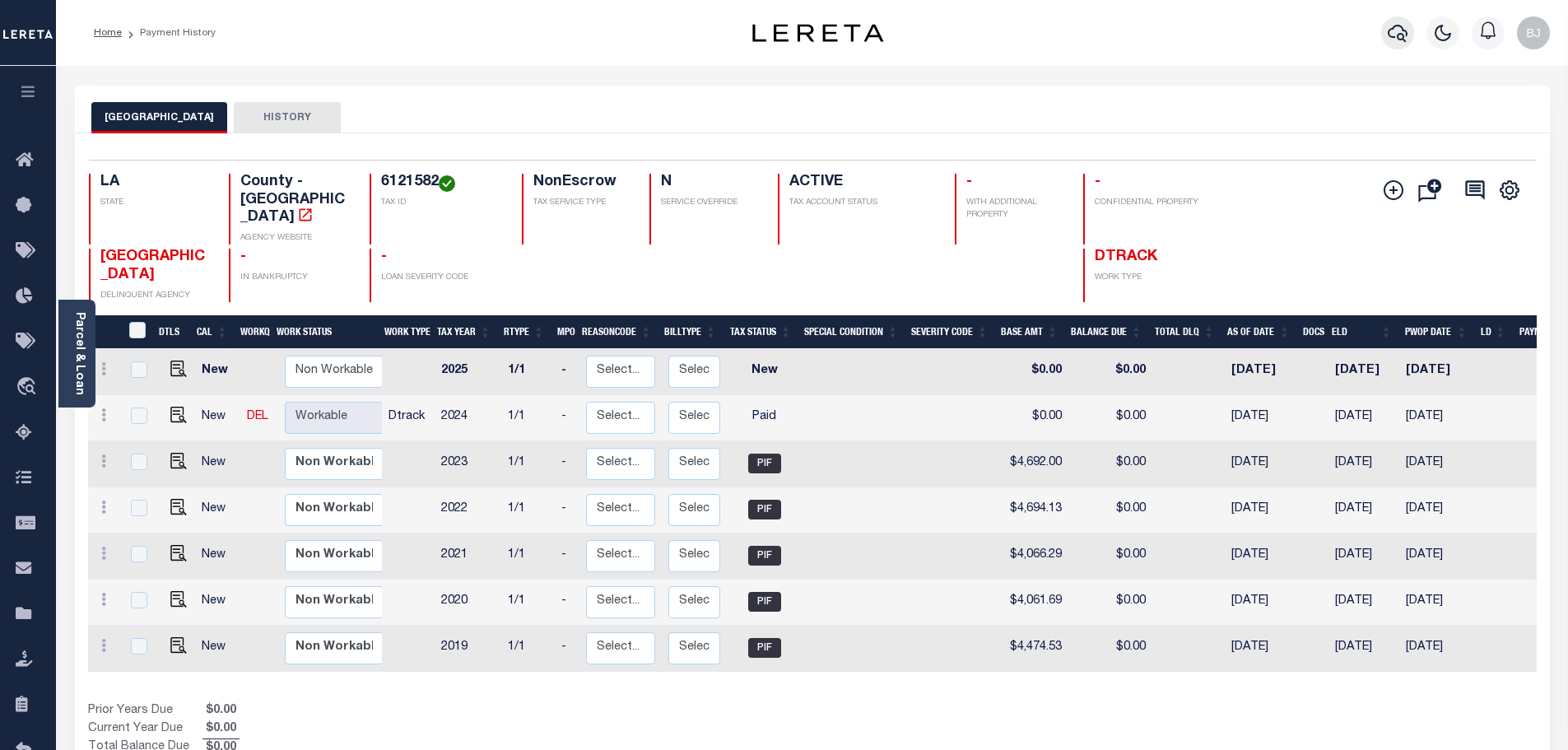
click at [1389, 30] on icon "button" at bounding box center [1397, 33] width 20 height 20
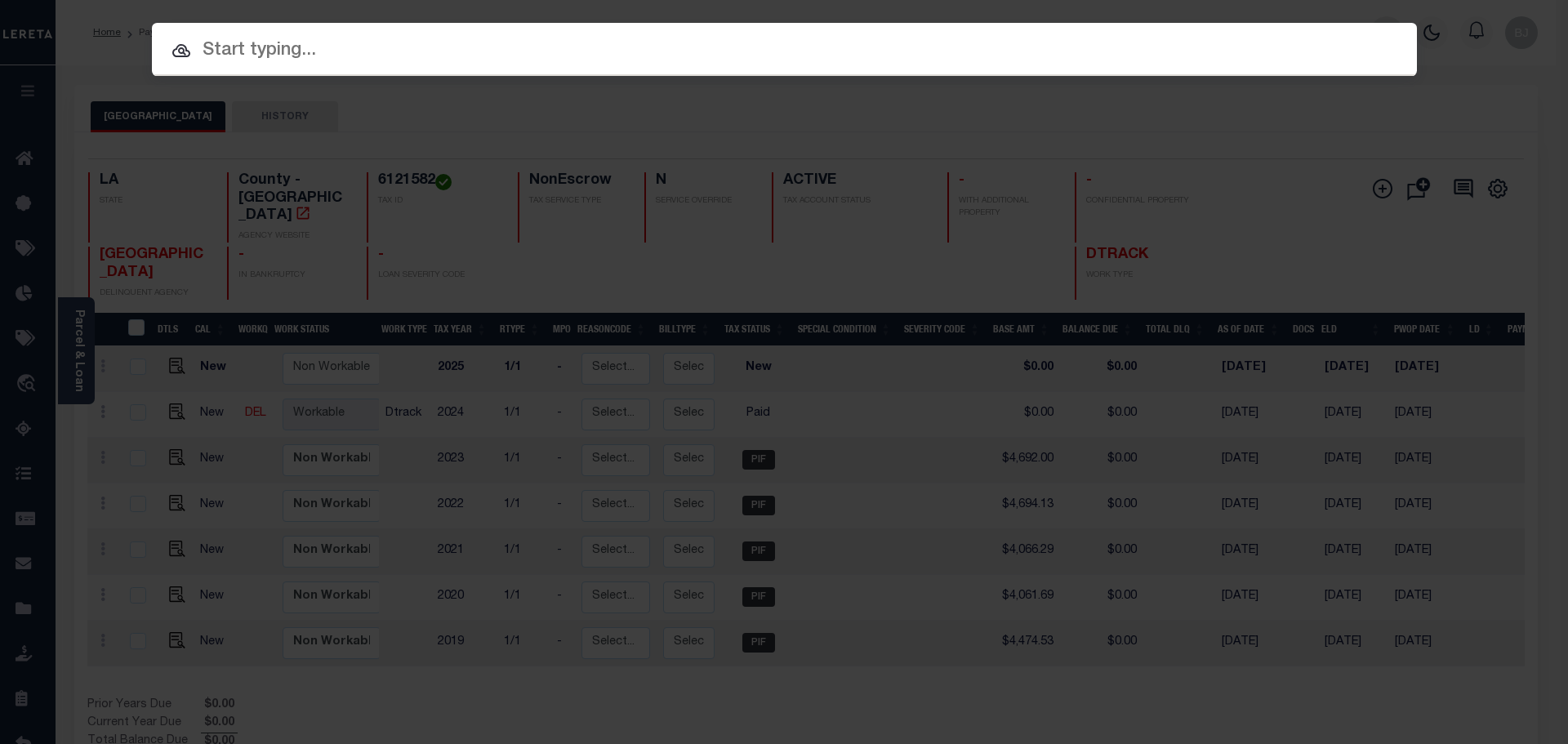
paste input "942300011536"
type input "942300011536"
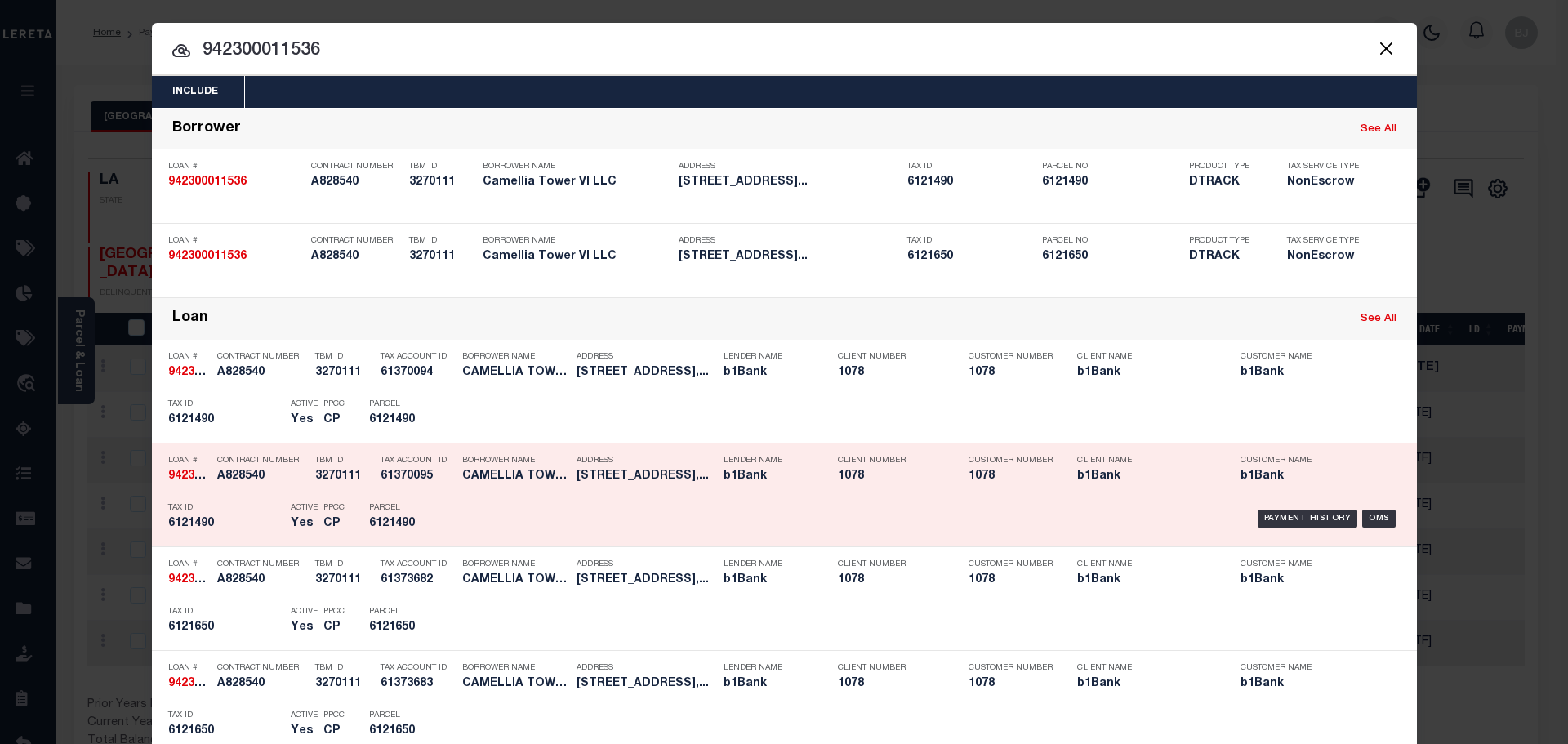
scroll to position [82, 0]
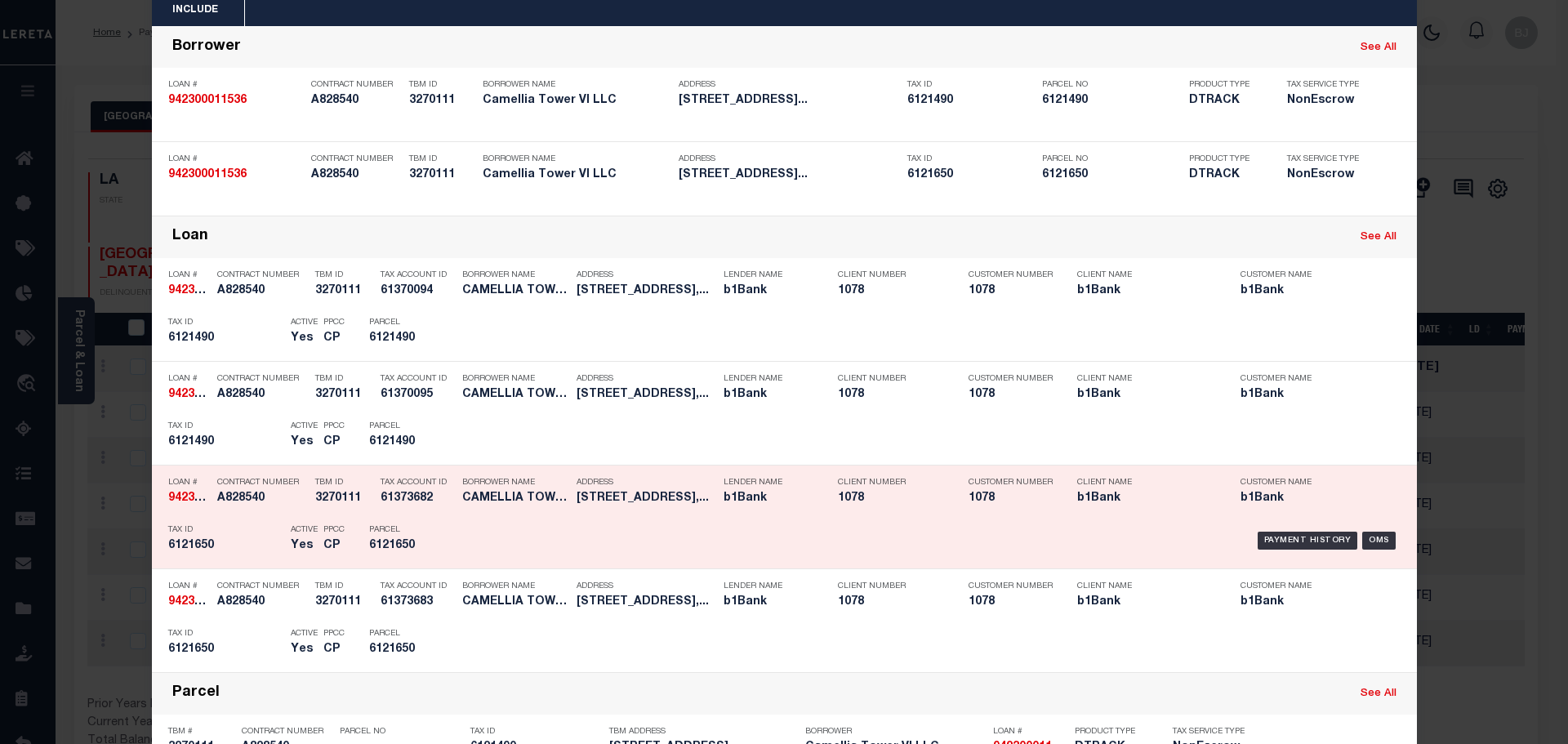
click at [439, 500] on h5 "61373682" at bounding box center [417, 499] width 74 height 14
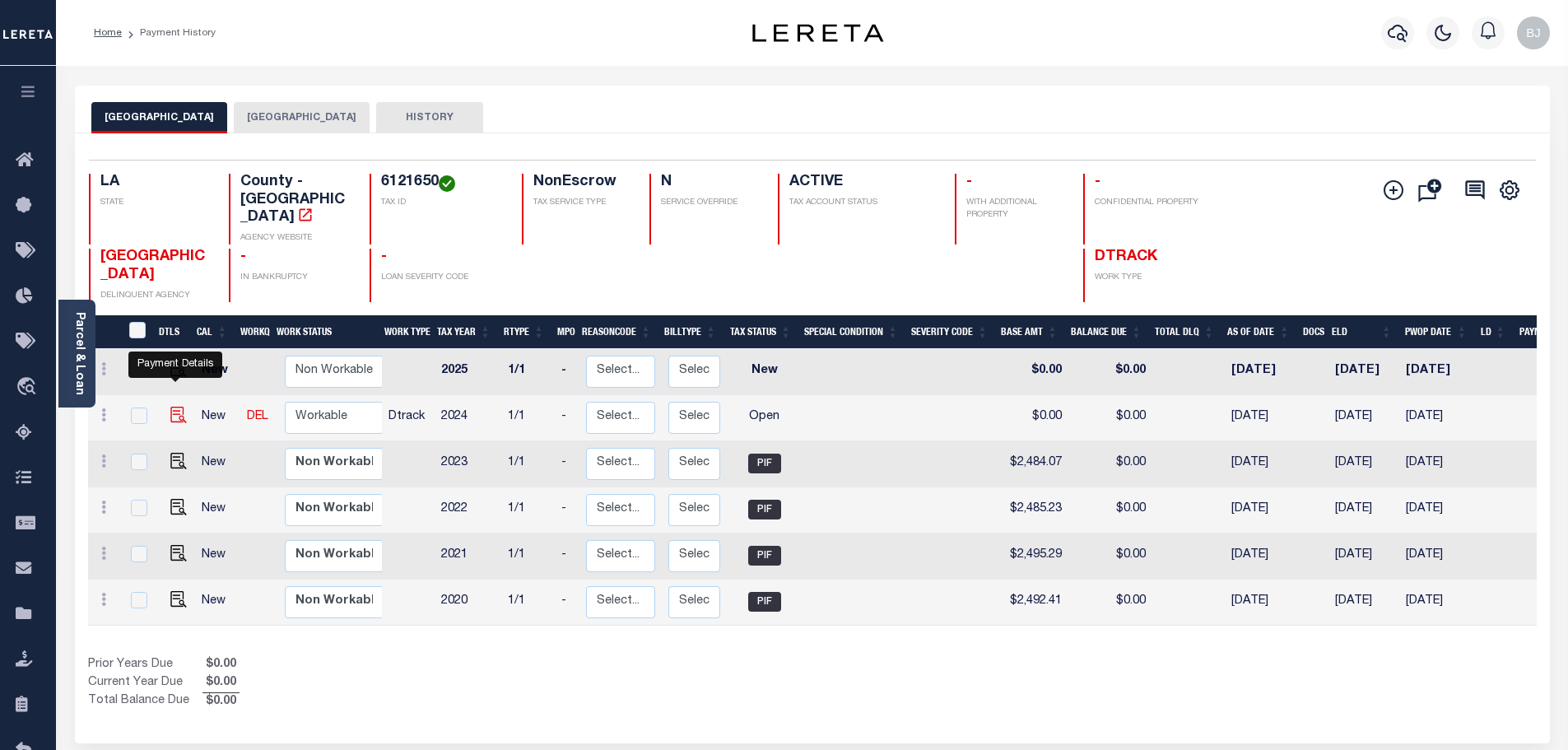
click at [176, 406] on img "" at bounding box center [179, 414] width 17 height 17
checkbox input "true"
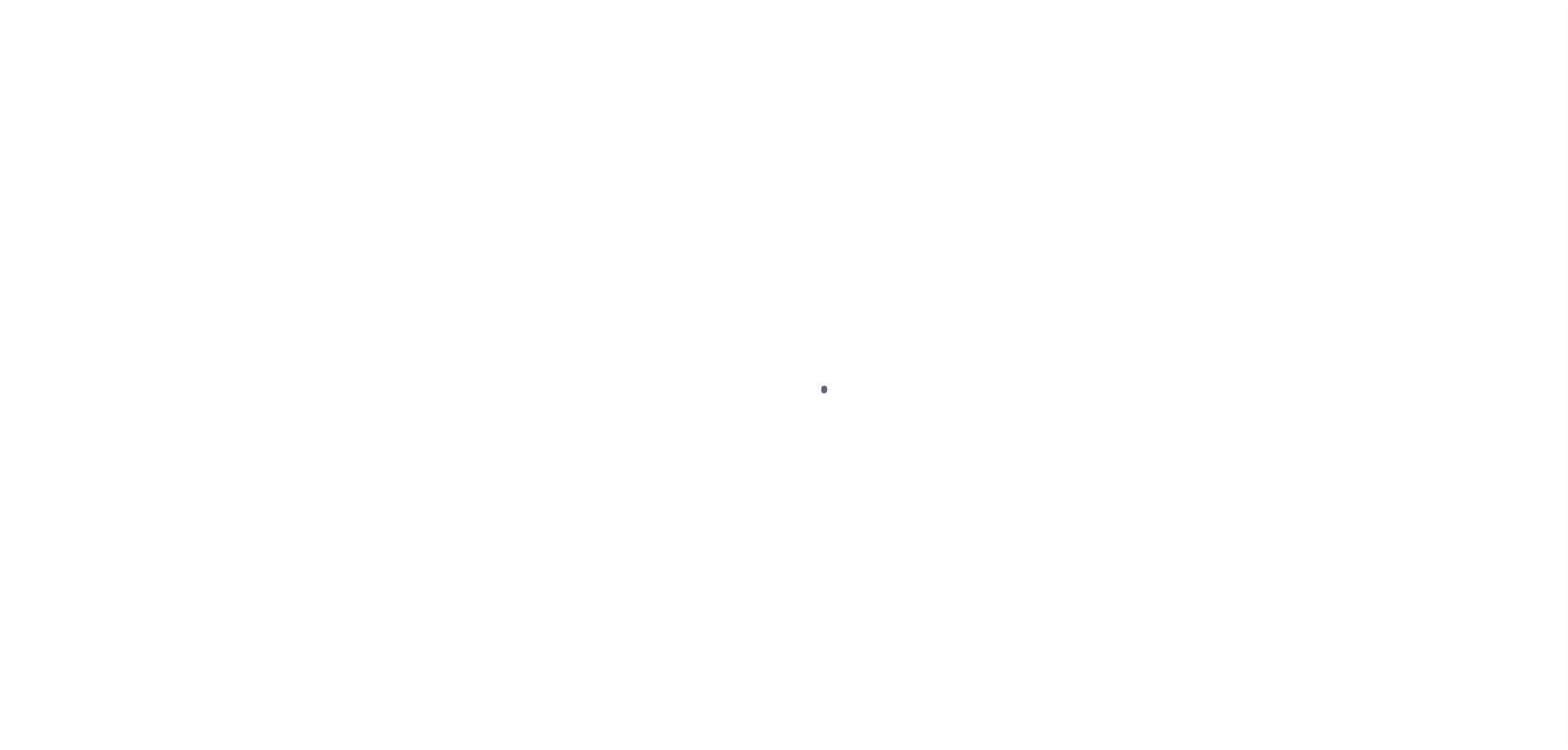
checkbox input "false"
type input "[DATE]"
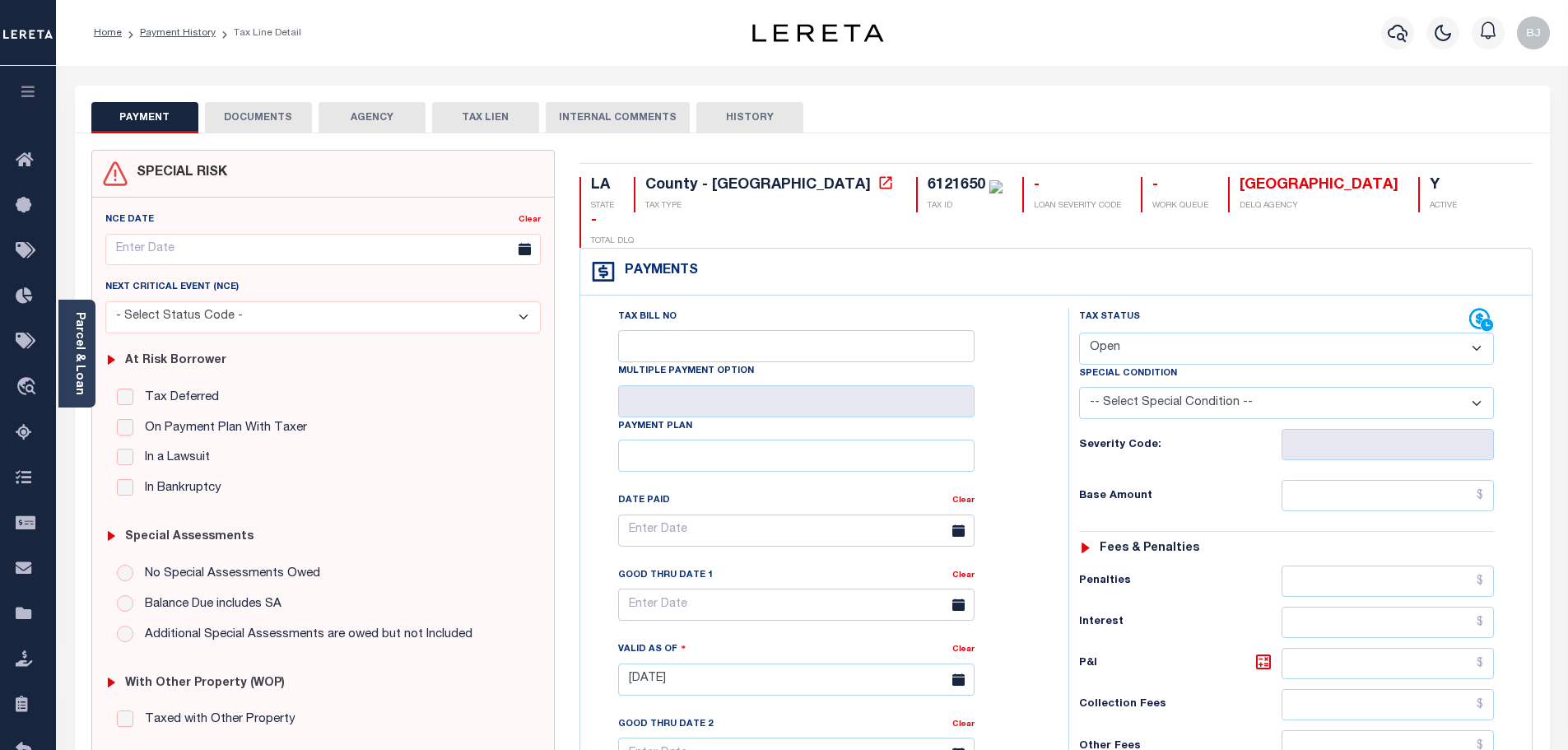
drag, startPoint x: 1164, startPoint y: 314, endPoint x: 1159, endPoint y: 327, distance: 13.9
click at [1164, 333] on select "- Select Status Code - Open Due/Unpaid Paid Incomplete No Tax Due Internal Refu…" at bounding box center [1287, 349] width 415 height 32
select select "PYD"
click at [1079, 333] on select "- Select Status Code - Open Due/Unpaid Paid Incomplete No Tax Due Internal Refu…" at bounding box center [1287, 349] width 415 height 32
type input "[DATE]"
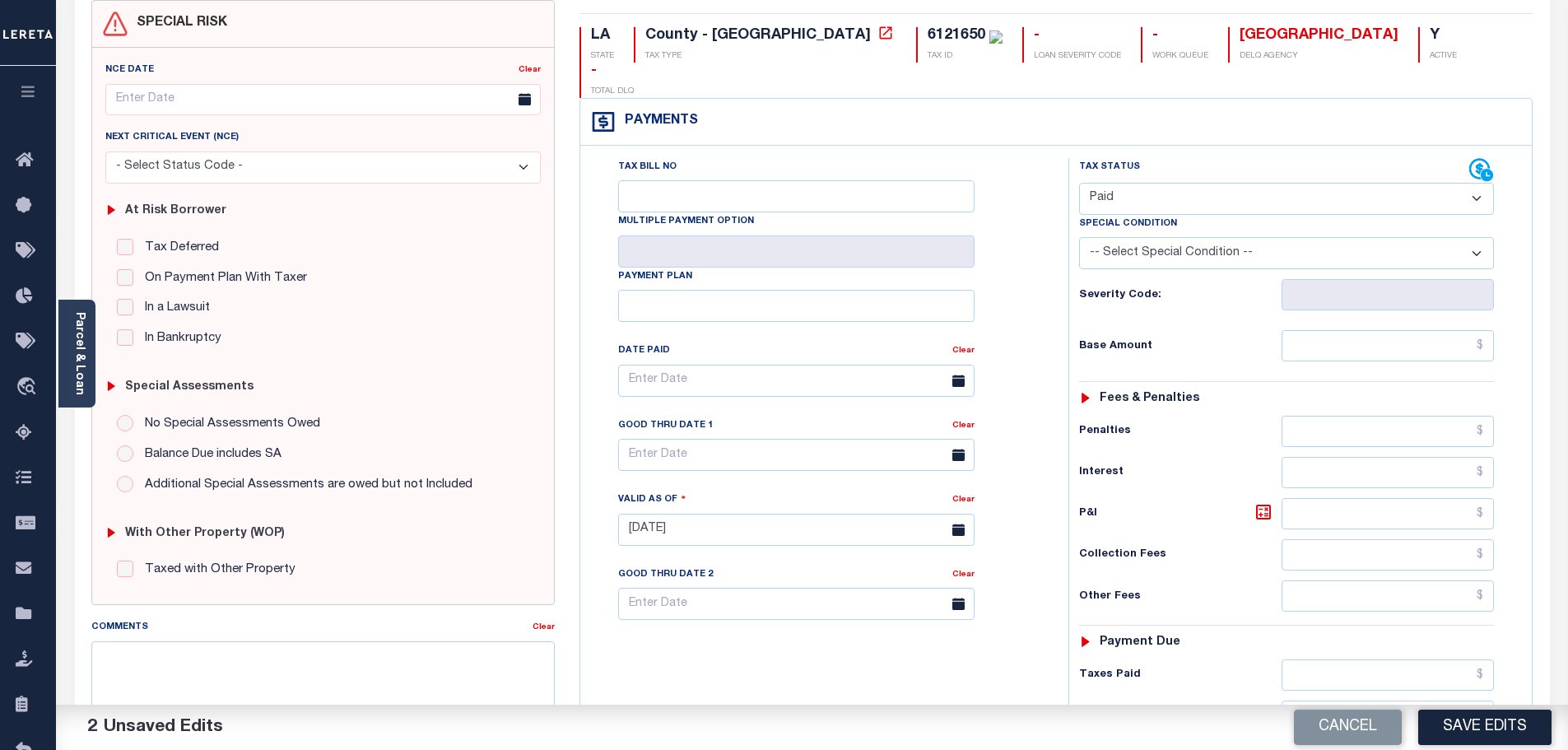
scroll to position [462, 0]
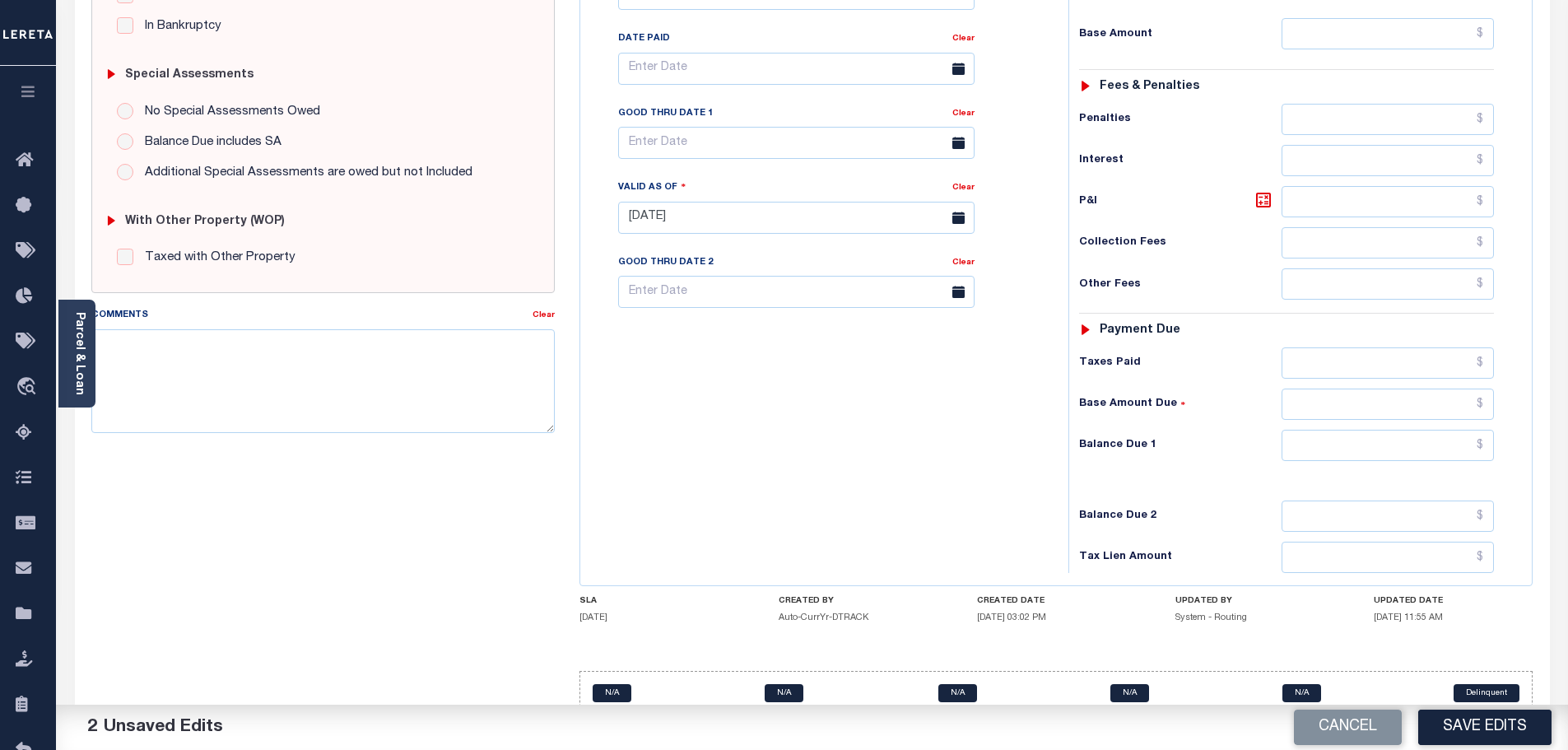
click at [1420, 391] on div "Tax Status Status - Select Status Code -" at bounding box center [1292, 210] width 447 height 727
click at [1426, 430] on input "text" at bounding box center [1387, 445] width 214 height 31
type input "$0.00"
click at [332, 382] on textarea "Comments" at bounding box center [323, 381] width 464 height 103
paste textarea "Marked paid per file from tax office - bj"
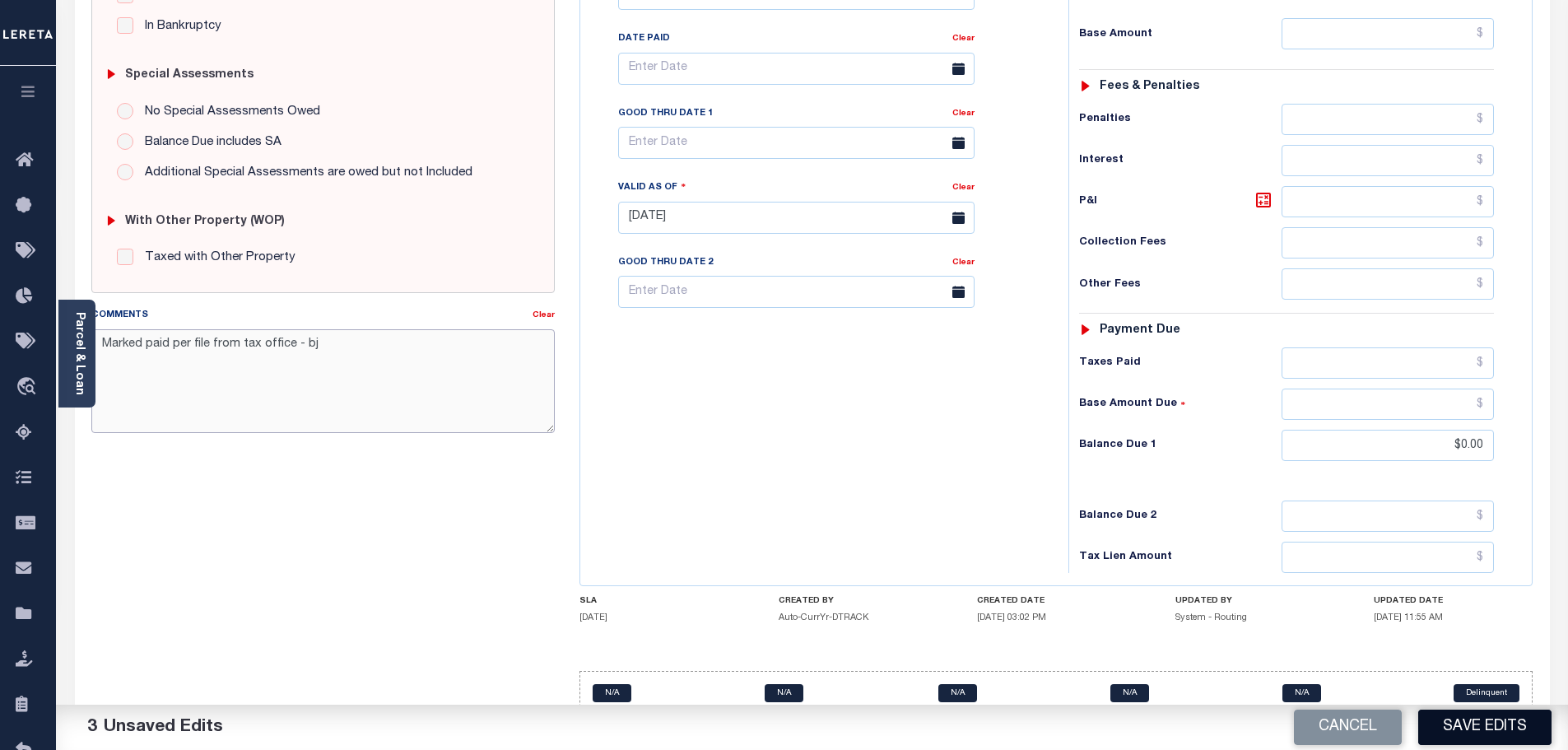
type textarea "Marked paid per file from tax office - bj"
click at [1475, 724] on button "Save Edits" at bounding box center [1485, 727] width 133 height 36
checkbox input "false"
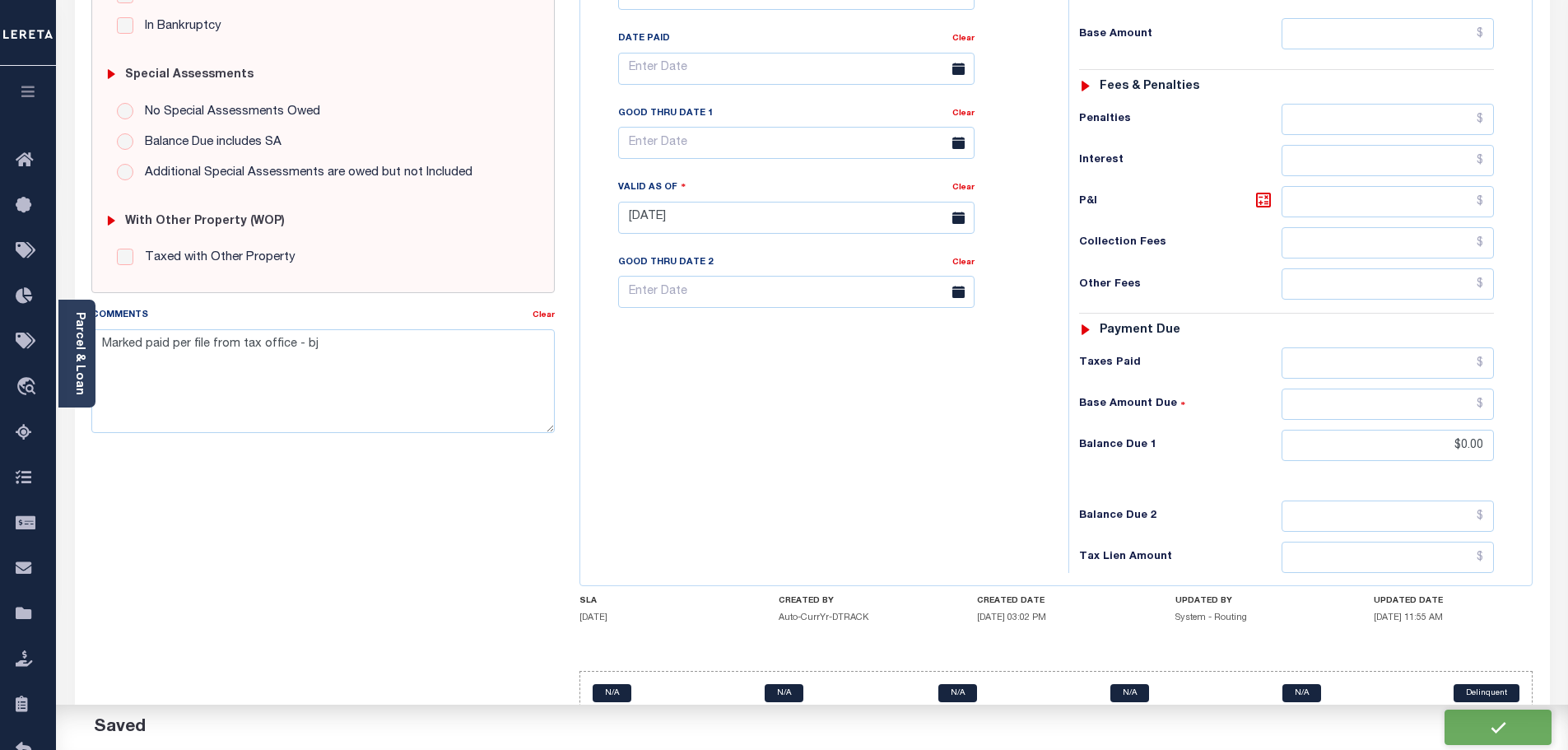
type input "$0"
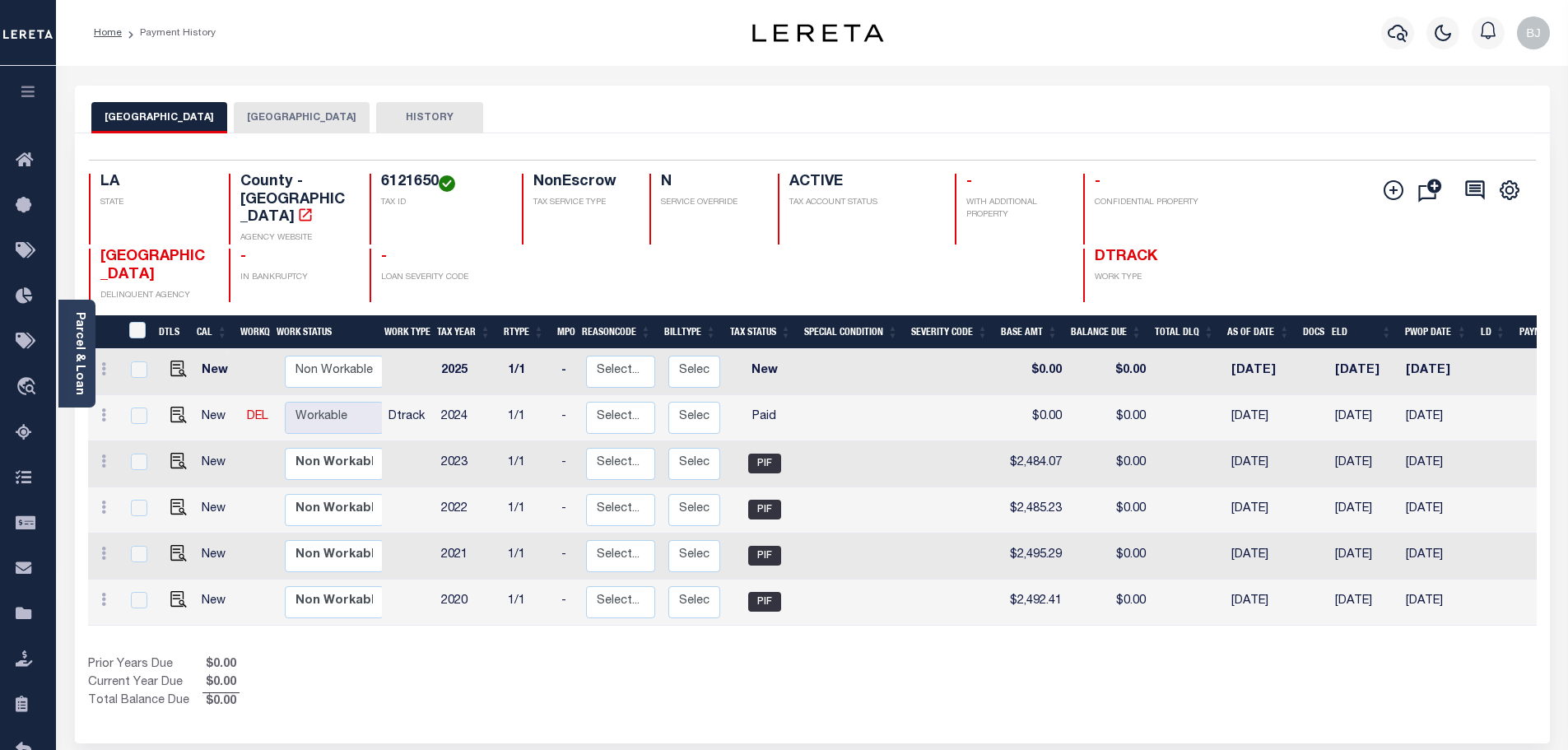
drag, startPoint x: 0, startPoint y: 0, endPoint x: 844, endPoint y: 165, distance: 860.0
click at [844, 166] on div "Selected 6 Results 1 Items per page 25 50 100 LA STATE County - LA AGENCY WEBSI…" at bounding box center [811, 230] width 1473 height 142
click at [181, 406] on img "" at bounding box center [179, 414] width 17 height 17
checkbox input "true"
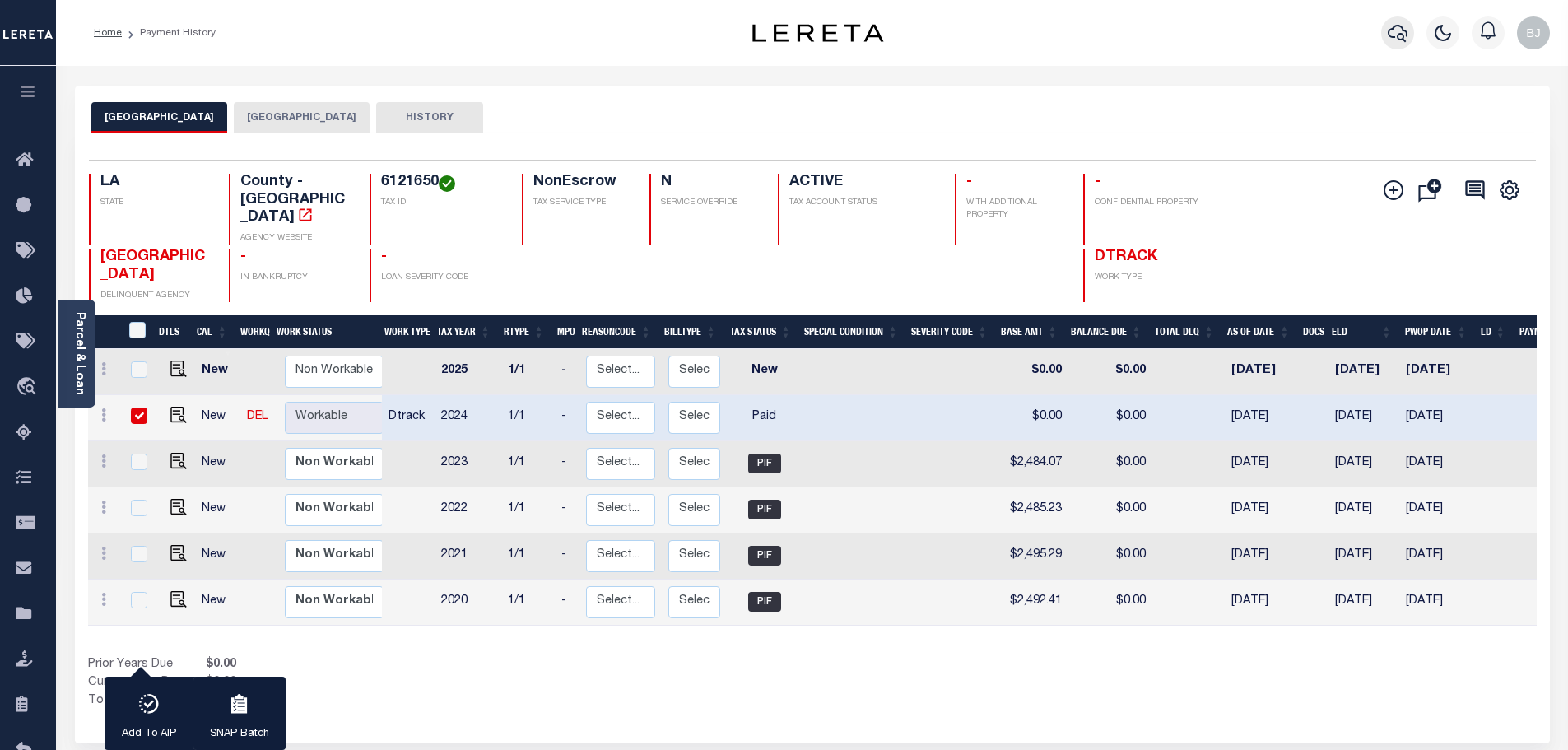
click at [1405, 41] on icon "button" at bounding box center [1397, 33] width 20 height 20
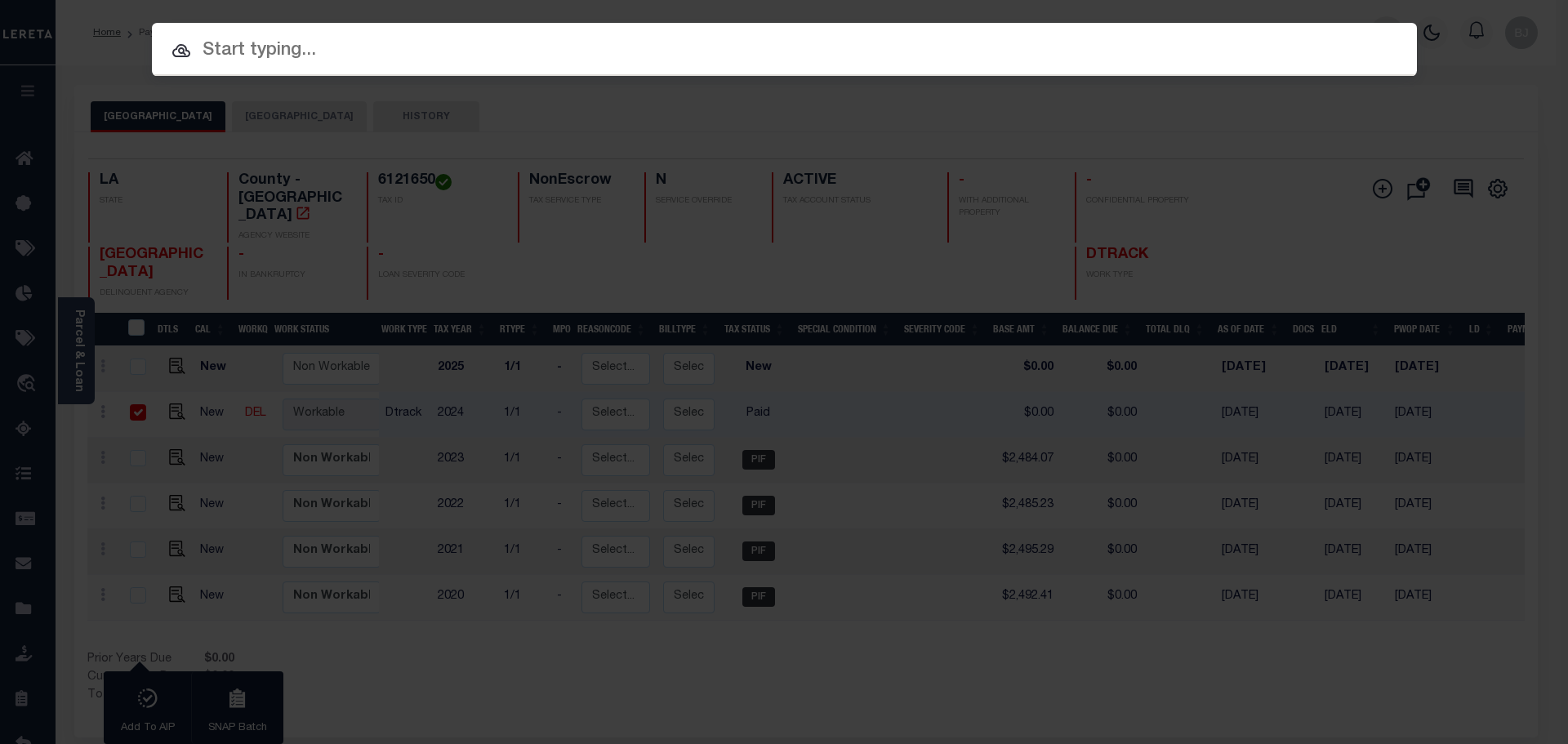
paste input "47000236"
type input "47000236"
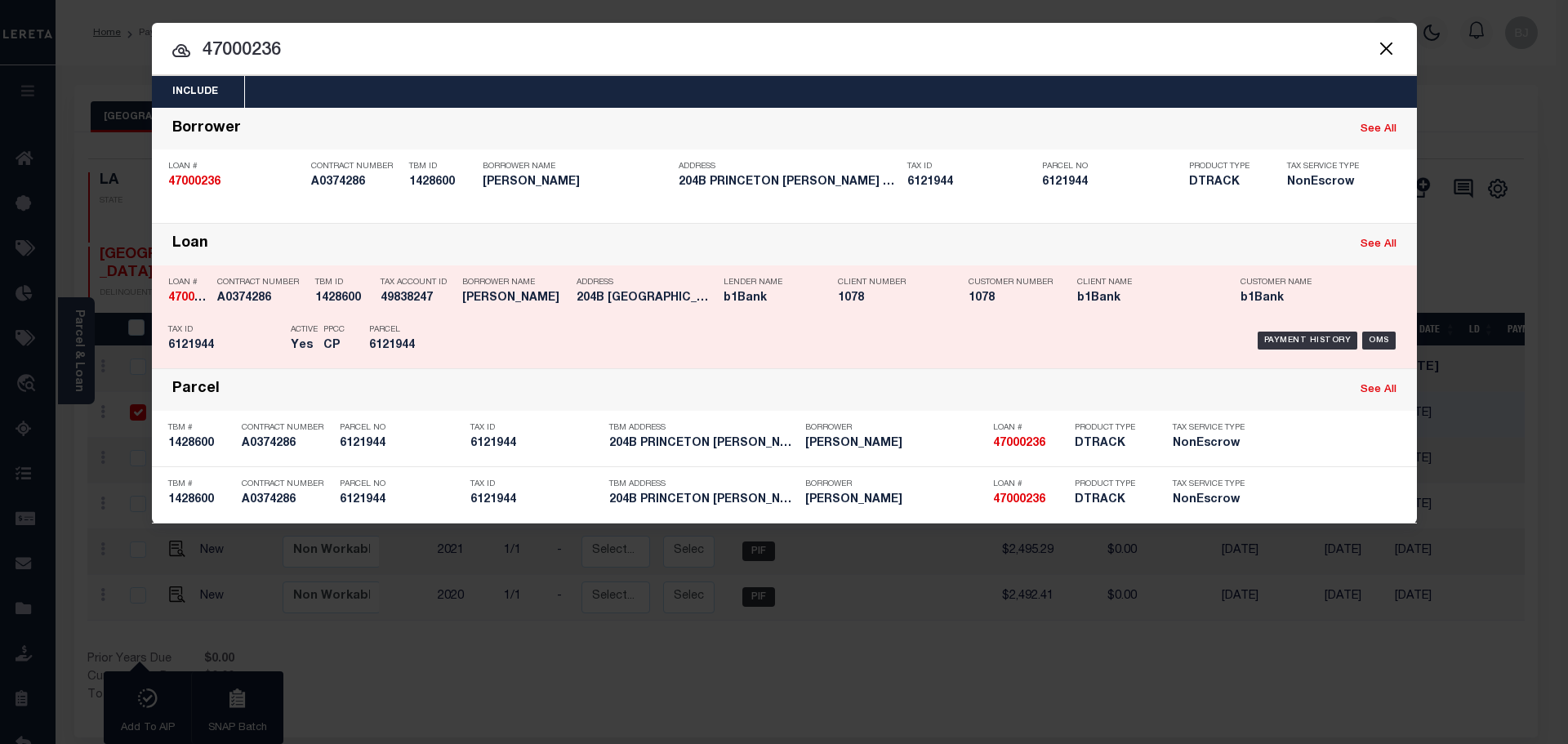
click at [915, 335] on div "Payment History OMS" at bounding box center [933, 341] width 933 height 47
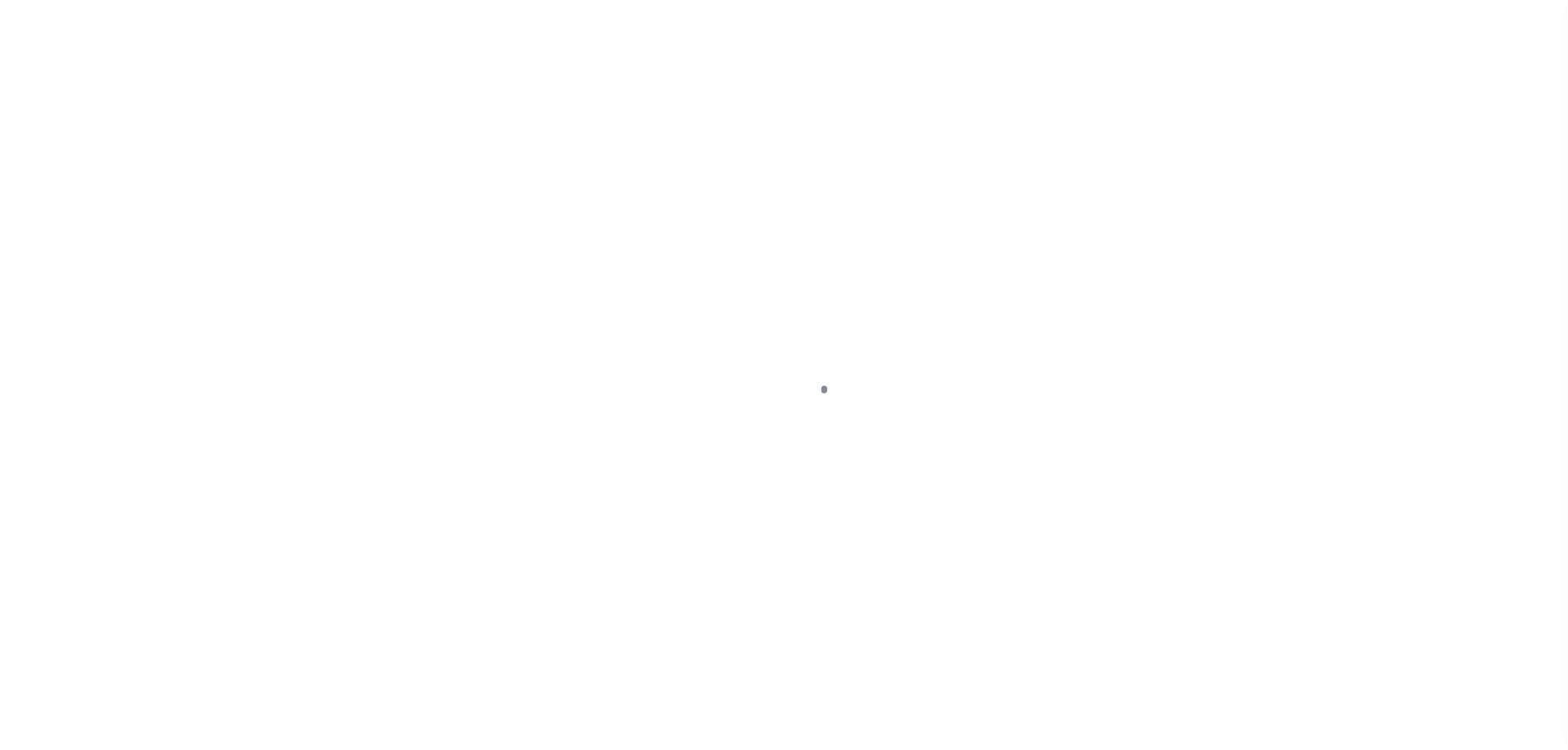
select select "PYD"
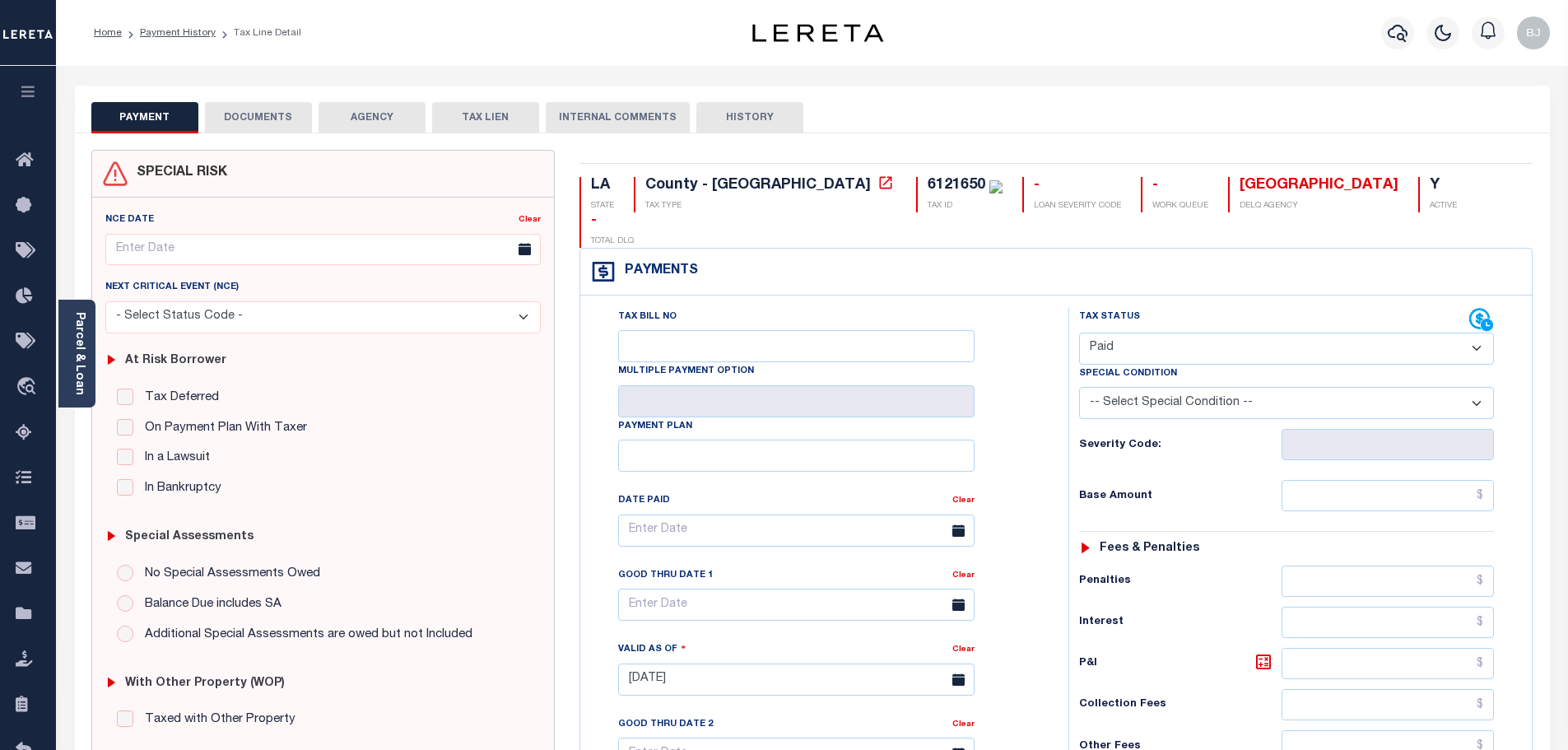
click at [1218, 333] on select "- Select Status Code - Open Due/Unpaid Paid Incomplete No Tax Due Internal Refu…" at bounding box center [1287, 349] width 415 height 32
drag, startPoint x: 913, startPoint y: 257, endPoint x: 948, endPoint y: 260, distance: 35.1
click at [913, 257] on div "Payments Warning! Search Status is not "Completed", amounts can not be keyed." at bounding box center [1056, 271] width 951 height 47
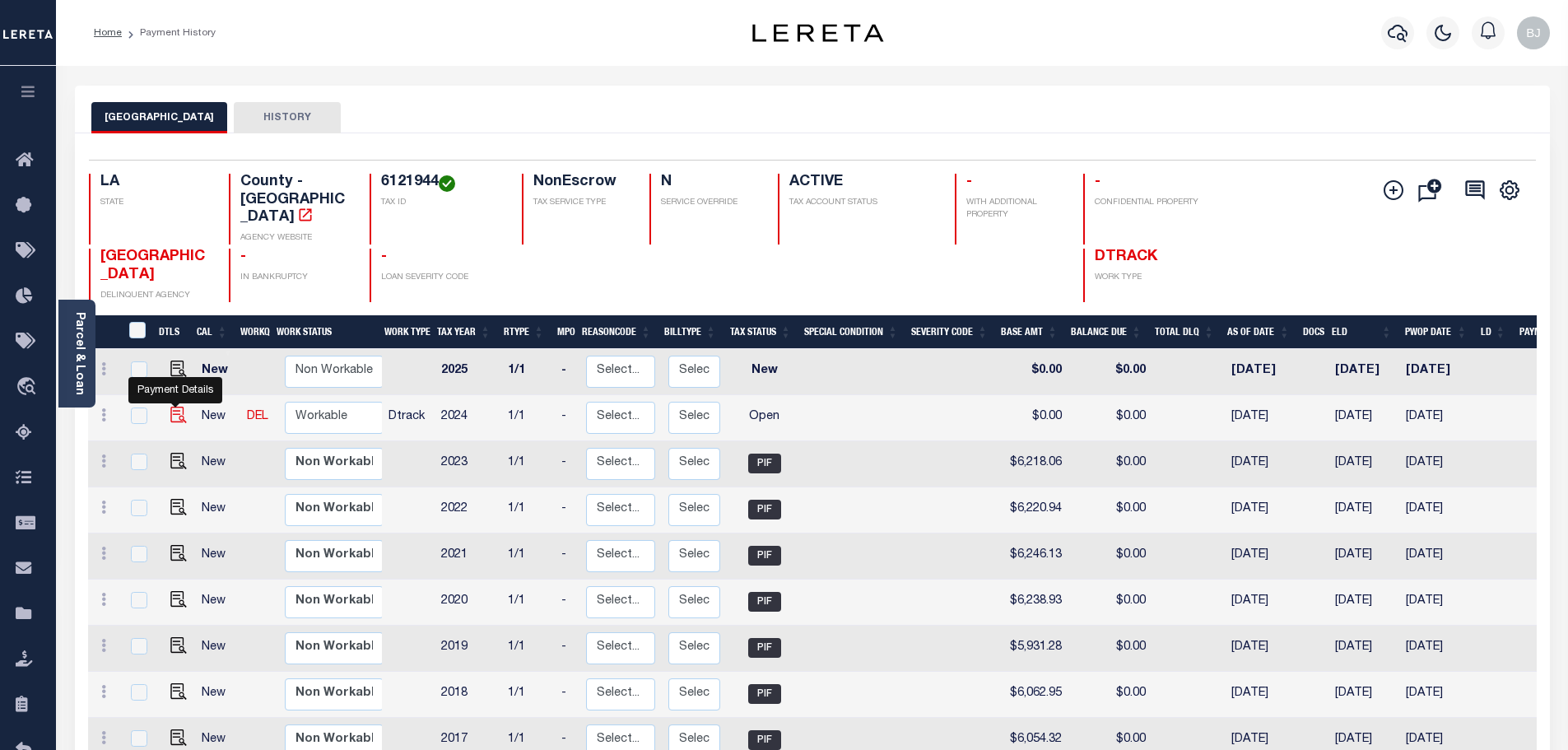
click at [175, 406] on img "" at bounding box center [179, 414] width 17 height 17
checkbox input "true"
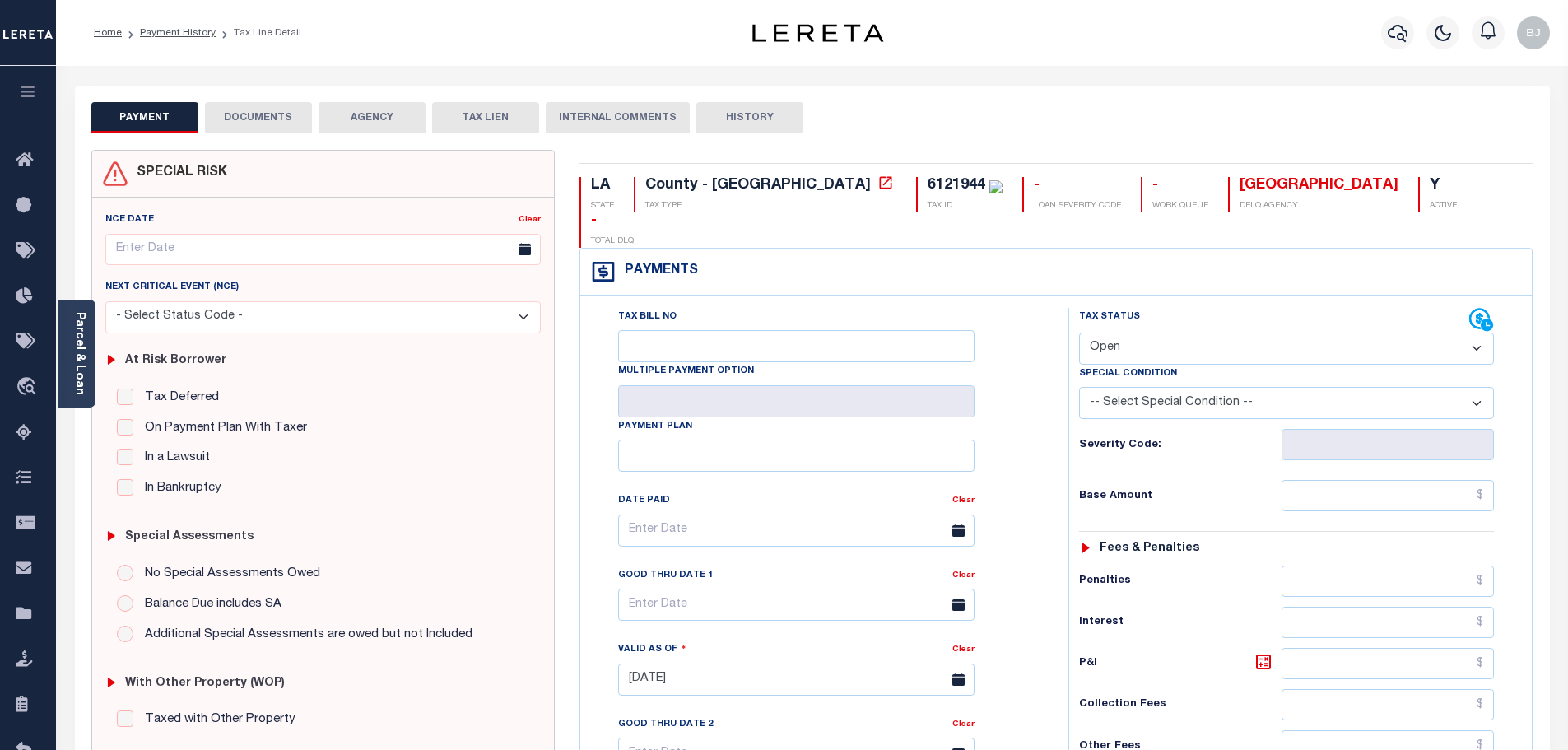
drag, startPoint x: 1130, startPoint y: 305, endPoint x: 1135, endPoint y: 326, distance: 21.6
click at [1130, 333] on select "- Select Status Code - Open Due/Unpaid Paid Incomplete No Tax Due Internal Refu…" at bounding box center [1287, 349] width 415 height 32
select select "PYD"
click at [1079, 333] on select "- Select Status Code - Open Due/Unpaid Paid Incomplete No Tax Due Internal Refu…" at bounding box center [1287, 349] width 415 height 32
type input "[DATE]"
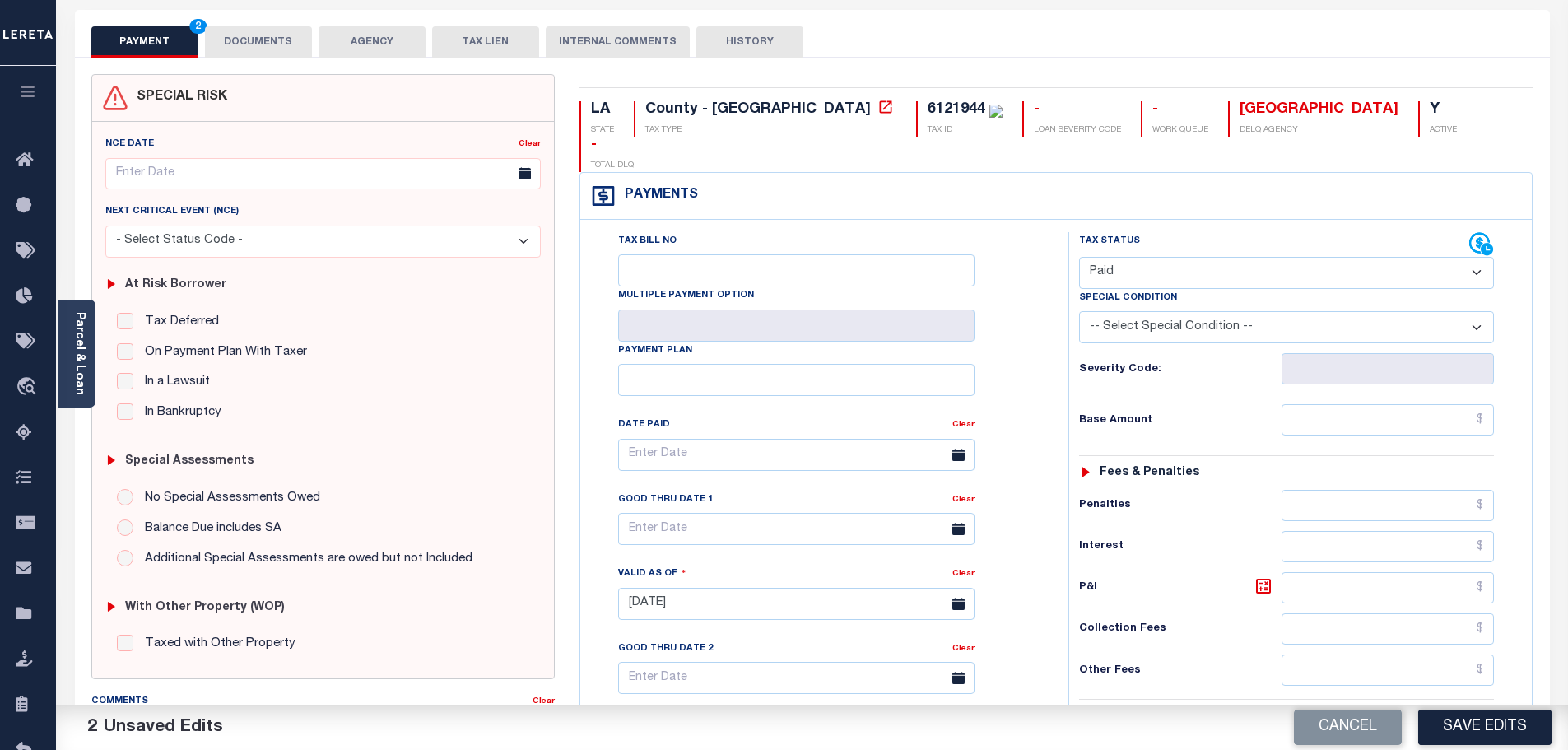
scroll to position [330, 0]
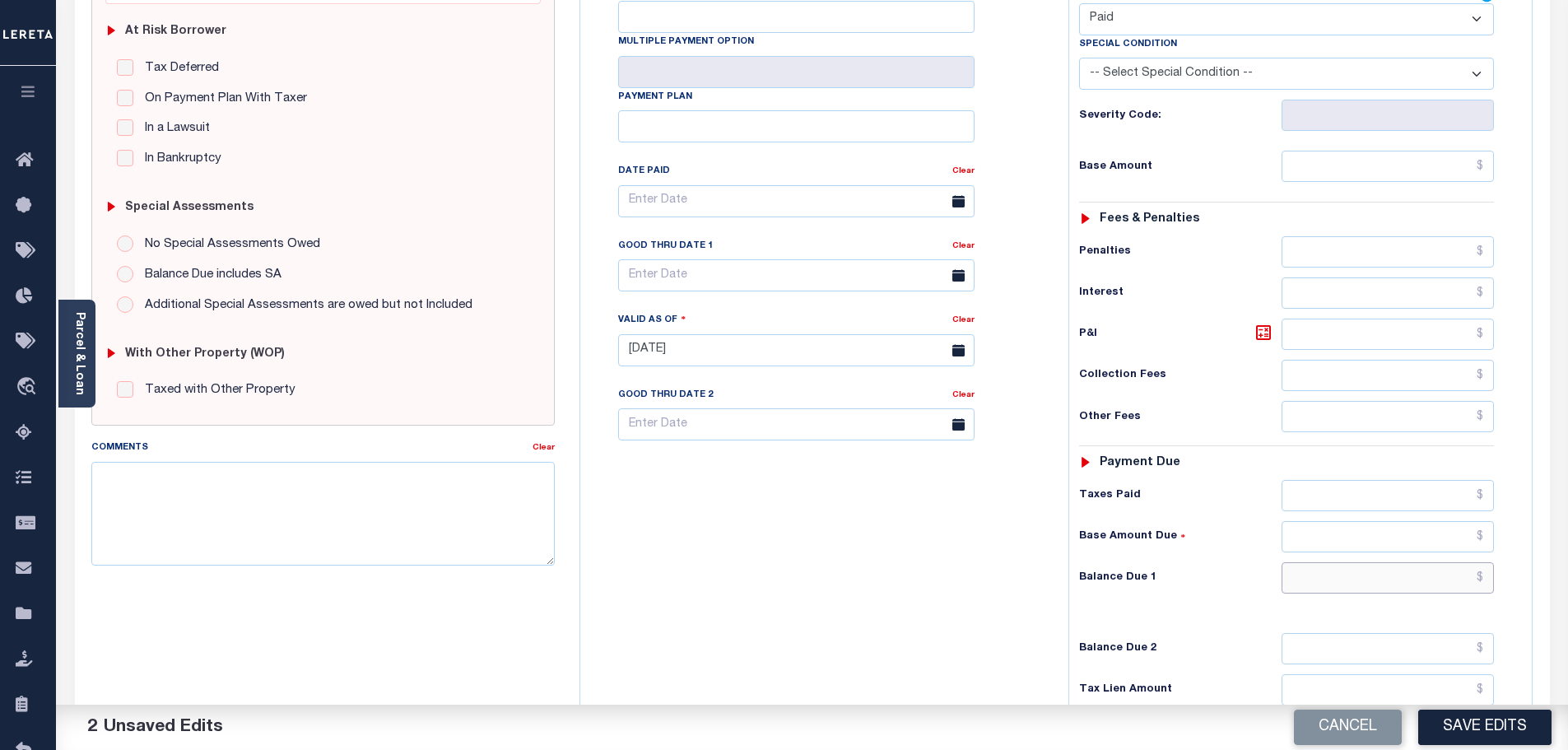
click at [1353, 562] on input "text" at bounding box center [1387, 577] width 214 height 31
type input "$0.00"
click at [338, 524] on textarea "Comments" at bounding box center [323, 514] width 464 height 103
drag, startPoint x: 414, startPoint y: 556, endPoint x: 417, endPoint y: 545, distance: 11.4
click at [412, 555] on textarea "Comments" at bounding box center [323, 514] width 464 height 103
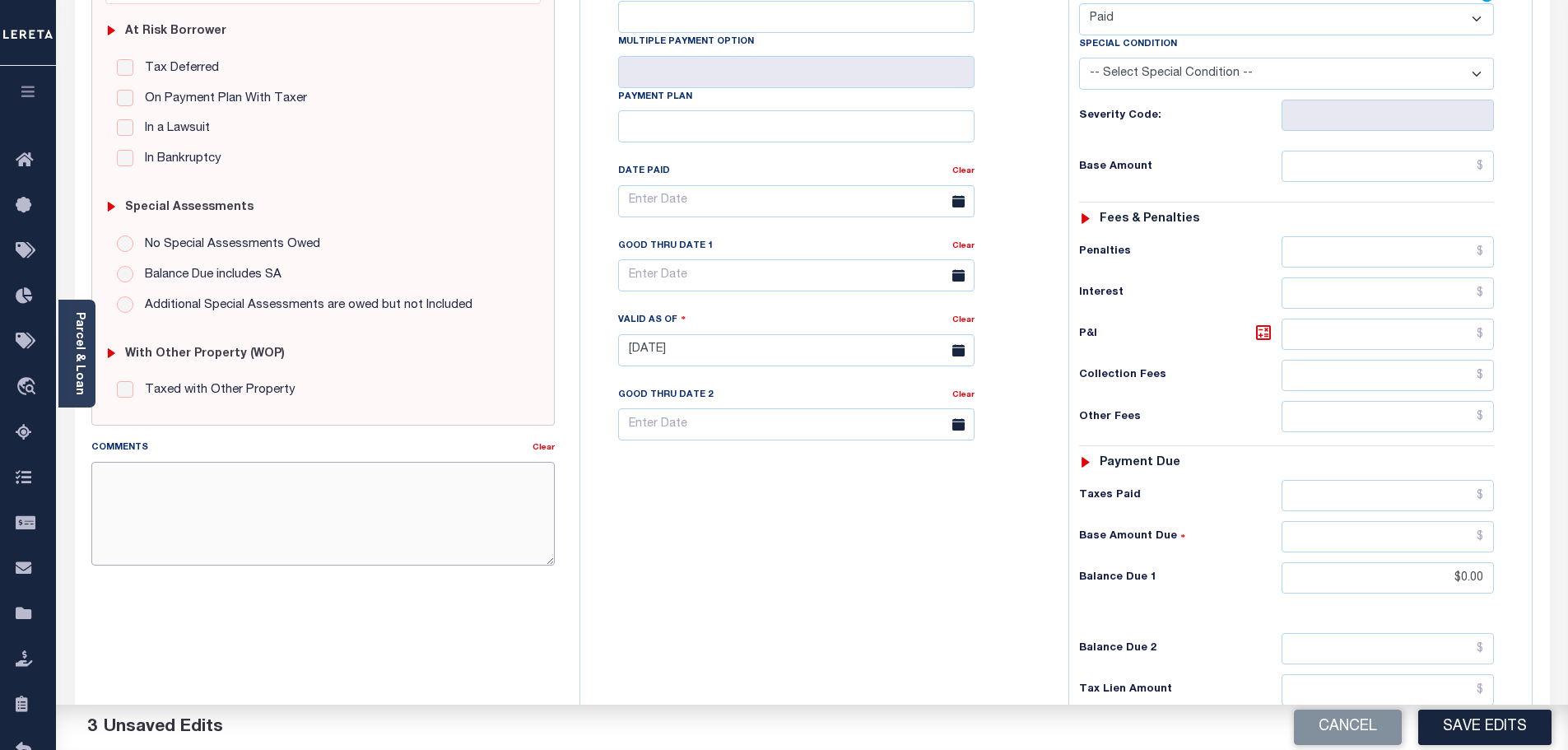
click at [414, 522] on textarea "Comments" at bounding box center [323, 514] width 464 height 103
paste textarea "Marked paid per file from tax office - bj"
type textarea "Marked paid per file from tax office - bj"
click at [1439, 722] on button "Save Edits" at bounding box center [1485, 727] width 133 height 36
type input "$0"
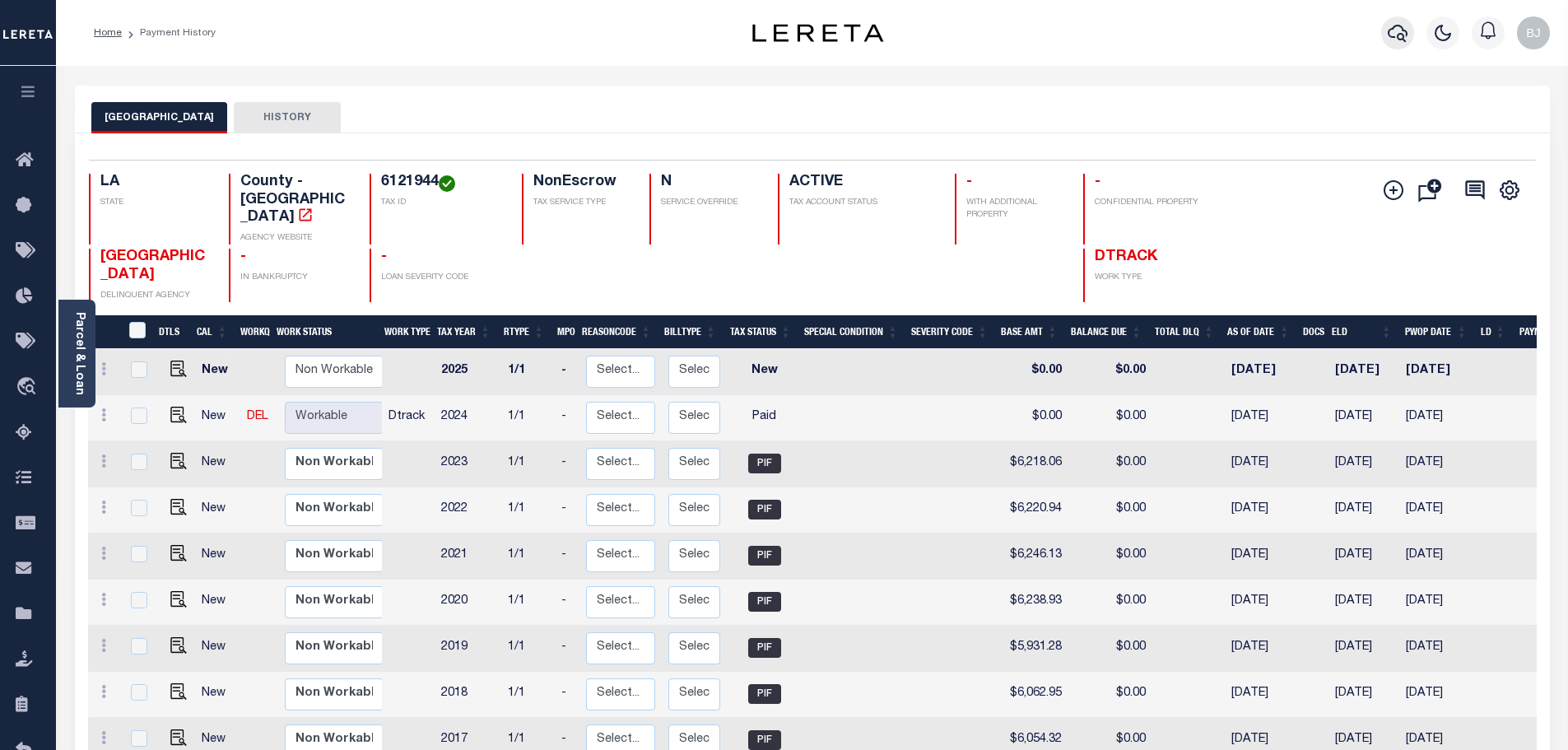
click at [1394, 31] on icon "button" at bounding box center [1397, 33] width 20 height 20
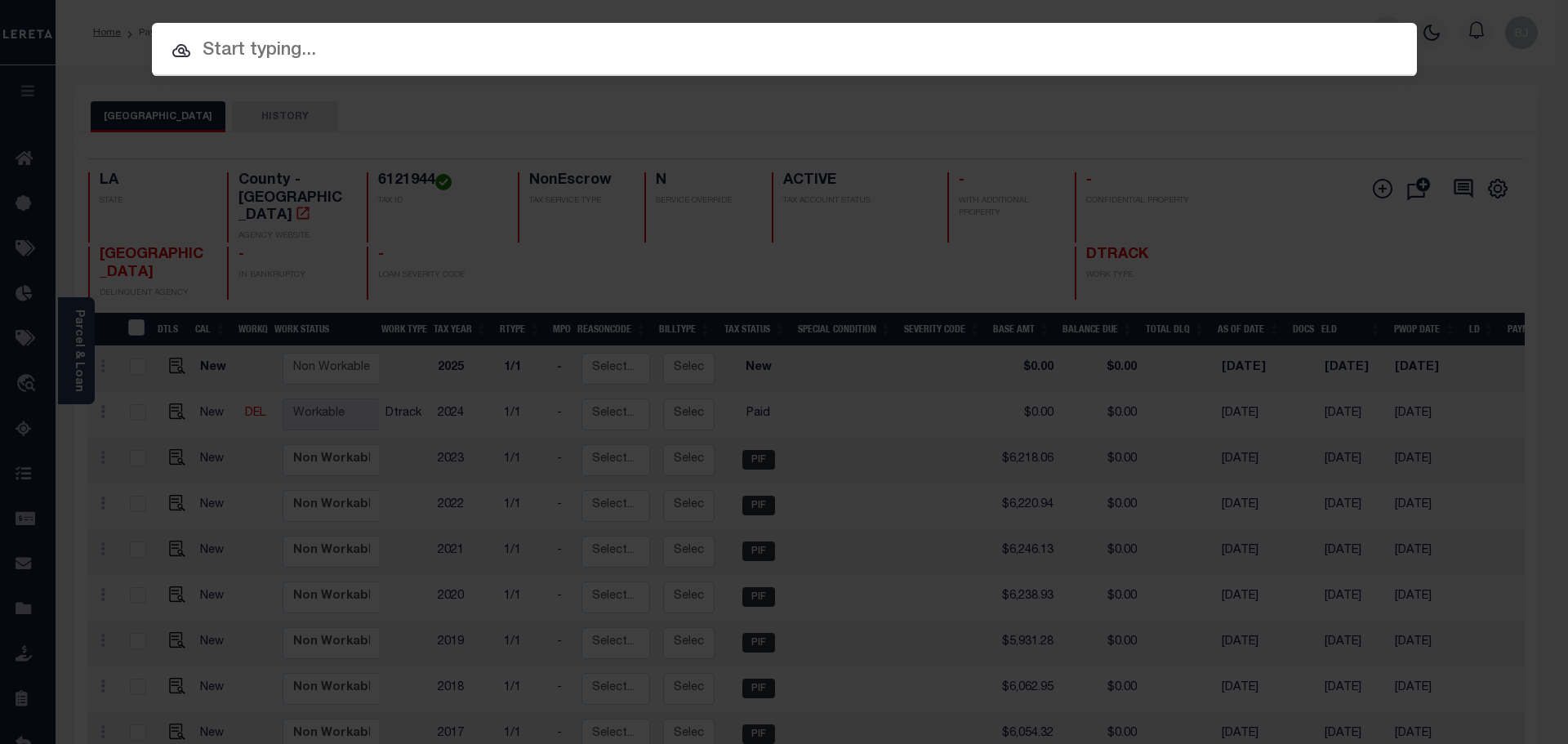
paste input "47003170"
type input "47003170"
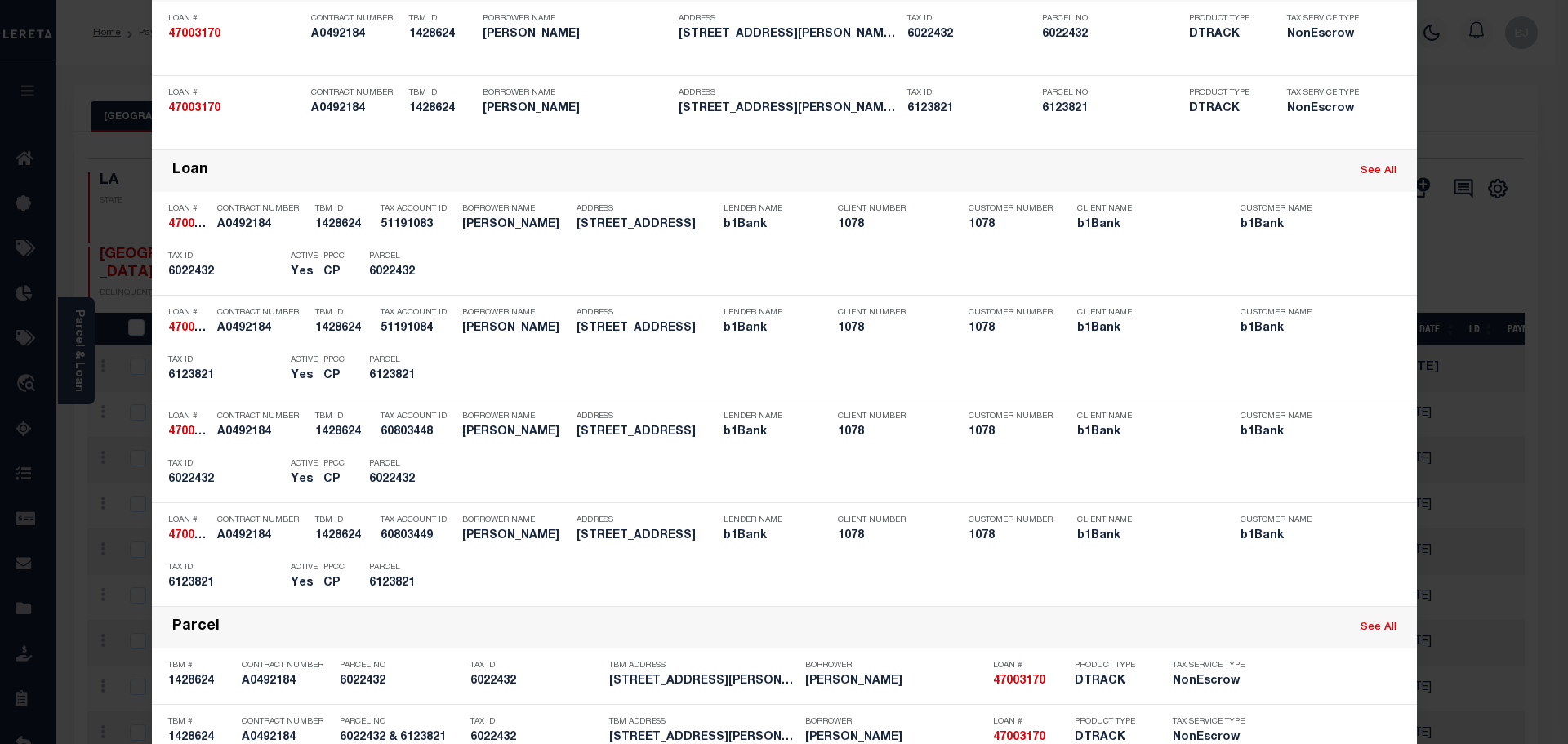
scroll to position [408, 0]
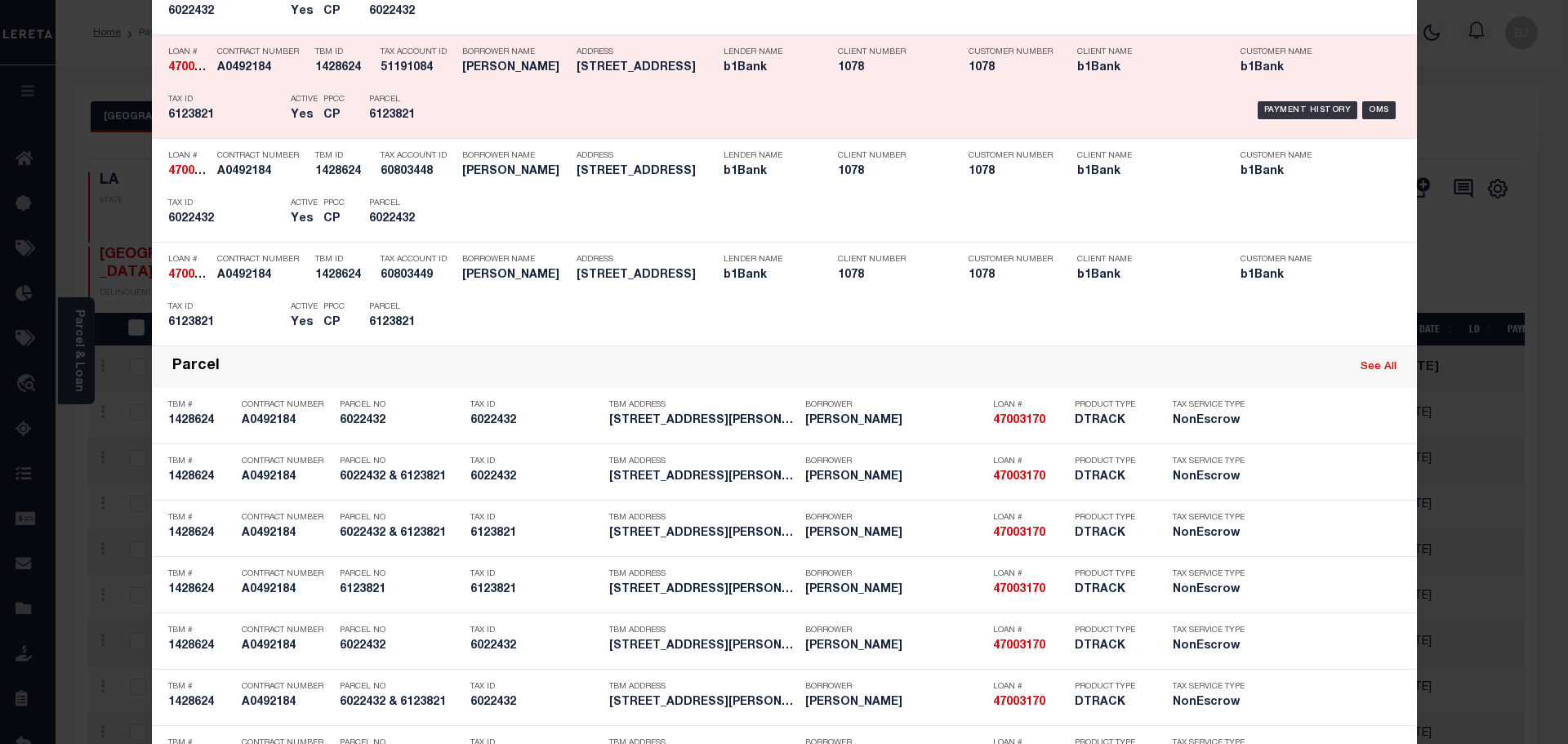
click at [410, 104] on p "Parcel" at bounding box center [406, 100] width 74 height 10
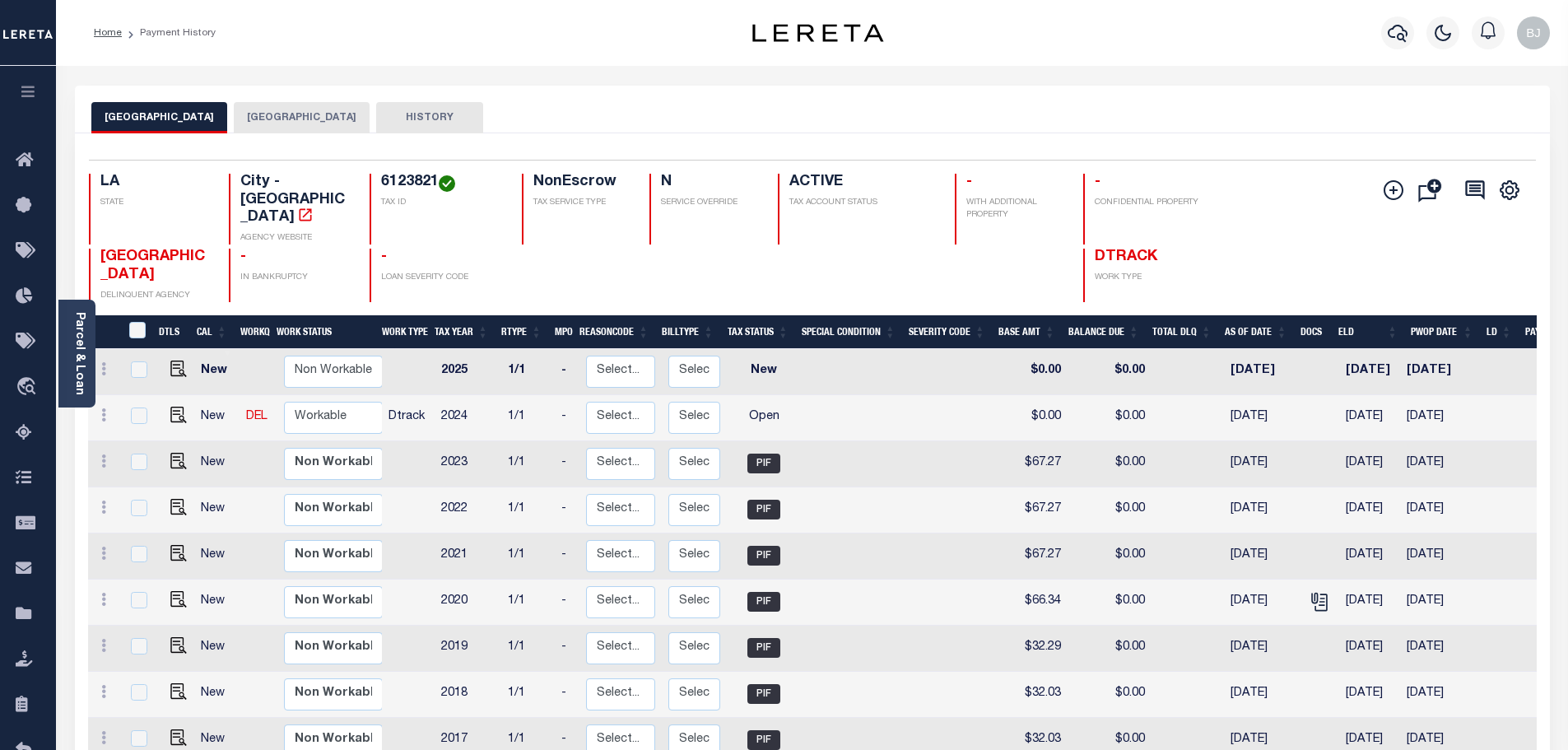
drag, startPoint x: 271, startPoint y: 113, endPoint x: 301, endPoint y: 113, distance: 30.0
click at [270, 113] on button "[GEOGRAPHIC_DATA]" at bounding box center [301, 117] width 136 height 31
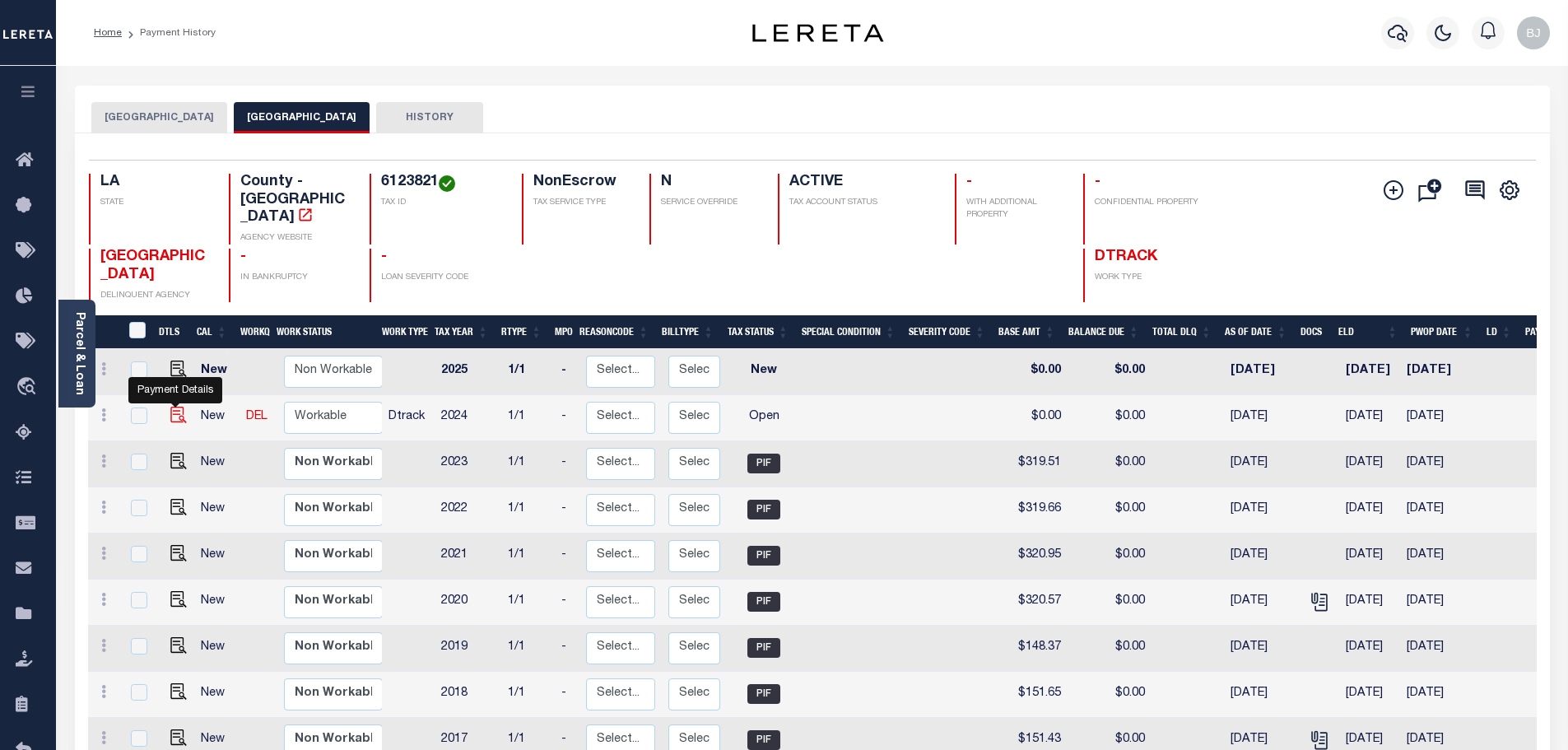
click at [174, 406] on img "" at bounding box center [179, 414] width 17 height 17
checkbox input "true"
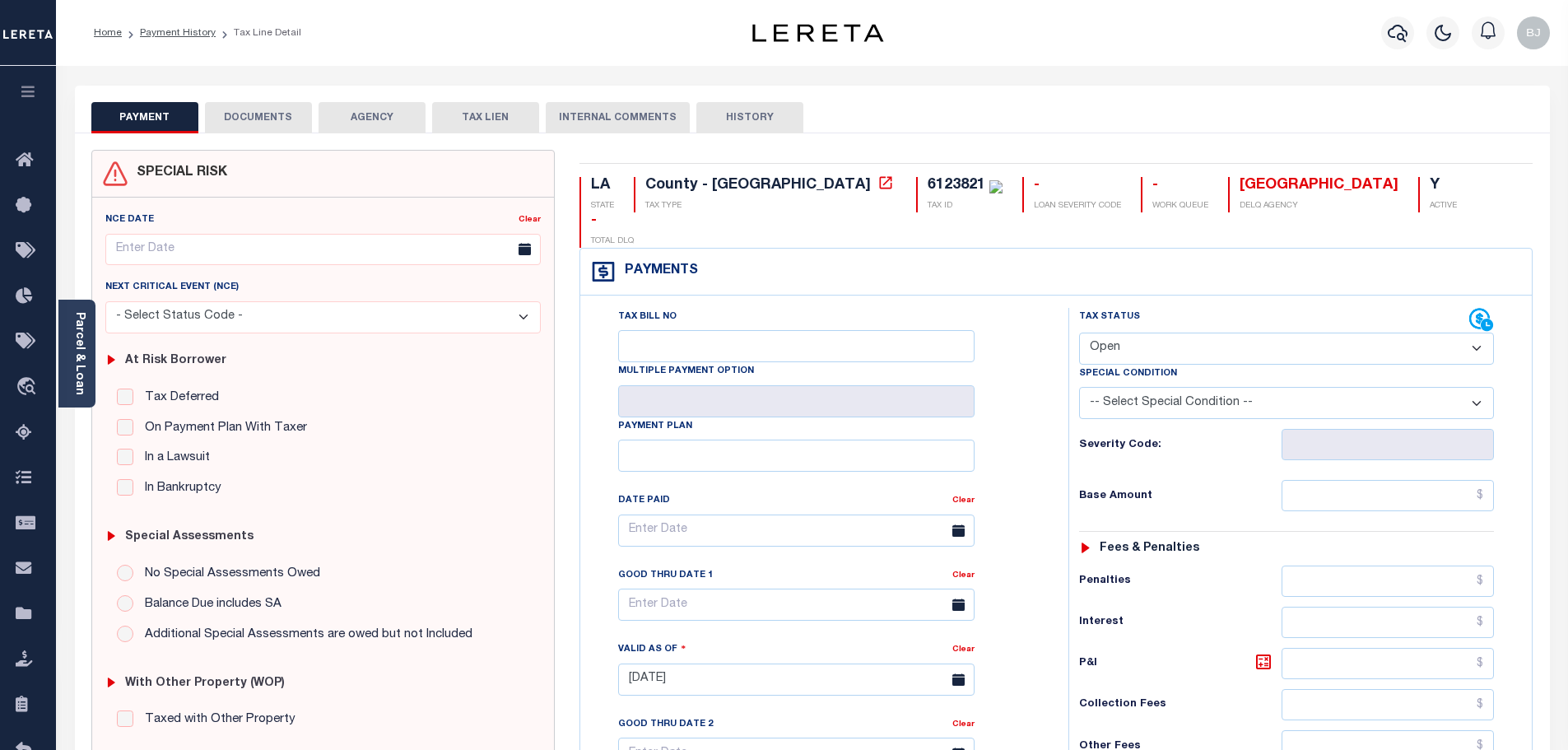
click at [1233, 333] on select "- Select Status Code - Open Due/Unpaid Paid Incomplete No Tax Due Internal Refu…" at bounding box center [1287, 349] width 415 height 32
select select "PYD"
click at [1079, 333] on select "- Select Status Code - Open Due/Unpaid Paid Incomplete No Tax Due Internal Refu…" at bounding box center [1287, 349] width 415 height 32
type input "10/14/2025"
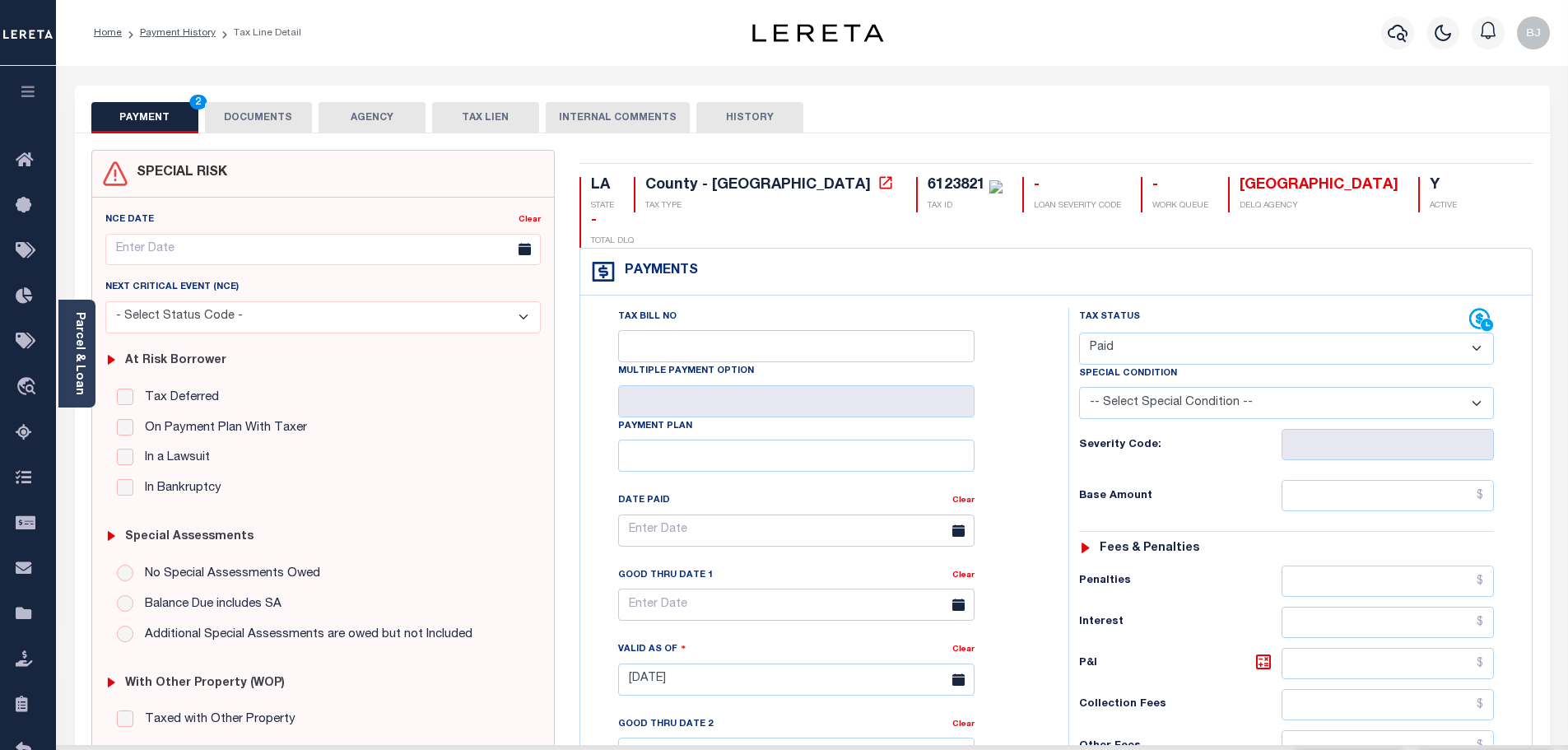
scroll to position [330, 0]
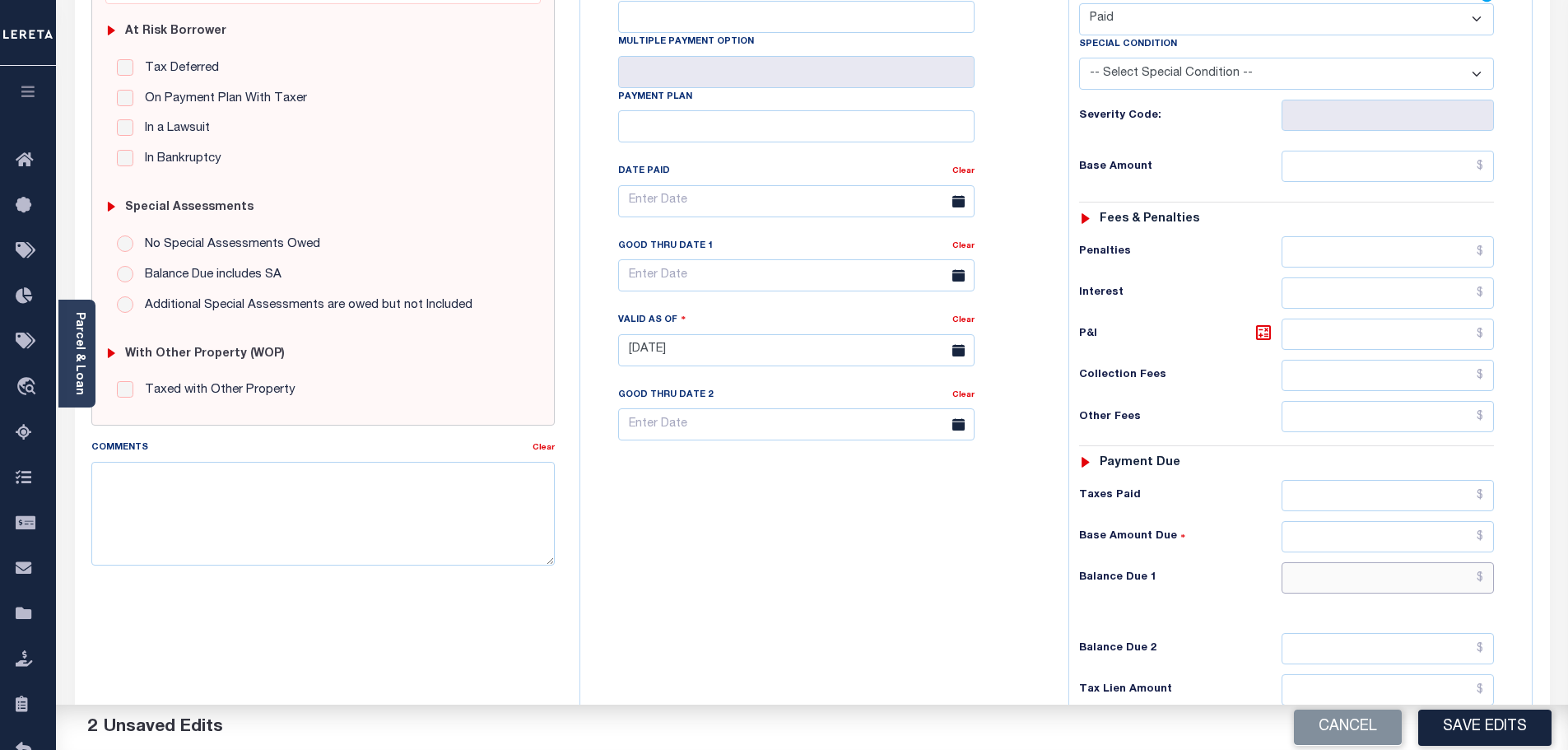
click at [1360, 562] on input "text" at bounding box center [1387, 577] width 214 height 31
type input "$0.00"
click at [395, 500] on textarea "Comments" at bounding box center [323, 514] width 464 height 103
paste textarea "Marked paid per file from tax office - bj"
type textarea "Marked paid per file from tax office - bj"
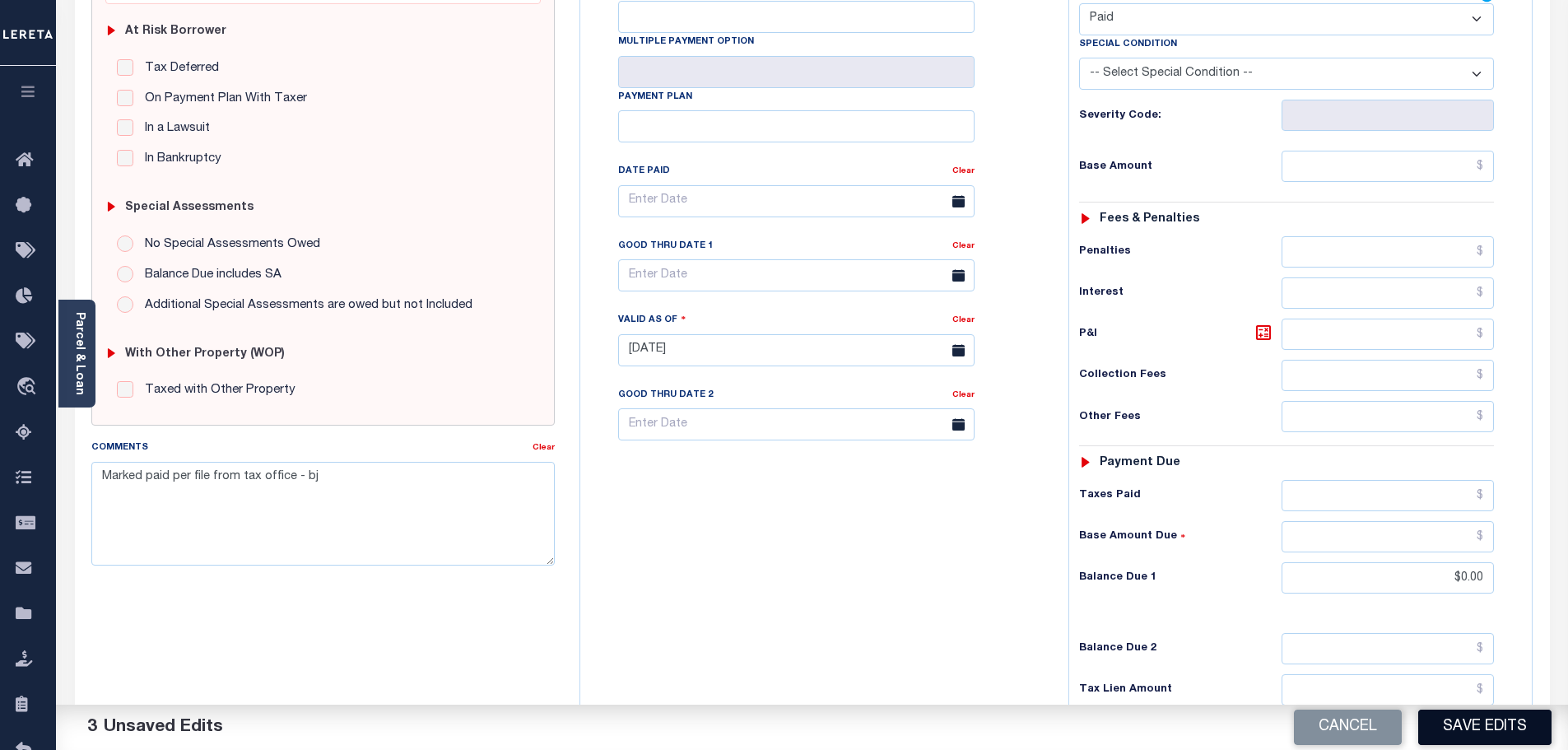
click at [1529, 738] on button "Save Edits" at bounding box center [1485, 727] width 133 height 36
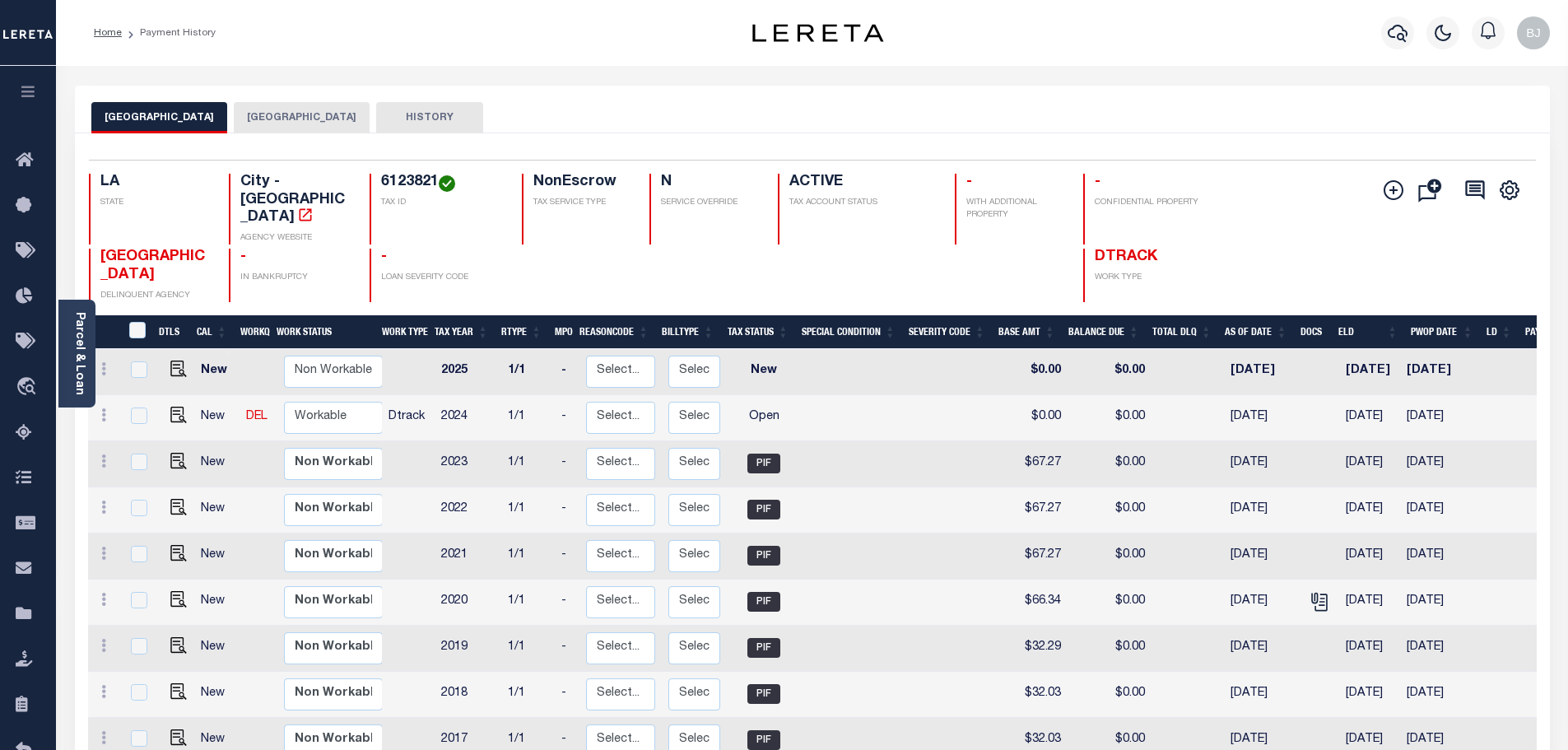
click at [240, 128] on button "[GEOGRAPHIC_DATA]" at bounding box center [301, 117] width 136 height 31
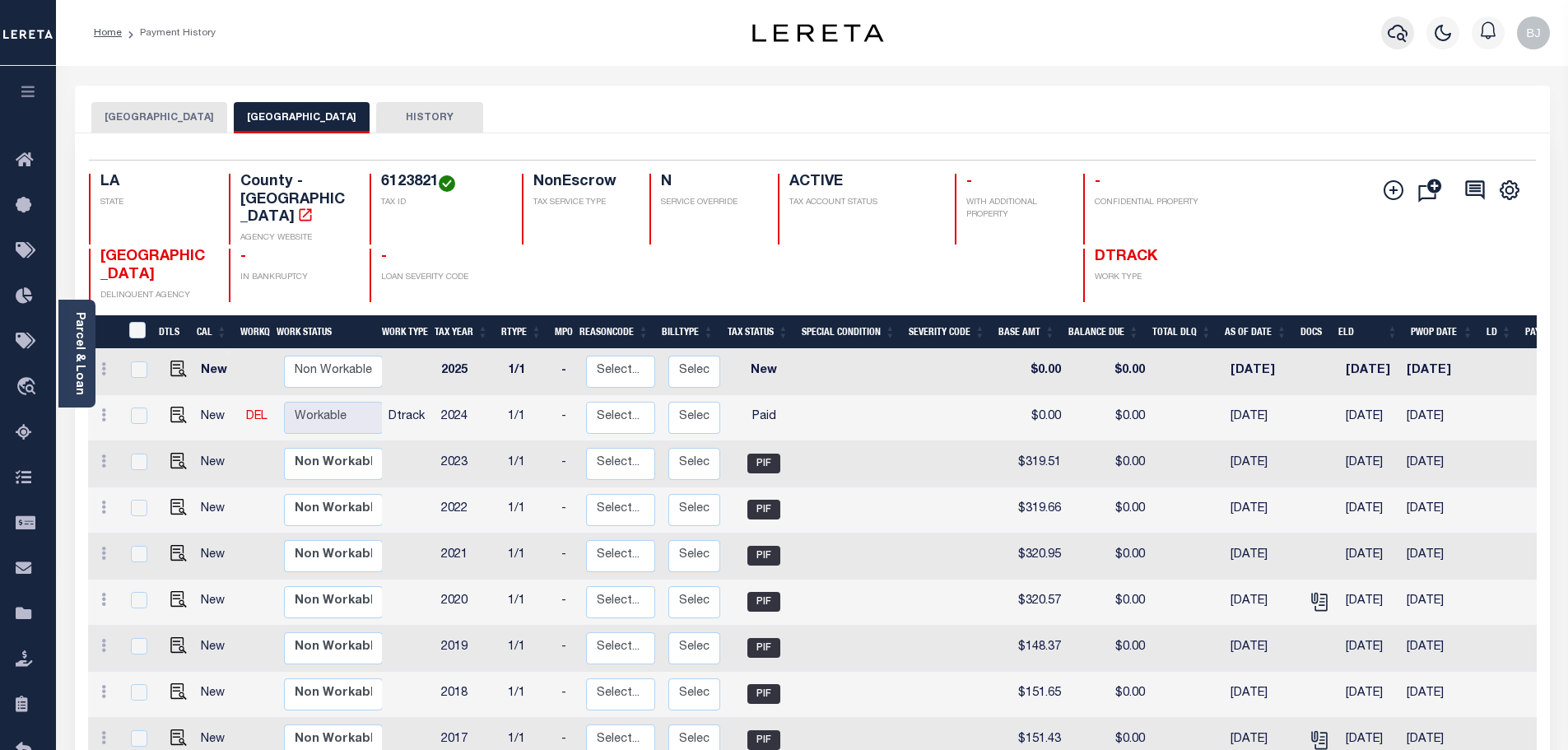
click at [1395, 41] on icon "button" at bounding box center [1397, 33] width 20 height 20
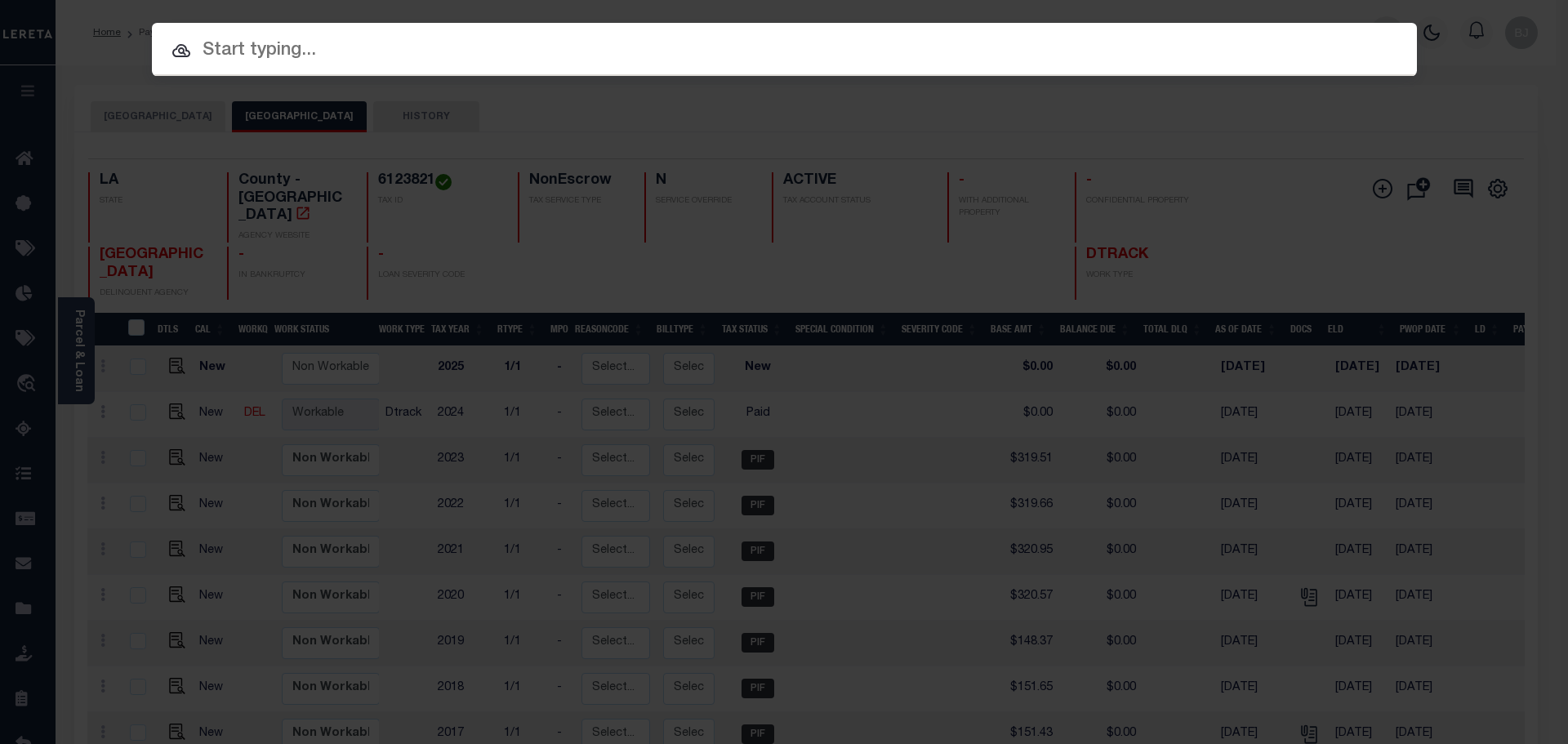
paste input "962100002907"
type input "962100002907"
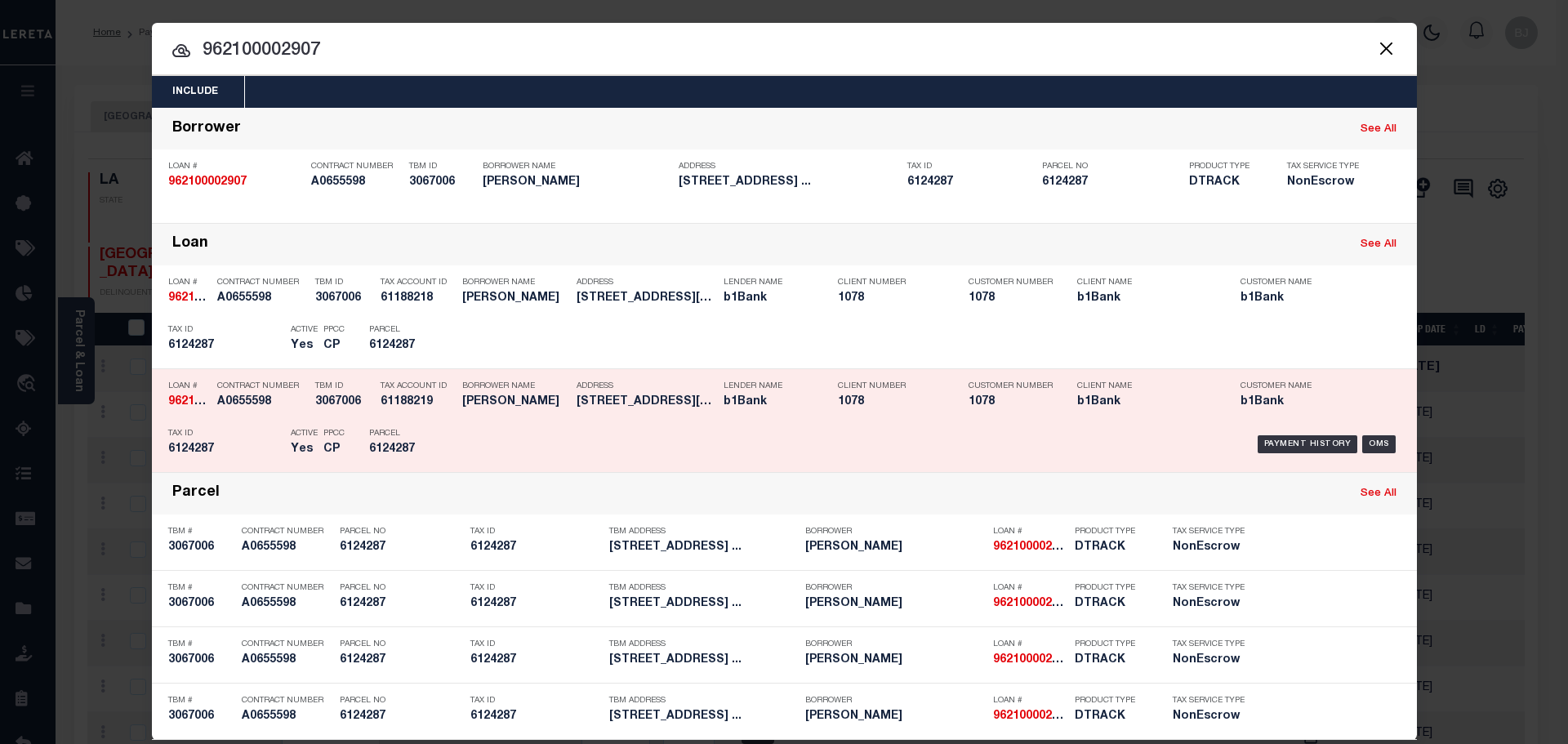
click at [470, 442] on div "Payment History OMS" at bounding box center [933, 444] width 933 height 47
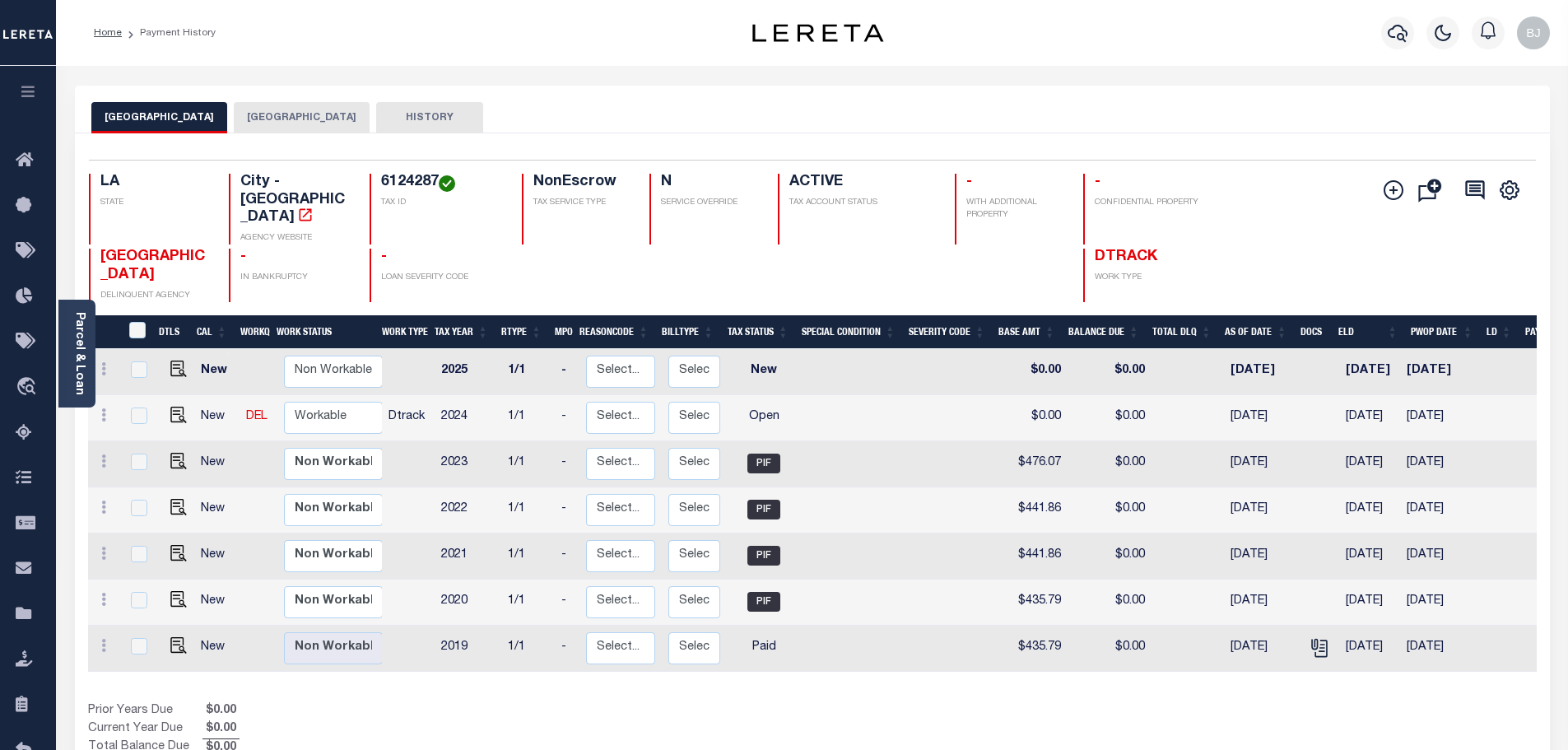
click at [291, 118] on button "[GEOGRAPHIC_DATA]" at bounding box center [301, 117] width 136 height 31
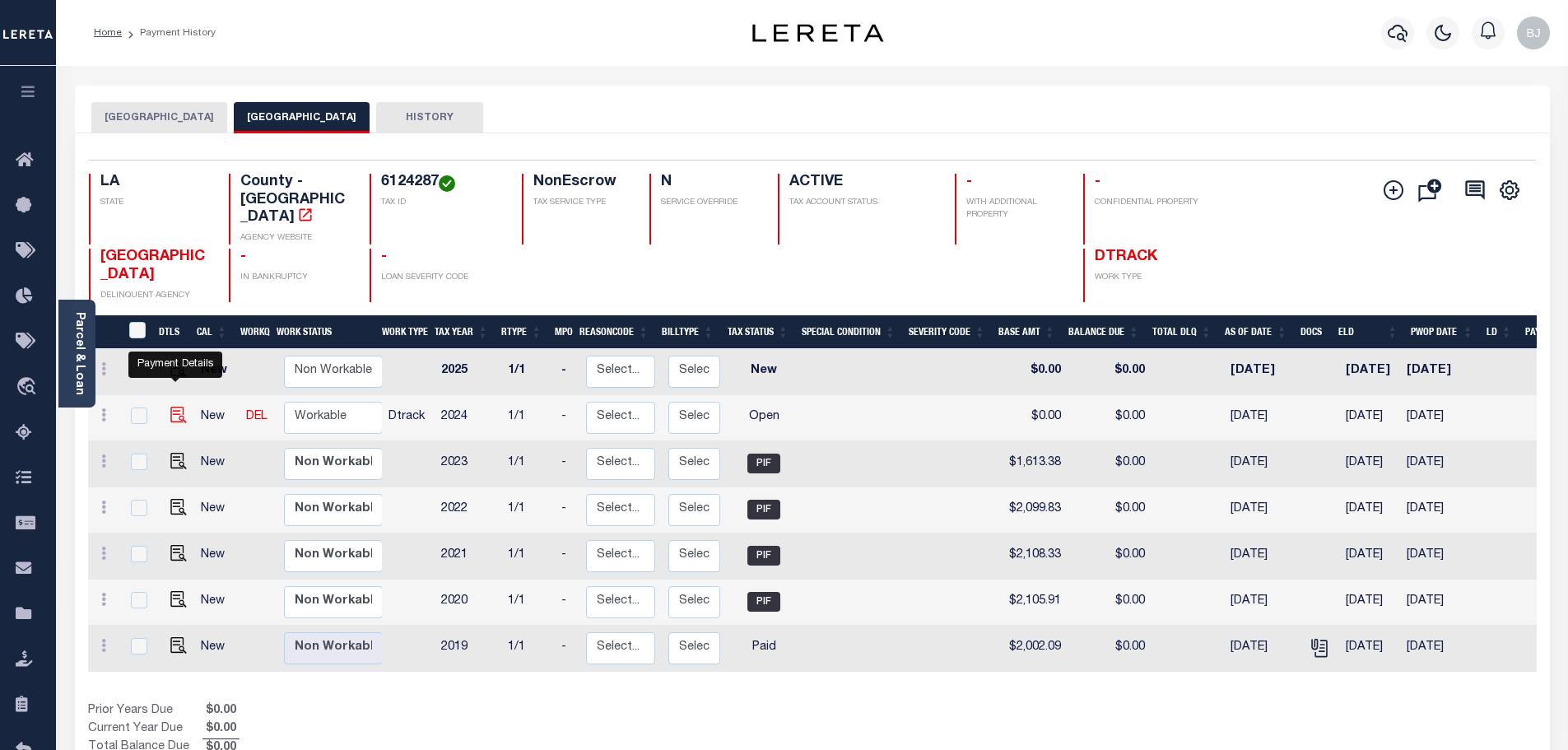
click at [180, 406] on img "" at bounding box center [179, 414] width 17 height 17
checkbox input "true"
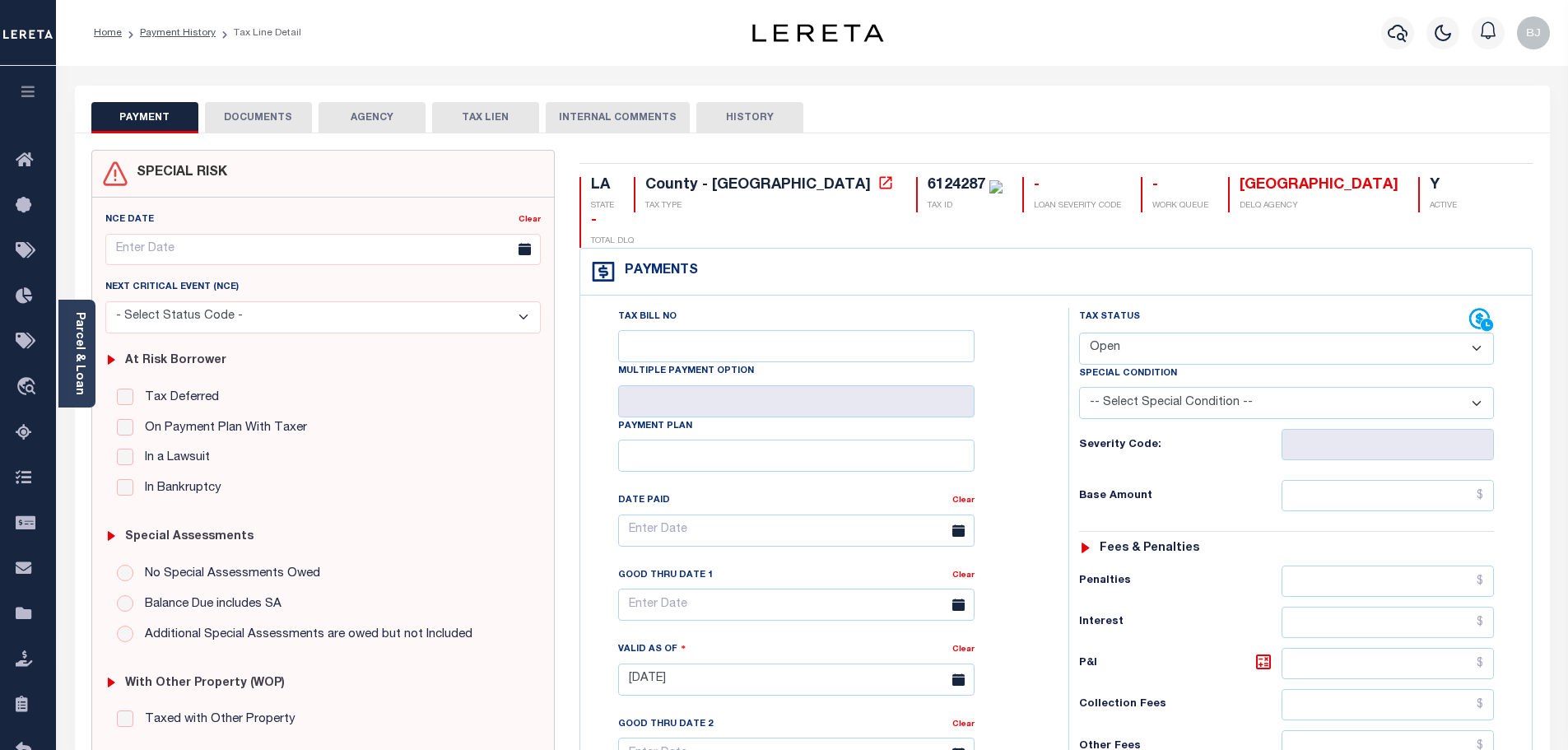
drag, startPoint x: 1151, startPoint y: 313, endPoint x: 1159, endPoint y: 327, distance: 16.1
click at [1151, 333] on select "- Select Status Code - Open Due/Unpaid Paid Incomplete No Tax Due Internal Refu…" at bounding box center [1287, 349] width 415 height 32
select select "PYD"
click at [1079, 333] on select "- Select Status Code - Open Due/Unpaid Paid Incomplete No Tax Due Internal Refu…" at bounding box center [1287, 349] width 415 height 32
type input "[DATE]"
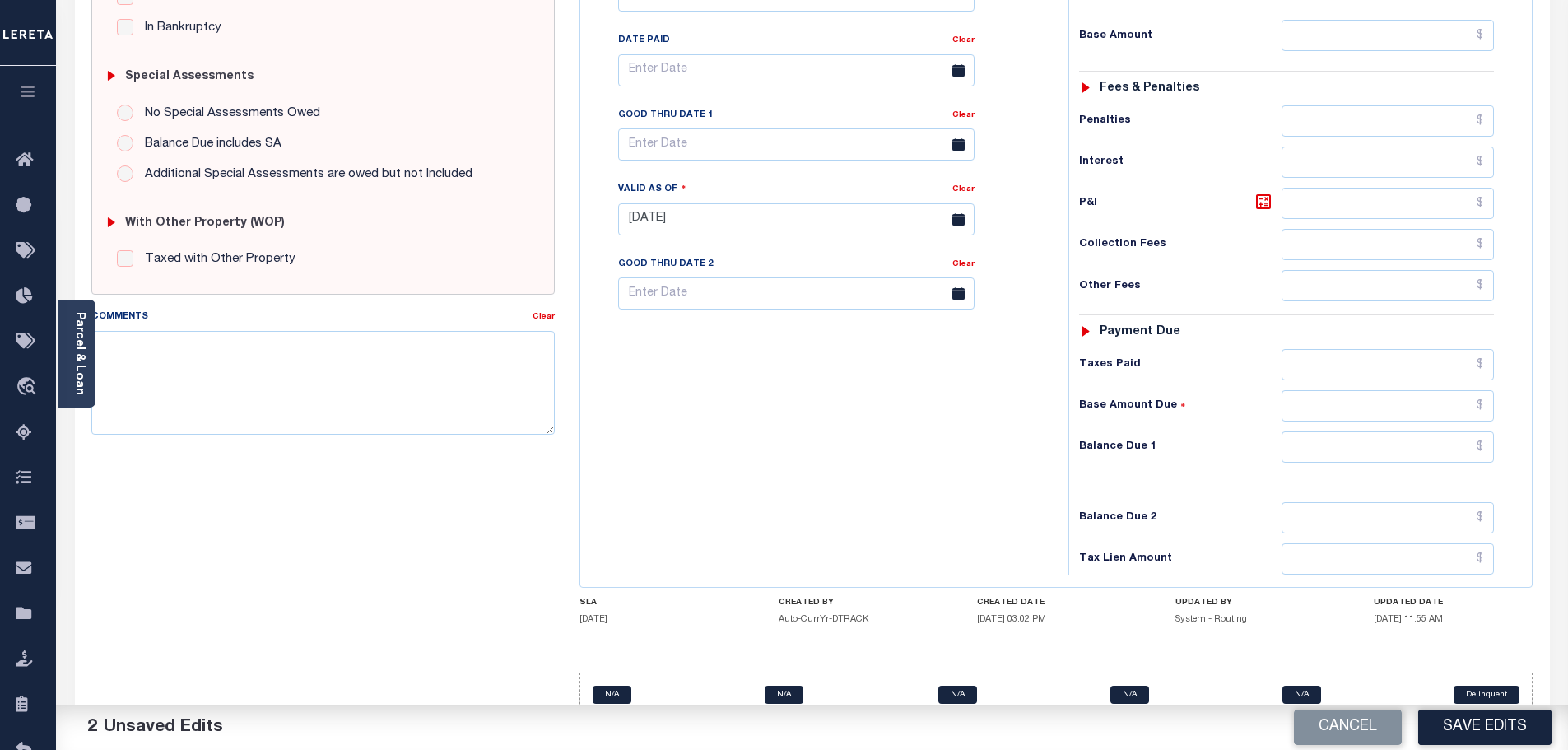
scroll to position [462, 0]
click at [1337, 430] on input "text" at bounding box center [1387, 445] width 214 height 31
type input "$0.00"
click at [198, 363] on textarea "Comments" at bounding box center [323, 381] width 464 height 103
paste textarea "Marked paid per file from tax office - bj"
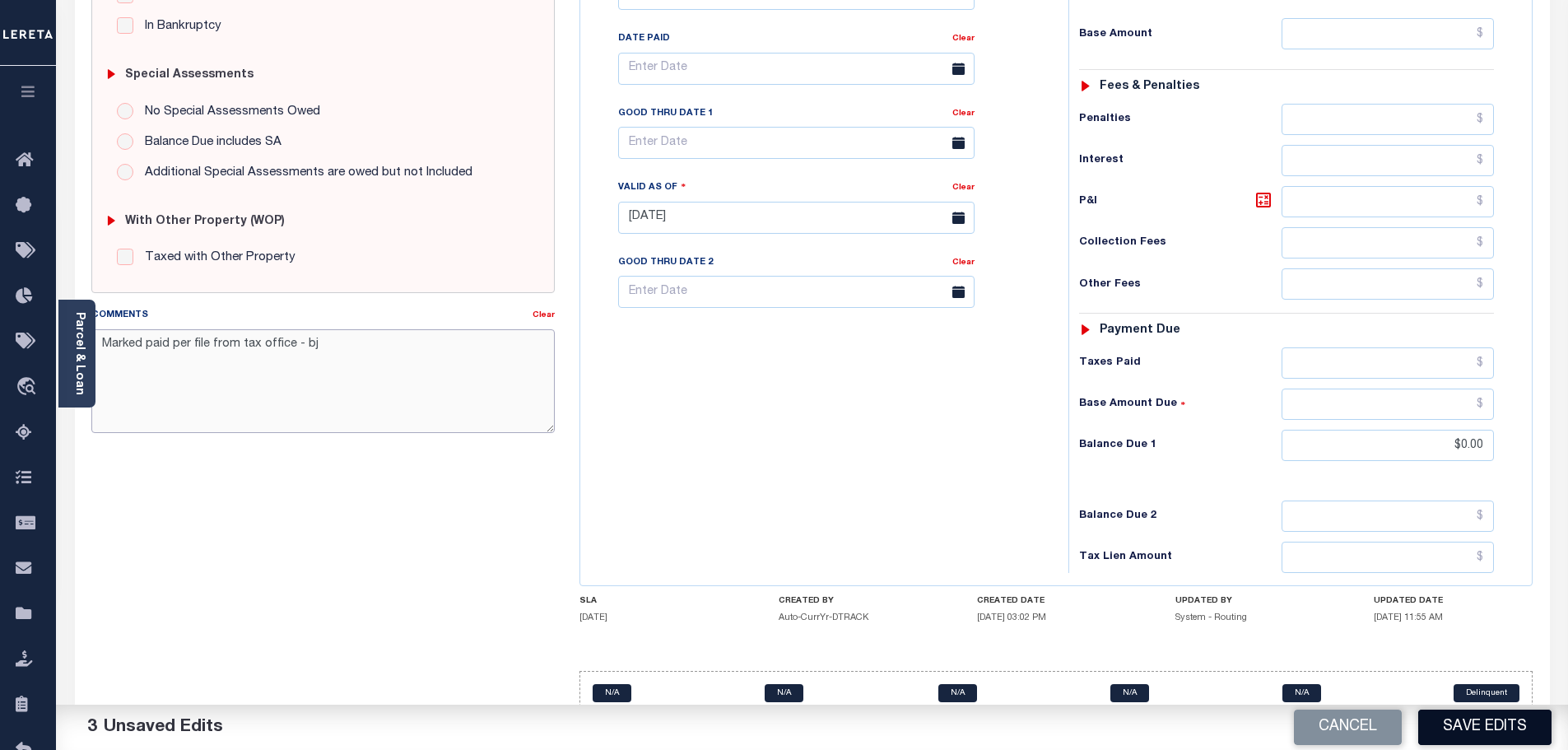
type textarea "Marked paid per file from tax office - bj"
click at [1505, 731] on button "Save Edits" at bounding box center [1485, 727] width 133 height 36
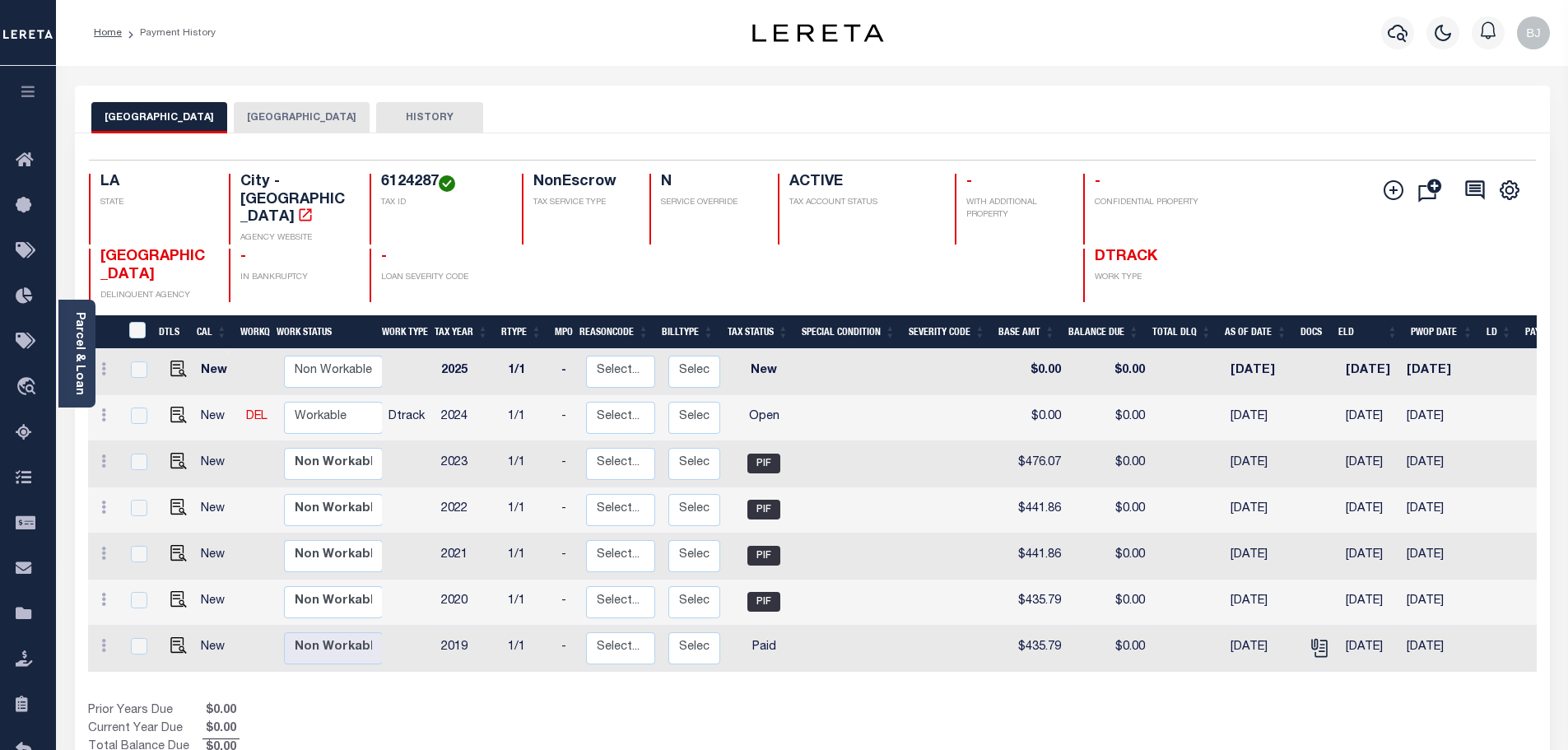
click at [248, 113] on button "[GEOGRAPHIC_DATA]" at bounding box center [301, 117] width 136 height 31
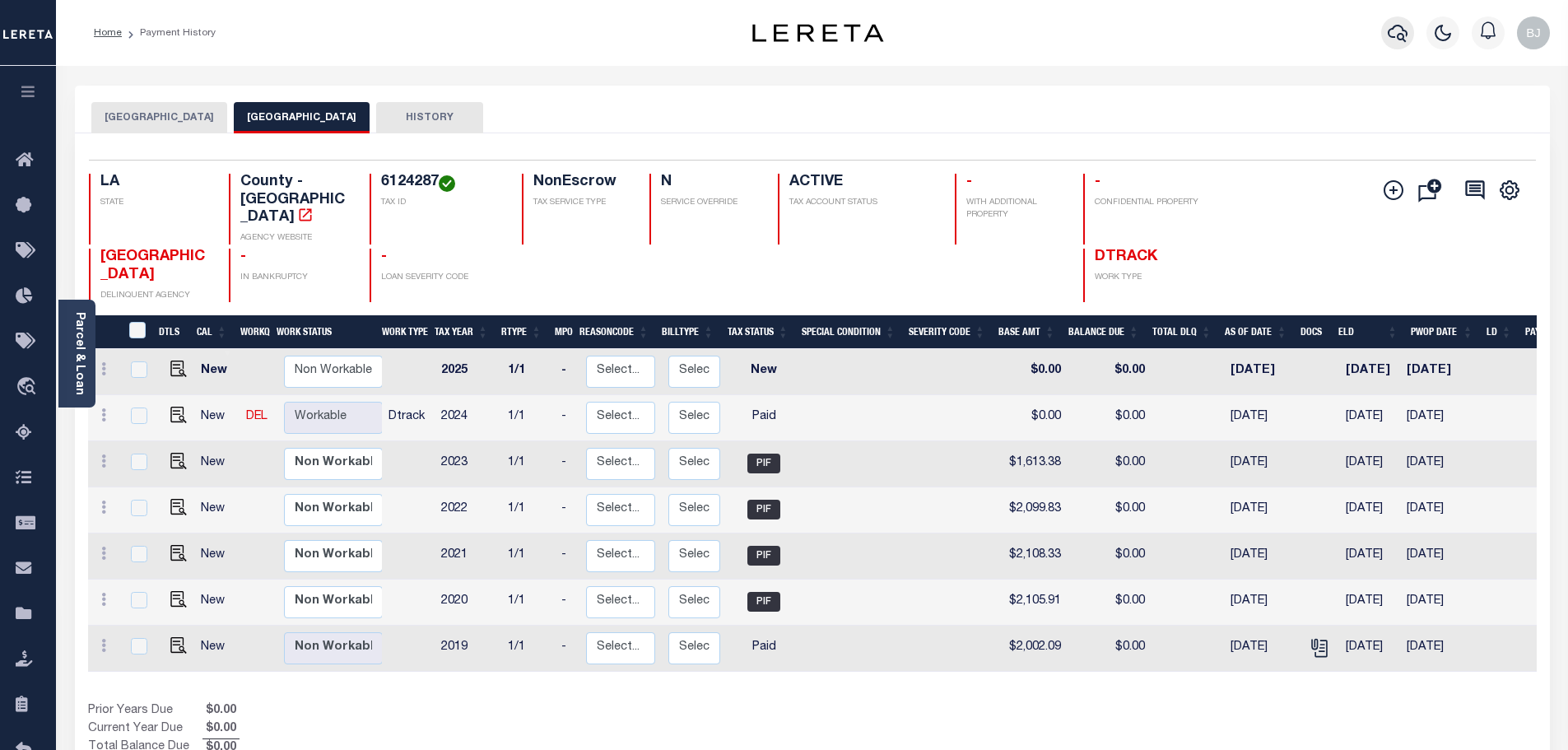
click at [1400, 33] on icon "button" at bounding box center [1397, 33] width 20 height 20
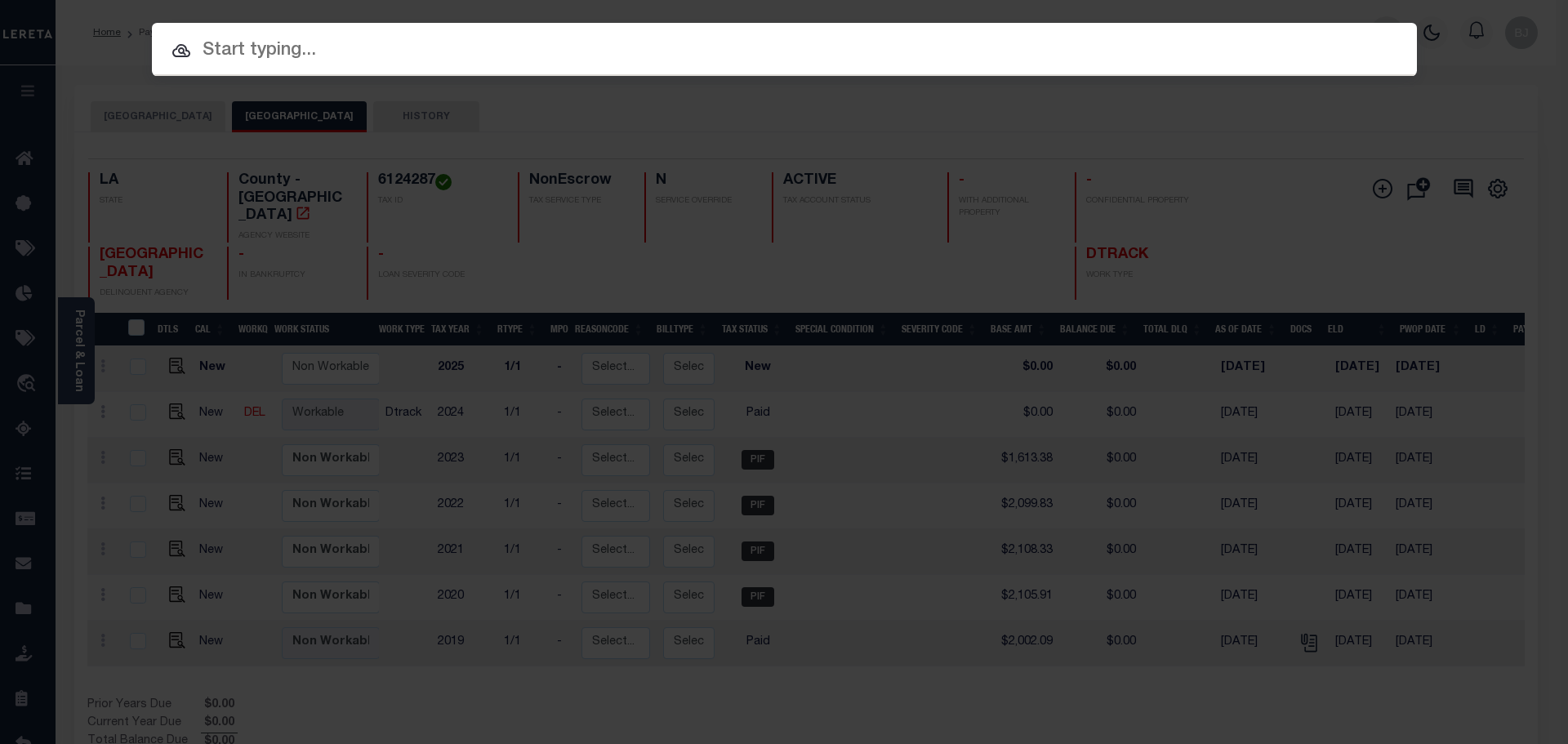
paste input "47003073"
type input "47003073"
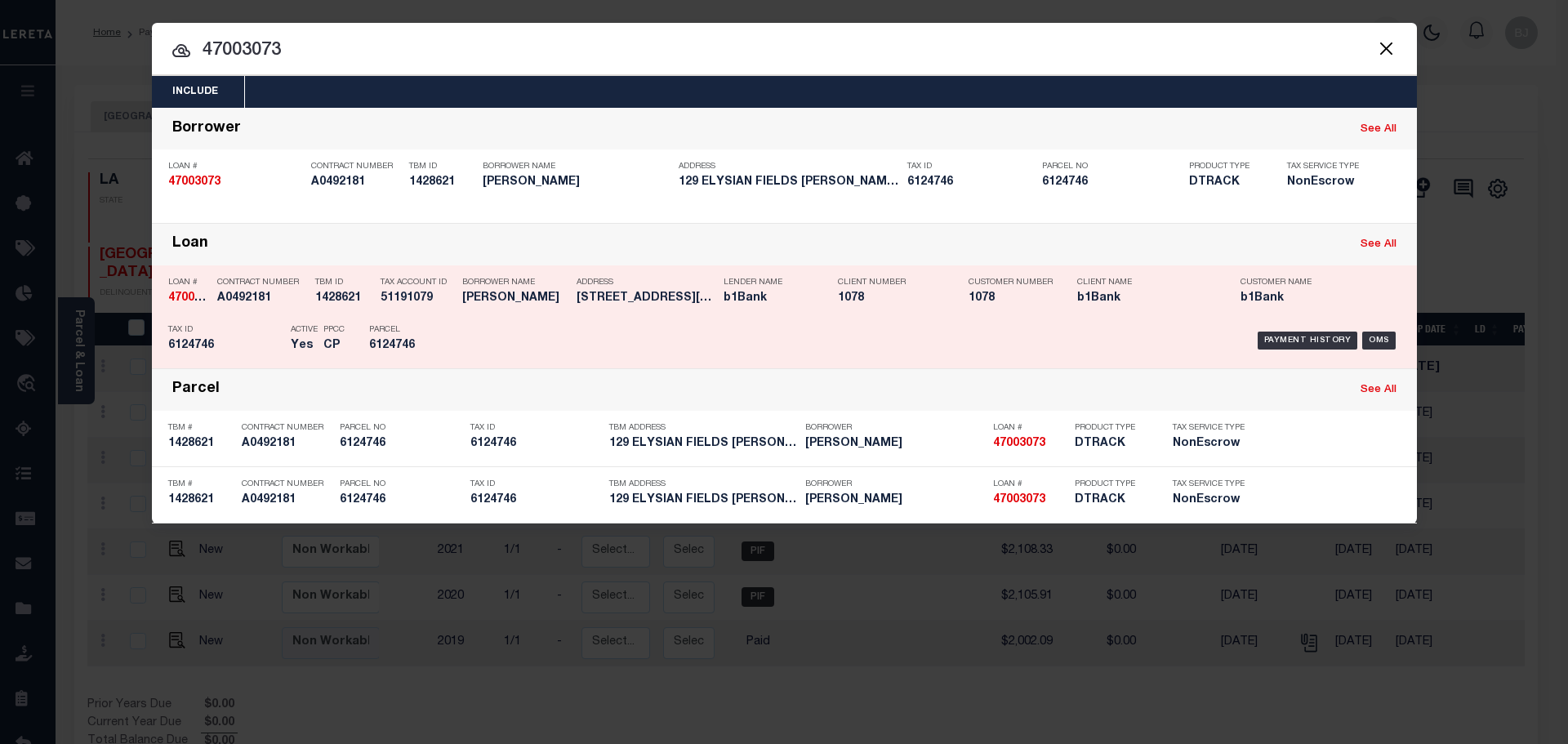
click at [1025, 299] on h5 "1078" at bounding box center [1009, 299] width 82 height 14
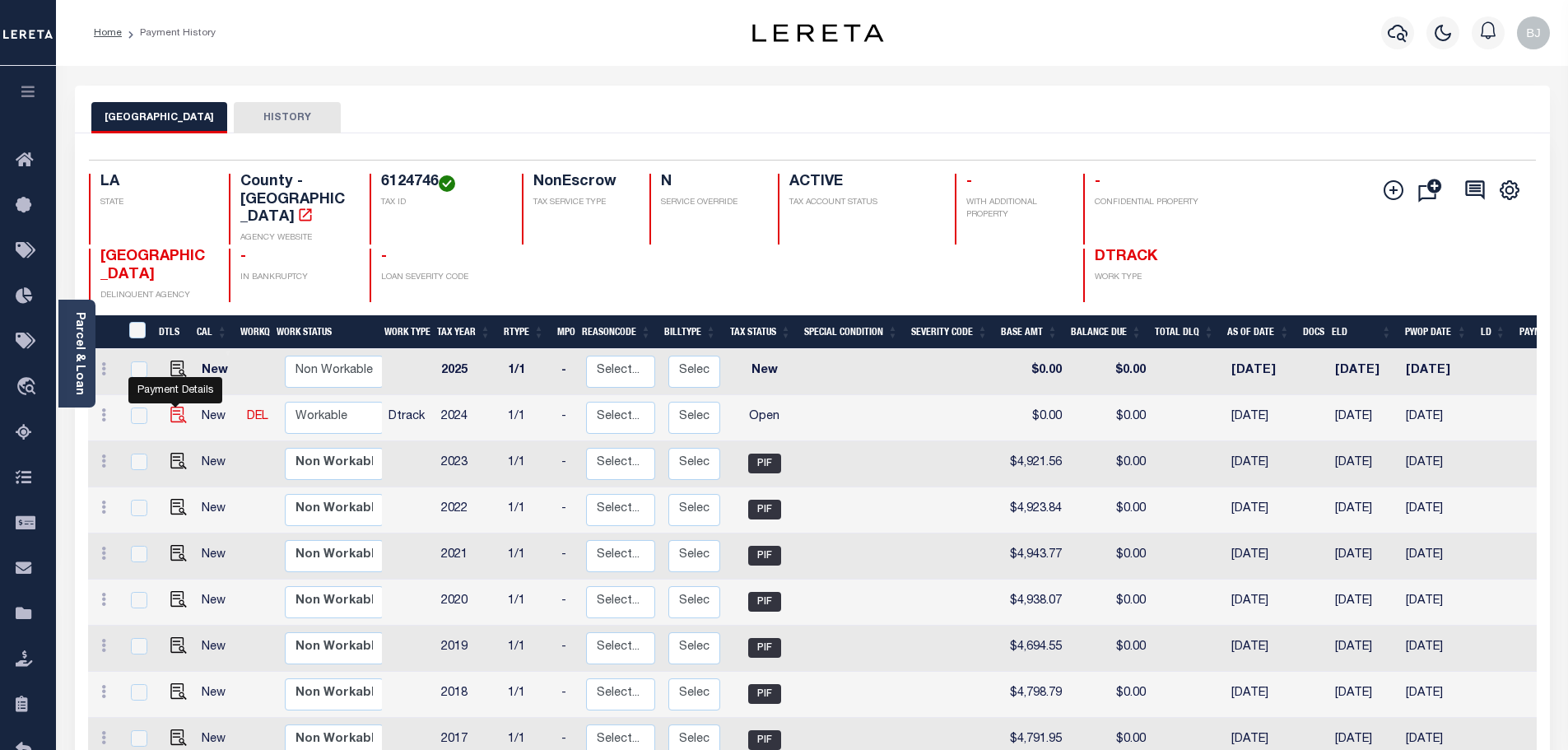
click at [179, 406] on img "" at bounding box center [179, 414] width 17 height 17
checkbox input "true"
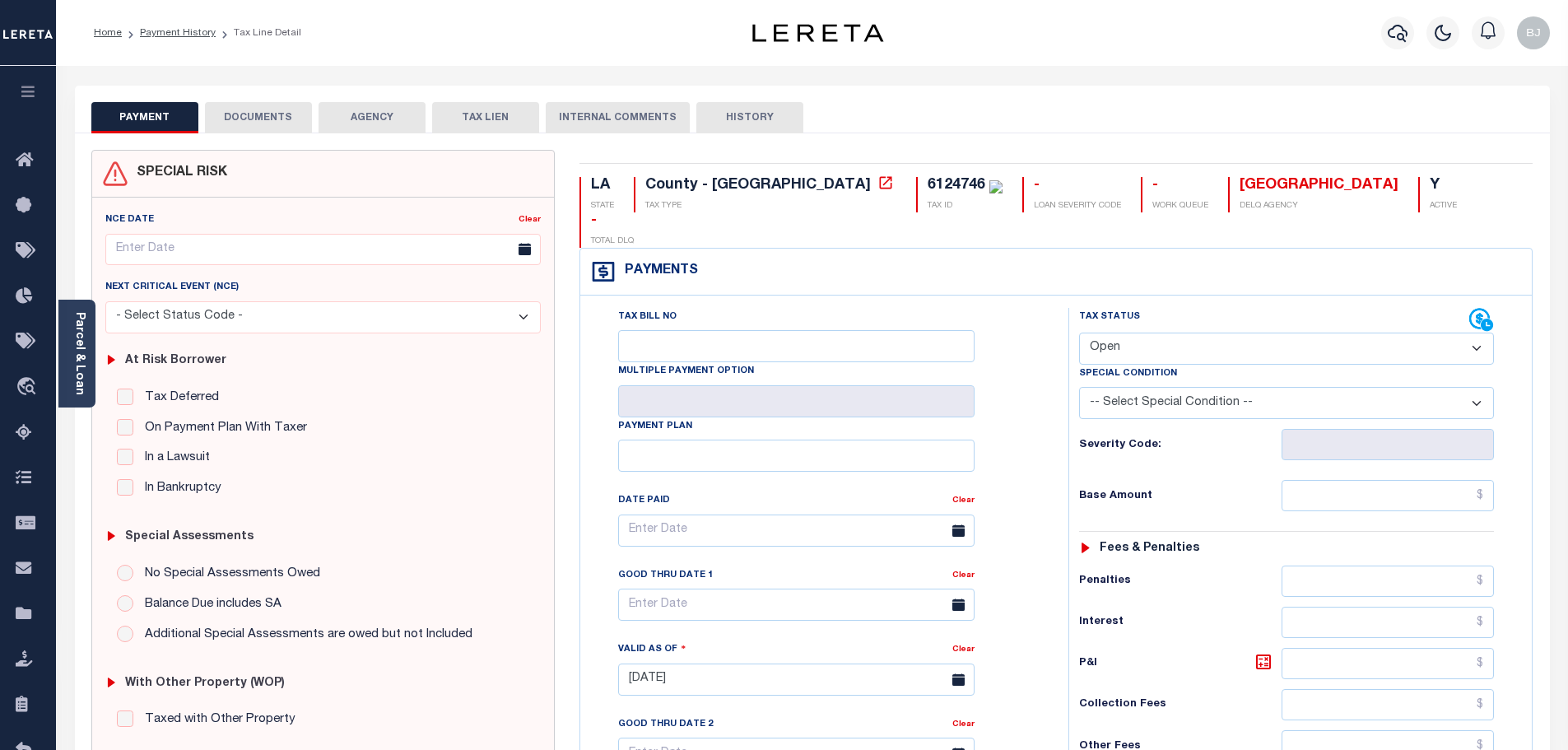
click at [1133, 365] on div "Special Condition" at bounding box center [1287, 375] width 415 height 23
click at [1146, 333] on select "- Select Status Code - Open Due/Unpaid Paid Incomplete No Tax Due Internal Refu…" at bounding box center [1287, 349] width 415 height 32
select select "PYD"
click at [1079, 333] on select "- Select Status Code - Open Due/Unpaid Paid Incomplete No Tax Due Internal Refu…" at bounding box center [1287, 349] width 415 height 32
type input "10/14/2025"
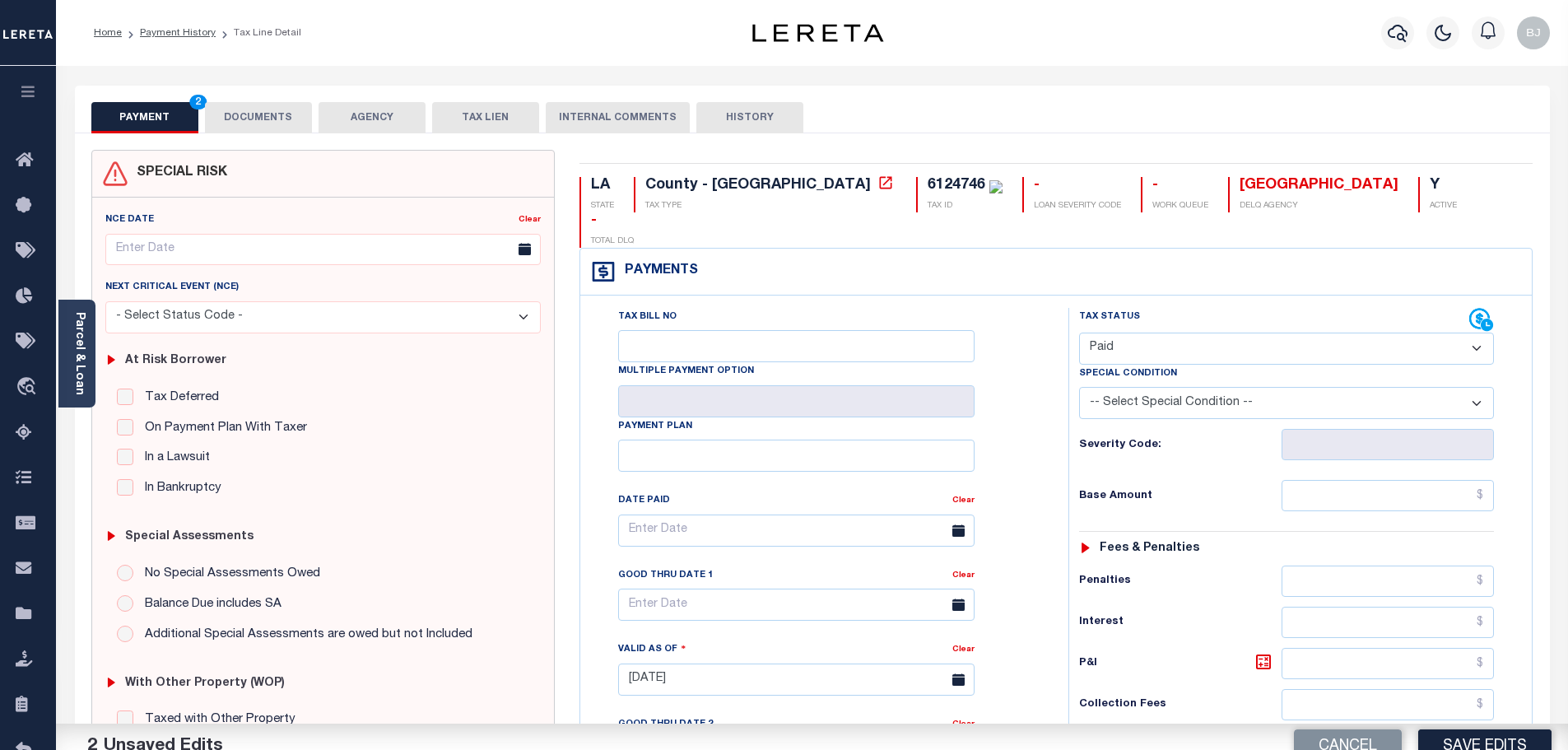
scroll to position [411, 0]
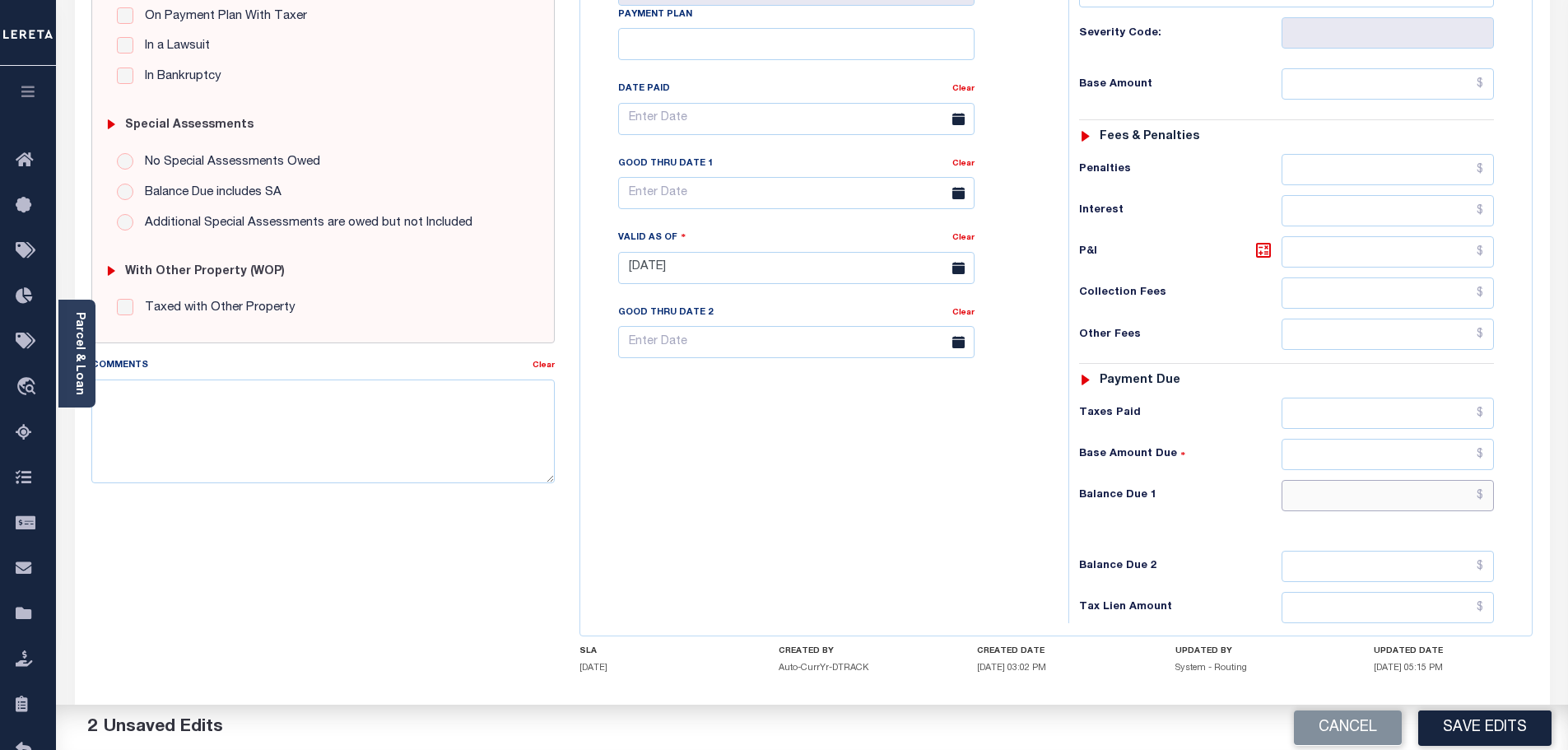
click at [1394, 480] on input "text" at bounding box center [1387, 495] width 214 height 31
type input "$0.00"
click at [401, 477] on textarea "Comments" at bounding box center [323, 431] width 464 height 103
paste textarea "Marked paid per file from tax office - bj"
type textarea "Marked paid per file from tax office - bj"
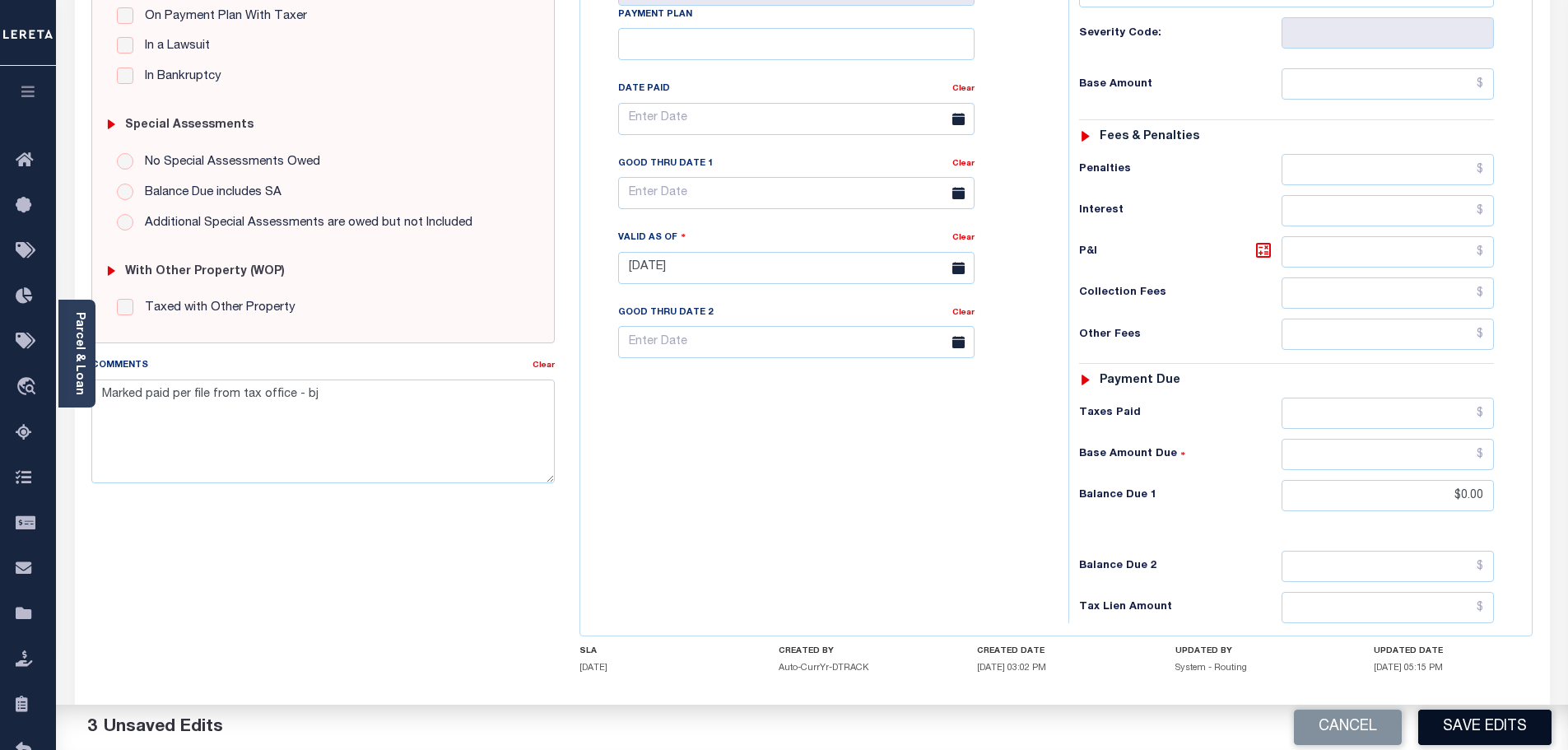
click at [1503, 736] on button "Save Edits" at bounding box center [1485, 727] width 133 height 36
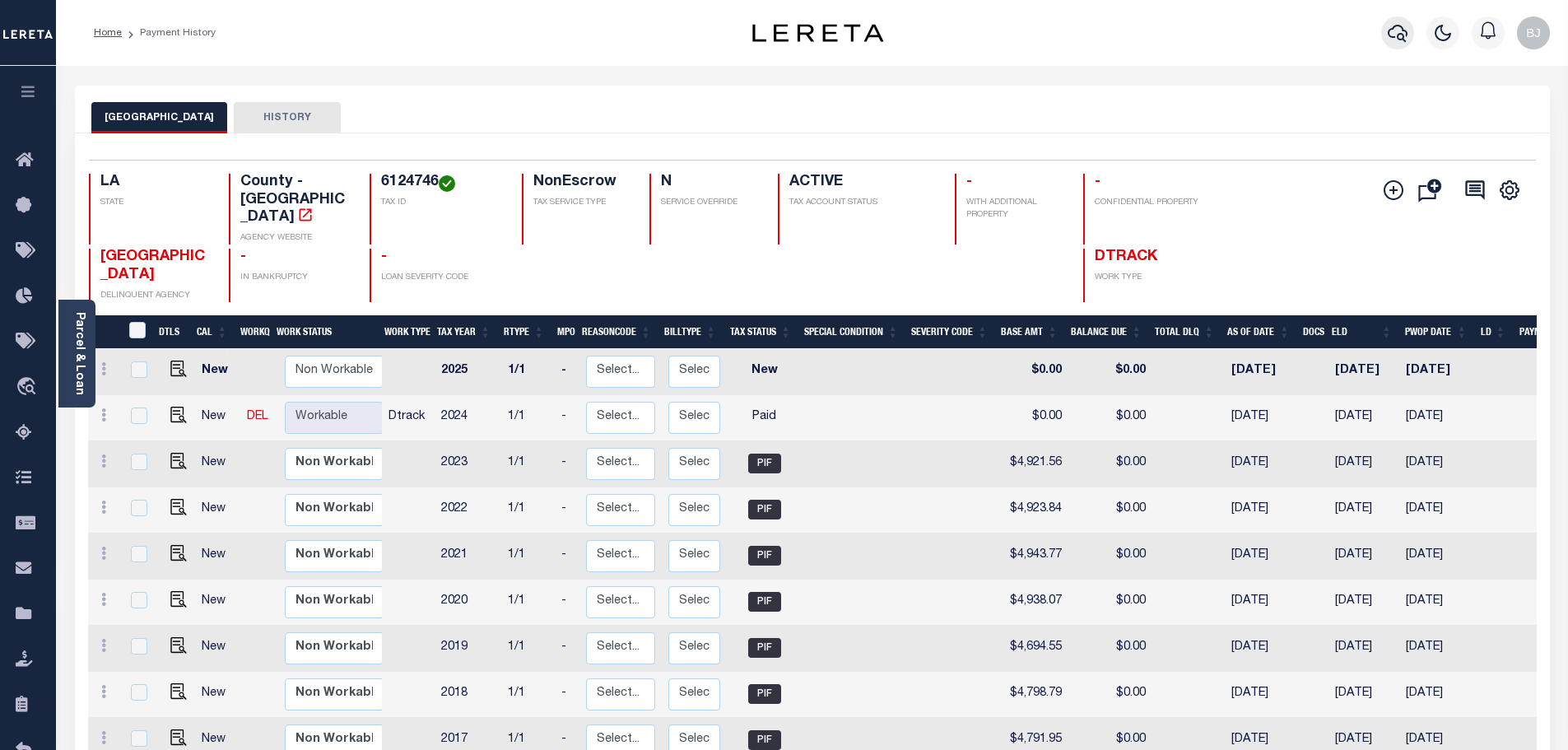
click at [1386, 33] on button "button" at bounding box center [1397, 33] width 33 height 33
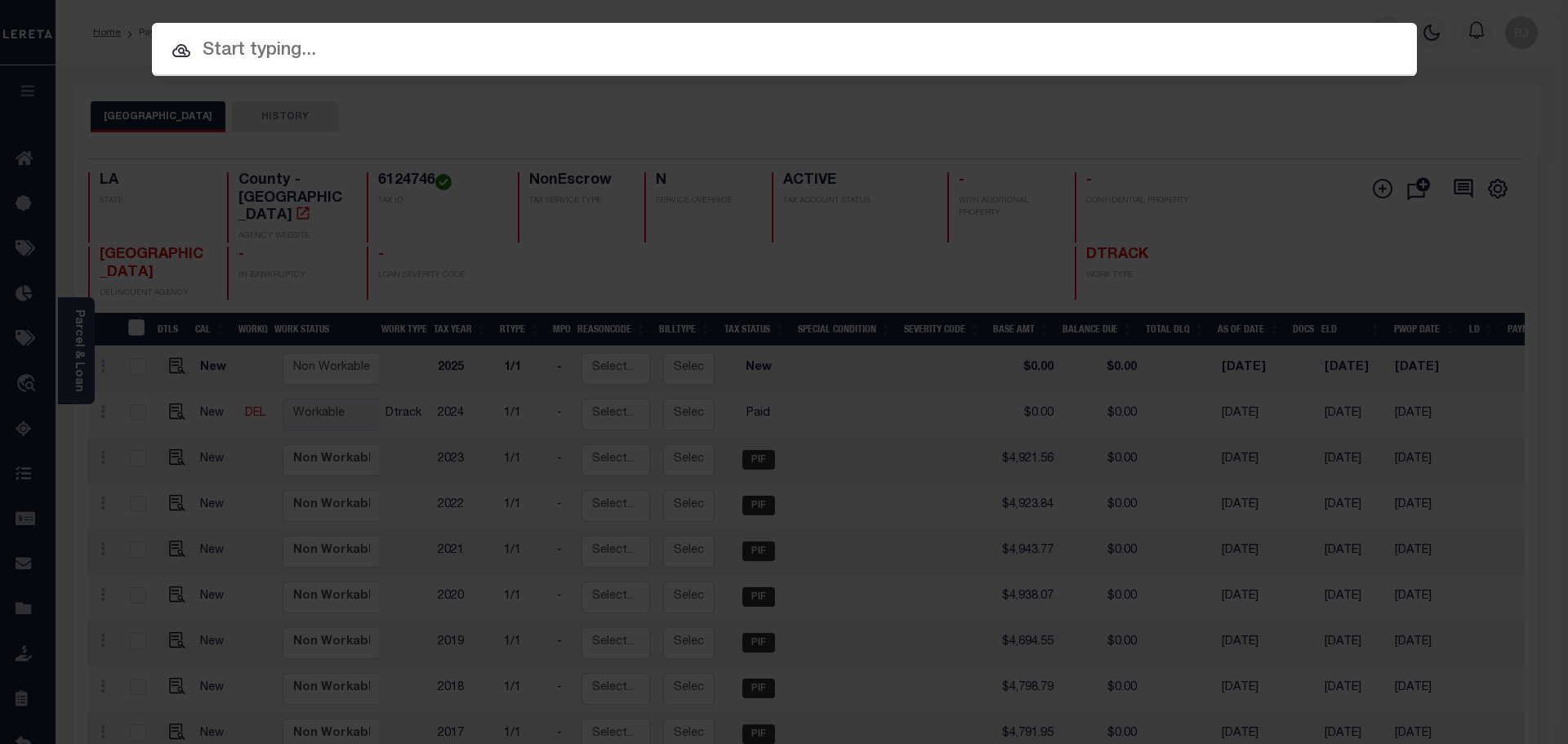
paste input "962100003145"
type input "962100003145"
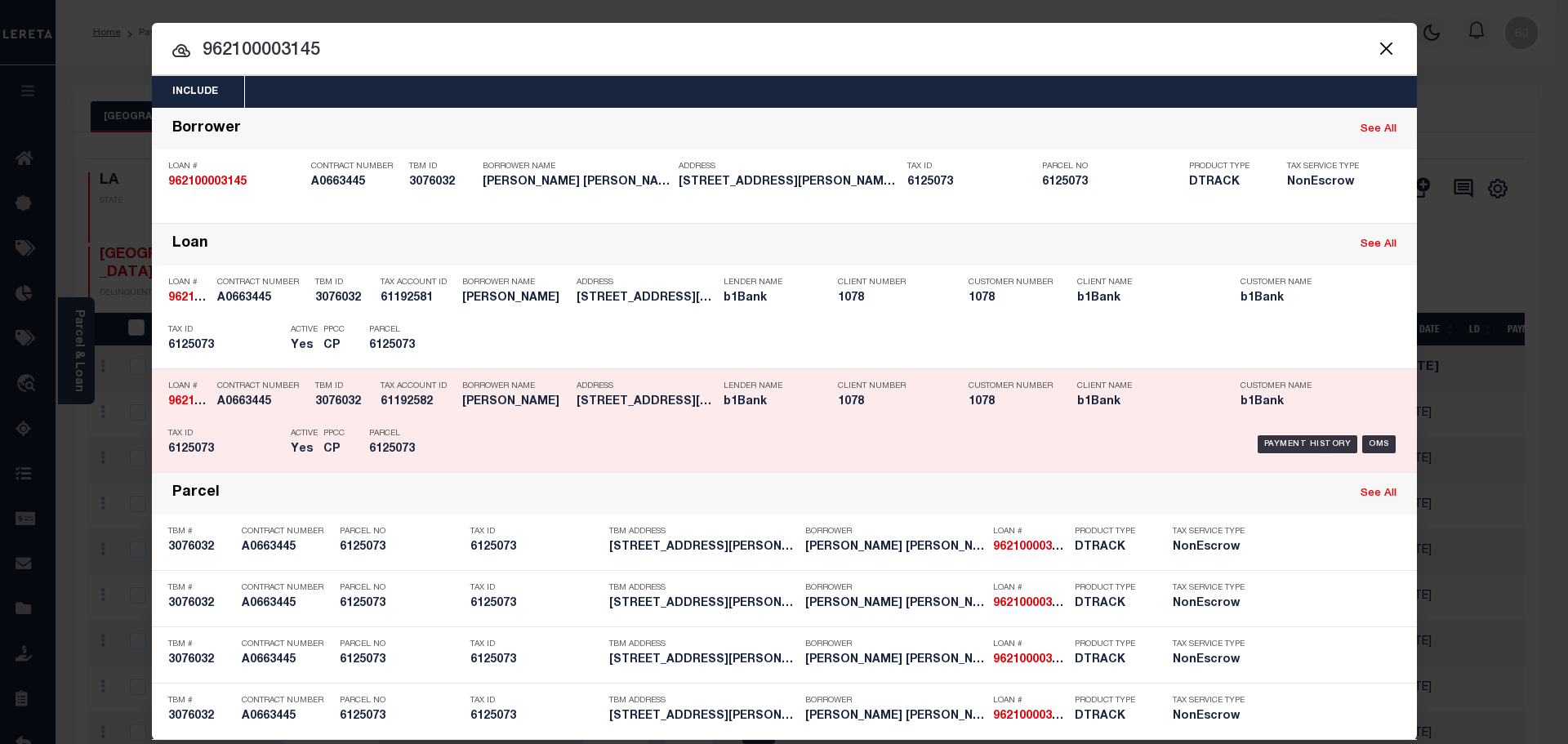
click at [754, 425] on div "Payment History OMS" at bounding box center [933, 444] width 933 height 47
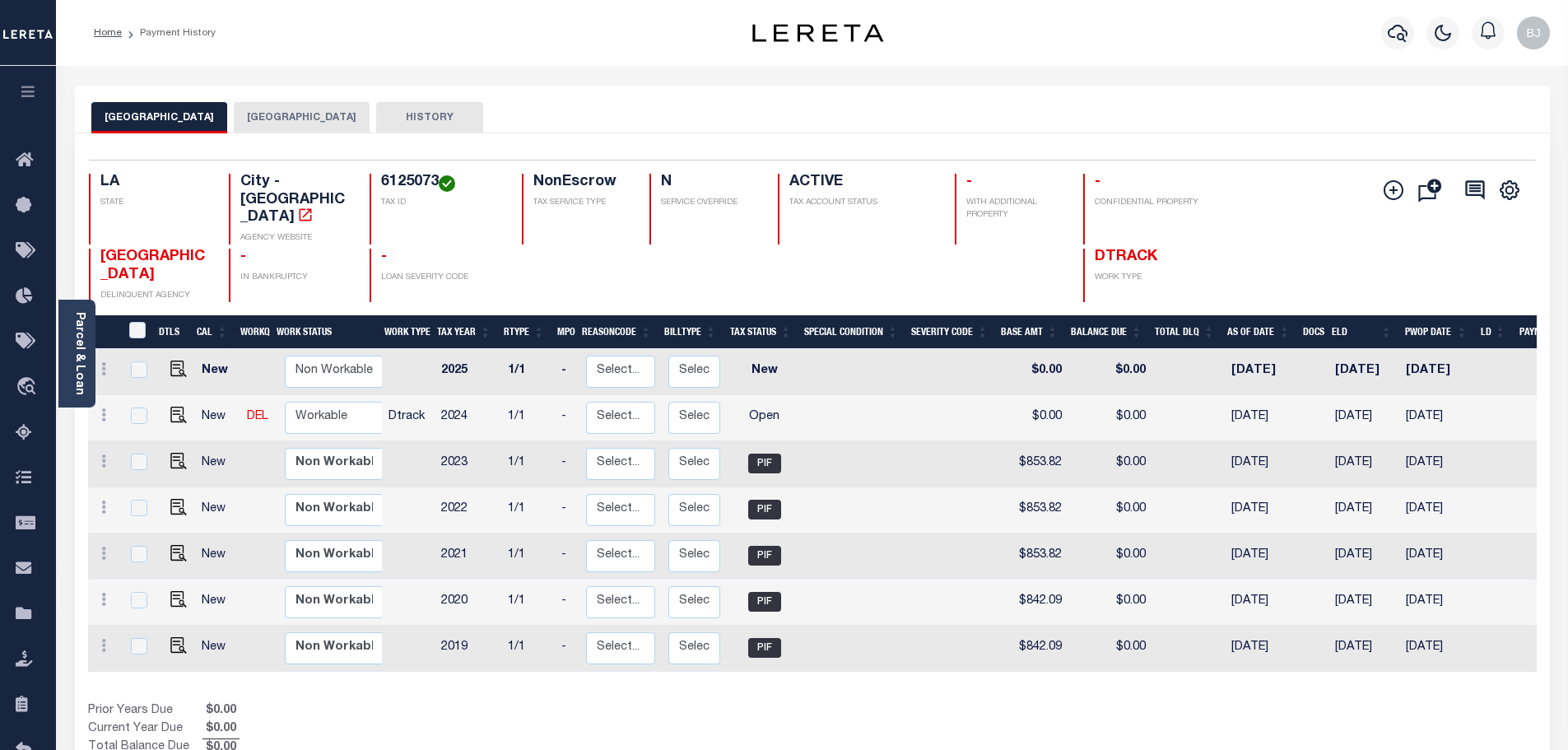
click at [291, 122] on button "[GEOGRAPHIC_DATA]" at bounding box center [301, 117] width 136 height 31
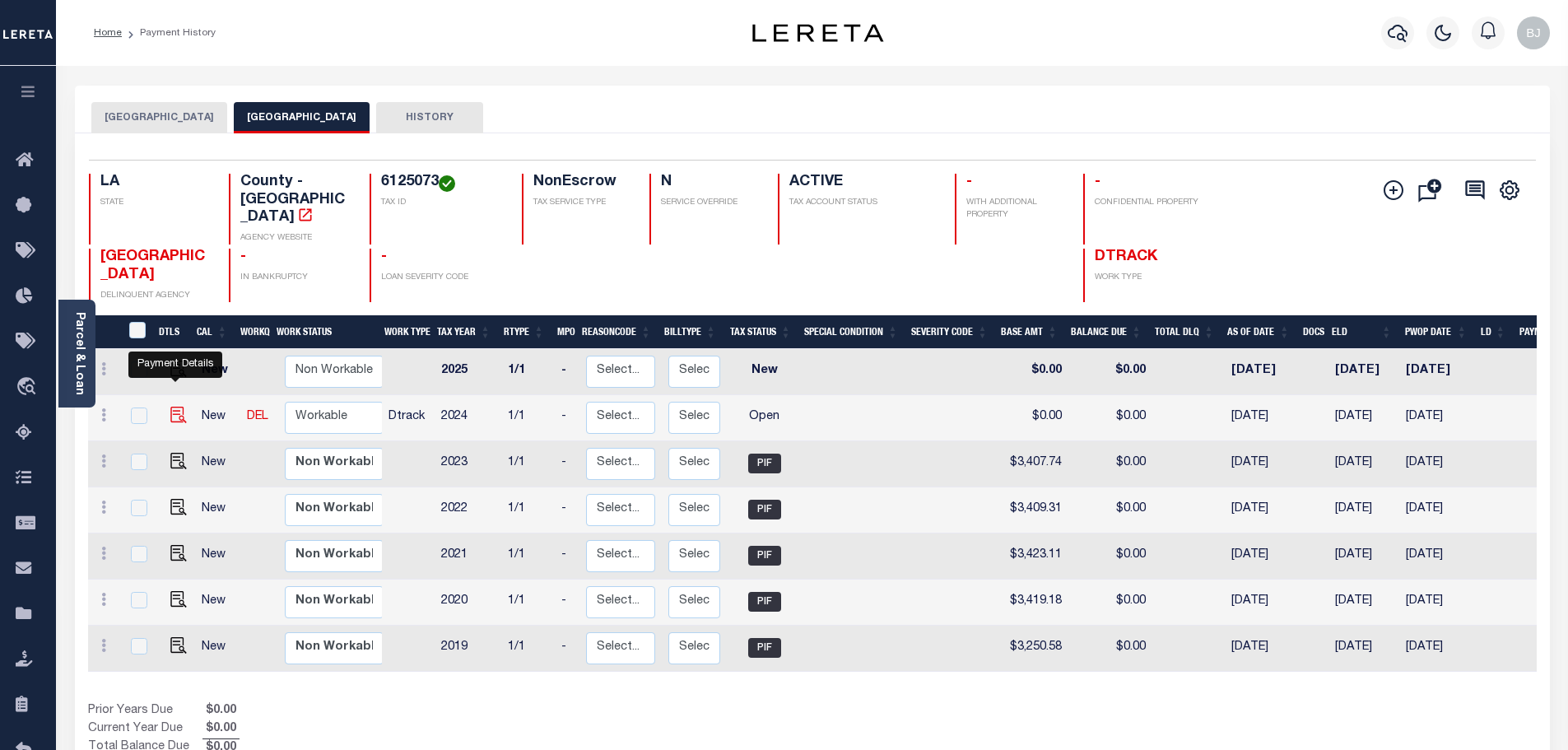
click at [176, 406] on img "" at bounding box center [179, 414] width 17 height 17
checkbox input "true"
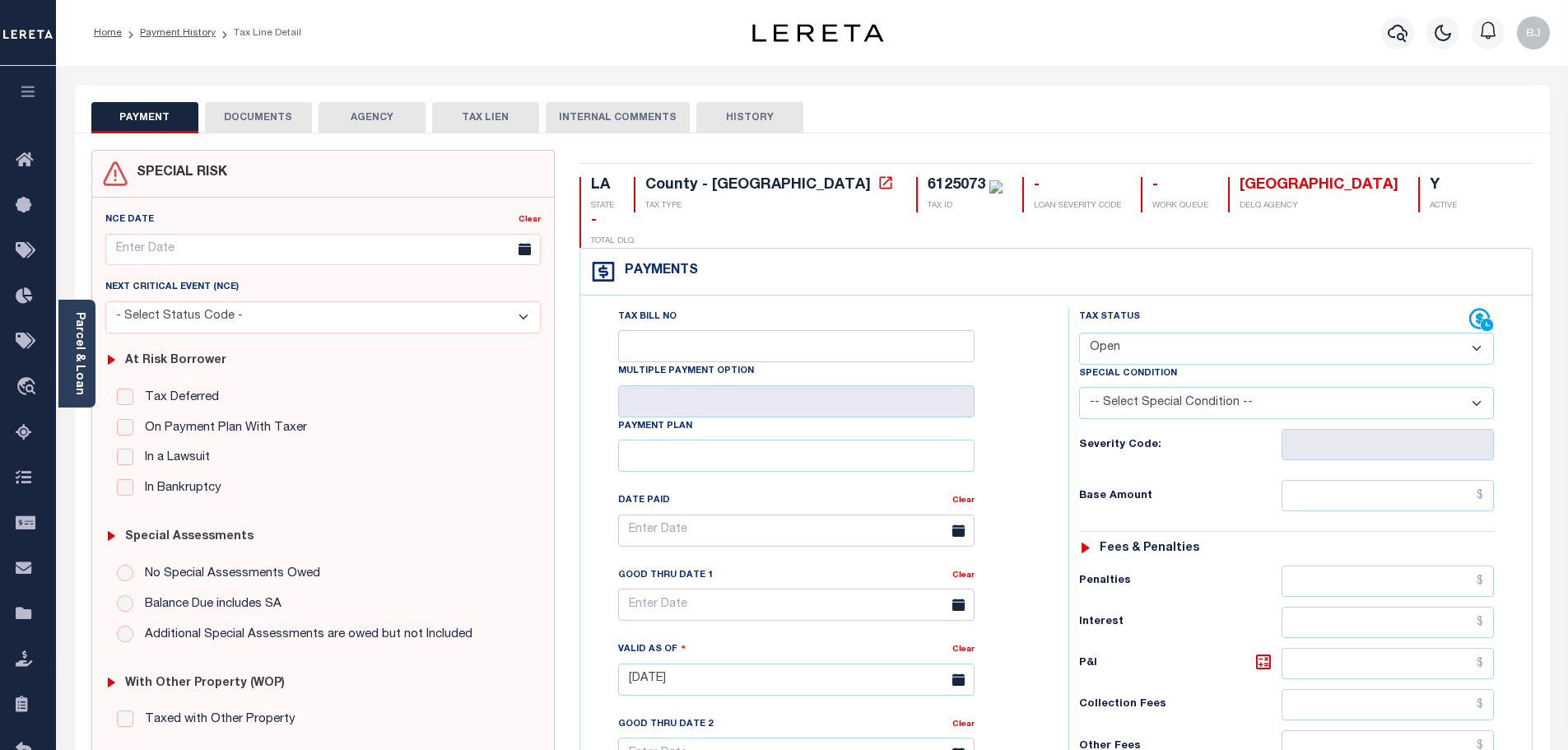
click at [1203, 333] on select "- Select Status Code - Open Due/Unpaid Paid Incomplete No Tax Due Internal Refu…" at bounding box center [1287, 349] width 415 height 32
select select "PYD"
click at [1079, 333] on select "- Select Status Code - Open Due/Unpaid Paid Incomplete No Tax Due Internal Refu…" at bounding box center [1287, 349] width 415 height 32
type input "[DATE]"
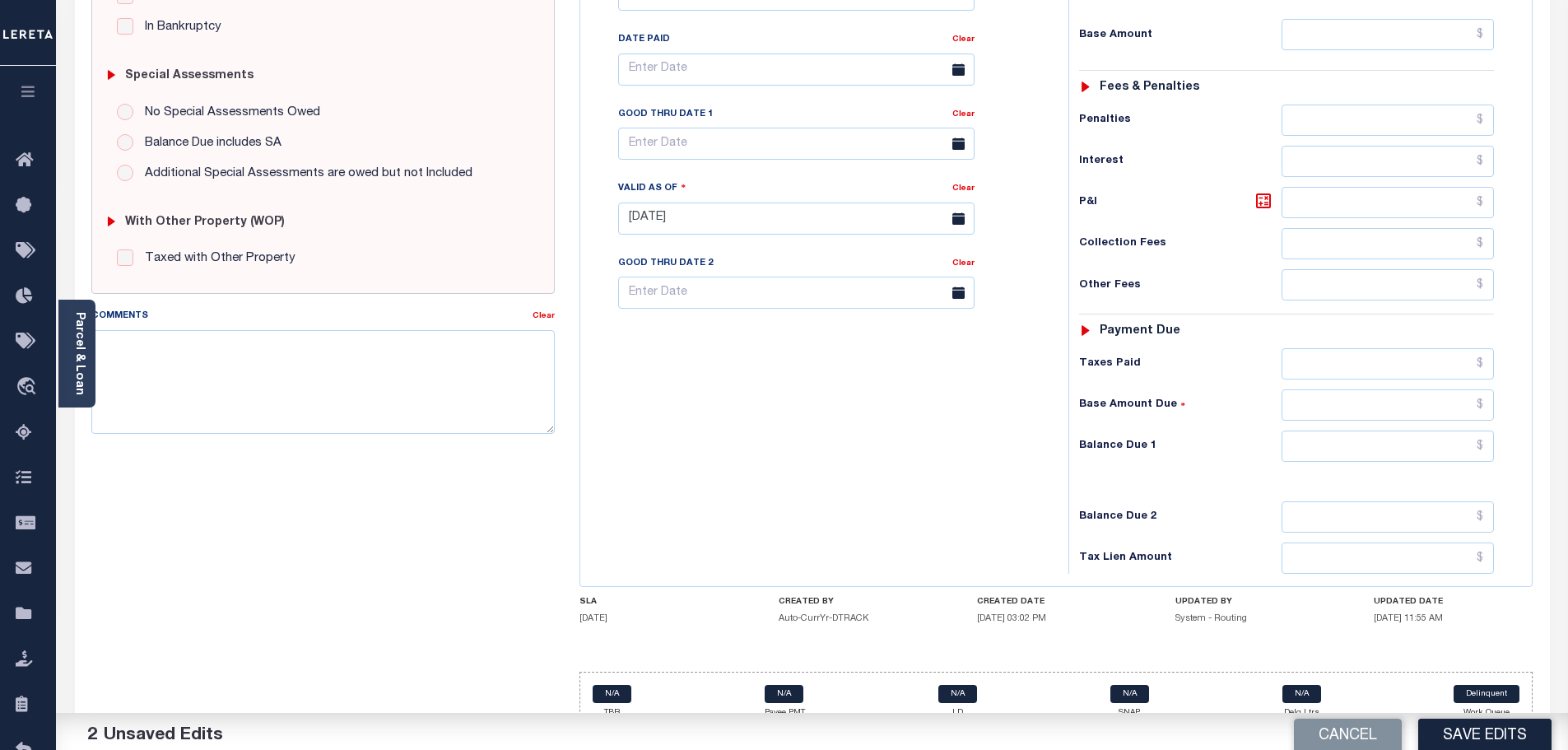
scroll to position [462, 0]
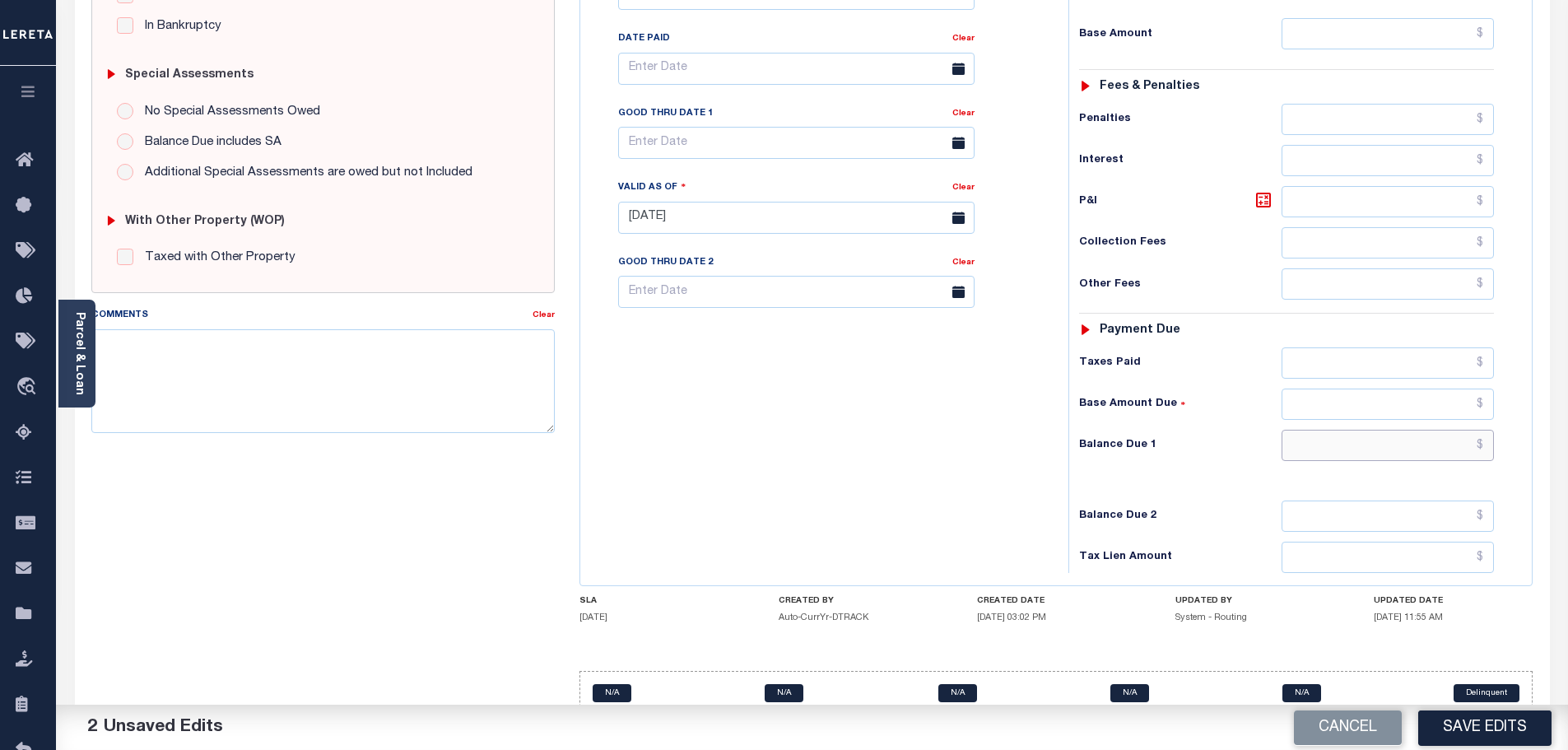
click at [1363, 430] on input "text" at bounding box center [1387, 445] width 214 height 31
type input "$0.00"
click at [473, 402] on textarea "Comments" at bounding box center [323, 381] width 464 height 103
paste textarea "Marked paid per file from tax office - bj"
type textarea "Marked paid per file from tax office - bj"
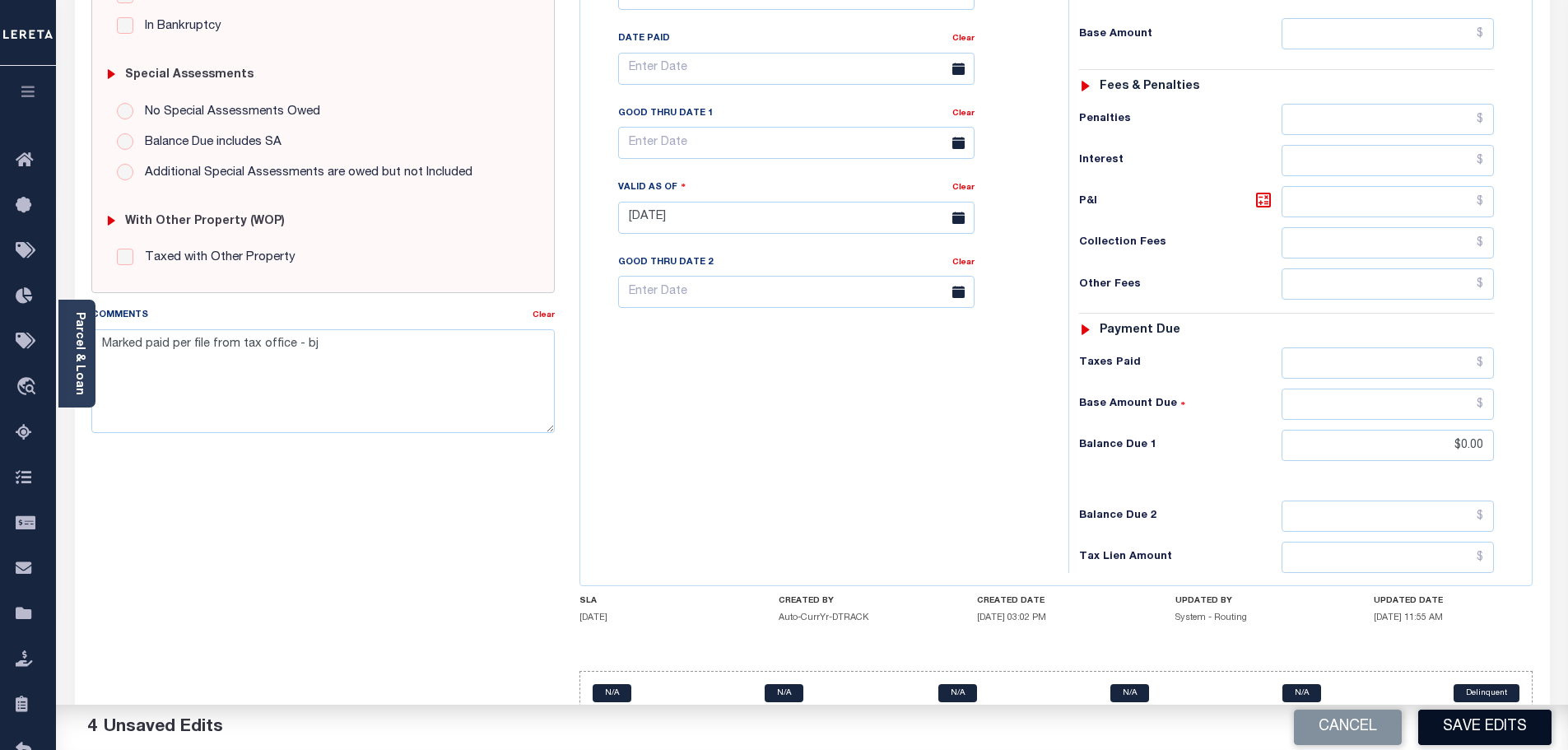
click at [1456, 730] on button "Save Edits" at bounding box center [1485, 727] width 133 height 36
